Goal: Communication & Community: Answer question/provide support

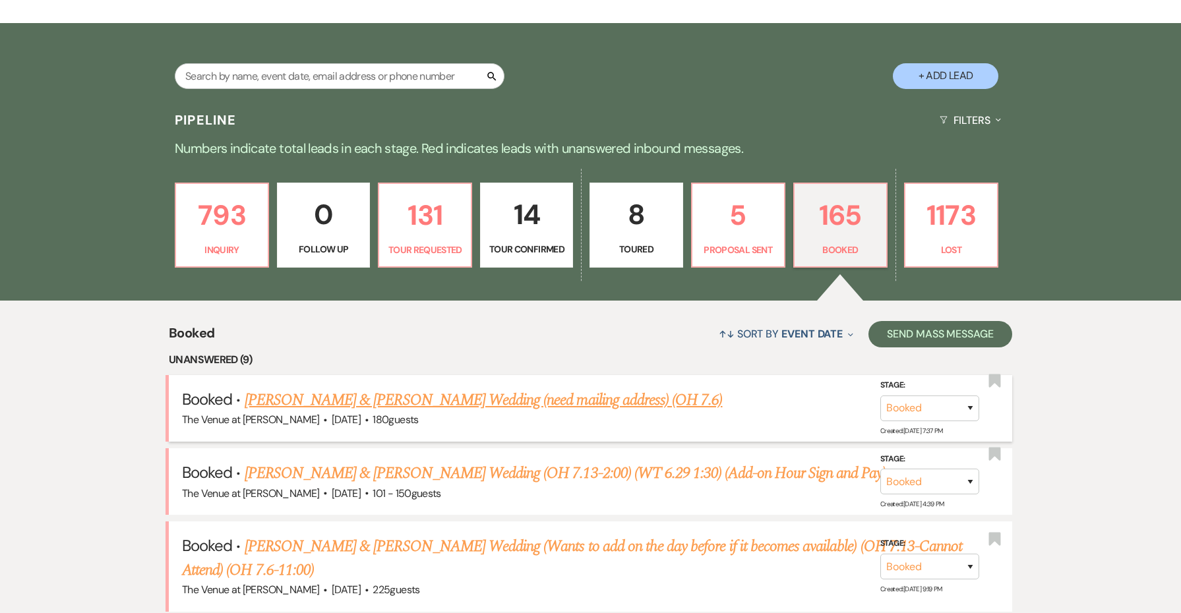
scroll to position [232, 0]
click at [202, 199] on p "793" at bounding box center [222, 215] width 76 height 44
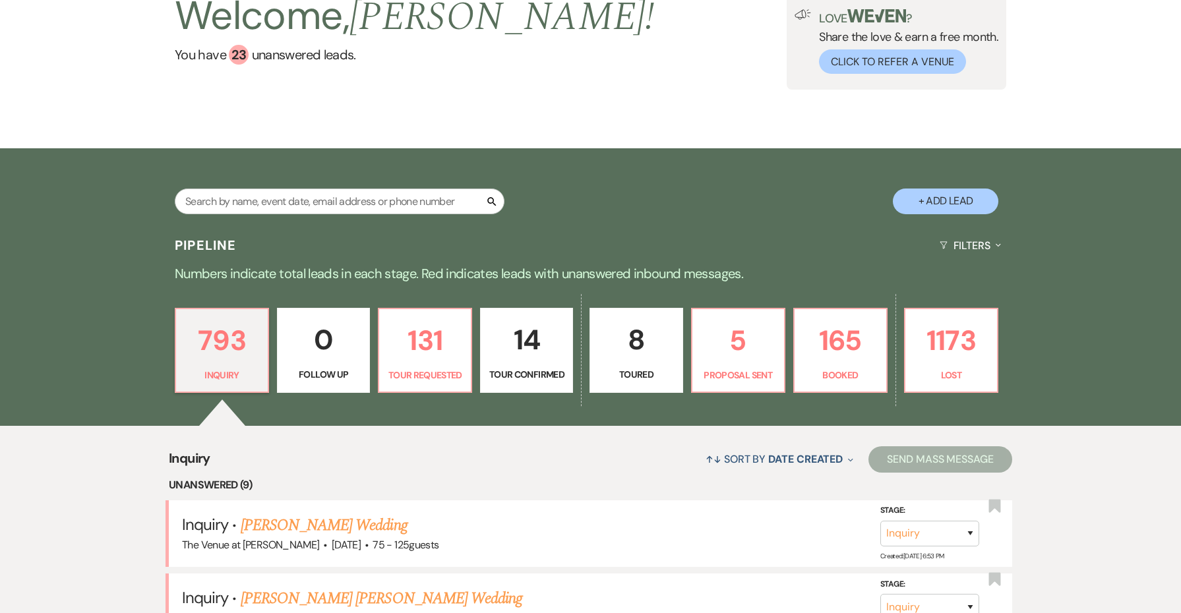
scroll to position [109, 0]
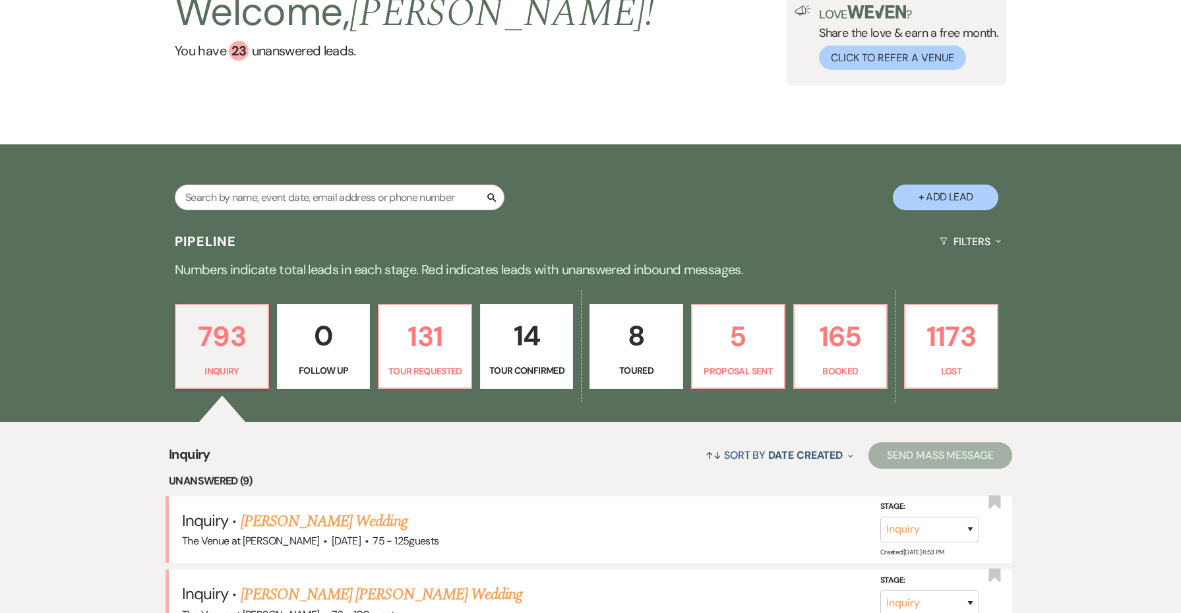
click at [495, 363] on p "Tour Confirmed" at bounding box center [527, 370] width 76 height 15
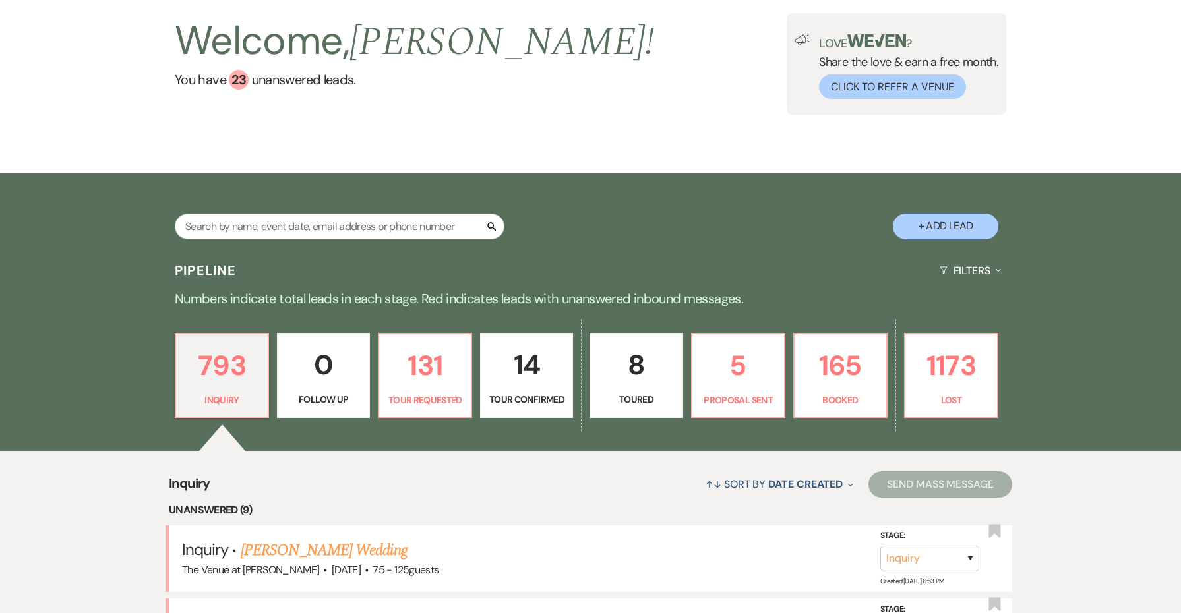
select select "4"
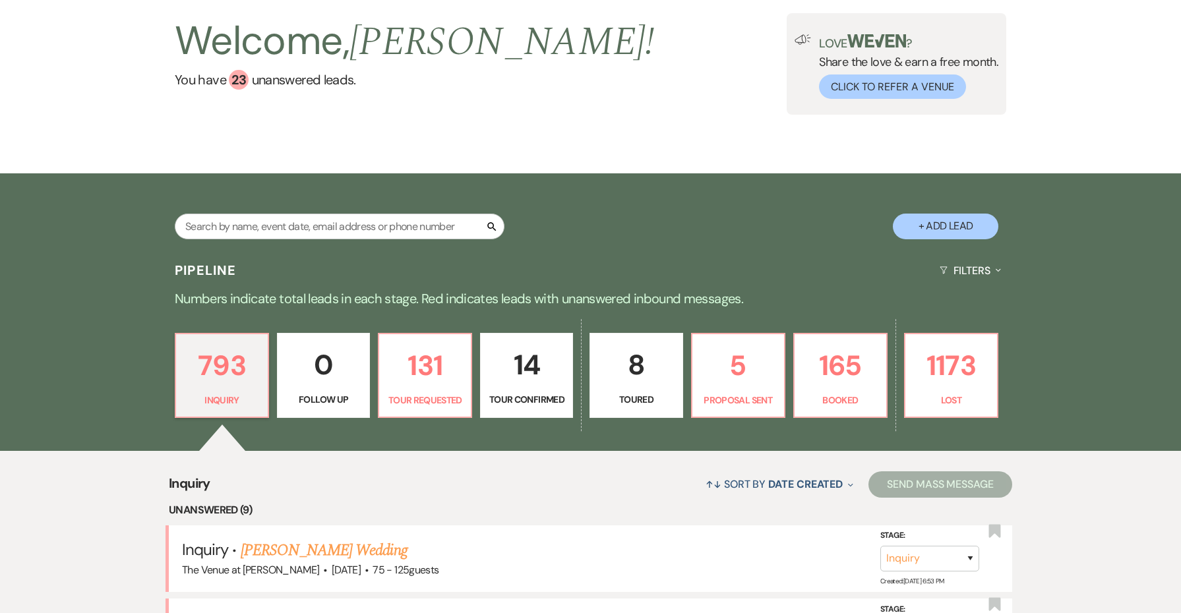
select select "4"
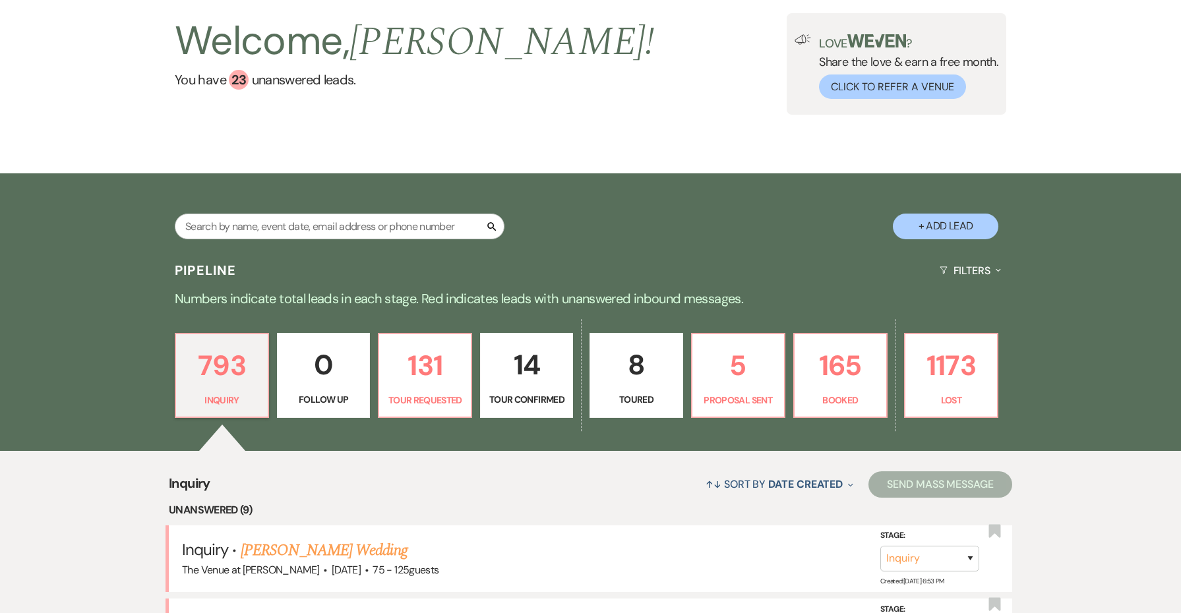
select select "4"
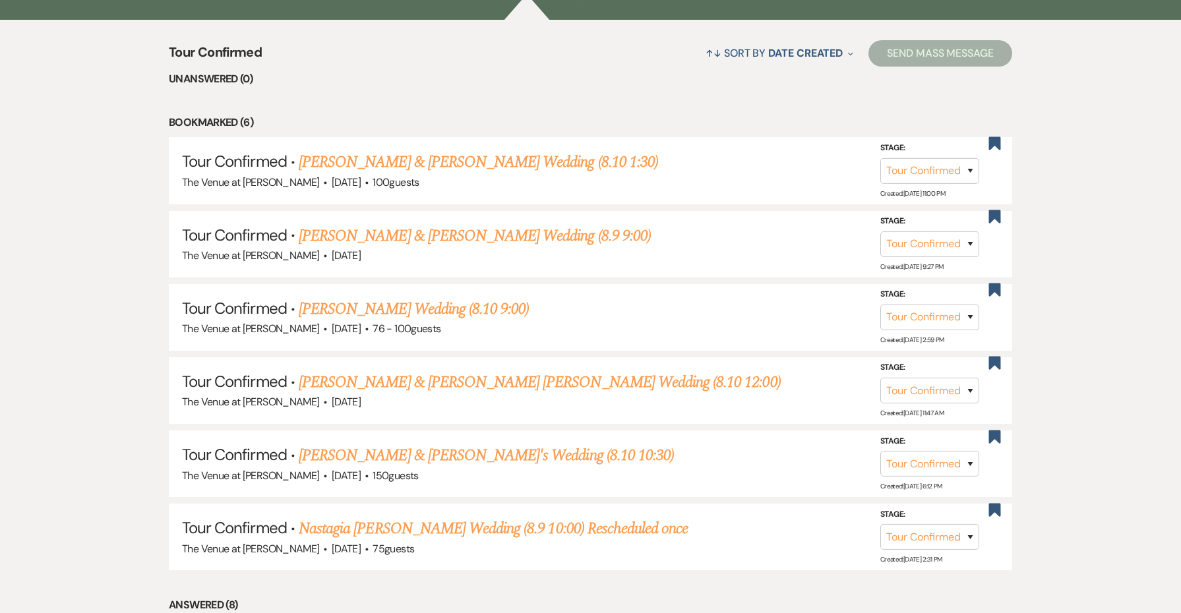
scroll to position [573, 0]
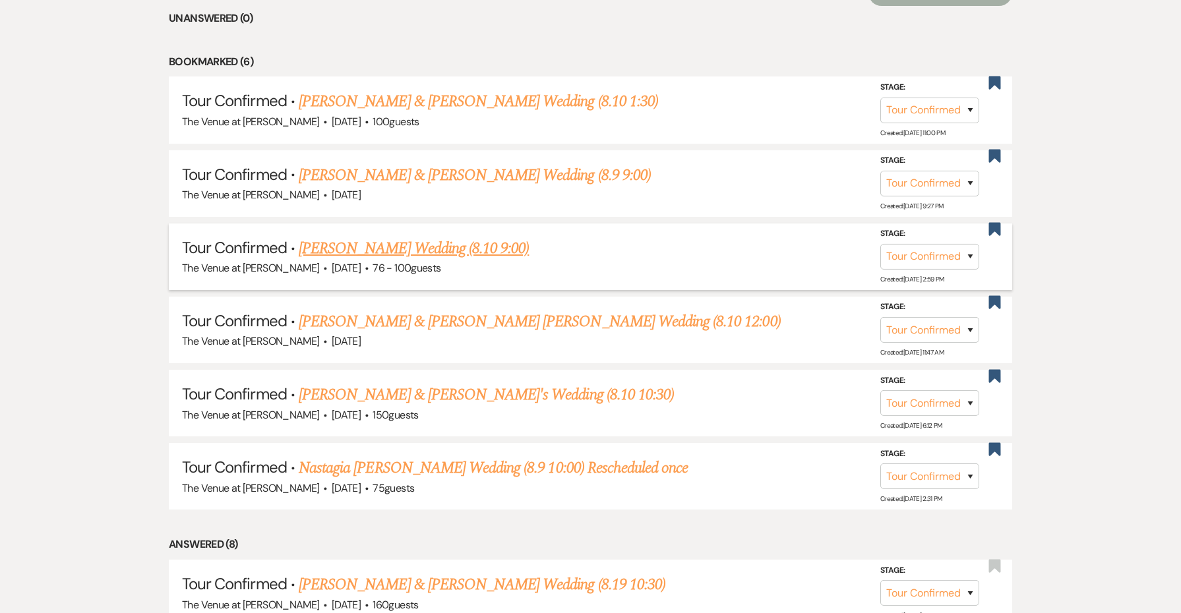
click at [361, 237] on link "[PERSON_NAME] Wedding (8.10 9:00)" at bounding box center [414, 249] width 230 height 24
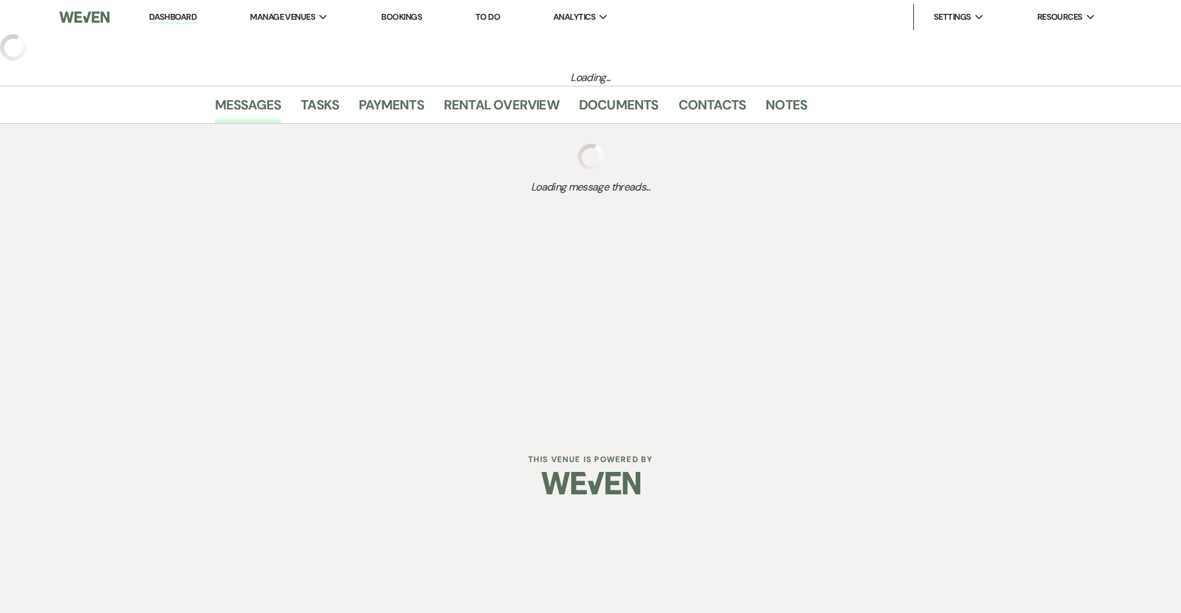
select select "4"
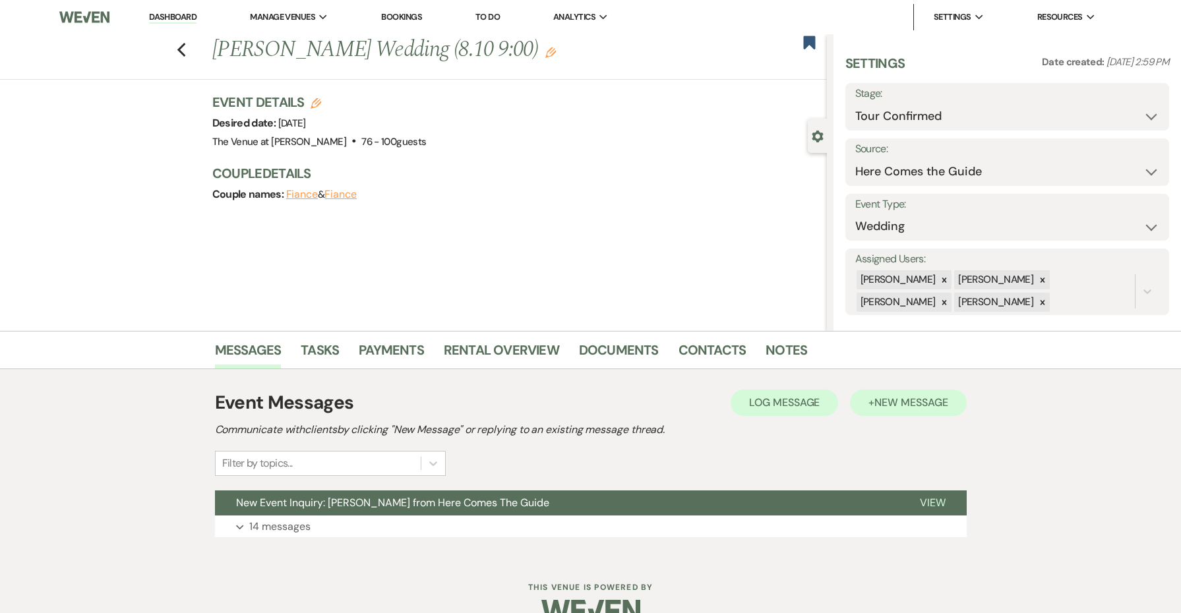
click at [933, 405] on span "New Message" at bounding box center [911, 403] width 73 height 14
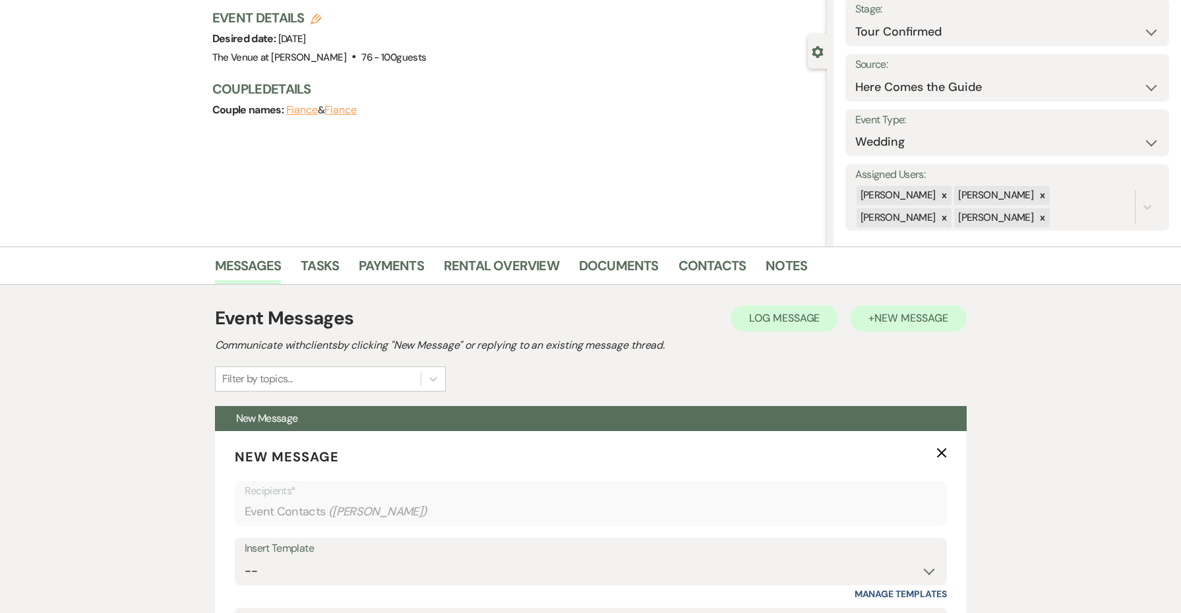
scroll to position [345, 0]
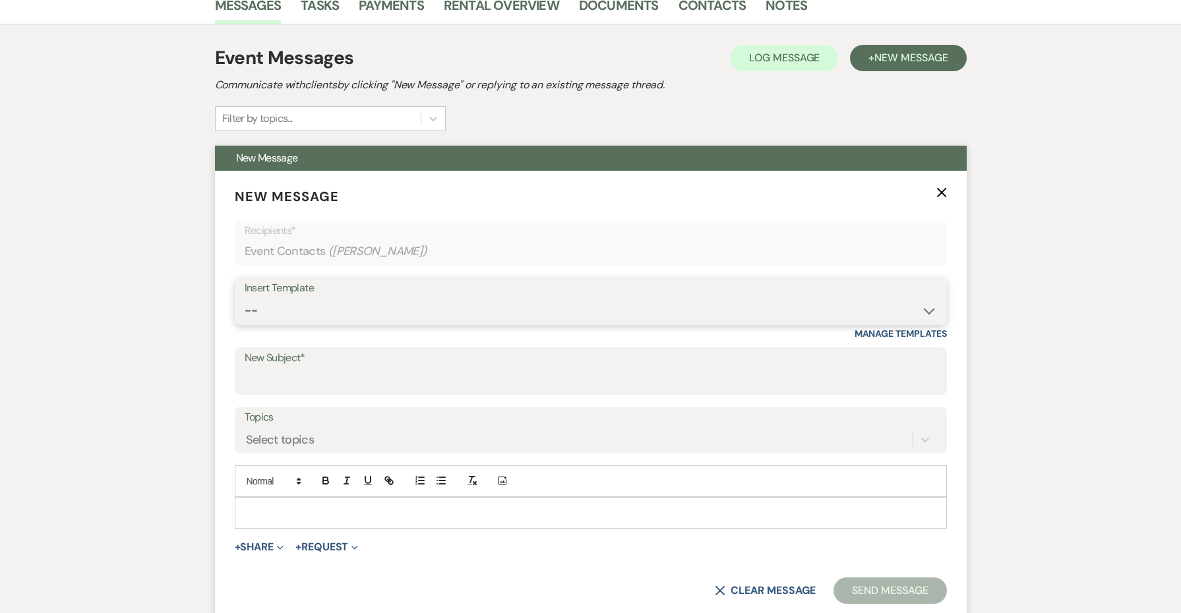
select select "4152"
type input "The Venue at [PERSON_NAME] Tour Confirmation"
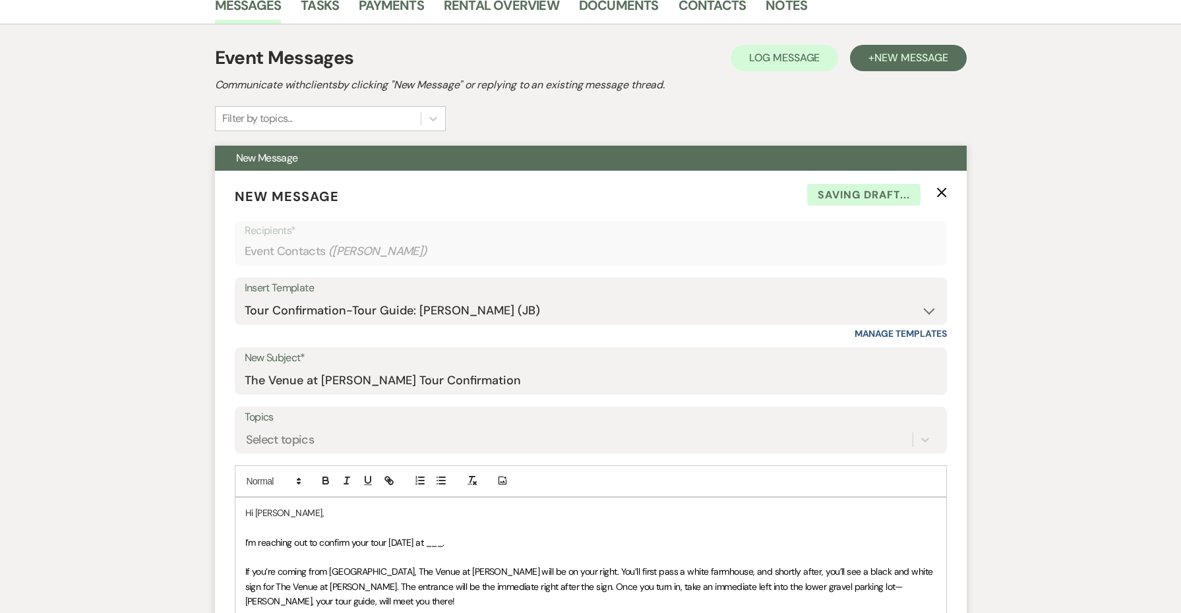
click at [444, 540] on span "I’m reaching out to confirm your tour [DATE] at ___." at bounding box center [344, 543] width 199 height 12
click at [429, 537] on span "I’m reaching out to confirm your tour [DATE] at 9:00." at bounding box center [345, 543] width 201 height 12
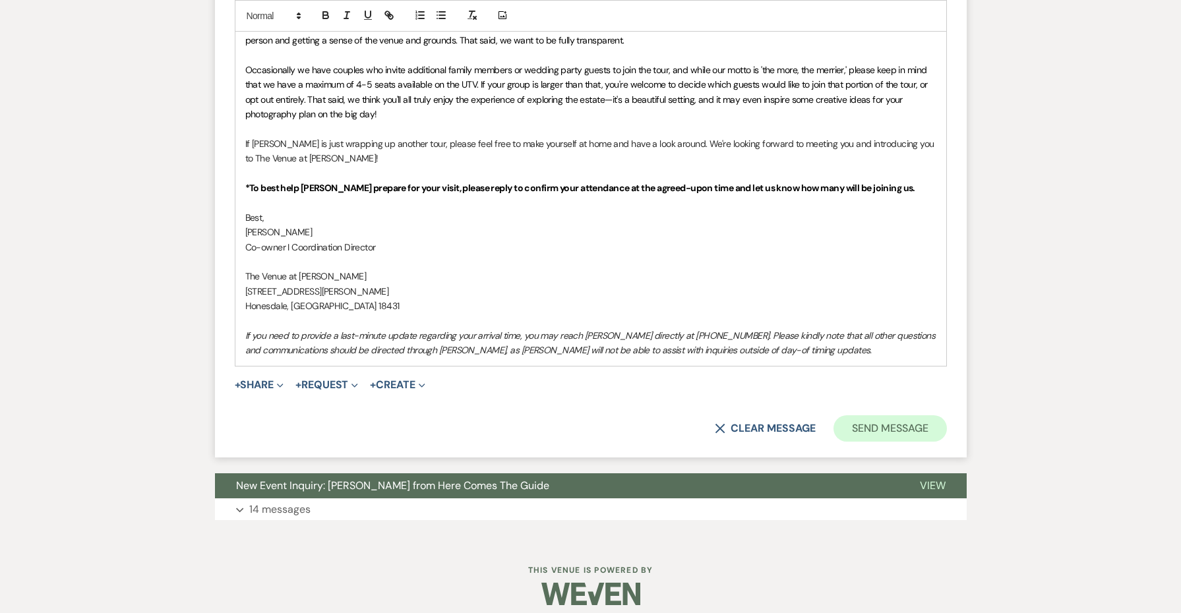
click at [886, 427] on button "Send Message" at bounding box center [890, 429] width 113 height 26
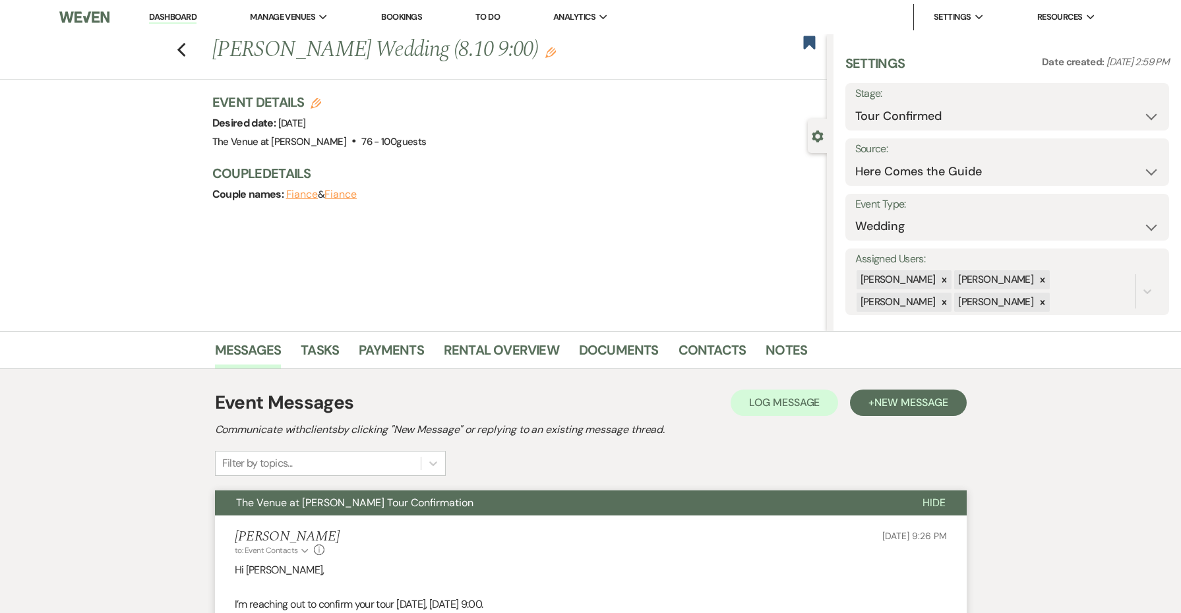
scroll to position [0, 0]
click at [180, 50] on icon "Previous" at bounding box center [182, 50] width 10 height 16
select select "4"
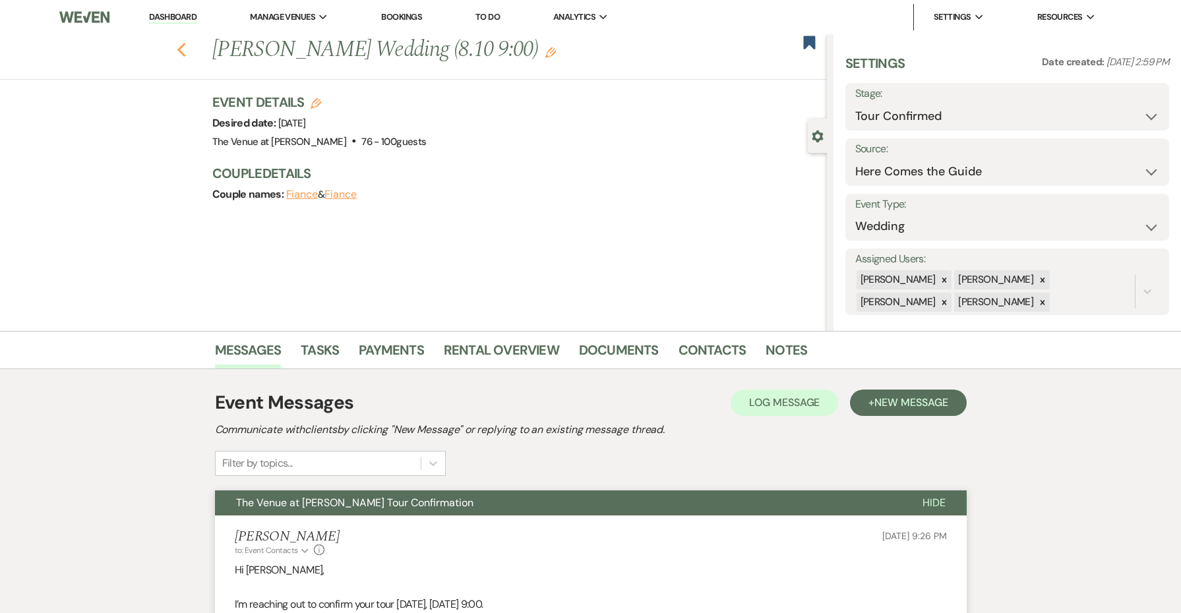
select select "4"
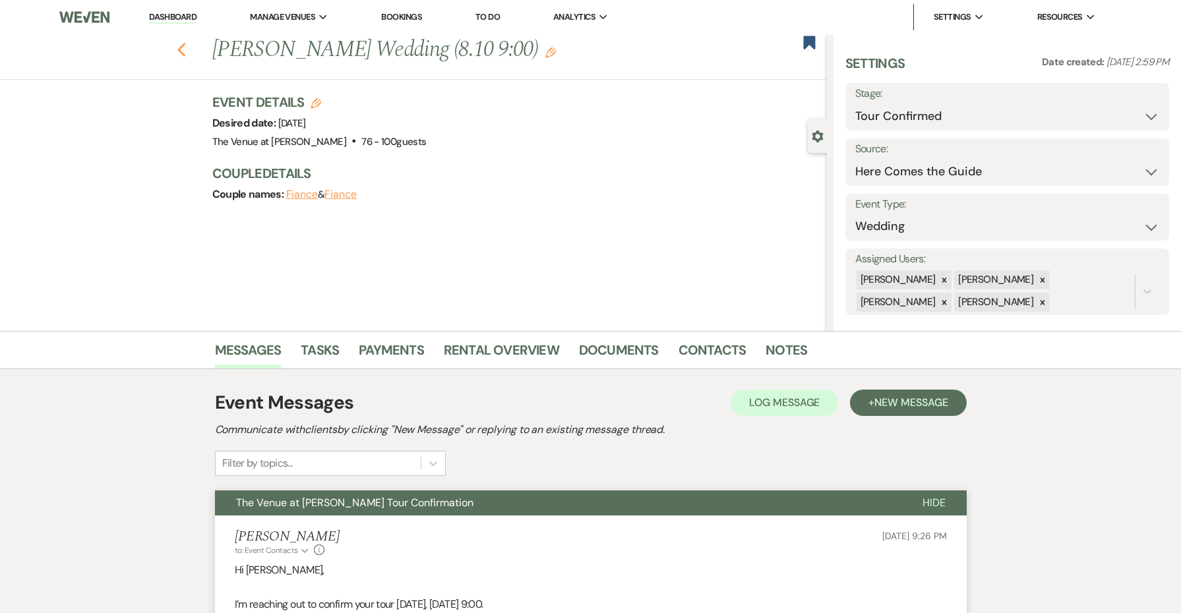
select select "4"
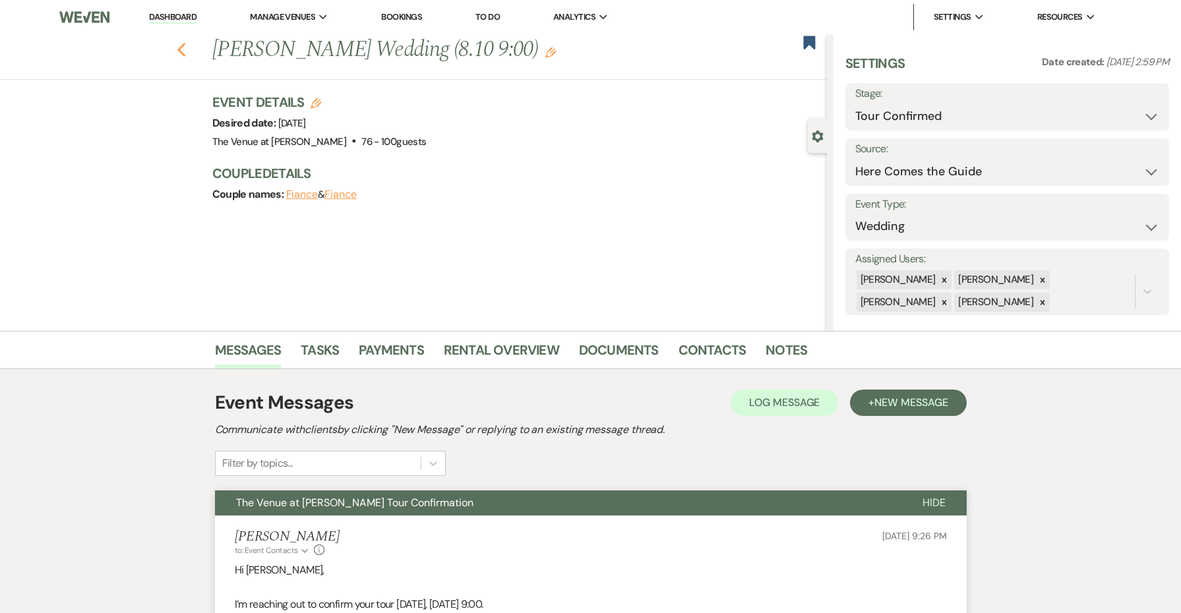
select select "4"
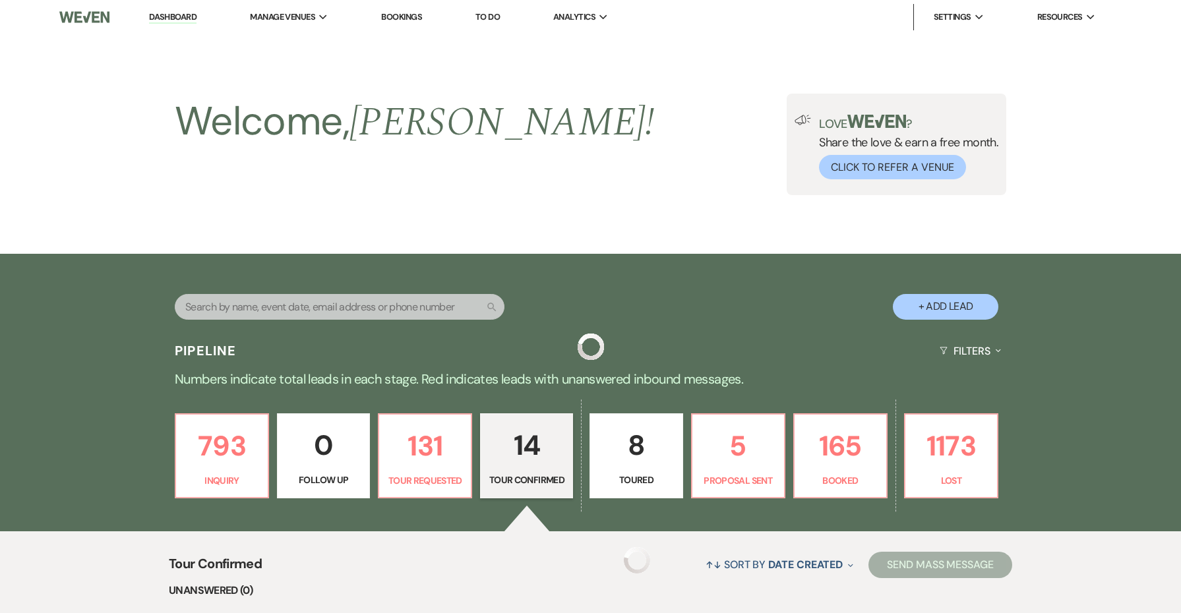
scroll to position [573, 0]
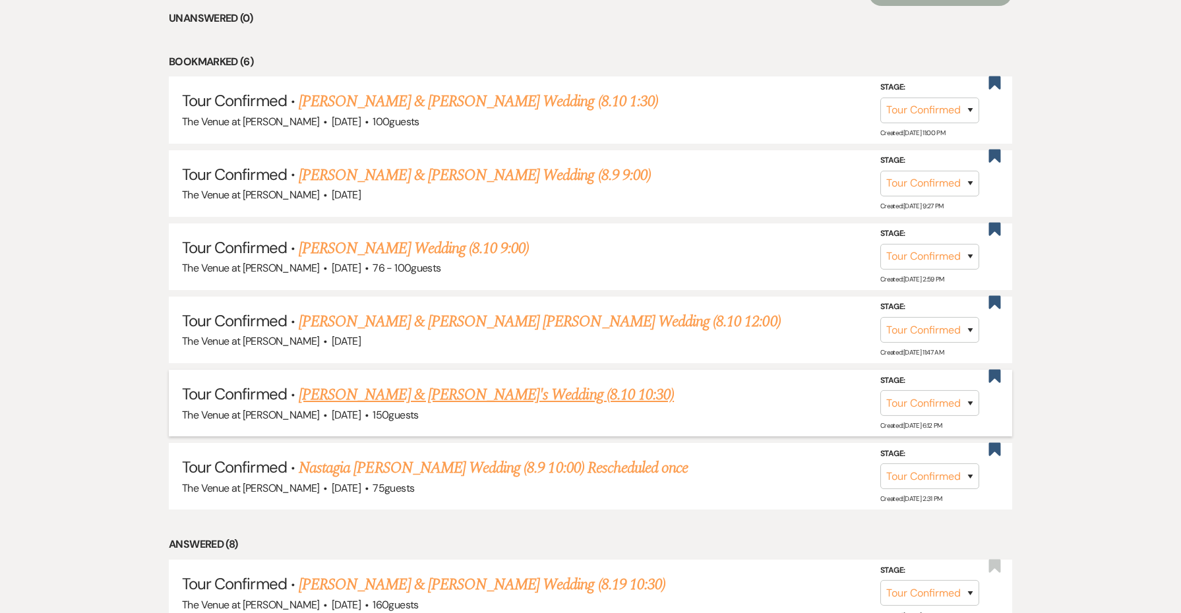
click at [369, 385] on link "[PERSON_NAME] & [PERSON_NAME]'s Wedding (8.10 10:30)" at bounding box center [486, 395] width 375 height 24
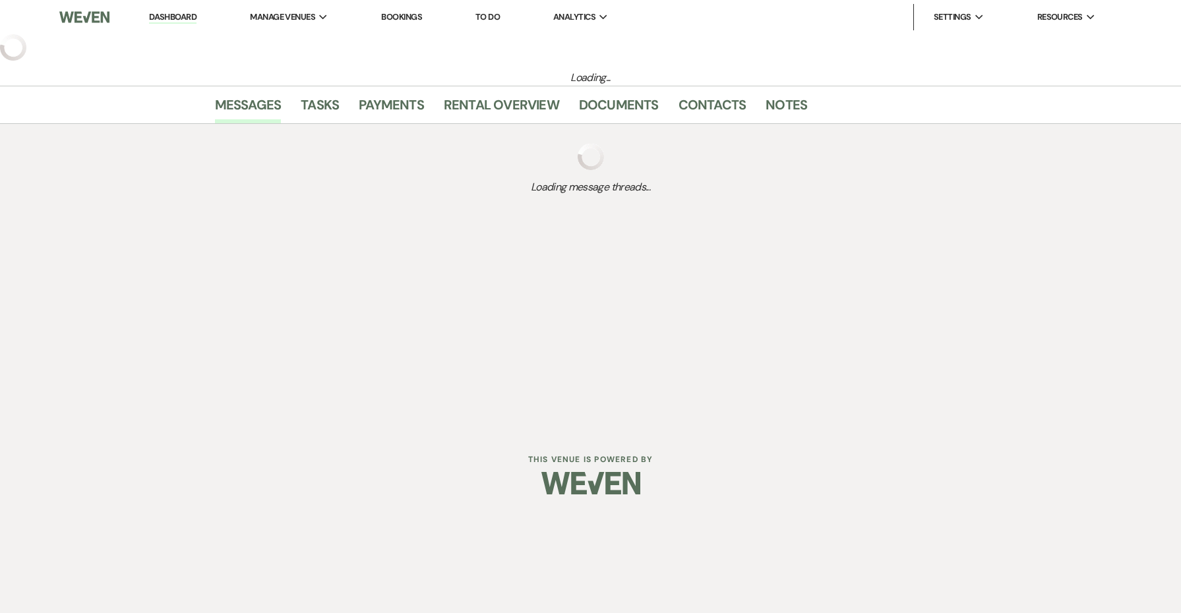
select select "4"
select select "5"
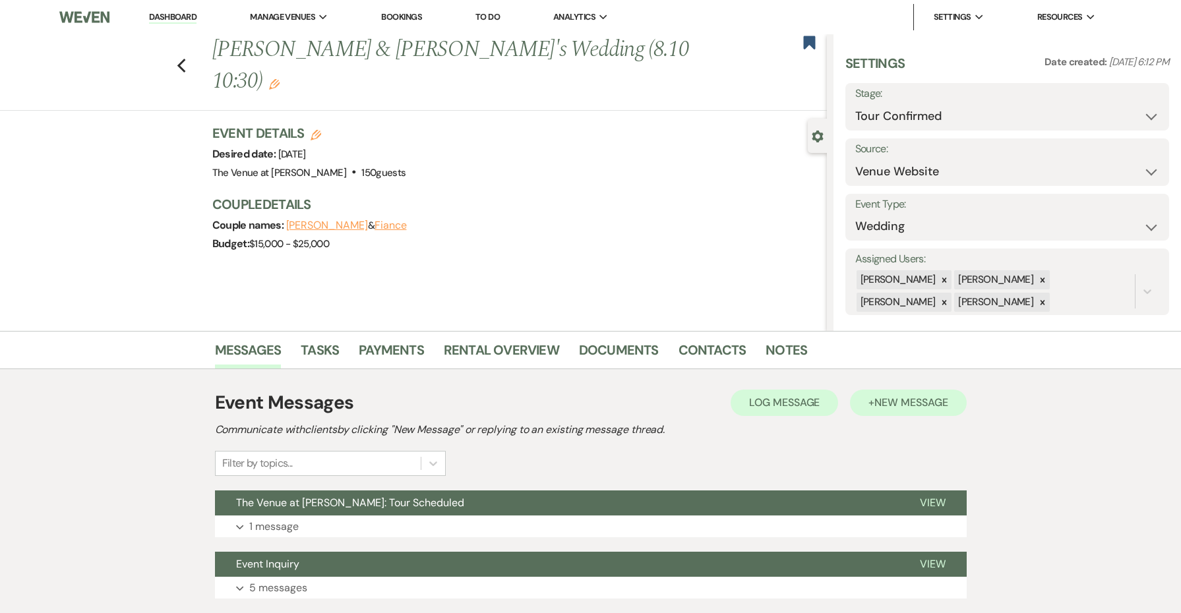
click at [901, 404] on span "New Message" at bounding box center [911, 403] width 73 height 14
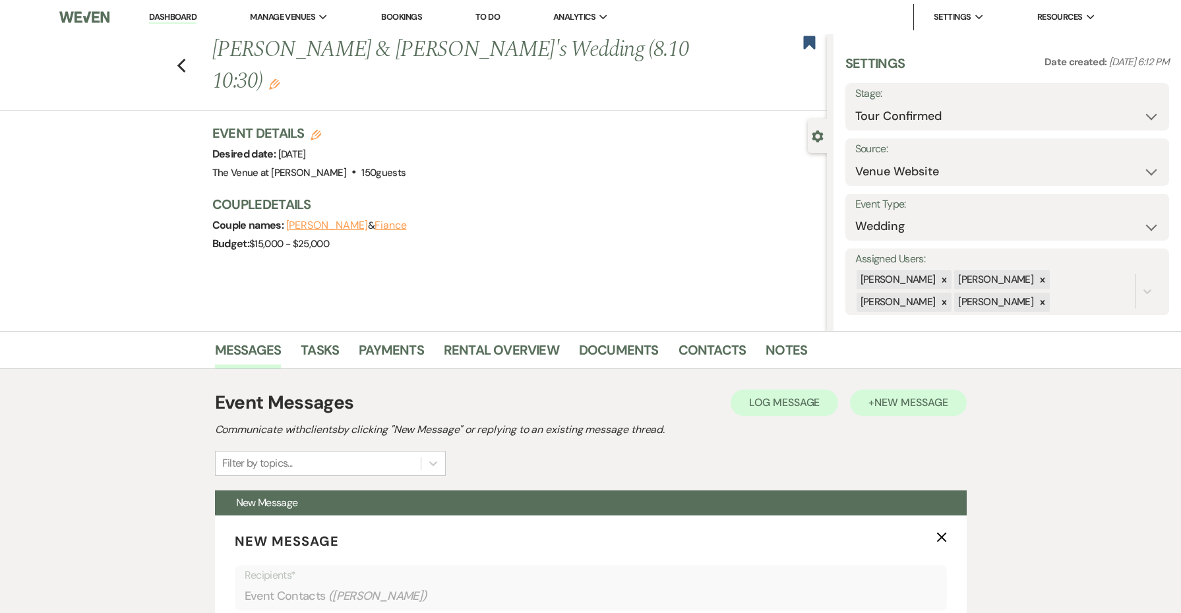
scroll to position [390, 0]
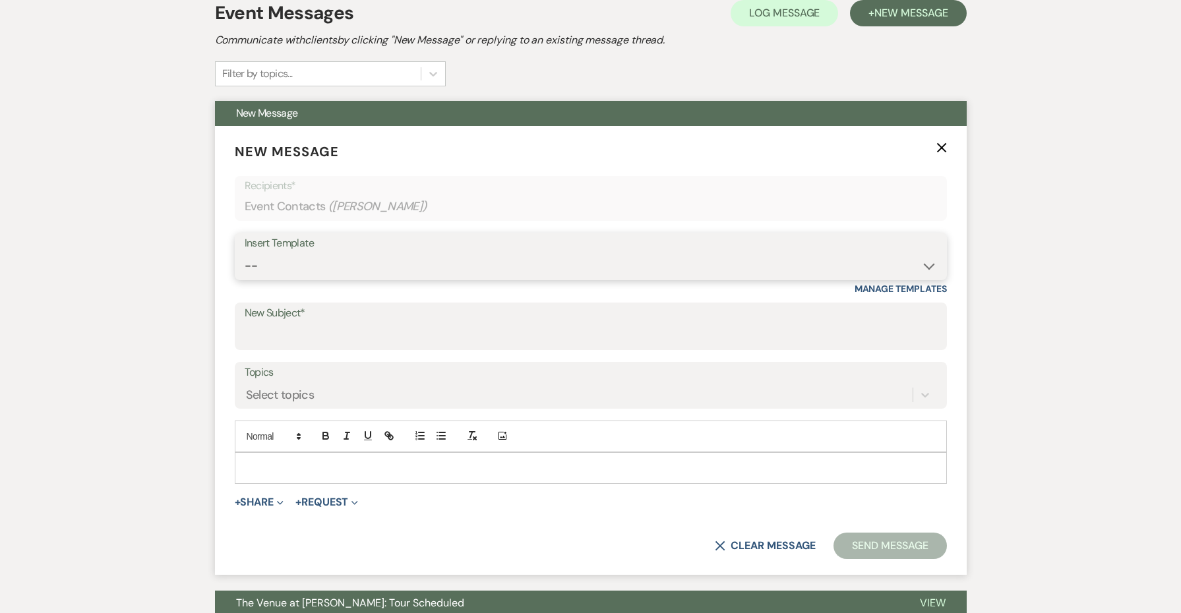
select select "4152"
type input "The Venue at [PERSON_NAME] Tour Confirmation"
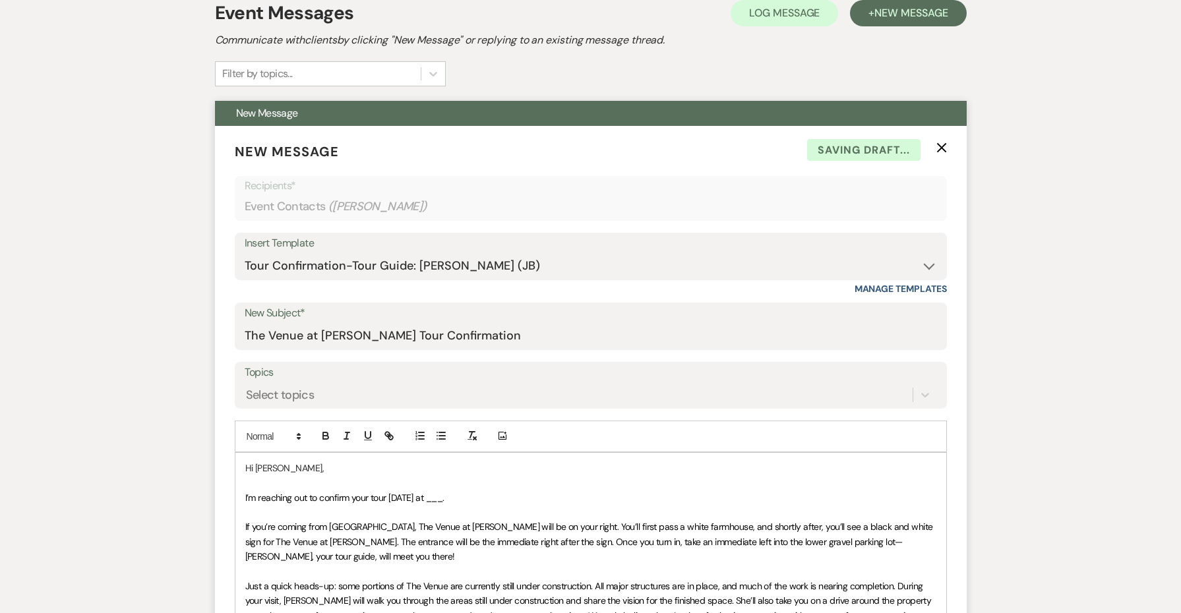
click at [443, 497] on span "I’m reaching out to confirm your tour [DATE] at ___." at bounding box center [344, 498] width 199 height 12
click at [430, 495] on span "I’m reaching out to confirm your tour [DATE] at 10:30." at bounding box center [346, 498] width 203 height 12
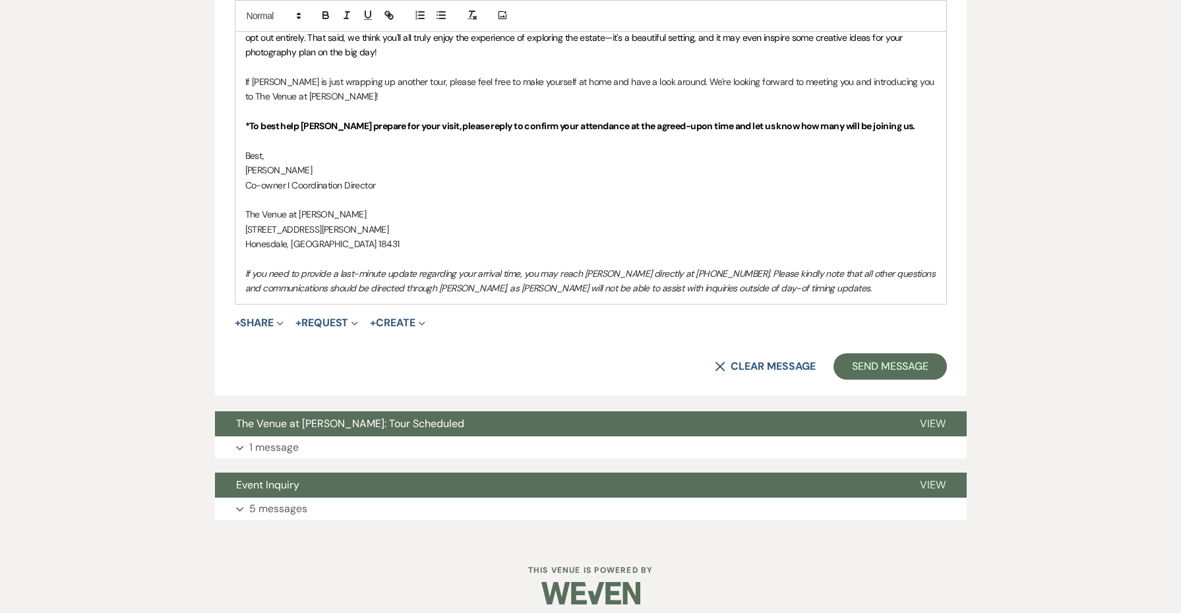
scroll to position [1042, 0]
click at [856, 354] on button "Send Message" at bounding box center [890, 367] width 113 height 26
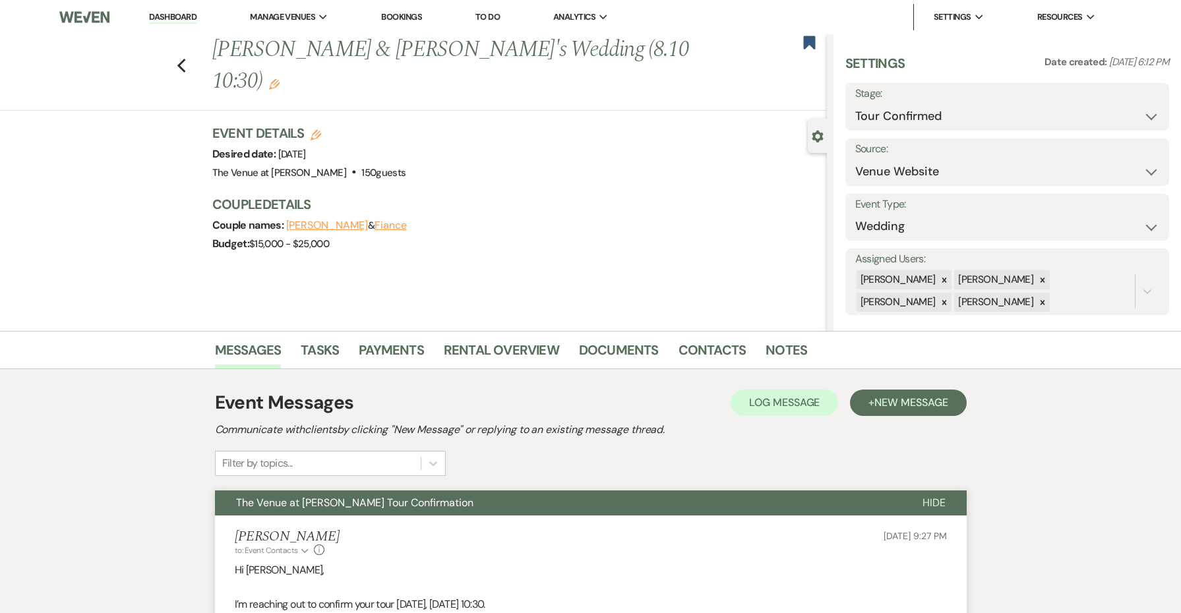
scroll to position [0, 0]
click at [185, 58] on icon "Previous" at bounding box center [182, 66] width 10 height 16
select select "4"
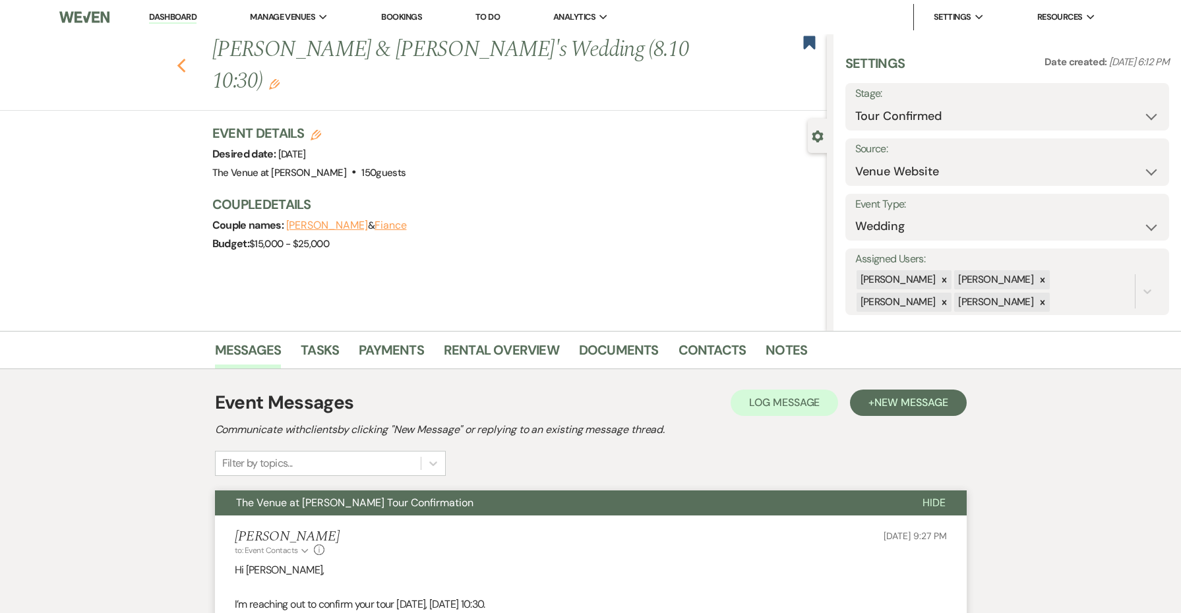
select select "4"
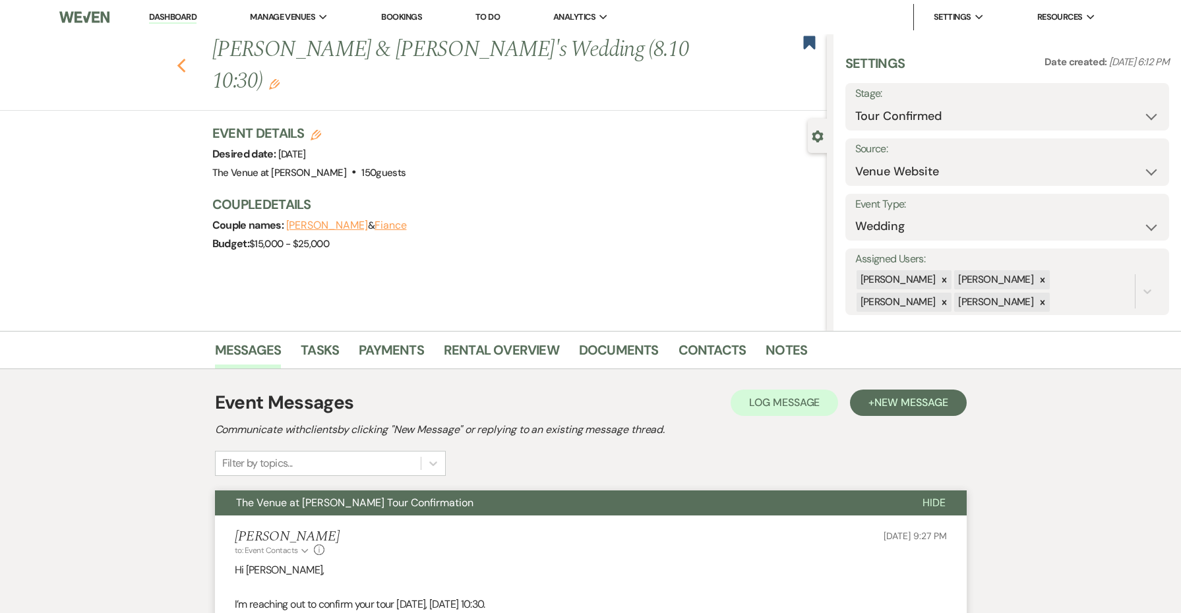
select select "4"
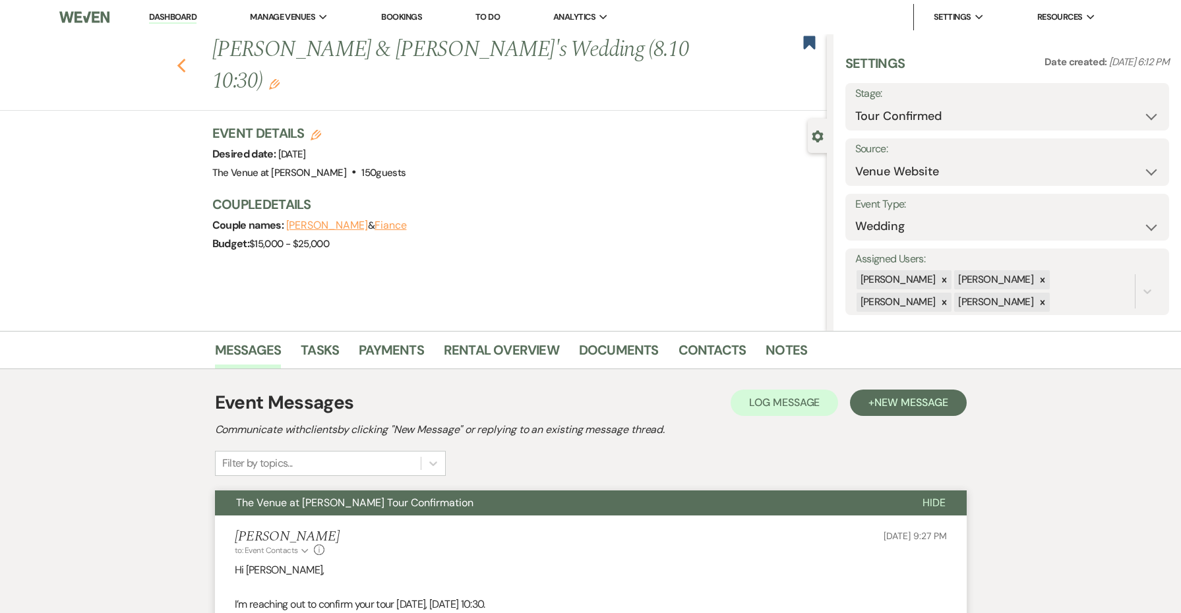
select select "4"
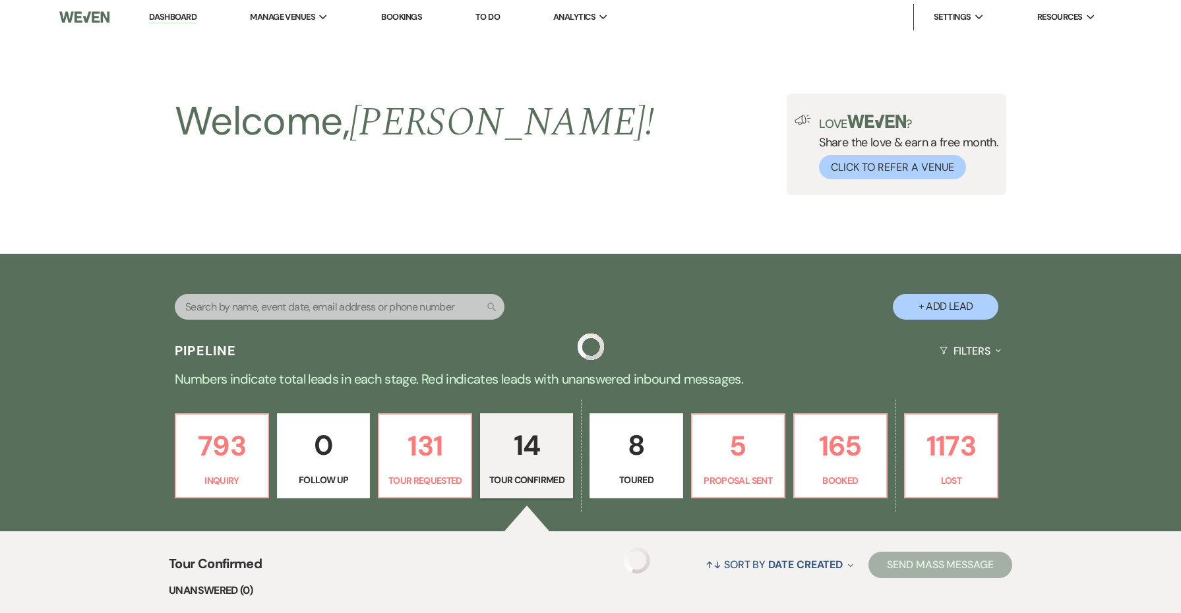
scroll to position [573, 0]
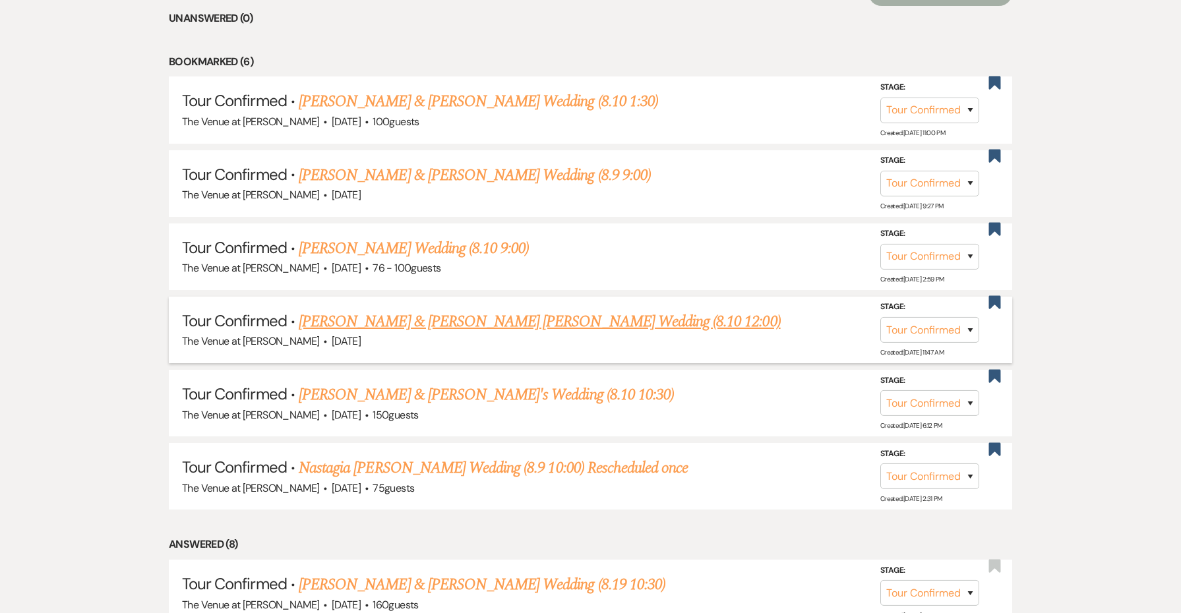
click at [296, 323] on h5 "Tour Confirmed · [PERSON_NAME] & [PERSON_NAME] [PERSON_NAME] Wedding (8.10 12:0…" at bounding box center [590, 322] width 817 height 24
click at [406, 321] on link "[PERSON_NAME] & [PERSON_NAME] [PERSON_NAME] Wedding (8.10 12:00)" at bounding box center [540, 322] width 482 height 24
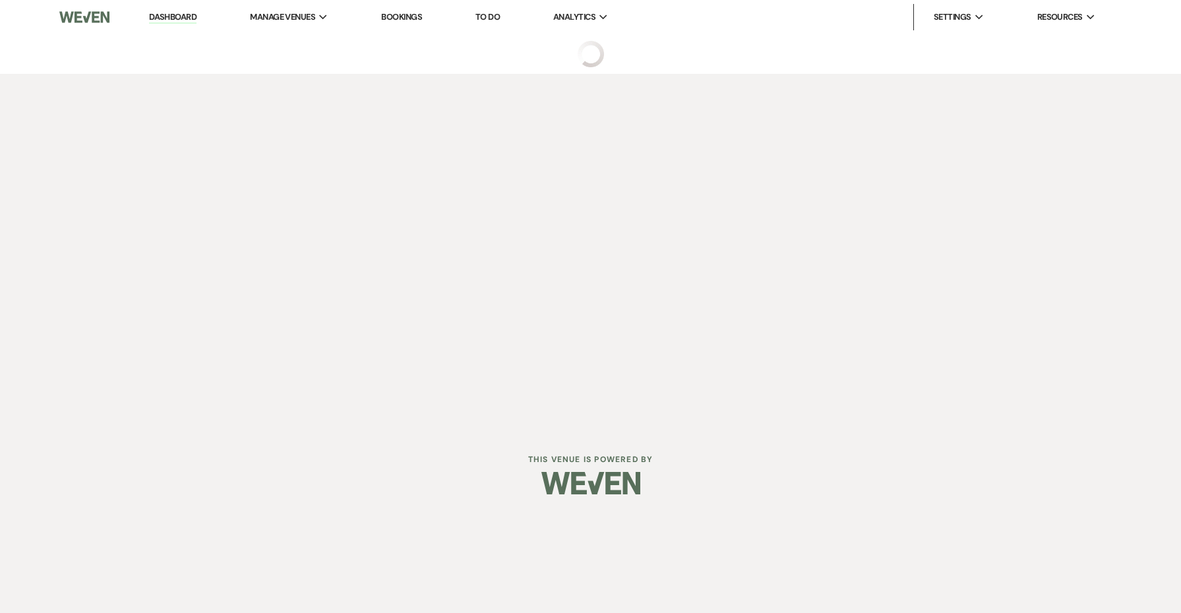
select select "4"
select select "5"
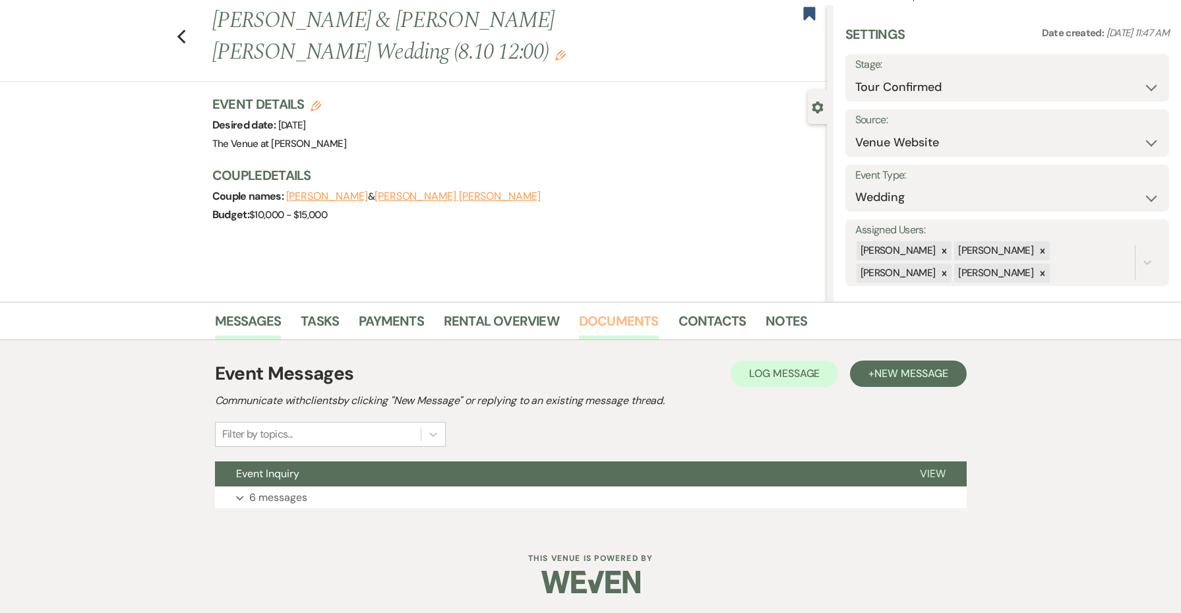
scroll to position [28, 0]
click at [879, 385] on button "+ New Message" at bounding box center [908, 374] width 116 height 26
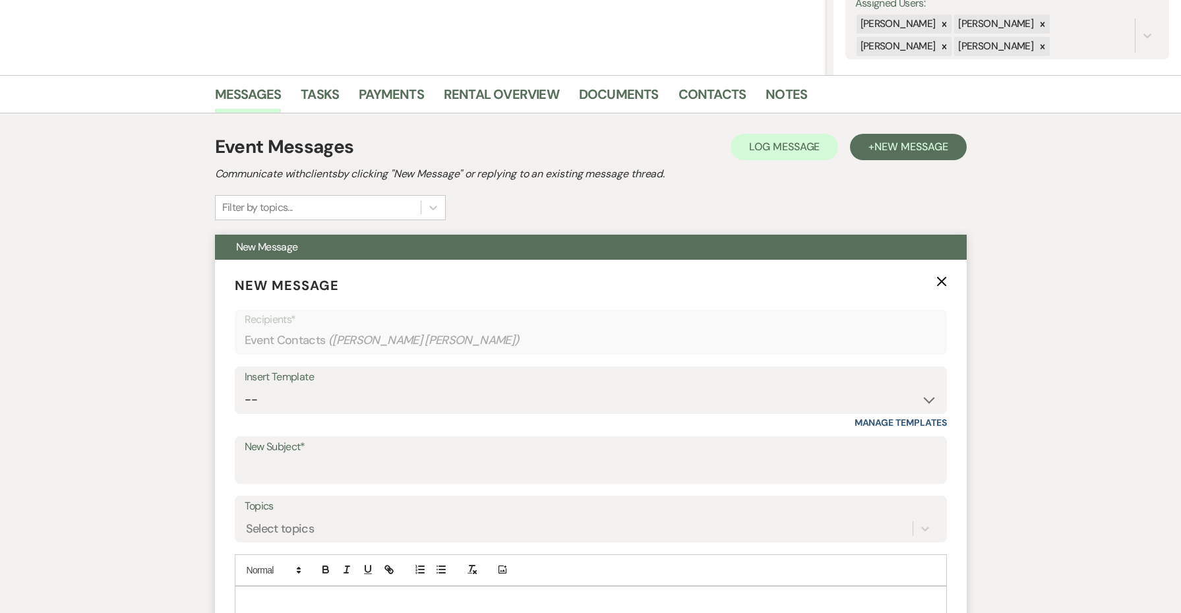
scroll to position [282, 0]
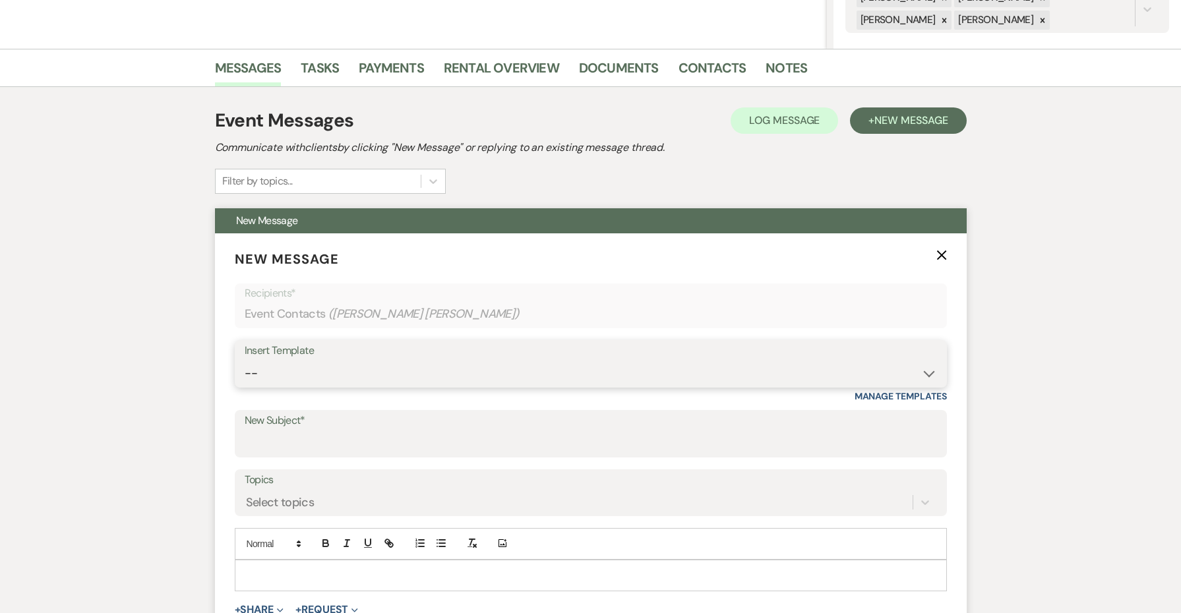
select select "4152"
type input "The Venue at [PERSON_NAME] Tour Confirmation"
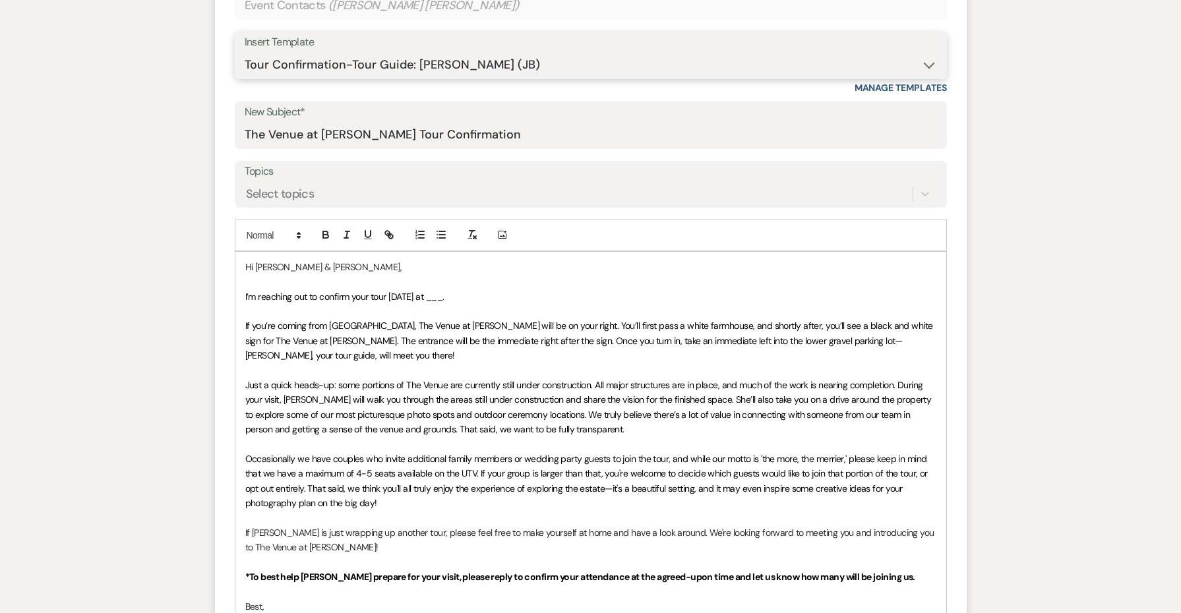
scroll to position [623, 0]
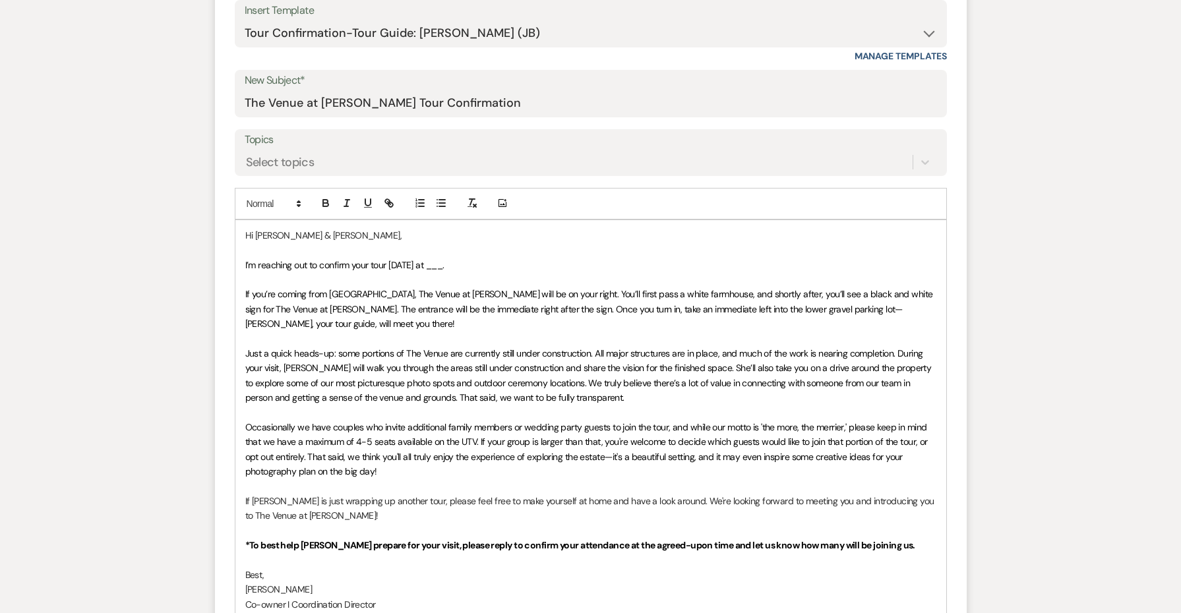
click at [391, 429] on p "Occasionally we have couples who invite additional family members or wedding pa…" at bounding box center [590, 449] width 691 height 59
click at [427, 263] on span "I’m reaching out to confirm your tour [DATE] at ___." at bounding box center [344, 265] width 199 height 12
click at [473, 259] on span "I’m reaching out to confirm your tour [DATE], [DATE] at ___." at bounding box center [359, 265] width 228 height 12
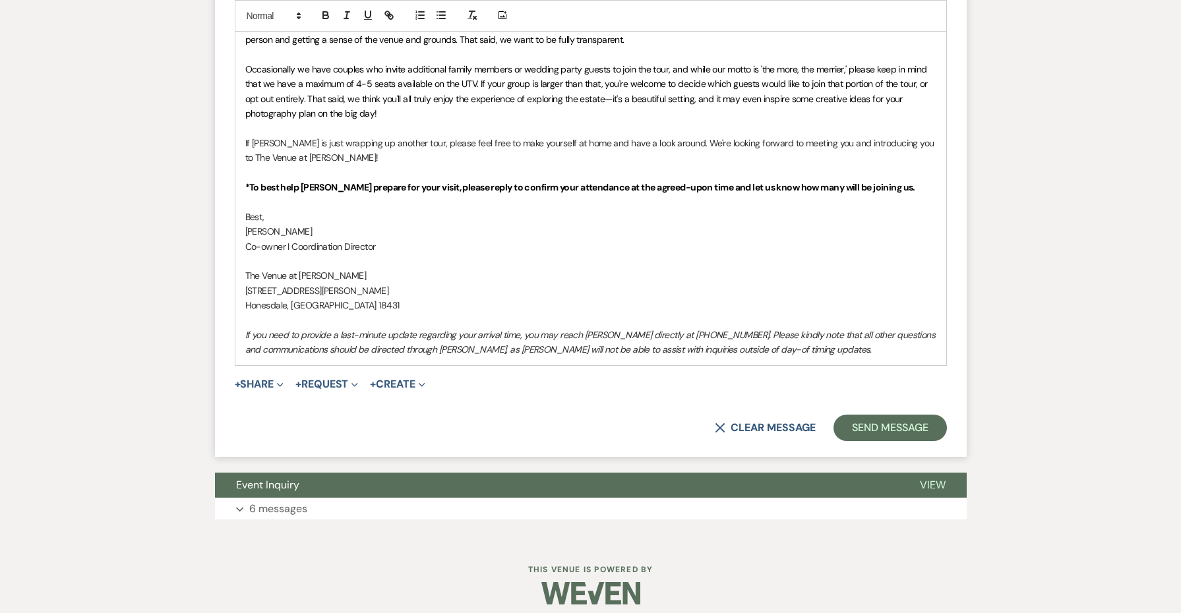
scroll to position [980, 0]
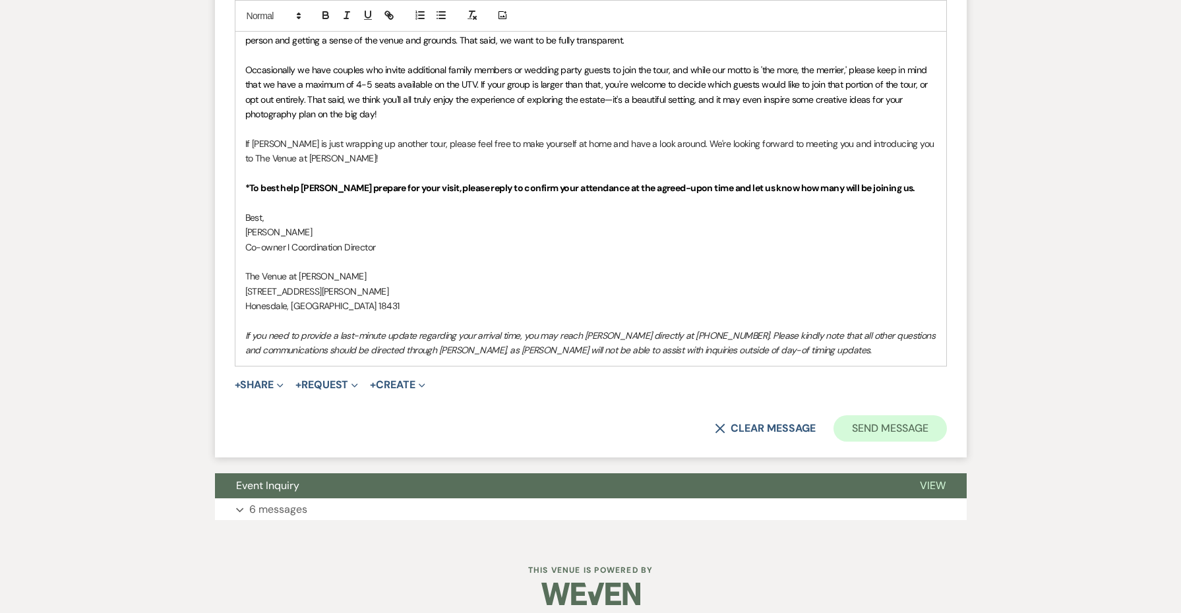
click at [923, 420] on button "Send Message" at bounding box center [890, 429] width 113 height 26
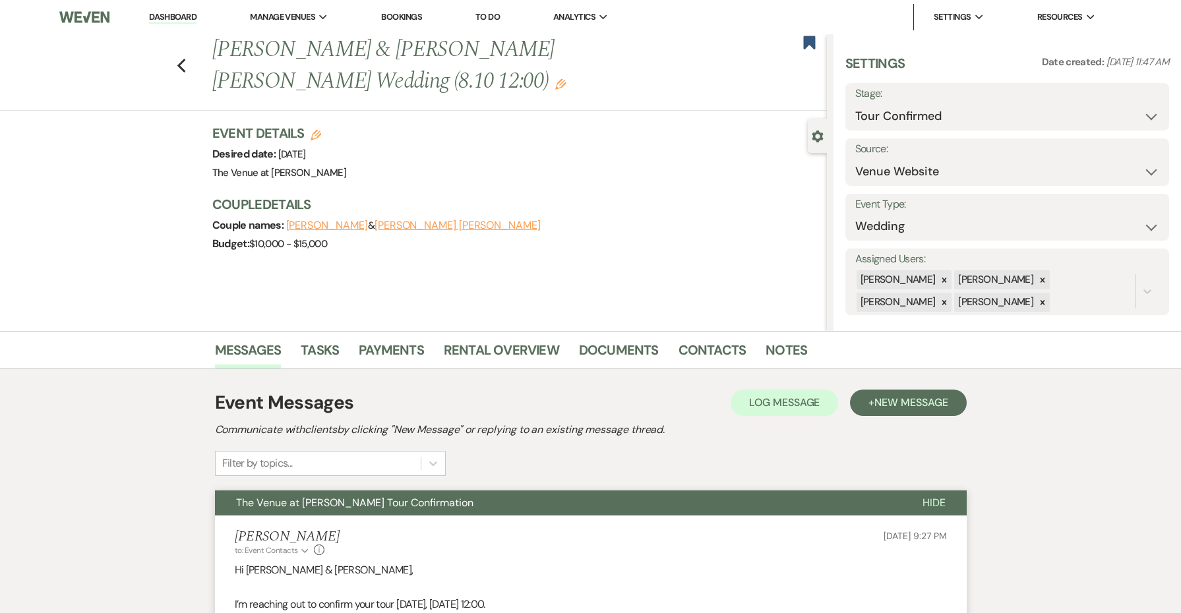
scroll to position [0, 0]
click at [179, 63] on use "button" at bounding box center [181, 66] width 9 height 15
select select "4"
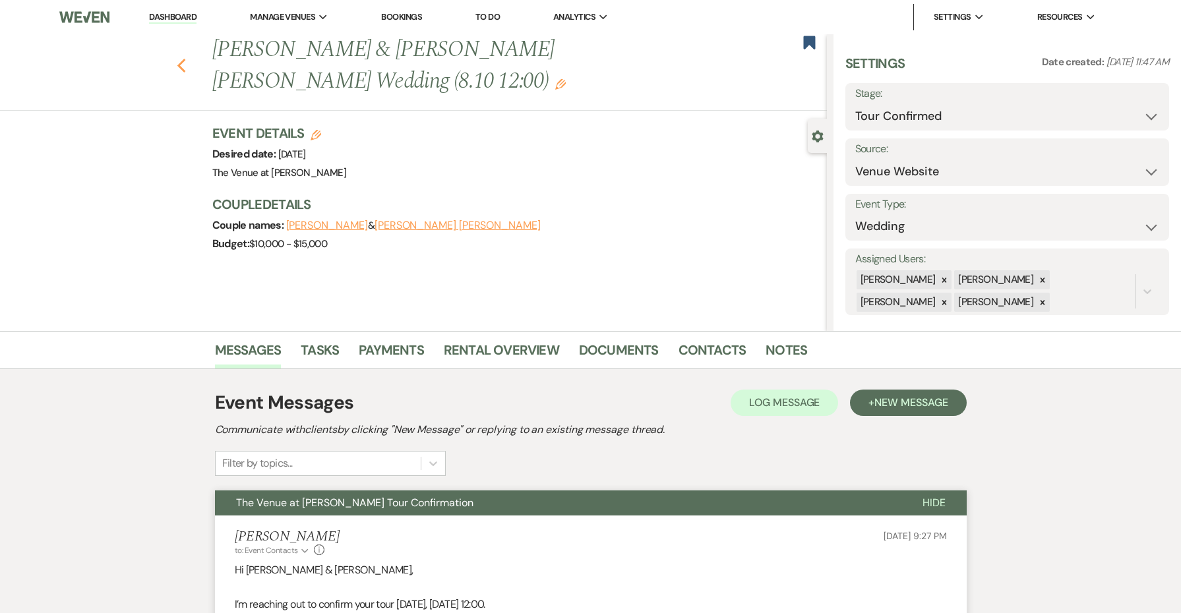
select select "4"
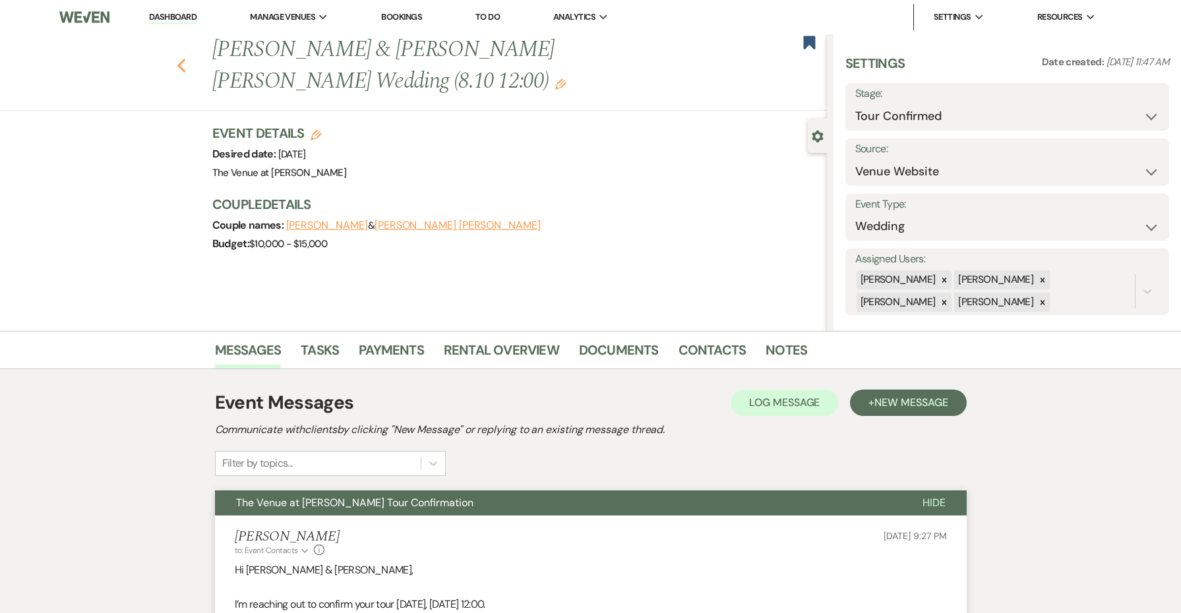
select select "4"
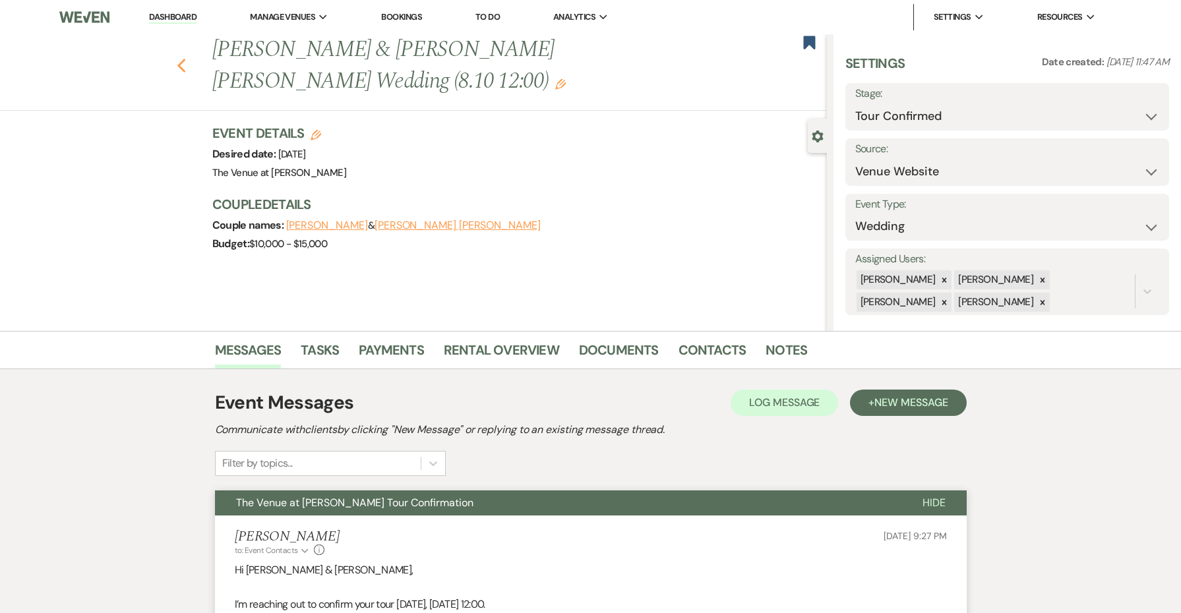
select select "4"
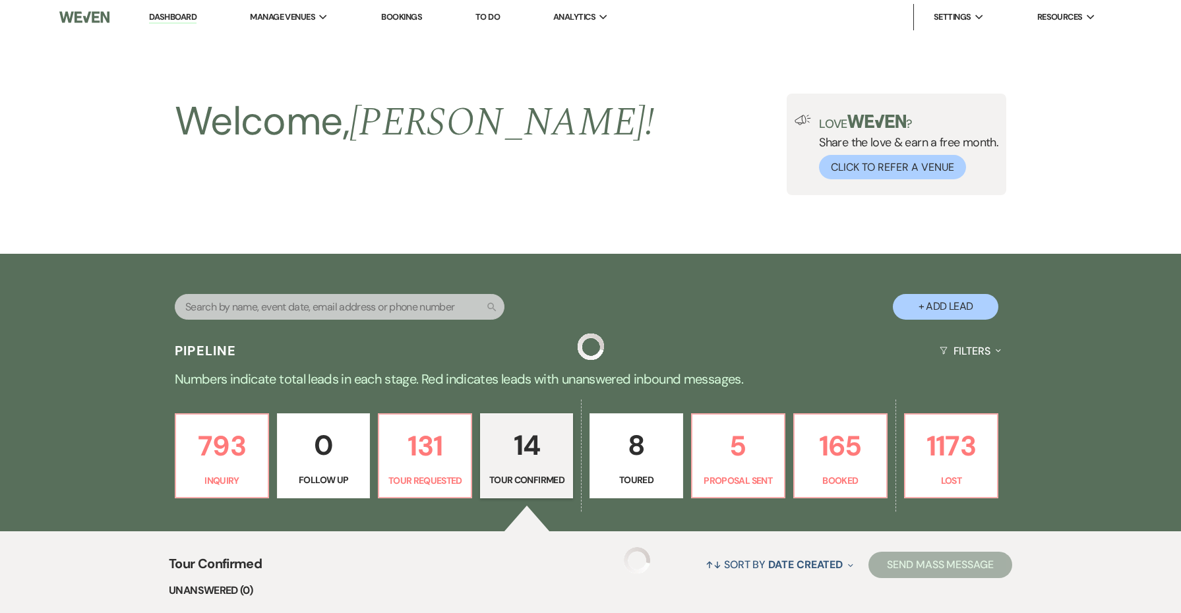
scroll to position [573, 0]
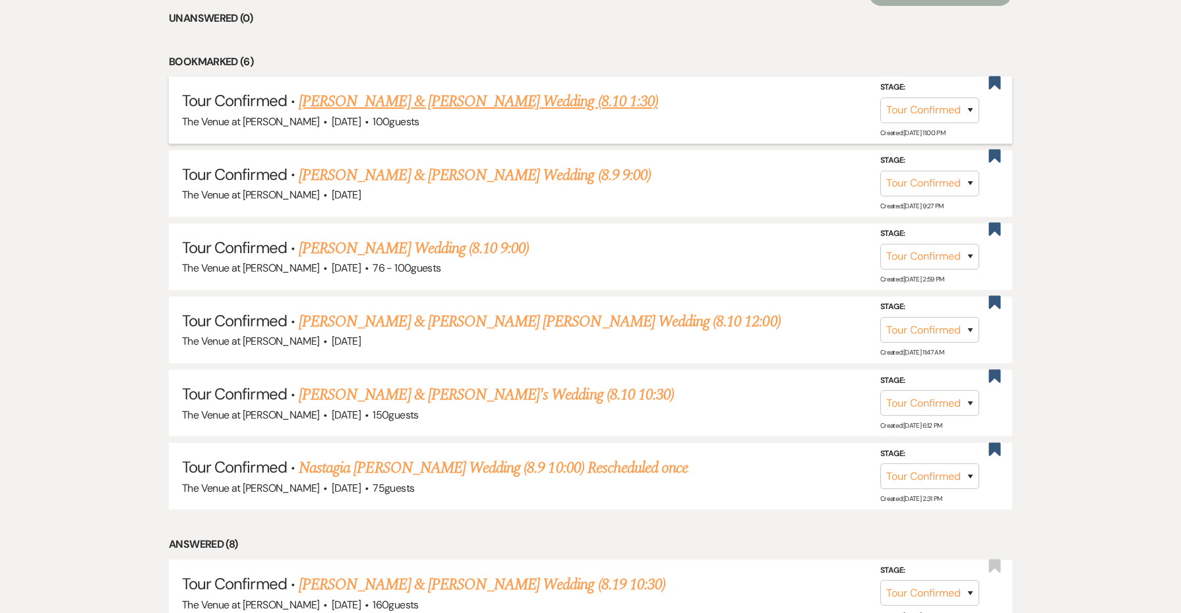
click at [394, 105] on link "[PERSON_NAME] & [PERSON_NAME] Wedding (8.10 1:30)" at bounding box center [479, 102] width 360 height 24
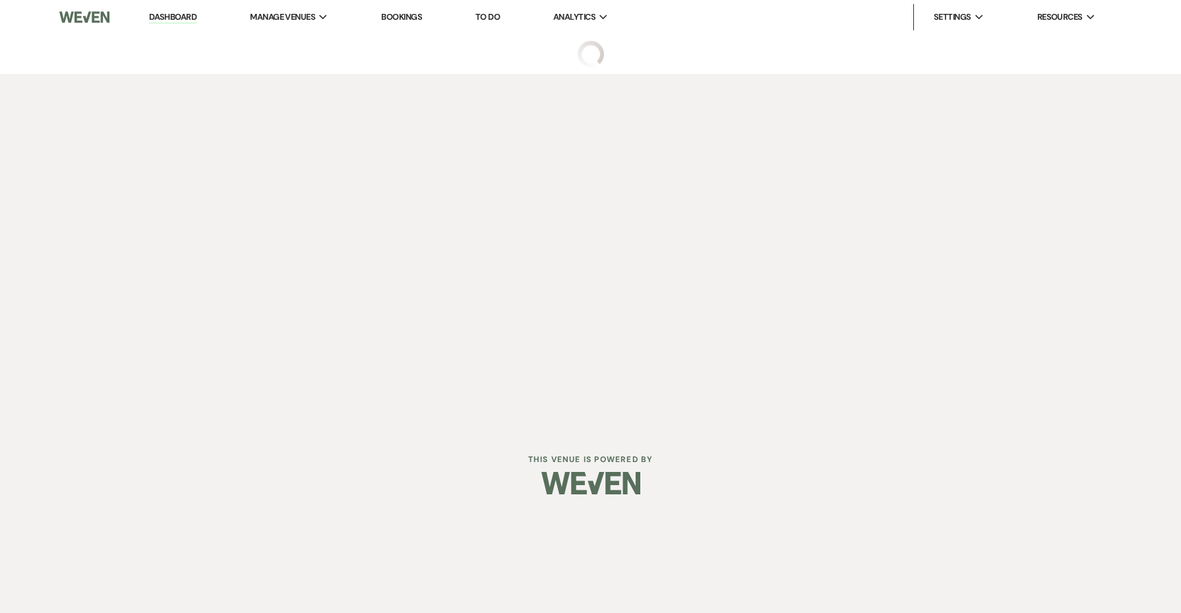
select select "4"
select select "5"
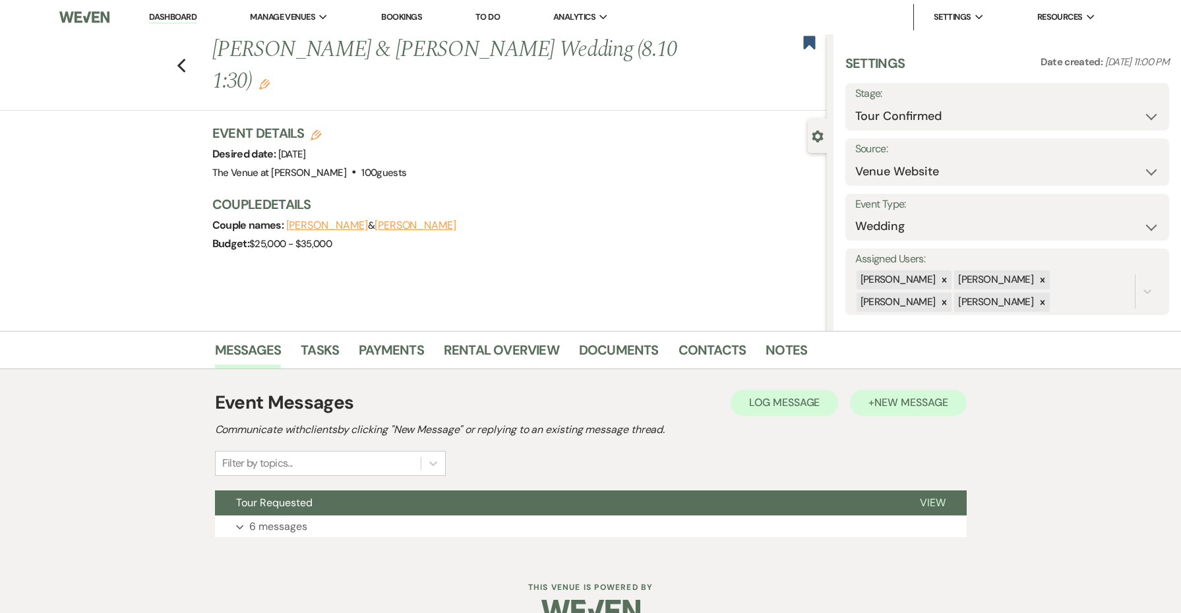
click at [891, 404] on span "New Message" at bounding box center [911, 403] width 73 height 14
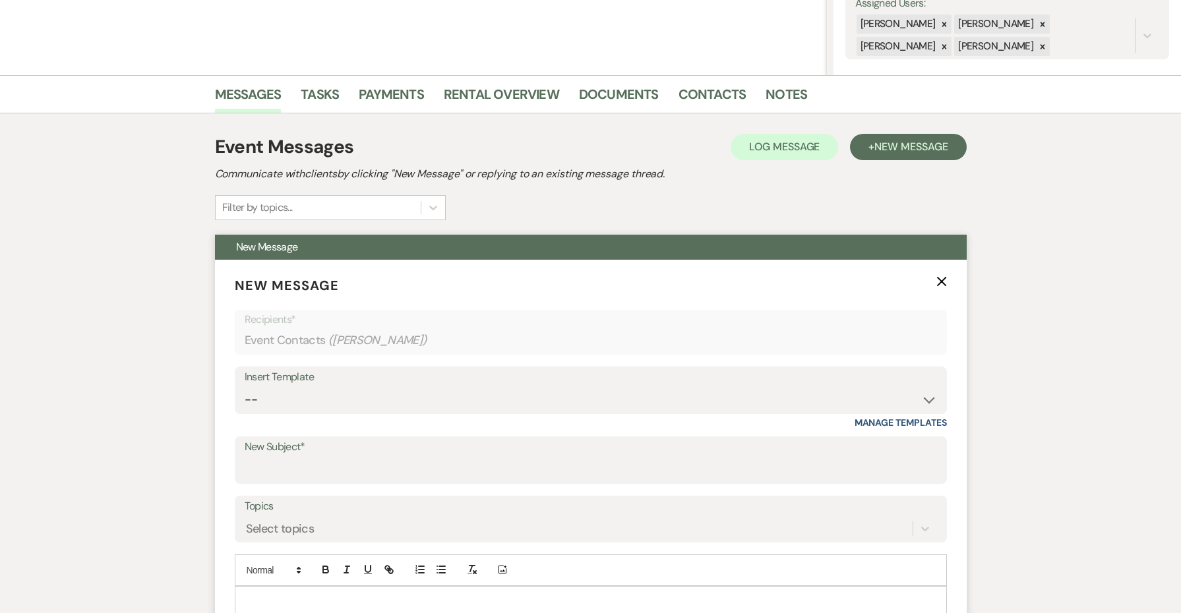
scroll to position [309, 0]
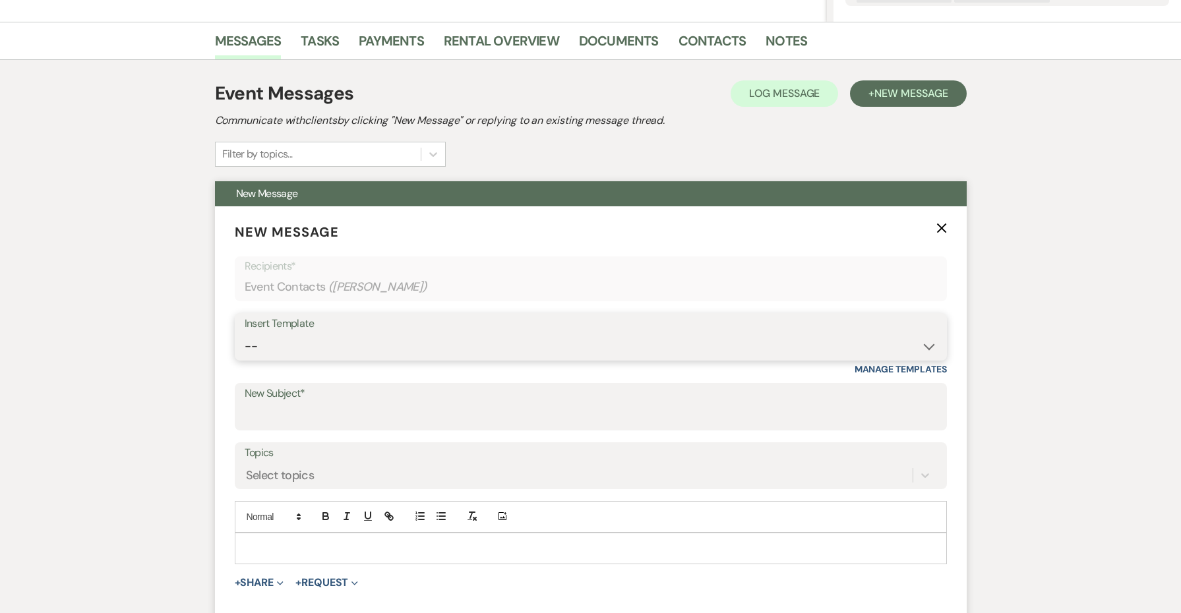
select select "4152"
type input "The Venue at [PERSON_NAME] Tour Confirmation"
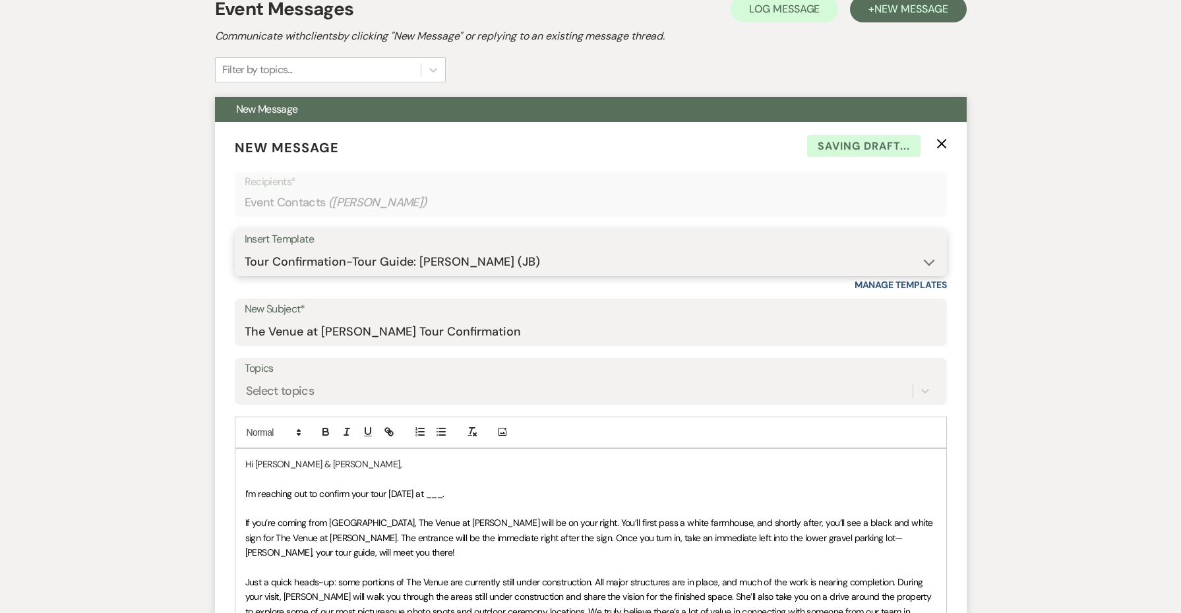
scroll to position [497, 0]
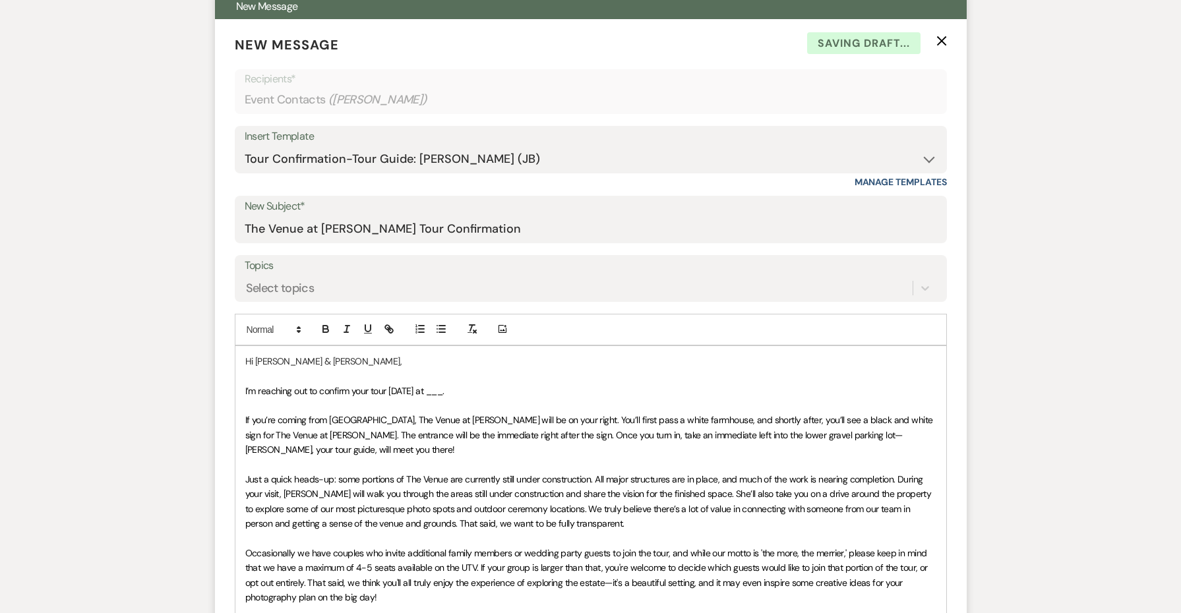
click at [429, 388] on span "I’m reaching out to confirm your tour [DATE] at ___." at bounding box center [344, 391] width 199 height 12
click at [473, 385] on span "I’m reaching out to confirm your tour [DATE], [DATE] at ___." at bounding box center [359, 391] width 228 height 12
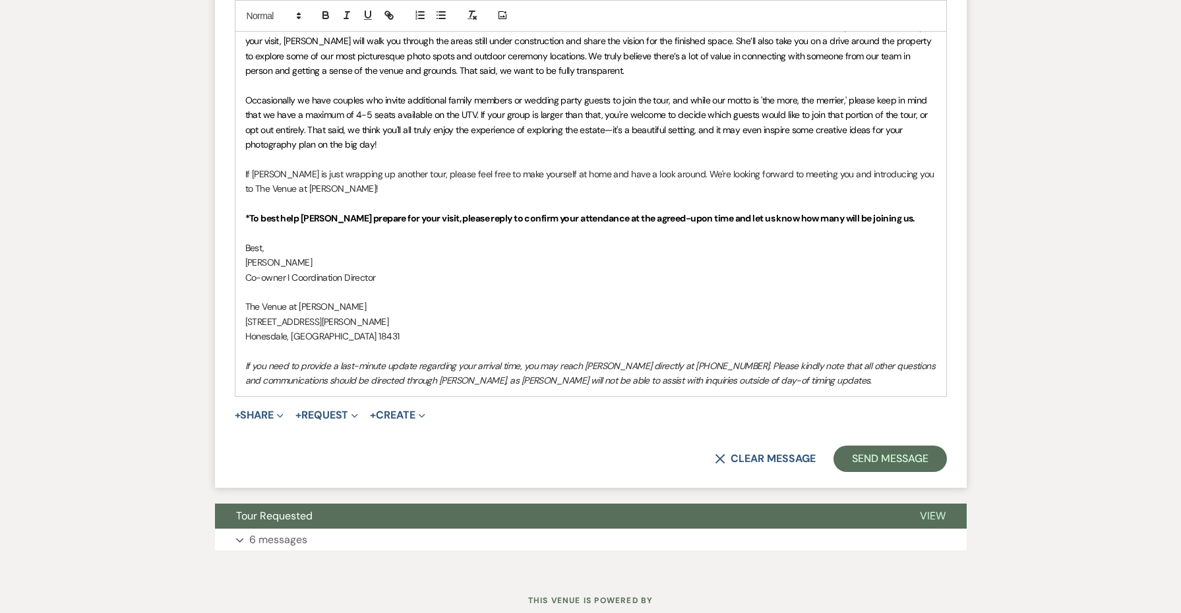
scroll to position [980, 0]
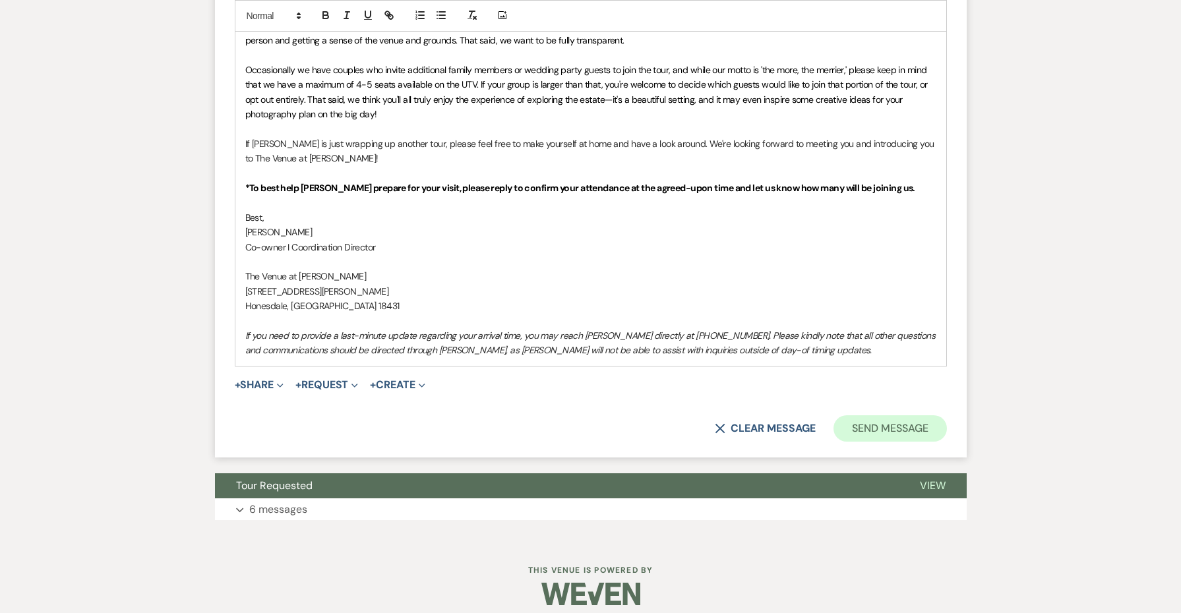
click at [848, 416] on button "Send Message" at bounding box center [890, 429] width 113 height 26
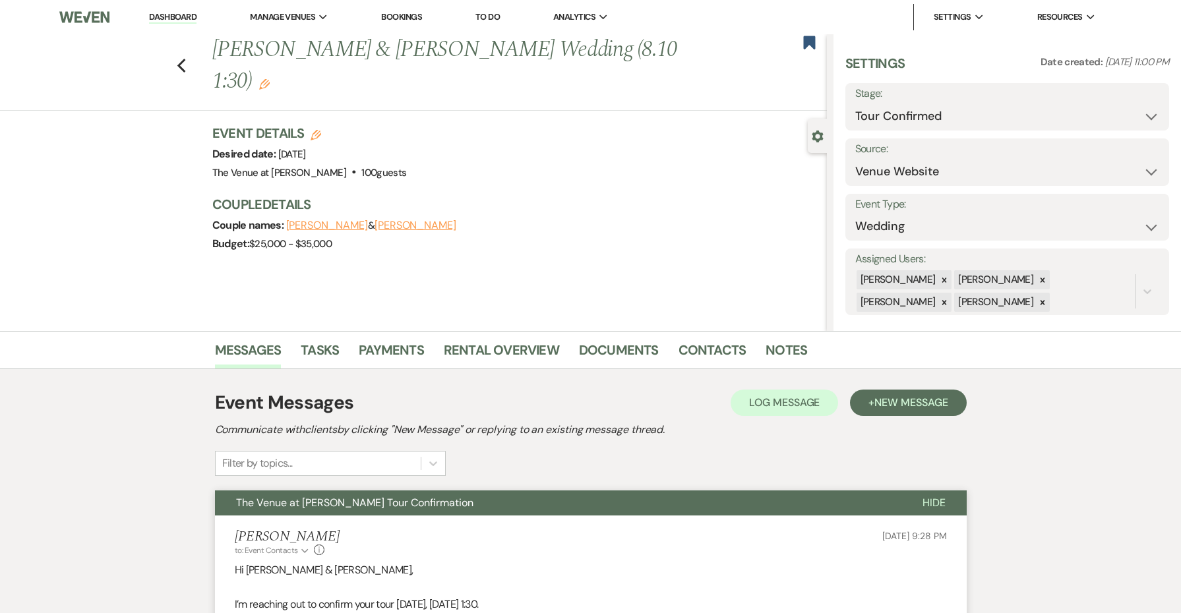
scroll to position [0, 0]
click at [168, 17] on link "Dashboard" at bounding box center [172, 17] width 47 height 13
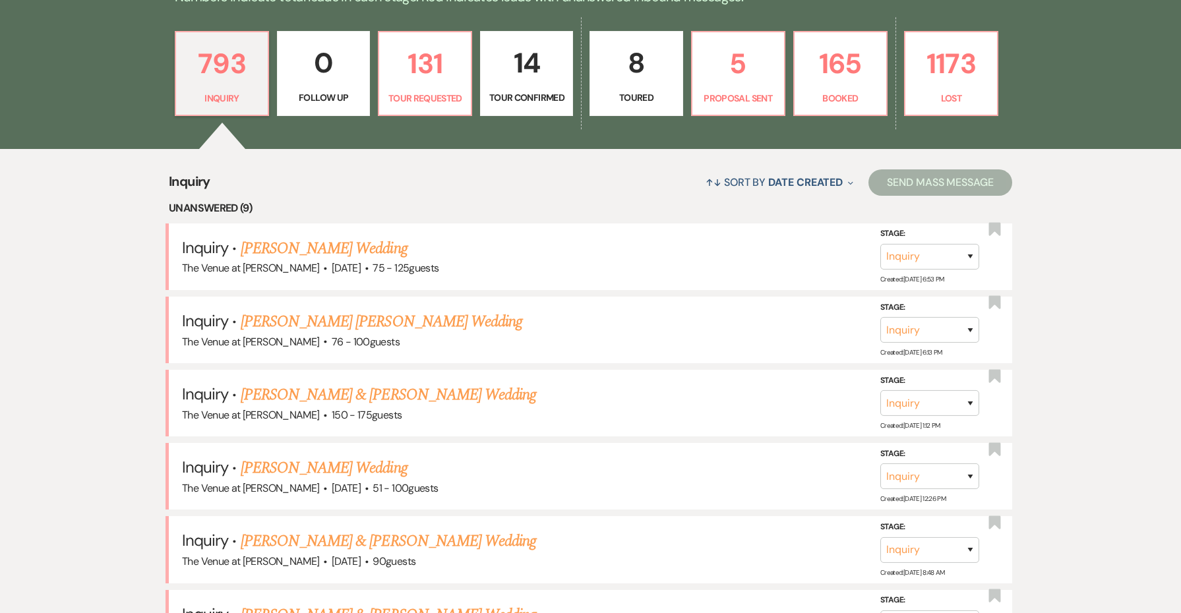
scroll to position [394, 0]
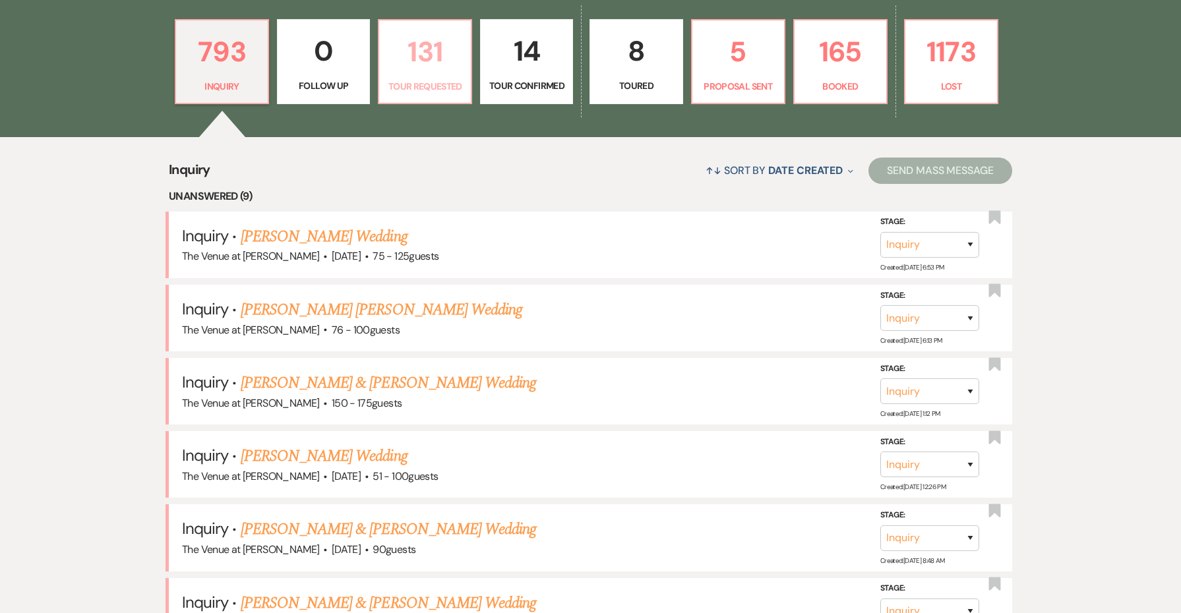
click at [421, 70] on p "131" at bounding box center [425, 52] width 76 height 44
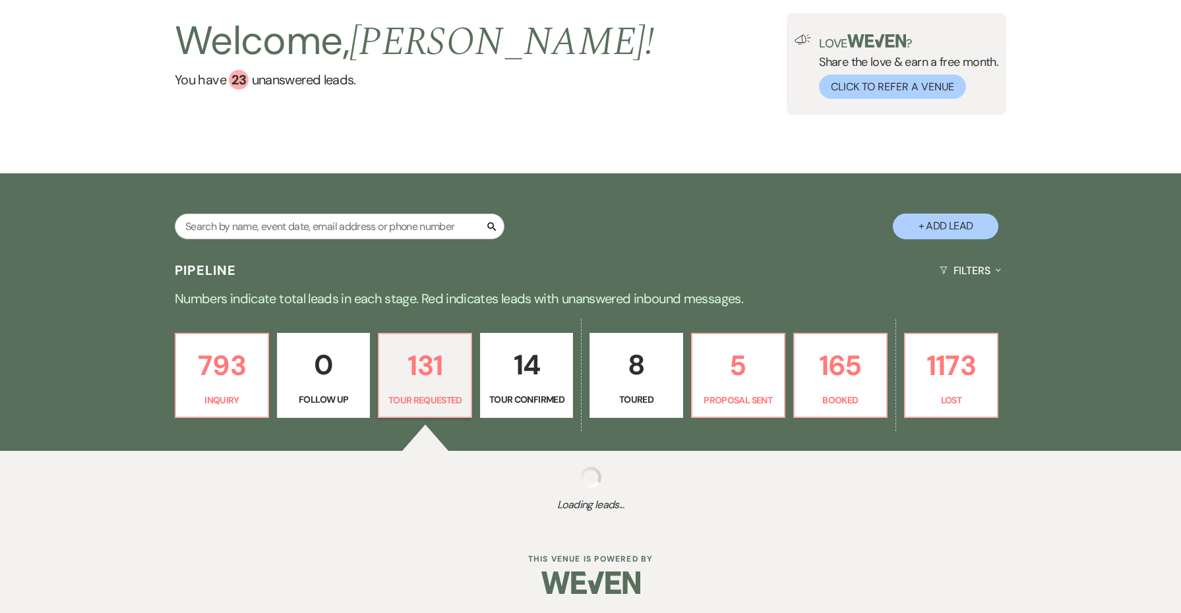
select select "2"
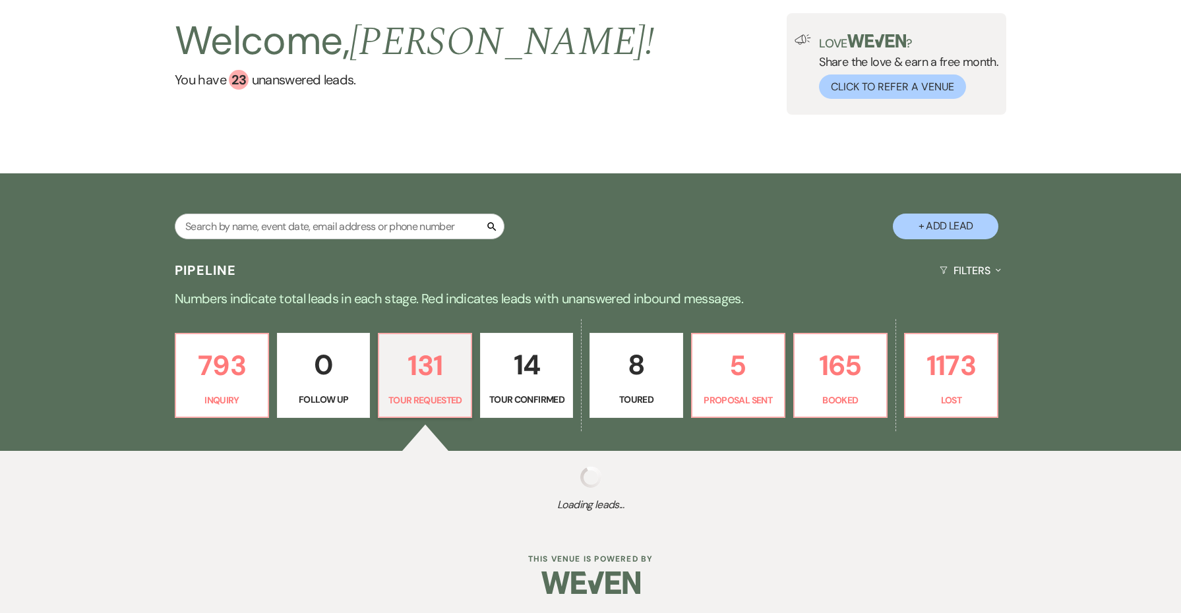
select select "2"
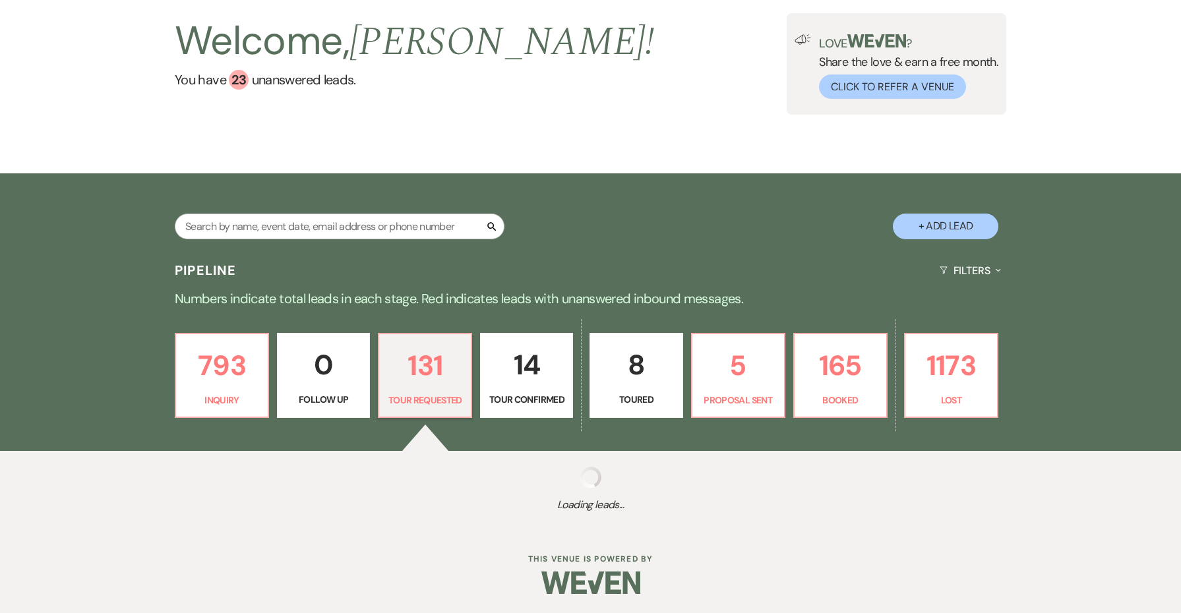
select select "2"
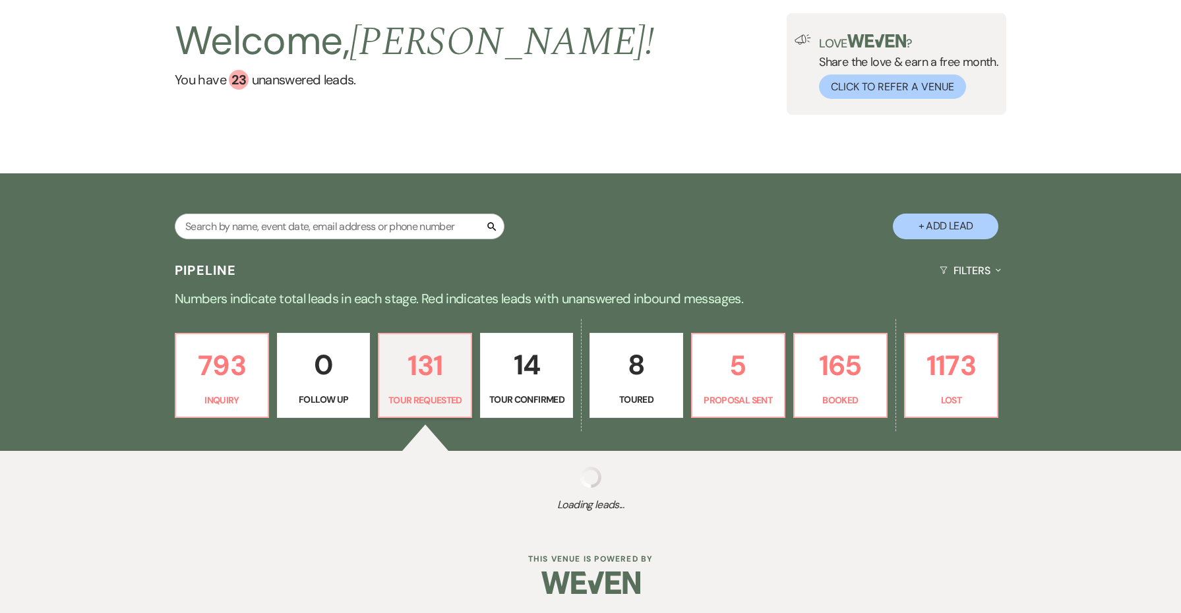
select select "2"
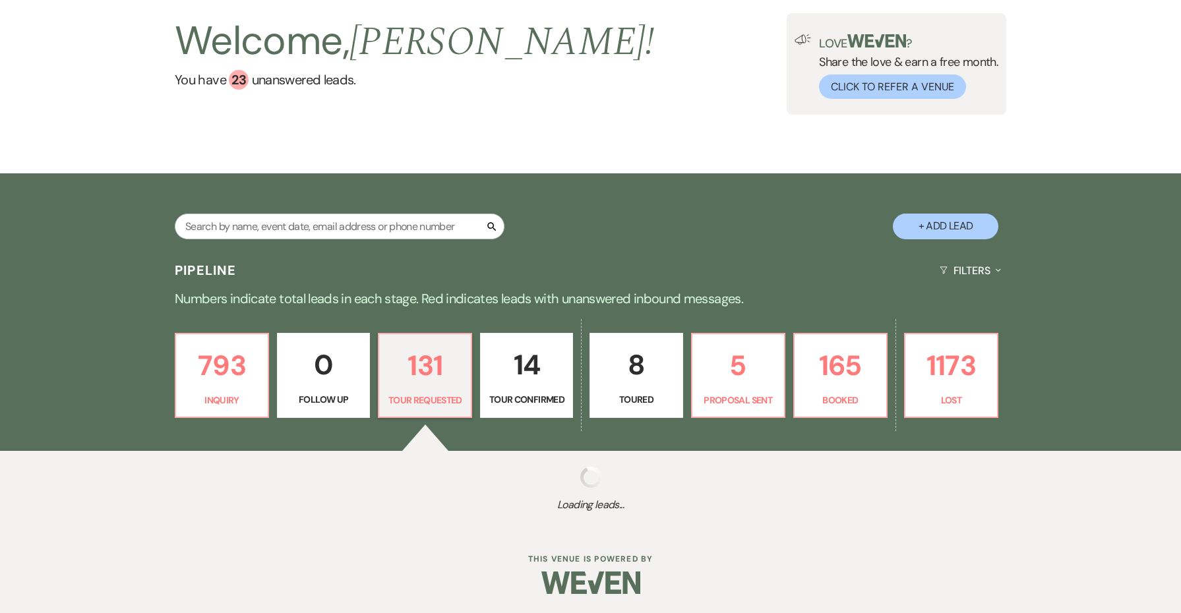
select select "2"
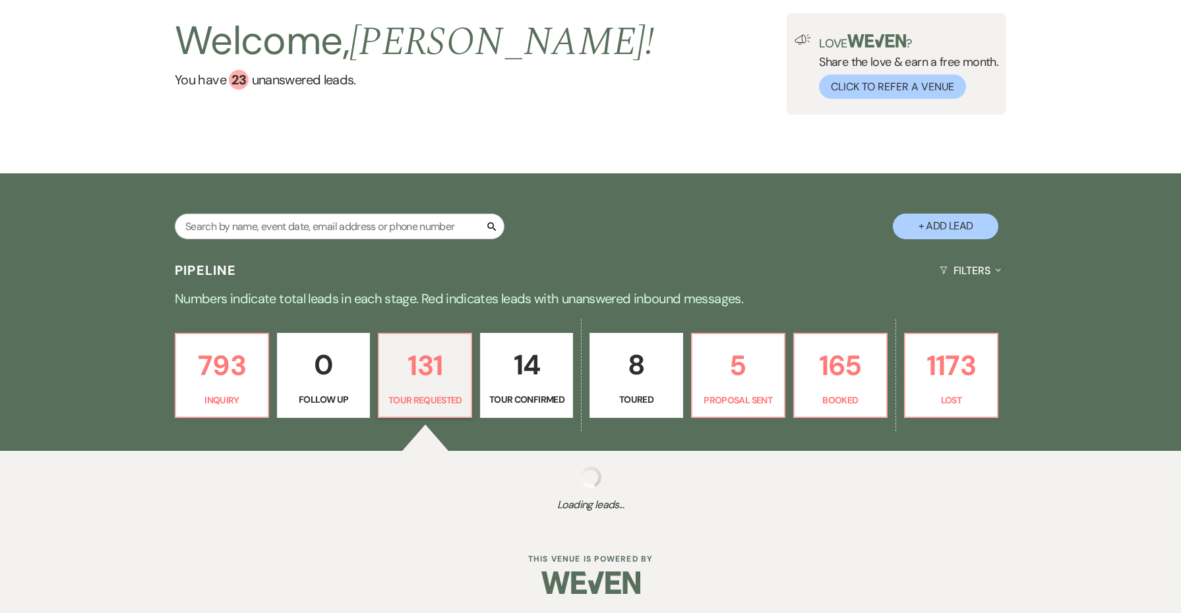
select select "2"
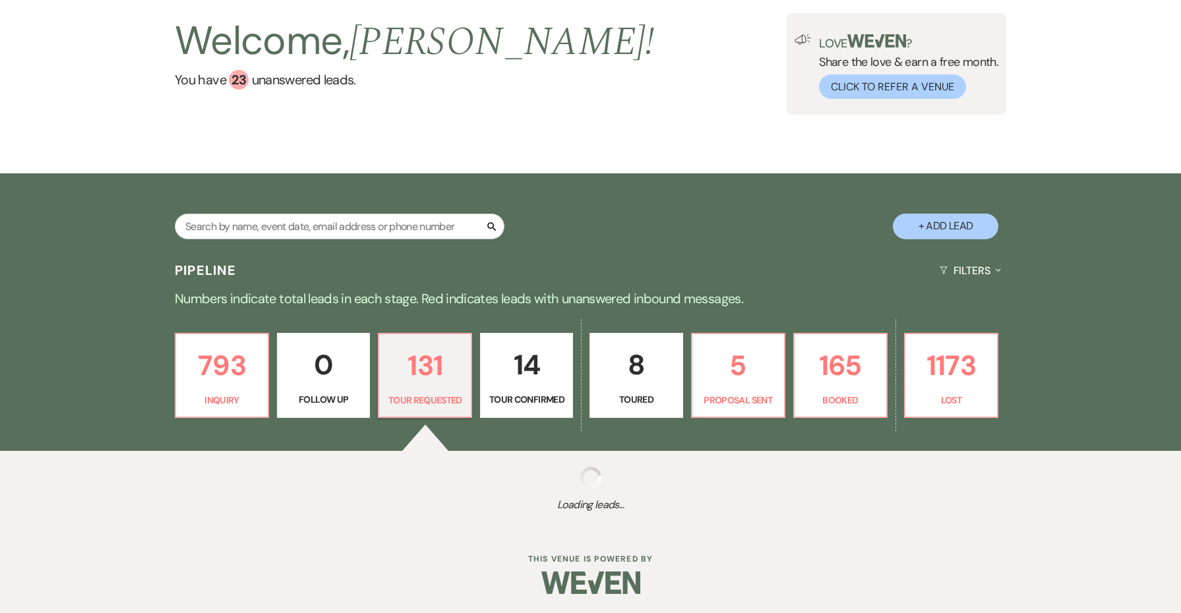
select select "2"
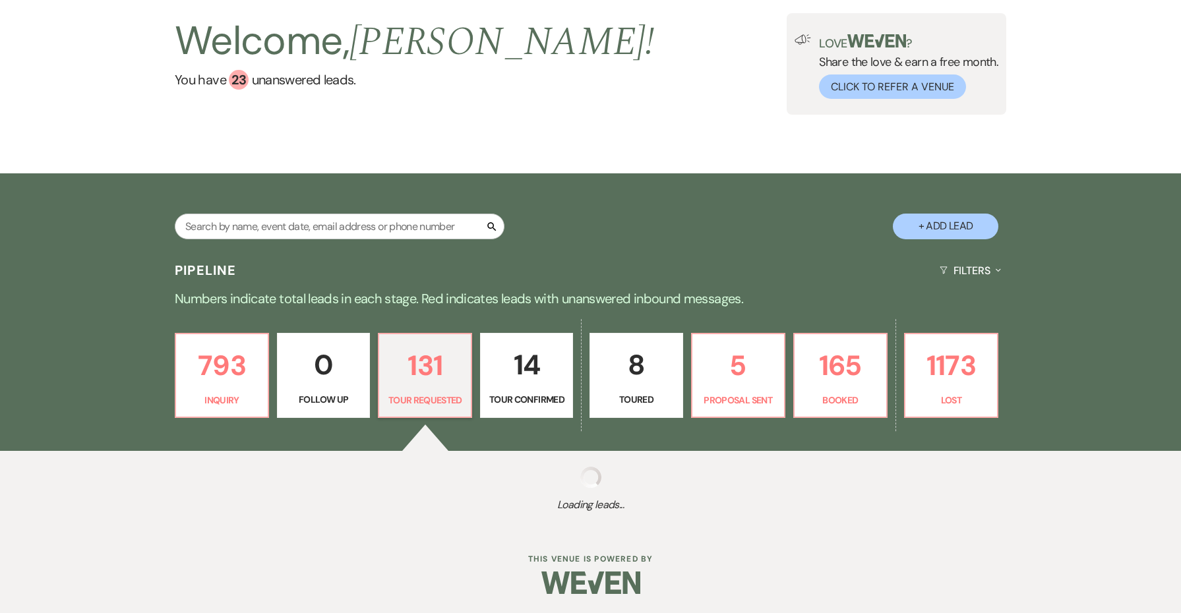
select select "2"
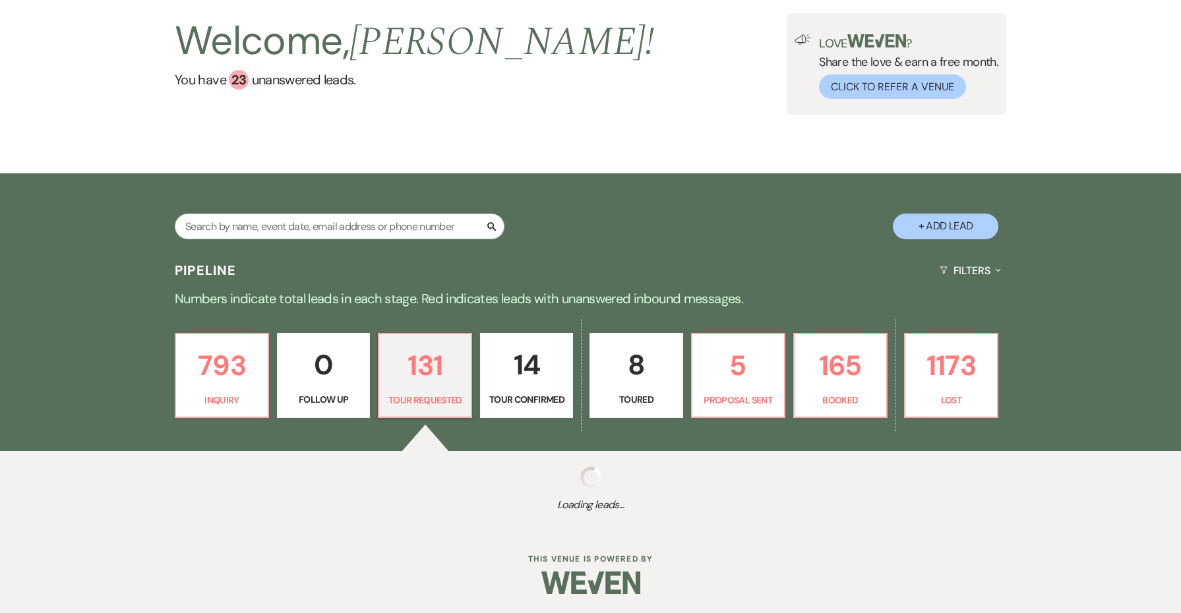
select select "2"
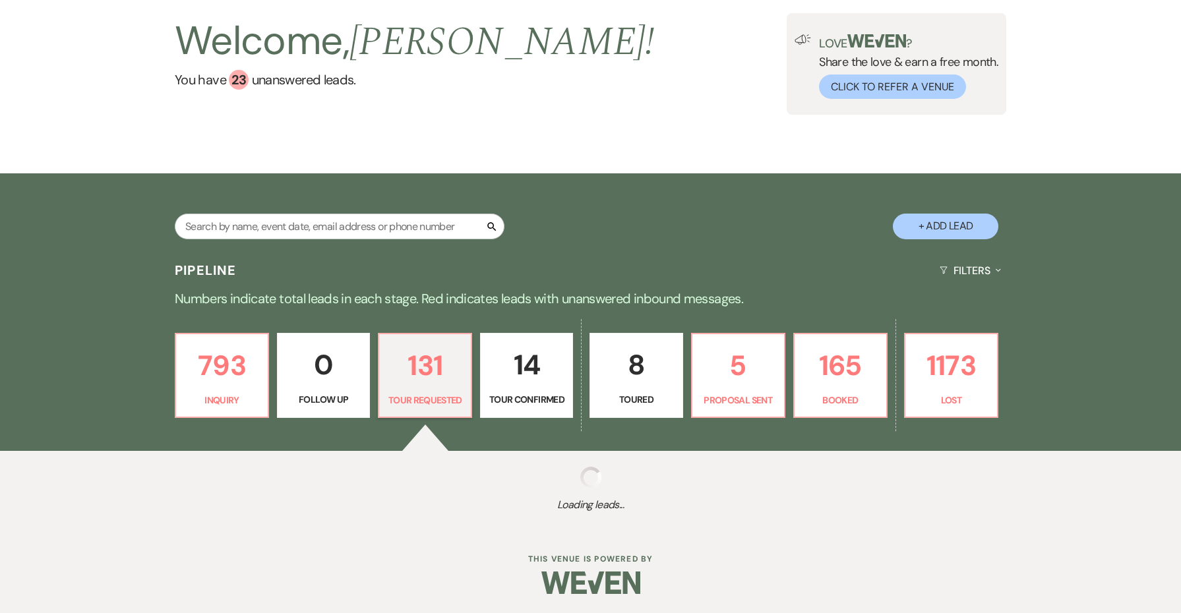
select select "2"
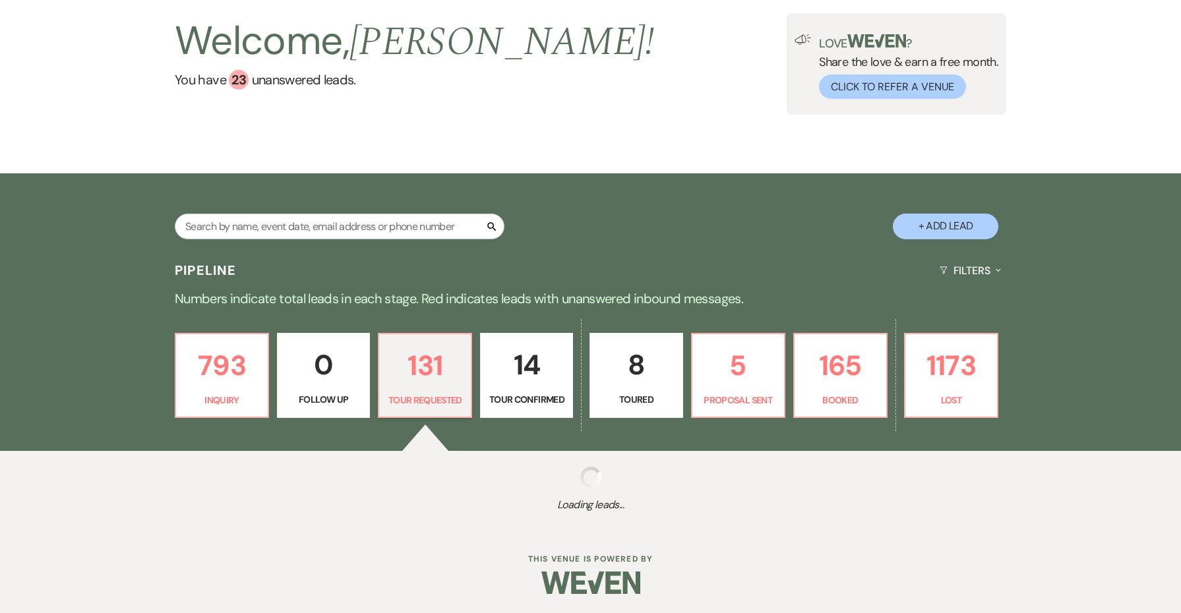
select select "2"
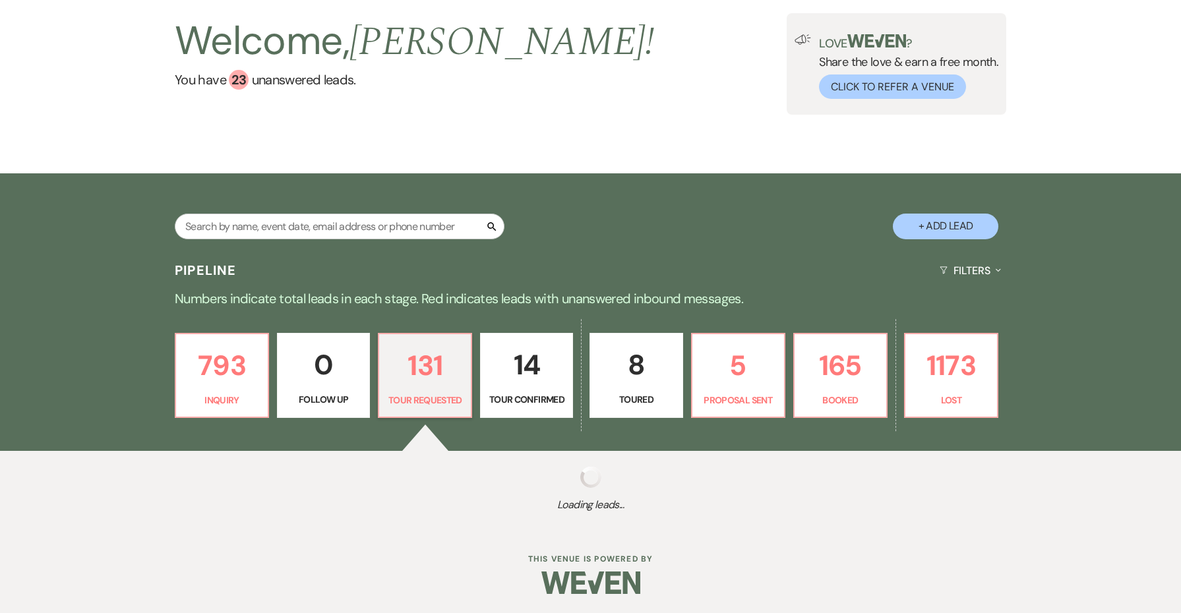
select select "2"
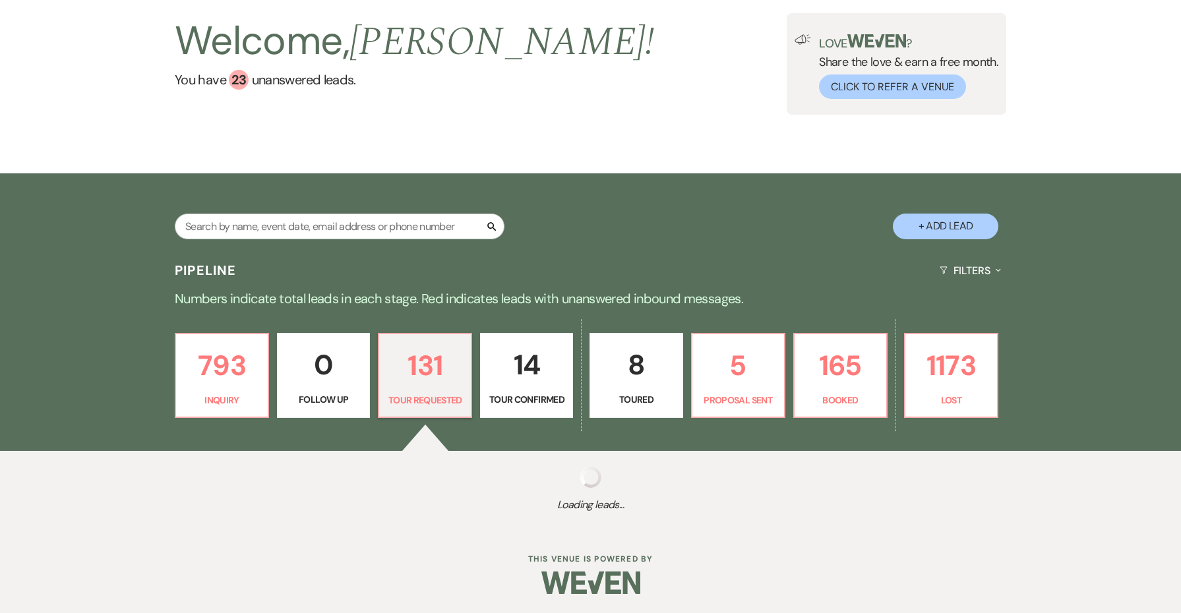
select select "2"
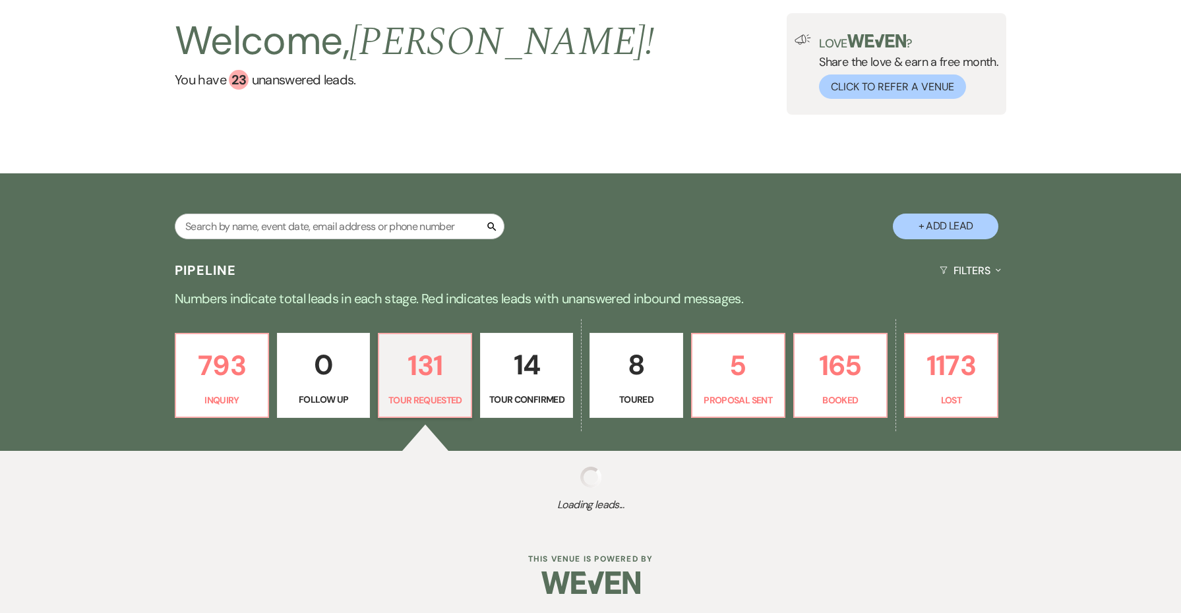
select select "2"
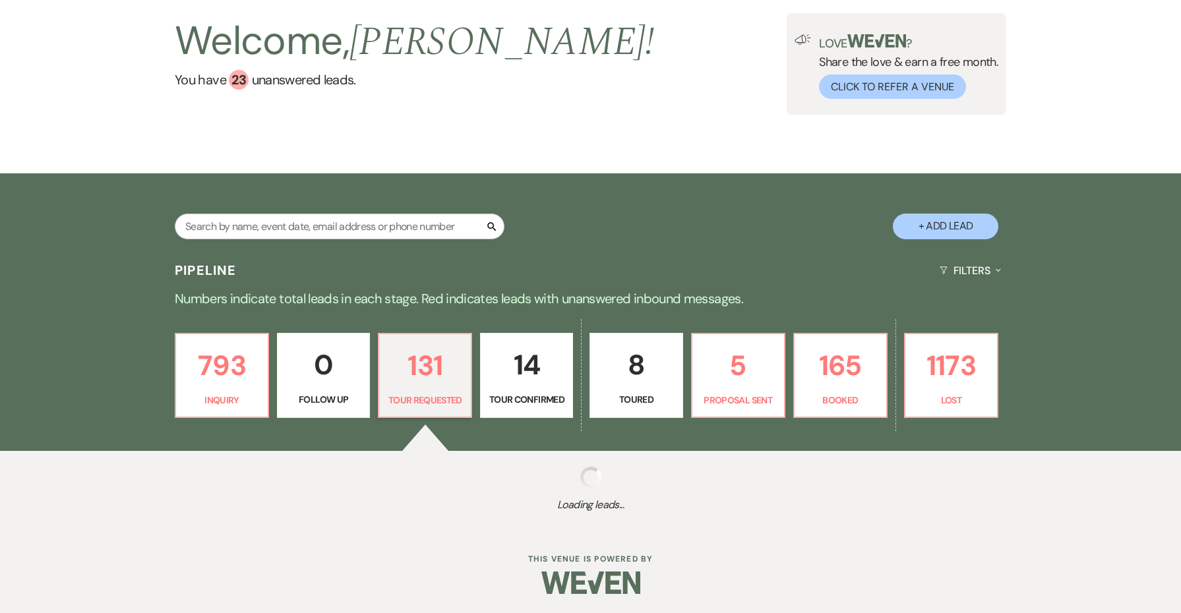
select select "2"
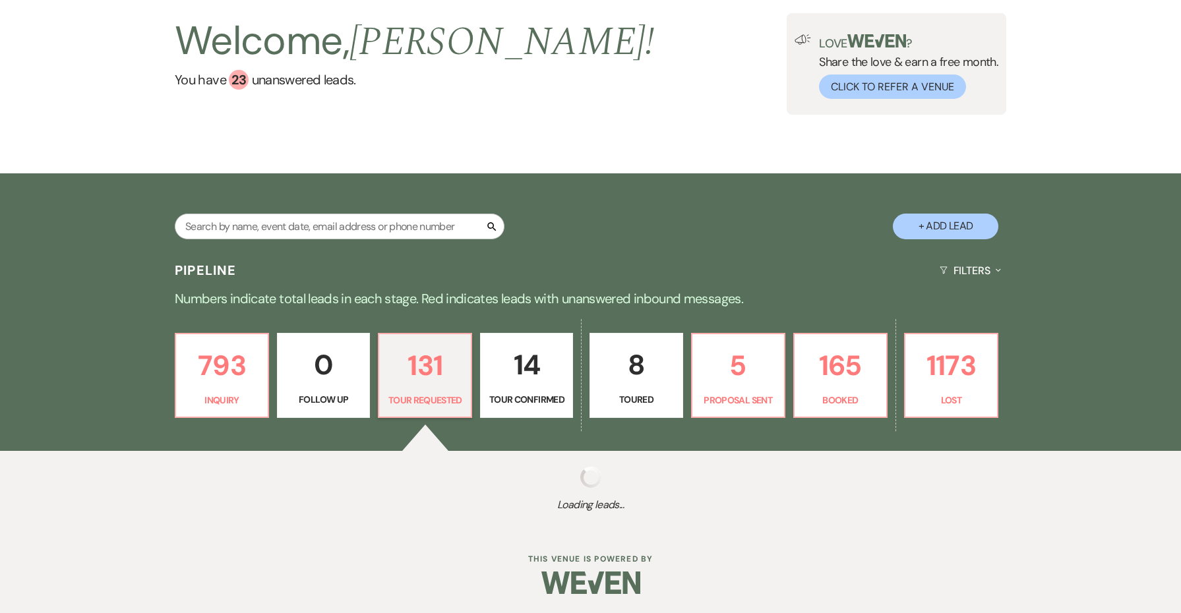
select select "2"
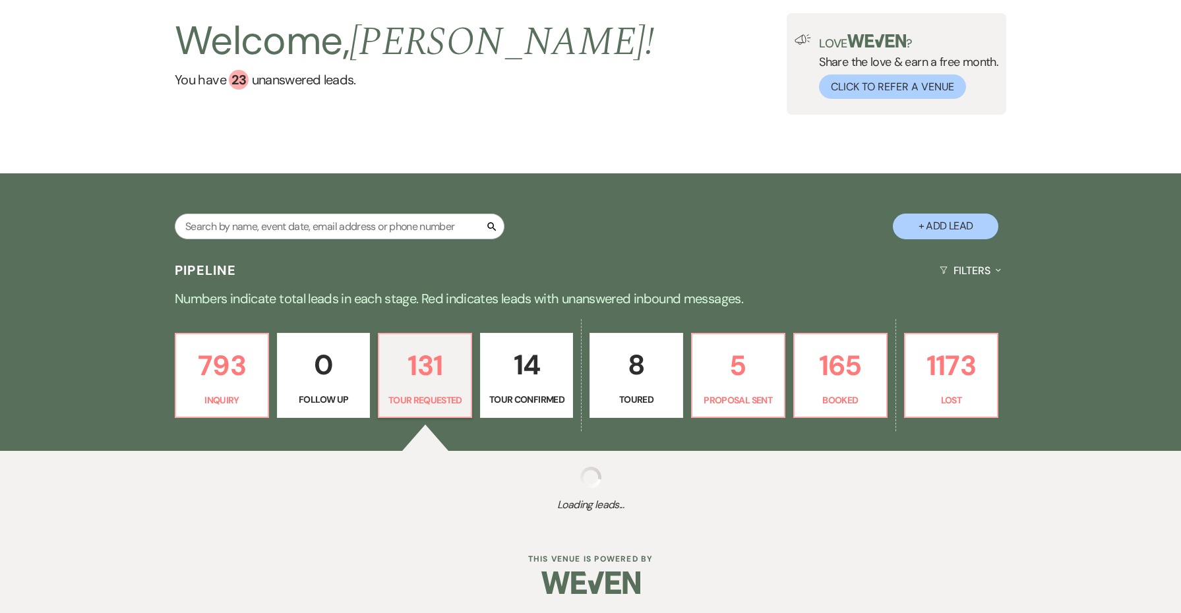
select select "2"
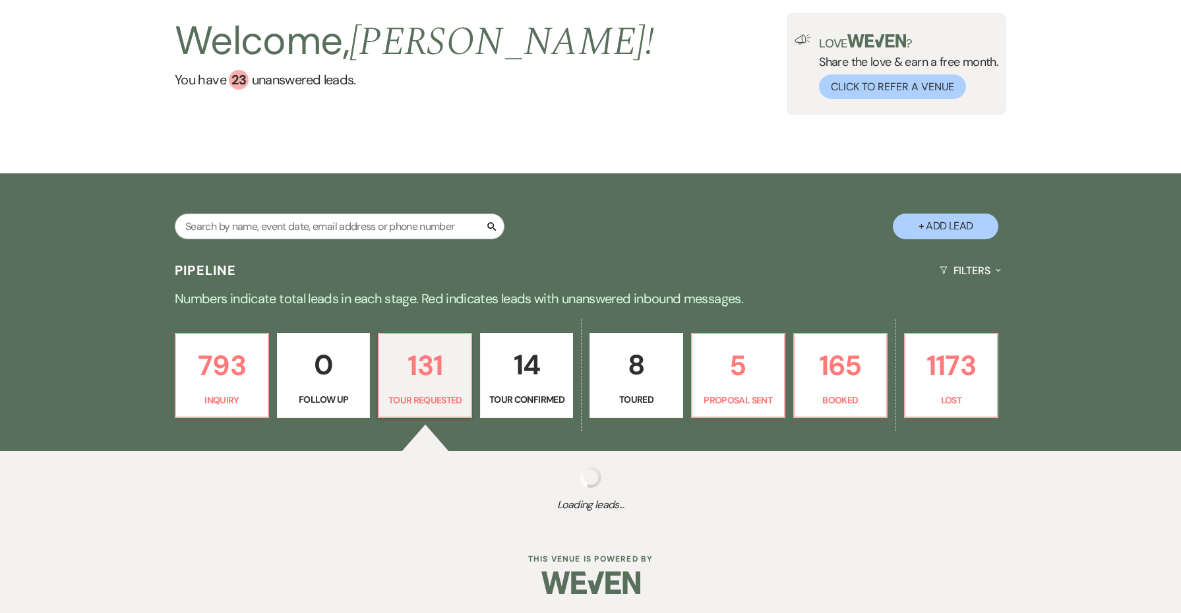
select select "2"
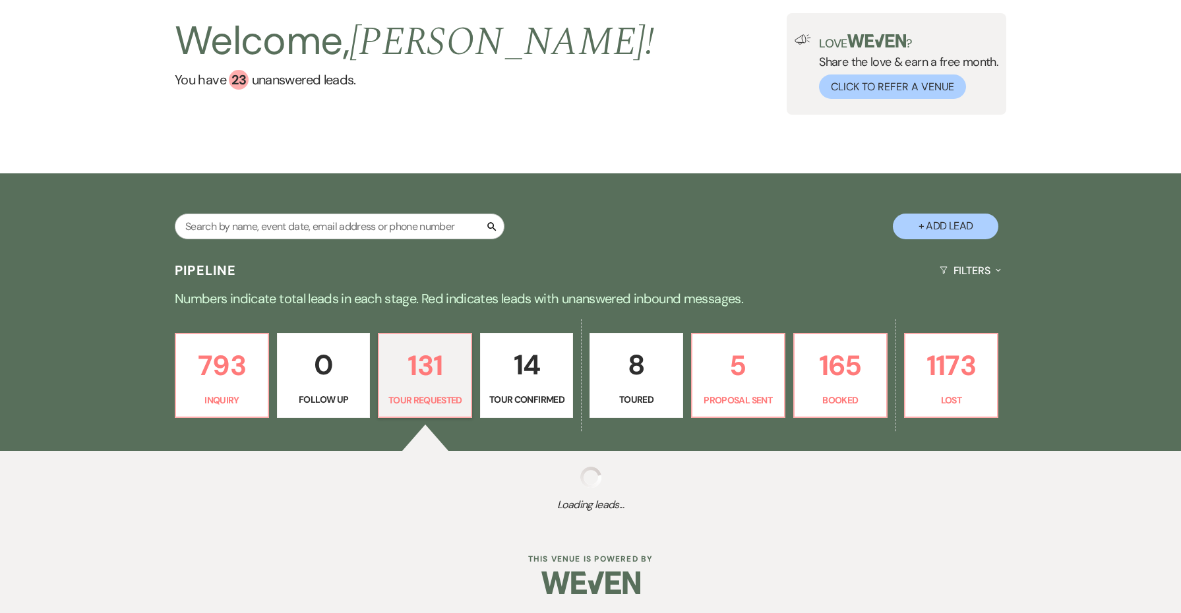
select select "2"
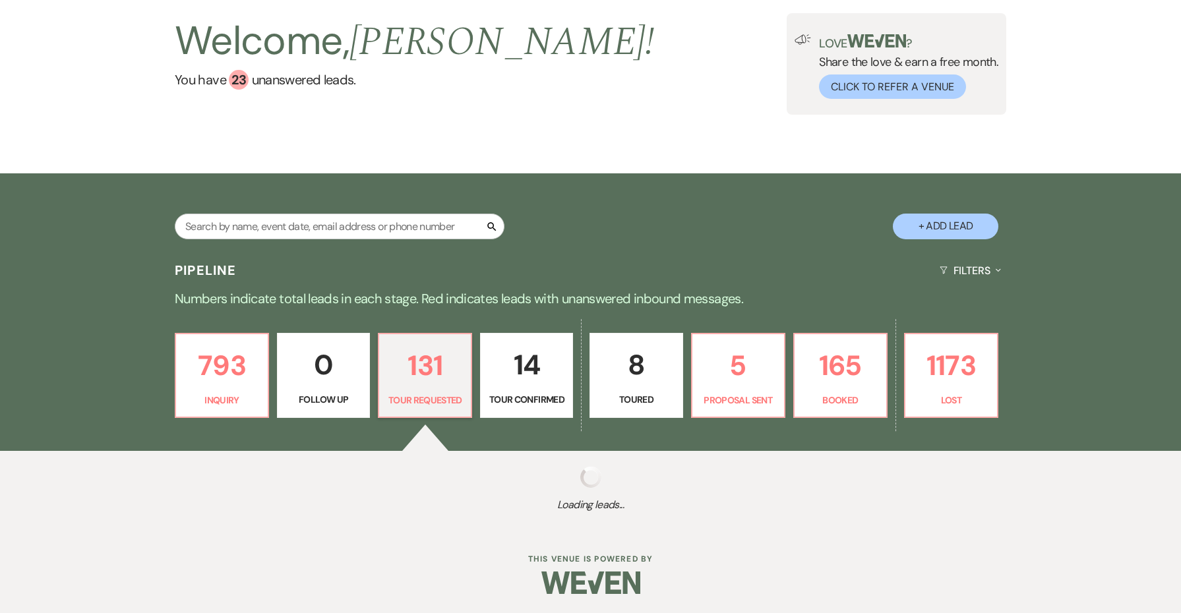
select select "2"
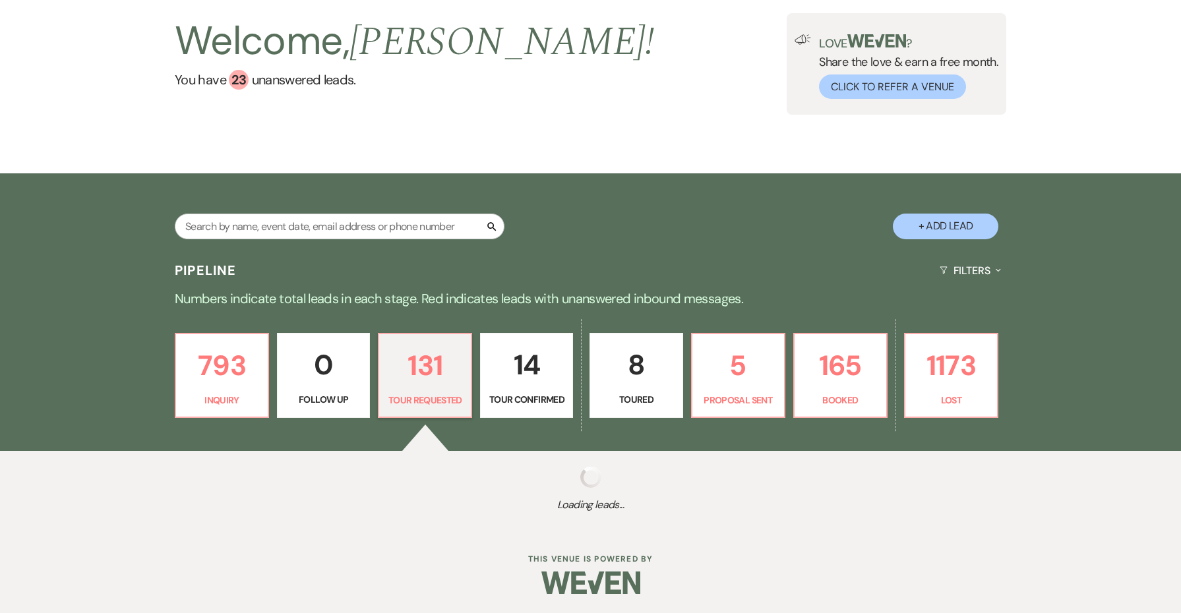
select select "2"
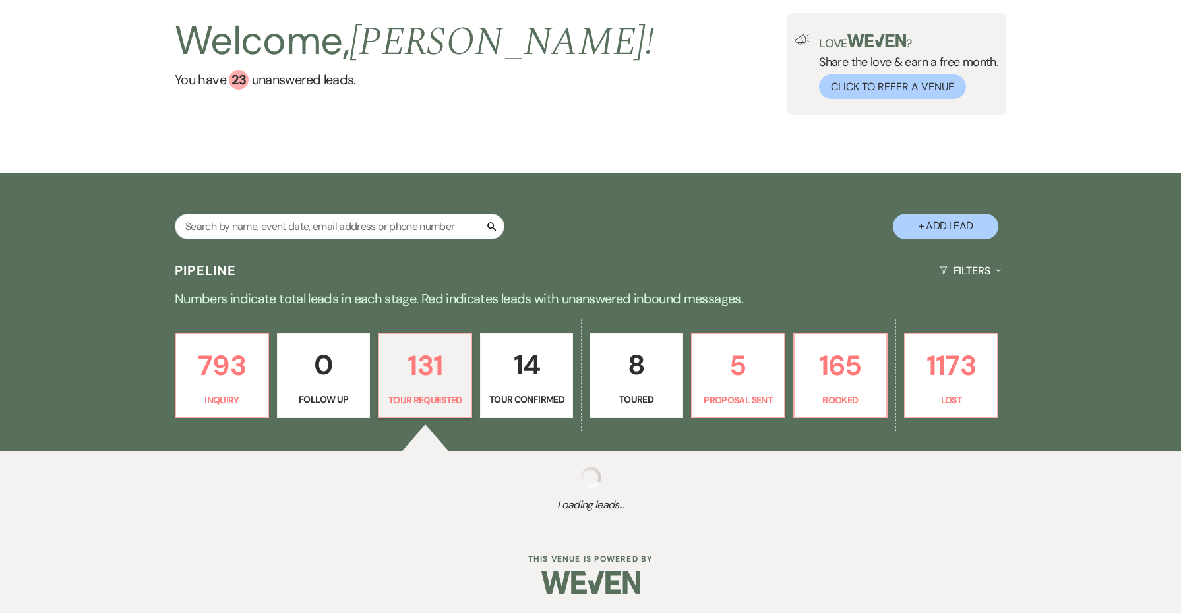
select select "2"
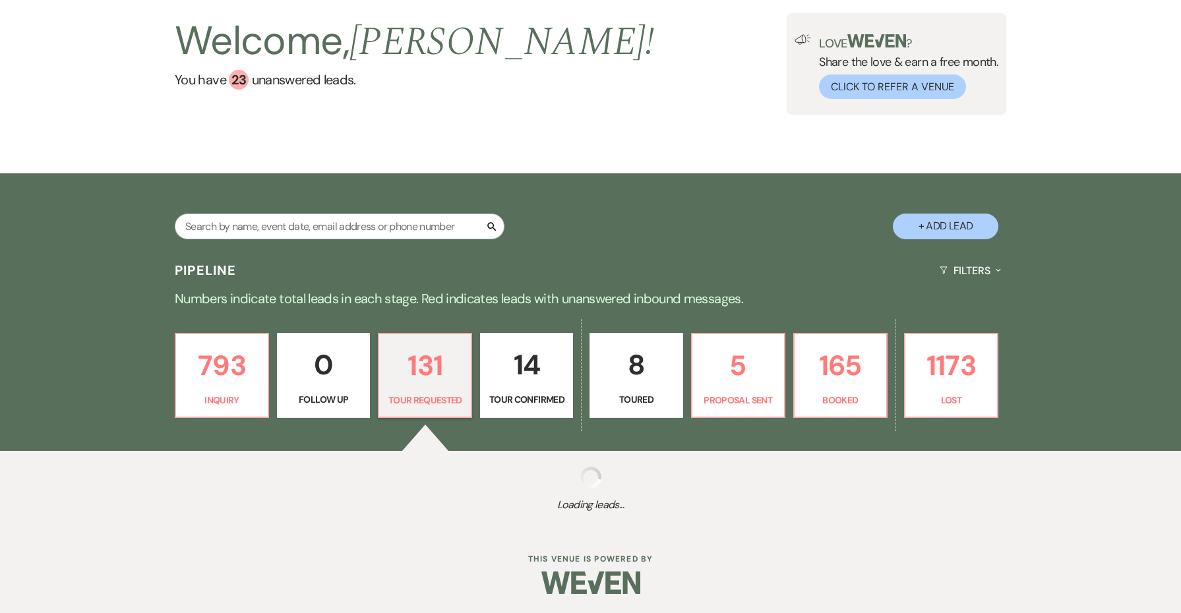
select select "2"
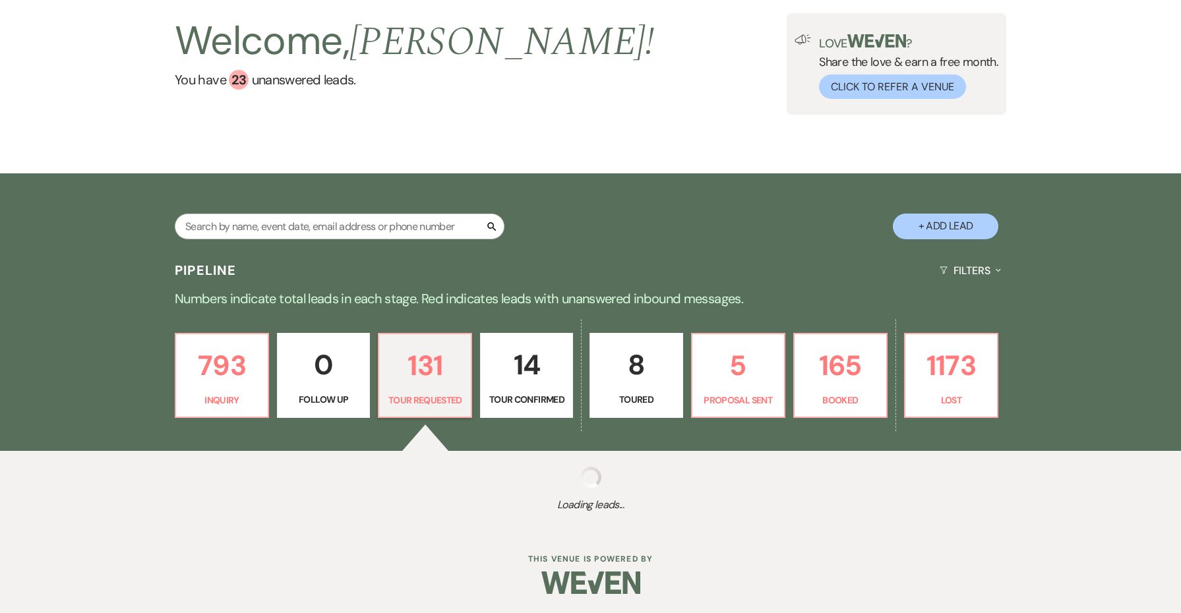
select select "2"
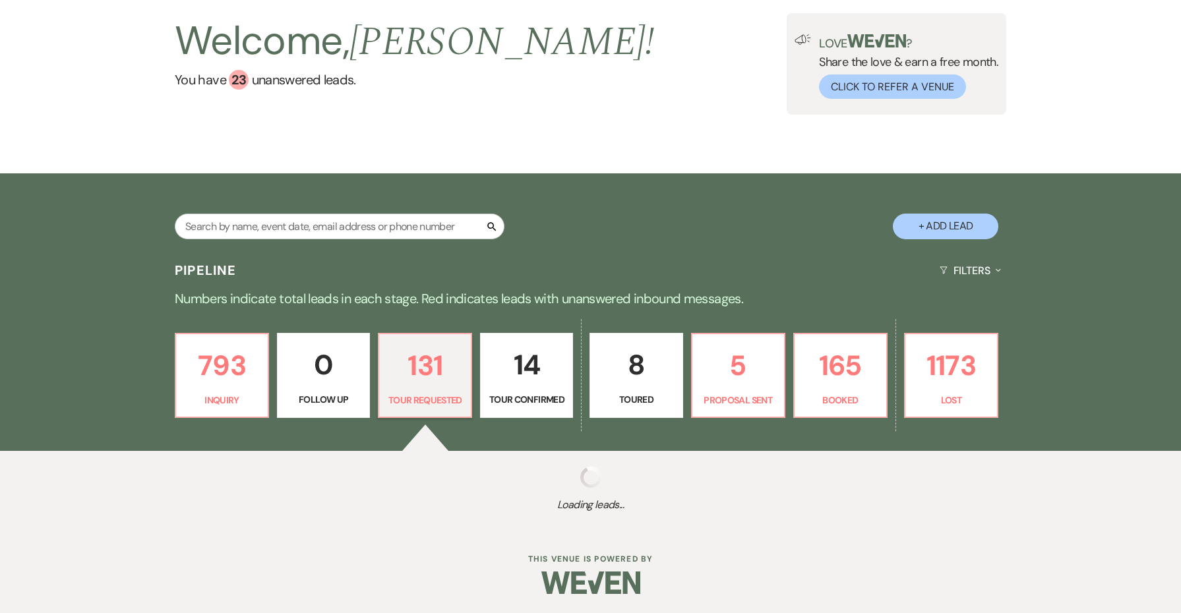
select select "2"
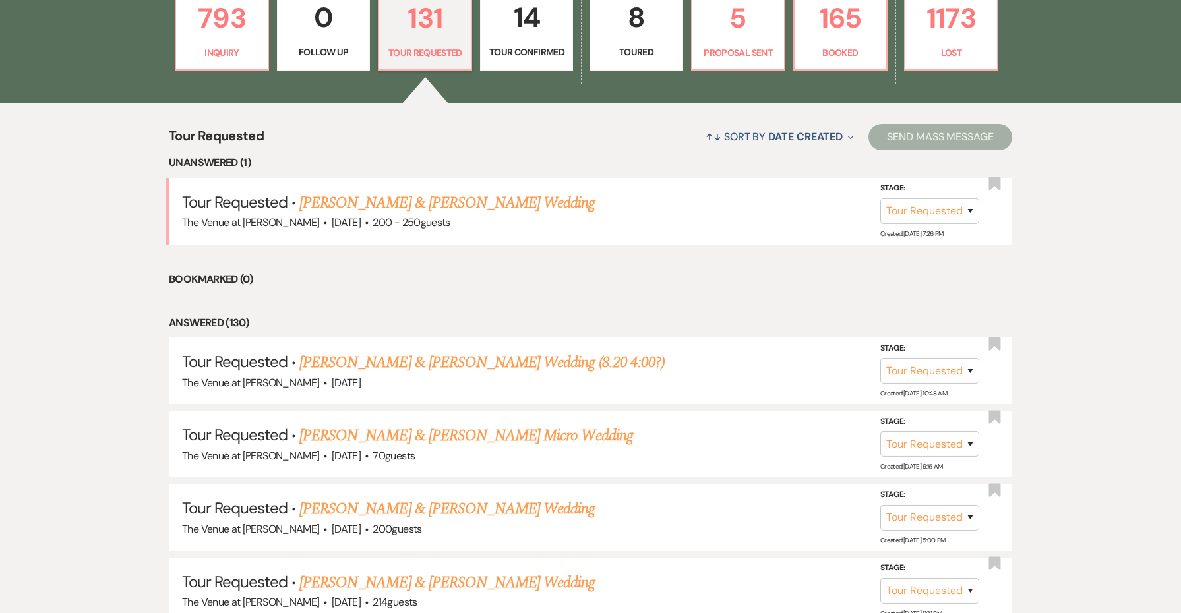
scroll to position [519, 0]
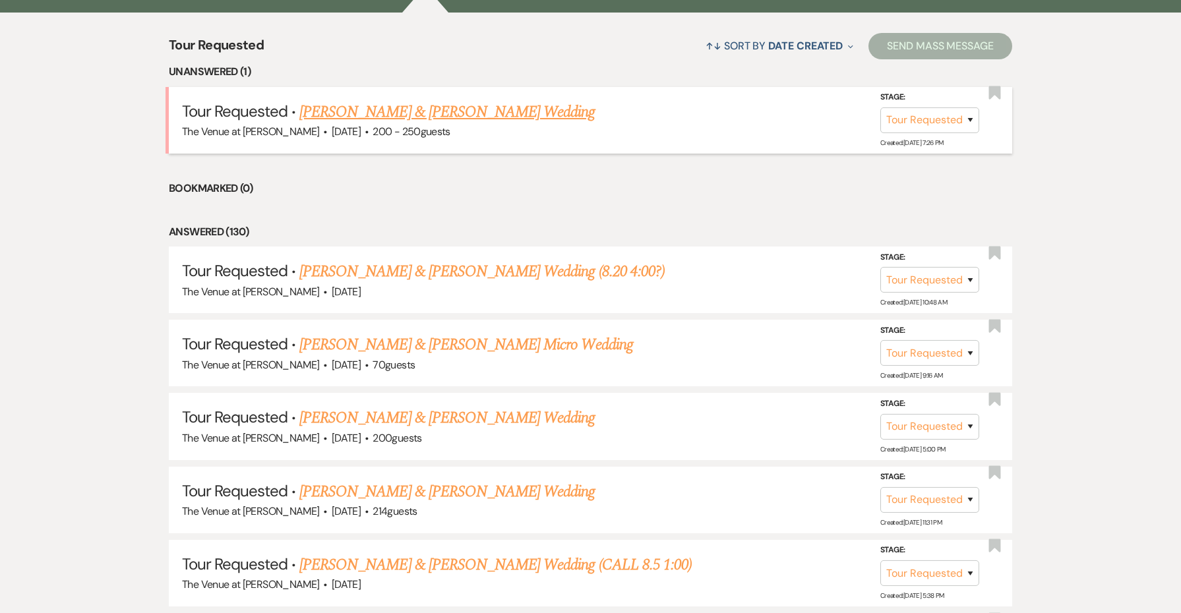
click at [412, 113] on link "[PERSON_NAME] & [PERSON_NAME] Wedding" at bounding box center [447, 112] width 296 height 24
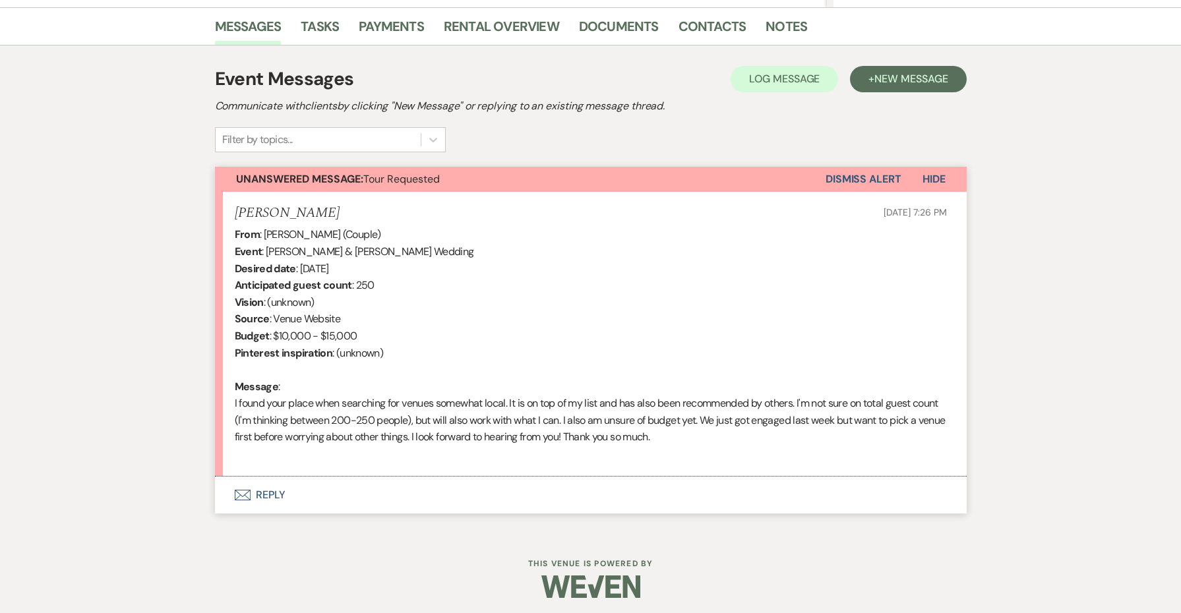
scroll to position [323, 0]
click at [272, 498] on button "Envelope Reply" at bounding box center [591, 496] width 752 height 37
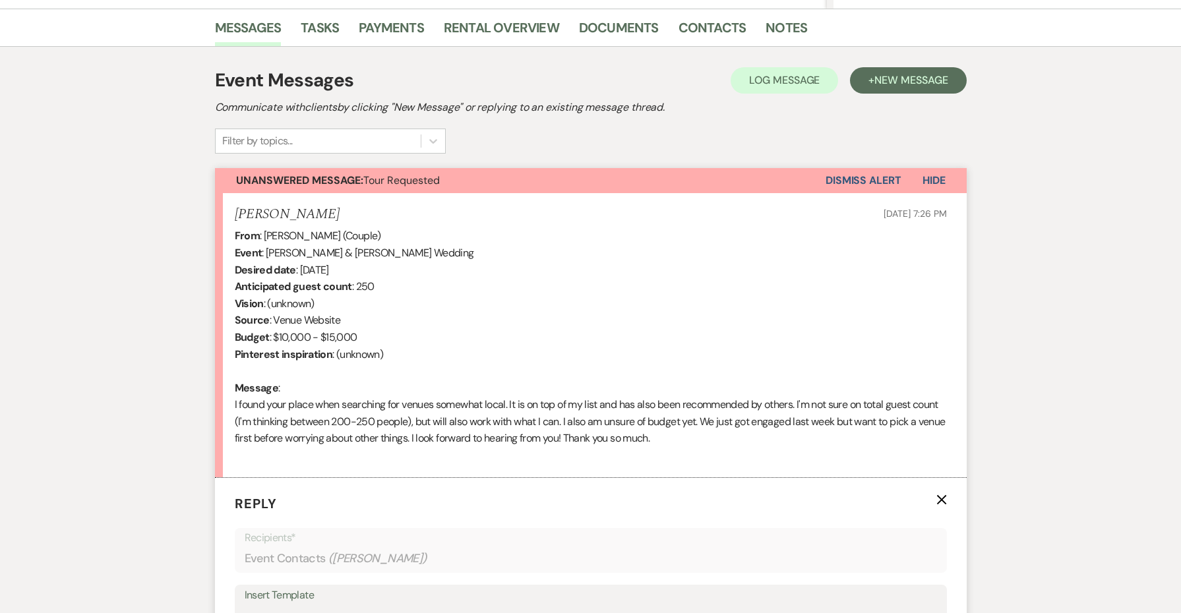
scroll to position [683, 0]
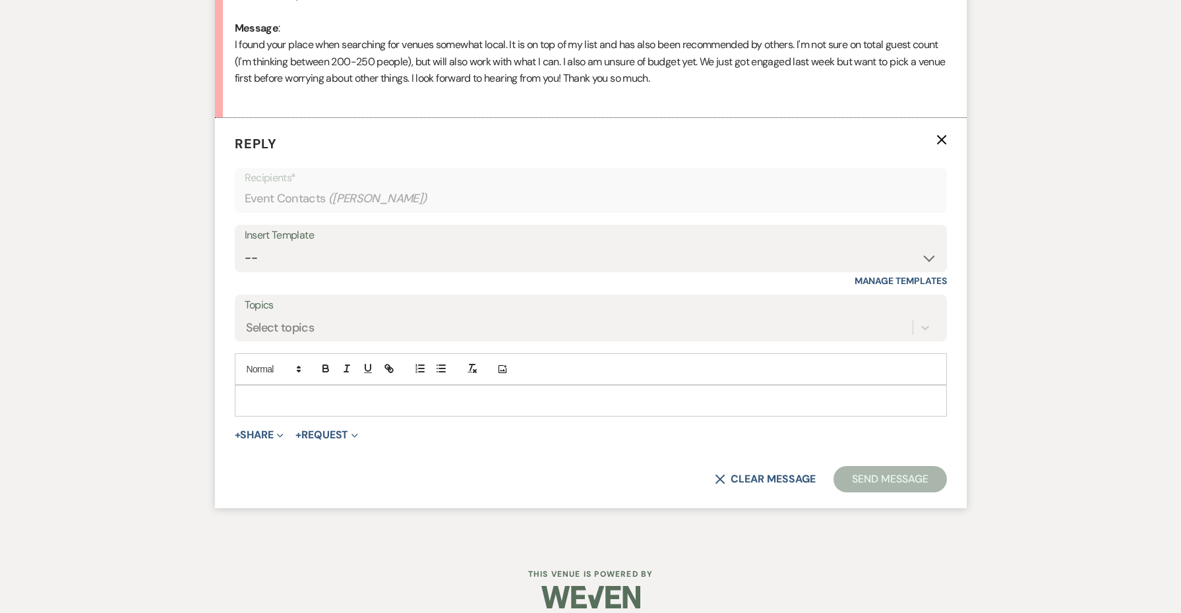
click at [313, 226] on div "Insert Template" at bounding box center [591, 235] width 693 height 19
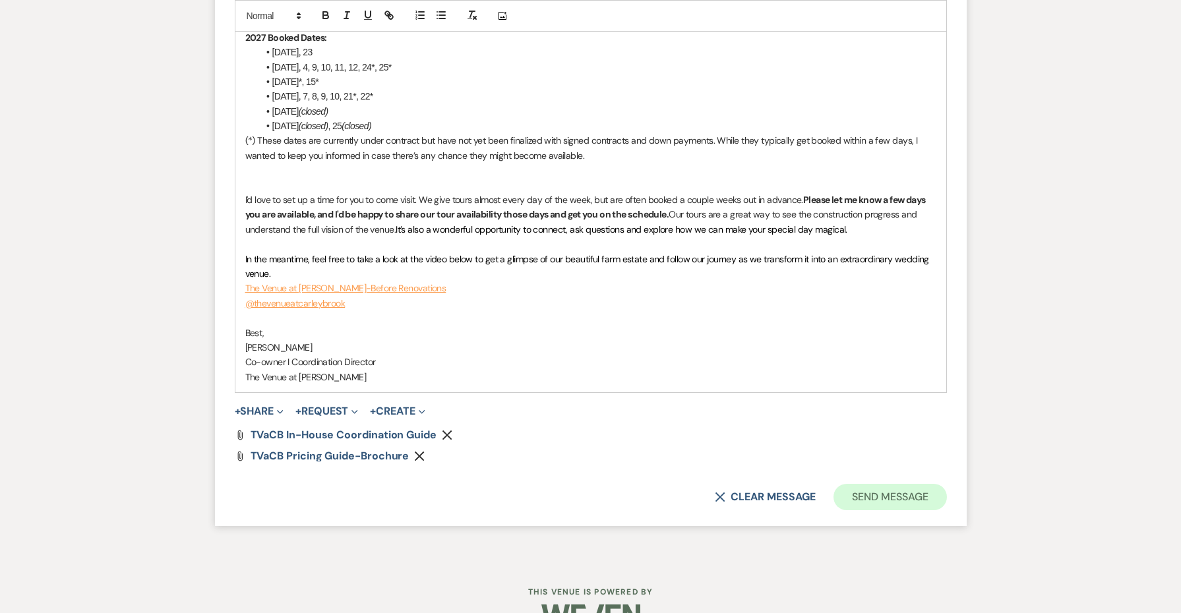
click at [898, 450] on form "Reply X Saving draft... Recipients* Event Contacts ( [PERSON_NAME] ) Insert Tem…" at bounding box center [591, 15] width 752 height 1024
click at [891, 484] on button "Send Message" at bounding box center [890, 497] width 113 height 26
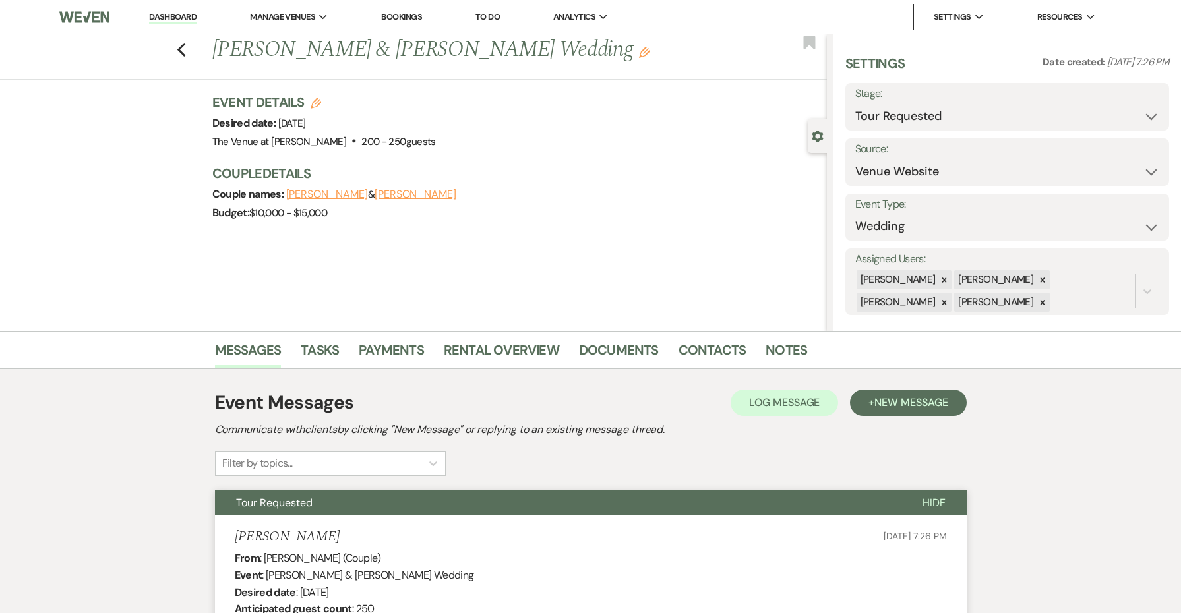
scroll to position [0, 0]
click at [188, 49] on div "Previous [PERSON_NAME] & [PERSON_NAME] Wedding Edit Bookmark" at bounding box center [410, 57] width 834 height 46
click at [184, 49] on icon "Previous" at bounding box center [182, 50] width 10 height 16
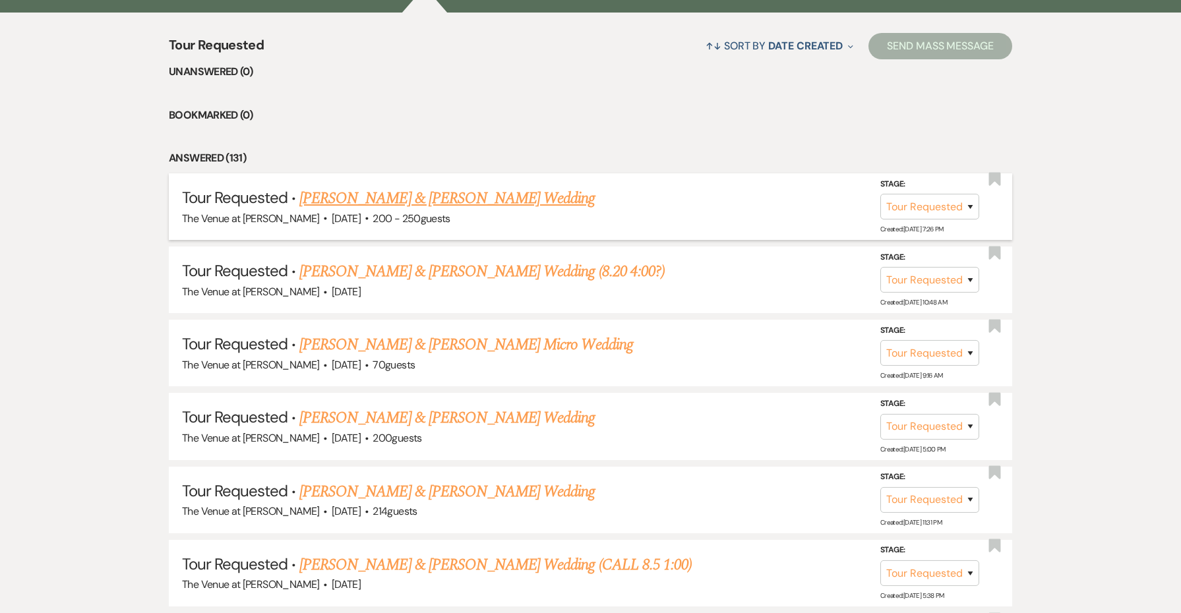
scroll to position [414, 0]
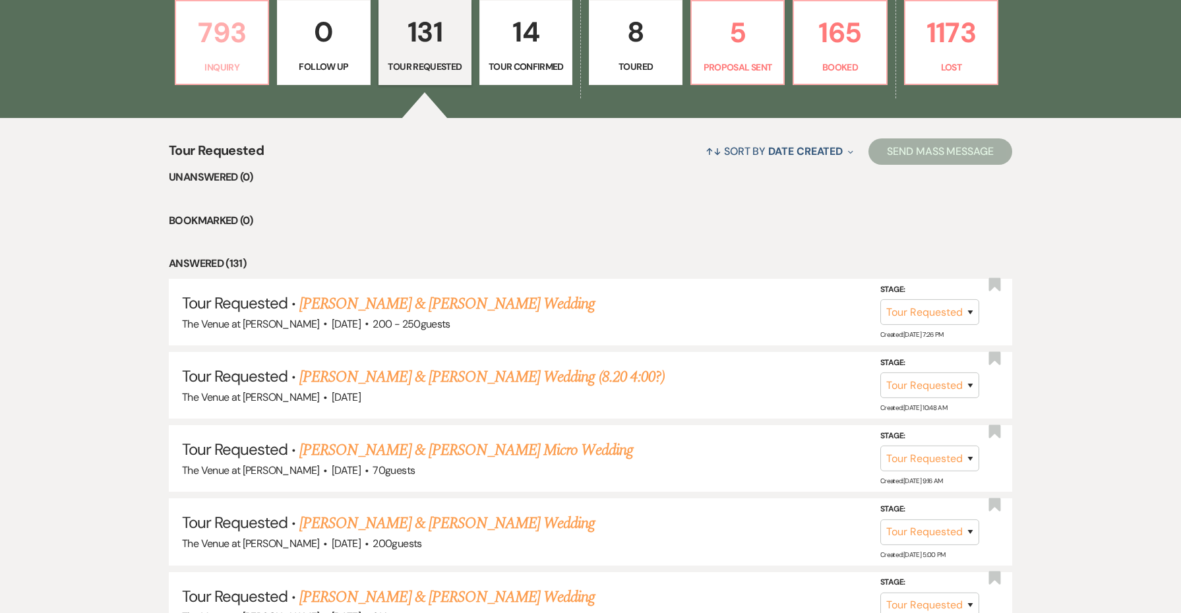
click at [201, 54] on p "793" at bounding box center [222, 33] width 76 height 44
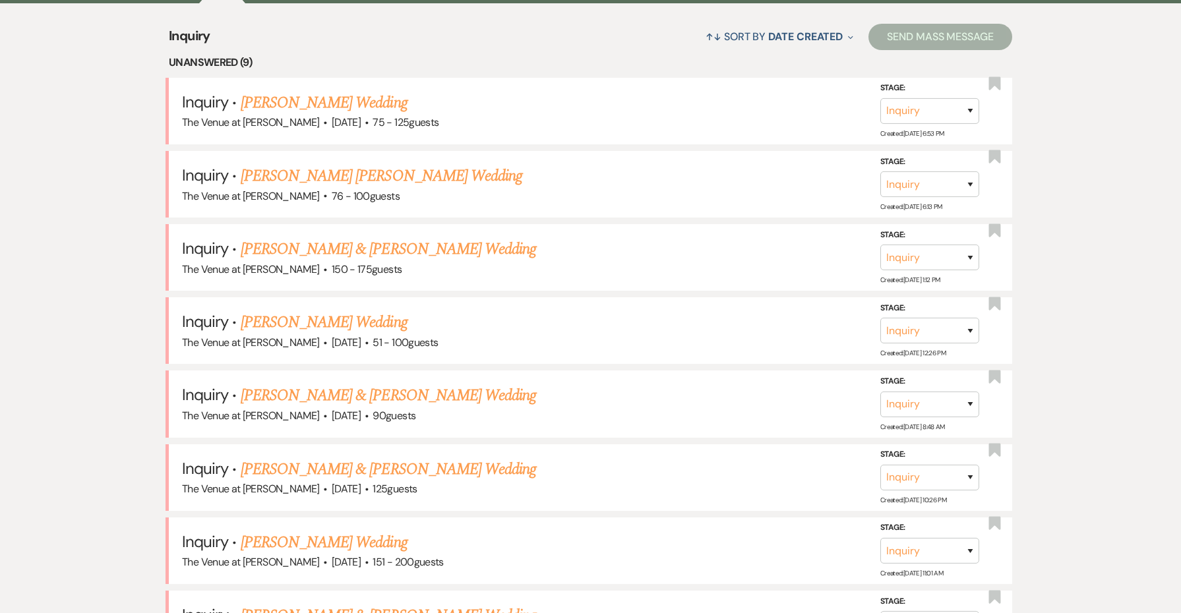
scroll to position [601, 0]
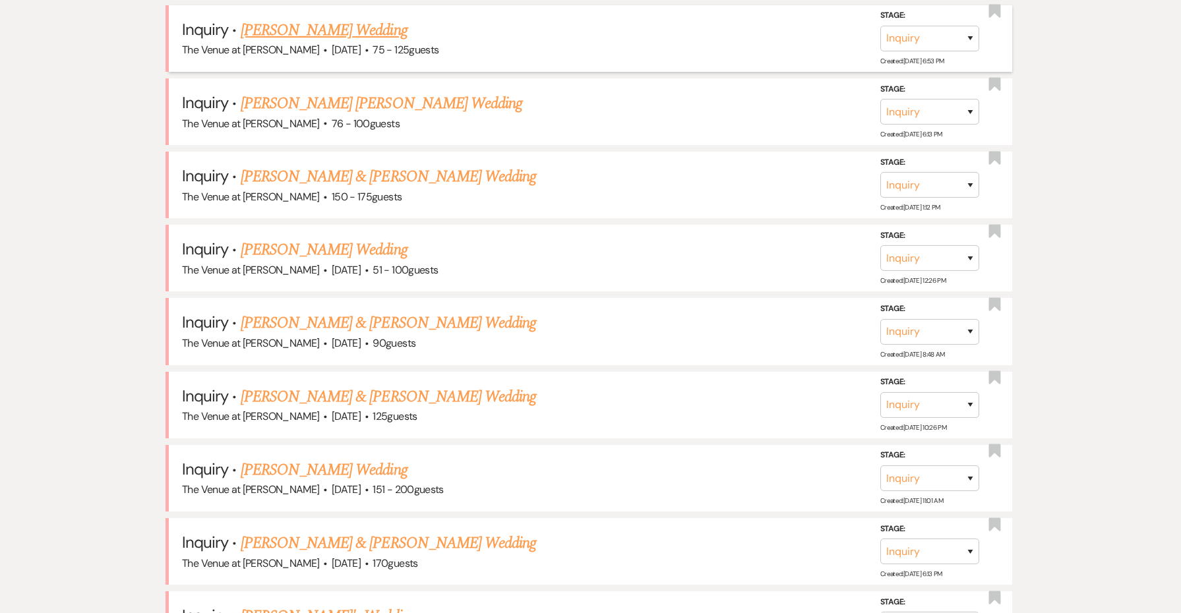
click at [283, 32] on link "[PERSON_NAME] Wedding" at bounding box center [324, 30] width 167 height 24
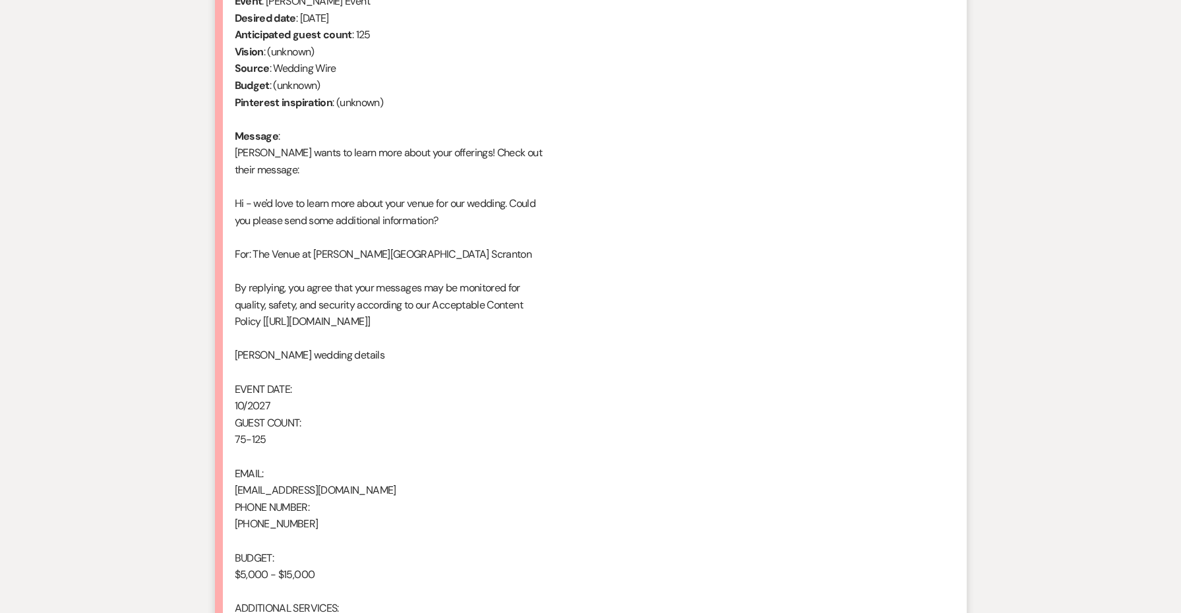
scroll to position [153, 0]
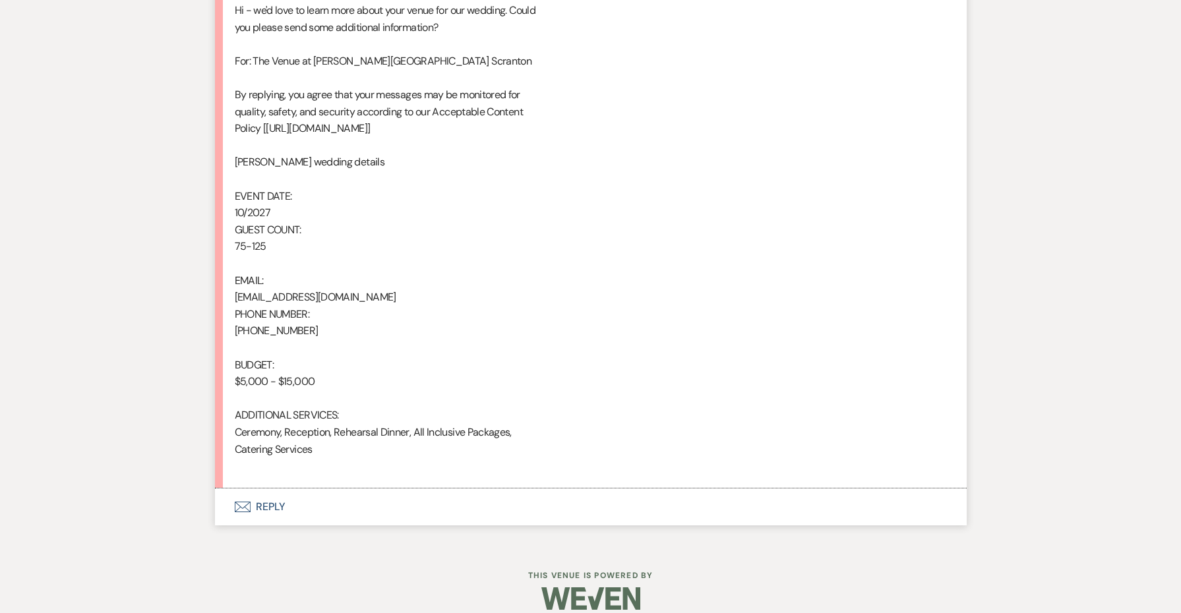
click at [270, 491] on button "Envelope Reply" at bounding box center [591, 507] width 752 height 37
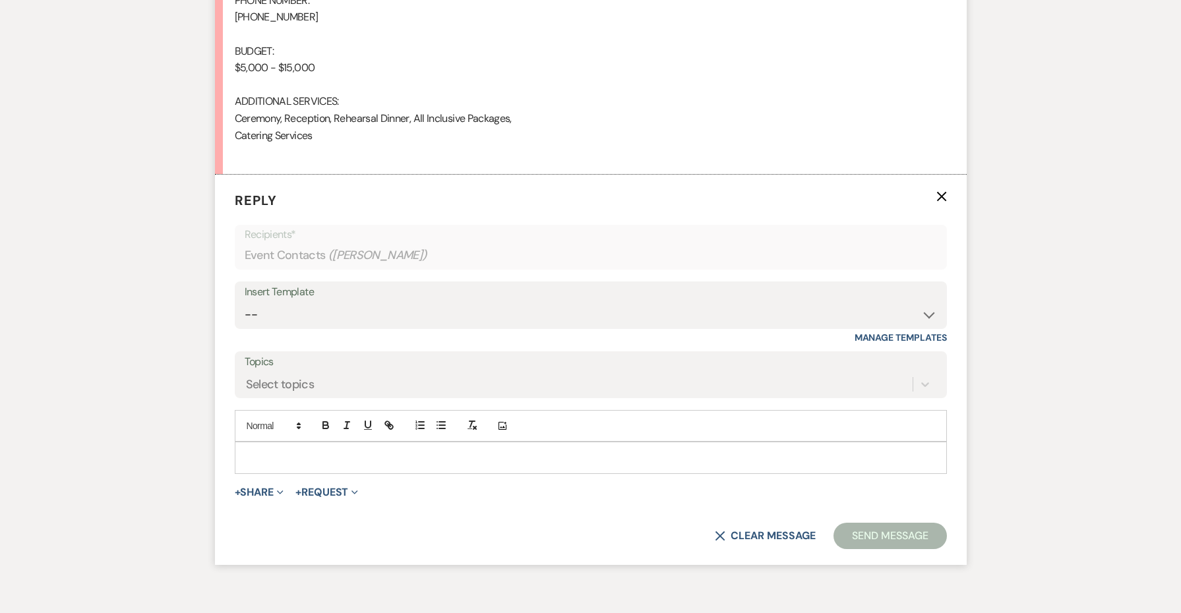
scroll to position [1128, 0]
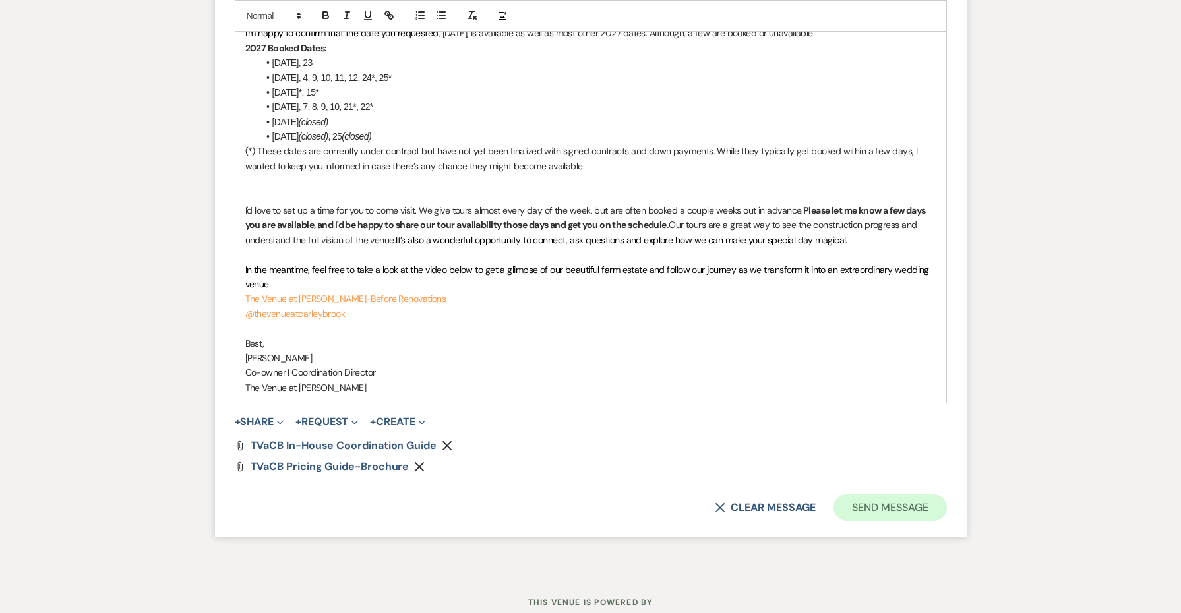
click at [915, 495] on button "Send Message" at bounding box center [890, 508] width 113 height 26
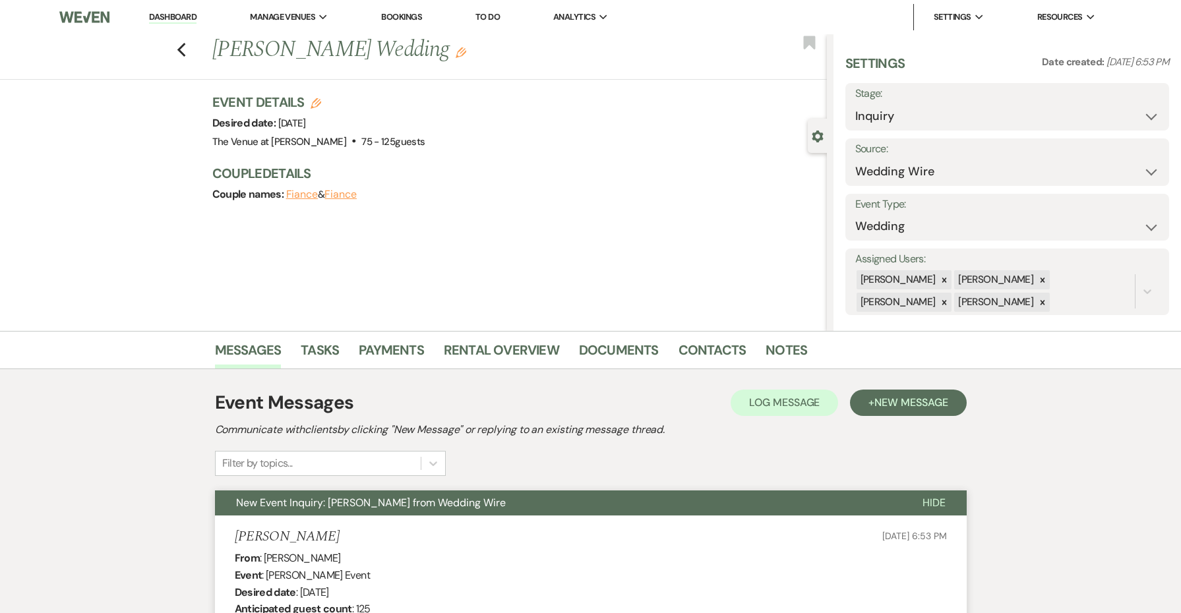
scroll to position [0, 0]
click at [177, 49] on icon "Previous" at bounding box center [182, 50] width 10 height 16
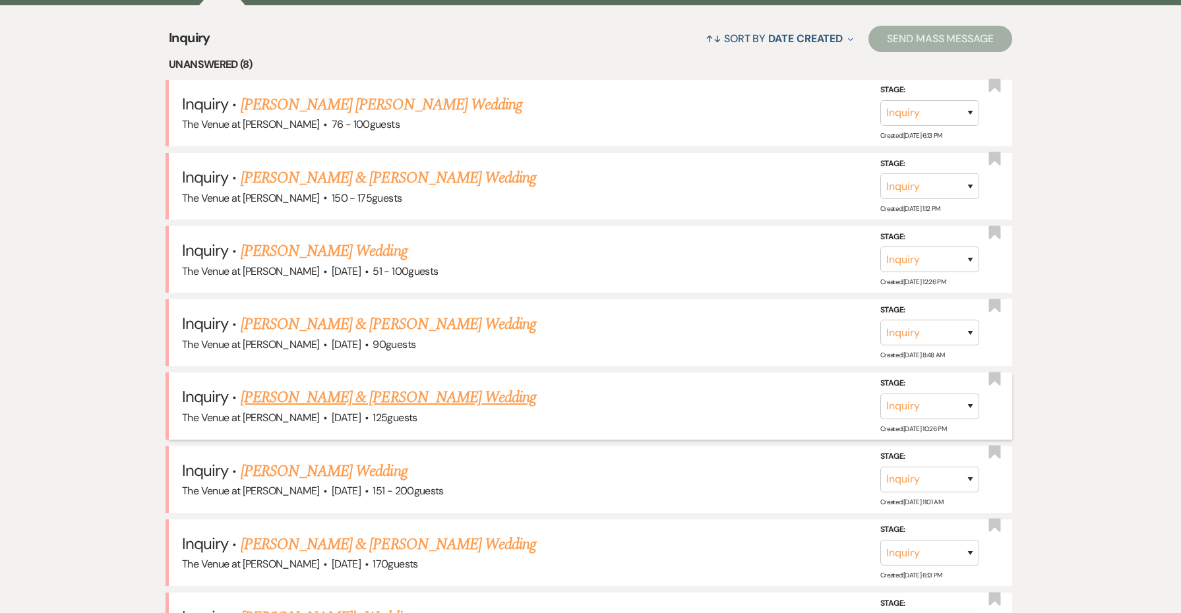
scroll to position [524, 0]
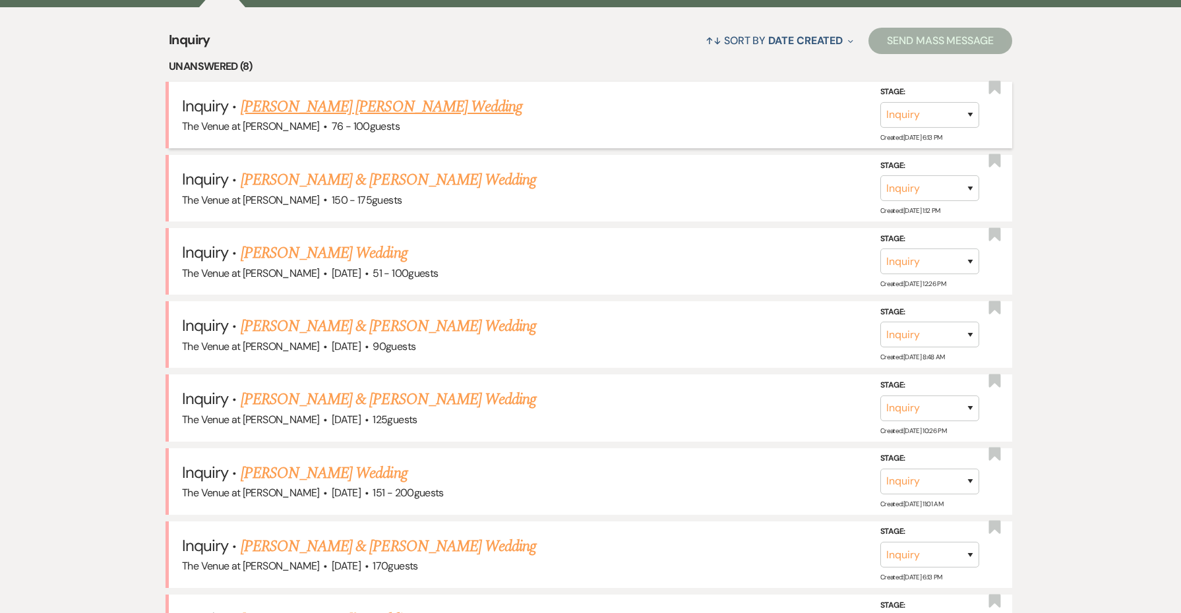
click at [338, 105] on link "[PERSON_NAME] [PERSON_NAME] Wedding" at bounding box center [382, 107] width 282 height 24
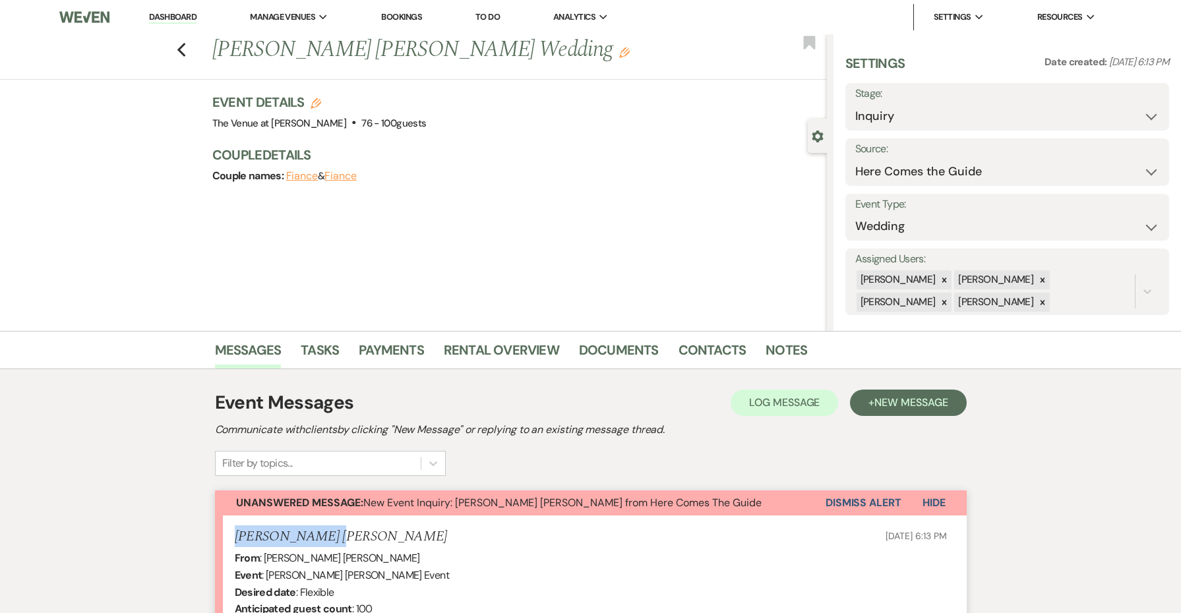
drag, startPoint x: 324, startPoint y: 533, endPoint x: 215, endPoint y: 528, distance: 109.0
copy h5 "[PERSON_NAME] [PERSON_NAME]"
click at [319, 98] on icon "Edit" at bounding box center [316, 103] width 11 height 11
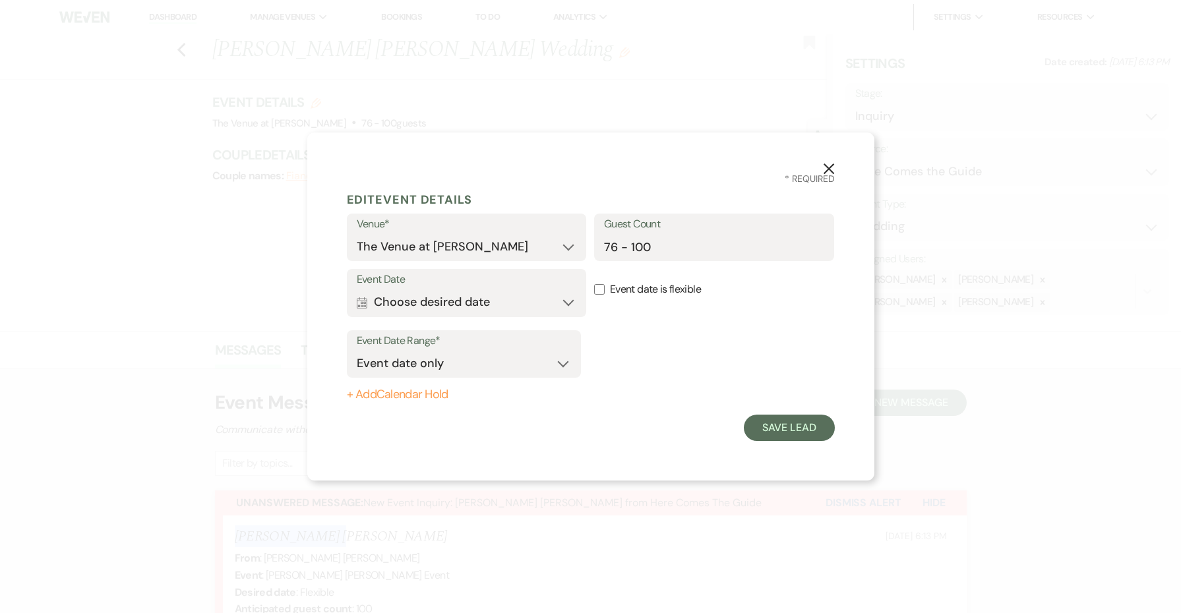
click at [554, 300] on button "Calendar Choose desired date Expand" at bounding box center [467, 303] width 220 height 26
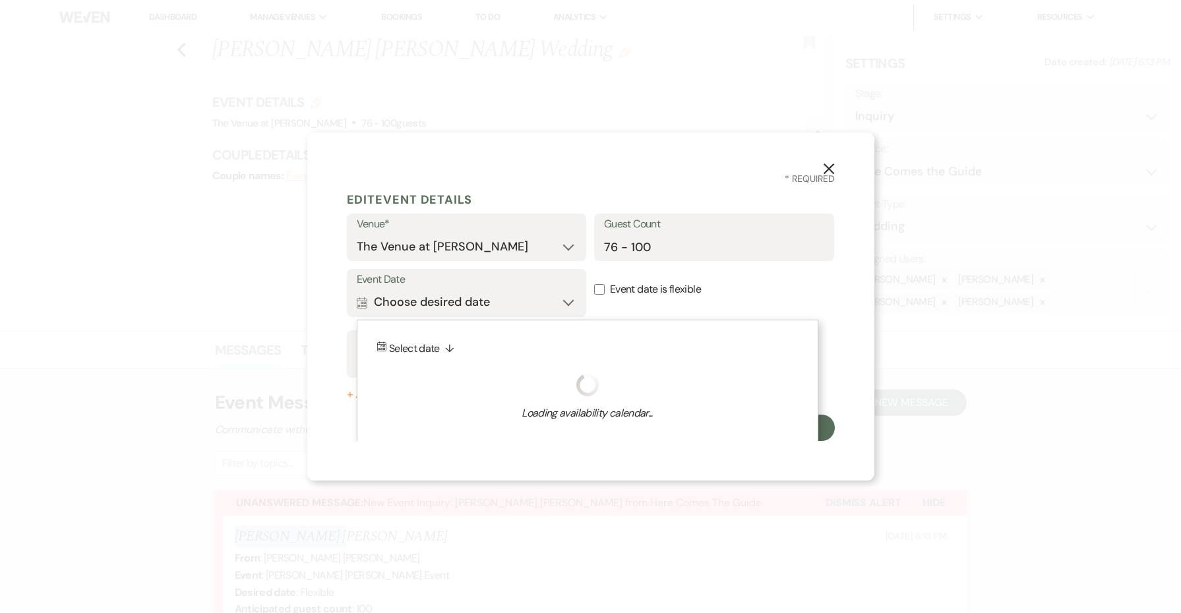
scroll to position [7, 0]
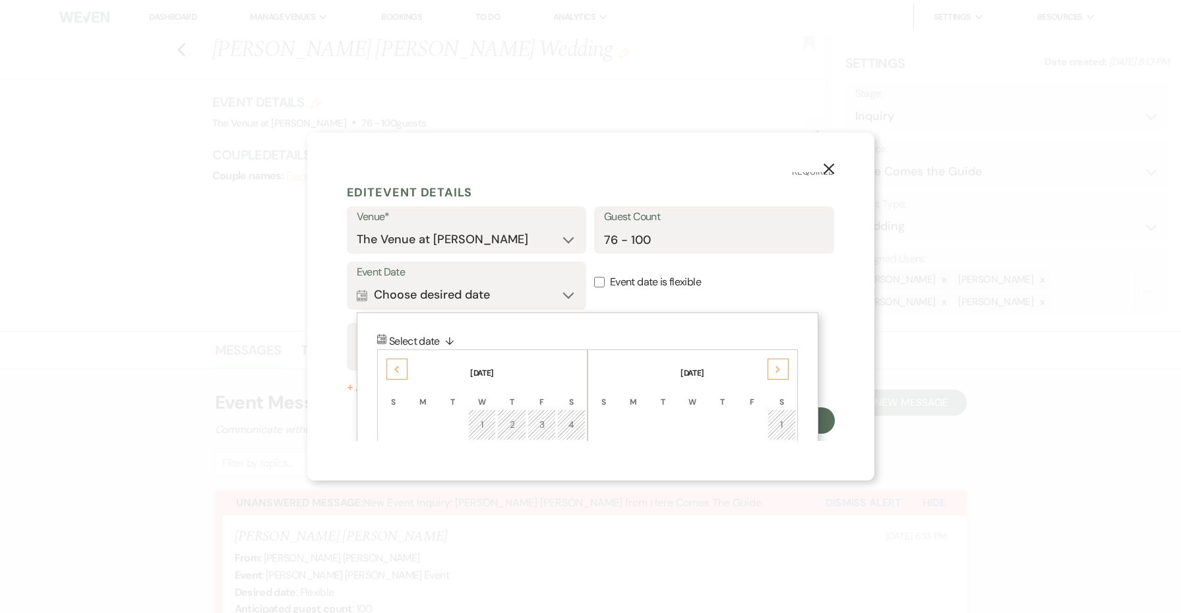
click at [776, 371] on icon "Next" at bounding box center [778, 370] width 7 height 8
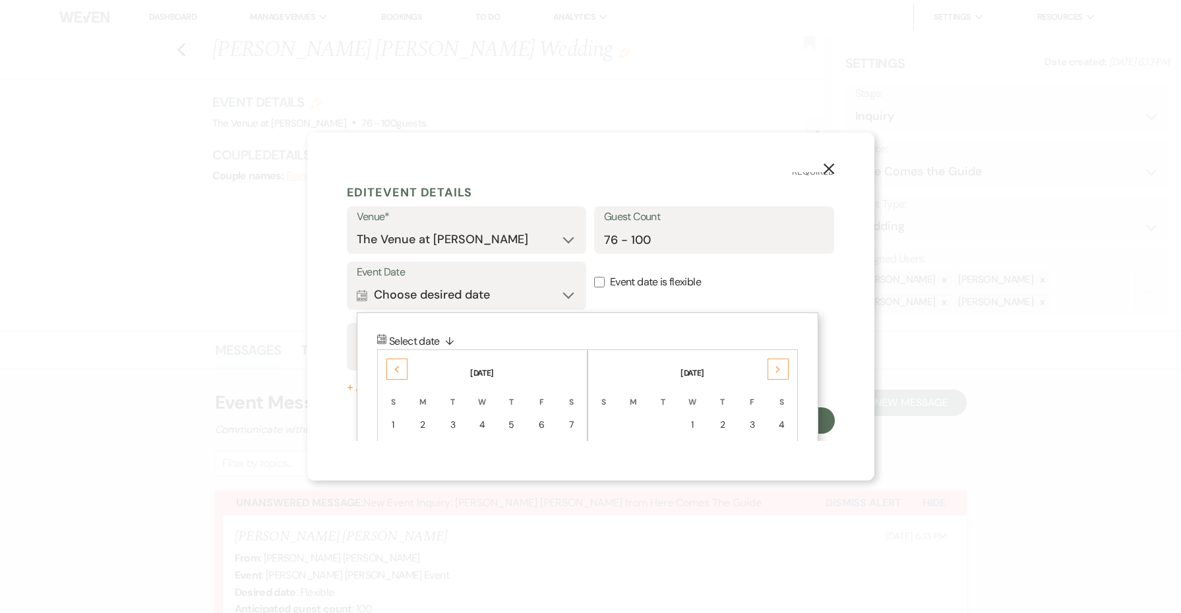
click at [776, 371] on icon "Next" at bounding box center [778, 370] width 7 height 8
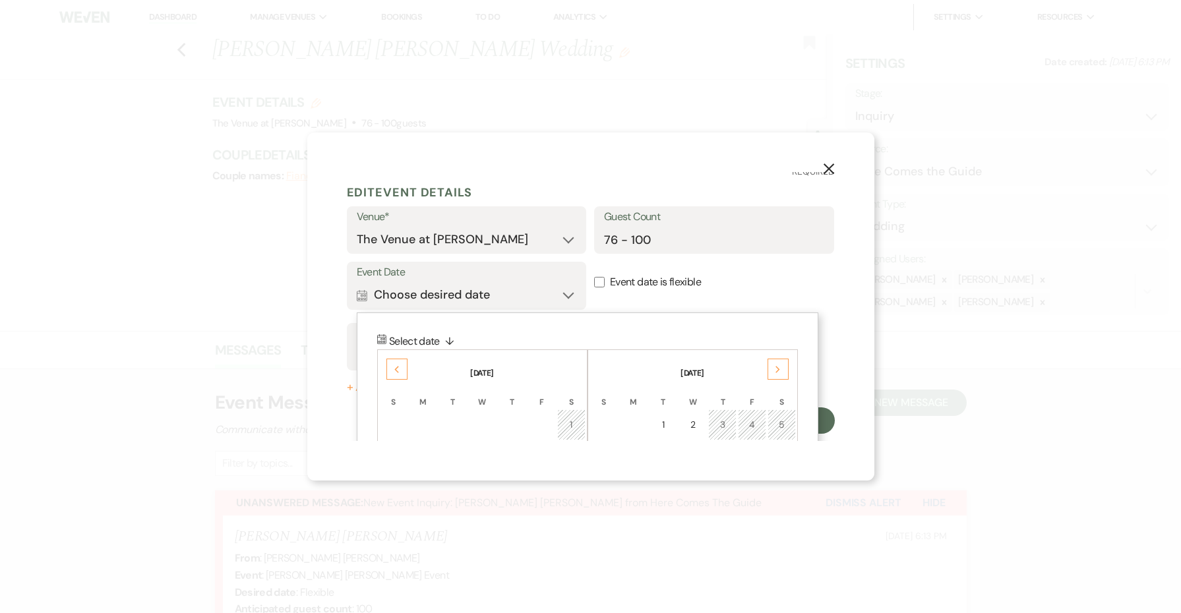
click at [776, 371] on icon "Next" at bounding box center [778, 370] width 7 height 8
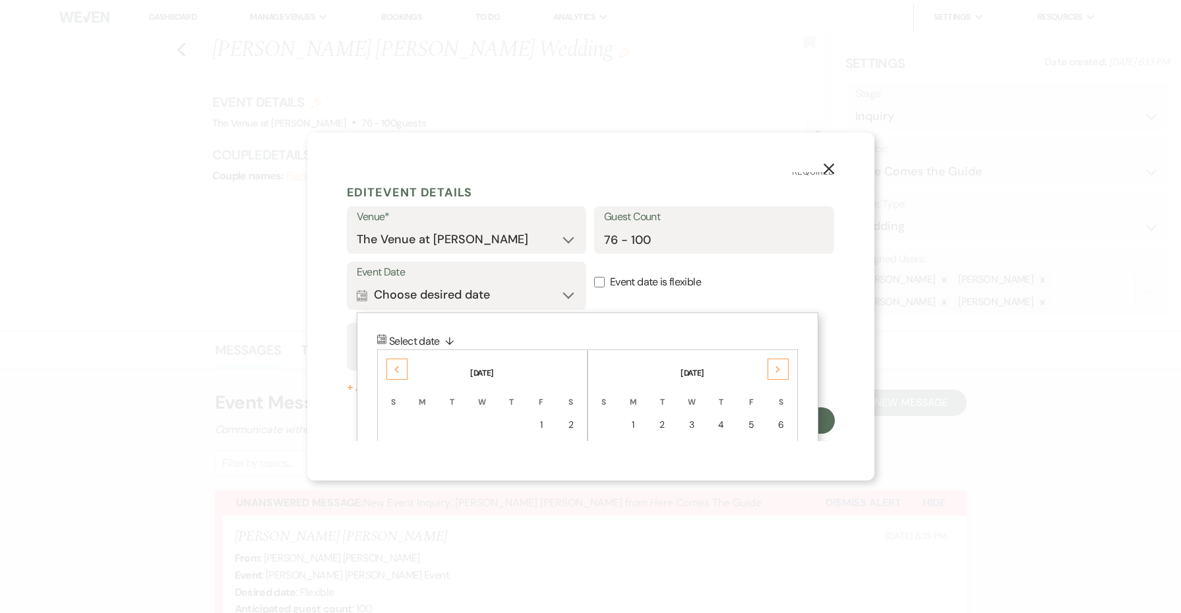
click at [776, 371] on icon "Next" at bounding box center [778, 370] width 7 height 8
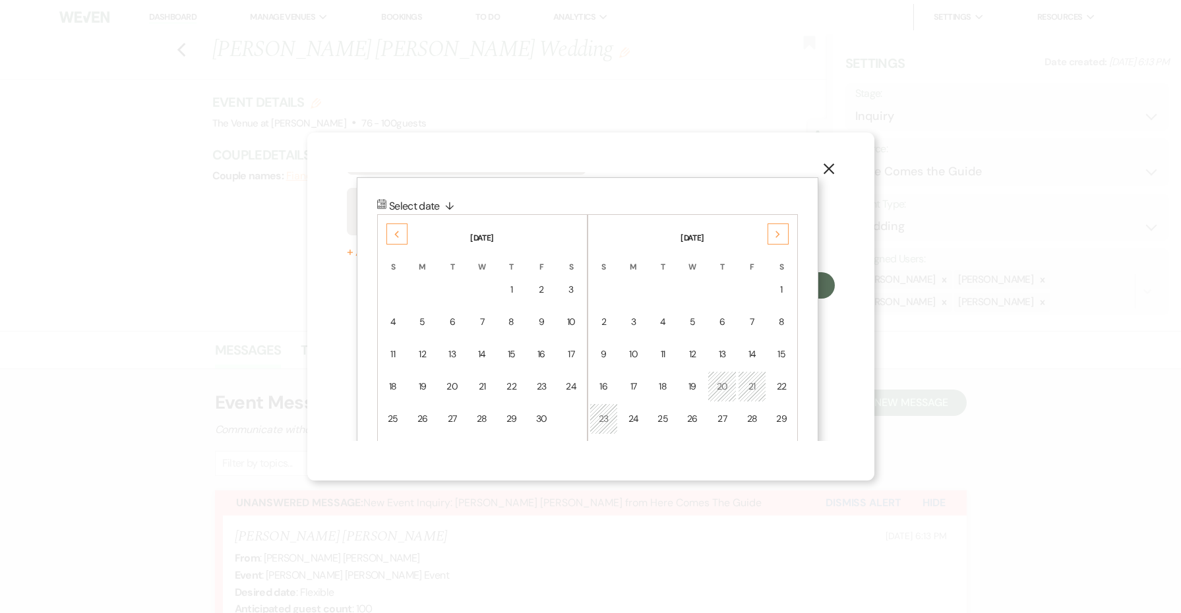
scroll to position [168, 0]
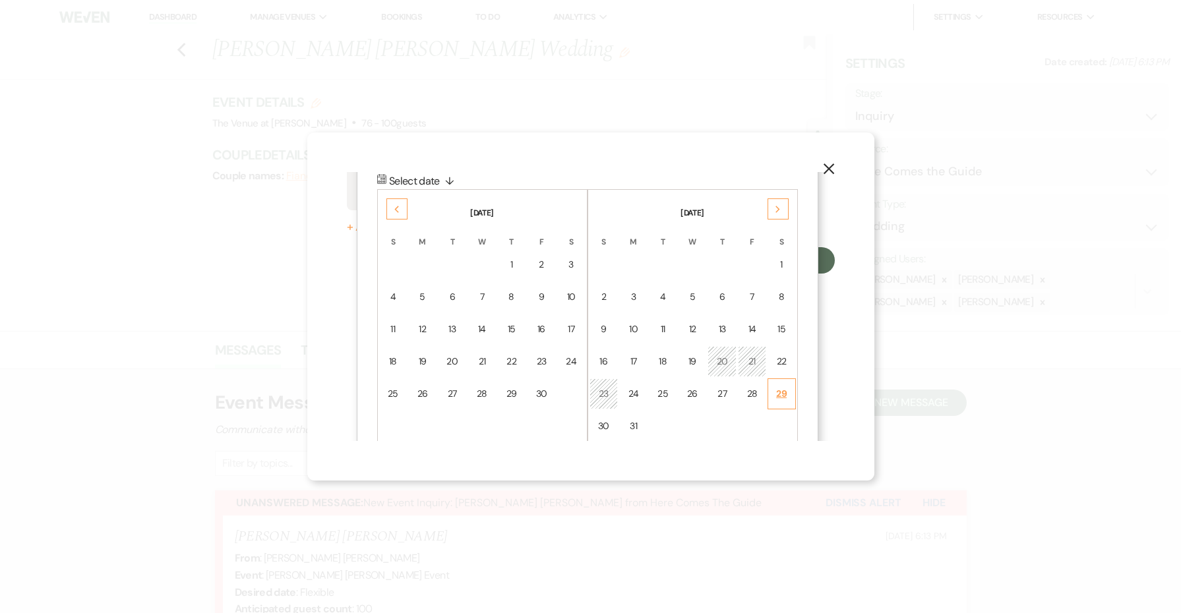
click at [781, 390] on div "29" at bounding box center [781, 394] width 11 height 14
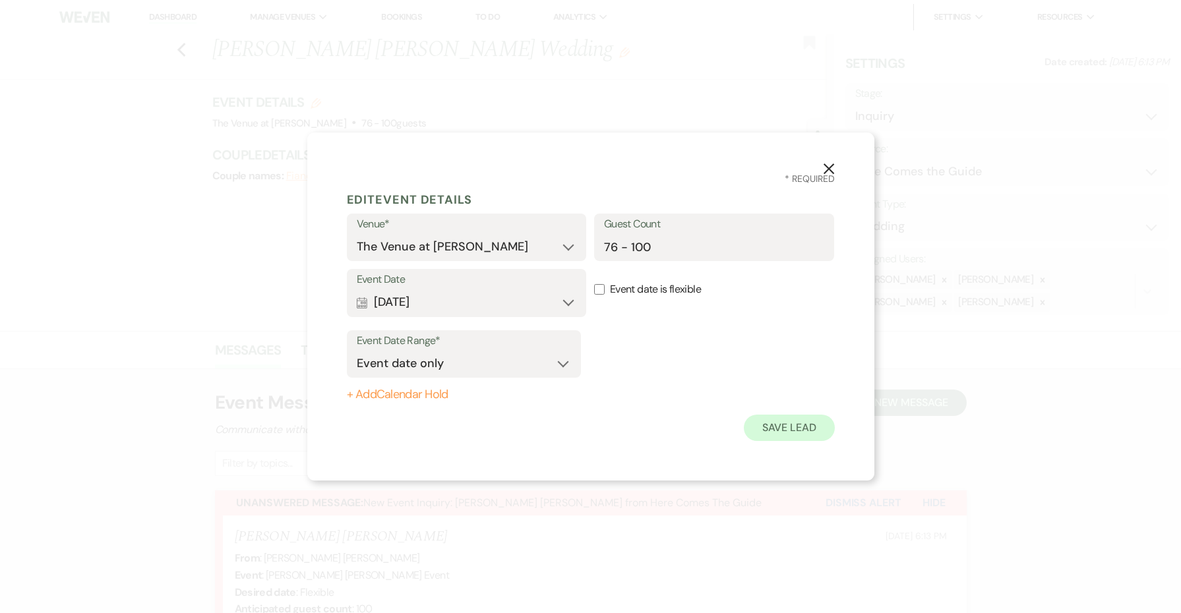
click at [801, 422] on button "Save Lead" at bounding box center [789, 428] width 90 height 26
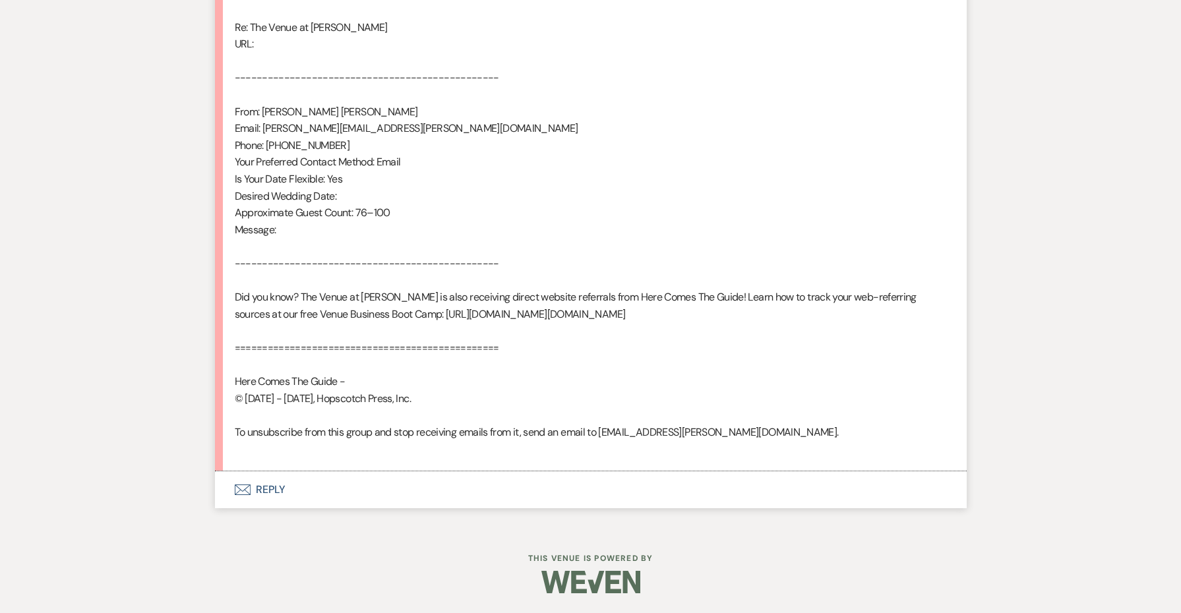
click at [263, 495] on button "Envelope Reply" at bounding box center [591, 490] width 752 height 37
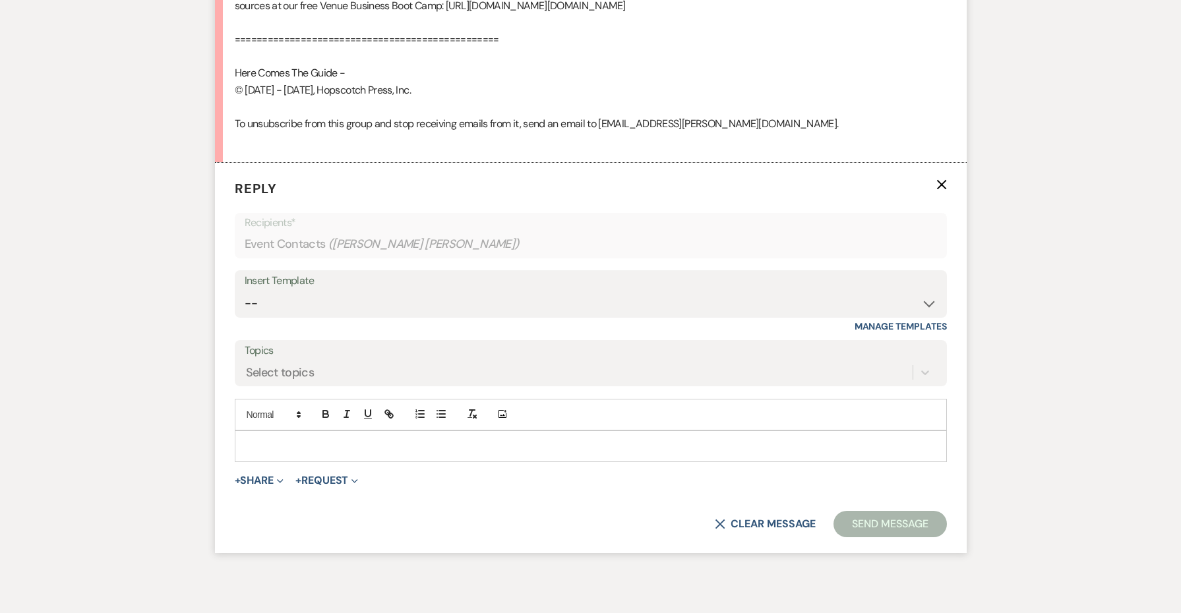
scroll to position [1128, 0]
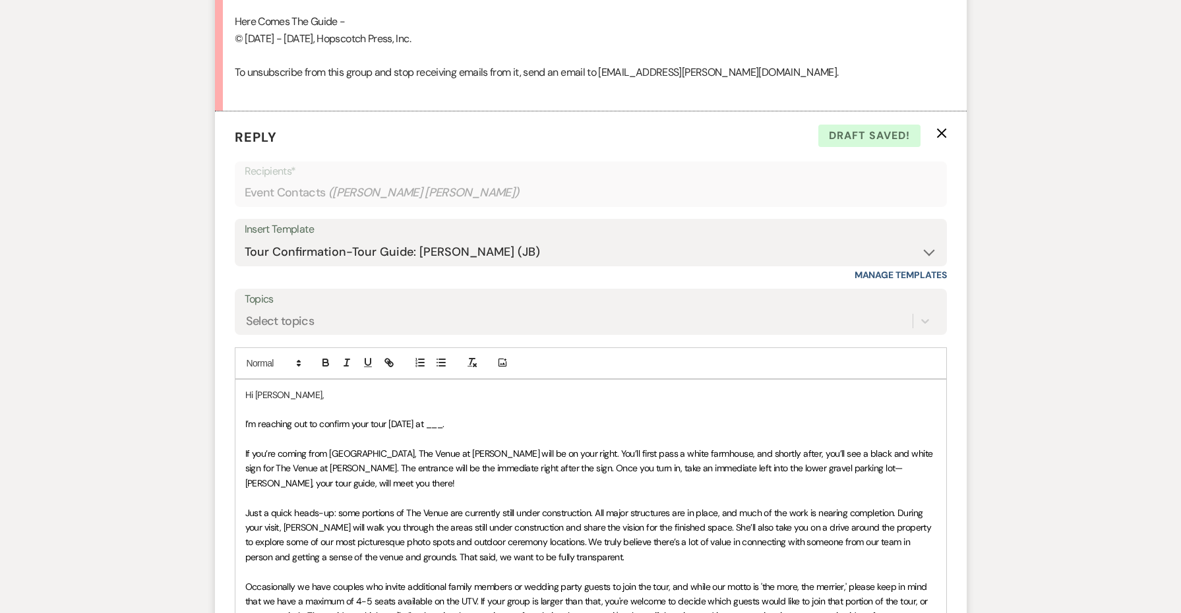
click at [445, 427] on span "I’m reaching out to confirm your tour [DATE] at ___." at bounding box center [344, 424] width 199 height 12
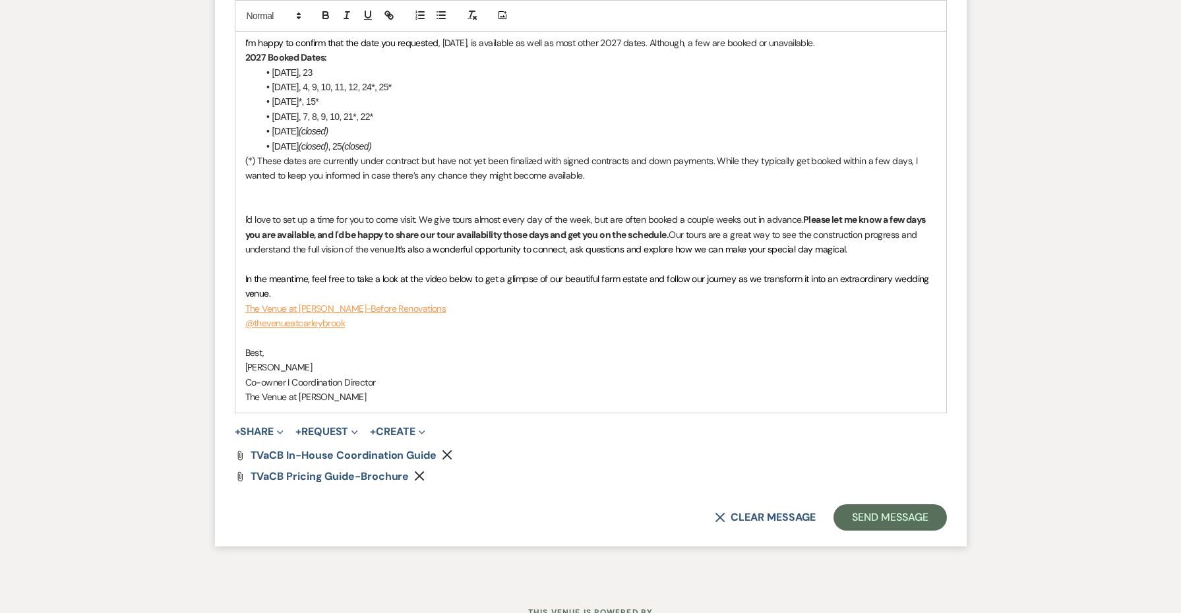
scroll to position [1705, 0]
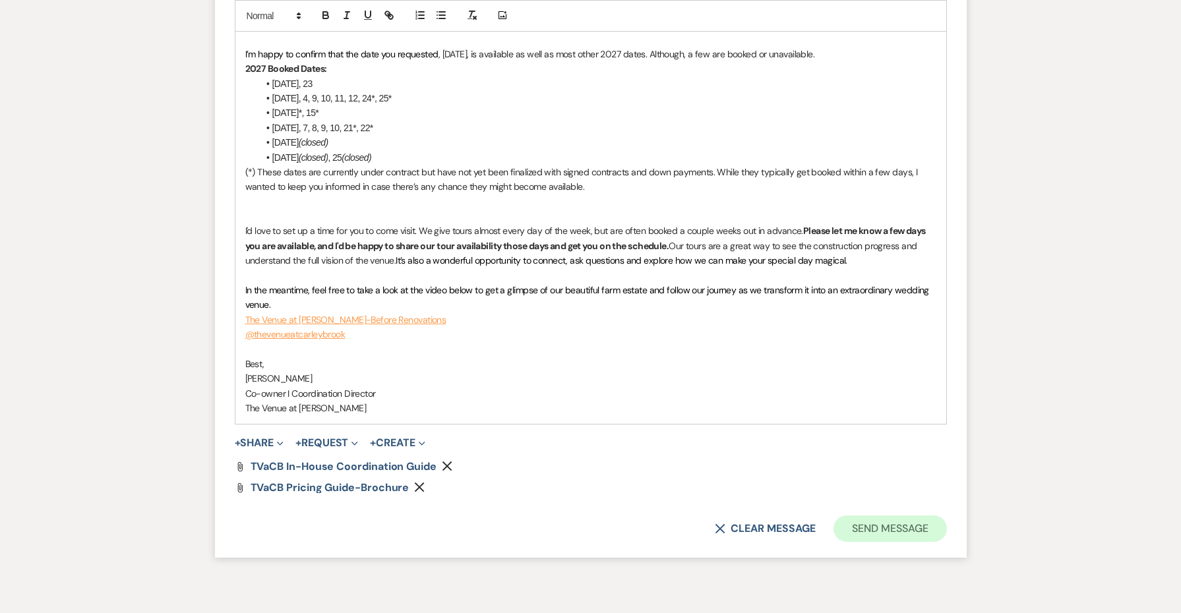
click at [879, 516] on button "Send Message" at bounding box center [890, 529] width 113 height 26
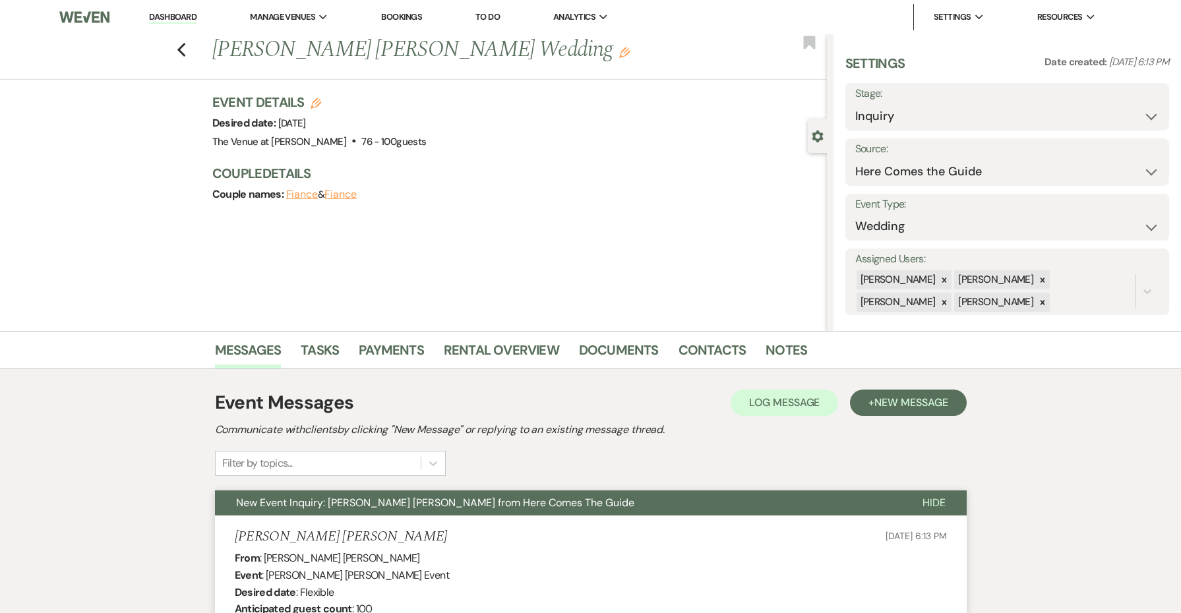
scroll to position [0, 0]
click at [182, 50] on icon "Previous" at bounding box center [182, 50] width 10 height 16
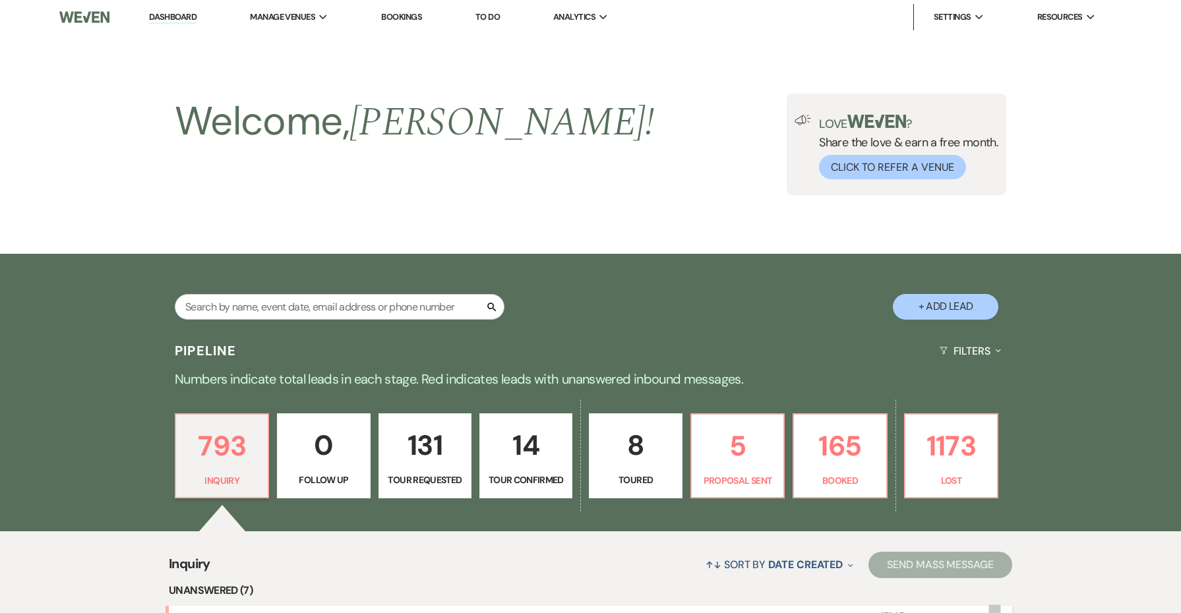
scroll to position [524, 0]
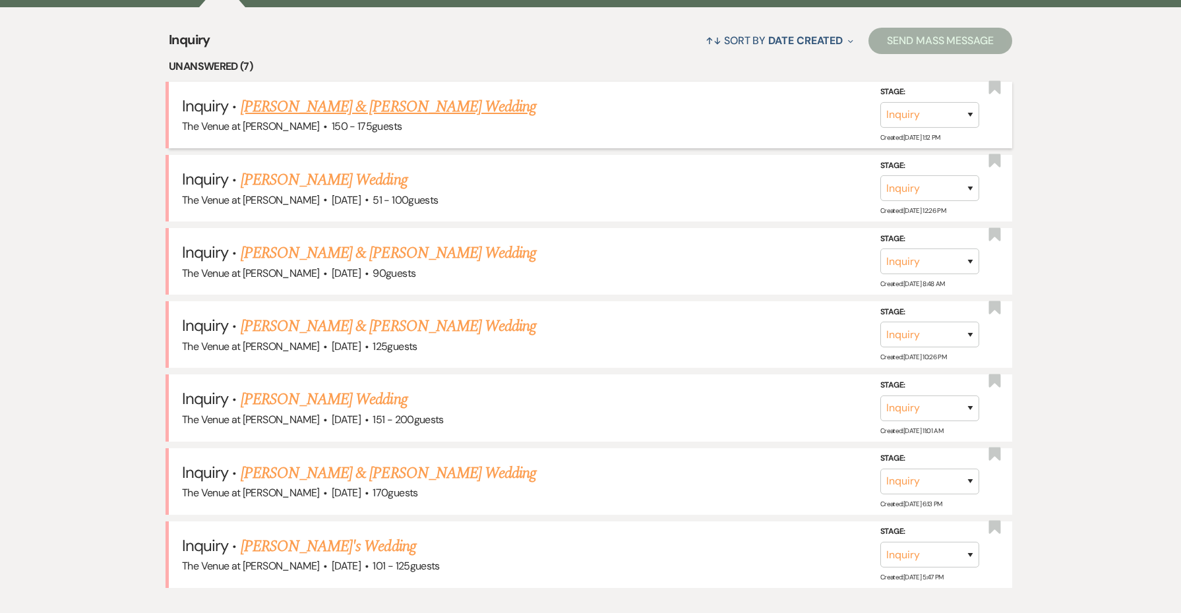
click at [308, 99] on link "[PERSON_NAME] & [PERSON_NAME] Wedding" at bounding box center [389, 107] width 296 height 24
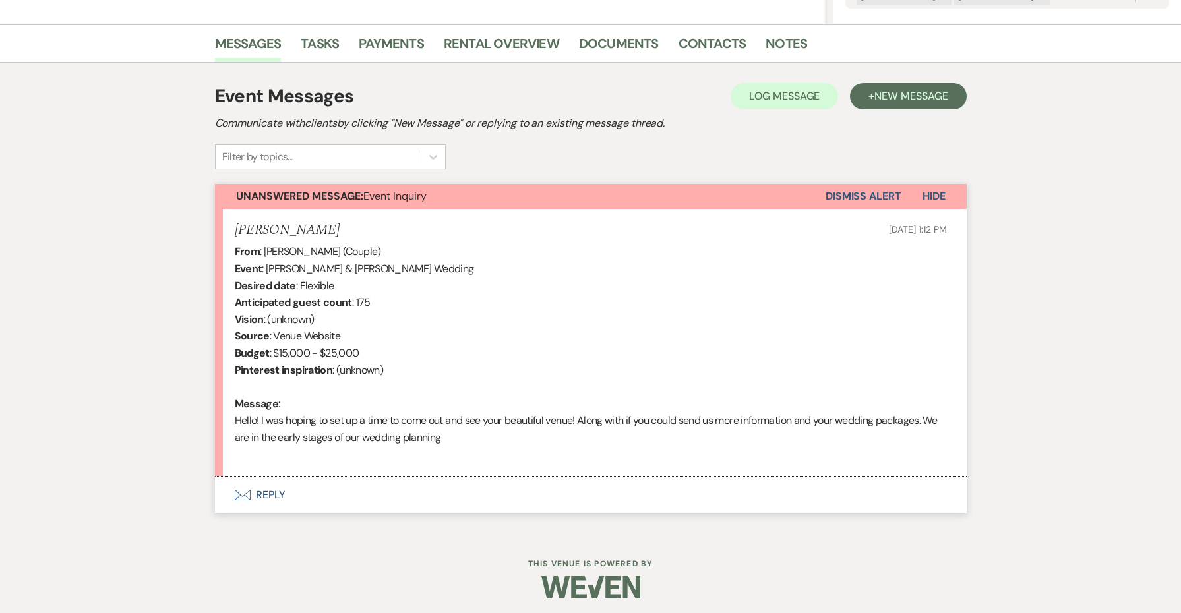
scroll to position [306, 0]
click at [262, 516] on div "Event Messages Log Log Message + New Message Communicate with clients by clicki…" at bounding box center [591, 298] width 752 height 471
click at [268, 493] on button "Envelope Reply" at bounding box center [591, 496] width 752 height 37
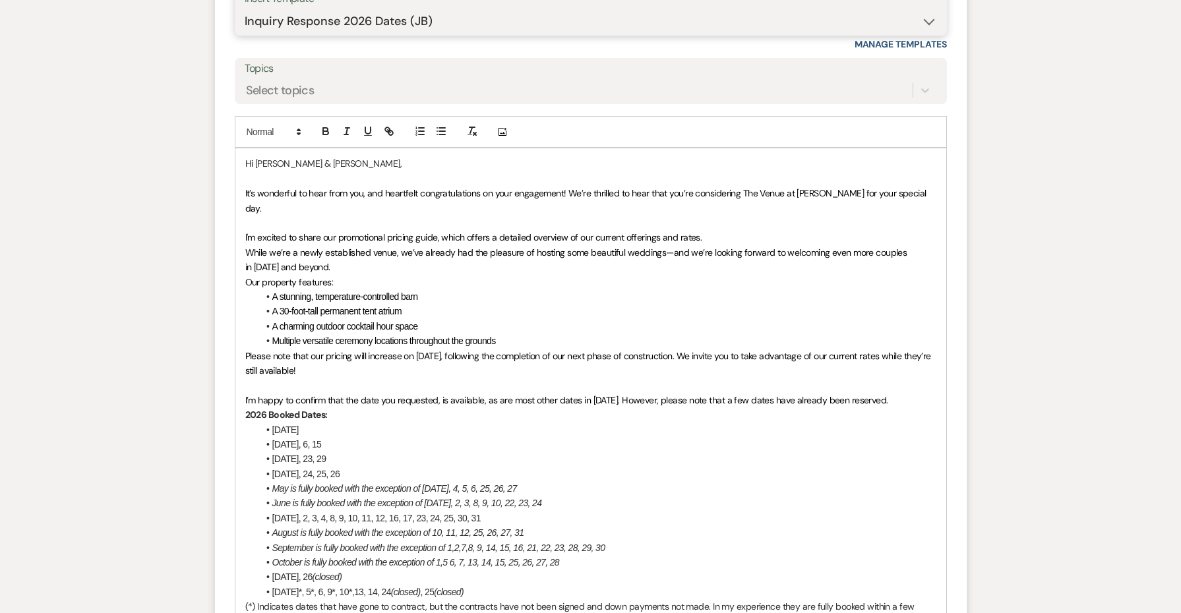
scroll to position [910, 0]
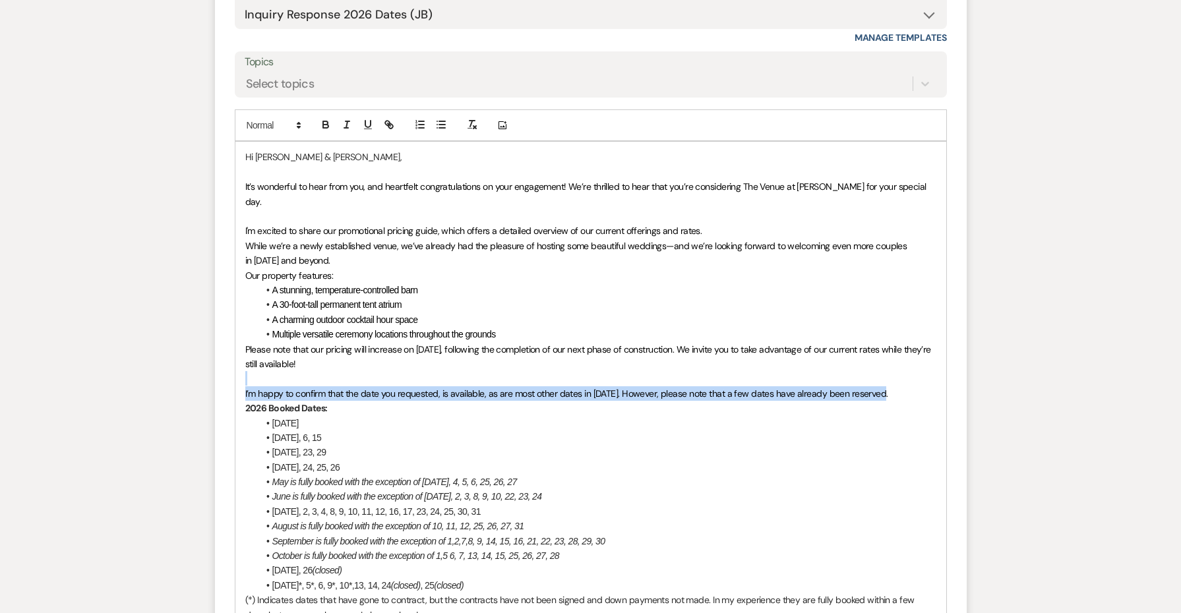
drag, startPoint x: 885, startPoint y: 369, endPoint x: 226, endPoint y: 360, distance: 659.0
click at [226, 360] on form "Reply X Draft saved! Recipients* Event Contacts ( [PERSON_NAME] ) Insert Templa…" at bounding box center [591, 422] width 752 height 1097
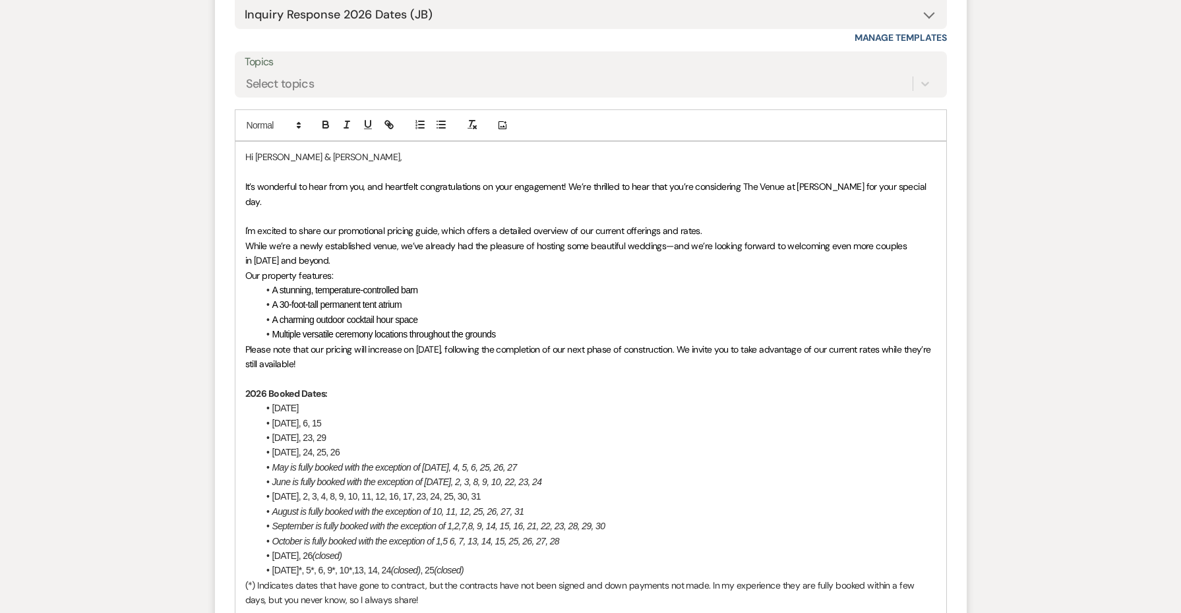
scroll to position [1330, 0]
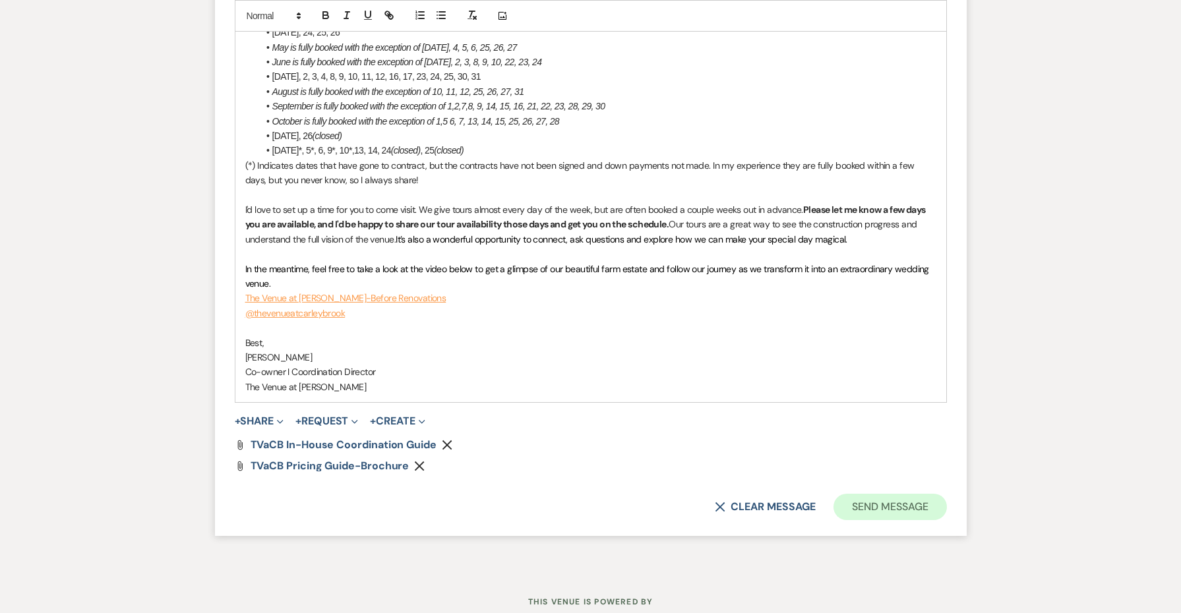
click at [896, 494] on button "Send Message" at bounding box center [890, 507] width 113 height 26
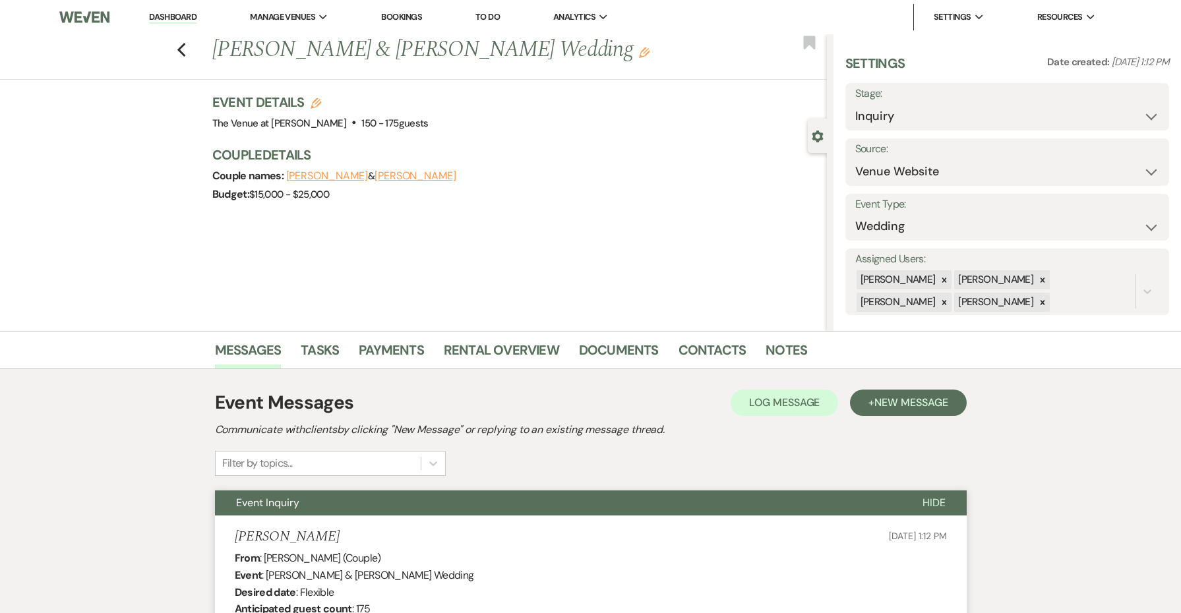
scroll to position [0, 0]
click at [183, 46] on use "button" at bounding box center [181, 50] width 9 height 15
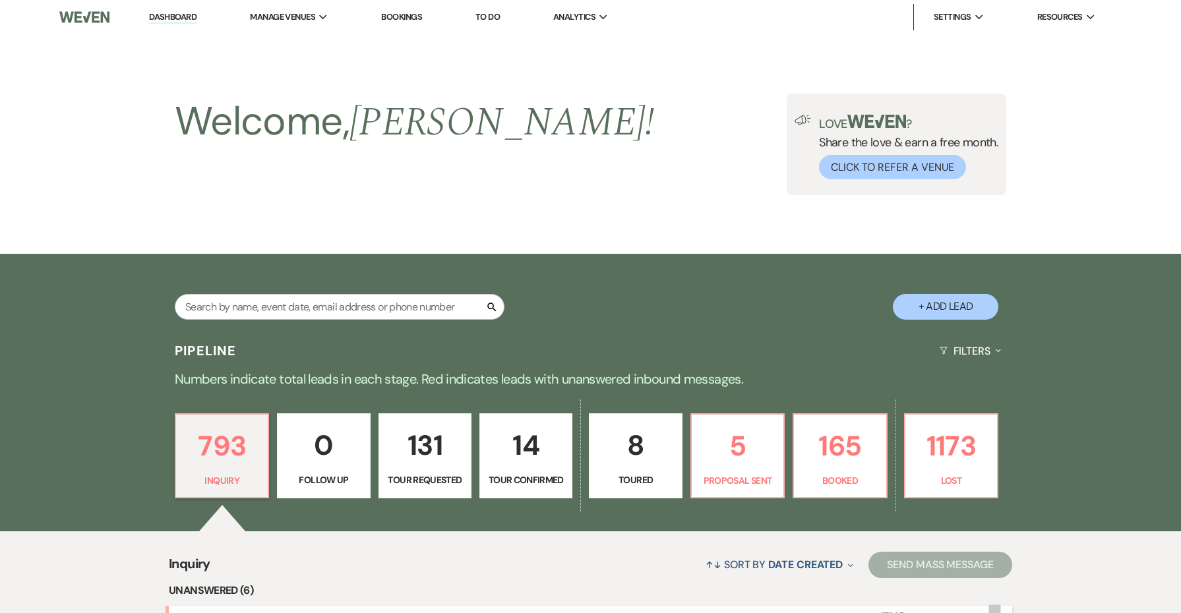
scroll to position [524, 0]
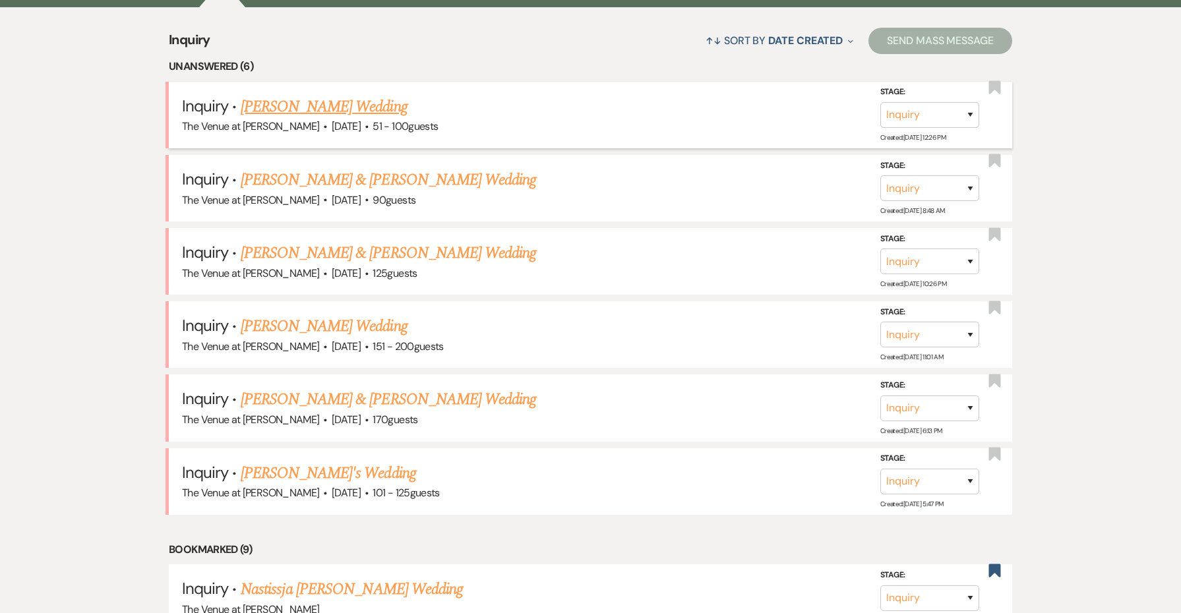
click at [293, 100] on link "[PERSON_NAME] Wedding" at bounding box center [324, 107] width 167 height 24
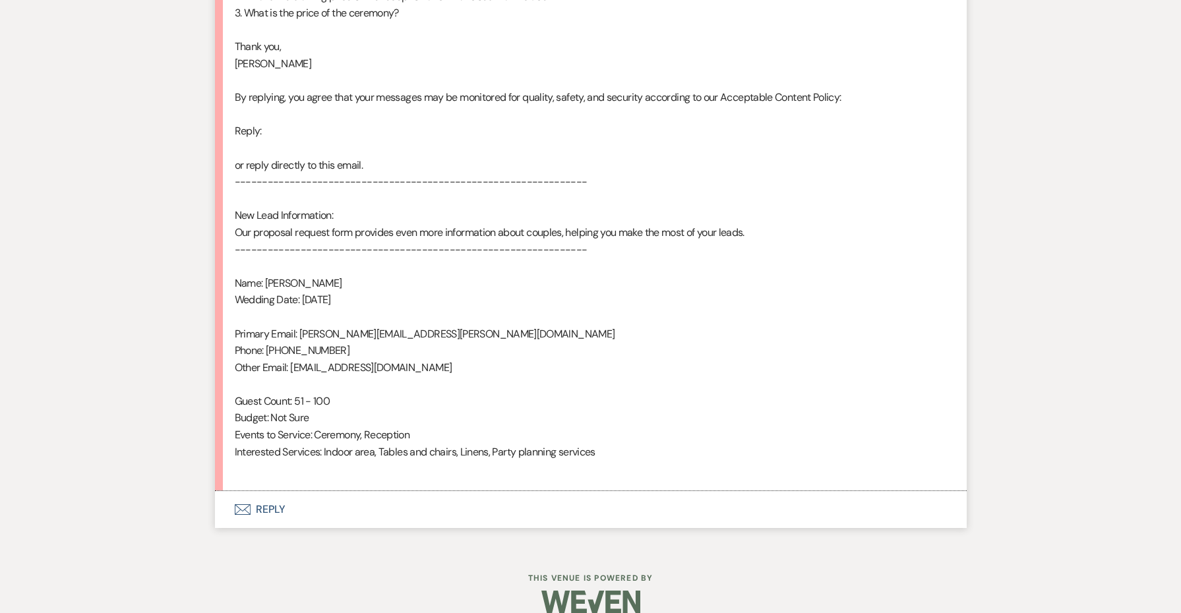
click at [272, 495] on button "Envelope Reply" at bounding box center [591, 509] width 752 height 37
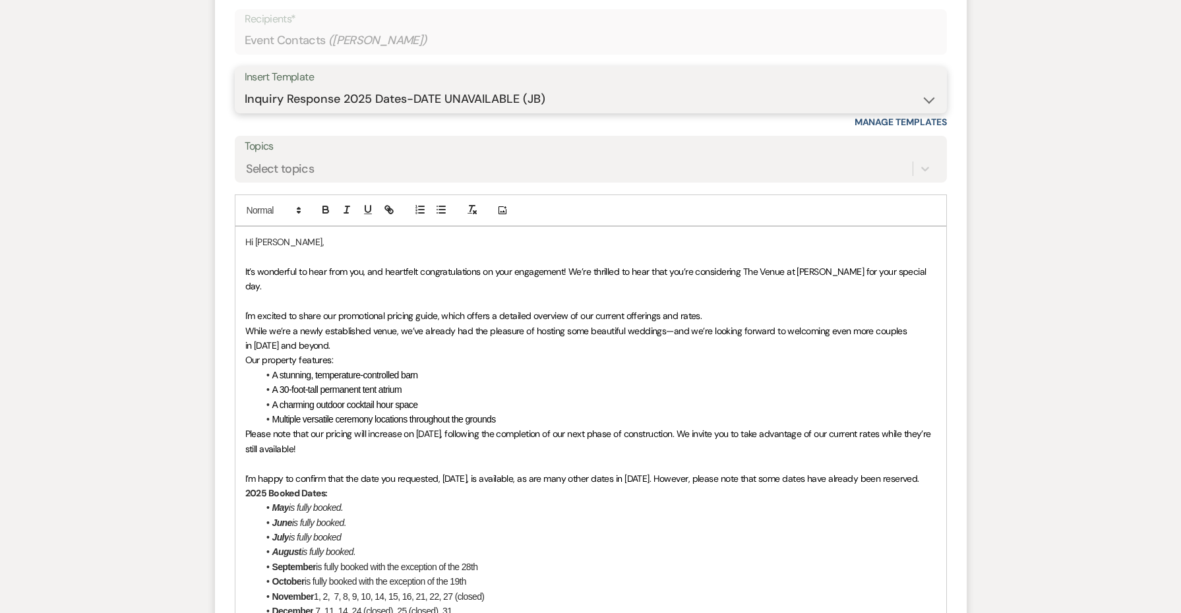
scroll to position [1419, 0]
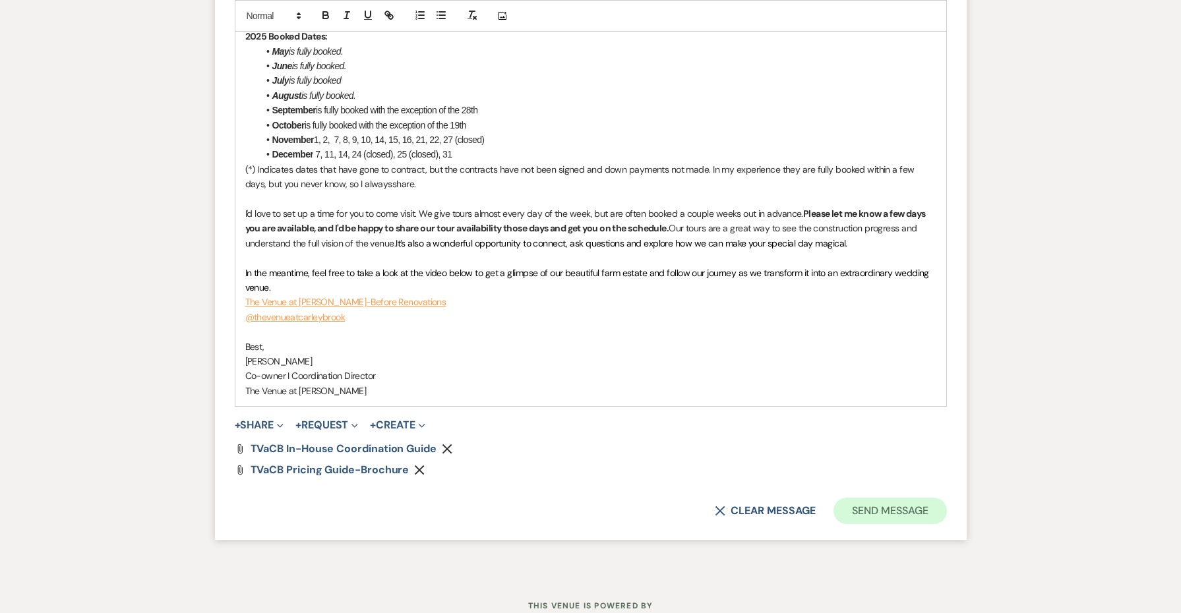
click at [892, 498] on button "Send Message" at bounding box center [890, 511] width 113 height 26
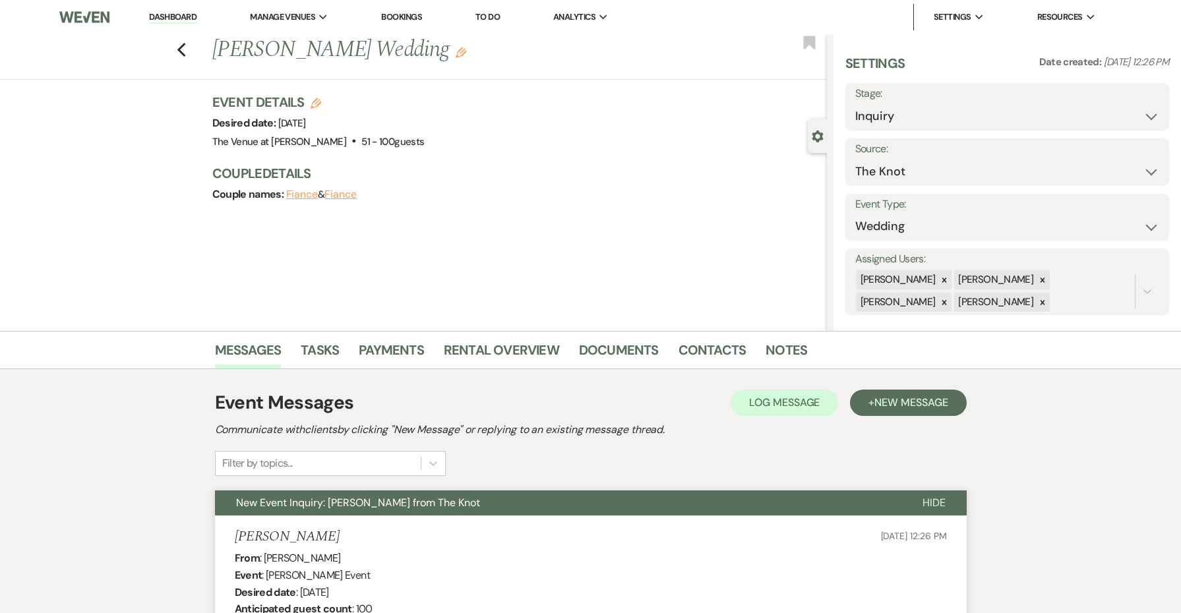
scroll to position [0, 0]
click at [178, 47] on icon "Previous" at bounding box center [182, 50] width 10 height 16
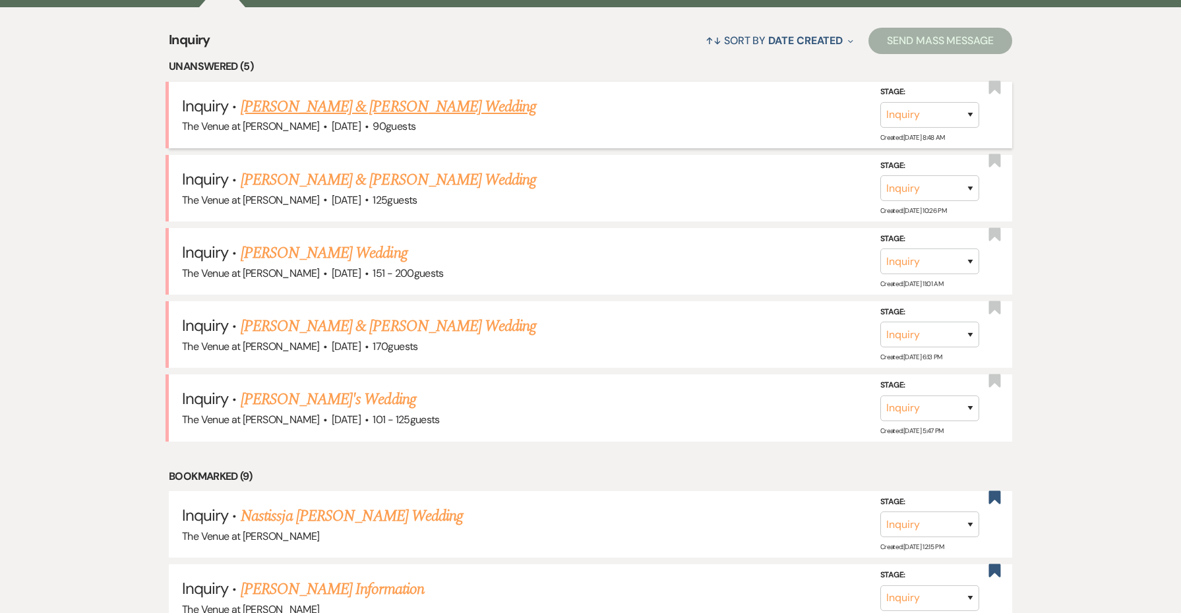
click at [317, 102] on link "[PERSON_NAME] & [PERSON_NAME] Wedding" at bounding box center [389, 107] width 296 height 24
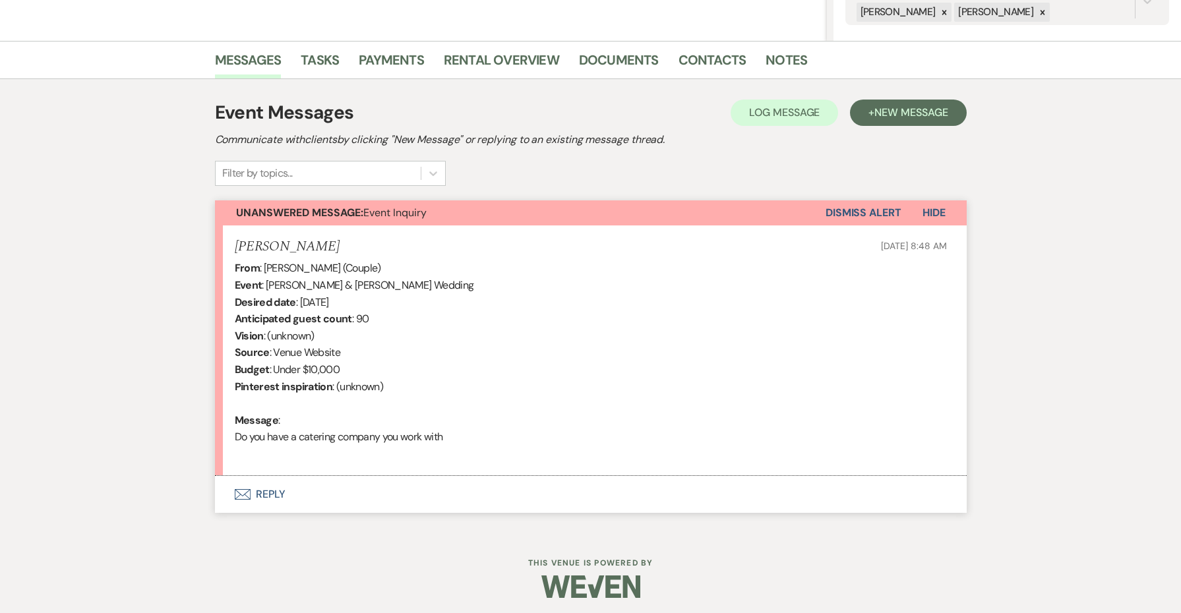
scroll to position [290, 0]
click at [268, 495] on button "Envelope Reply" at bounding box center [591, 495] width 752 height 37
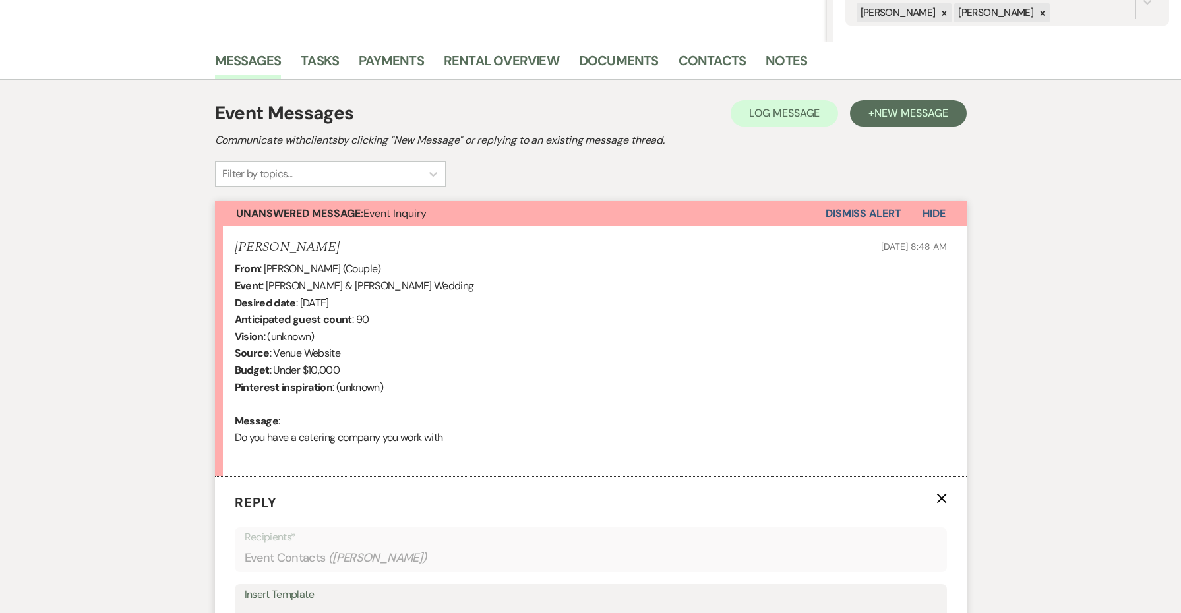
scroll to position [650, 0]
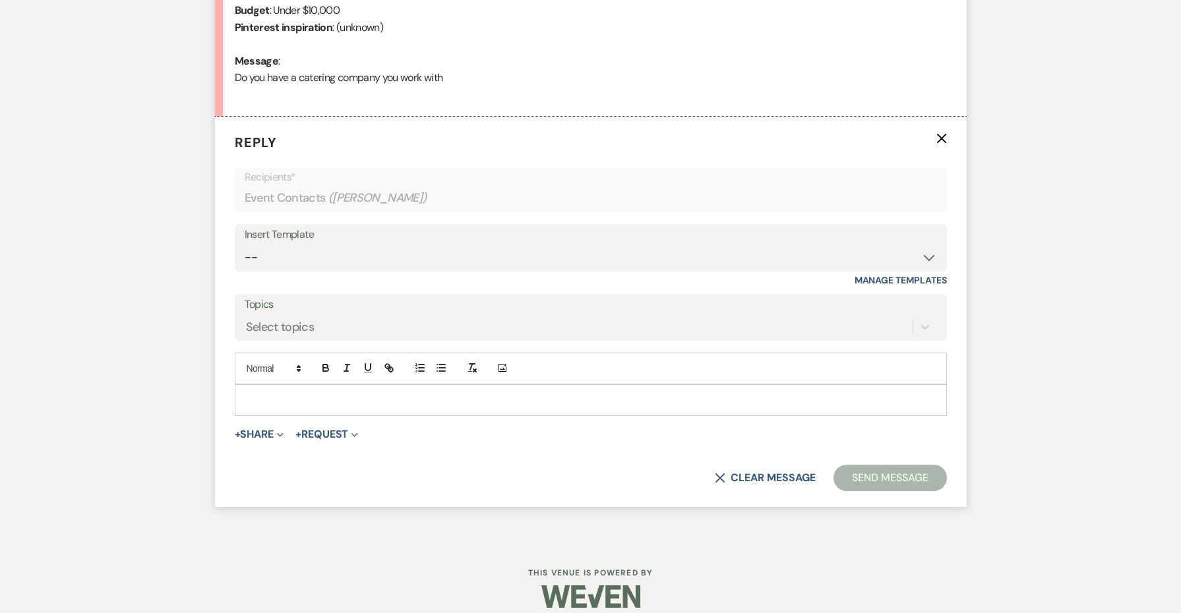
click at [334, 237] on div "Insert Template" at bounding box center [591, 235] width 693 height 19
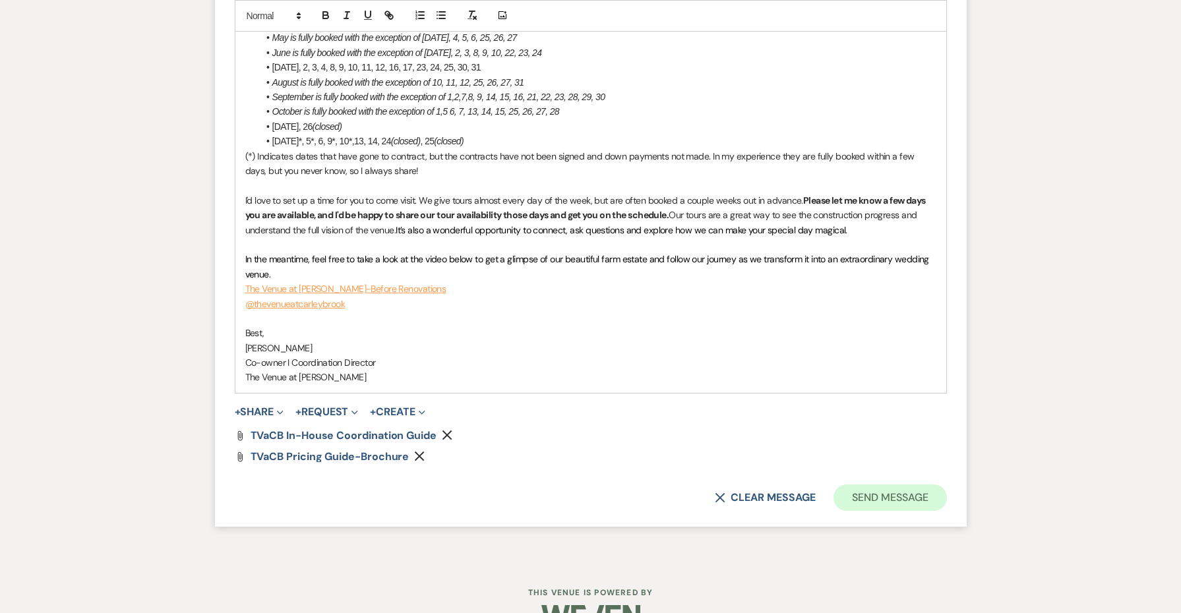
click at [902, 485] on button "Send Message" at bounding box center [890, 498] width 113 height 26
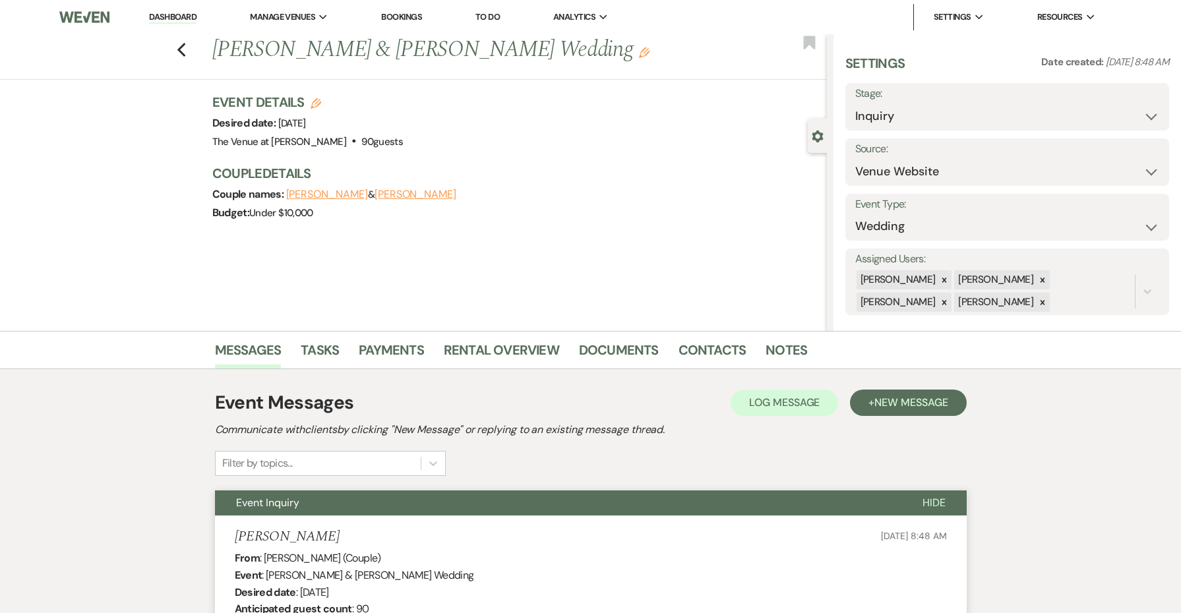
scroll to position [0, 0]
click at [181, 47] on use "button" at bounding box center [181, 50] width 9 height 15
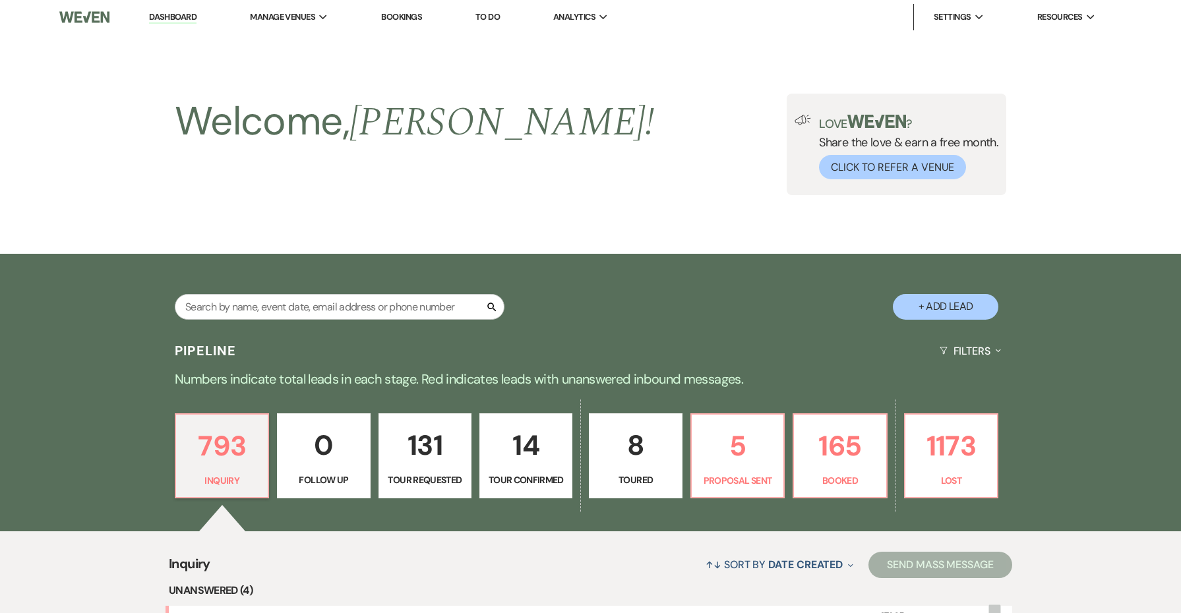
scroll to position [524, 0]
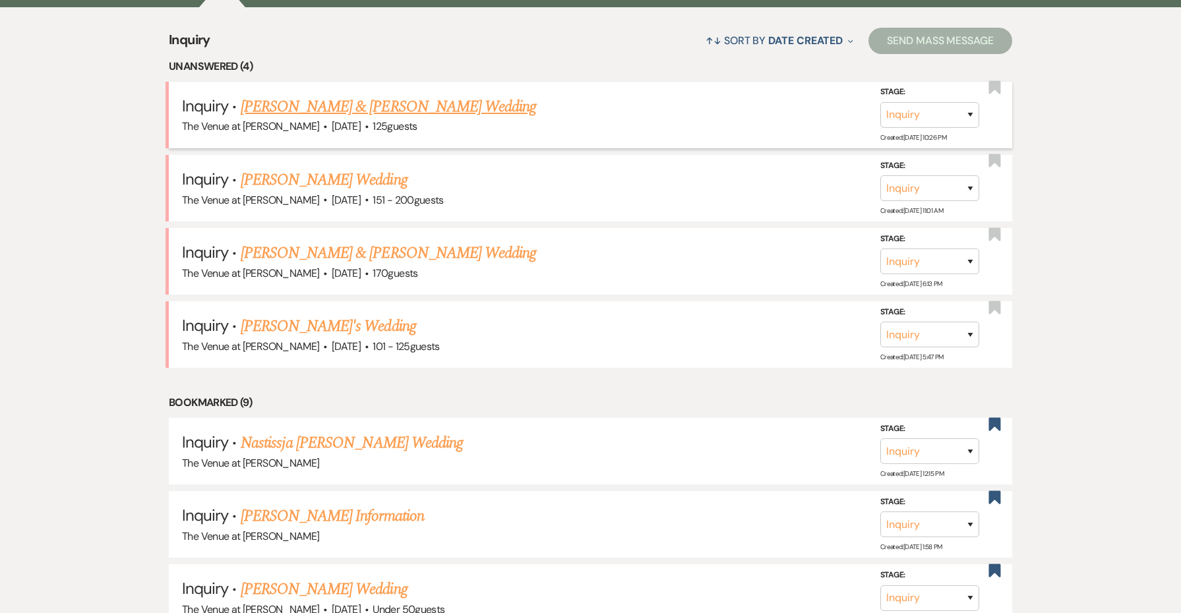
click at [255, 119] on span "The Venue at [PERSON_NAME]" at bounding box center [250, 126] width 137 height 14
click at [259, 107] on link "[PERSON_NAME] & [PERSON_NAME] Wedding" at bounding box center [389, 107] width 296 height 24
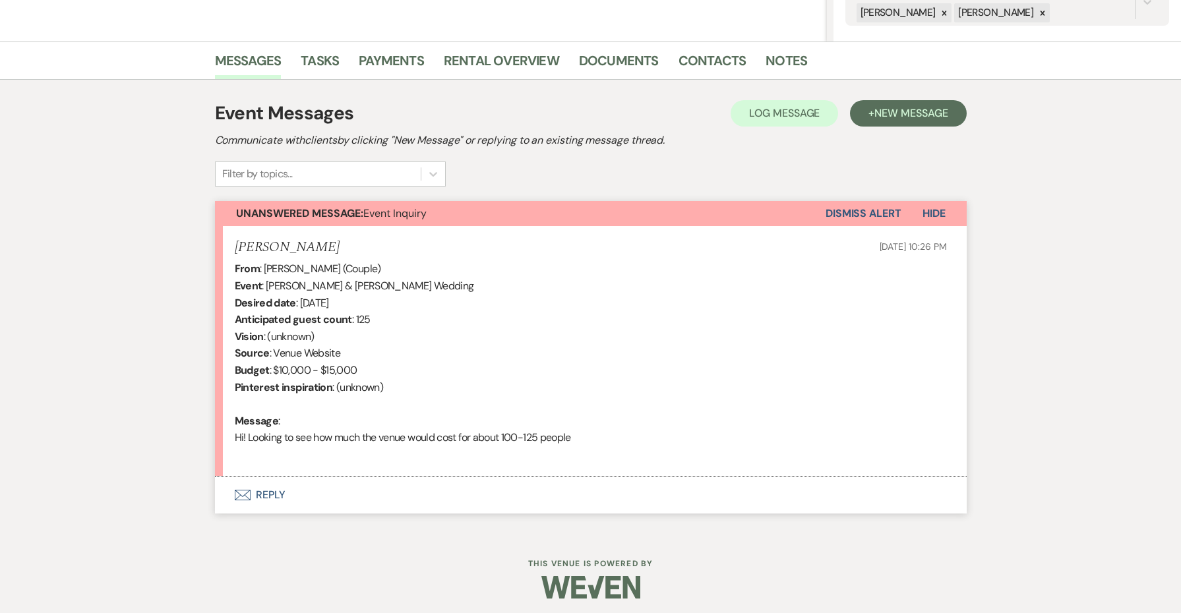
click at [284, 490] on button "Envelope Reply" at bounding box center [591, 495] width 752 height 37
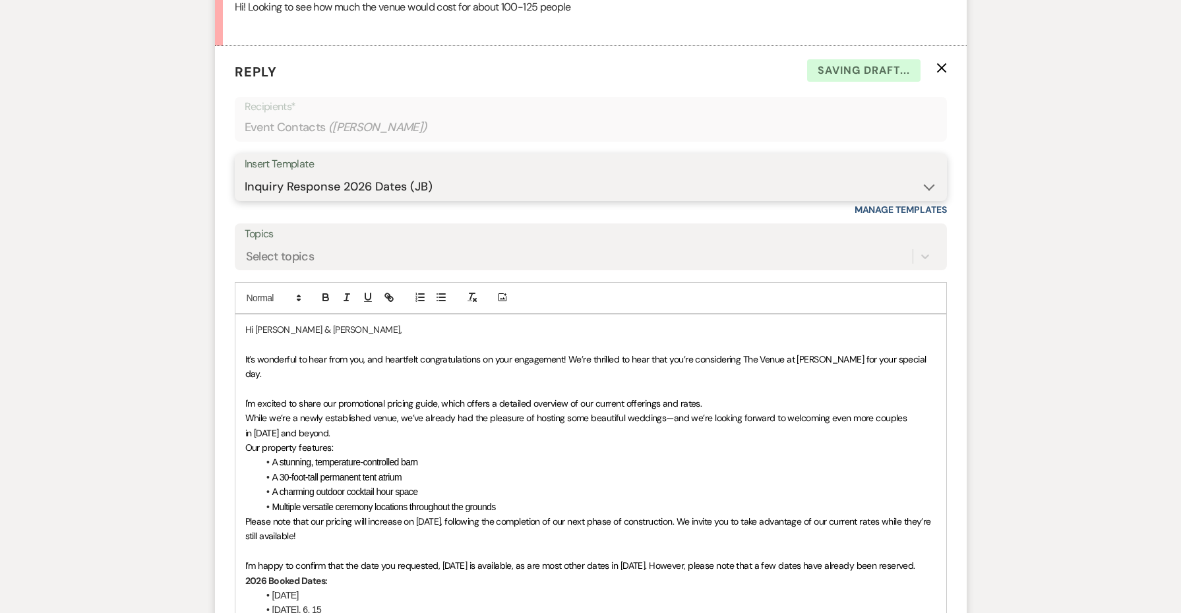
scroll to position [1007, 0]
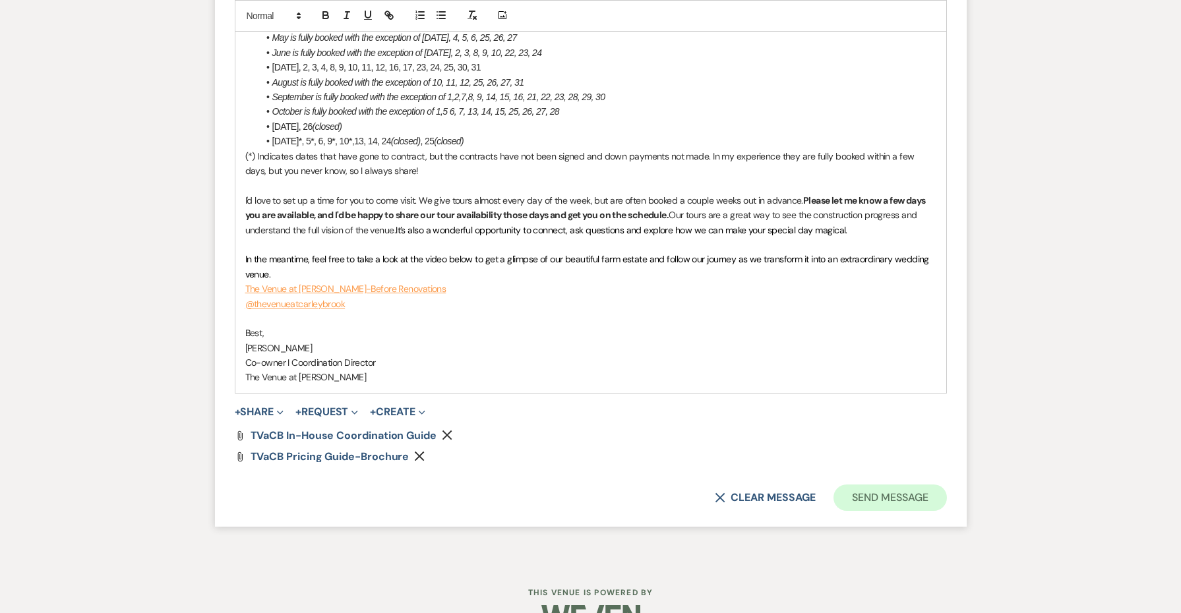
click at [846, 485] on button "Send Message" at bounding box center [890, 498] width 113 height 26
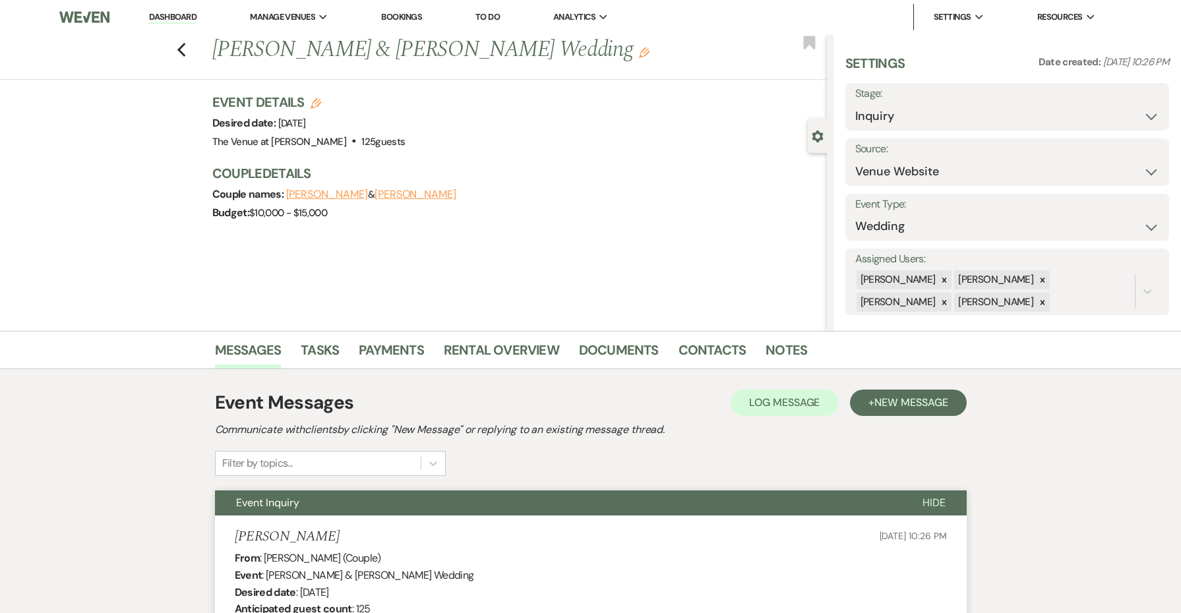
scroll to position [0, 0]
click at [184, 52] on icon "Previous" at bounding box center [182, 50] width 10 height 16
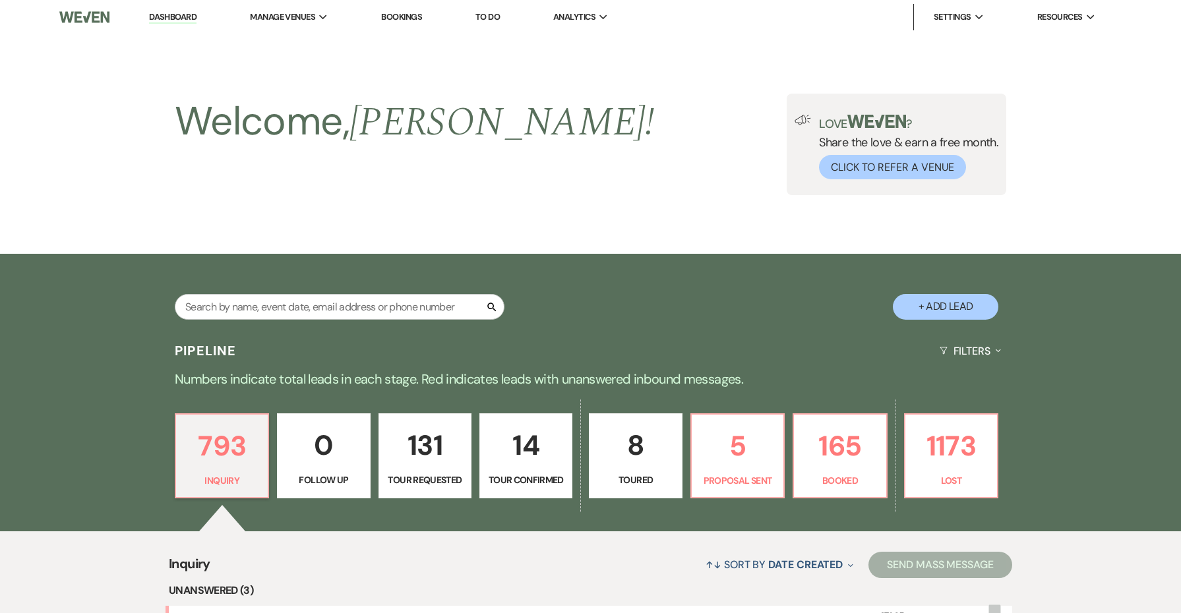
scroll to position [524, 0]
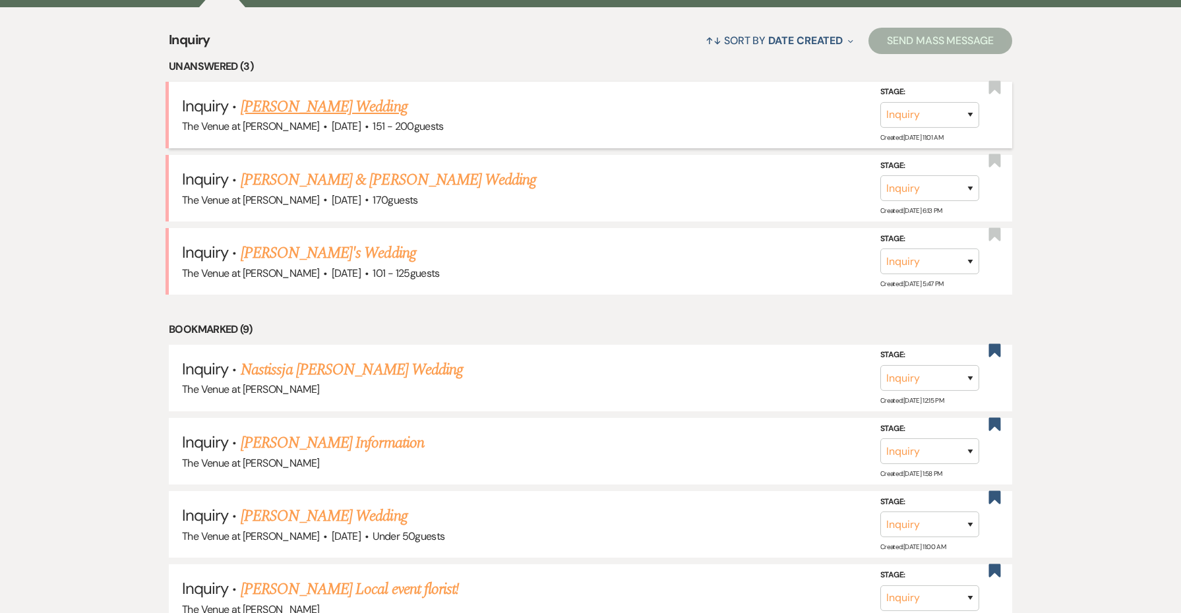
click at [340, 106] on link "[PERSON_NAME] Wedding" at bounding box center [324, 107] width 167 height 24
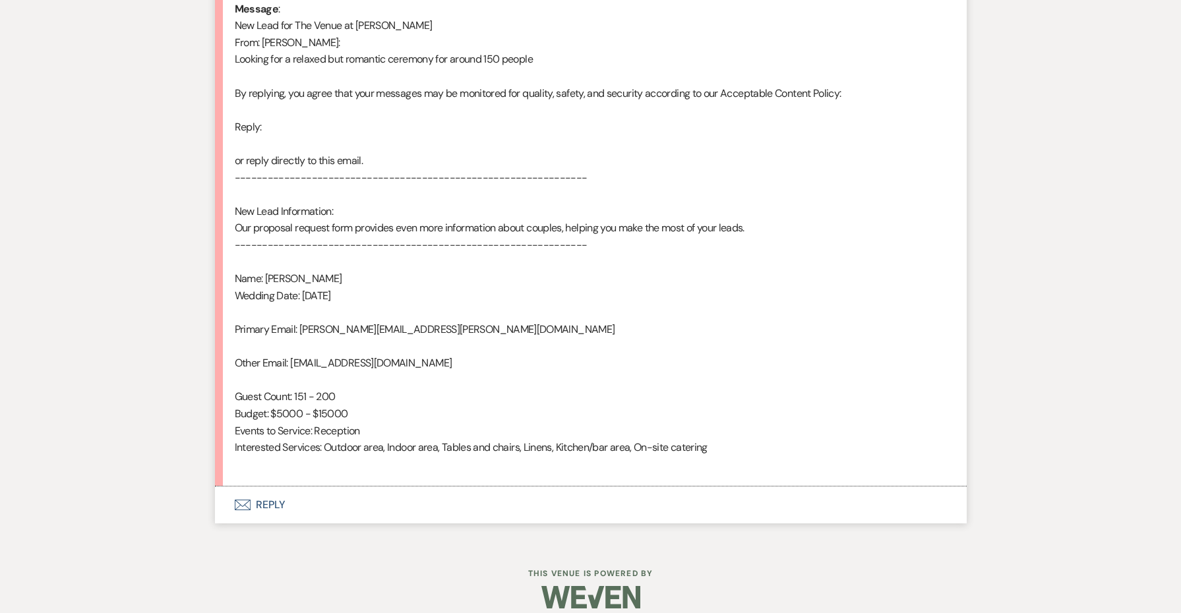
click at [272, 488] on button "Envelope Reply" at bounding box center [591, 505] width 752 height 37
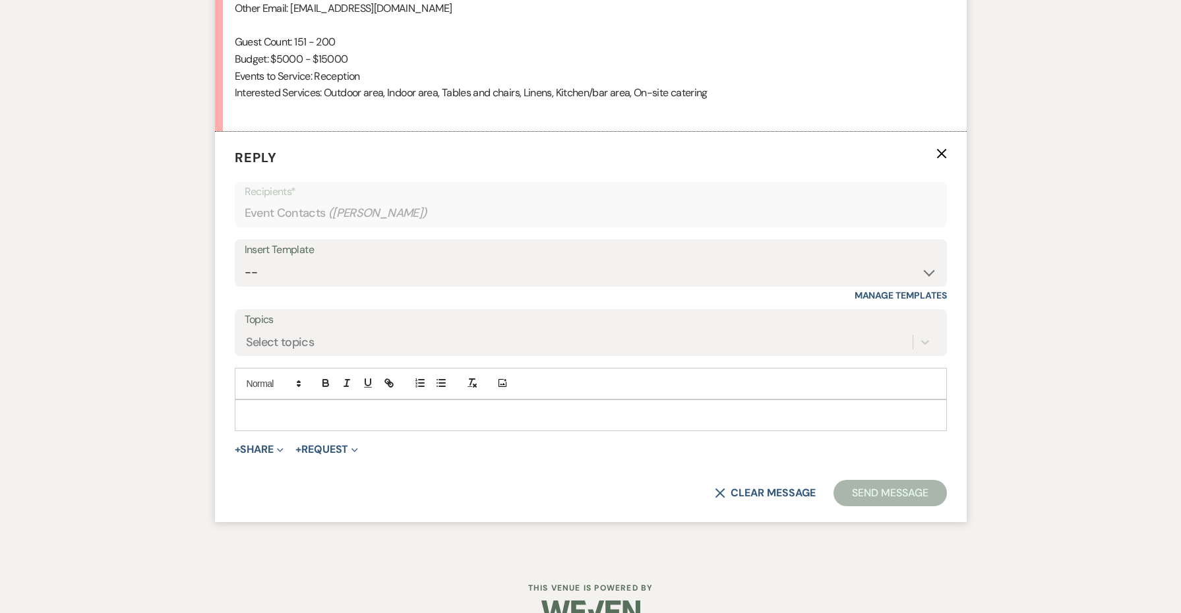
scroll to position [1062, 0]
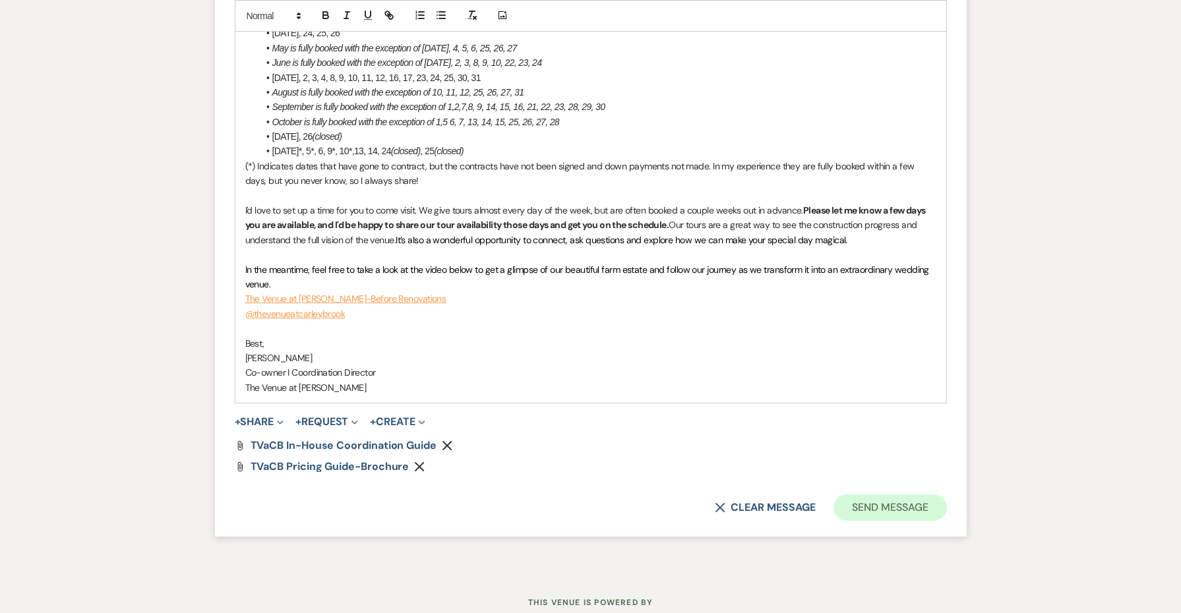
click at [849, 495] on button "Send Message" at bounding box center [890, 508] width 113 height 26
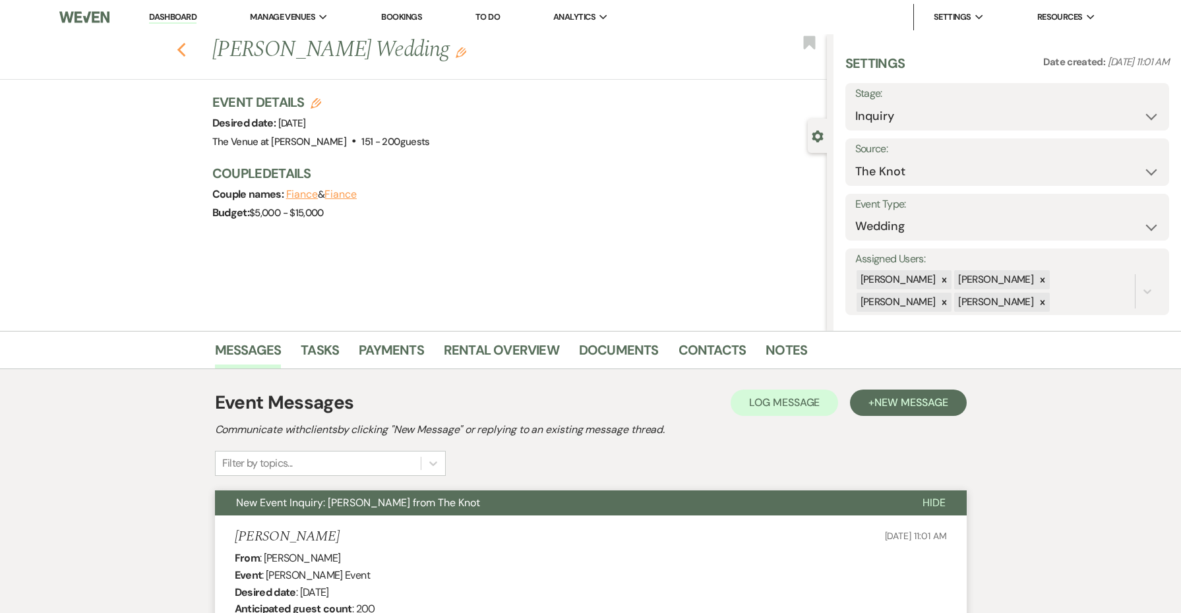
scroll to position [0, 0]
click at [179, 43] on icon "Previous" at bounding box center [182, 50] width 10 height 16
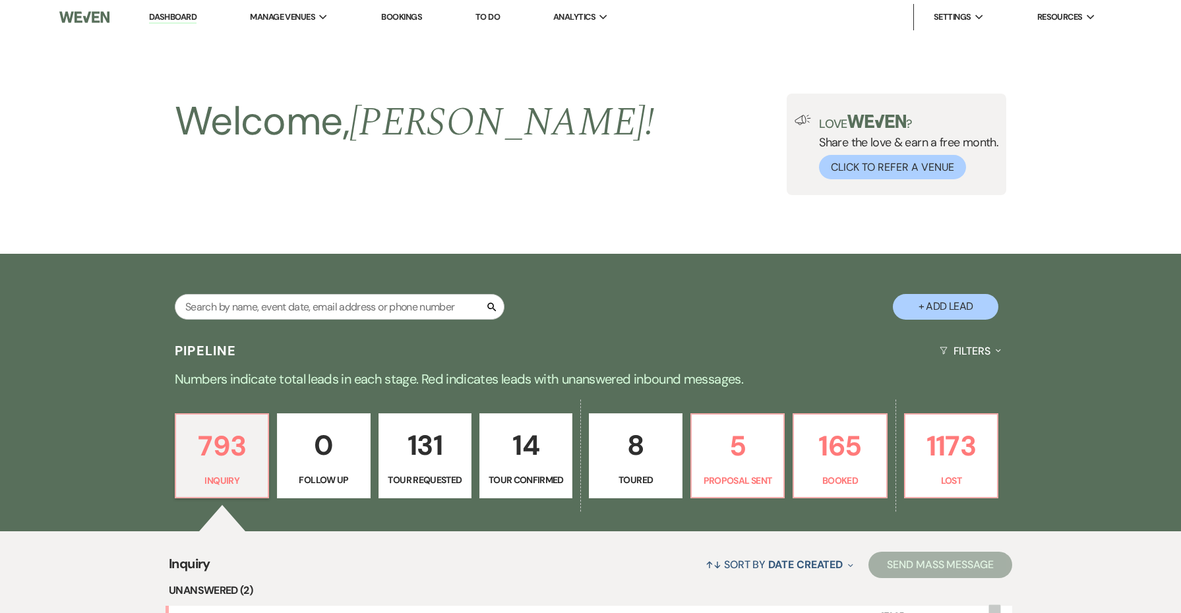
scroll to position [524, 0]
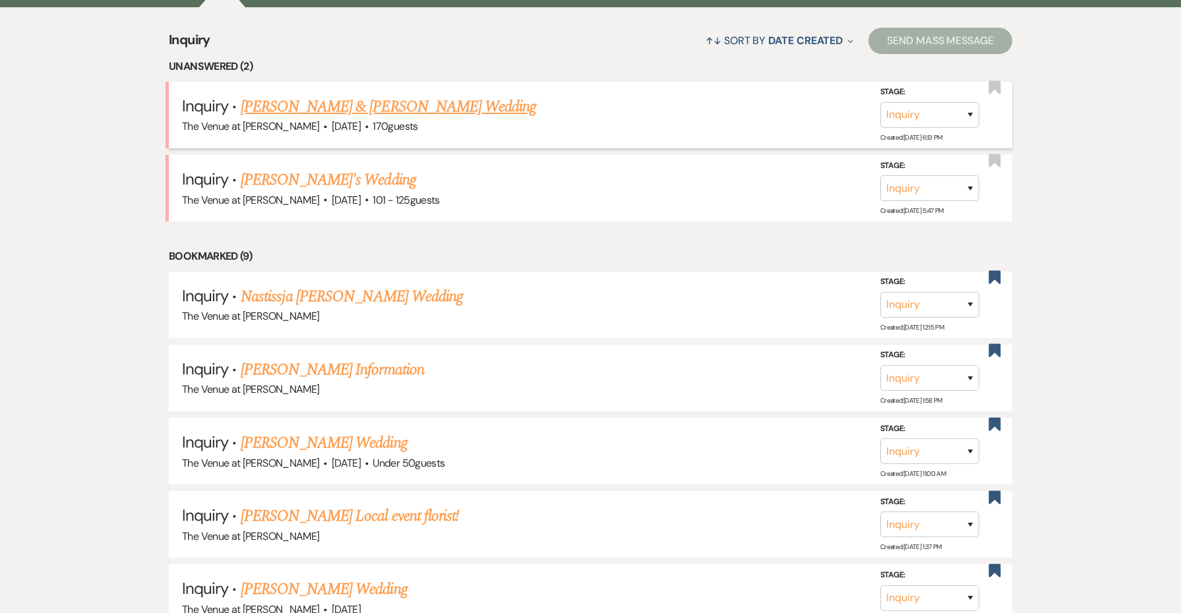
click at [369, 105] on link "[PERSON_NAME] & [PERSON_NAME] Wedding" at bounding box center [389, 107] width 296 height 24
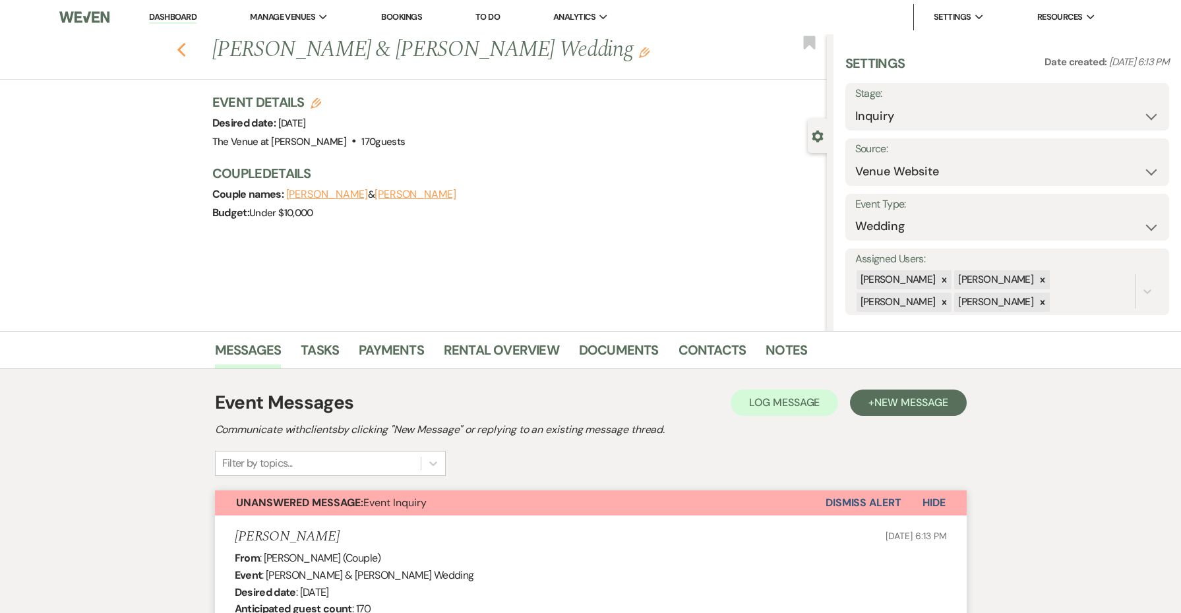
click at [181, 46] on icon "Previous" at bounding box center [182, 50] width 10 height 16
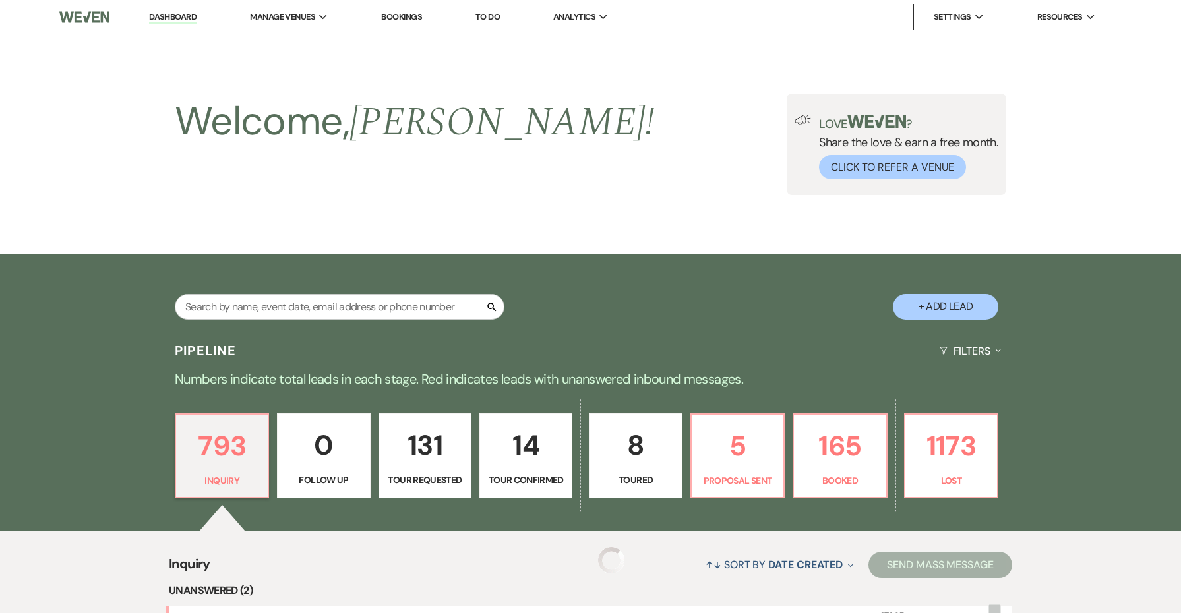
scroll to position [524, 0]
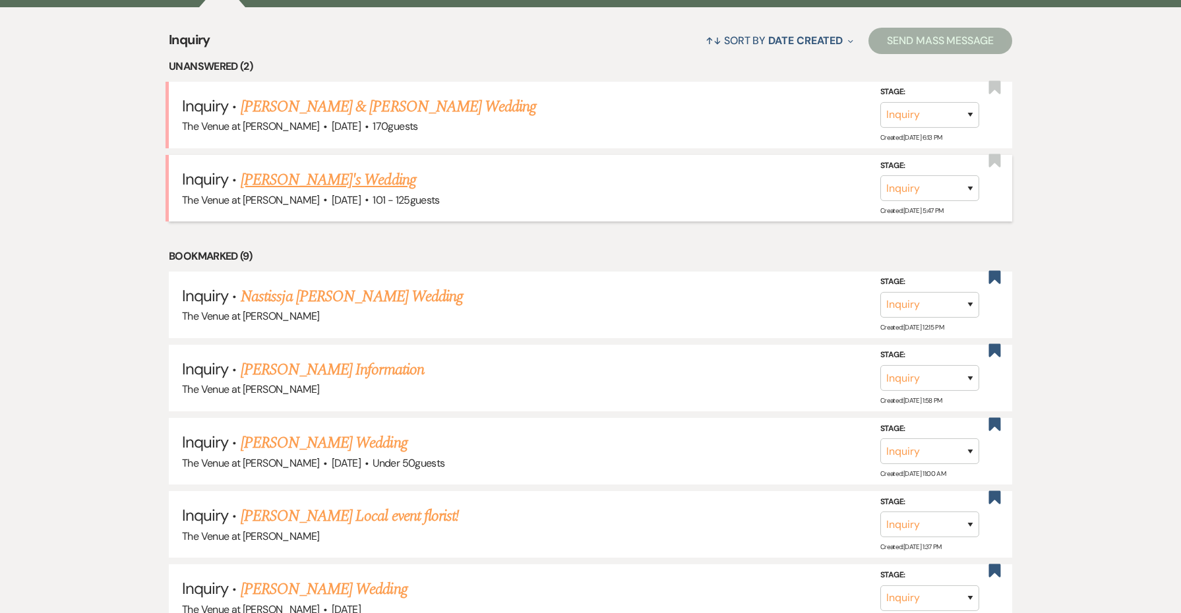
click at [291, 183] on link "[PERSON_NAME]'s Wedding" at bounding box center [328, 180] width 175 height 24
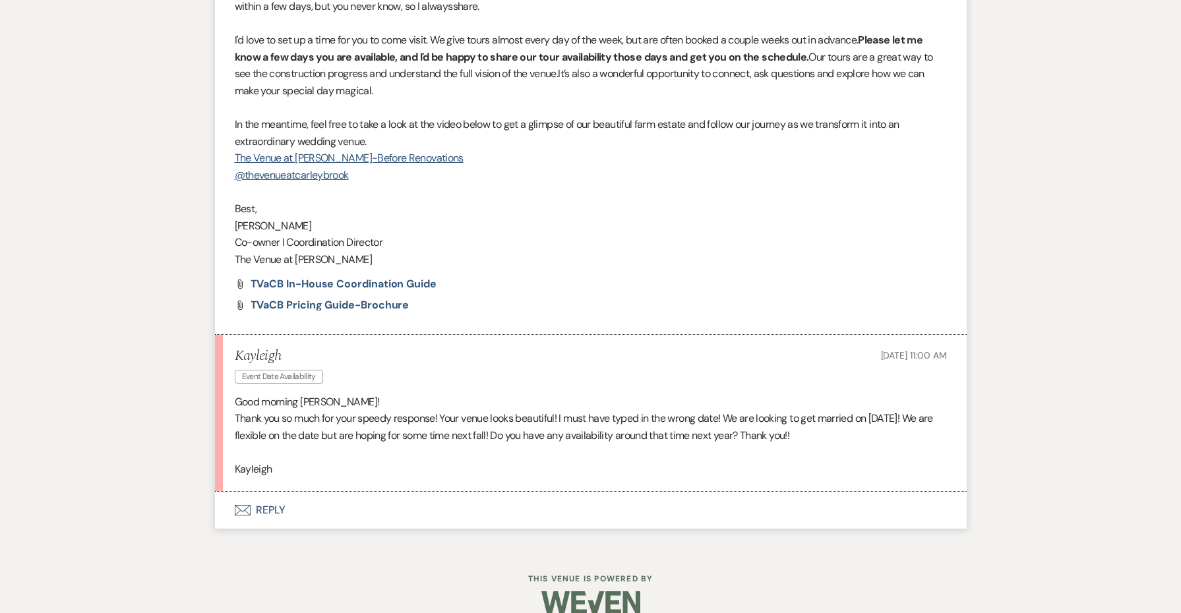
scroll to position [1761, 0]
click at [252, 462] on p "Kayleigh" at bounding box center [591, 470] width 712 height 17
copy p "Kayleigh"
click at [274, 494] on button "Envelope Reply" at bounding box center [591, 511] width 752 height 37
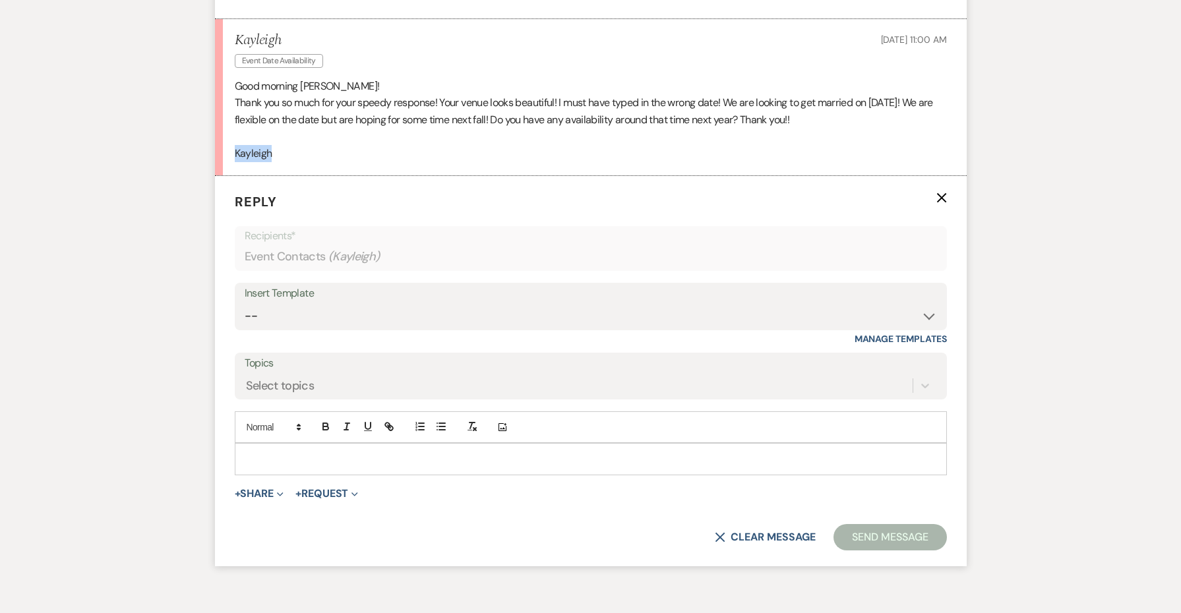
scroll to position [2121, 0]
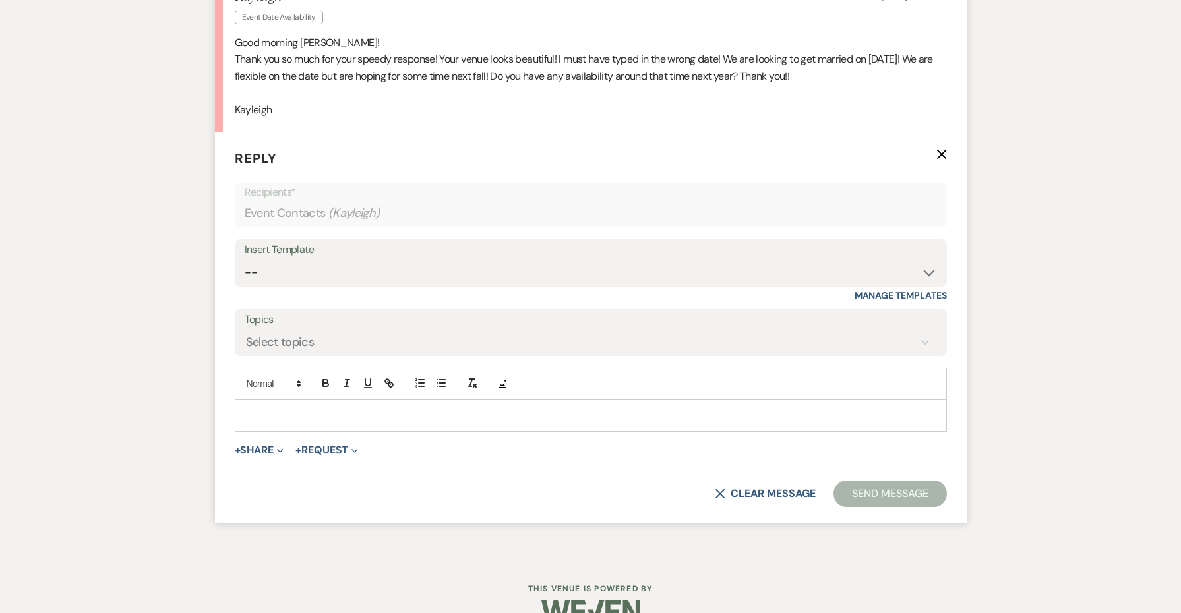
click at [278, 265] on div "Insert Template -- Weven Planning Portal Introduction: Booked Events (TVaCB) To…" at bounding box center [591, 262] width 712 height 47
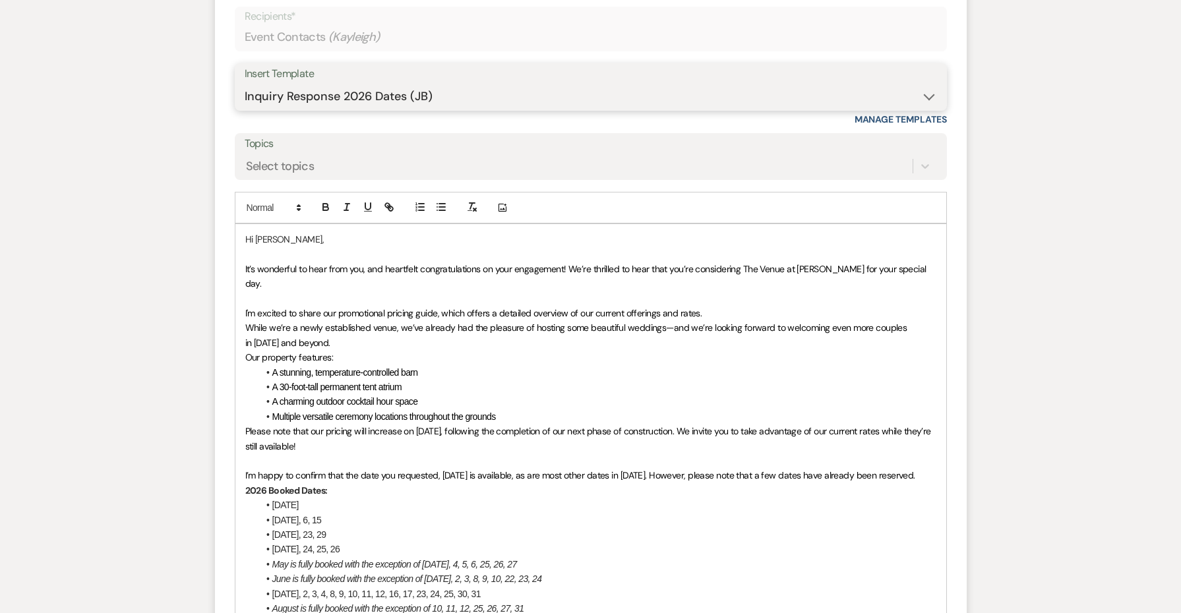
scroll to position [2307, 0]
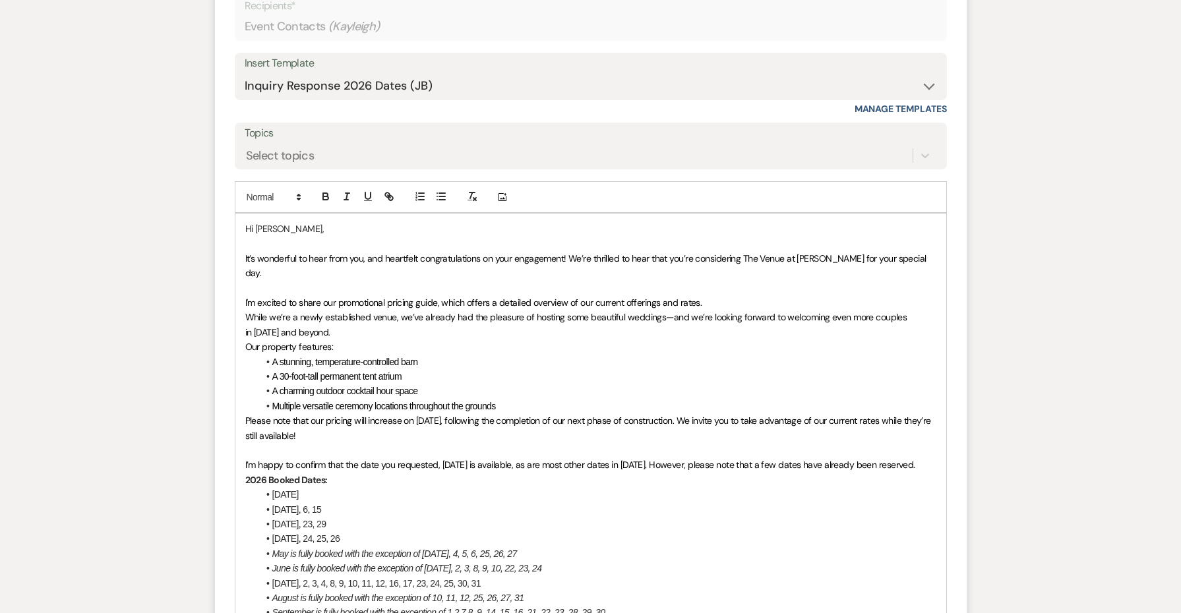
drag, startPoint x: 929, startPoint y: 429, endPoint x: 231, endPoint y: 242, distance: 723.1
click at [231, 242] on form "Reply X Draft saved! Recipients* Event Contacts ( Kayleigh ) Insert Template --…" at bounding box center [591, 494] width 752 height 1097
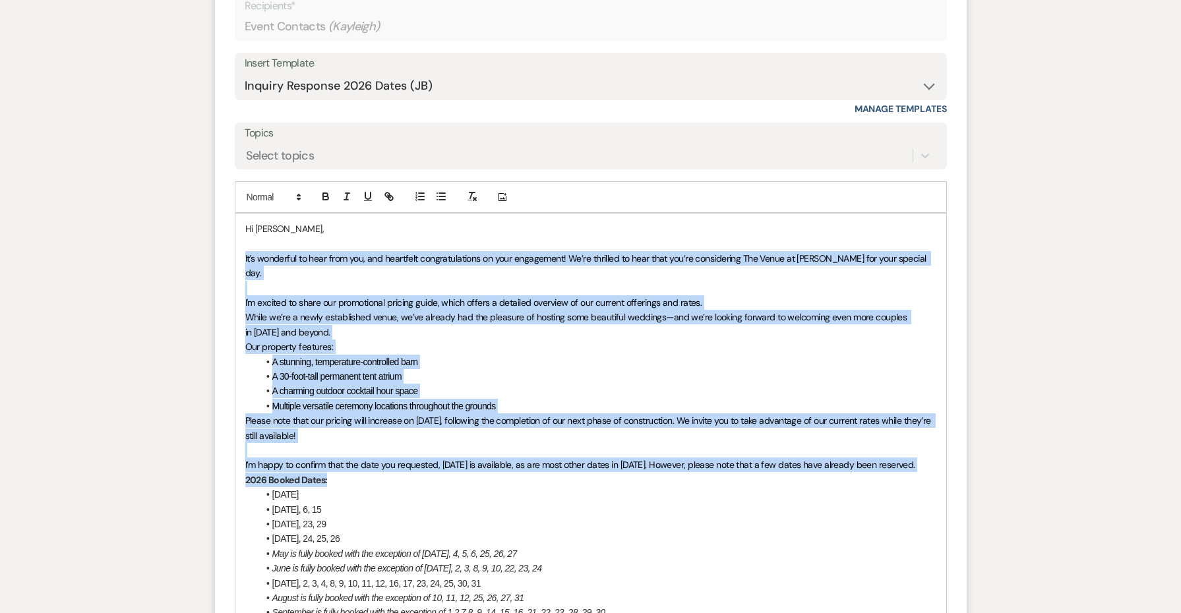
drag, startPoint x: 245, startPoint y: 234, endPoint x: 932, endPoint y: 433, distance: 715.6
click at [932, 433] on div "Hi [PERSON_NAME], It’s wonderful to hear from you, and heartfelt congratulation…" at bounding box center [590, 561] width 711 height 695
click at [931, 473] on p "2026 Booked Dates:" at bounding box center [590, 480] width 691 height 15
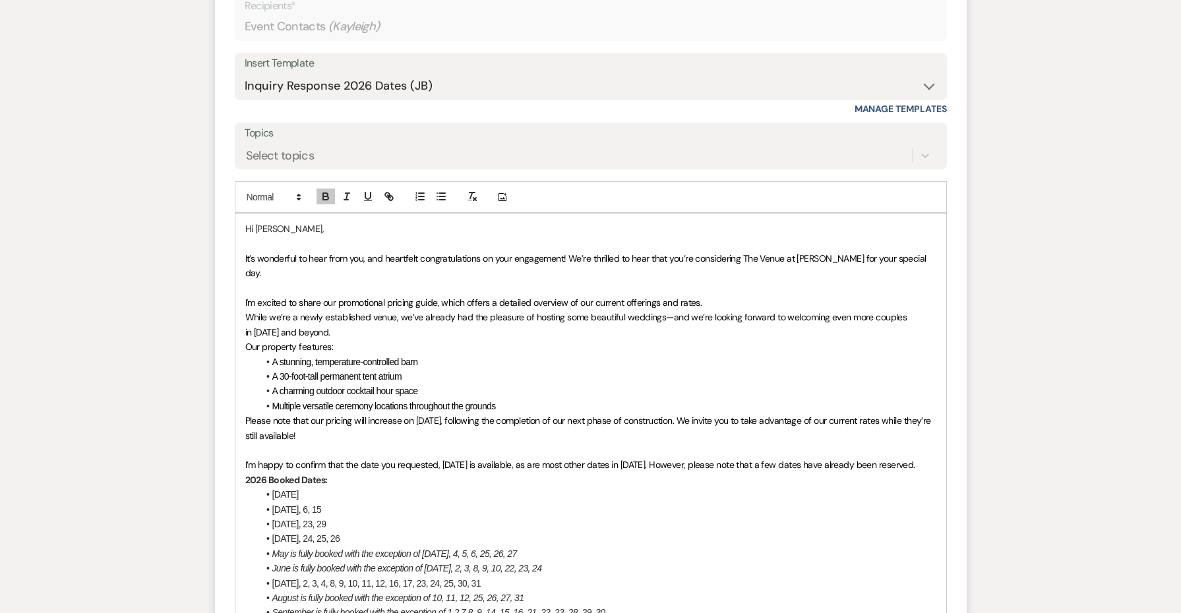
drag, startPoint x: 929, startPoint y: 425, endPoint x: 214, endPoint y: 238, distance: 739.0
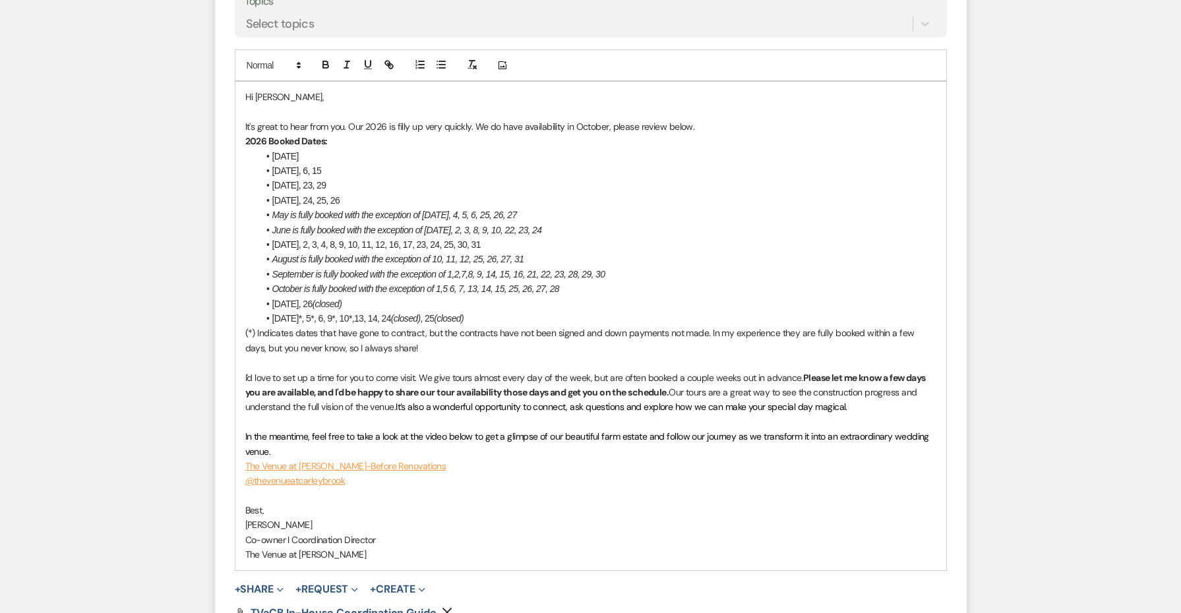
scroll to position [2503, 0]
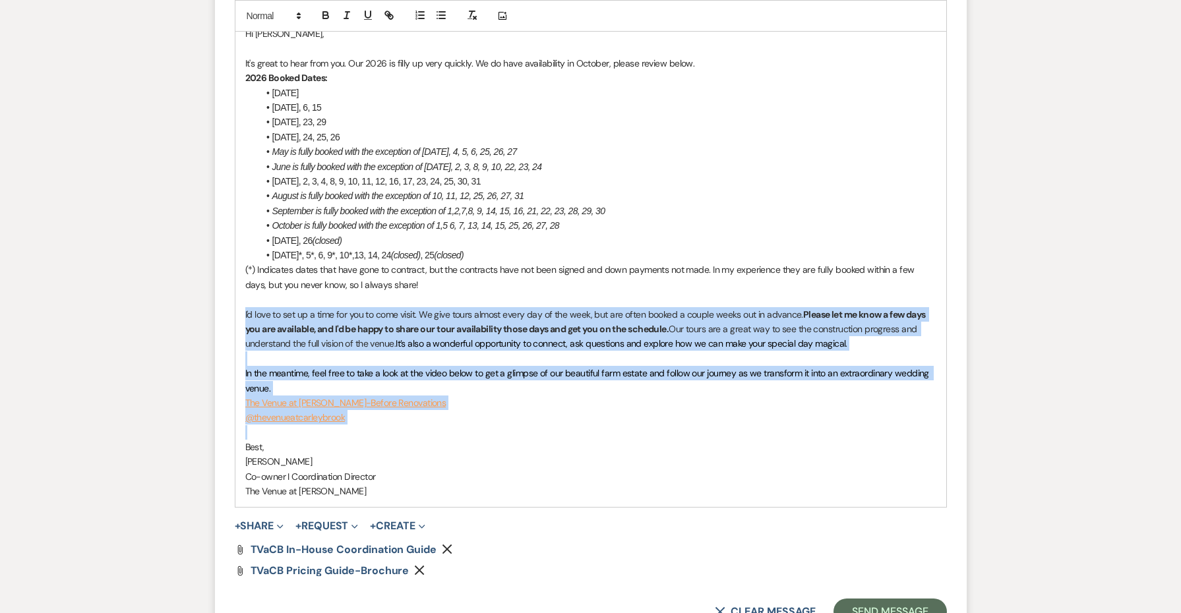
drag, startPoint x: 433, startPoint y: 406, endPoint x: 216, endPoint y: 286, distance: 248.6
click at [216, 286] on form "Reply X Saving draft... Recipients* Event Contacts ( Kayleigh ) Insert Template…" at bounding box center [591, 196] width 752 height 891
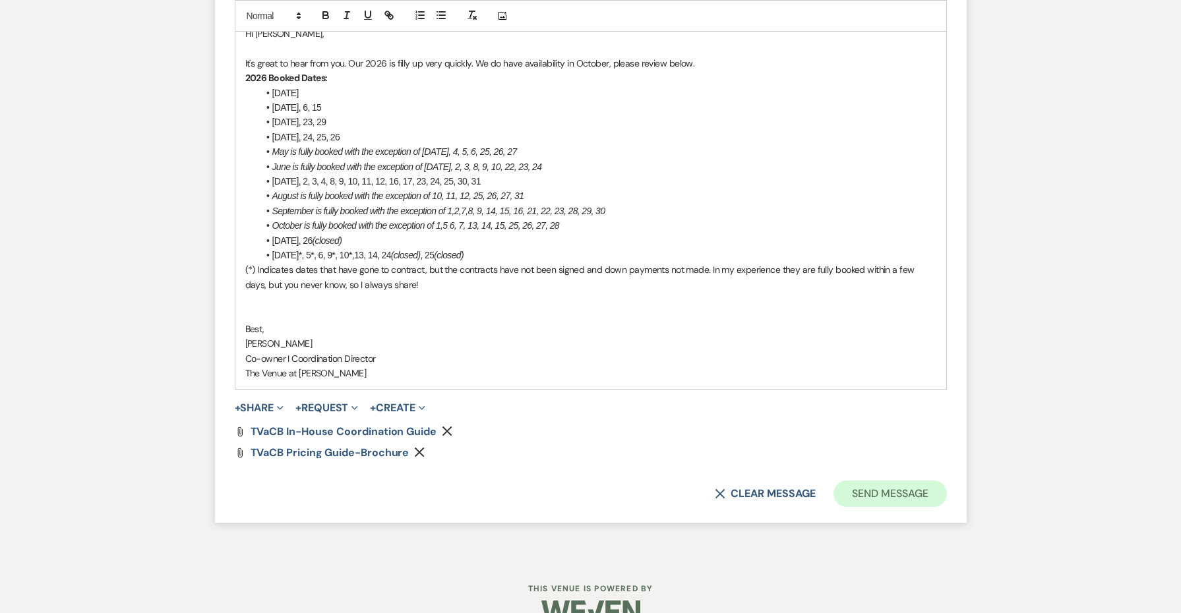
click at [854, 481] on button "Send Message" at bounding box center [890, 494] width 113 height 26
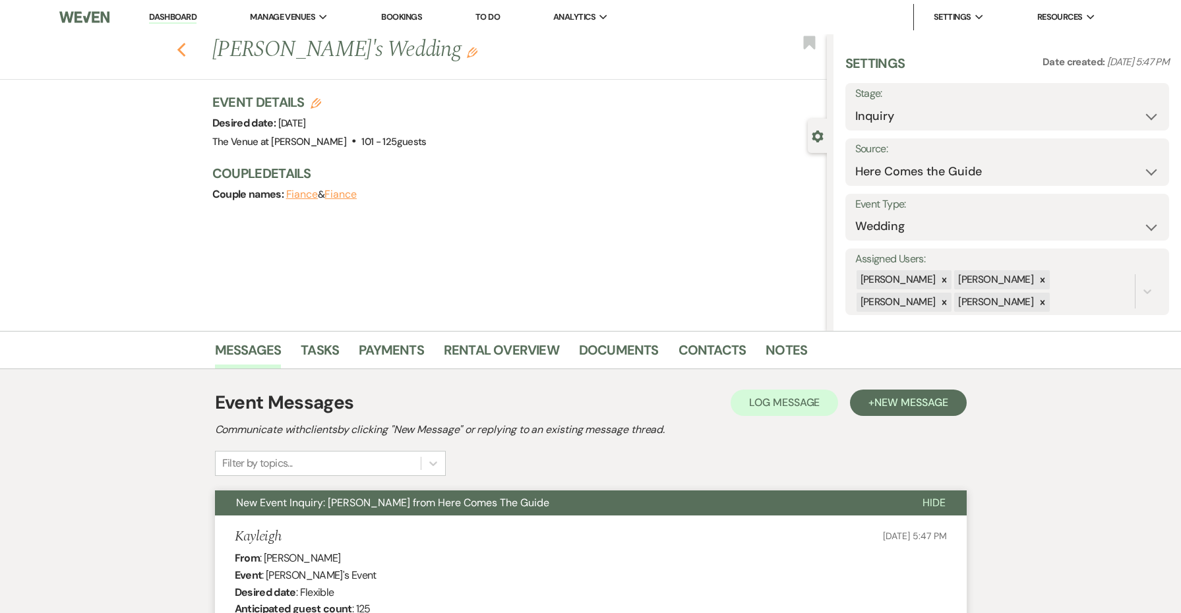
scroll to position [0, 0]
click at [180, 51] on use "button" at bounding box center [181, 50] width 9 height 15
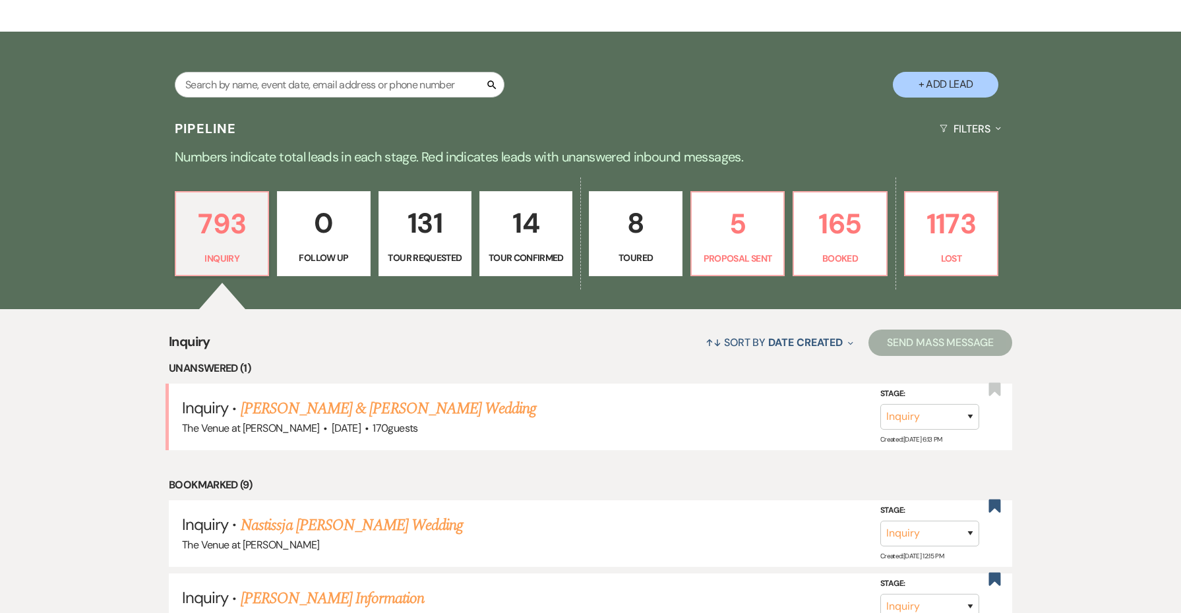
scroll to position [169, 0]
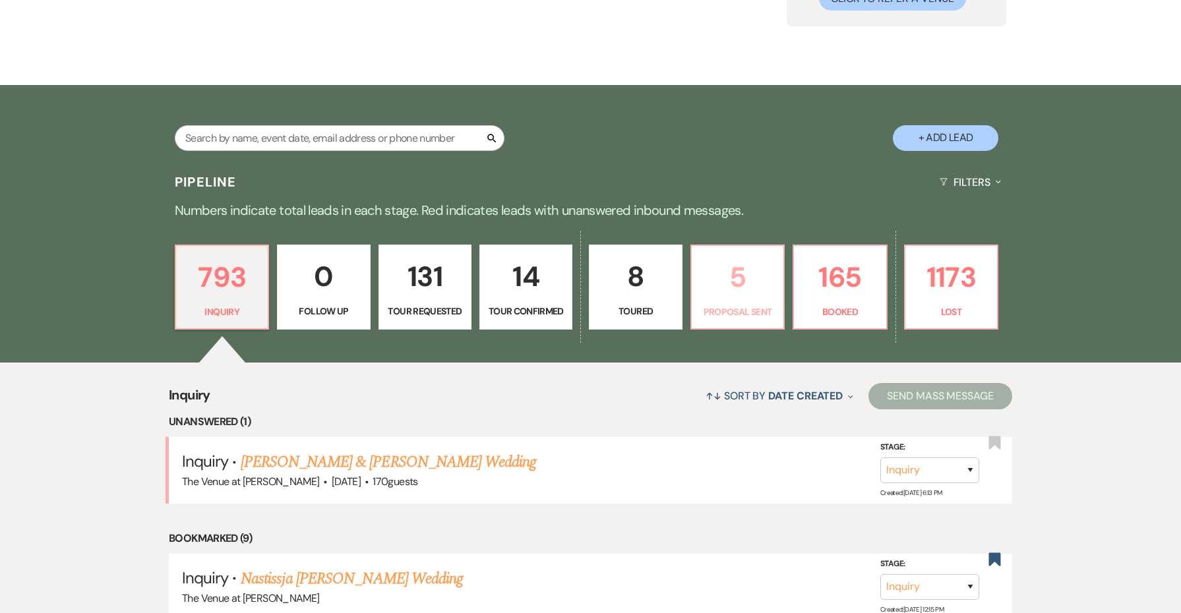
click at [739, 312] on p "Proposal Sent" at bounding box center [738, 312] width 76 height 15
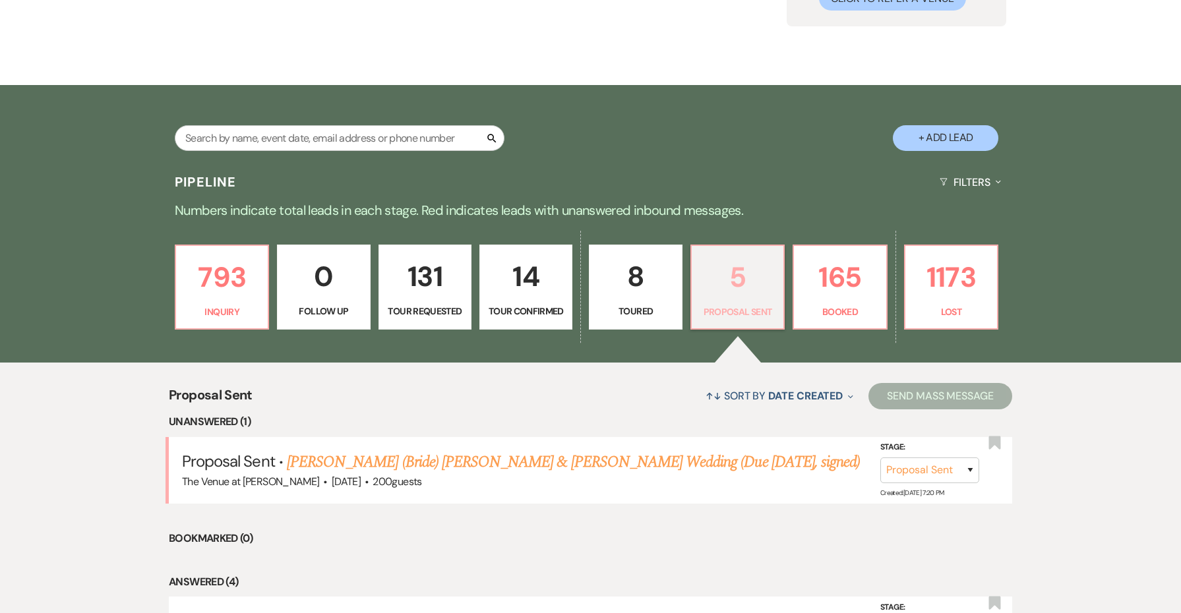
scroll to position [268, 0]
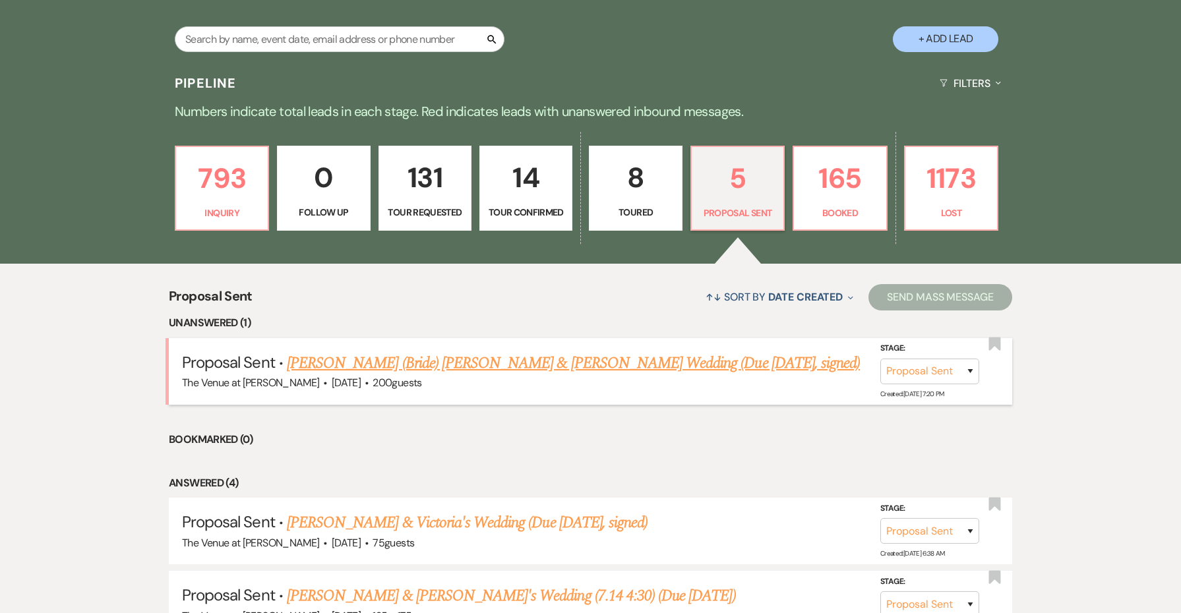
click at [532, 360] on link "[PERSON_NAME] (Bride) [PERSON_NAME] & [PERSON_NAME] Wedding (Due [DATE], signed)" at bounding box center [573, 364] width 573 height 24
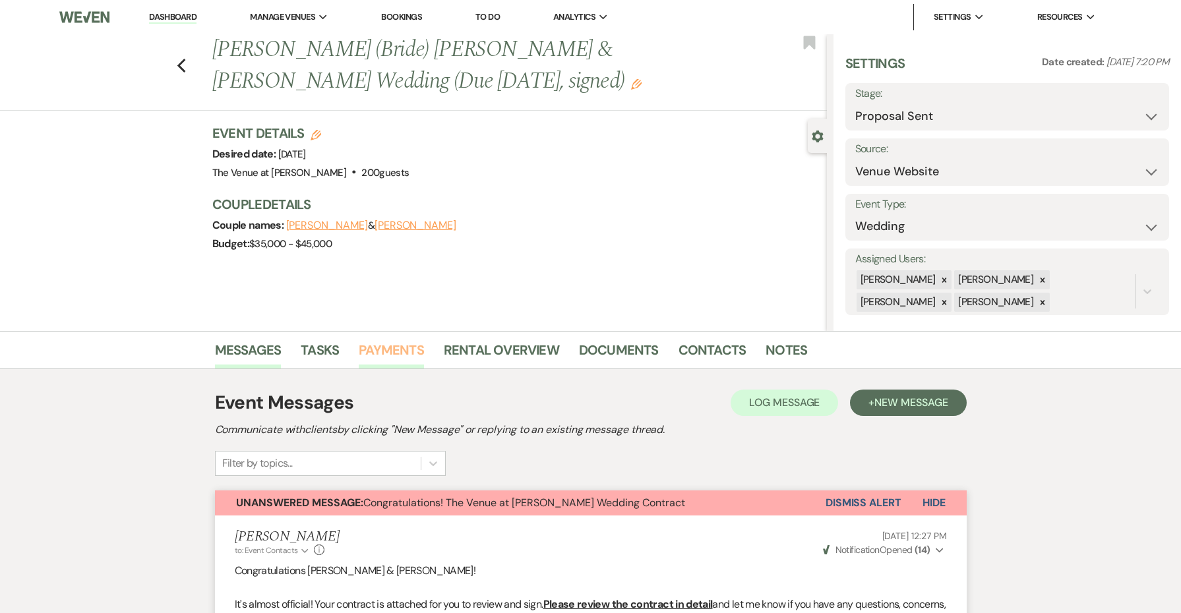
click at [383, 352] on link "Payments" at bounding box center [391, 354] width 65 height 29
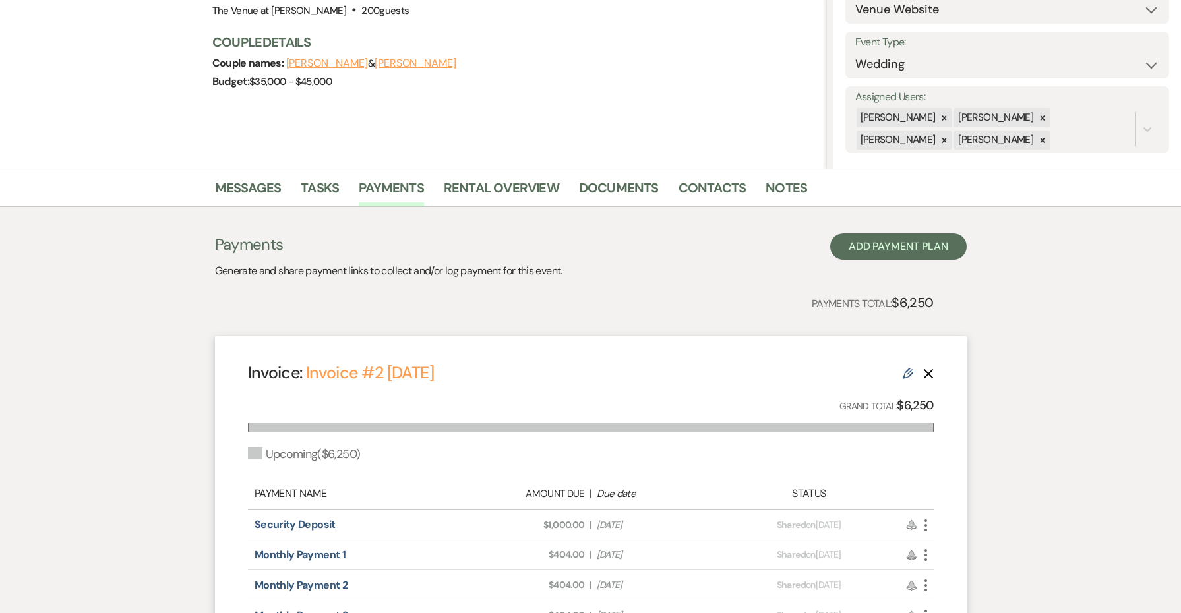
scroll to position [26, 0]
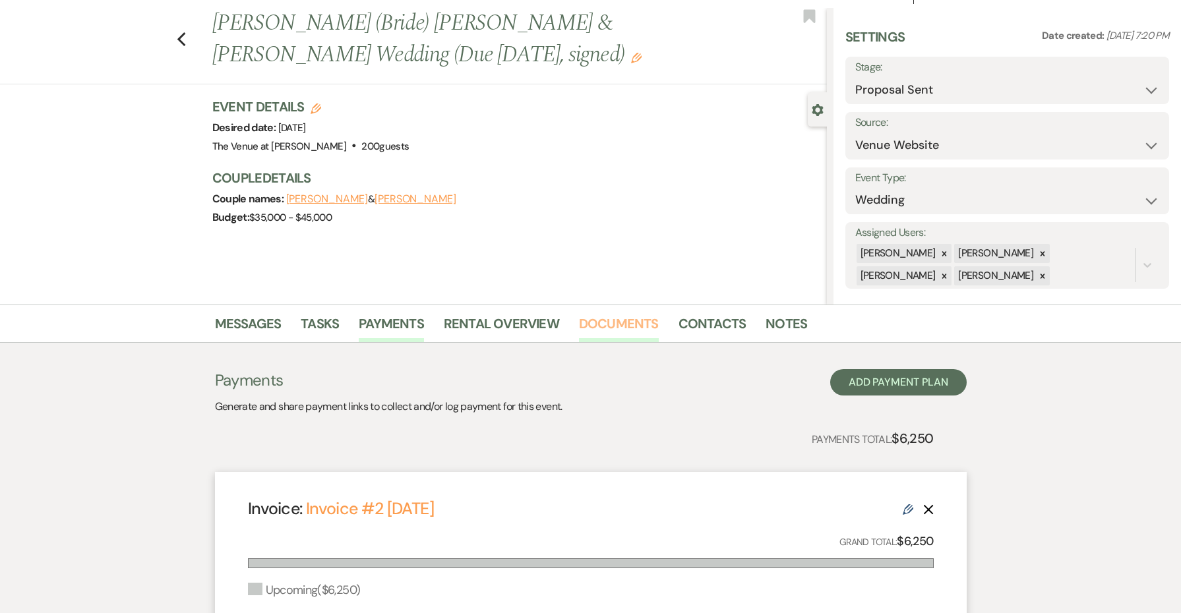
click at [604, 330] on link "Documents" at bounding box center [619, 327] width 80 height 29
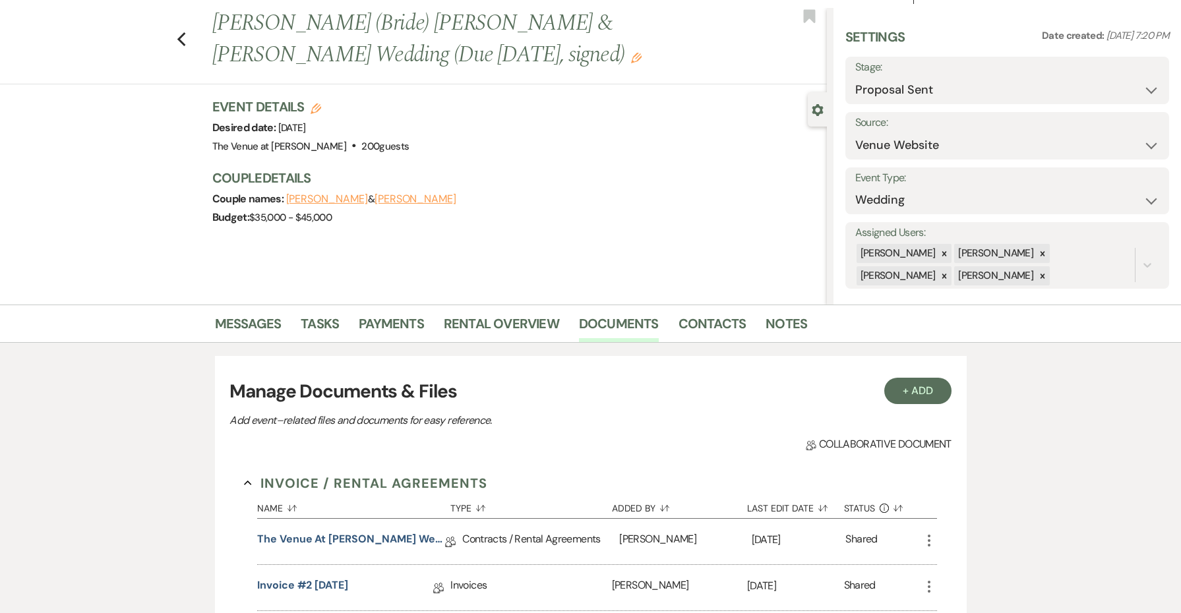
scroll to position [274, 0]
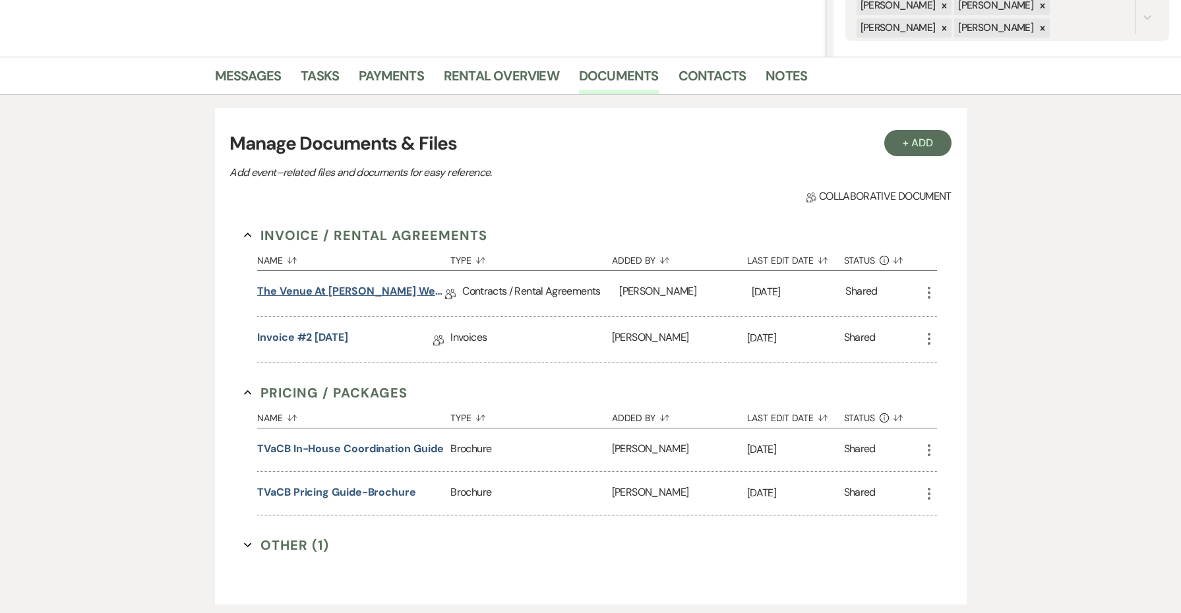
click at [348, 288] on link "The Venue at [PERSON_NAME] Wedding Contract ([DATE] [PERSON_NAME])" at bounding box center [351, 294] width 188 height 20
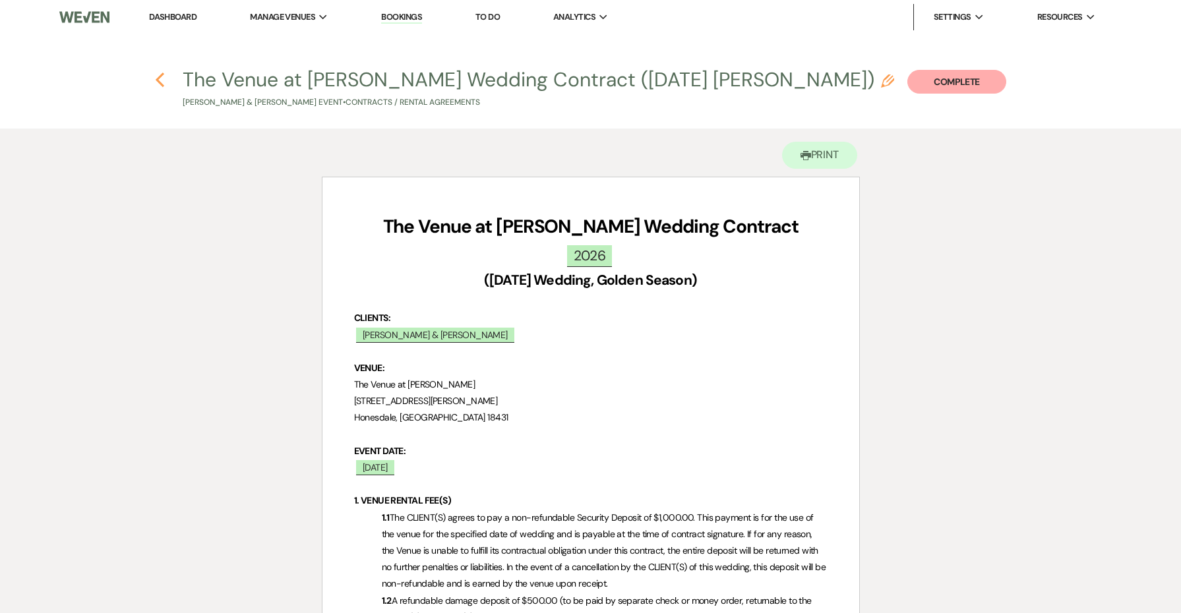
click at [159, 84] on icon "Previous" at bounding box center [160, 80] width 10 height 16
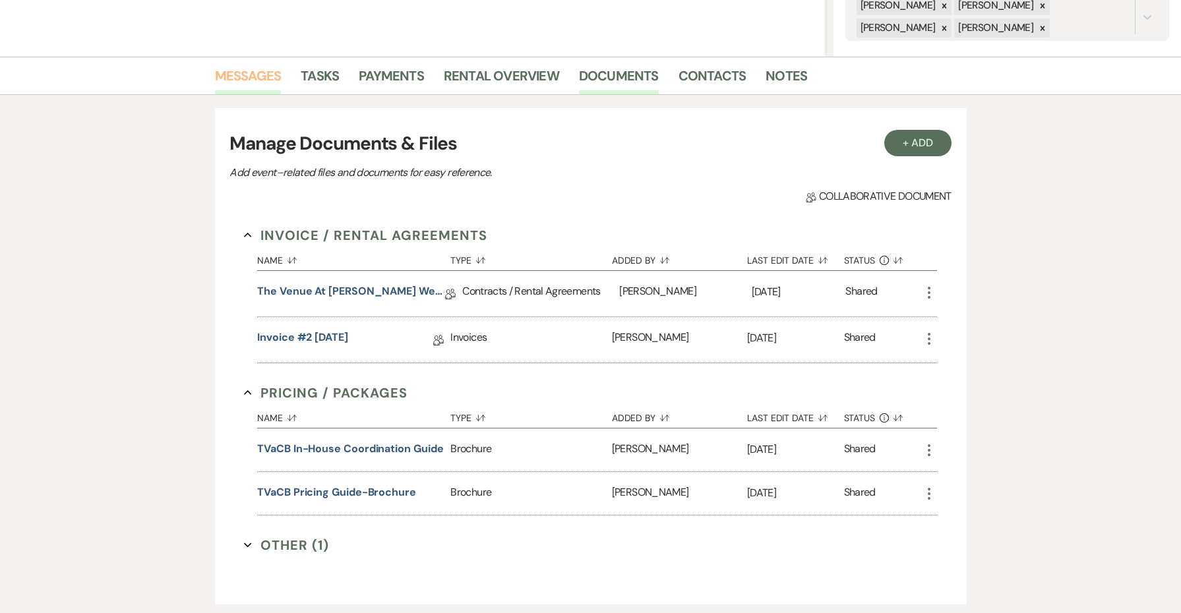
click at [265, 79] on link "Messages" at bounding box center [248, 79] width 67 height 29
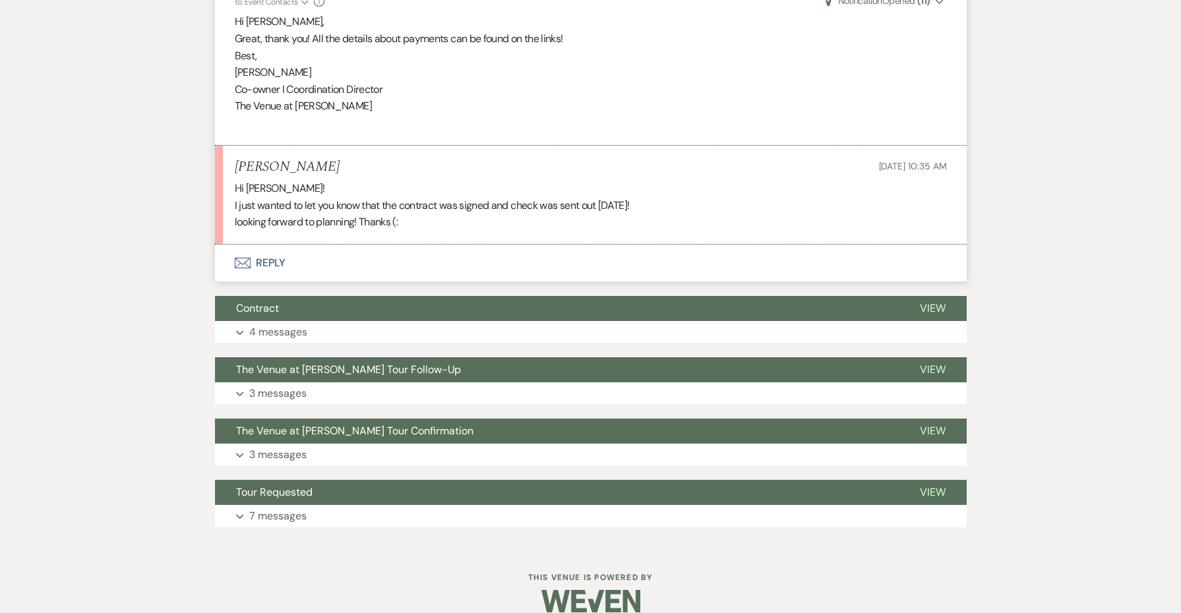
click at [270, 245] on button "Envelope Reply" at bounding box center [591, 263] width 752 height 37
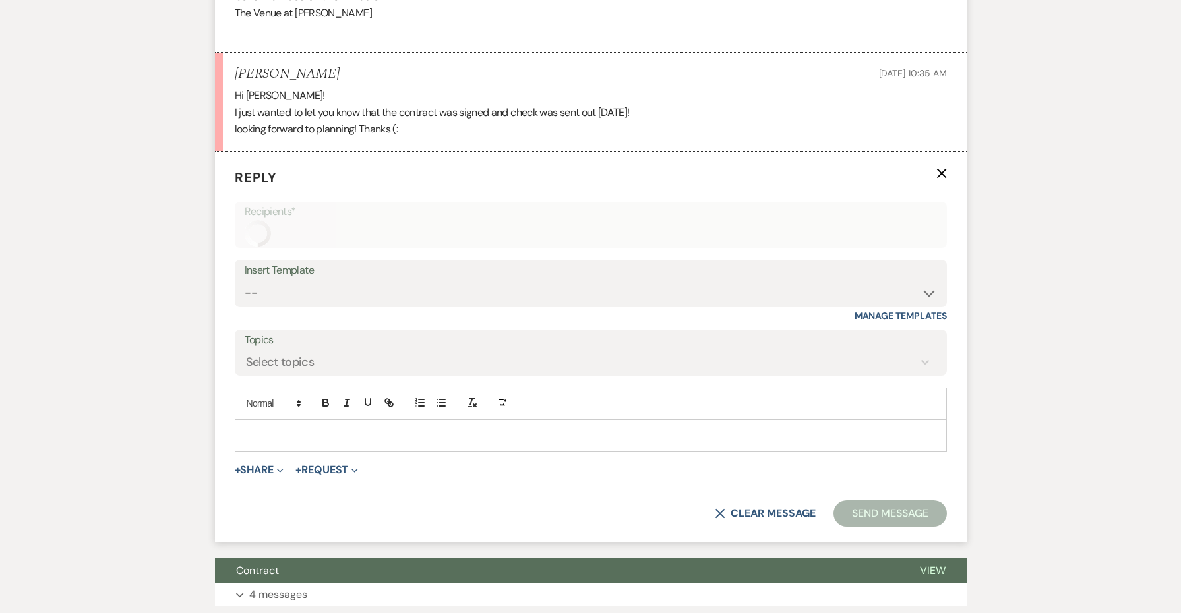
scroll to position [1338, 0]
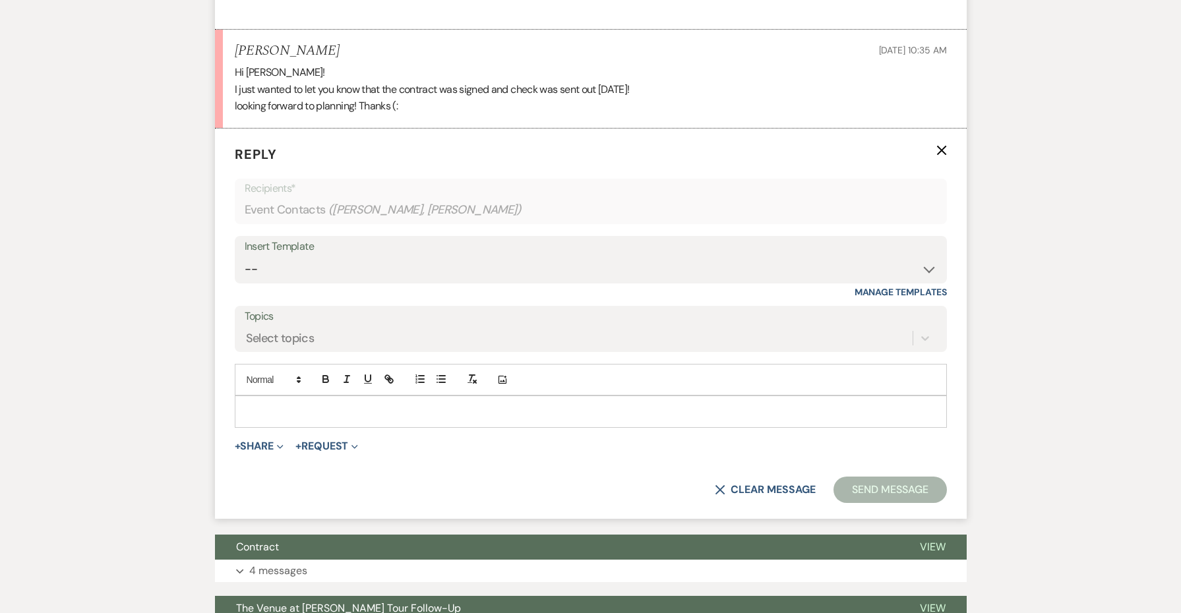
click at [315, 401] on div at bounding box center [590, 411] width 711 height 30
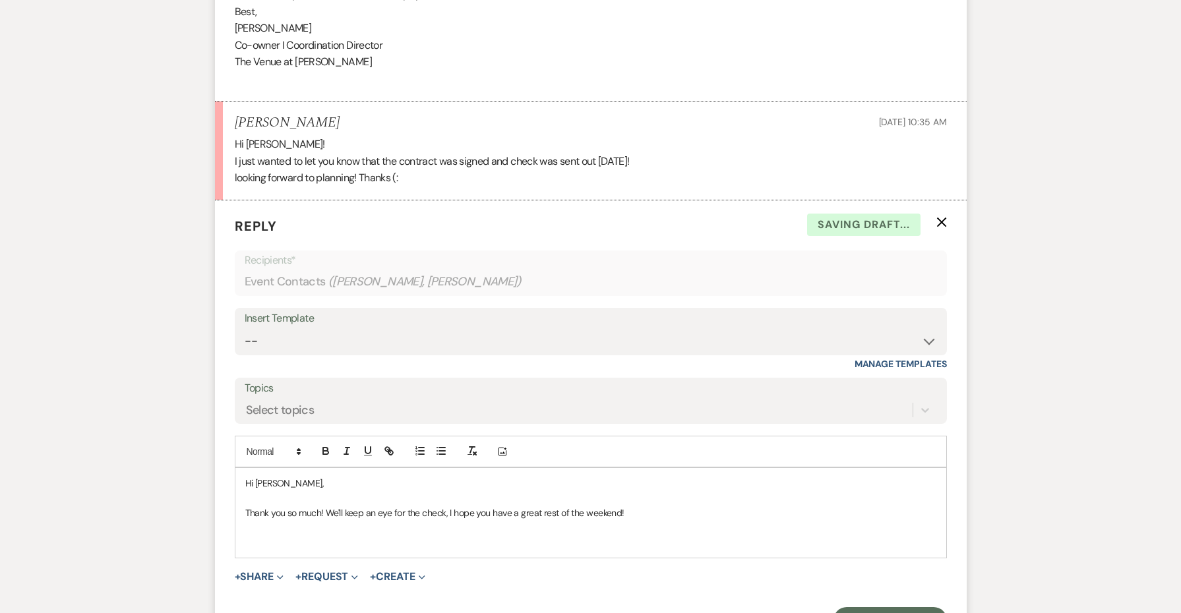
scroll to position [1253, 0]
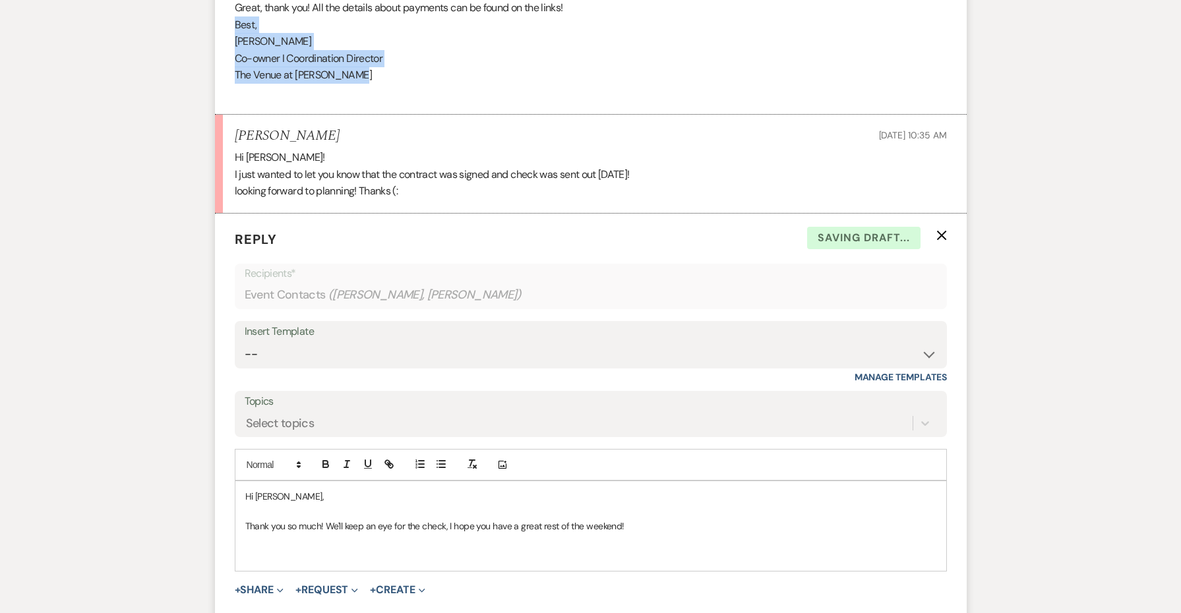
copy div "Best, [PERSON_NAME] I Coordination Director The Venue at [PERSON_NAME]"
drag, startPoint x: 368, startPoint y: 60, endPoint x: 186, endPoint y: 7, distance: 189.7
click at [186, 7] on div "Messages Tasks Payments Rental Overview Documents Contacts Notes Event Messages…" at bounding box center [590, 4] width 1181 height 1853
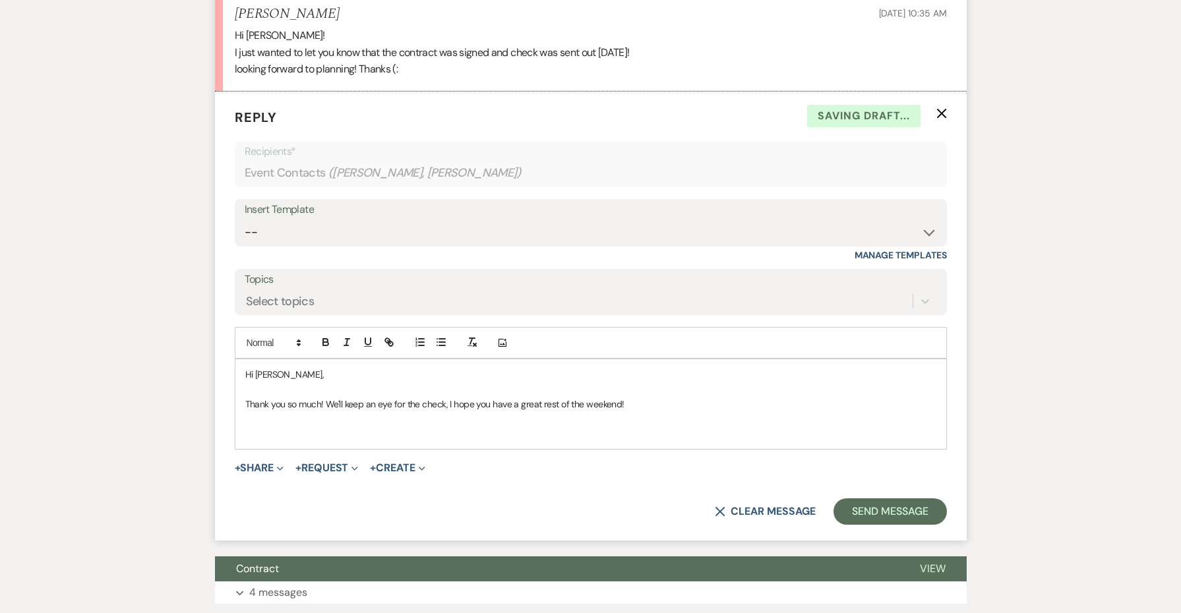
scroll to position [1633, 0]
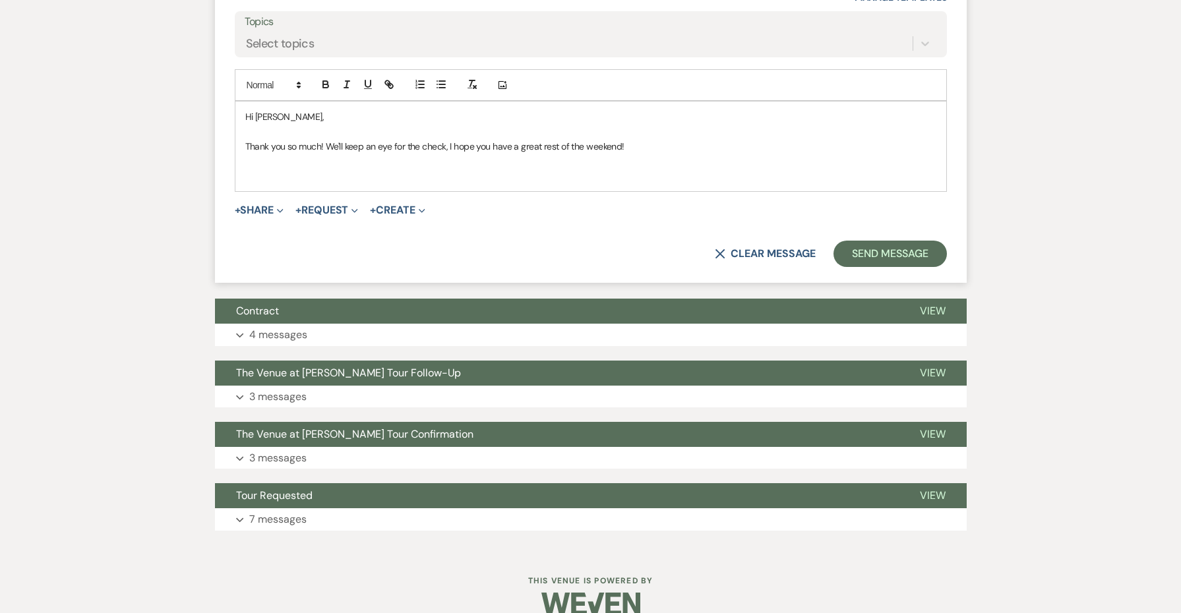
click at [251, 169] on p at bounding box center [590, 176] width 691 height 15
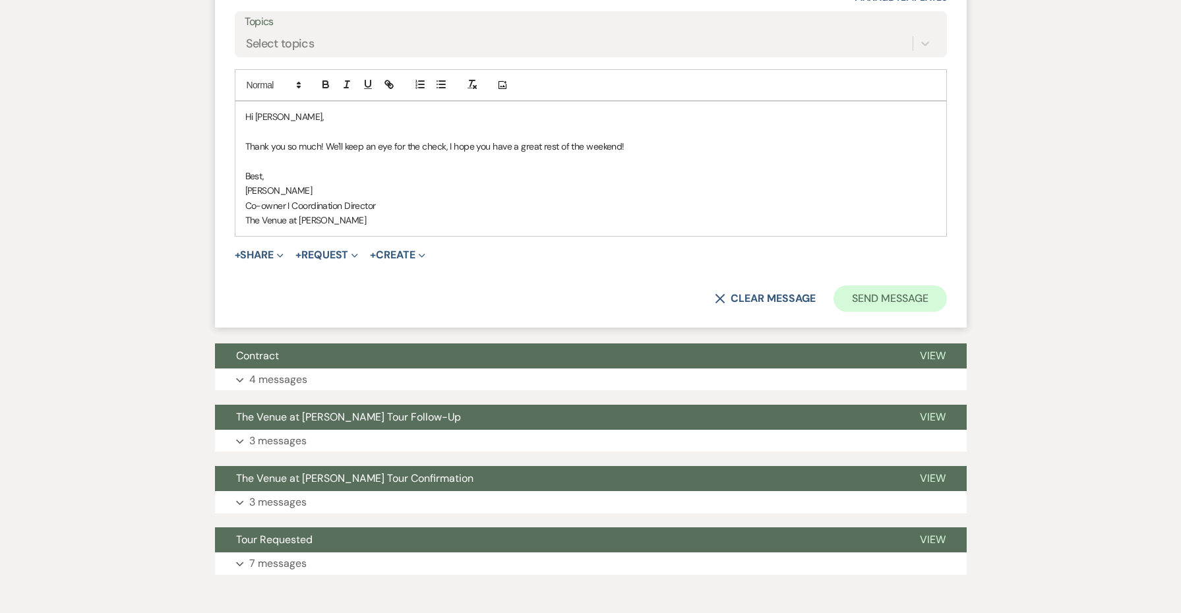
click at [860, 286] on button "Send Message" at bounding box center [890, 299] width 113 height 26
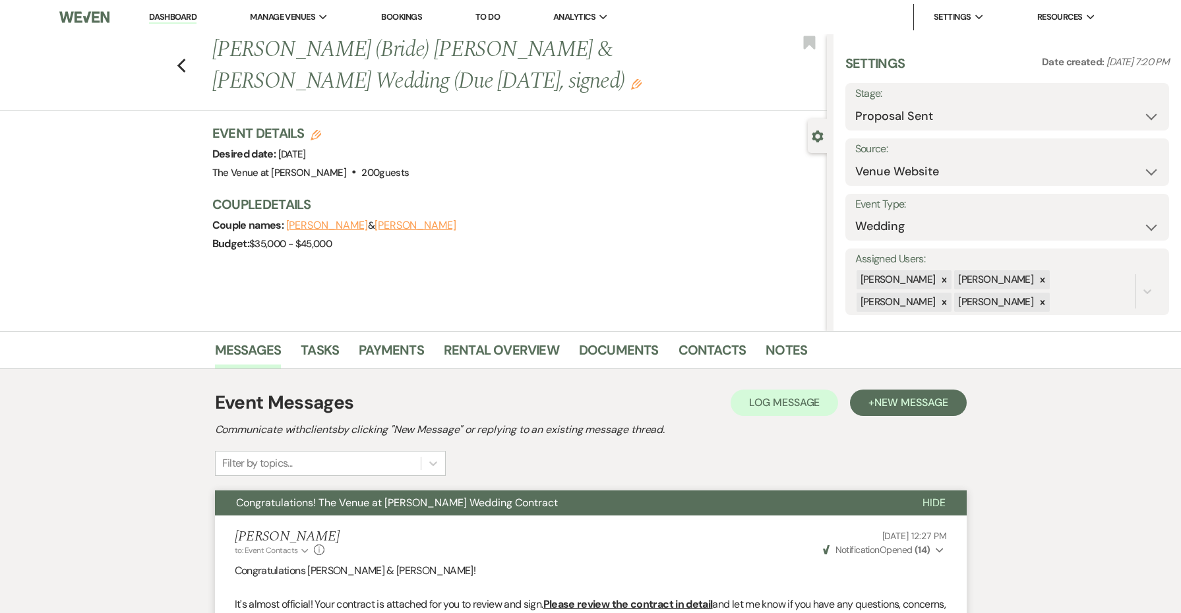
scroll to position [0, 0]
click at [175, 64] on div "Previous [PERSON_NAME] (Bride) [PERSON_NAME] & [PERSON_NAME] Wedding (Due [DATE…" at bounding box center [410, 72] width 834 height 77
click at [183, 65] on icon "Previous" at bounding box center [182, 66] width 10 height 16
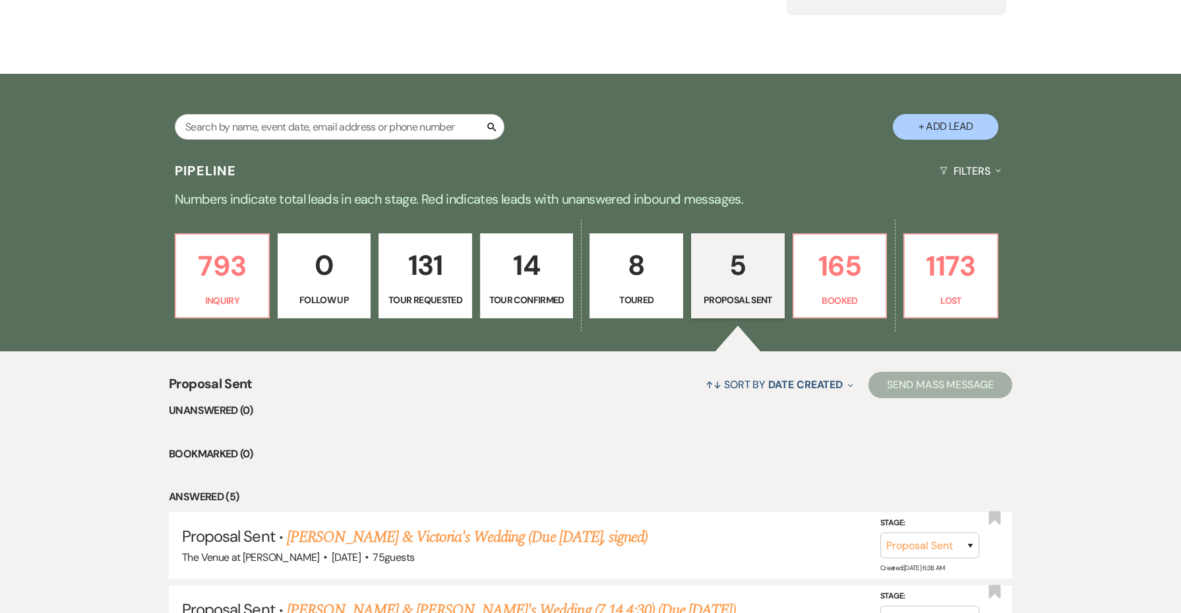
scroll to position [255, 0]
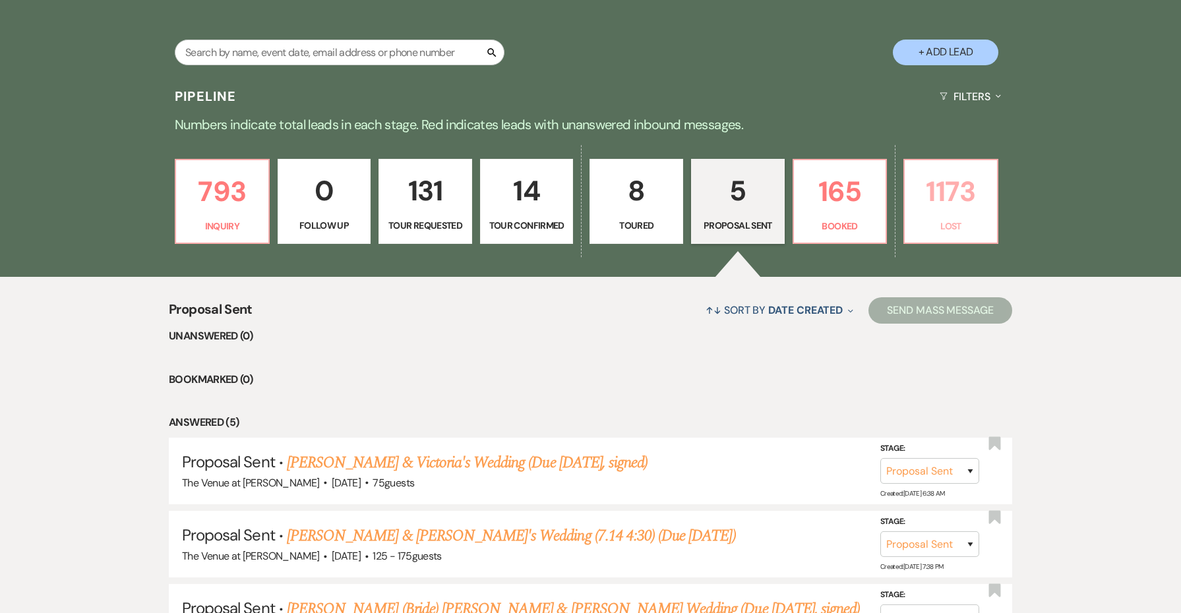
click at [958, 224] on p "Lost" at bounding box center [951, 226] width 77 height 15
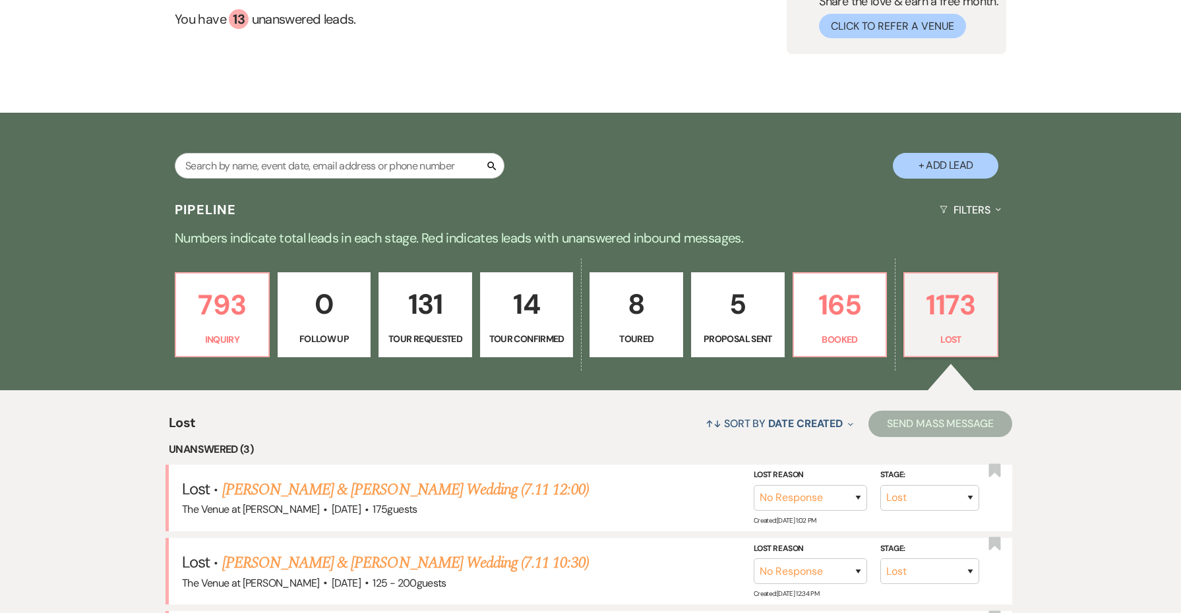
scroll to position [352, 0]
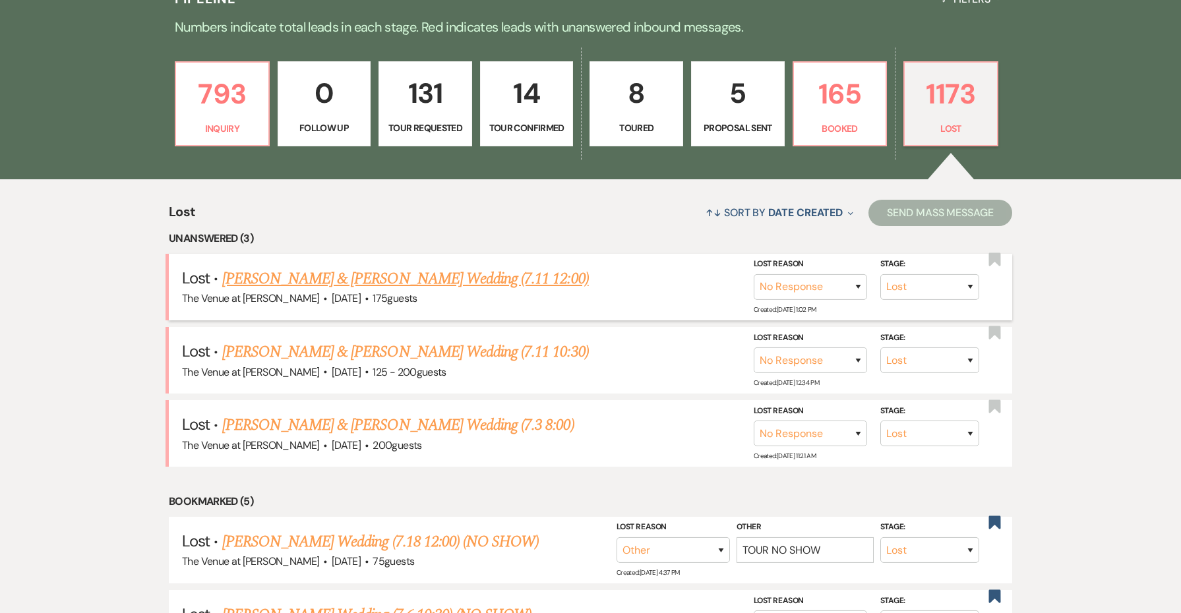
click at [436, 277] on link "[PERSON_NAME] & [PERSON_NAME] Wedding (7.11 12:00)" at bounding box center [405, 279] width 367 height 24
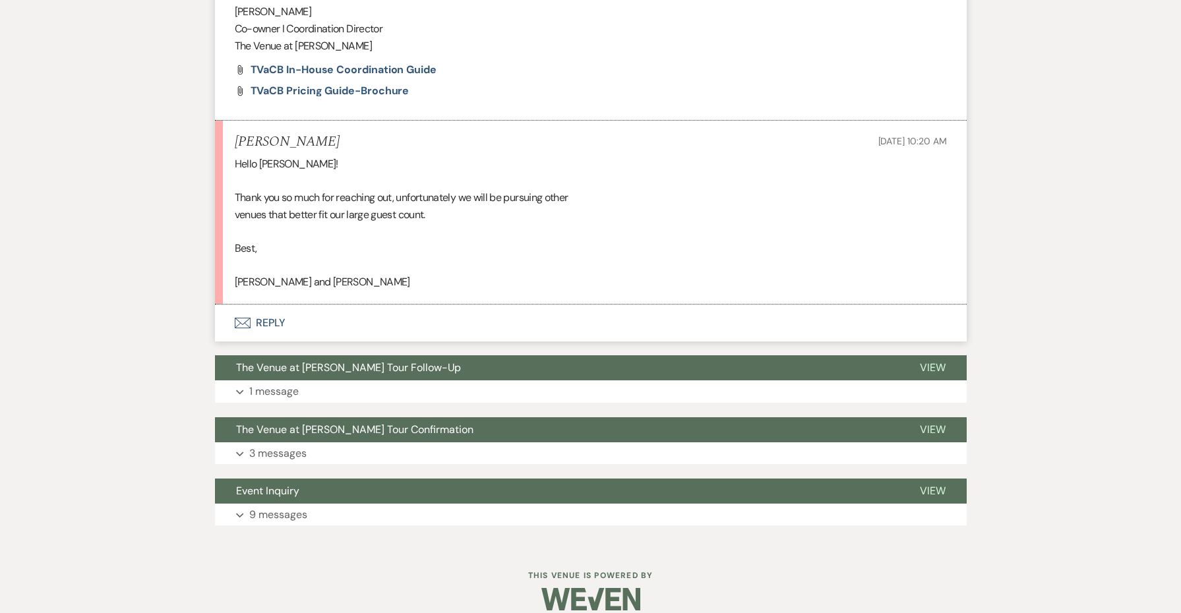
scroll to position [761, 0]
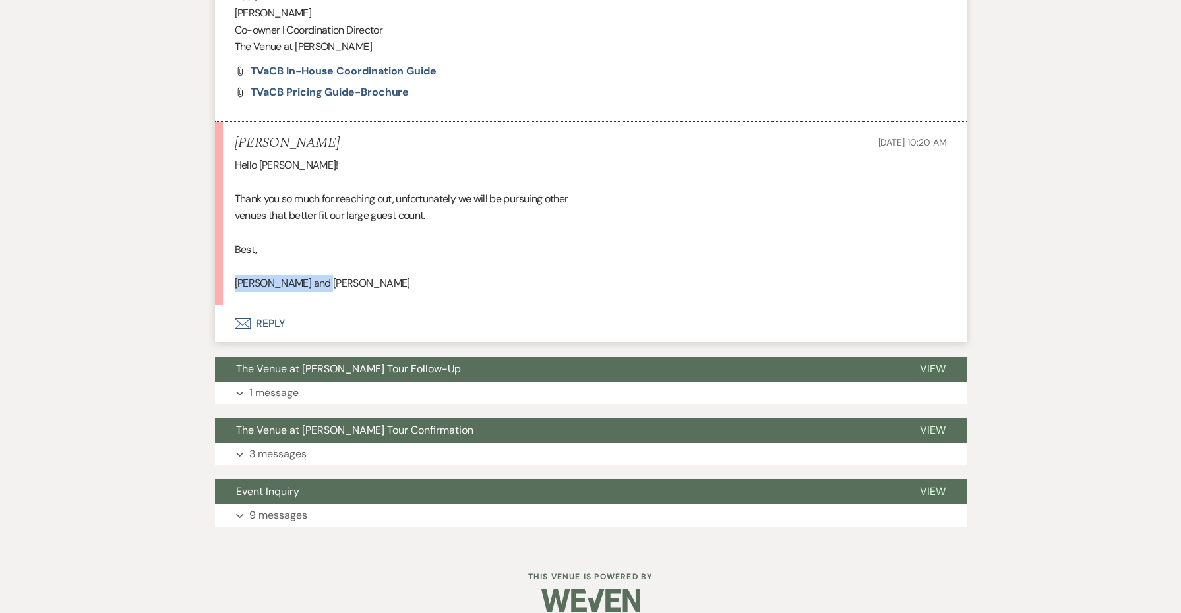
drag, startPoint x: 327, startPoint y: 272, endPoint x: 224, endPoint y: 272, distance: 103.6
click at [224, 272] on li "[PERSON_NAME] [DATE] 10:20 AM Hello [PERSON_NAME]! Thank you so much for reachi…" at bounding box center [591, 214] width 752 height 184
copy div "[PERSON_NAME] and [PERSON_NAME]"
click at [278, 313] on button "Envelope Reply" at bounding box center [591, 323] width 752 height 37
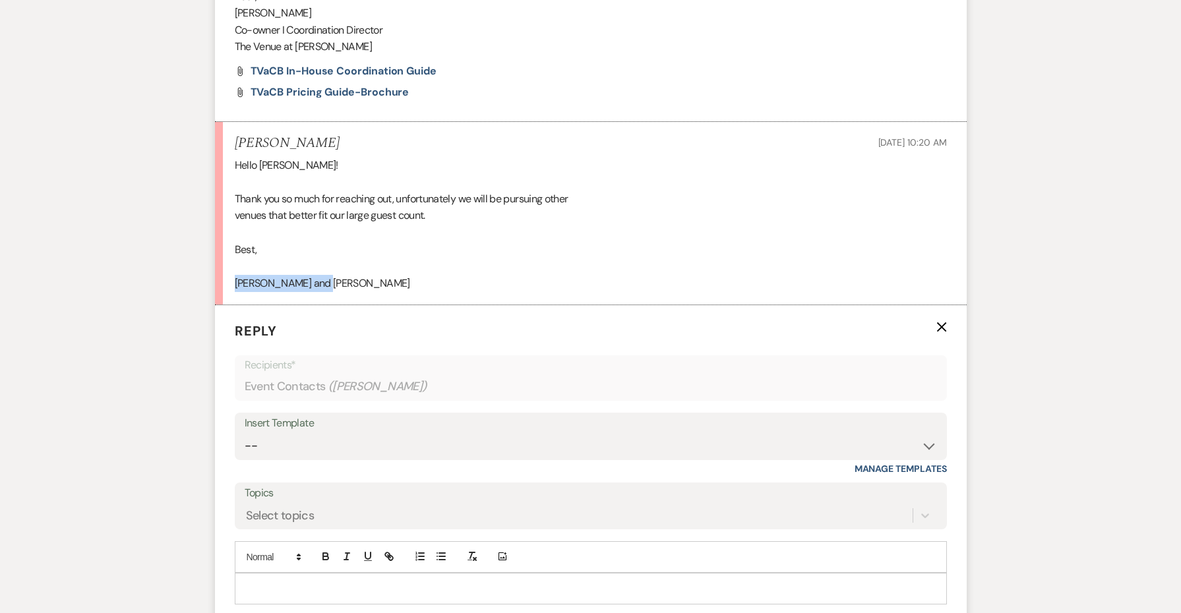
scroll to position [945, 0]
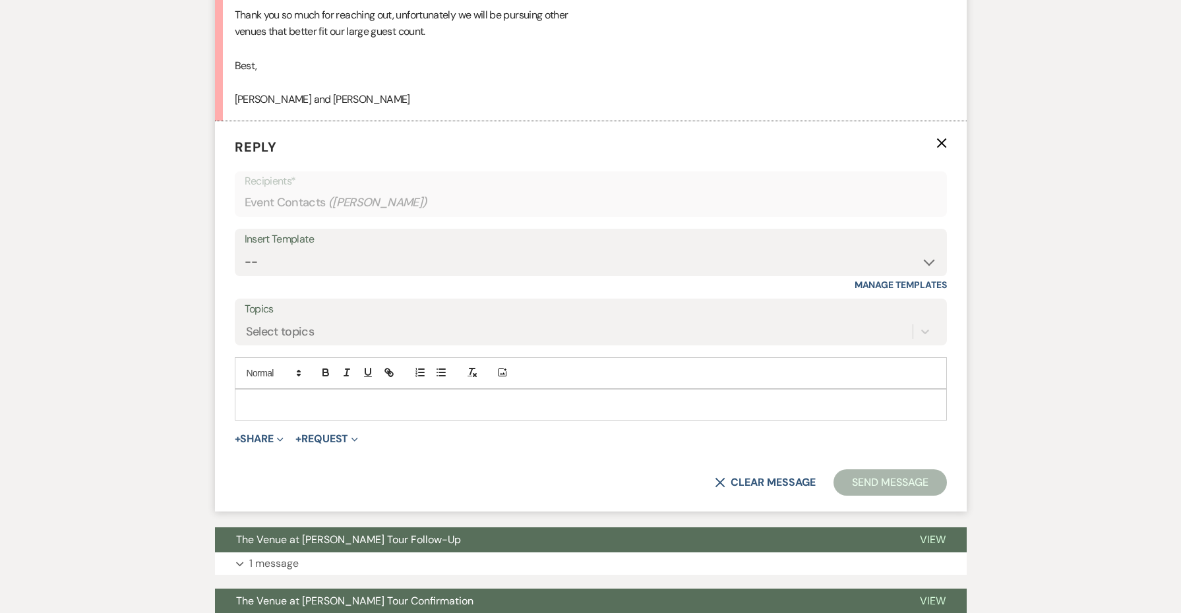
click at [312, 401] on div at bounding box center [590, 405] width 711 height 30
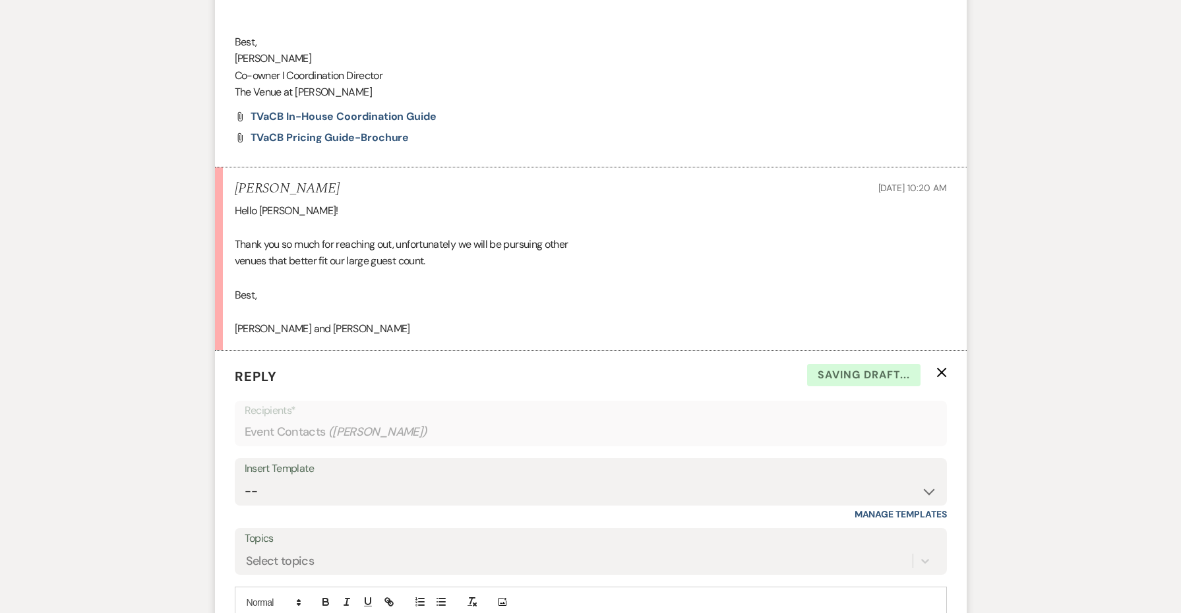
scroll to position [667, 0]
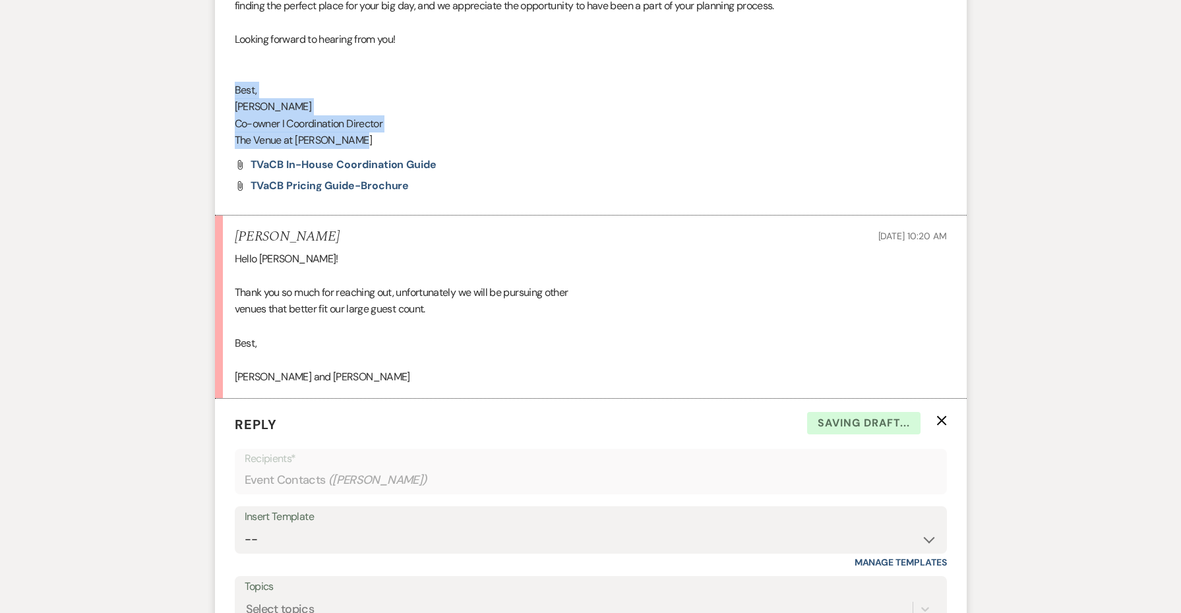
drag, startPoint x: 373, startPoint y: 136, endPoint x: 215, endPoint y: 84, distance: 166.0
click at [215, 84] on li "[PERSON_NAME] to: Event Contacts Expand Info [DATE] 7:50 AM Weven Check Notific…" at bounding box center [591, 32] width 752 height 367
copy div "Best, [PERSON_NAME] I Coordination Director The Venue at [PERSON_NAME]"
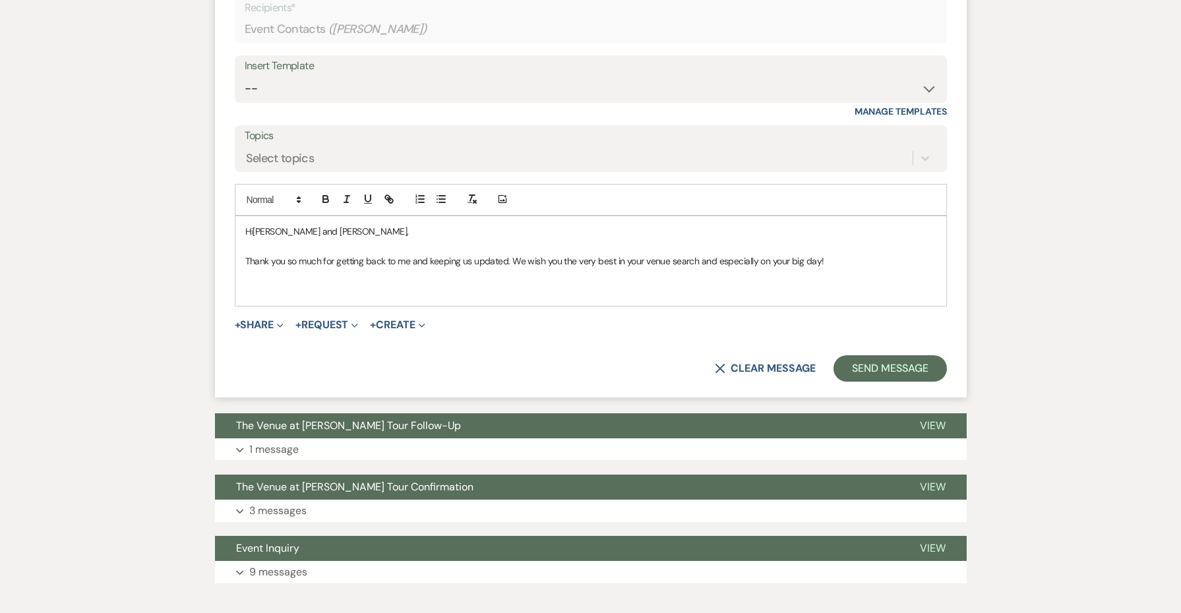
scroll to position [1178, 0]
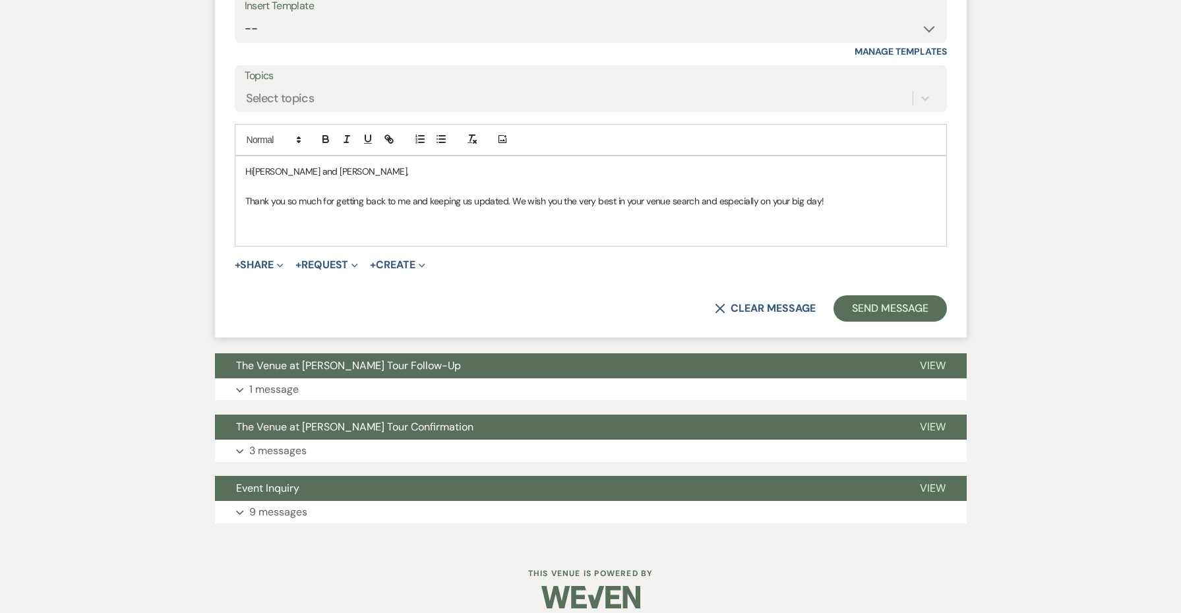
click at [262, 230] on div "Hi [PERSON_NAME] and [PERSON_NAME], Thank you so much for getting back to me an…" at bounding box center [590, 201] width 711 height 90
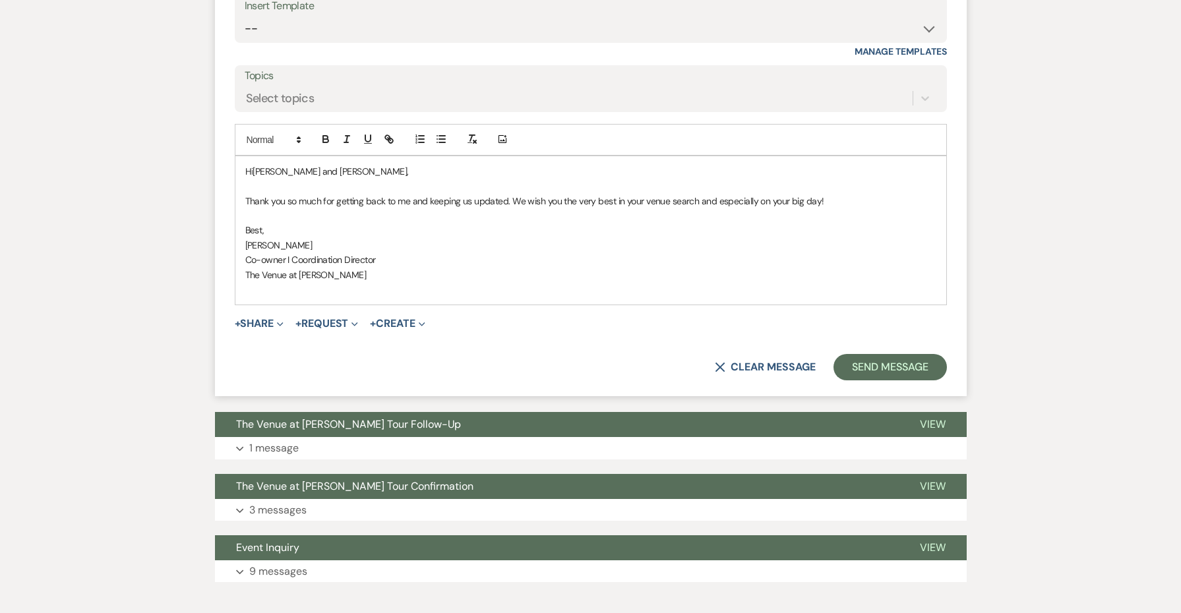
click at [257, 224] on span "Best," at bounding box center [254, 230] width 19 height 12
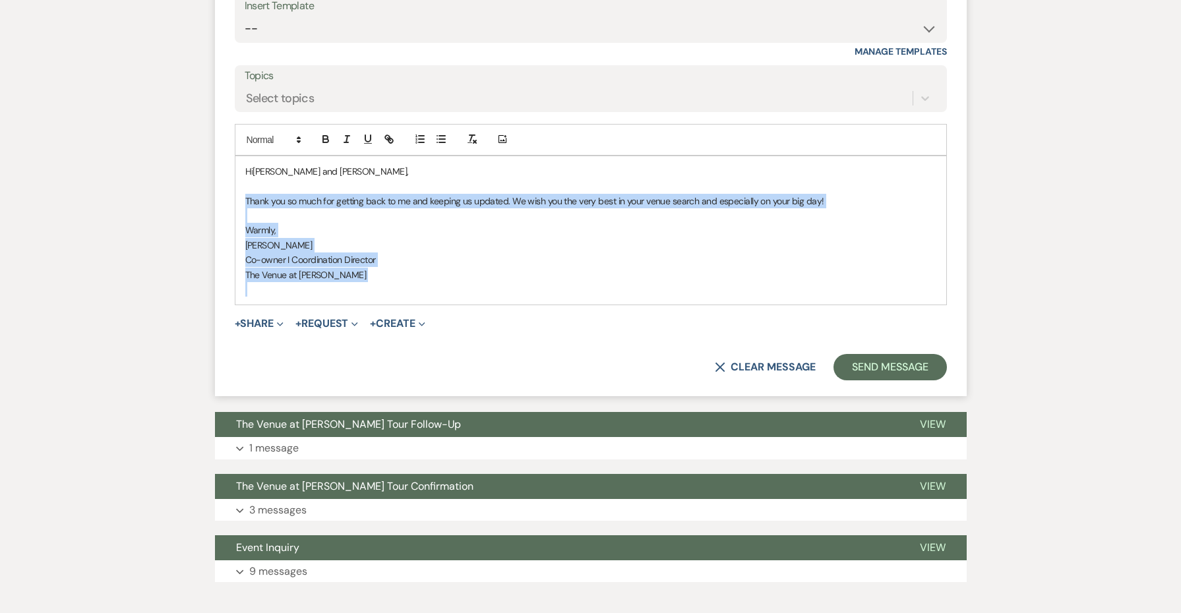
drag, startPoint x: 398, startPoint y: 270, endPoint x: 190, endPoint y: 185, distance: 224.8
copy div "Thank you so much for getting back to me and keeping us updated. We wish you th…"
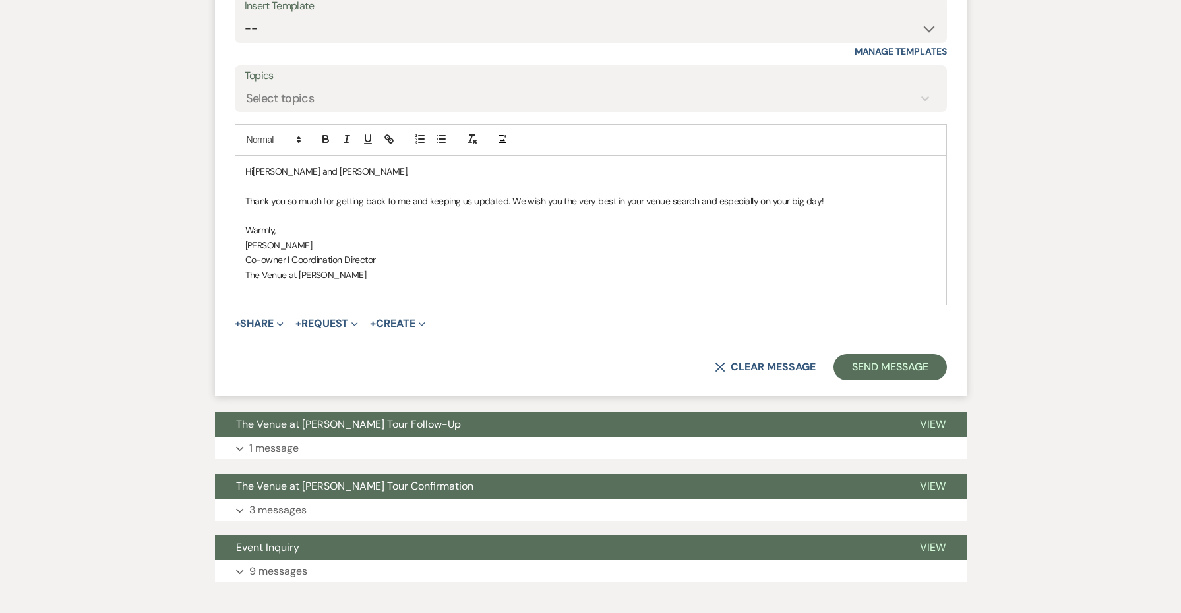
click at [625, 238] on p "[PERSON_NAME]" at bounding box center [590, 245] width 691 height 15
click at [596, 195] on span "Thank you so much for getting back to me and keeping us updated. We wish you th…" at bounding box center [534, 201] width 579 height 12
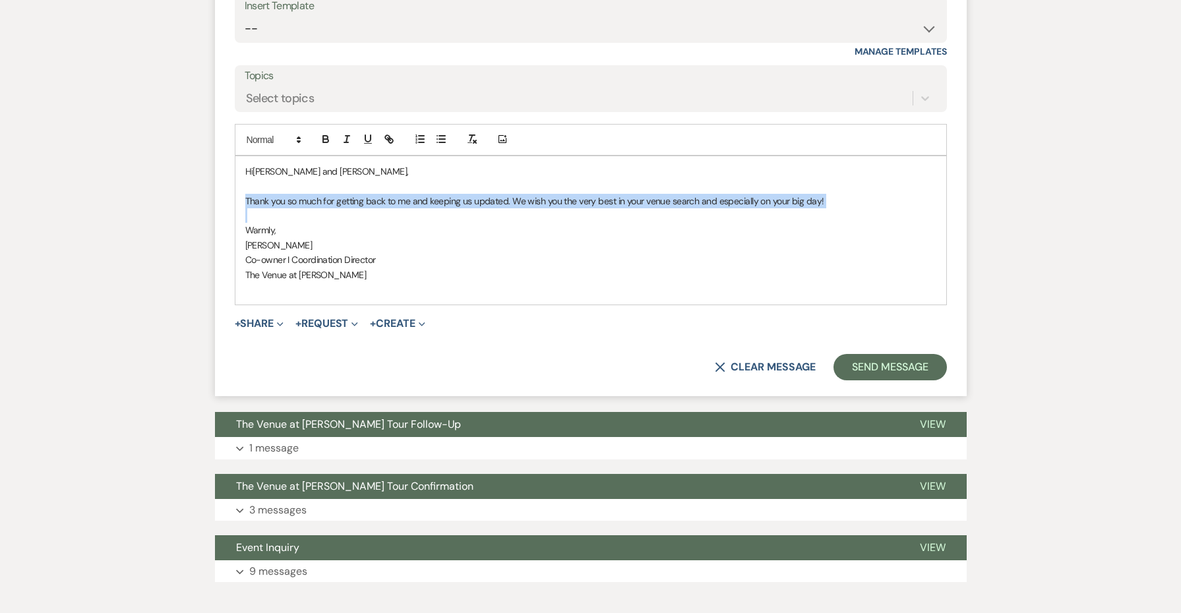
click at [596, 195] on span "Thank you so much for getting back to me and keeping us updated. We wish you th…" at bounding box center [534, 201] width 579 height 12
copy span "Thank you so much for getting back to me and keeping us updated. We wish you th…"
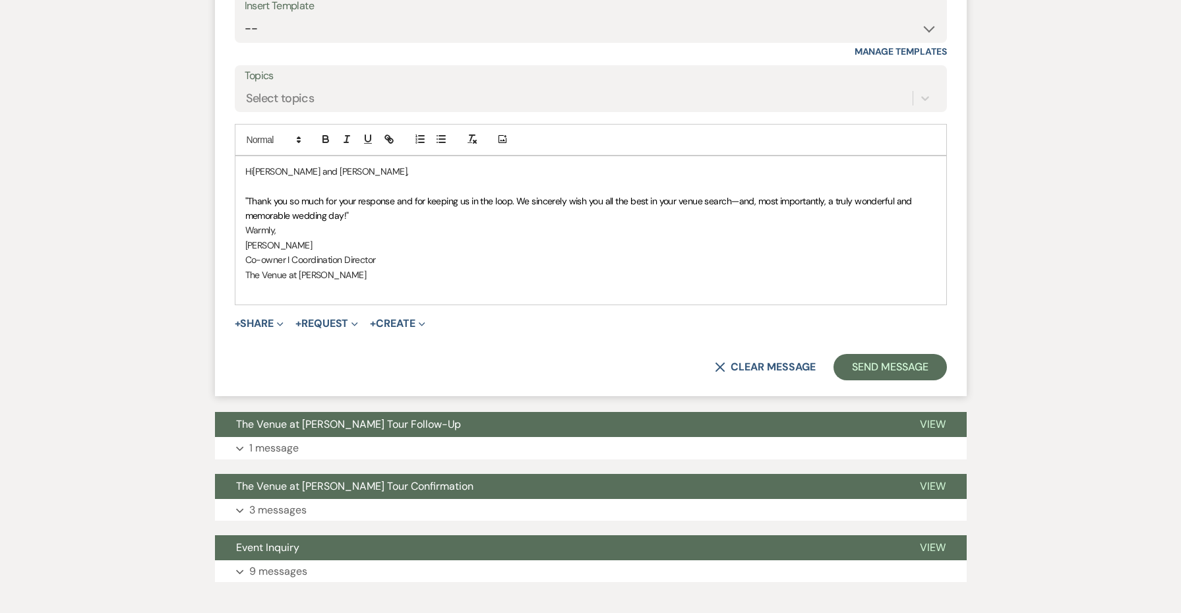
click at [247, 195] on span ""Thank you so much for your response and for keeping us in the loop. We sincere…" at bounding box center [580, 208] width 670 height 26
click at [387, 203] on p "Thank you so much for your response and for keeping us in the loop. We sincerel…" at bounding box center [590, 209] width 691 height 30
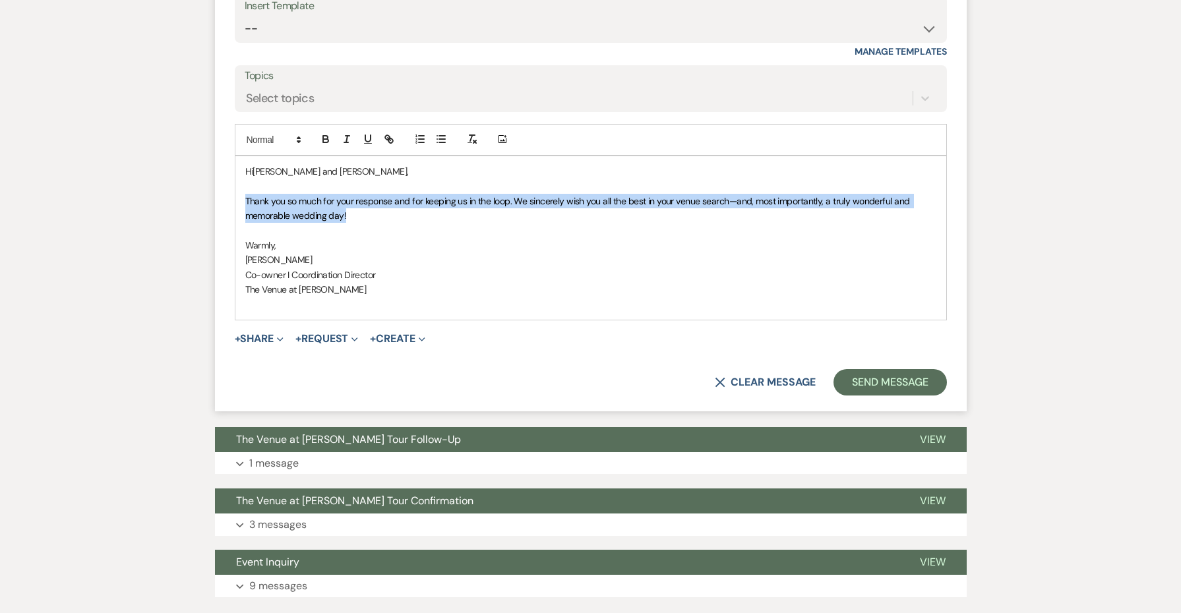
drag, startPoint x: 323, startPoint y: 197, endPoint x: 187, endPoint y: 187, distance: 136.2
click at [474, 133] on icon "button" at bounding box center [472, 139] width 12 height 12
drag, startPoint x: 392, startPoint y: 278, endPoint x: 224, endPoint y: 189, distance: 190.9
click at [224, 189] on form "Reply X Saving draft... Recipients* Event Contacts ( [PERSON_NAME] ) Insert Tem…" at bounding box center [591, 149] width 752 height 523
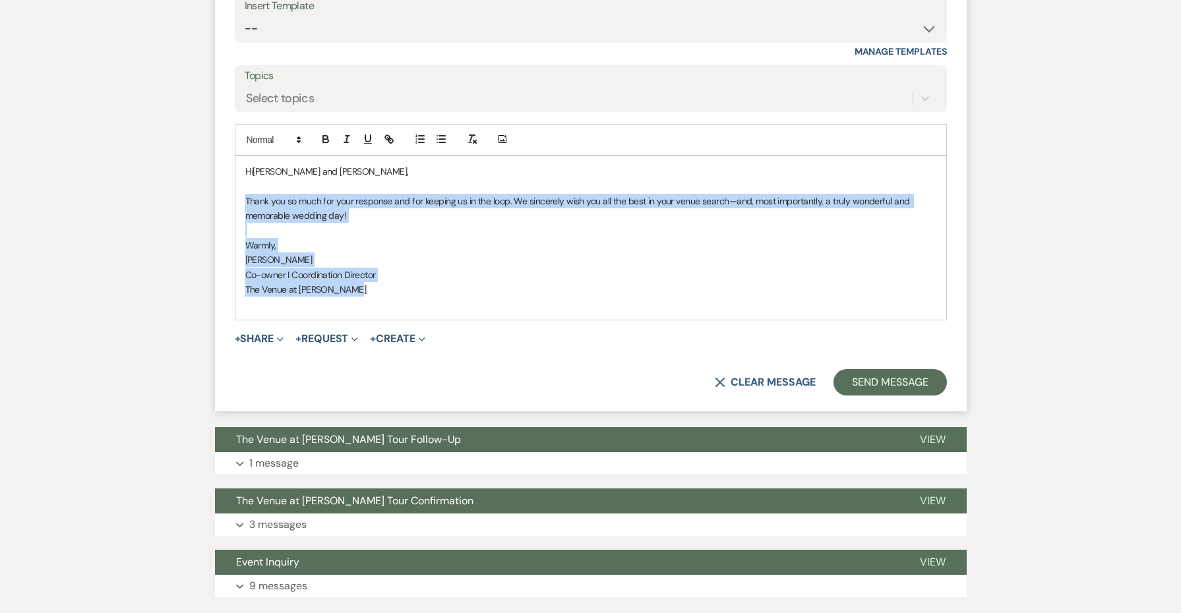
copy div "Thank you so much for your response and for keeping us in the loop. We sincerel…"
click at [894, 373] on button "Send Message" at bounding box center [890, 382] width 113 height 26
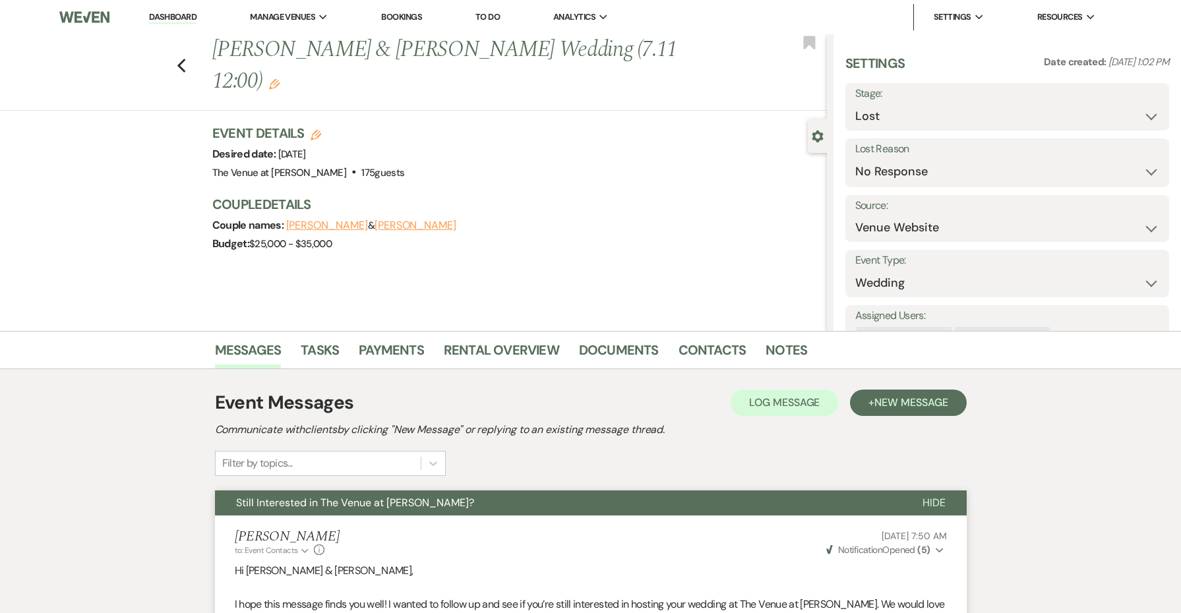
scroll to position [0, 0]
click at [1129, 159] on button "Save" at bounding box center [1134, 163] width 72 height 26
click at [179, 68] on icon "Previous" at bounding box center [182, 66] width 10 height 16
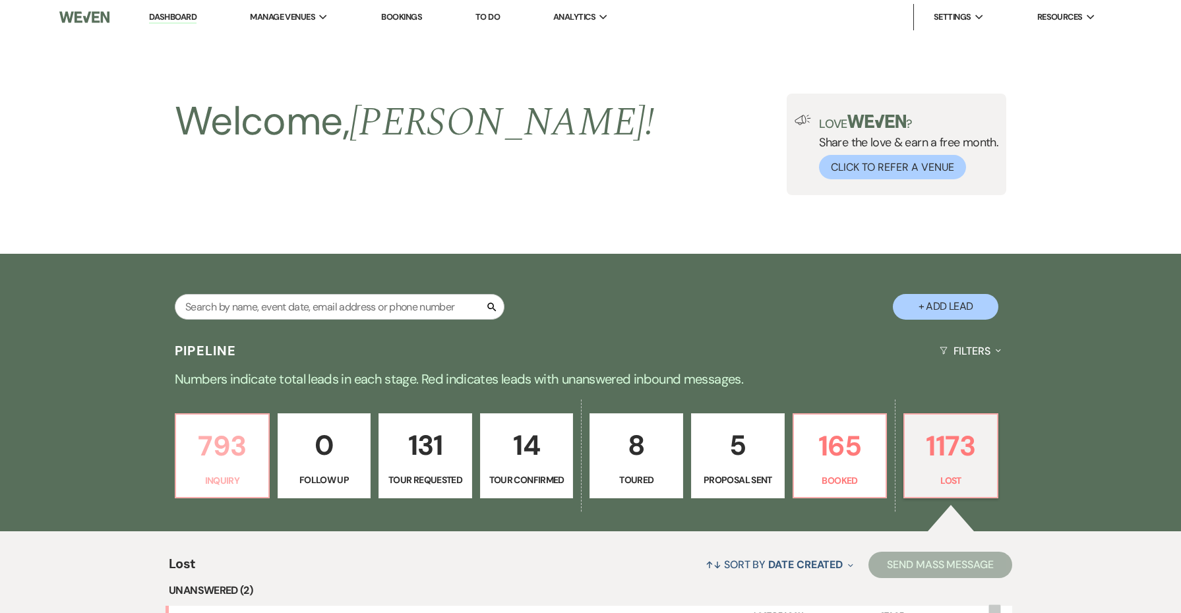
scroll to position [352, 0]
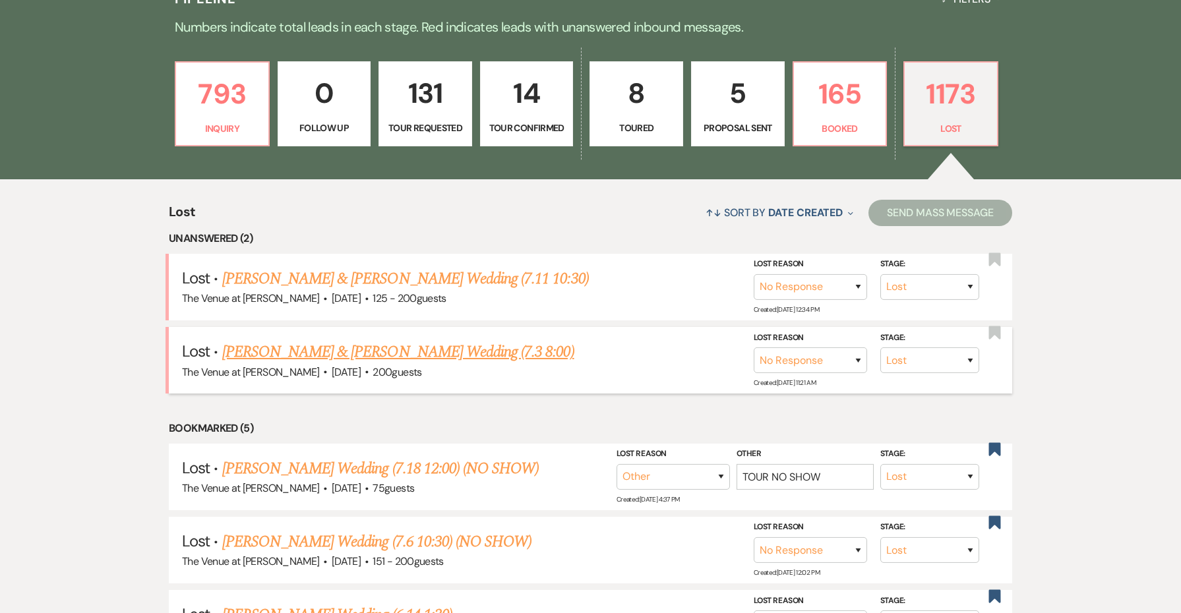
click at [323, 373] on span "·" at bounding box center [325, 373] width 4 height 0
click at [301, 347] on link "[PERSON_NAME] & [PERSON_NAME] Wedding (7.3 8:00)" at bounding box center [398, 352] width 352 height 24
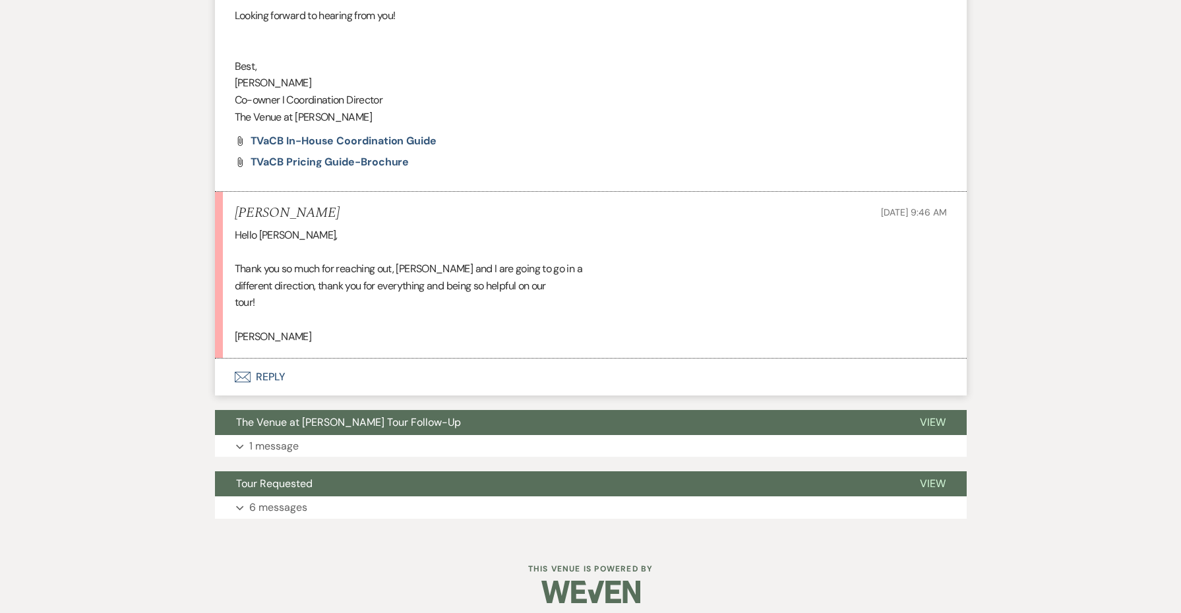
scroll to position [689, 0]
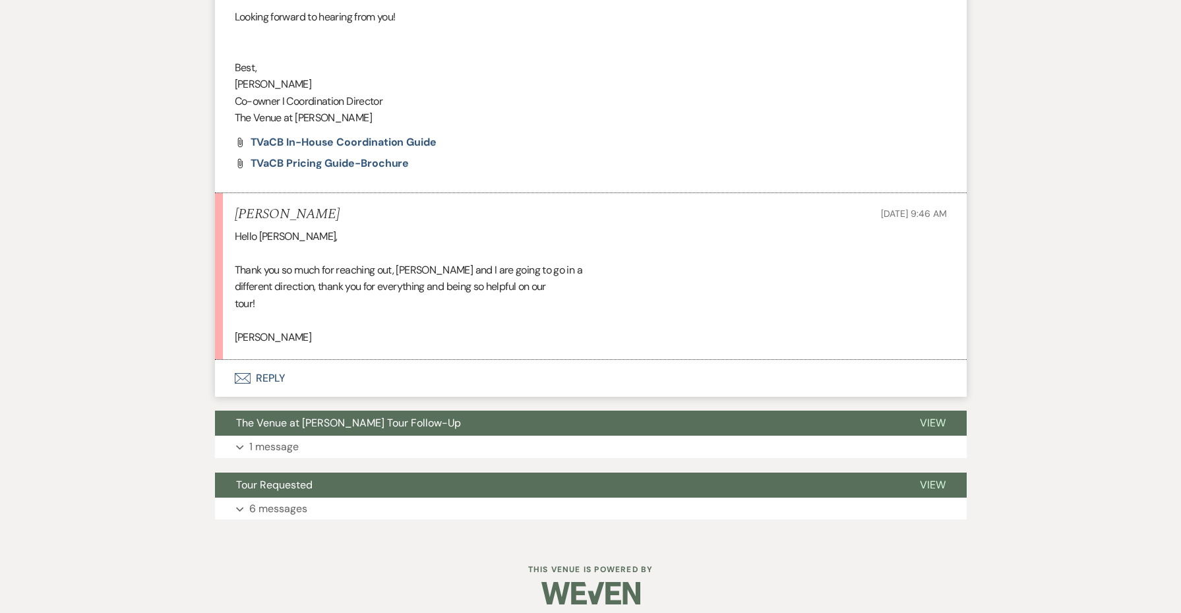
click at [280, 365] on button "Envelope Reply" at bounding box center [591, 378] width 752 height 37
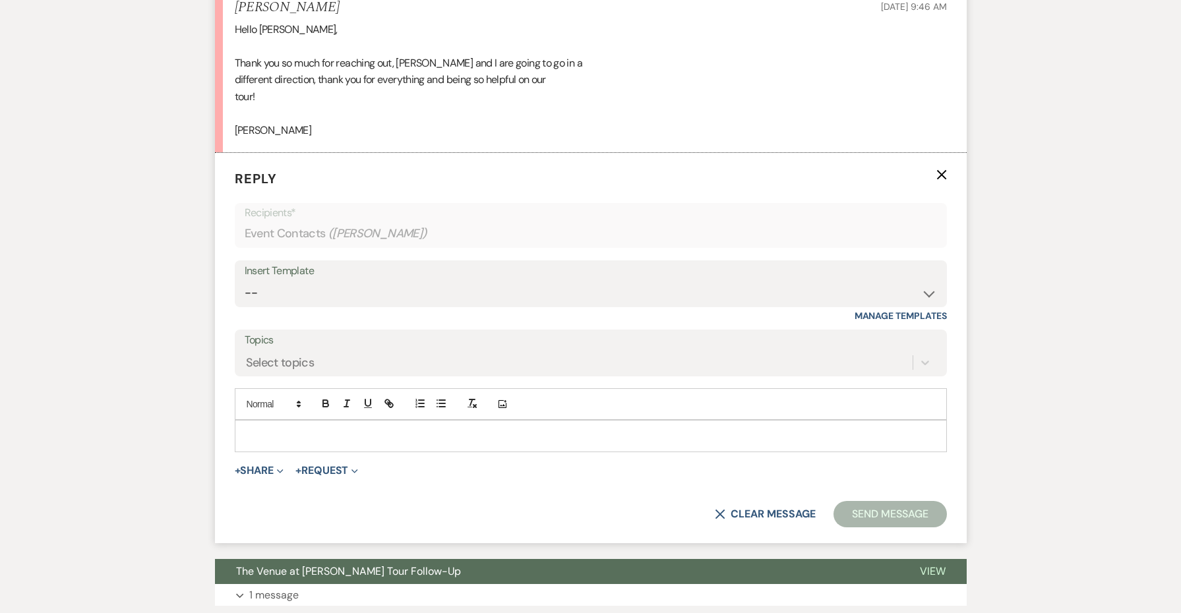
scroll to position [928, 0]
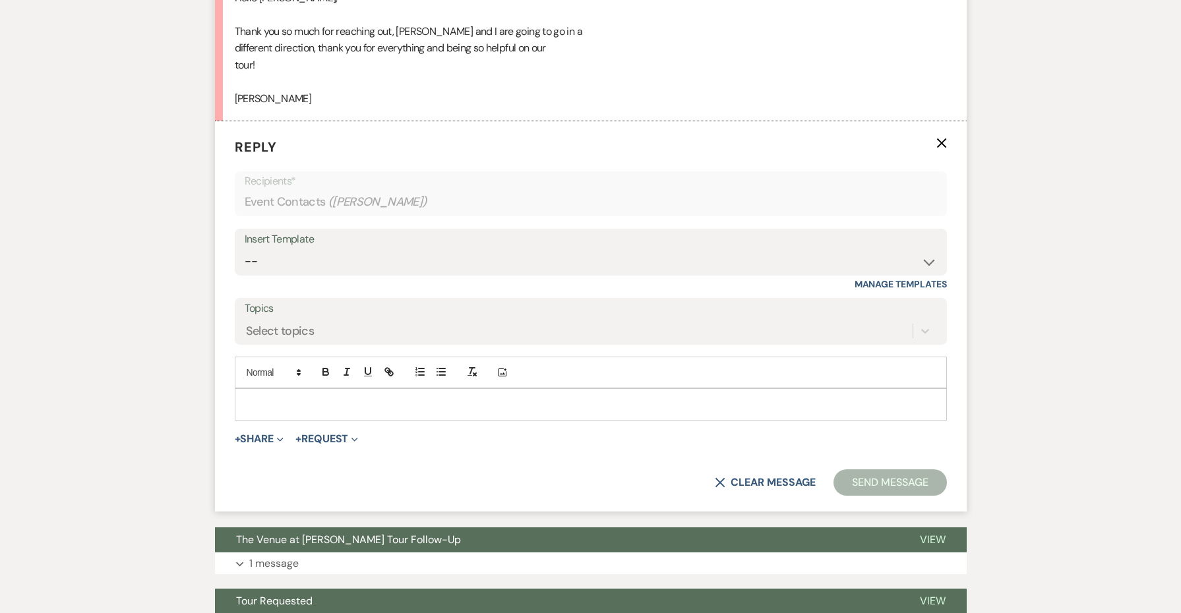
click at [299, 397] on p at bounding box center [590, 404] width 691 height 15
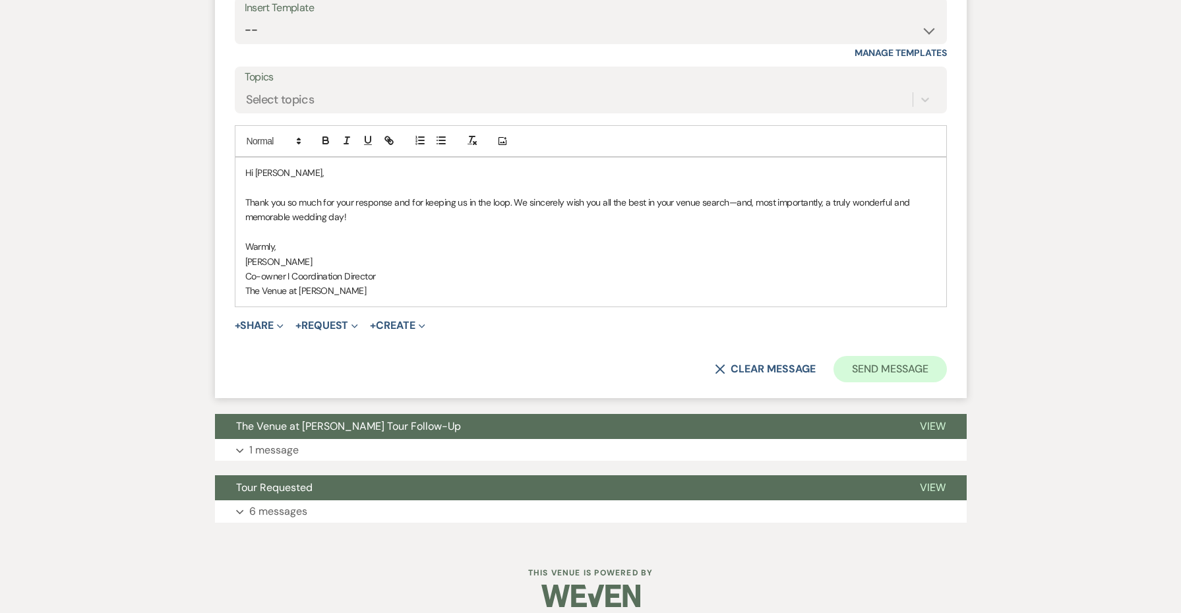
scroll to position [1159, 0]
click at [890, 357] on button "Send Message" at bounding box center [890, 370] width 113 height 26
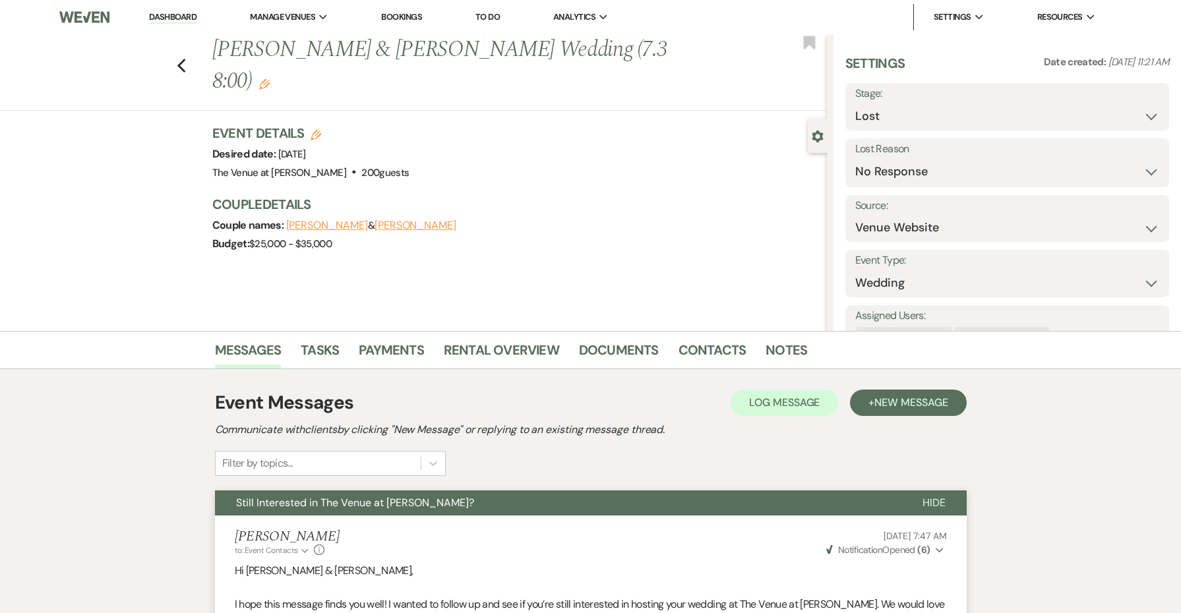
scroll to position [0, 0]
click at [1141, 166] on button "Save" at bounding box center [1134, 163] width 72 height 26
click at [180, 59] on use "button" at bounding box center [181, 66] width 9 height 15
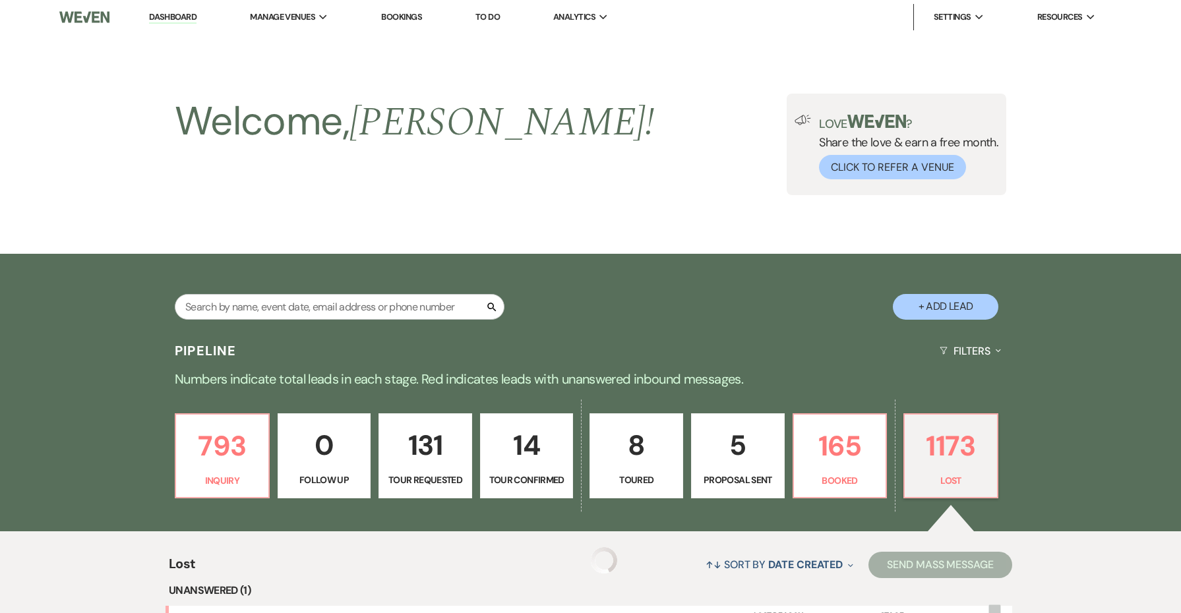
scroll to position [352, 0]
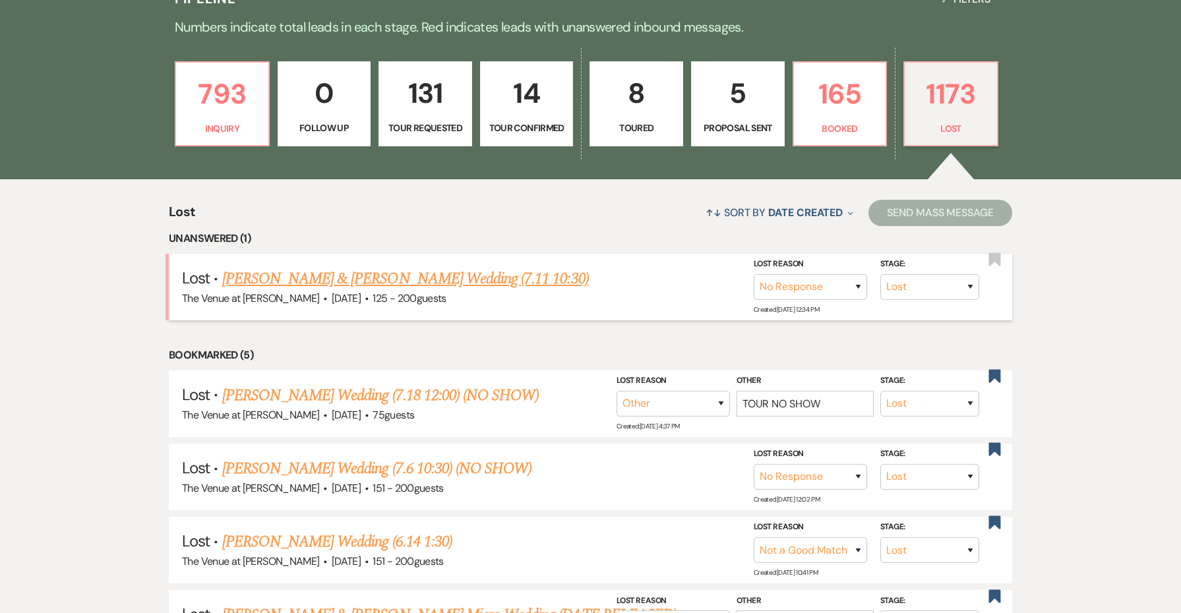
click at [288, 284] on link "[PERSON_NAME] & [PERSON_NAME] Wedding (7.11 10:30)" at bounding box center [405, 279] width 367 height 24
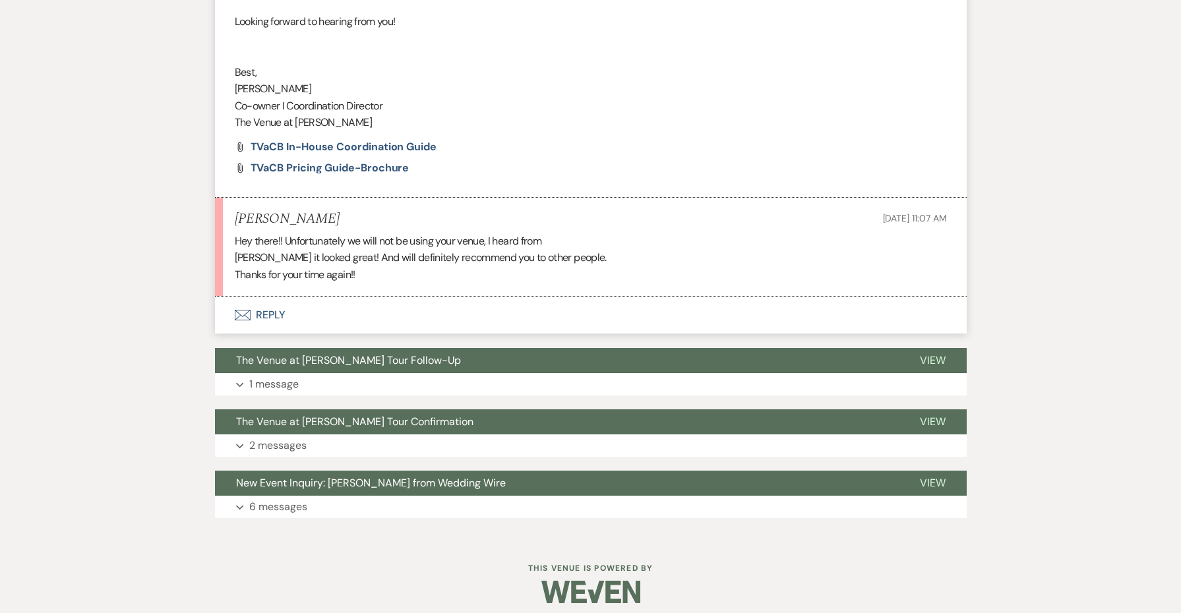
scroll to position [684, 0]
click at [267, 321] on button "Envelope Reply" at bounding box center [591, 315] width 752 height 37
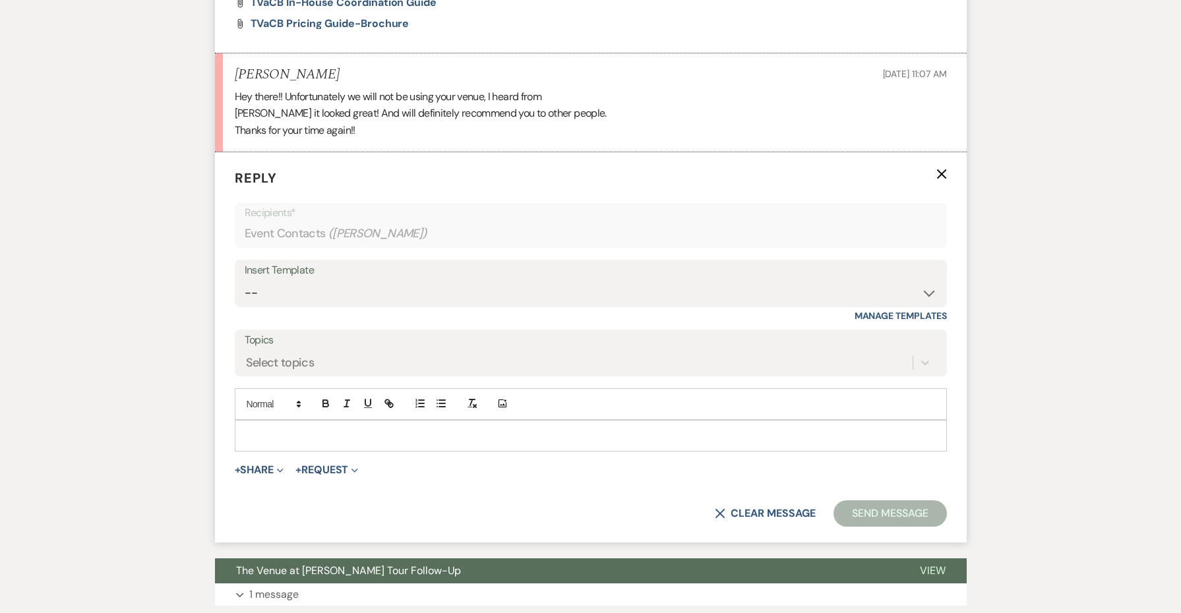
scroll to position [862, 0]
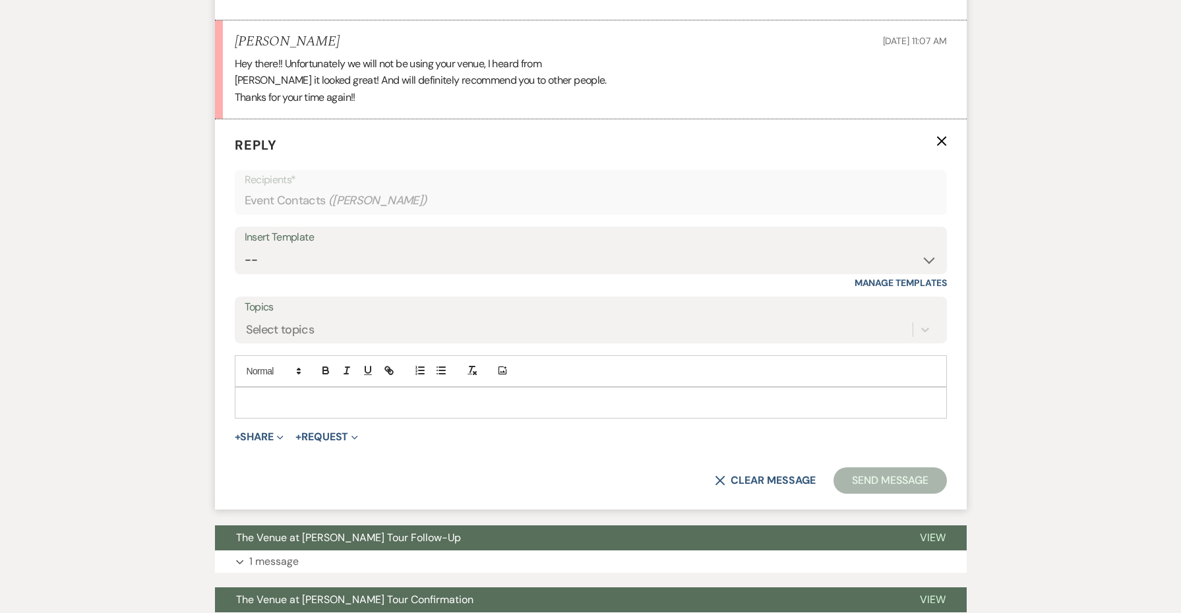
click at [274, 388] on div at bounding box center [590, 403] width 711 height 30
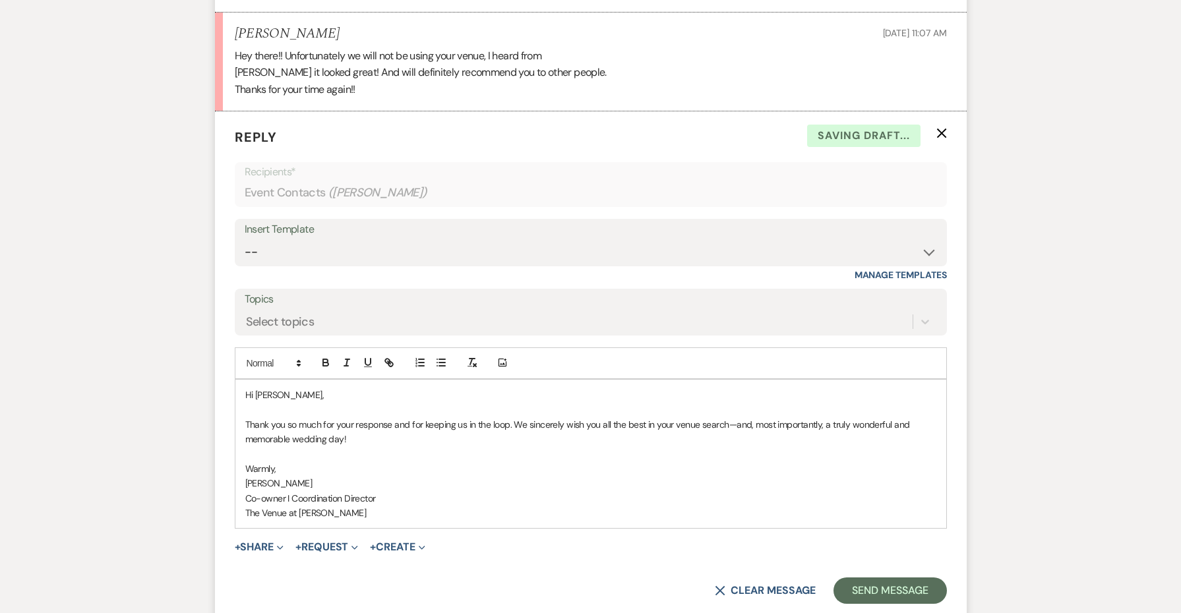
scroll to position [871, 0]
click at [435, 423] on p "Thank you so much for your response and for keeping us in the loop. We sincerel…" at bounding box center [590, 432] width 691 height 30
click at [515, 417] on p "Thank you so much for your response and for keeping us in the loop. We sincerel…" at bounding box center [590, 432] width 691 height 30
click at [918, 577] on button "Send Message" at bounding box center [890, 590] width 113 height 26
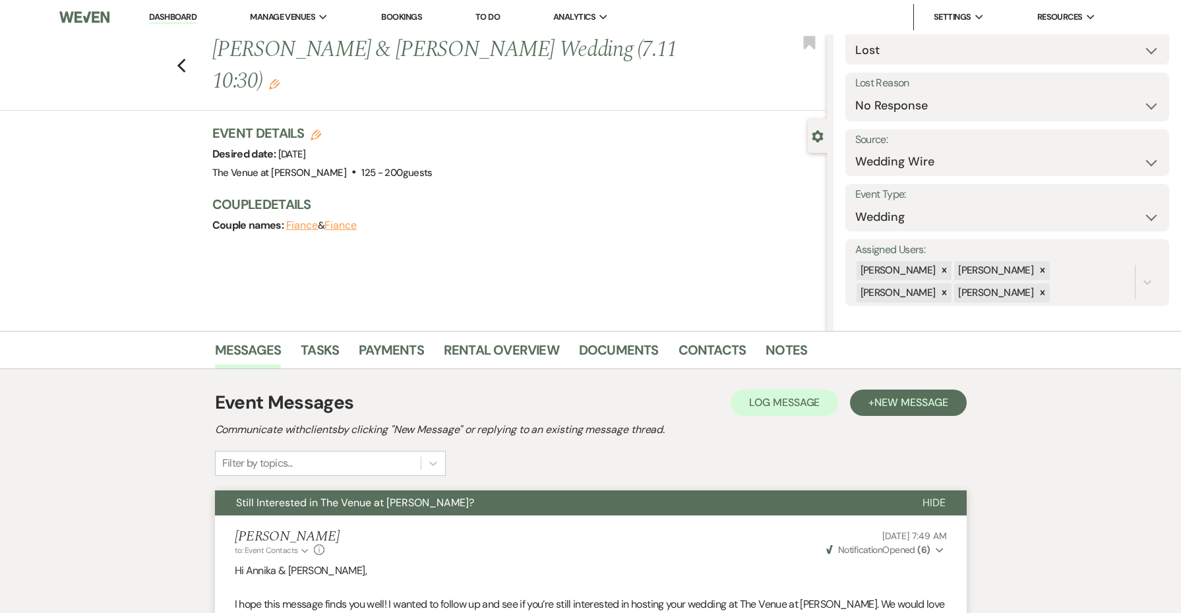
scroll to position [0, 0]
click at [906, 121] on div "Settings Date created: [DATE] 12:34 PM Stage: Inquiry Follow Up Tour Requested …" at bounding box center [1008, 147] width 324 height 318
click at [1108, 88] on button "Save" at bounding box center [1134, 97] width 72 height 26
click at [173, 53] on div "Previous [PERSON_NAME] & [PERSON_NAME] Wedding (7.11 10:30) Edit Bookmark" at bounding box center [410, 72] width 834 height 77
click at [185, 58] on icon "Previous" at bounding box center [182, 66] width 10 height 16
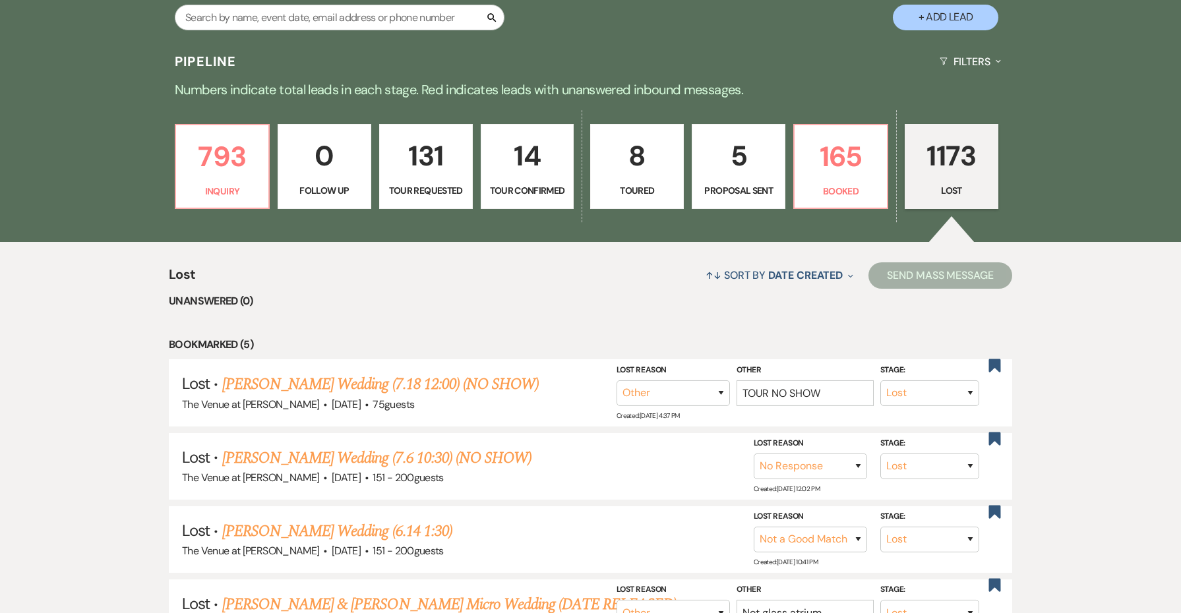
scroll to position [311, 0]
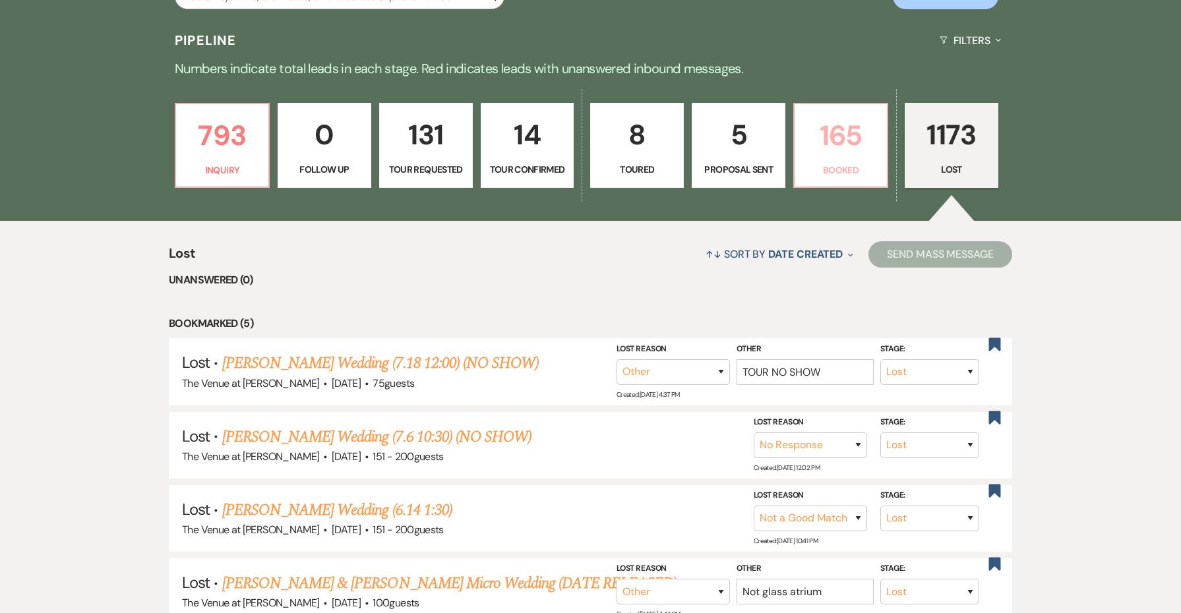
click at [828, 152] on p "165" at bounding box center [841, 135] width 77 height 44
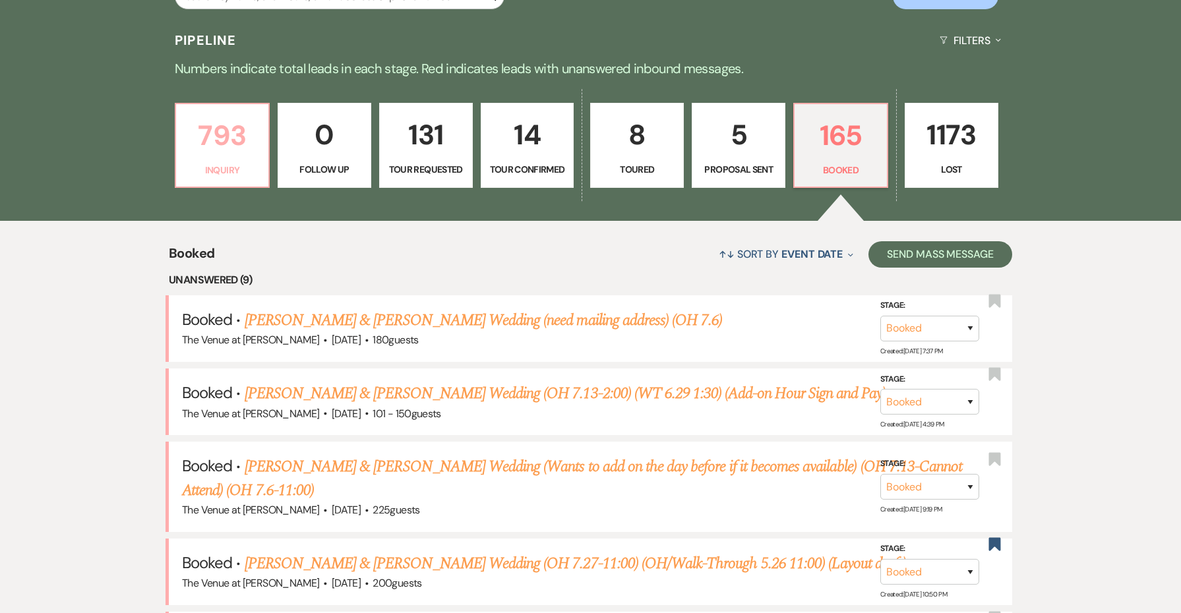
click at [227, 139] on p "793" at bounding box center [222, 135] width 77 height 44
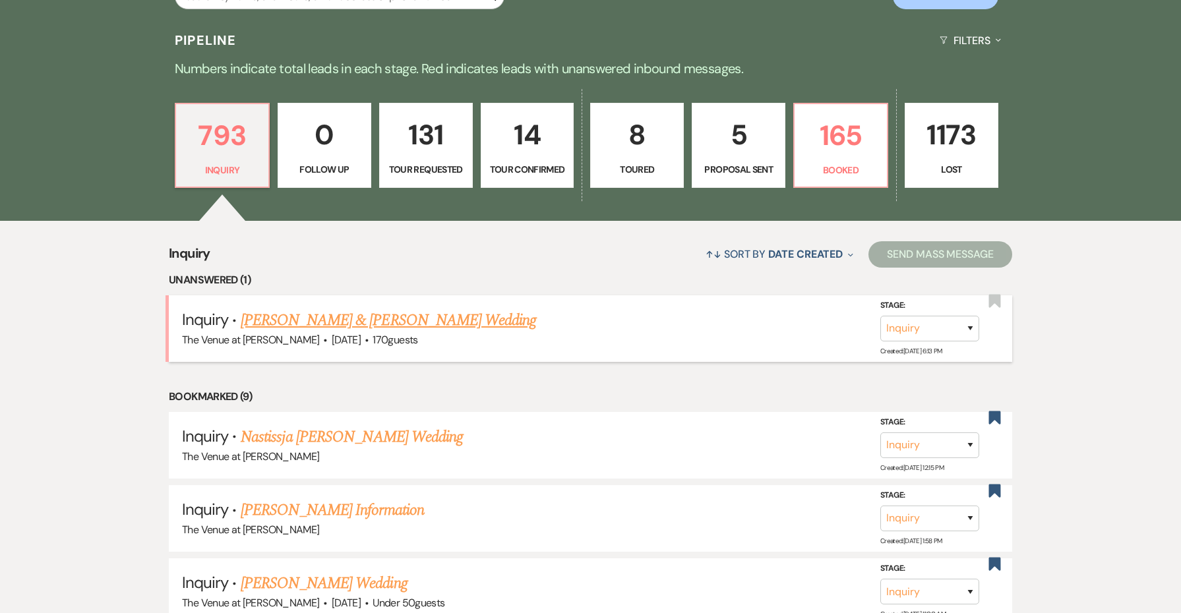
click at [354, 314] on link "[PERSON_NAME] & [PERSON_NAME] Wedding" at bounding box center [389, 321] width 296 height 24
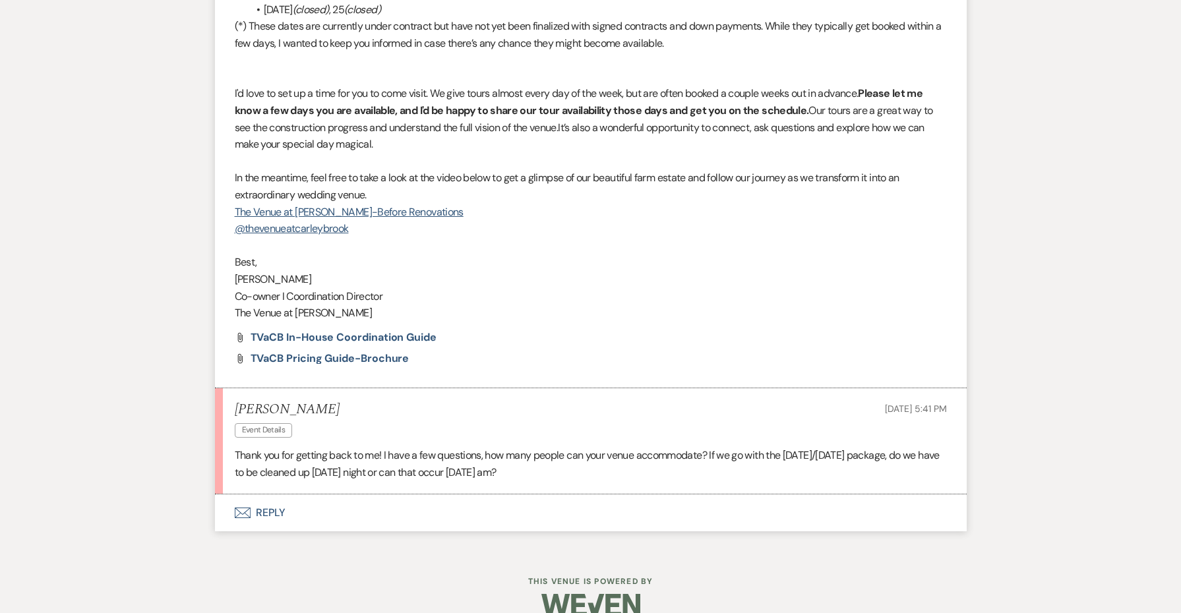
scroll to position [1200, 0]
click at [332, 353] on span "TVaCB Pricing Guide-Brochure" at bounding box center [330, 360] width 159 height 14
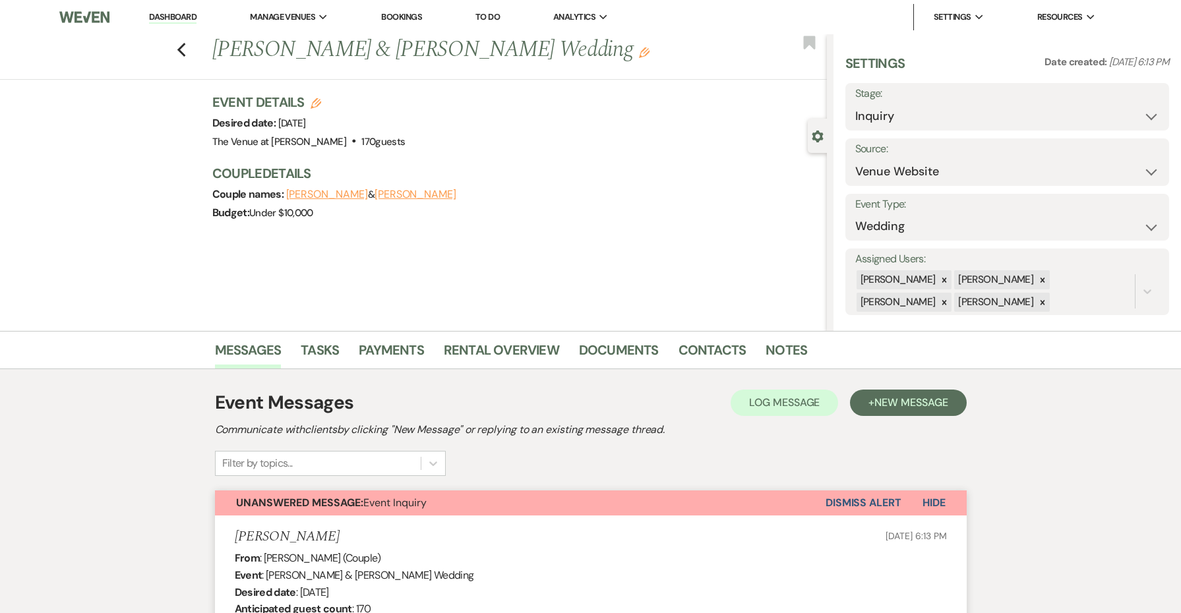
scroll to position [0, 0]
click at [178, 54] on icon "Previous" at bounding box center [182, 50] width 10 height 16
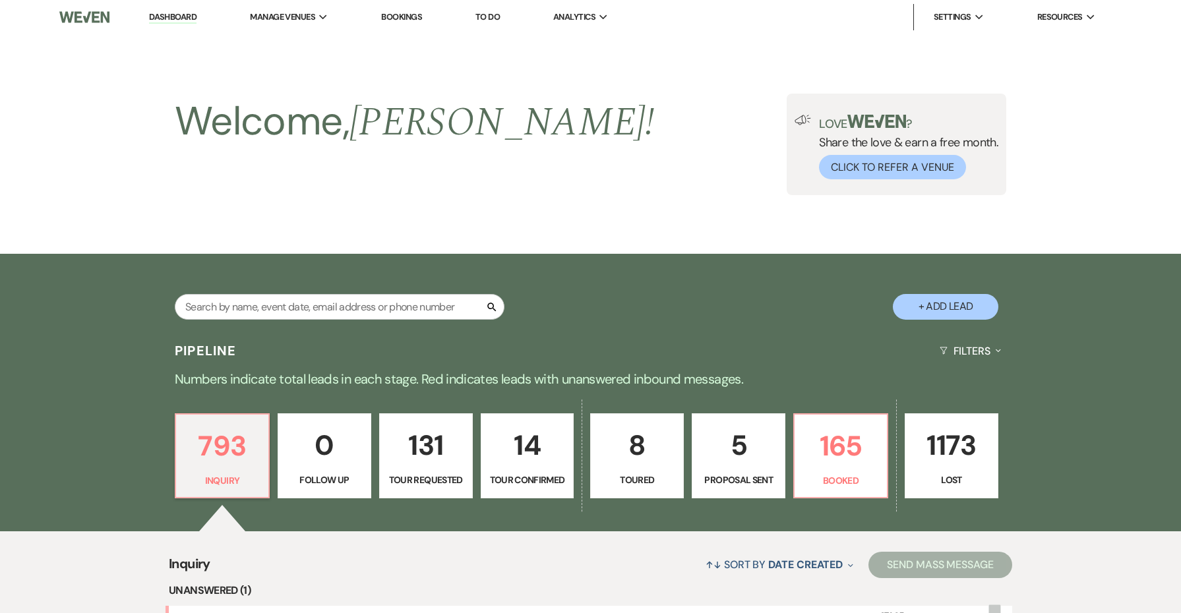
scroll to position [311, 0]
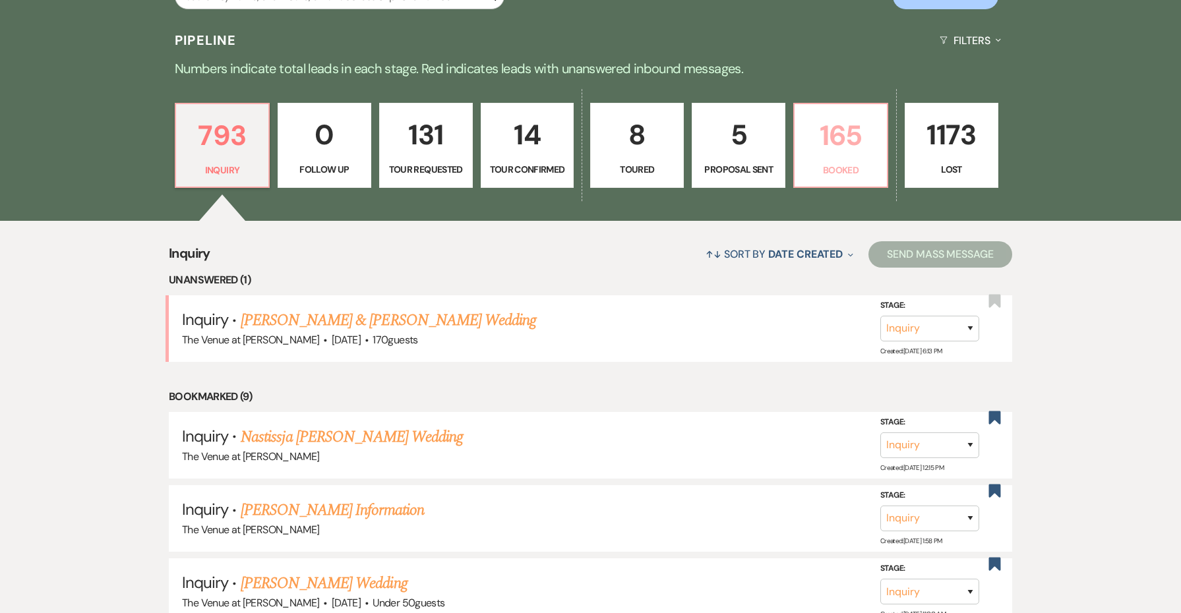
click at [855, 152] on p "165" at bounding box center [841, 135] width 77 height 44
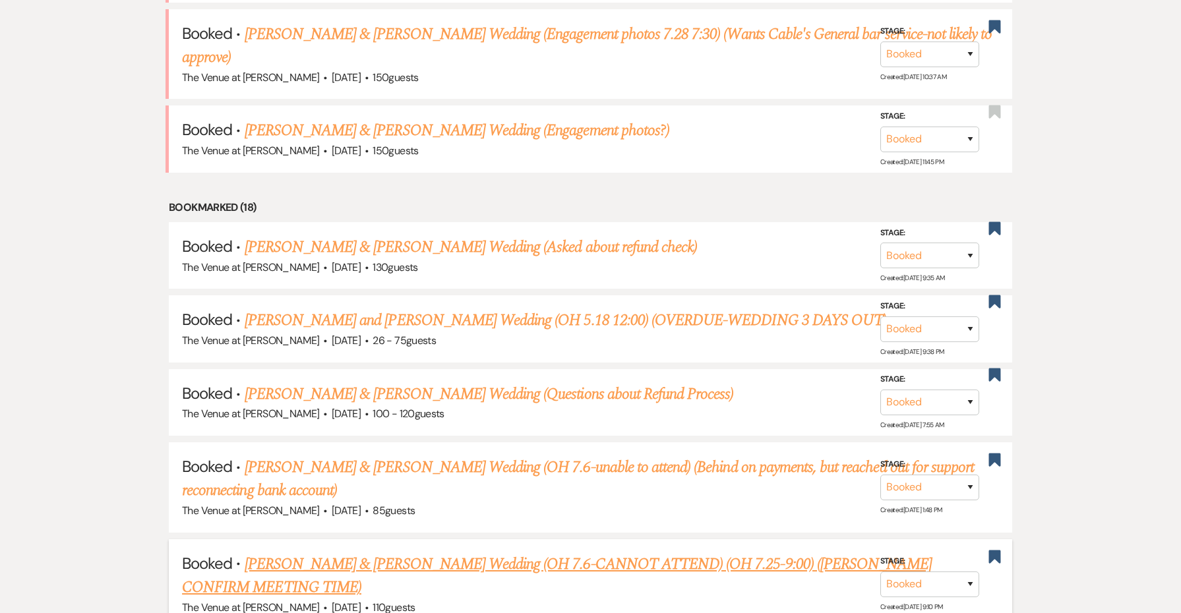
scroll to position [958, 0]
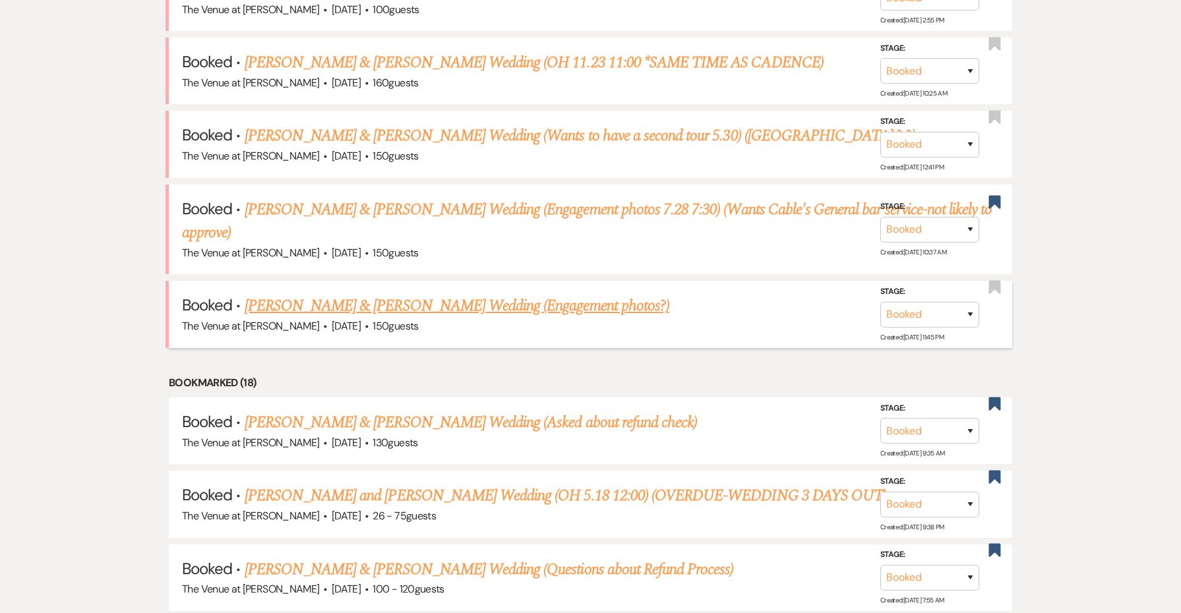
click at [445, 294] on link "[PERSON_NAME] & [PERSON_NAME] Wedding (Engagement photos?)" at bounding box center [457, 306] width 425 height 24
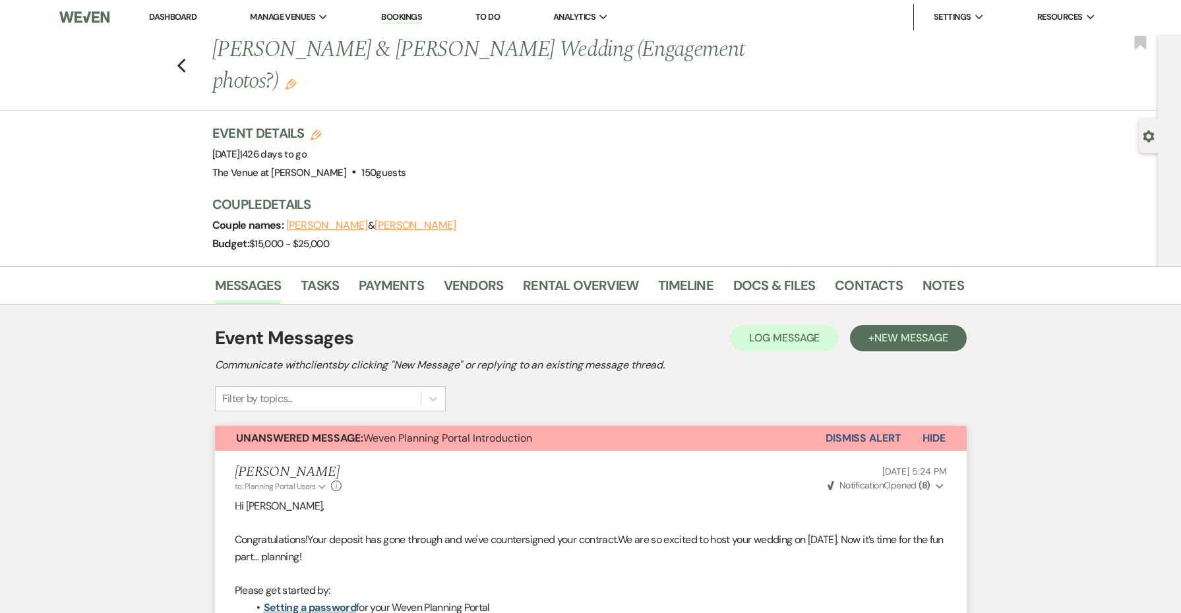
click at [863, 426] on button "Dismiss Alert" at bounding box center [864, 438] width 76 height 25
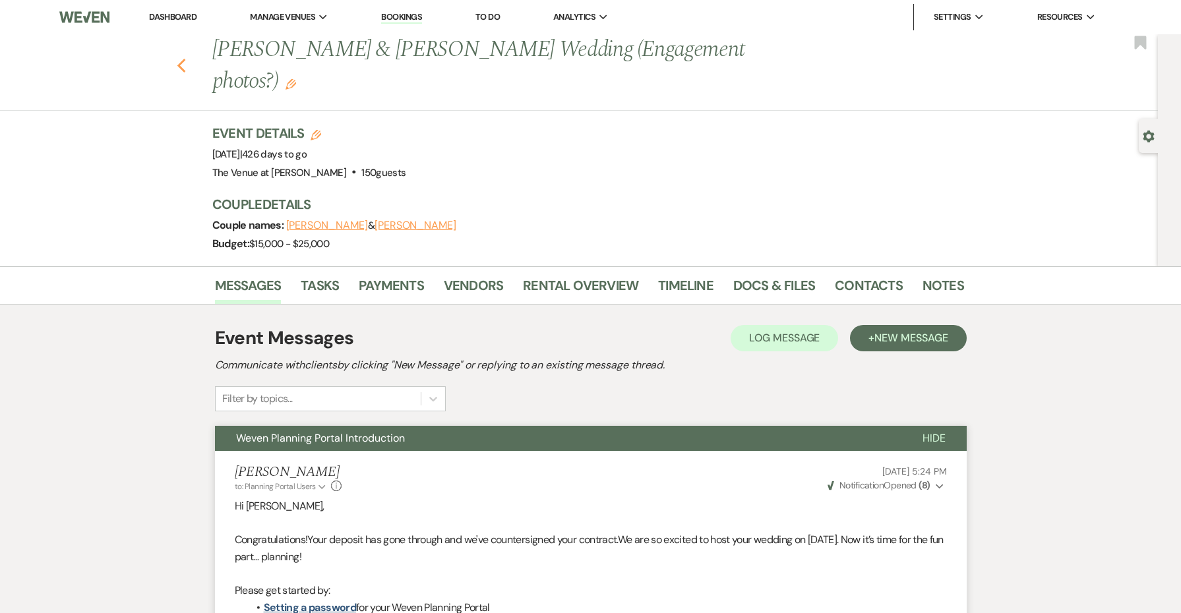
click at [181, 58] on icon "Previous" at bounding box center [182, 66] width 10 height 16
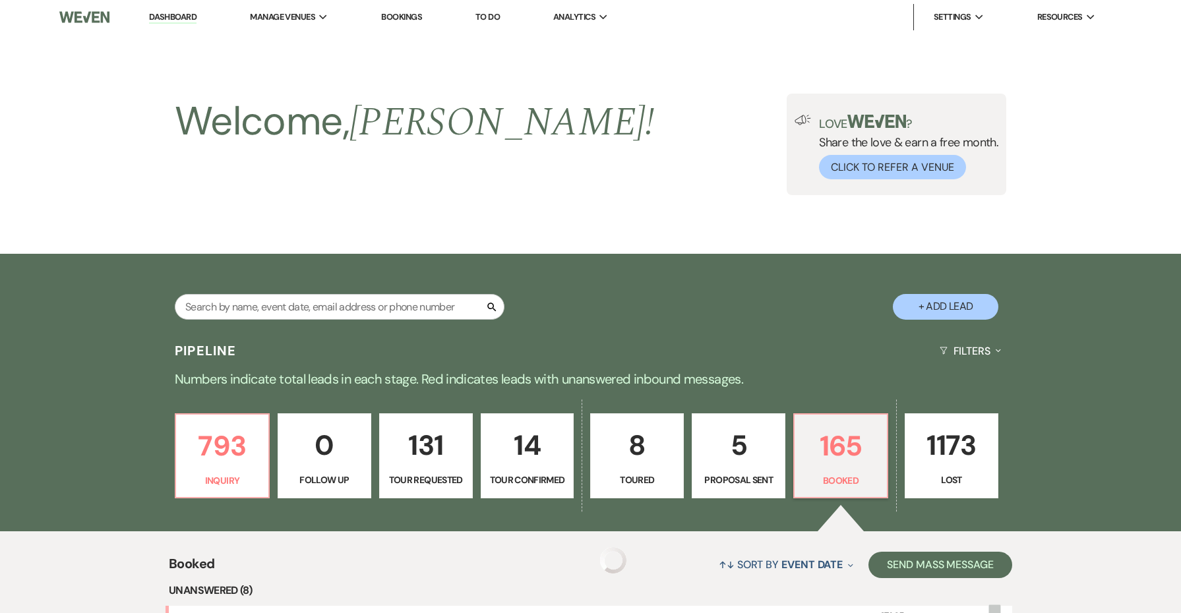
scroll to position [958, 0]
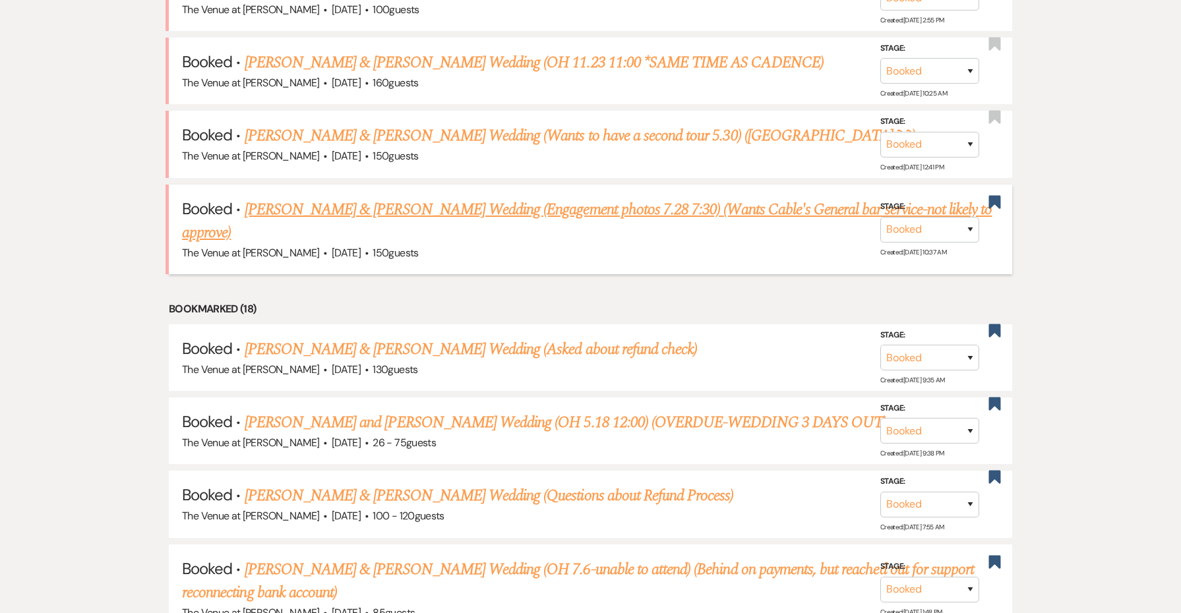
click at [494, 198] on link "[PERSON_NAME] & [PERSON_NAME] Wedding (Engagement photos 7.28 7:30) (Wants Cabl…" at bounding box center [587, 221] width 810 height 47
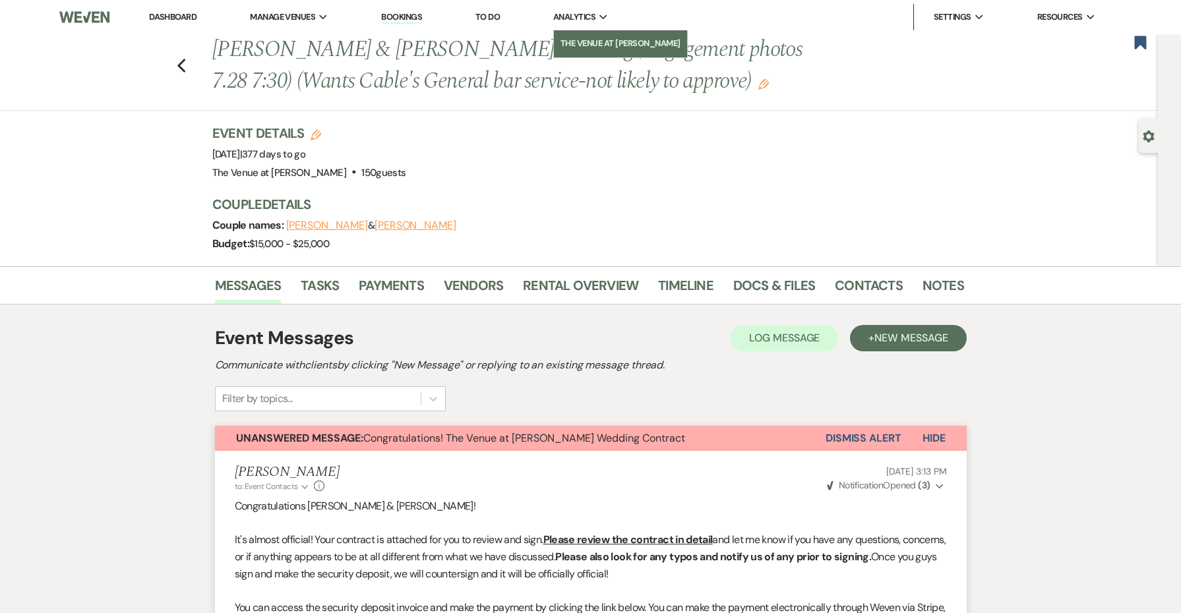
click at [579, 41] on li "The Venue at [PERSON_NAME]" at bounding box center [621, 43] width 120 height 13
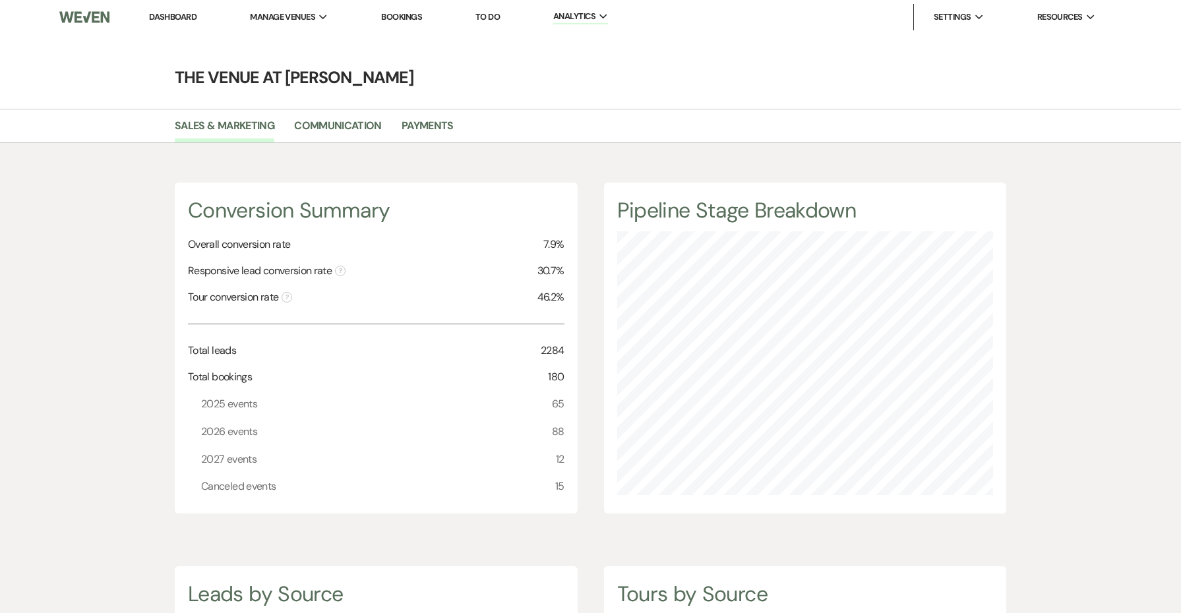
scroll to position [613, 1181]
click at [189, 16] on link "Dashboard" at bounding box center [172, 16] width 47 height 11
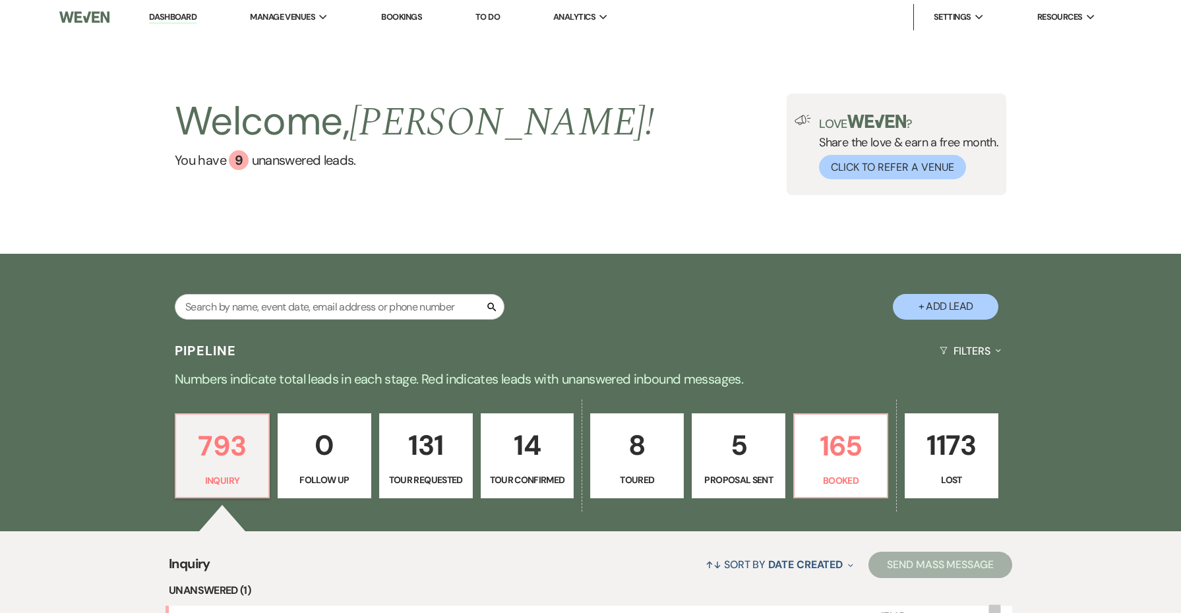
click at [745, 456] on p "5" at bounding box center [739, 445] width 77 height 44
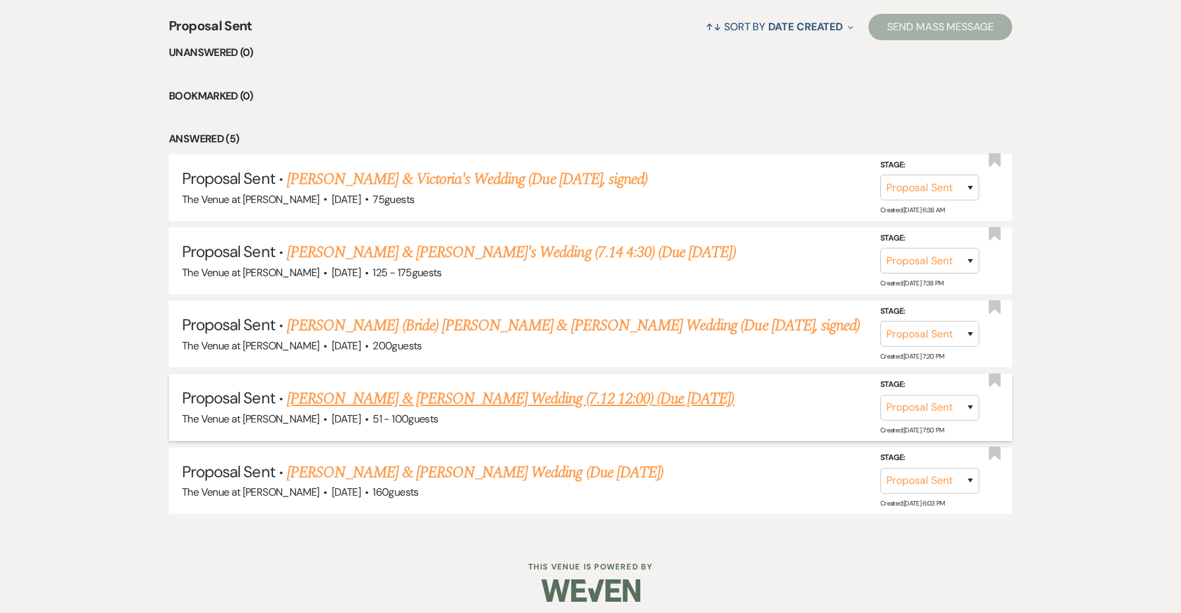
scroll to position [538, 0]
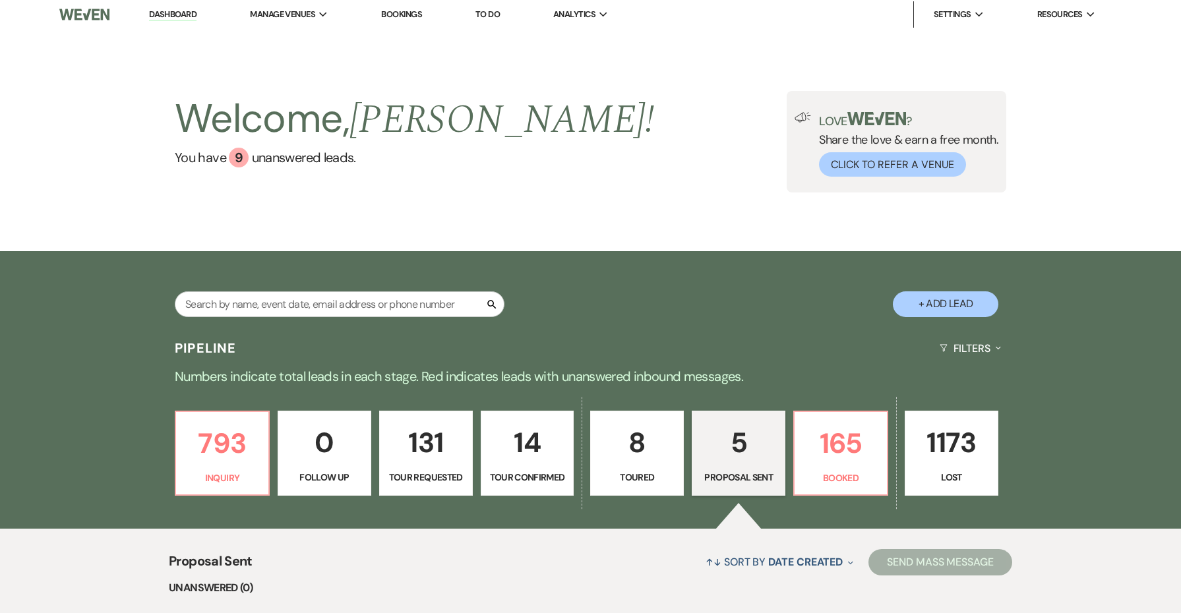
click at [669, 437] on p "8" at bounding box center [637, 443] width 77 height 44
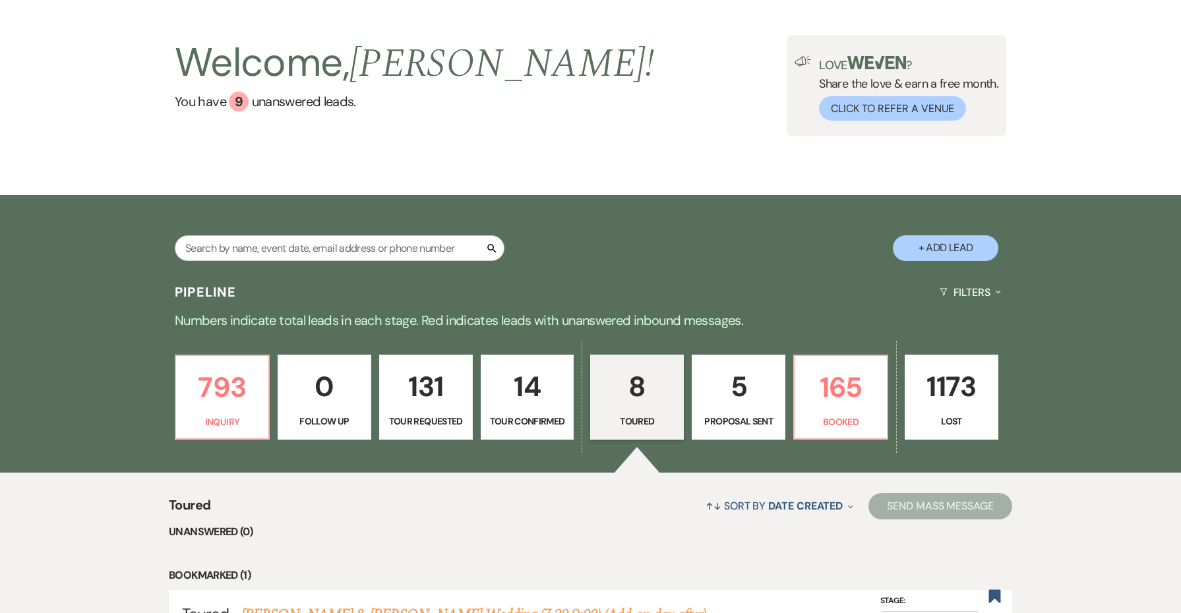
scroll to position [57, 0]
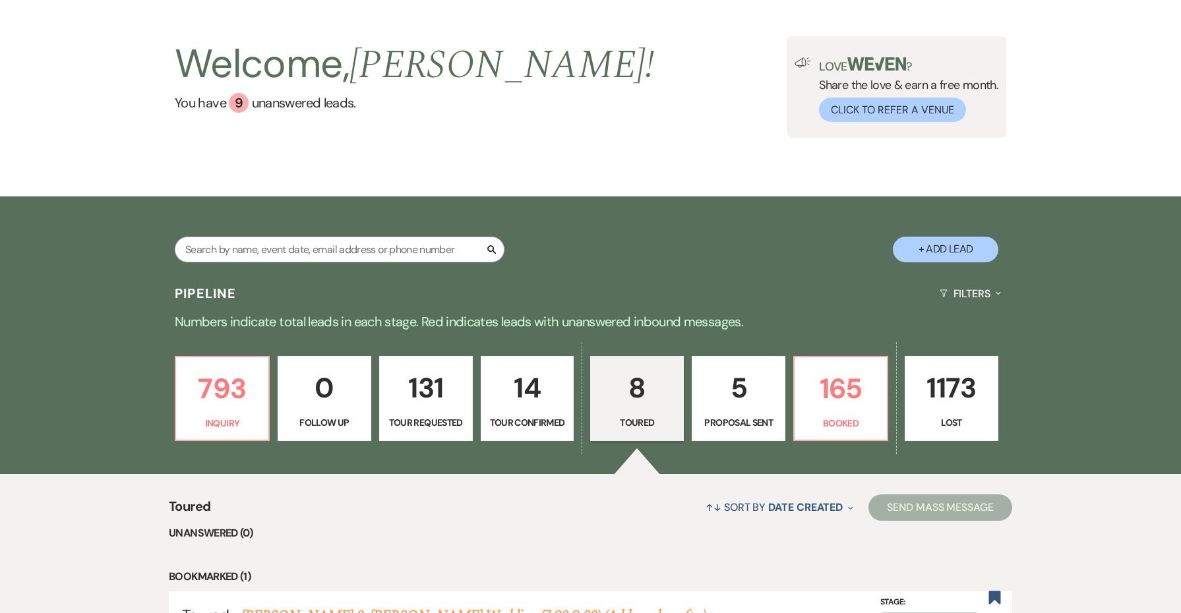
click at [524, 392] on p "14" at bounding box center [527, 388] width 77 height 44
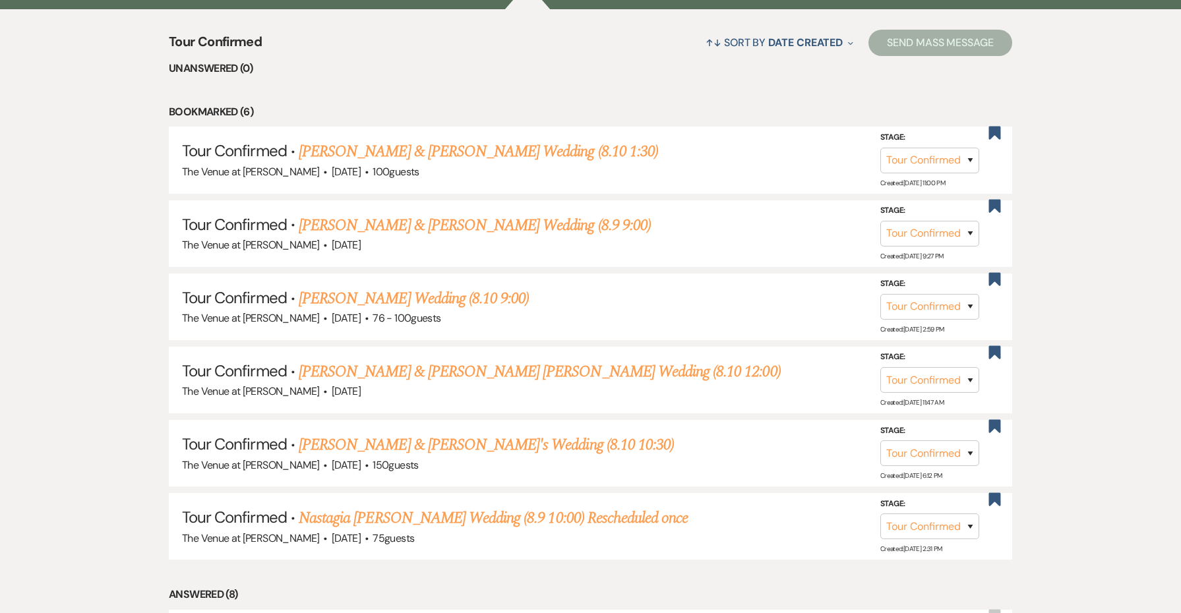
scroll to position [559, 0]
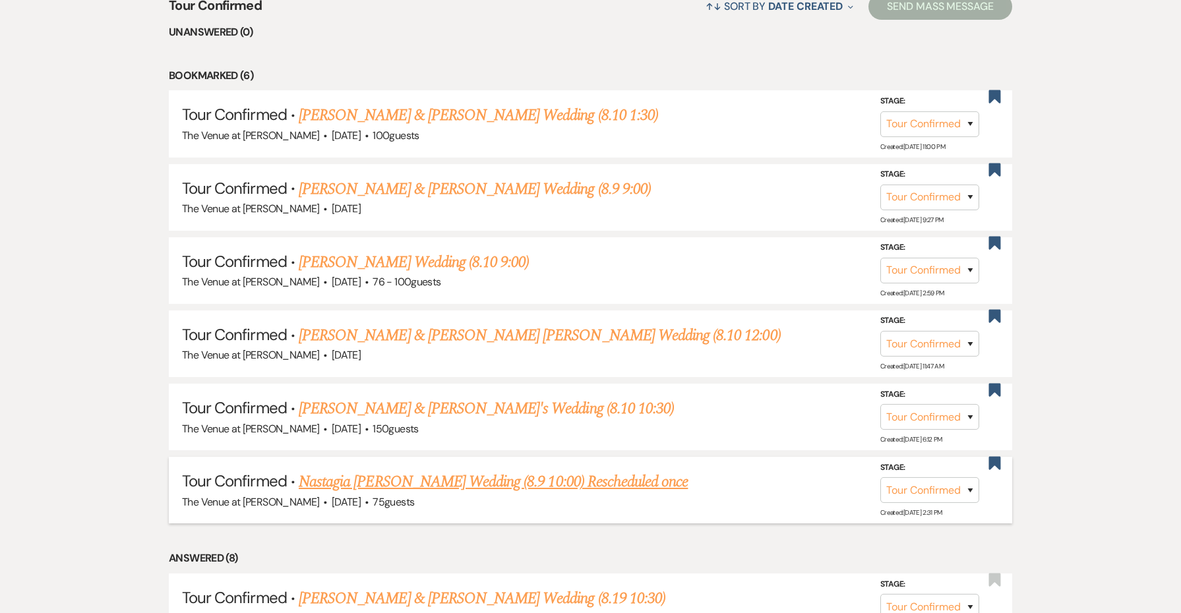
click at [475, 474] on link "Nastagia [PERSON_NAME] Wedding (8.9 10:00) Rescheduled once" at bounding box center [493, 482] width 389 height 24
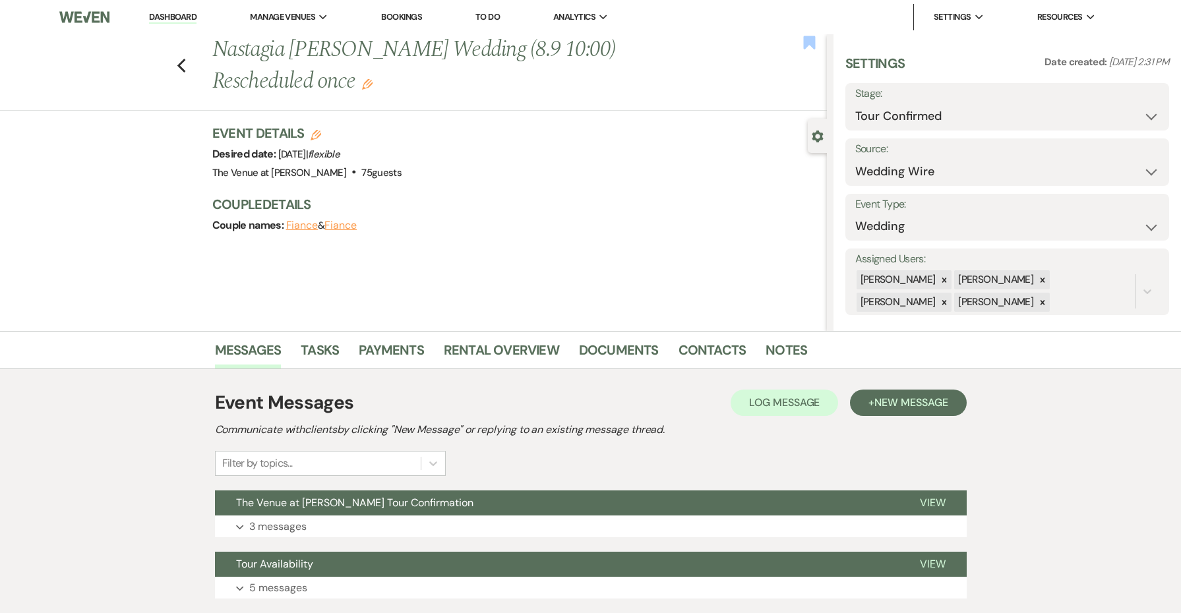
click at [810, 42] on use "button" at bounding box center [809, 42] width 12 height 13
click at [898, 409] on span "New Message" at bounding box center [911, 403] width 73 height 14
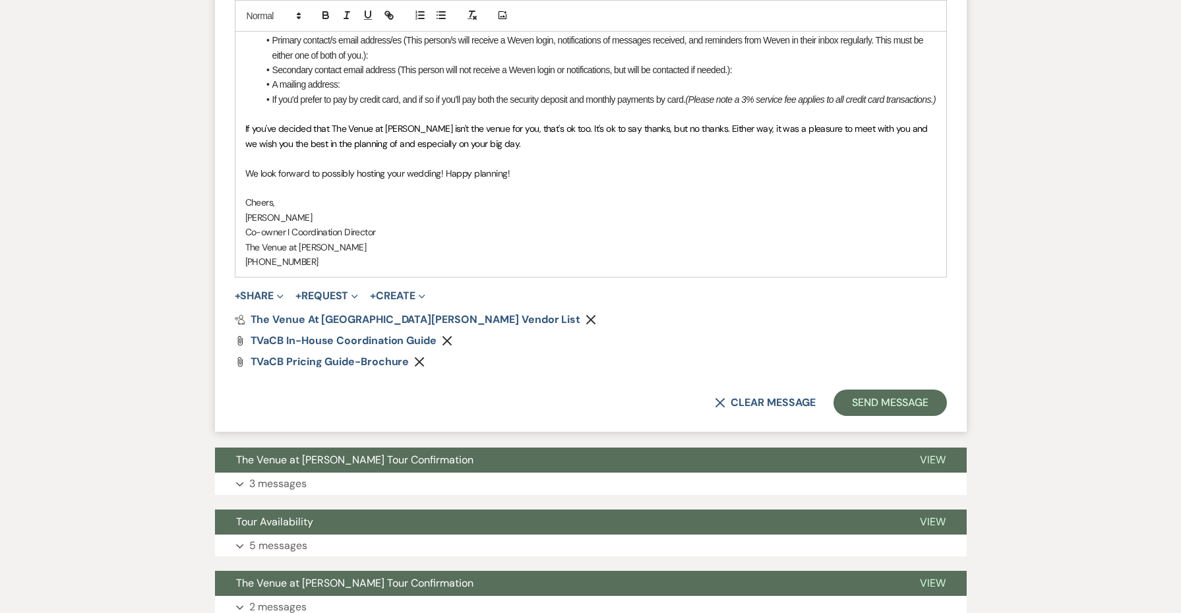
scroll to position [1410, 0]
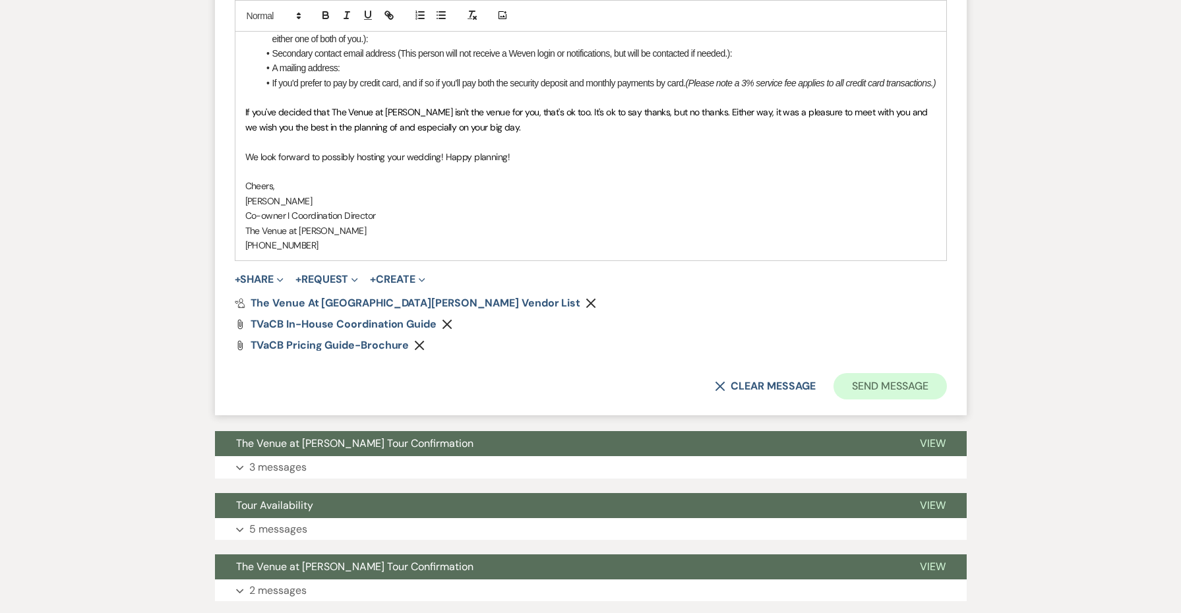
click at [865, 389] on button "Send Message" at bounding box center [890, 386] width 113 height 26
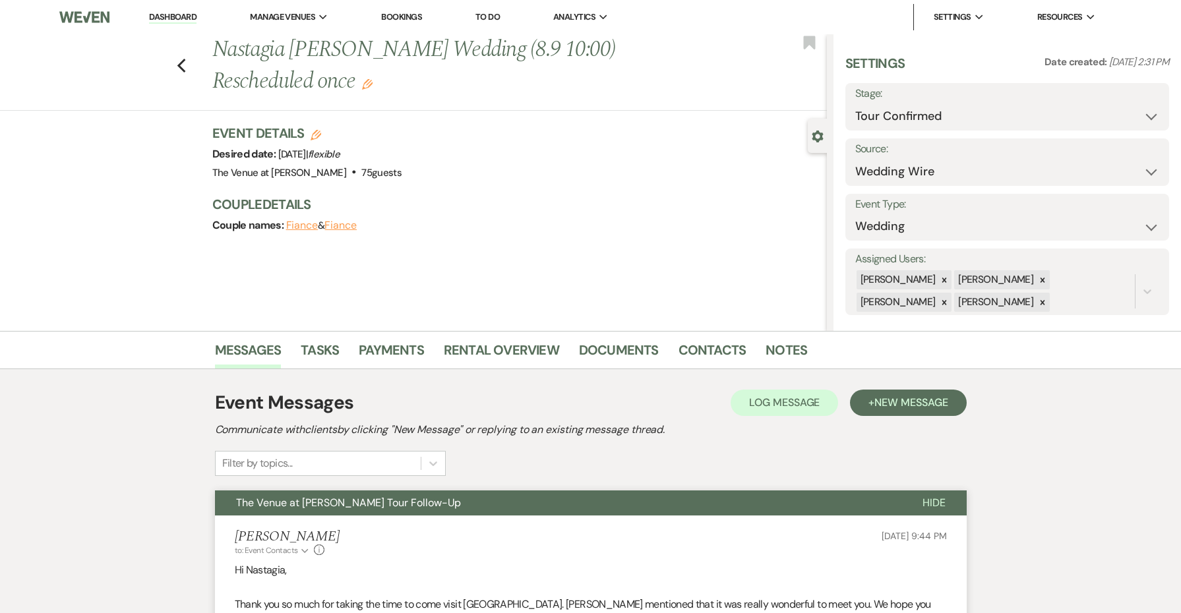
scroll to position [0, 0]
click at [1112, 113] on button "Save" at bounding box center [1134, 107] width 69 height 26
click at [177, 63] on icon "Previous" at bounding box center [182, 66] width 10 height 16
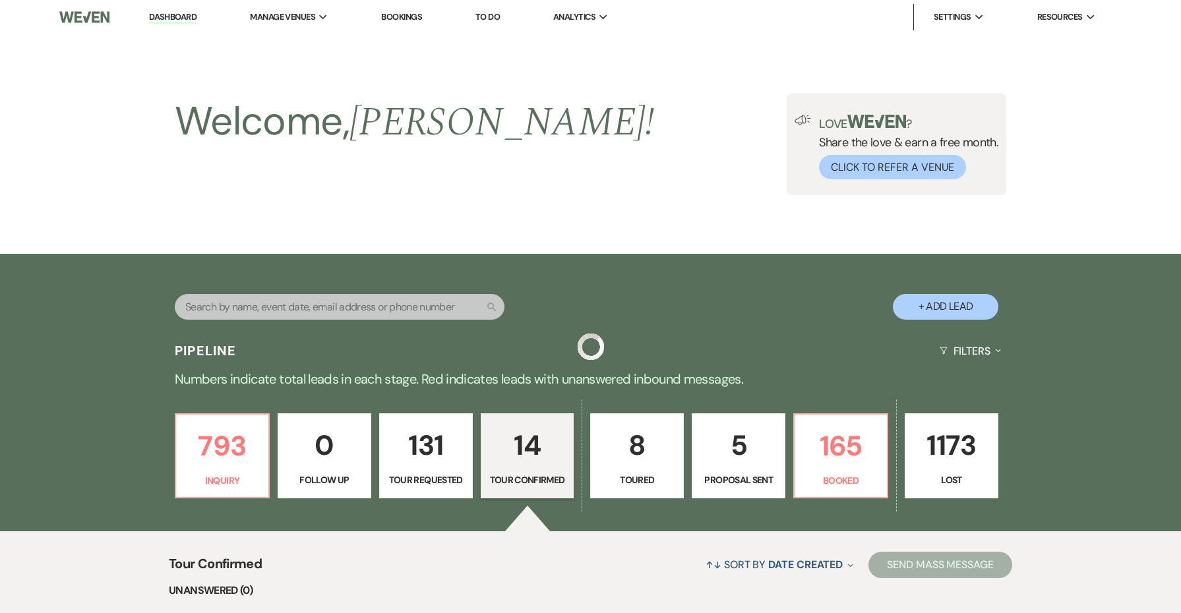
scroll to position [559, 0]
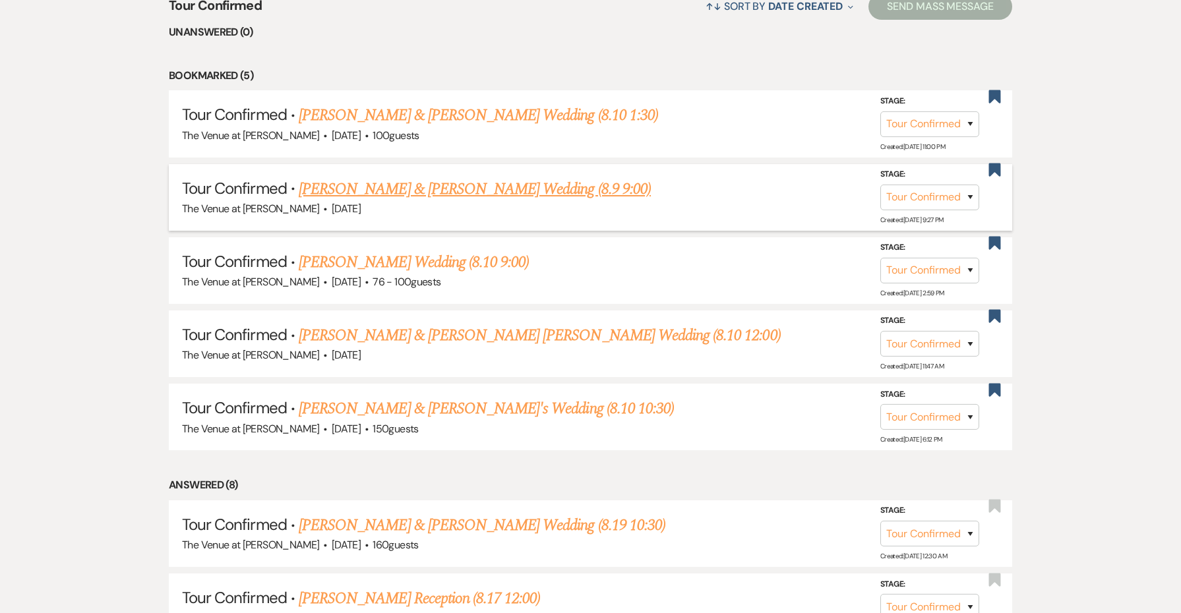
click at [467, 185] on link "[PERSON_NAME] & [PERSON_NAME] Wedding (8.9 9:00)" at bounding box center [475, 189] width 352 height 24
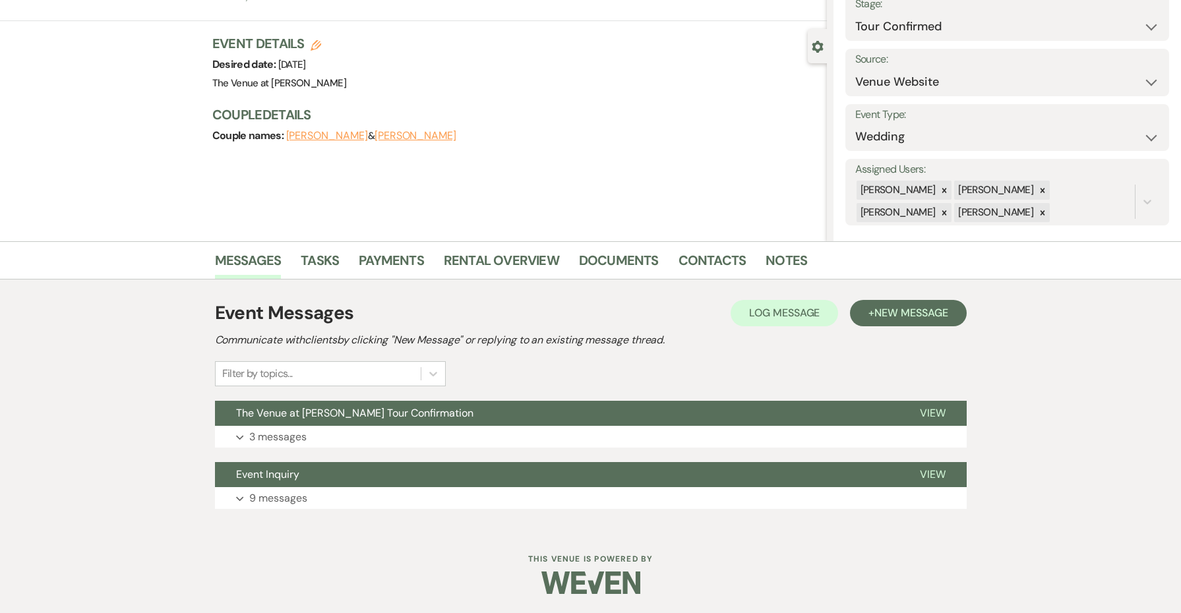
scroll to position [89, 0]
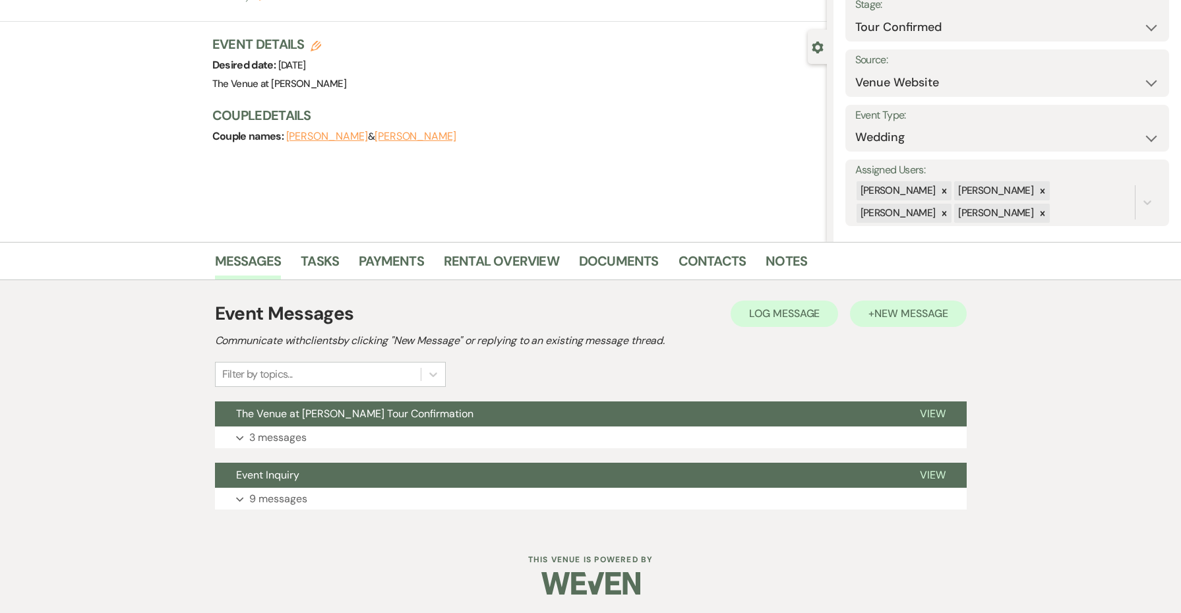
click at [873, 313] on button "+ New Message" at bounding box center [908, 314] width 116 height 26
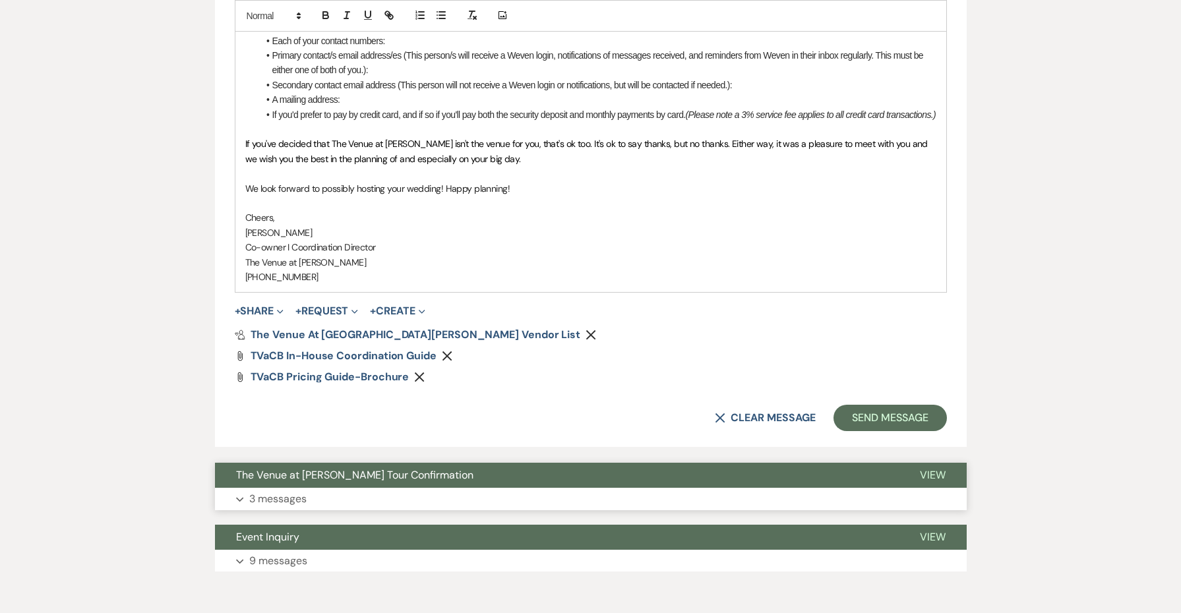
scroll to position [1481, 0]
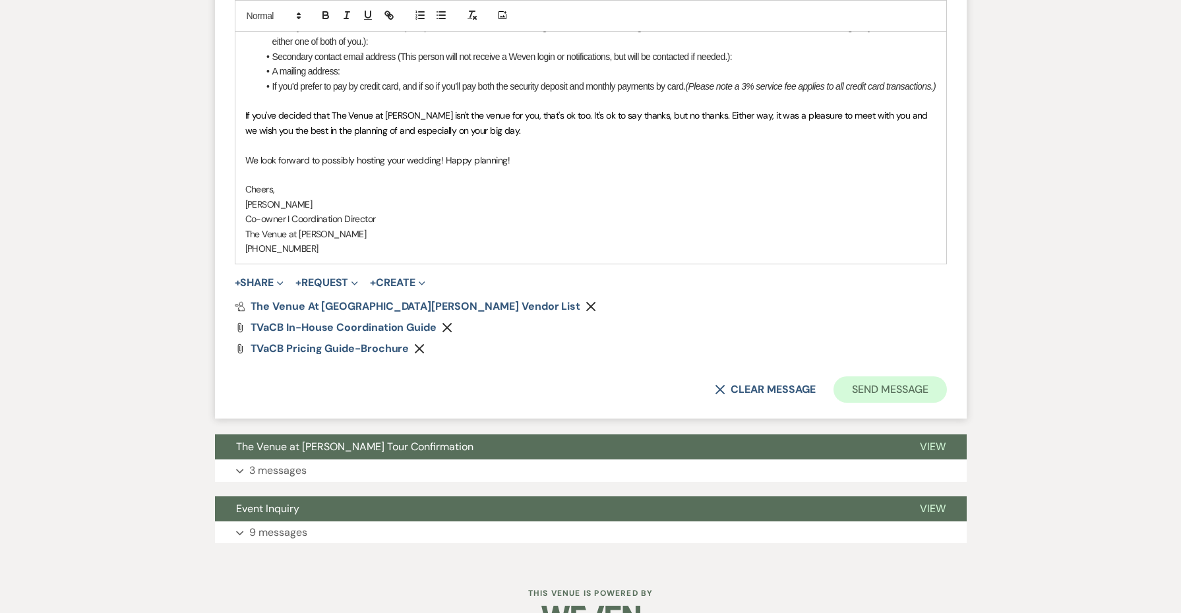
click at [892, 383] on button "Send Message" at bounding box center [890, 390] width 113 height 26
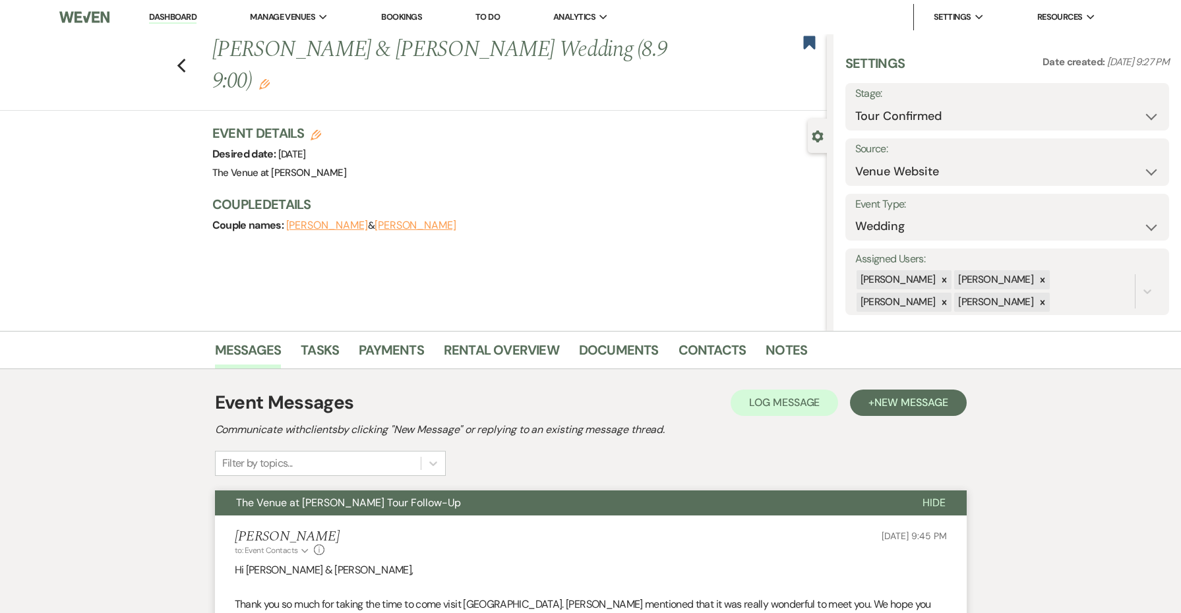
scroll to position [0, 0]
click at [1133, 105] on button "Save" at bounding box center [1134, 107] width 69 height 26
click at [809, 40] on use "button" at bounding box center [809, 42] width 12 height 13
click at [177, 65] on icon "Previous" at bounding box center [182, 66] width 10 height 16
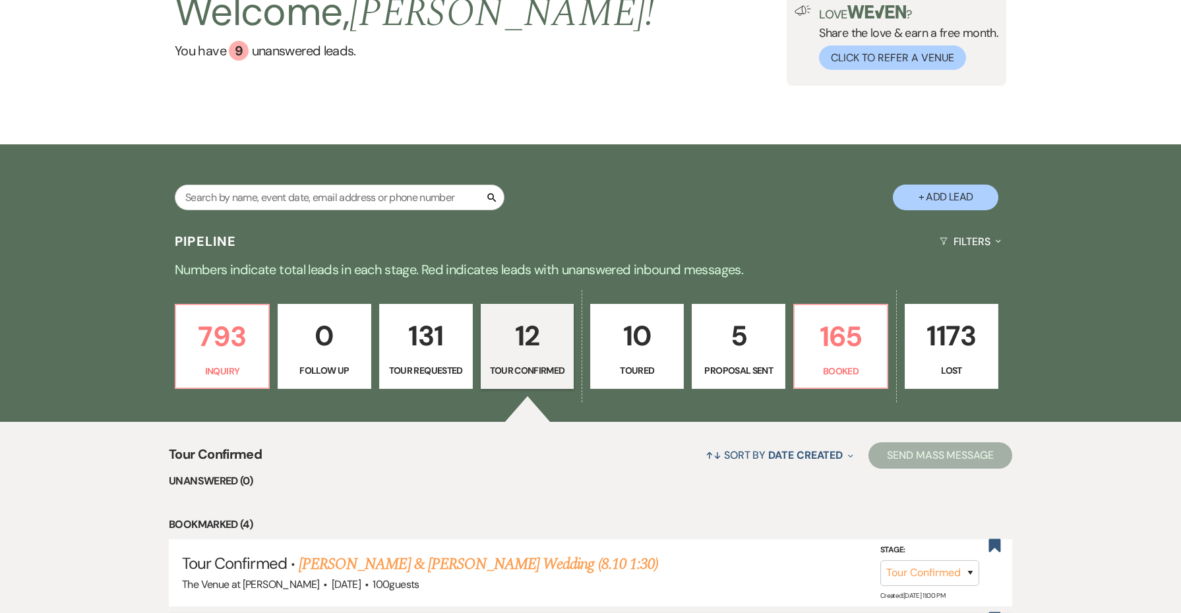
scroll to position [59, 0]
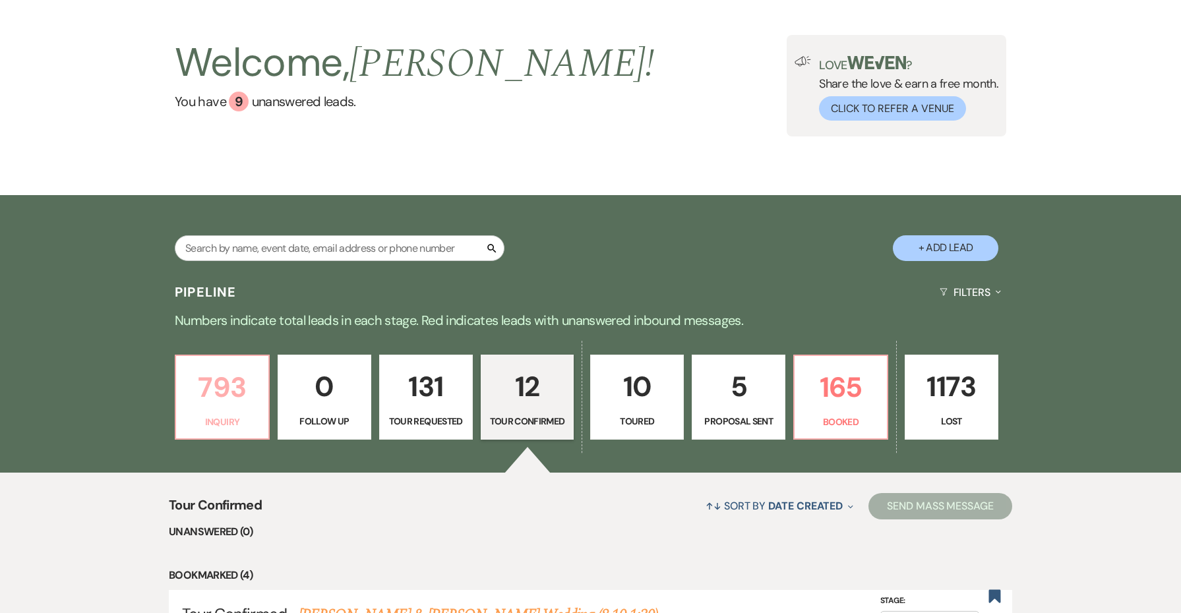
click at [239, 379] on p "793" at bounding box center [222, 387] width 77 height 44
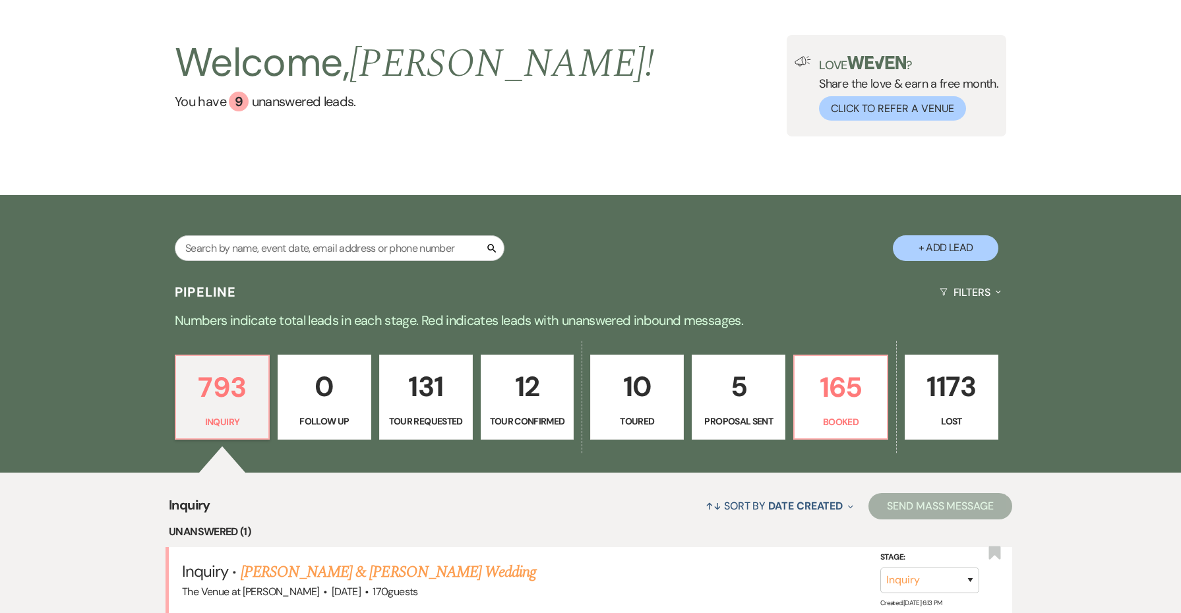
scroll to position [291, 0]
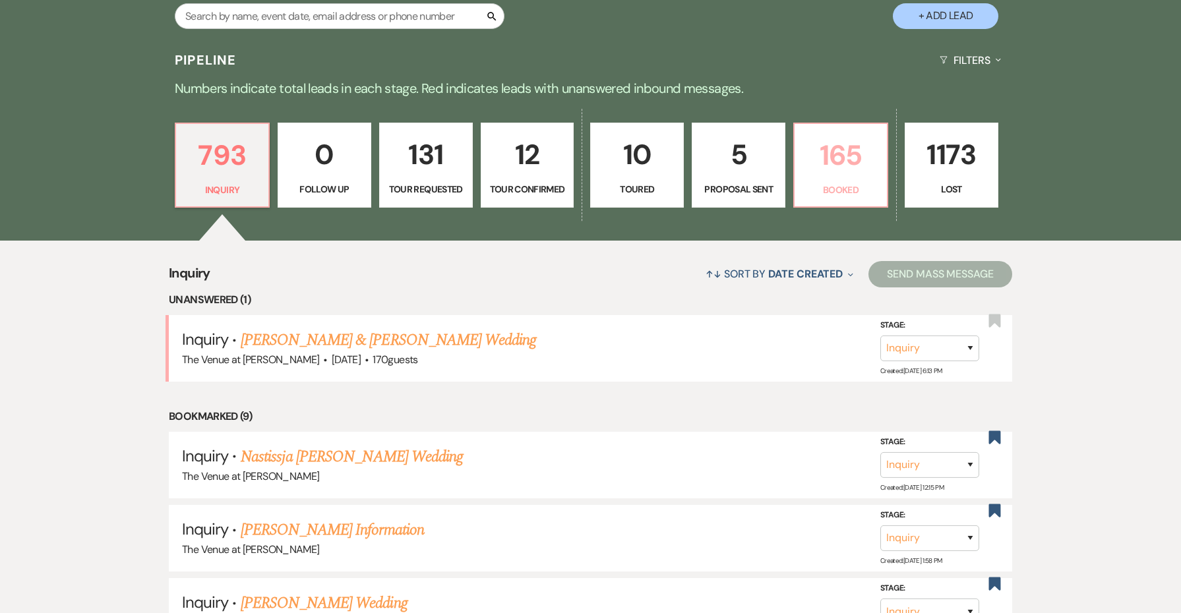
click at [838, 192] on p "Booked" at bounding box center [841, 190] width 77 height 15
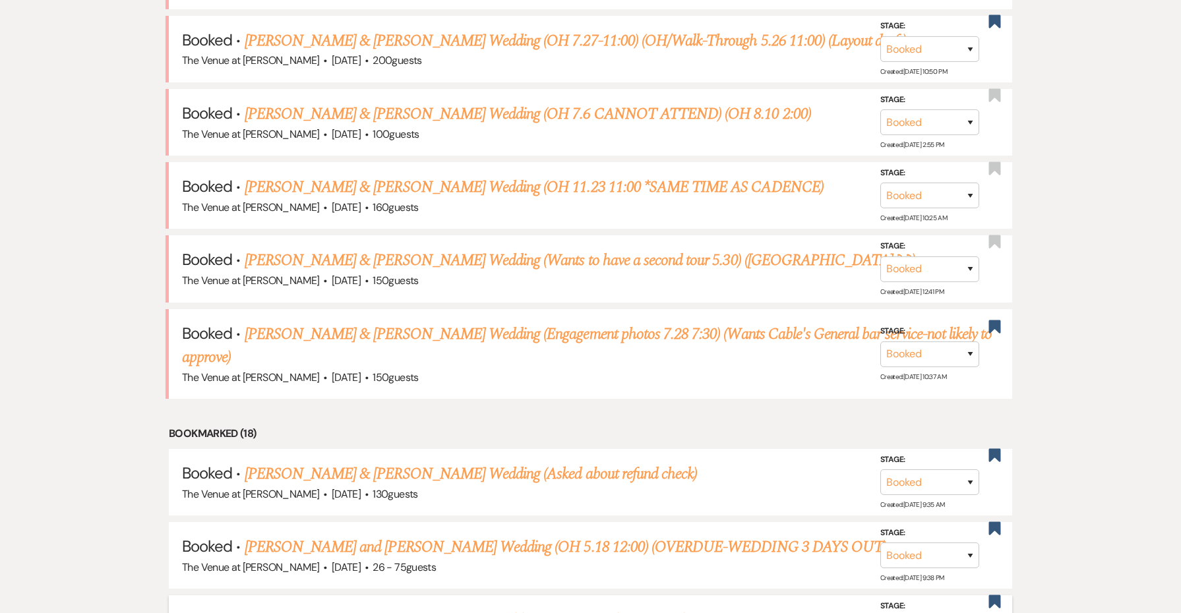
scroll to position [773, 0]
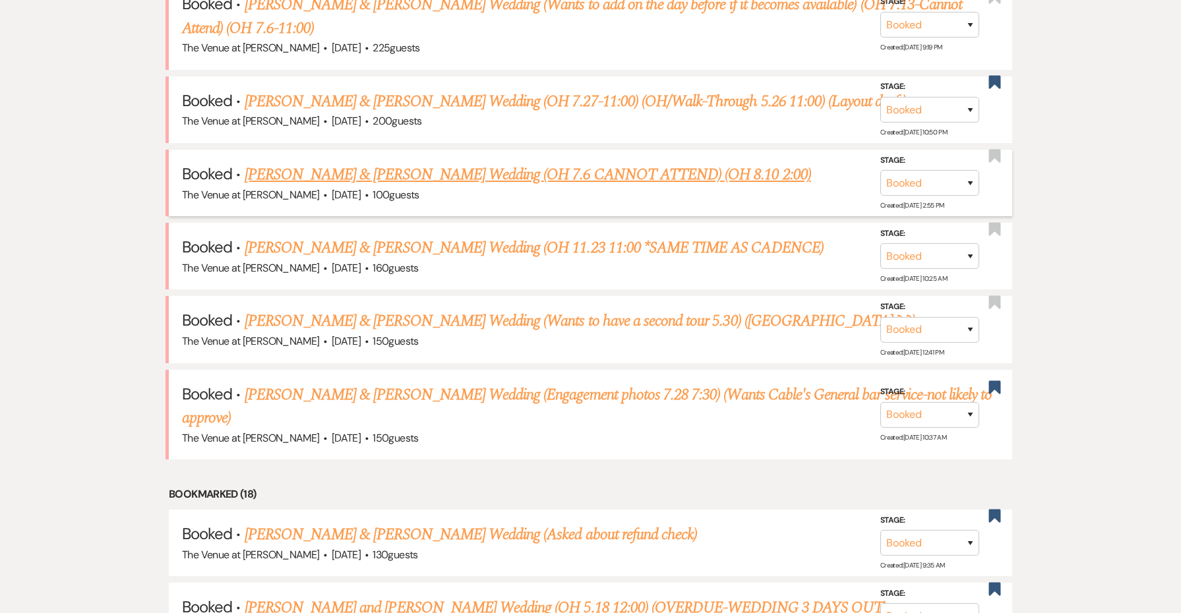
click at [458, 163] on link "[PERSON_NAME] & [PERSON_NAME] Wedding (OH 7.6 CANNOT ATTEND) (OH 8.10 2:00)" at bounding box center [528, 175] width 567 height 24
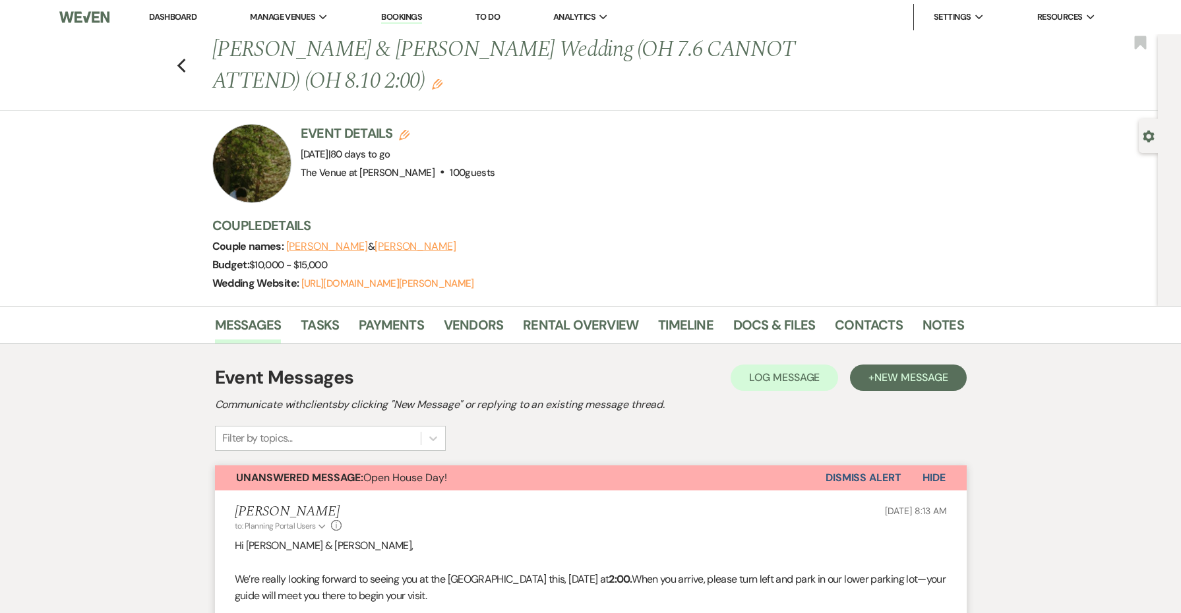
click at [871, 476] on button "Dismiss Alert" at bounding box center [864, 478] width 76 height 25
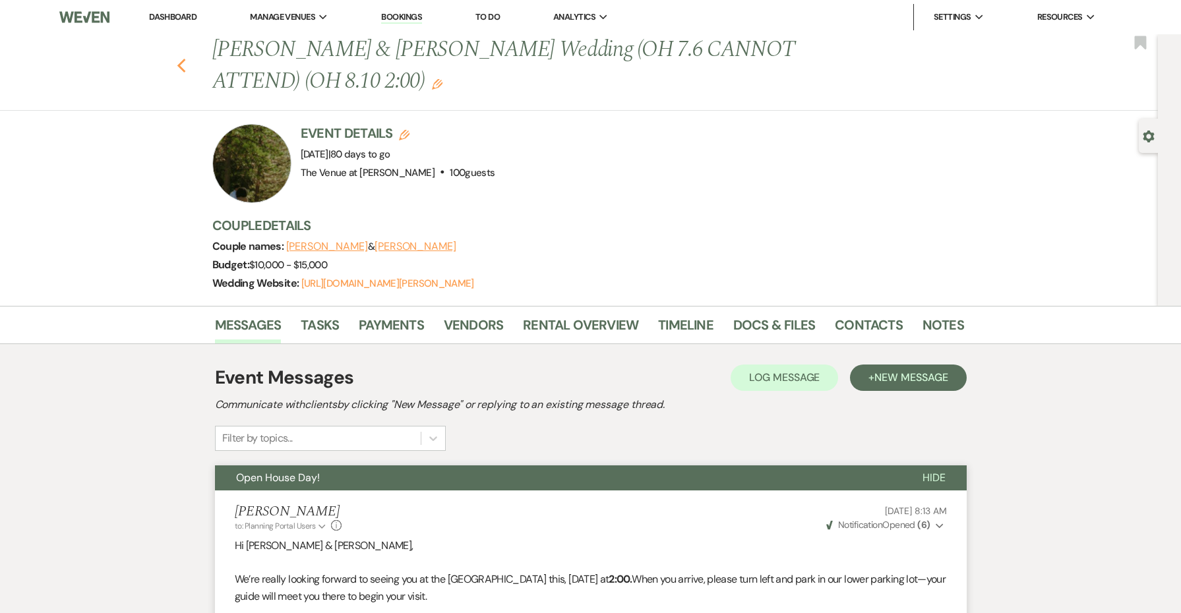
click at [179, 66] on use "button" at bounding box center [181, 66] width 9 height 15
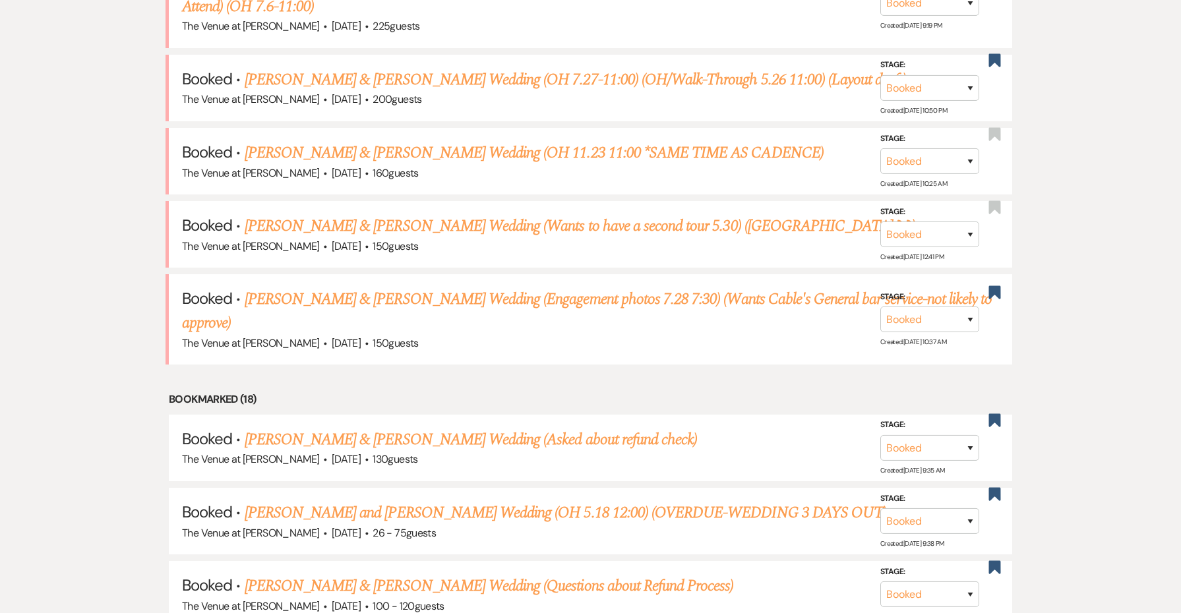
scroll to position [790, 0]
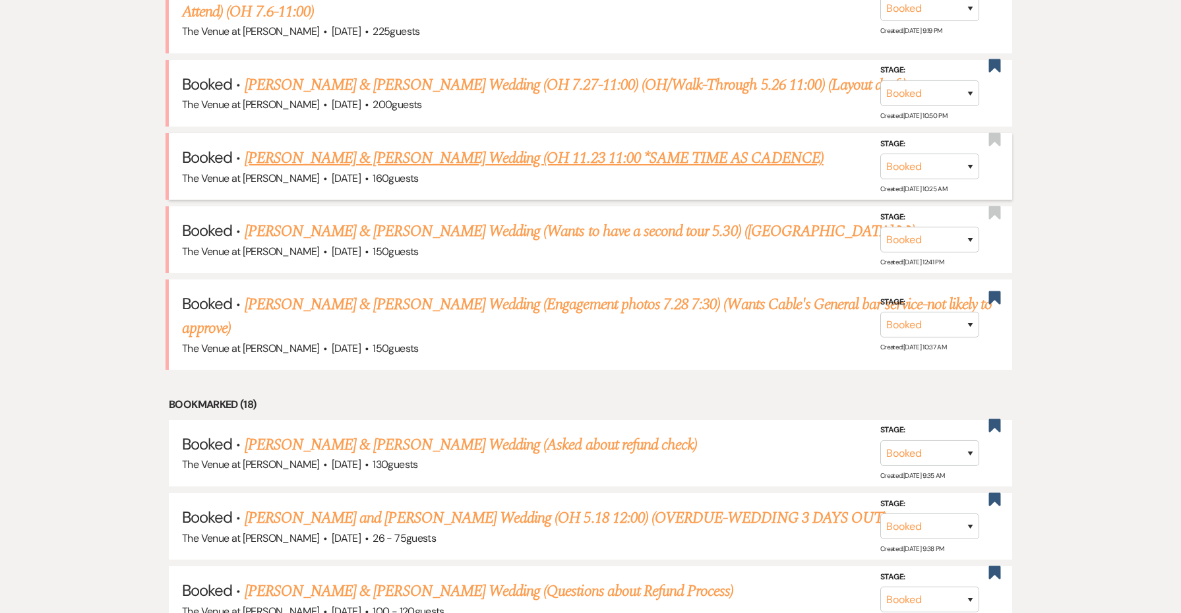
click at [447, 154] on link "[PERSON_NAME] & [PERSON_NAME] Wedding (OH 11.23 11:00 *SAME TIME AS CADENCE)" at bounding box center [534, 158] width 579 height 24
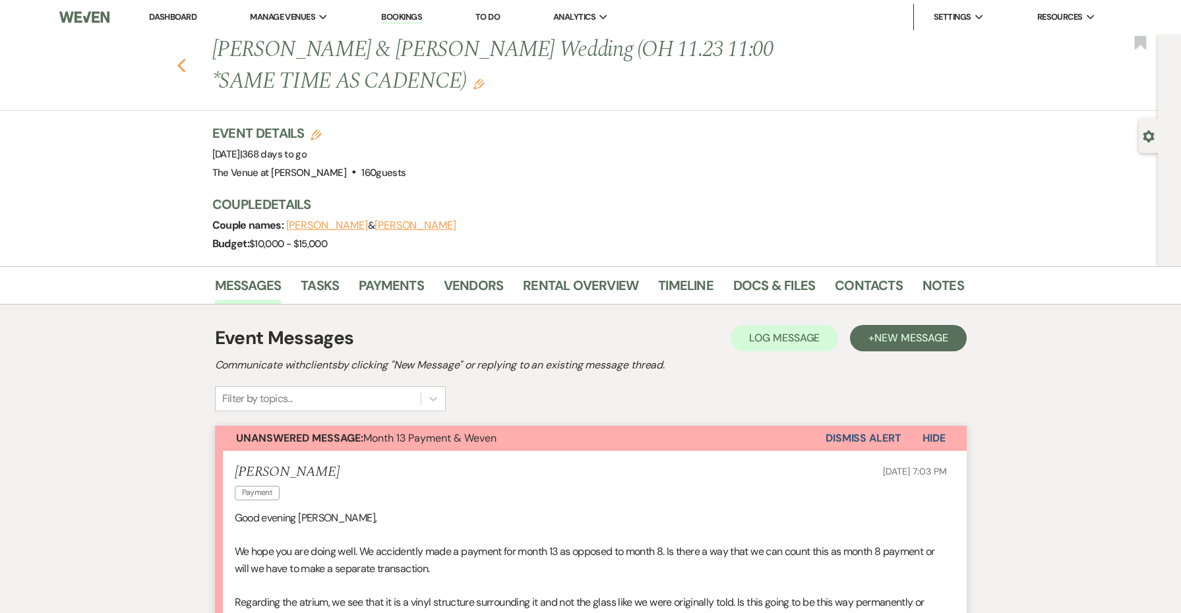
click at [181, 63] on use "button" at bounding box center [181, 66] width 9 height 15
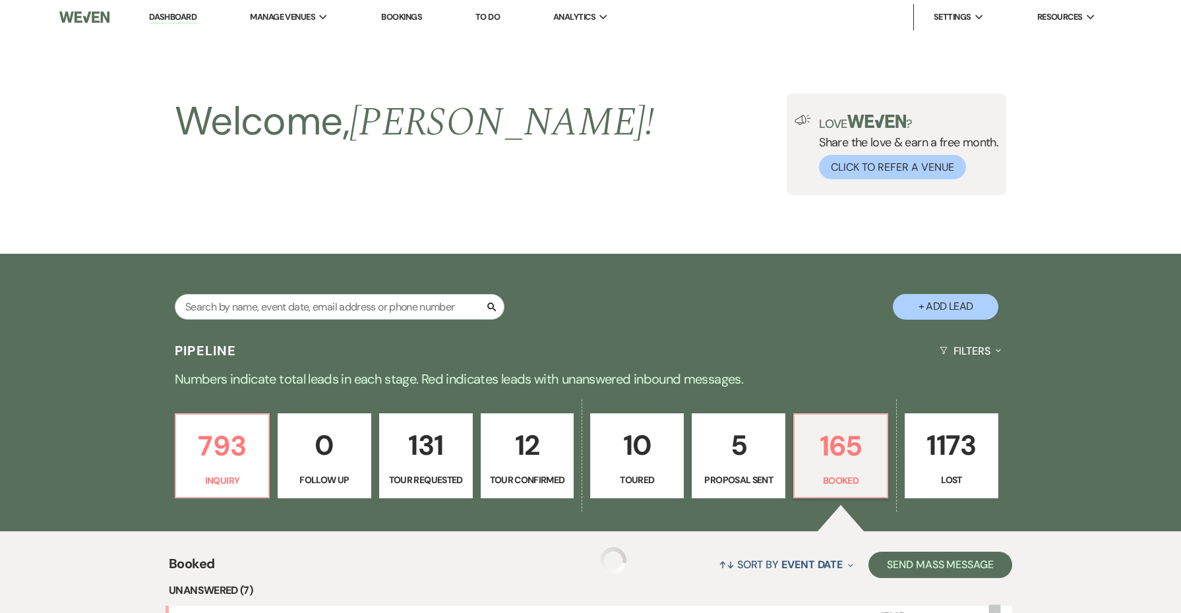
scroll to position [790, 0]
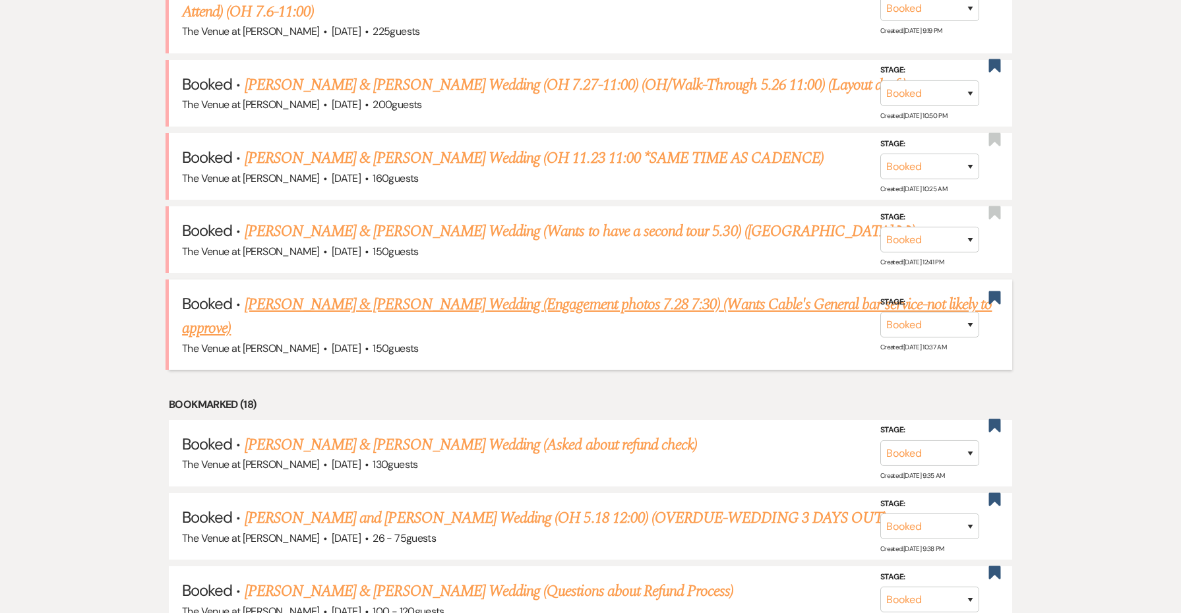
click at [360, 303] on link "[PERSON_NAME] & [PERSON_NAME] Wedding (Engagement photos 7.28 7:30) (Wants Cabl…" at bounding box center [587, 316] width 810 height 47
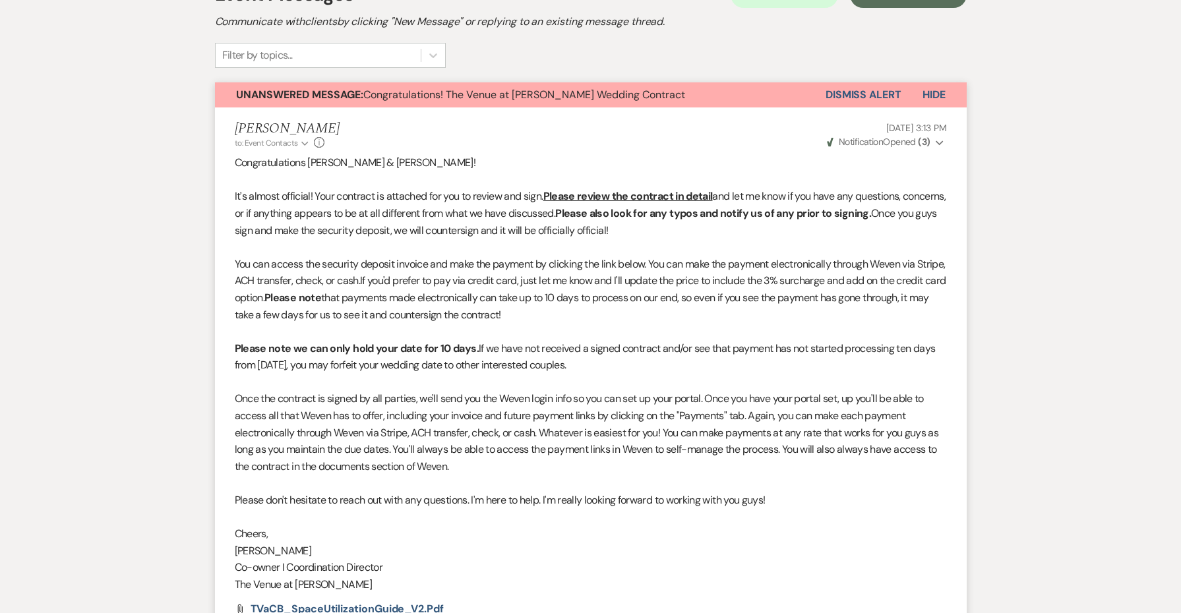
click at [460, 92] on span "Unanswered Message: Congratulations! The Venue at [PERSON_NAME] Wedding Contract" at bounding box center [460, 95] width 449 height 14
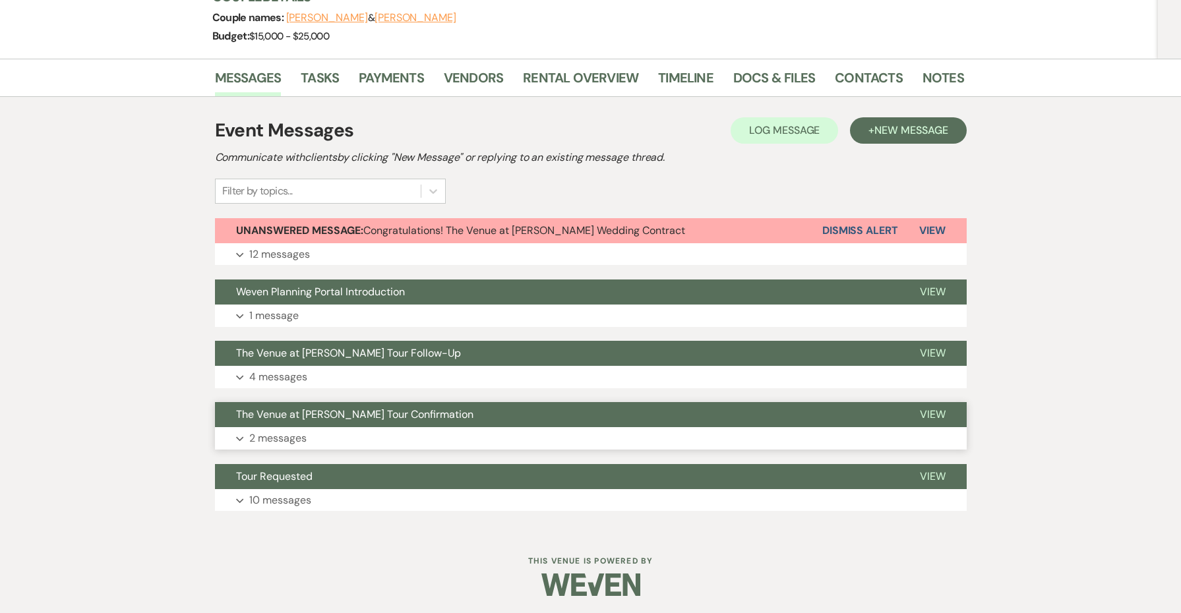
scroll to position [207, 0]
click at [355, 481] on button "Tour Requested" at bounding box center [557, 477] width 684 height 25
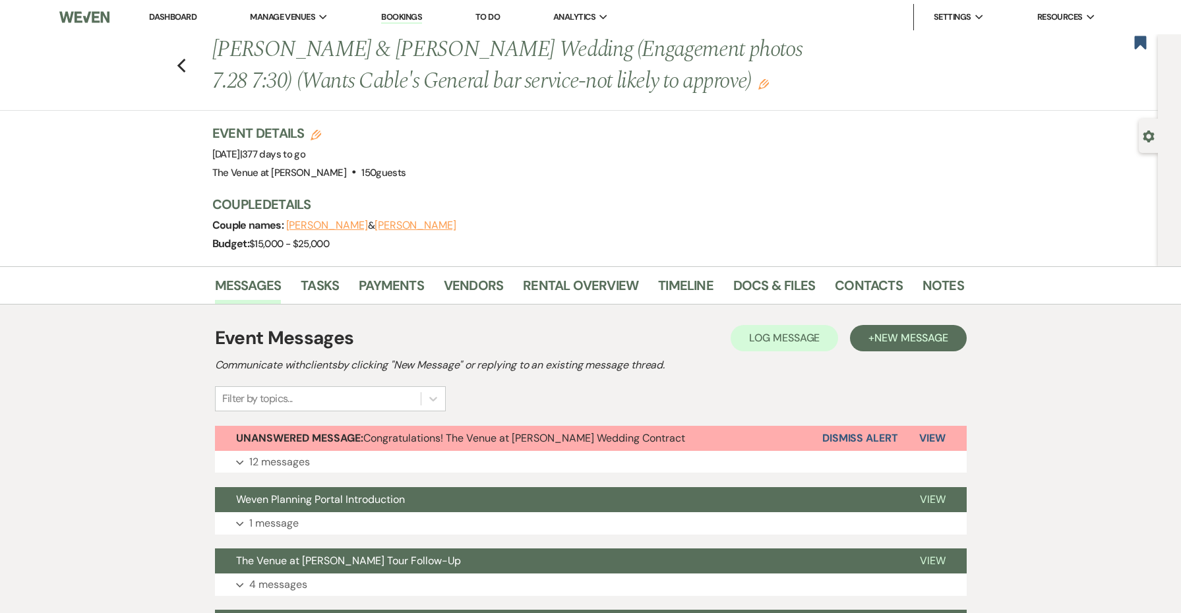
scroll to position [0, 0]
click at [182, 58] on icon "Previous" at bounding box center [182, 66] width 10 height 16
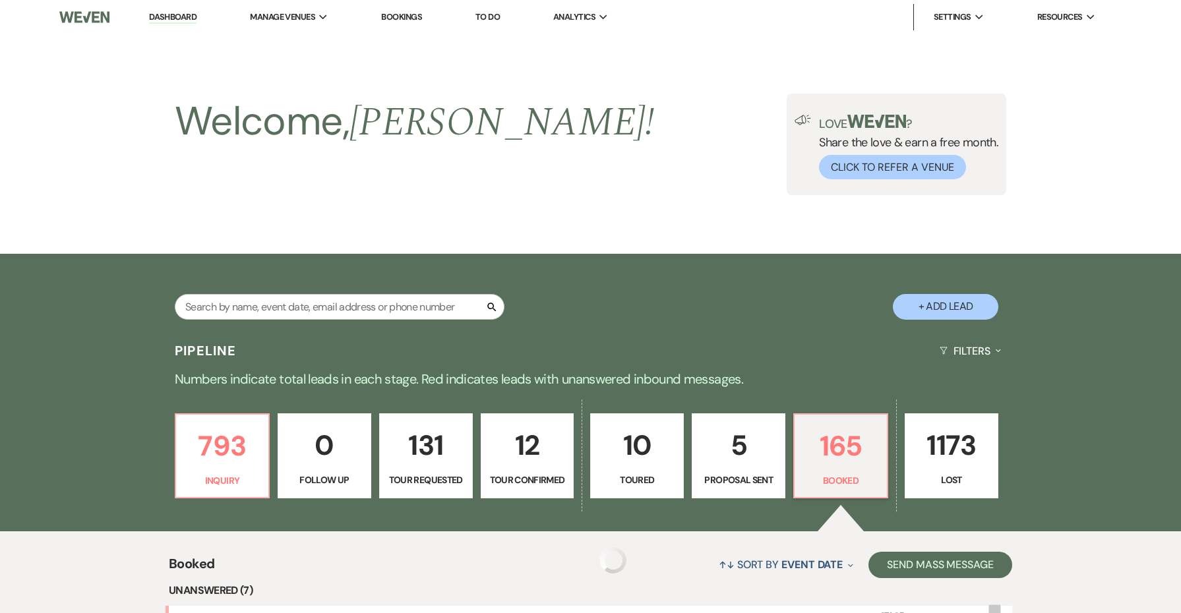
scroll to position [790, 0]
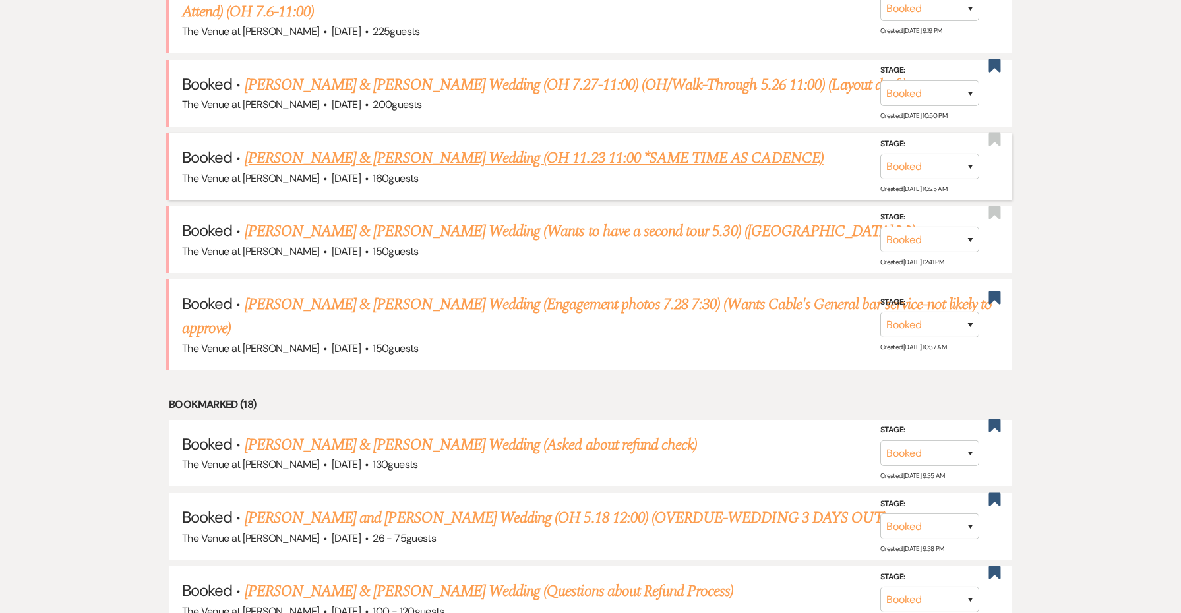
click at [326, 146] on link "[PERSON_NAME] & [PERSON_NAME] Wedding (OH 11.23 11:00 *SAME TIME AS CADENCE)" at bounding box center [534, 158] width 579 height 24
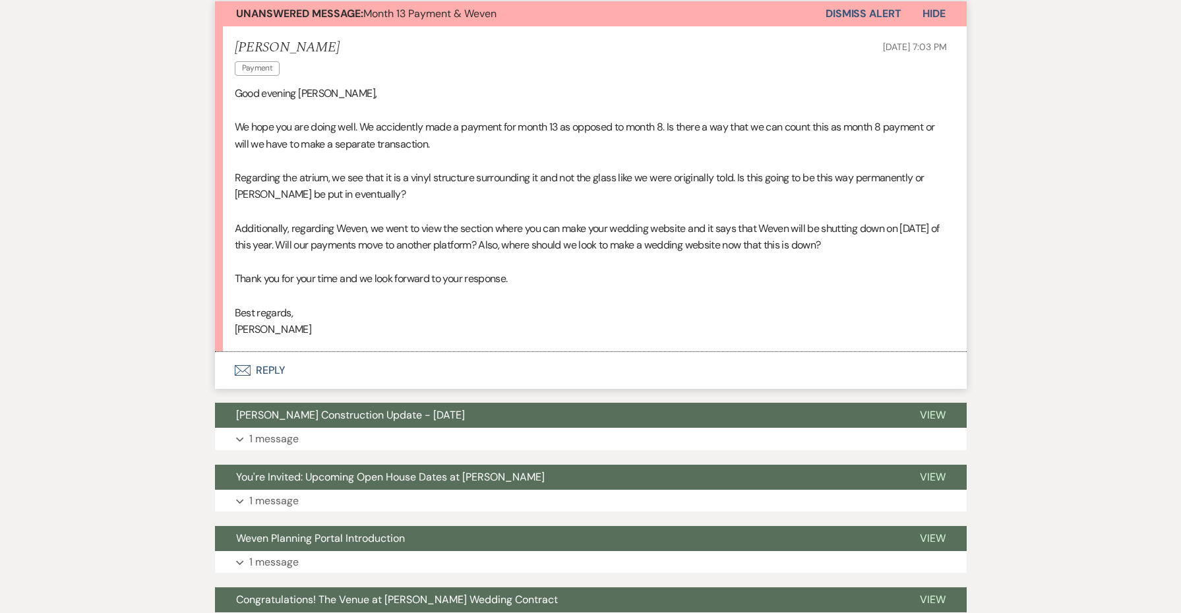
click at [326, 152] on p at bounding box center [591, 160] width 712 height 17
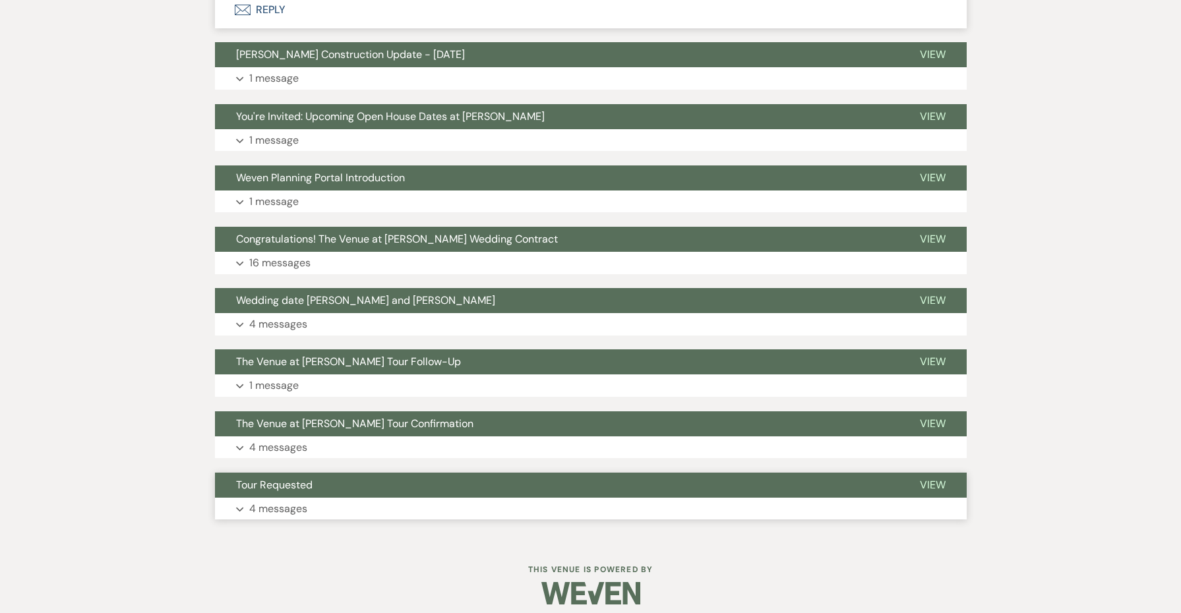
click at [327, 479] on button "Tour Requested" at bounding box center [557, 485] width 684 height 25
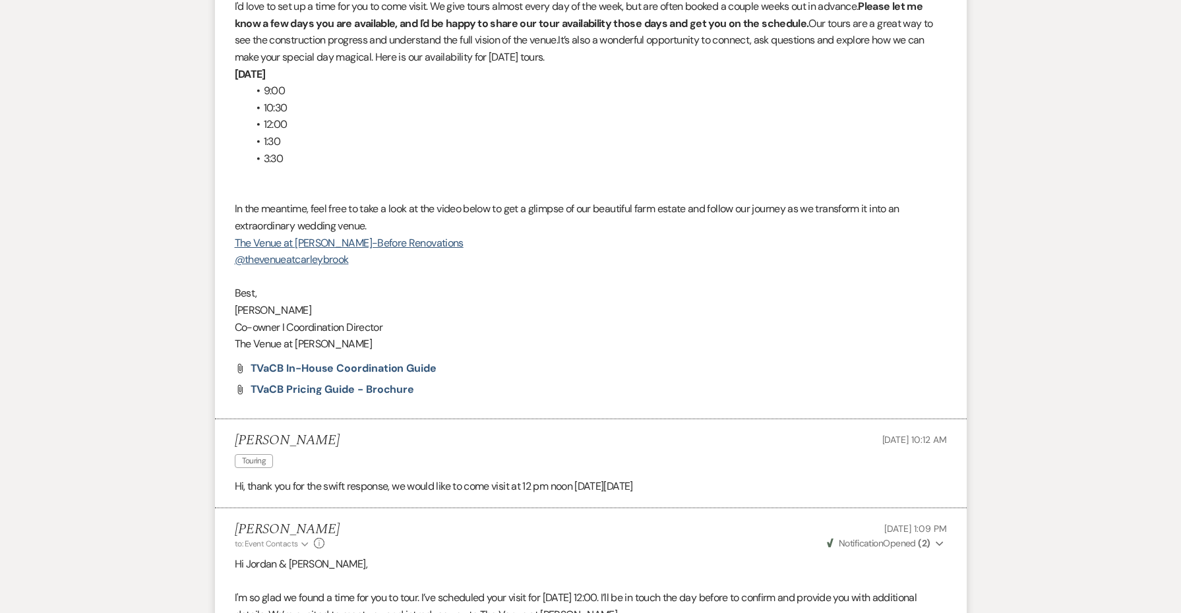
scroll to position [2001, 0]
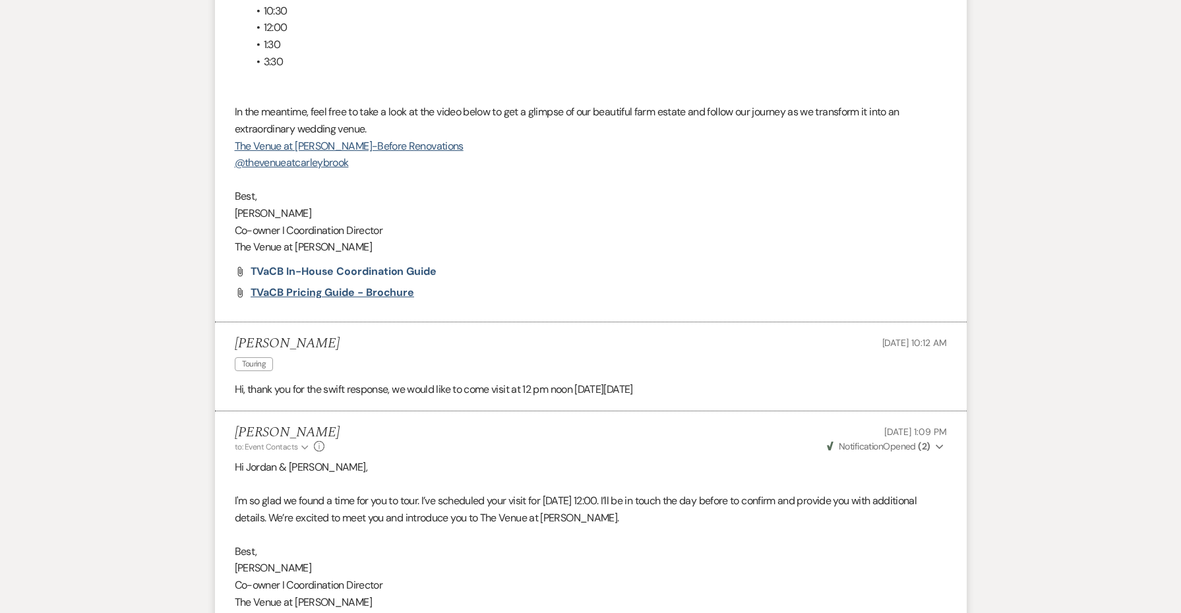
click at [339, 286] on span "TVaCB Pricing Guide - Brochure" at bounding box center [333, 293] width 164 height 14
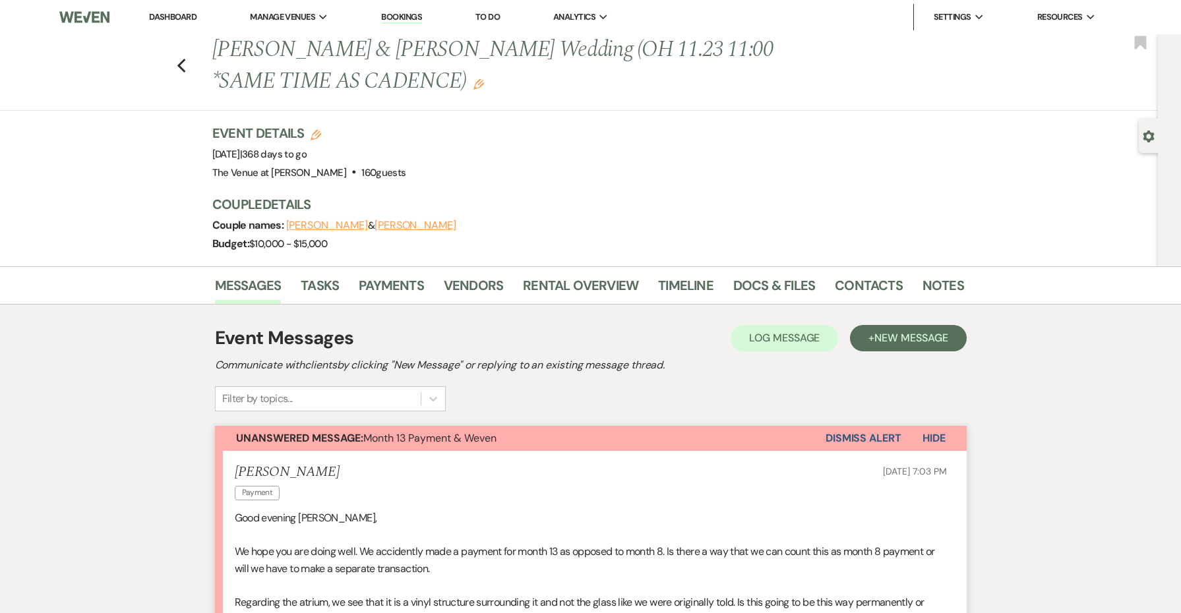
scroll to position [0, 0]
click at [180, 67] on use "button" at bounding box center [181, 66] width 9 height 15
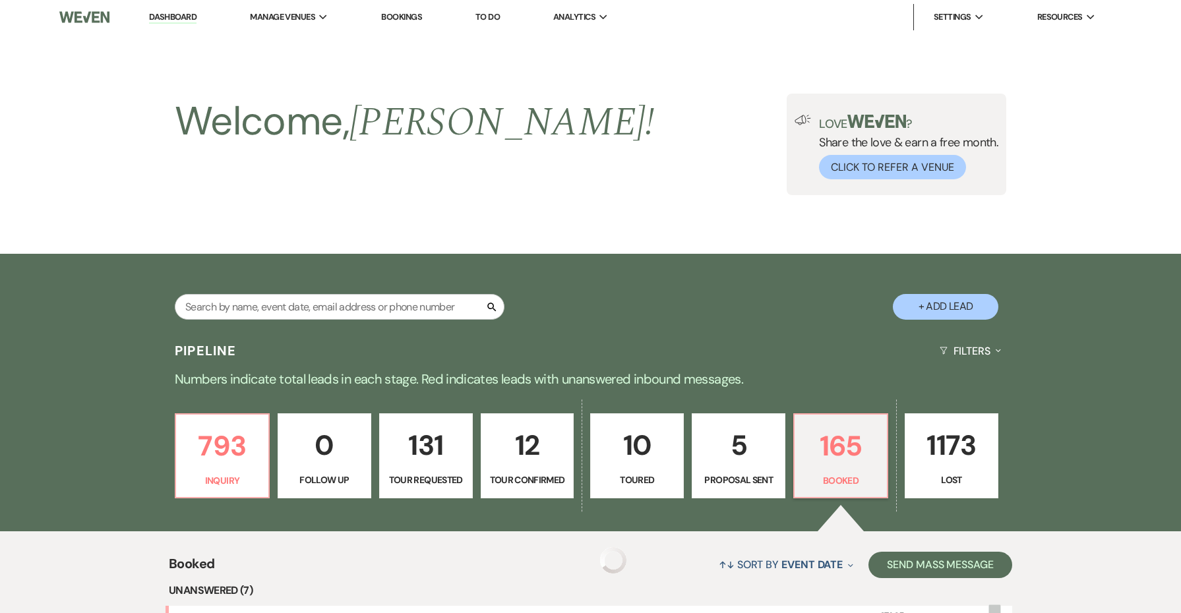
scroll to position [790, 0]
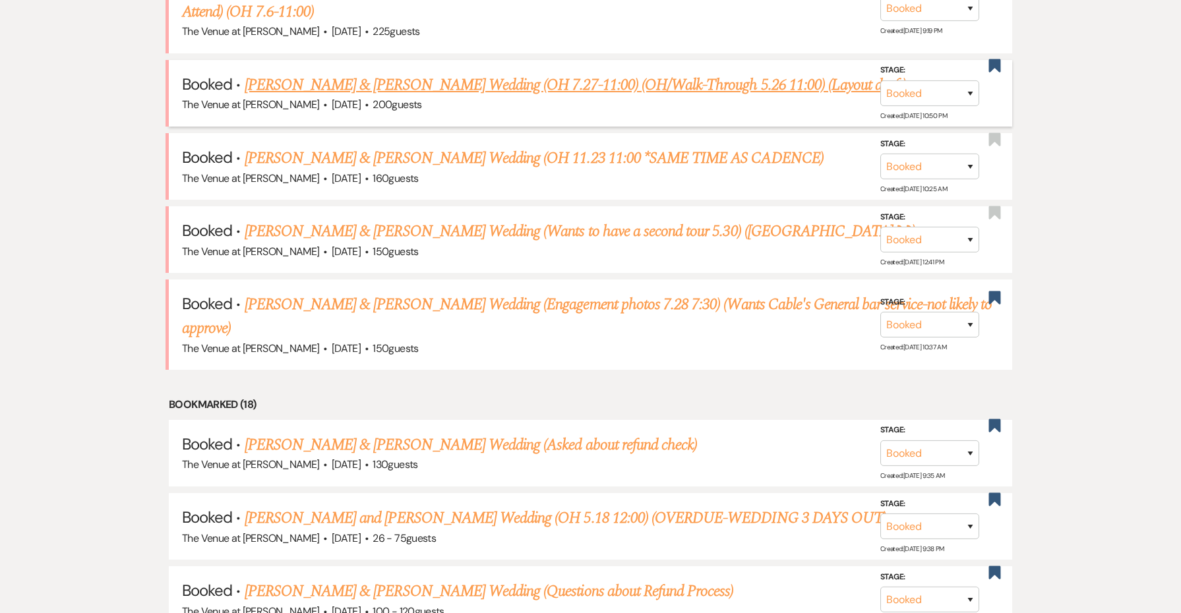
click at [356, 76] on link "[PERSON_NAME] & [PERSON_NAME] Wedding (OH 7.27-11:00) (OH/Walk-Through 5.26 11:…" at bounding box center [576, 85] width 662 height 24
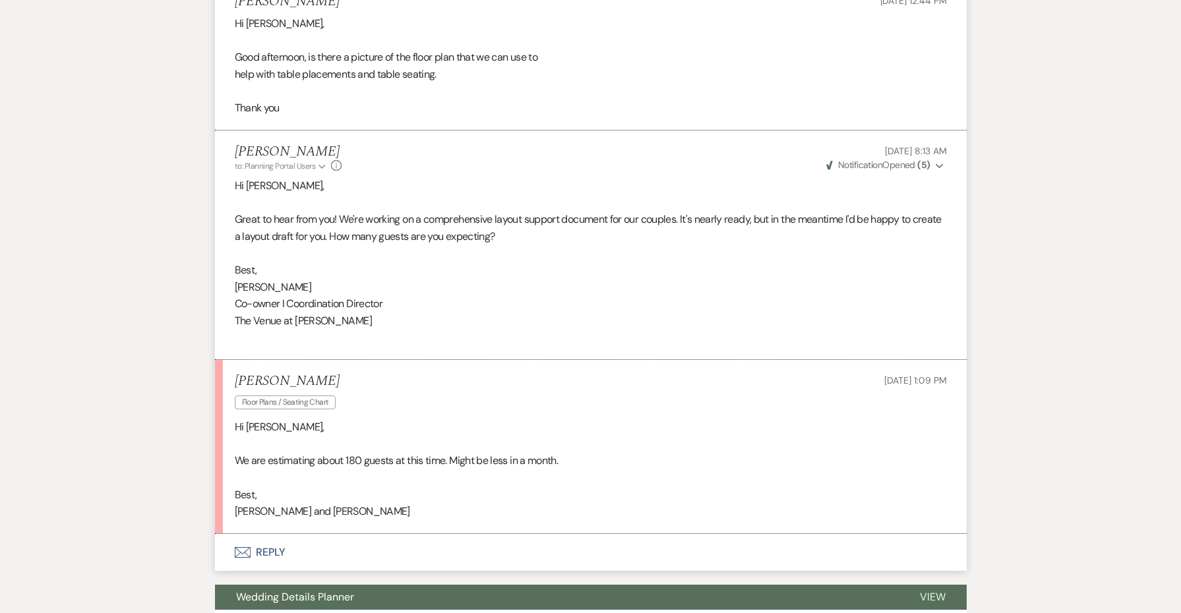
scroll to position [2468, 0]
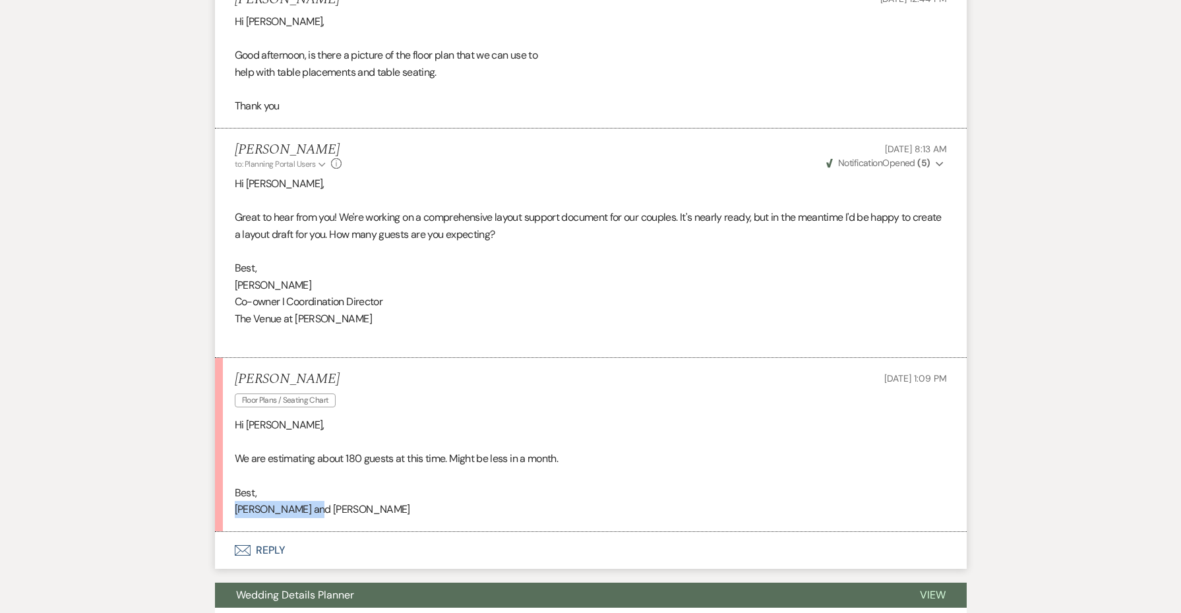
drag, startPoint x: 334, startPoint y: 469, endPoint x: 221, endPoint y: 462, distance: 113.7
click at [221, 462] on li "[PERSON_NAME] Floor Plans / Seating Chart [DATE] 1:09 PM Hi [PERSON_NAME], We a…" at bounding box center [591, 445] width 752 height 174
copy p "[PERSON_NAME] and [PERSON_NAME]"
click at [275, 532] on button "Envelope Reply" at bounding box center [591, 550] width 752 height 37
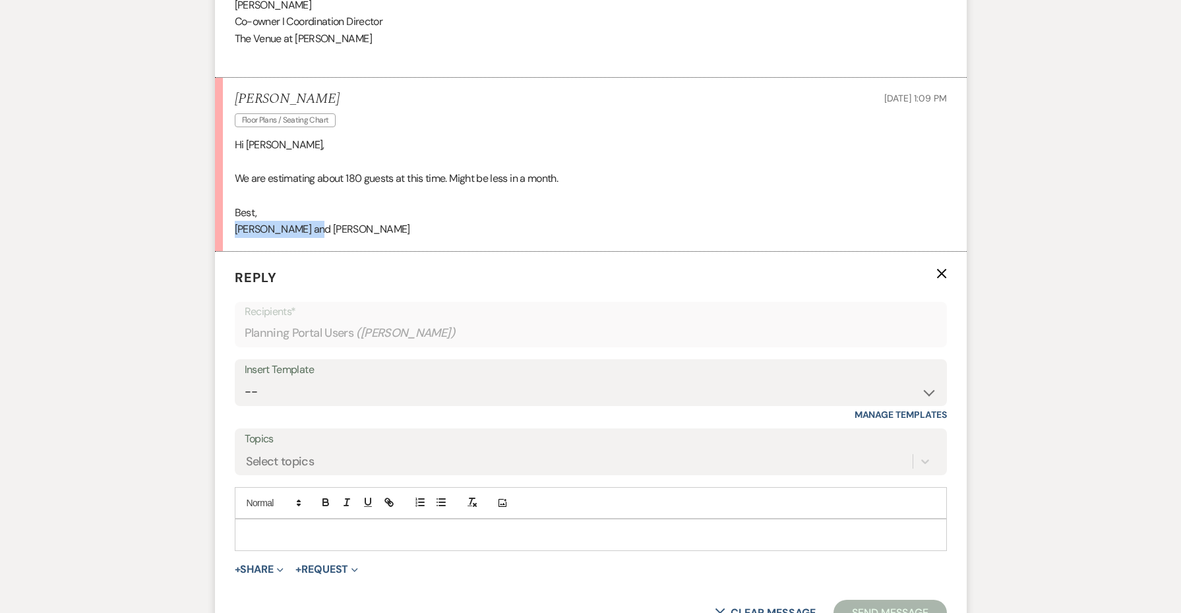
scroll to position [2837, 0]
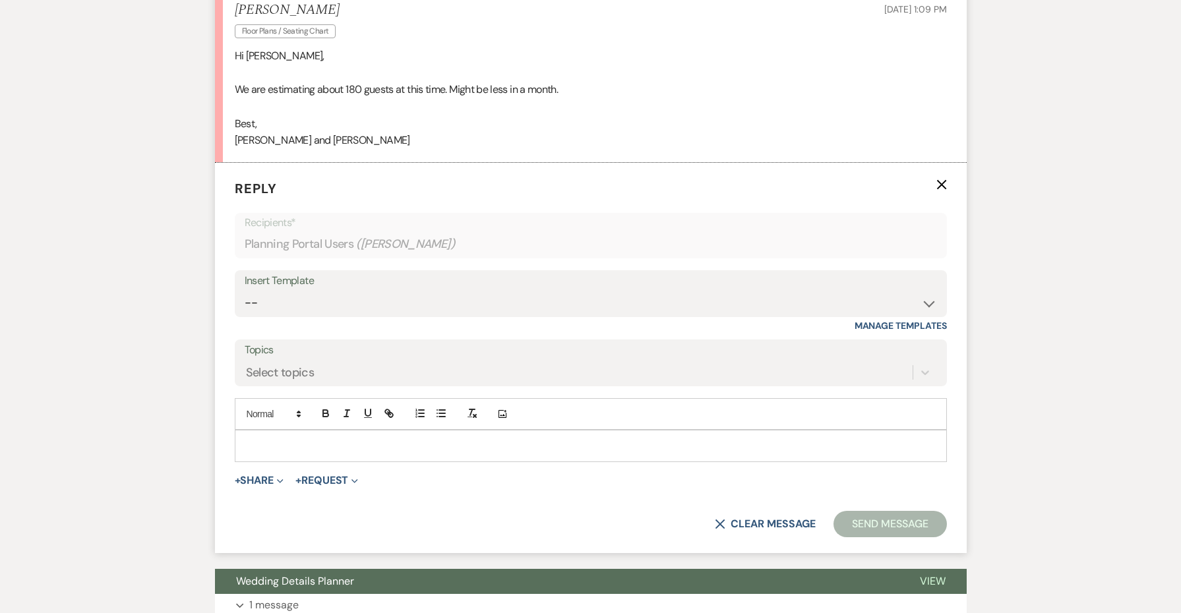
click at [282, 439] on p at bounding box center [590, 446] width 691 height 15
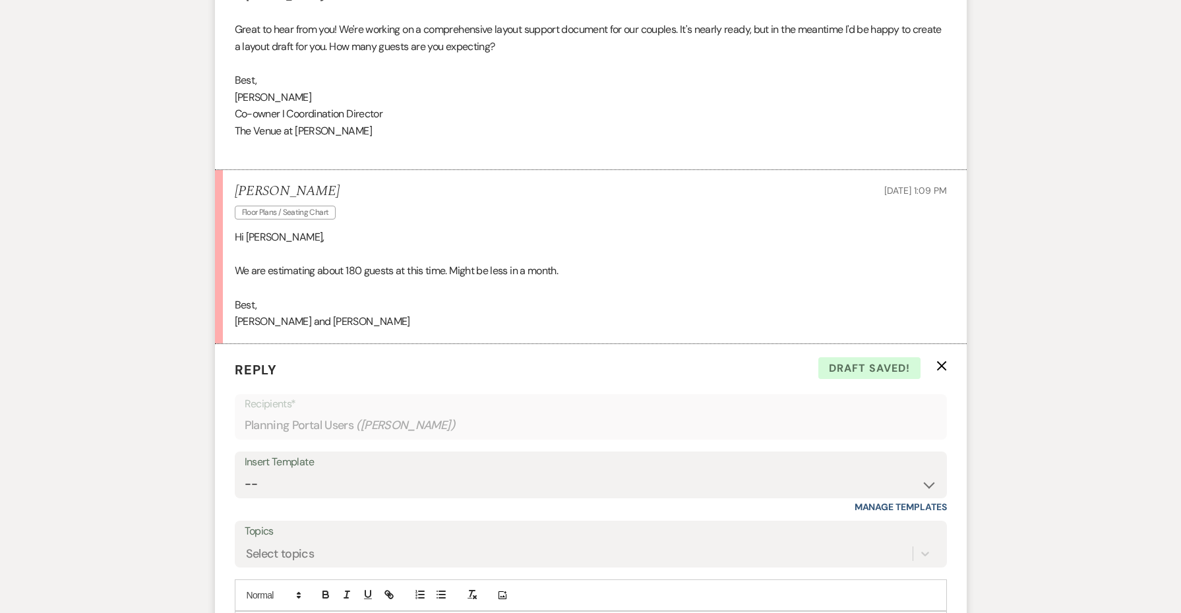
scroll to position [2431, 0]
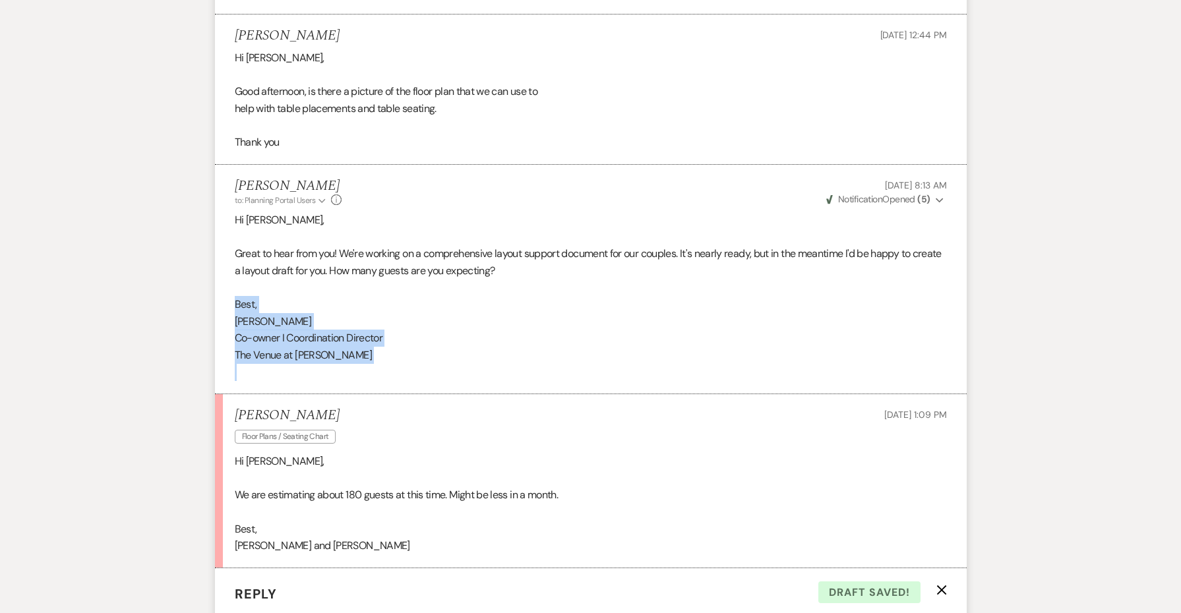
drag, startPoint x: 363, startPoint y: 319, endPoint x: 195, endPoint y: 255, distance: 179.1
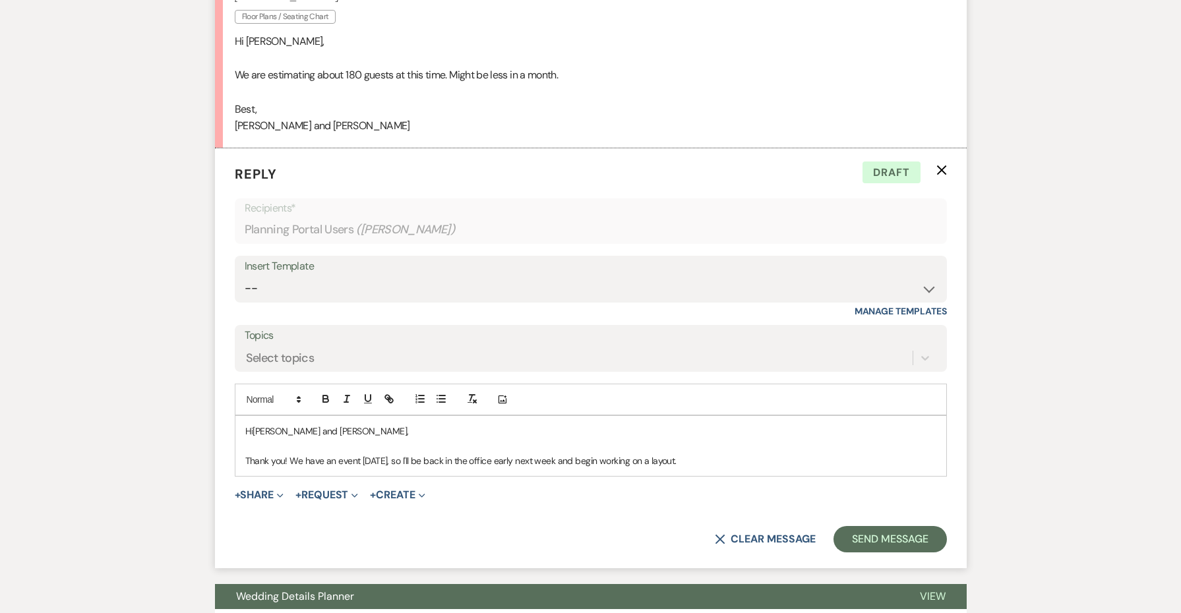
scroll to position [2892, 0]
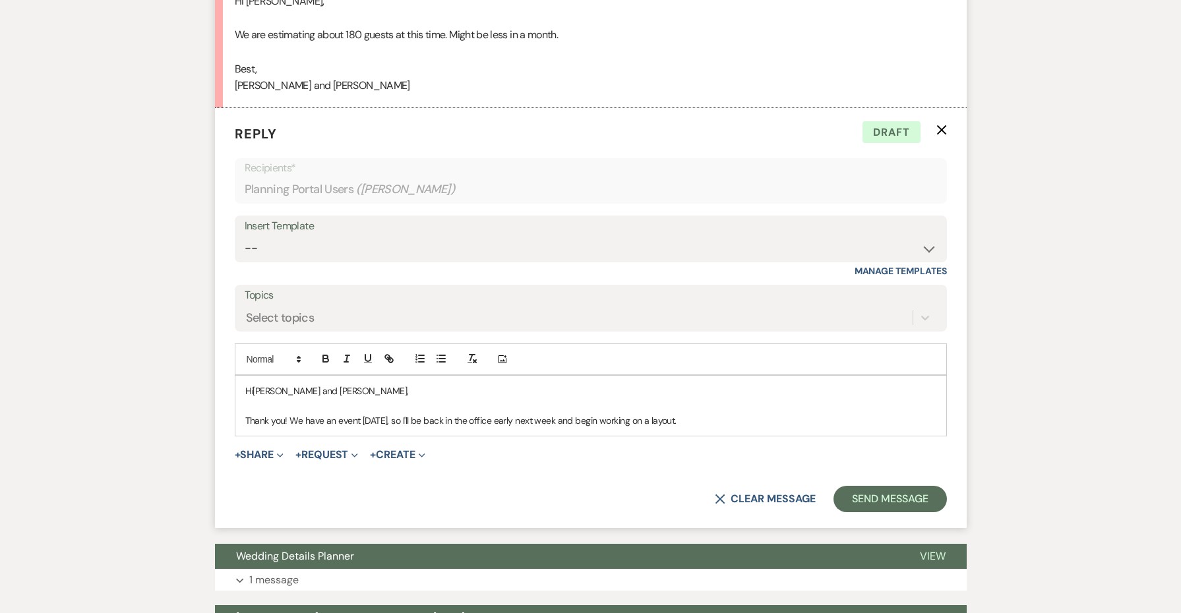
click at [742, 414] on p "Thank you! We have an event [DATE], so I'll be back in the office early next we…" at bounding box center [590, 421] width 691 height 15
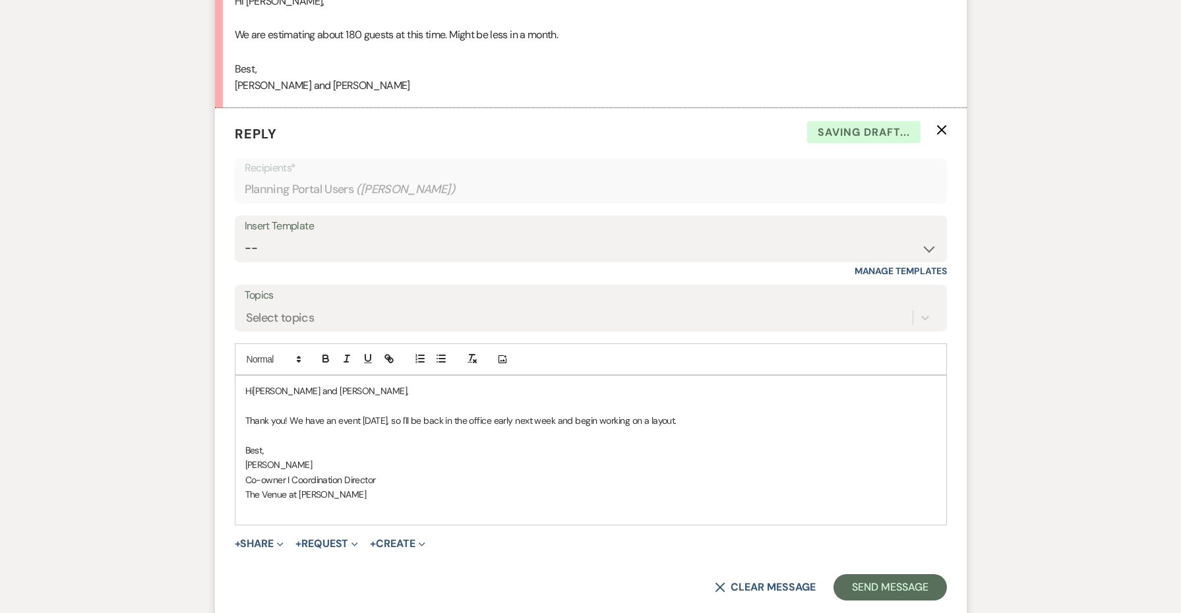
click at [753, 414] on p "Thank you! We have an event [DATE], so I'll be back in the office early next we…" at bounding box center [590, 421] width 691 height 15
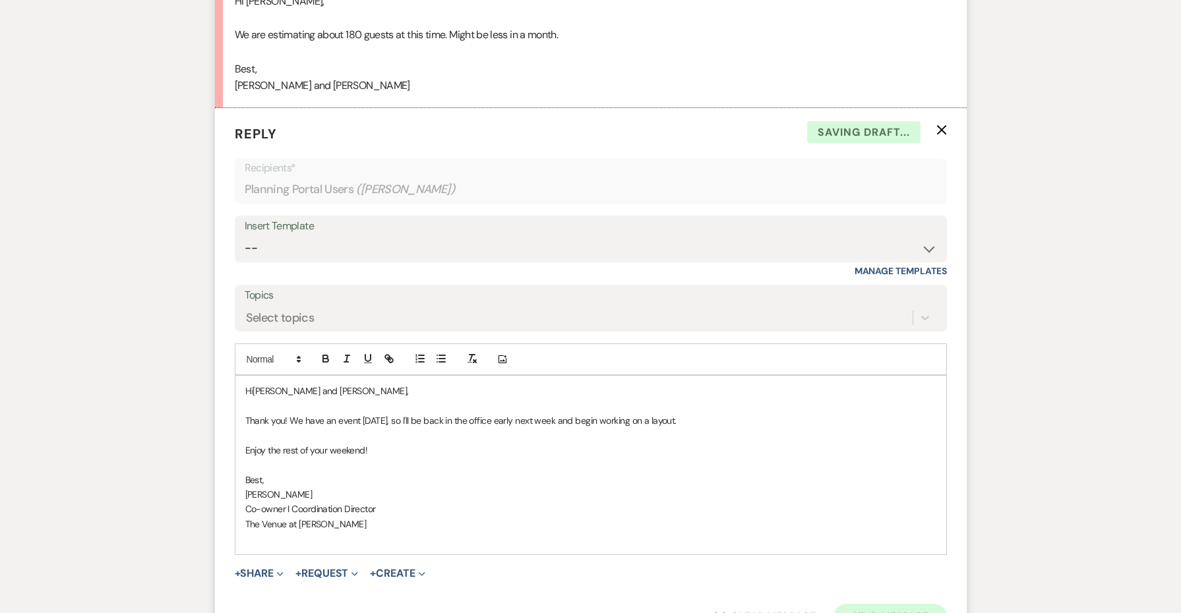
click at [910, 604] on button "Send Message" at bounding box center [890, 617] width 113 height 26
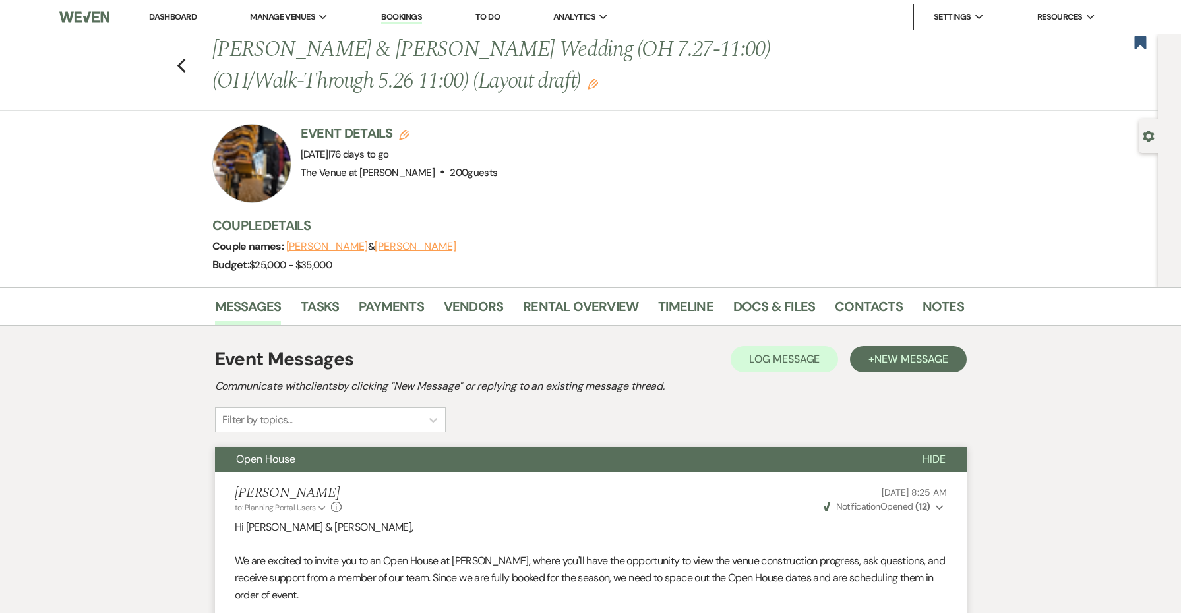
scroll to position [0, 0]
click at [184, 70] on use "button" at bounding box center [181, 66] width 9 height 15
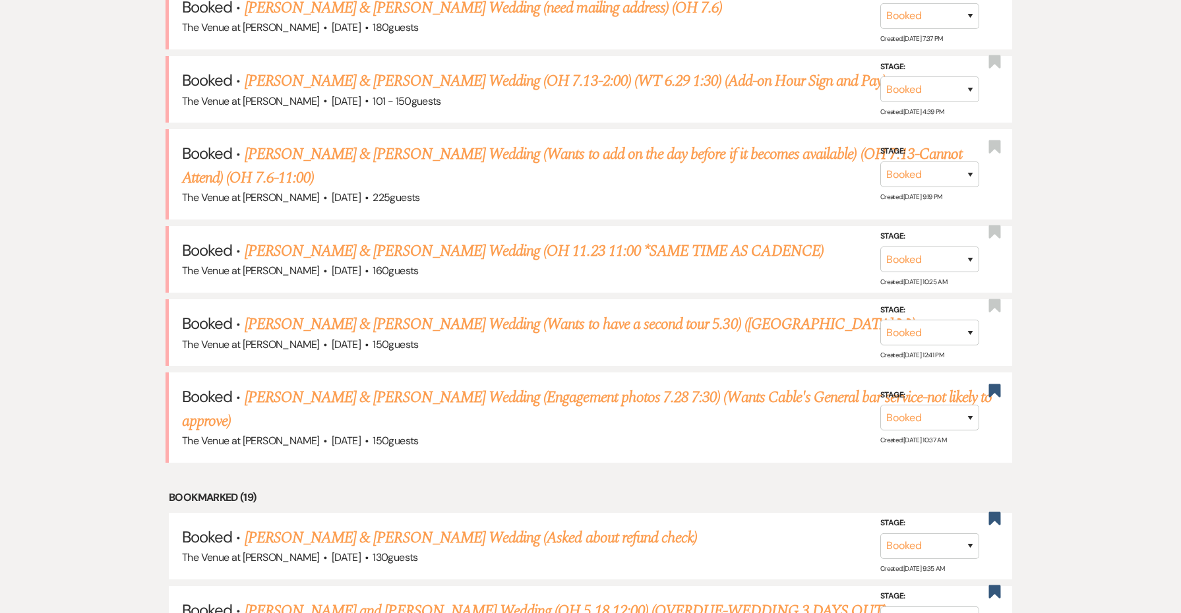
scroll to position [616, 0]
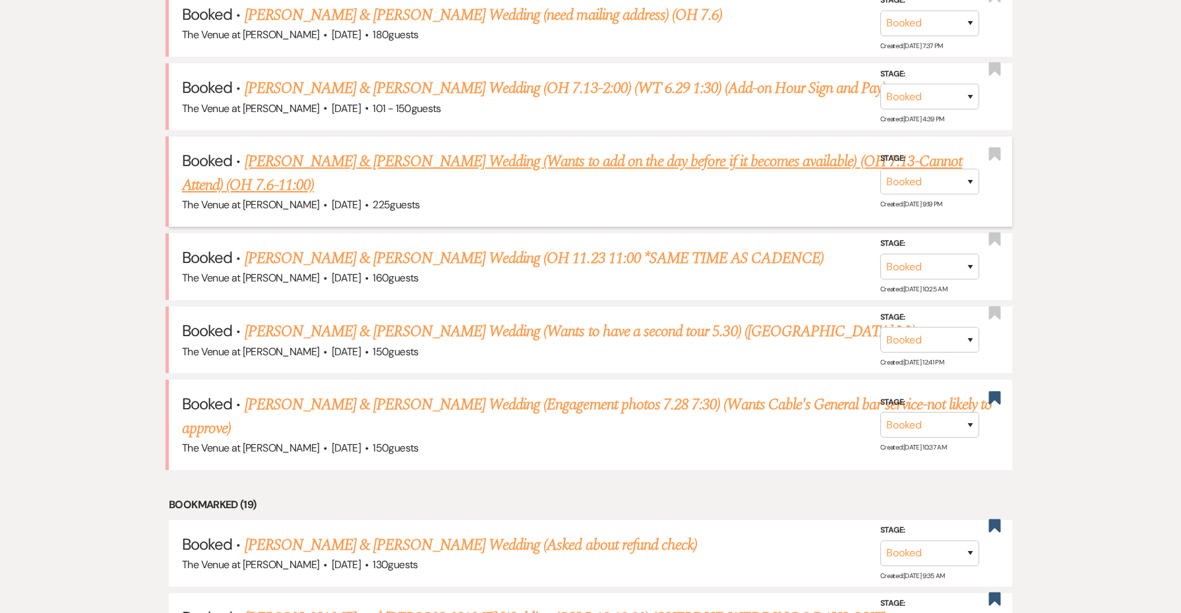
click at [345, 162] on link "[PERSON_NAME] & [PERSON_NAME] Wedding (Wants to add on the day before if it bec…" at bounding box center [572, 173] width 780 height 47
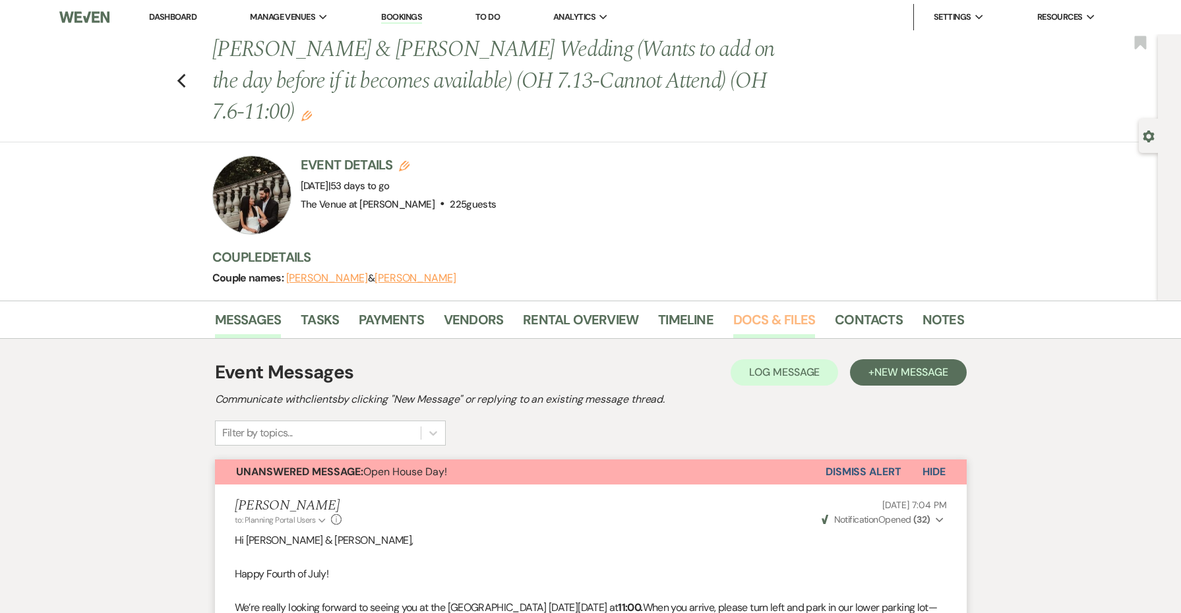
click at [754, 316] on link "Docs & Files" at bounding box center [775, 323] width 82 height 29
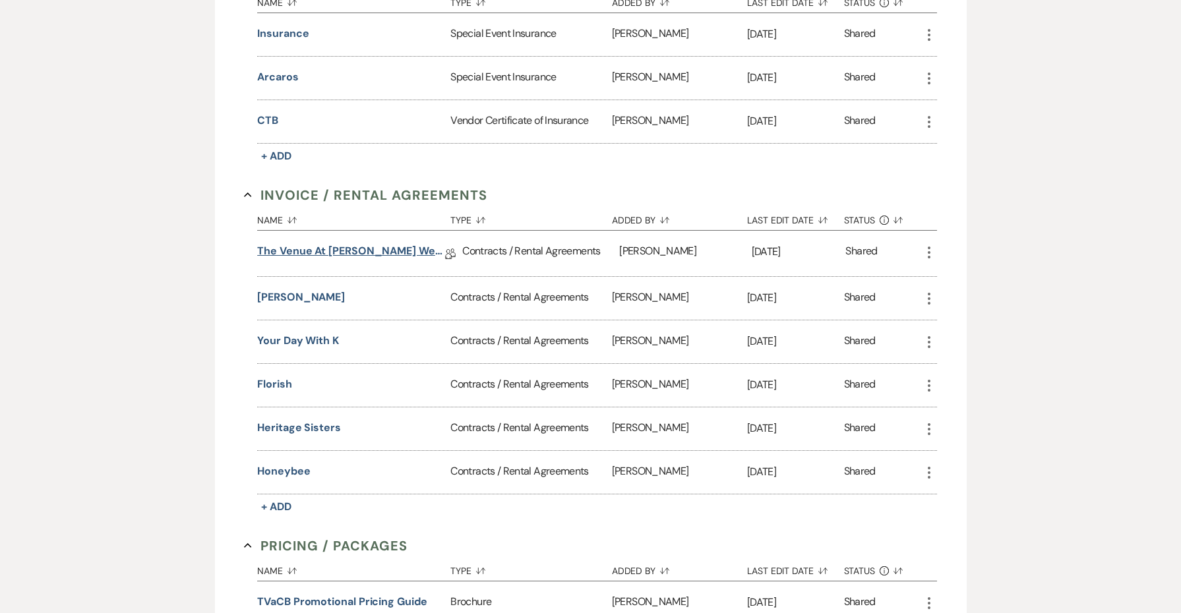
scroll to position [506, 0]
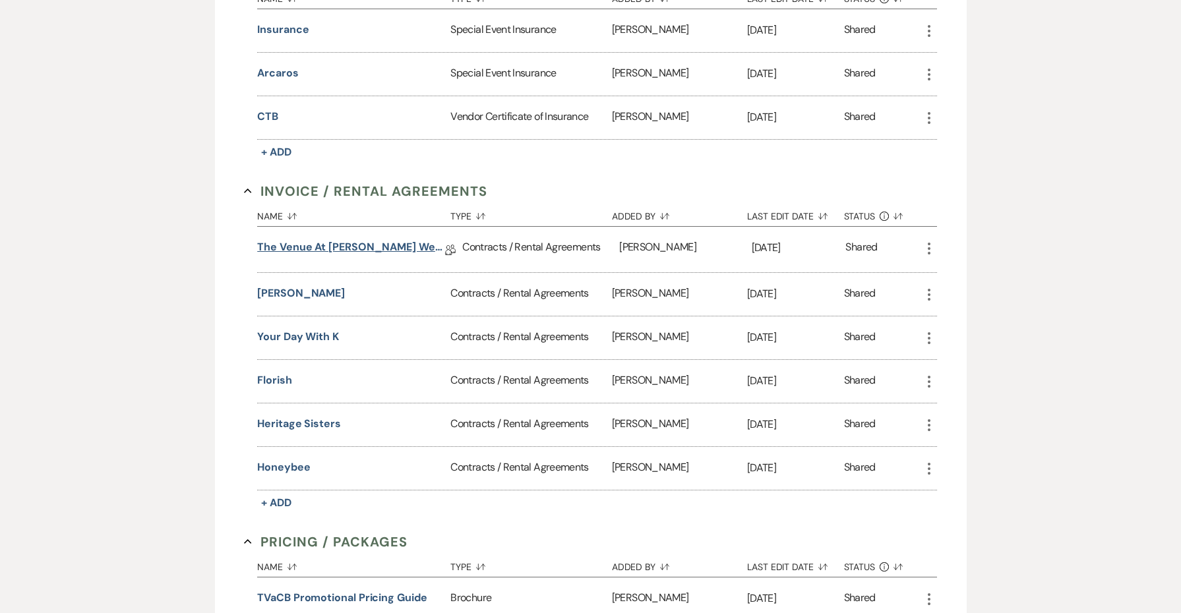
click at [363, 249] on link "The Venue at [PERSON_NAME] Wedding Contract ([PERSON_NAME])" at bounding box center [351, 249] width 188 height 20
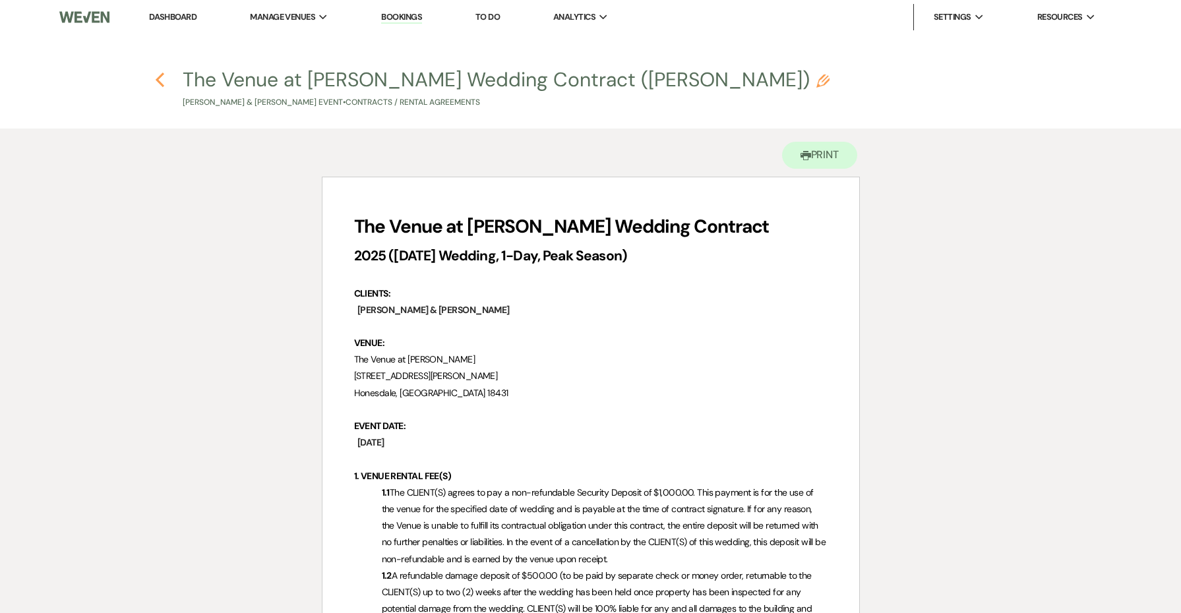
click at [164, 84] on icon "Previous" at bounding box center [160, 80] width 10 height 16
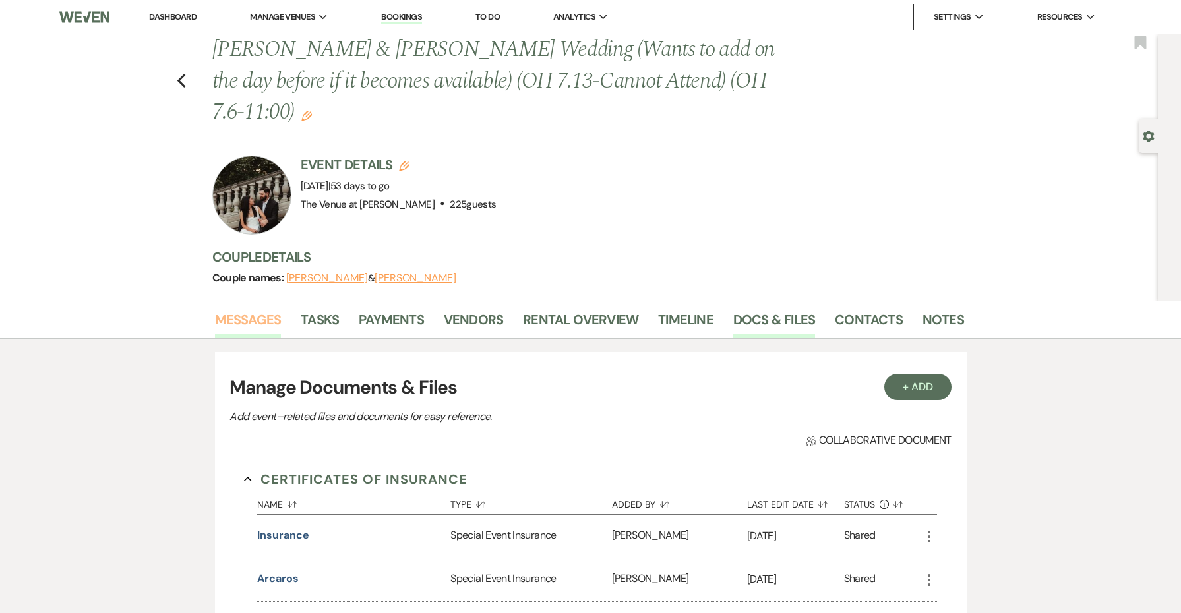
click at [253, 324] on link "Messages" at bounding box center [248, 323] width 67 height 29
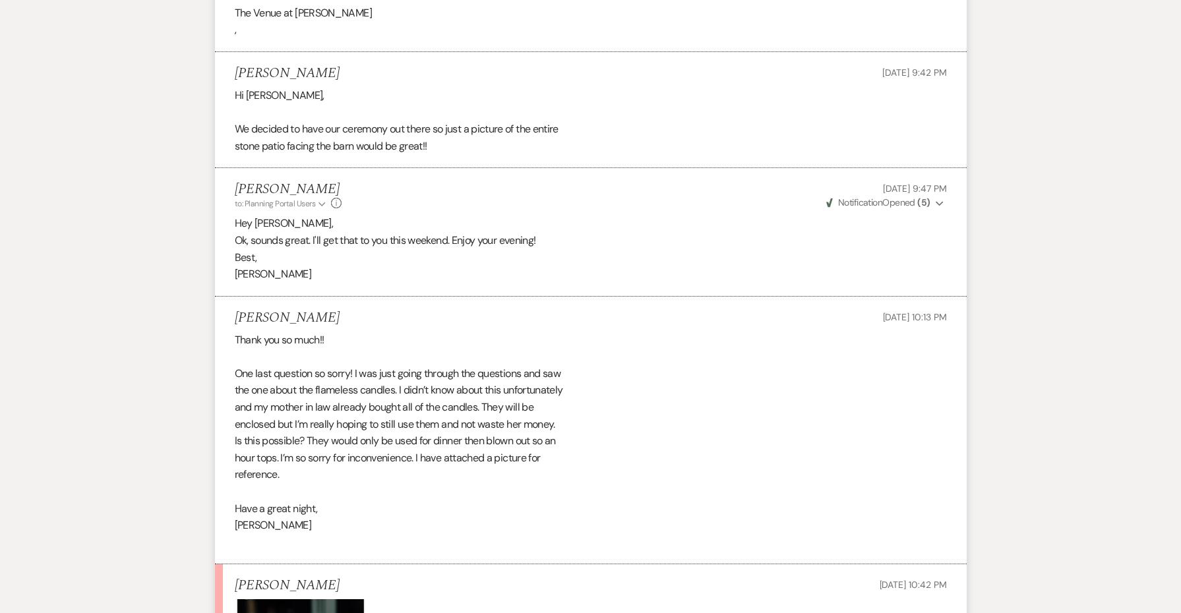
scroll to position [3874, 0]
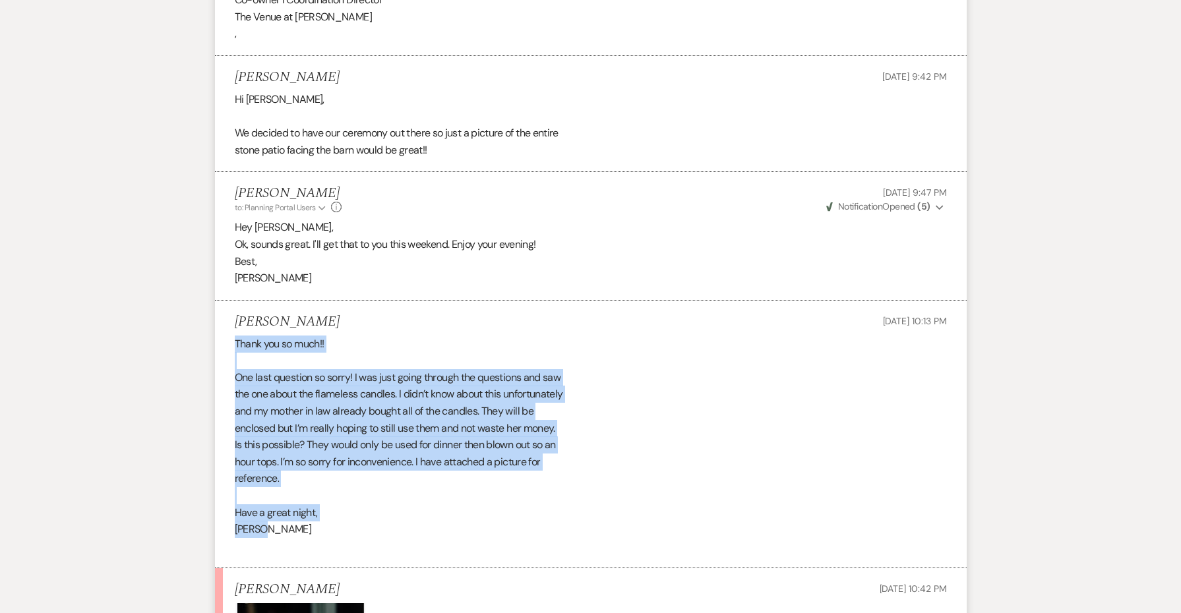
drag, startPoint x: 344, startPoint y: 459, endPoint x: 168, endPoint y: 274, distance: 255.7
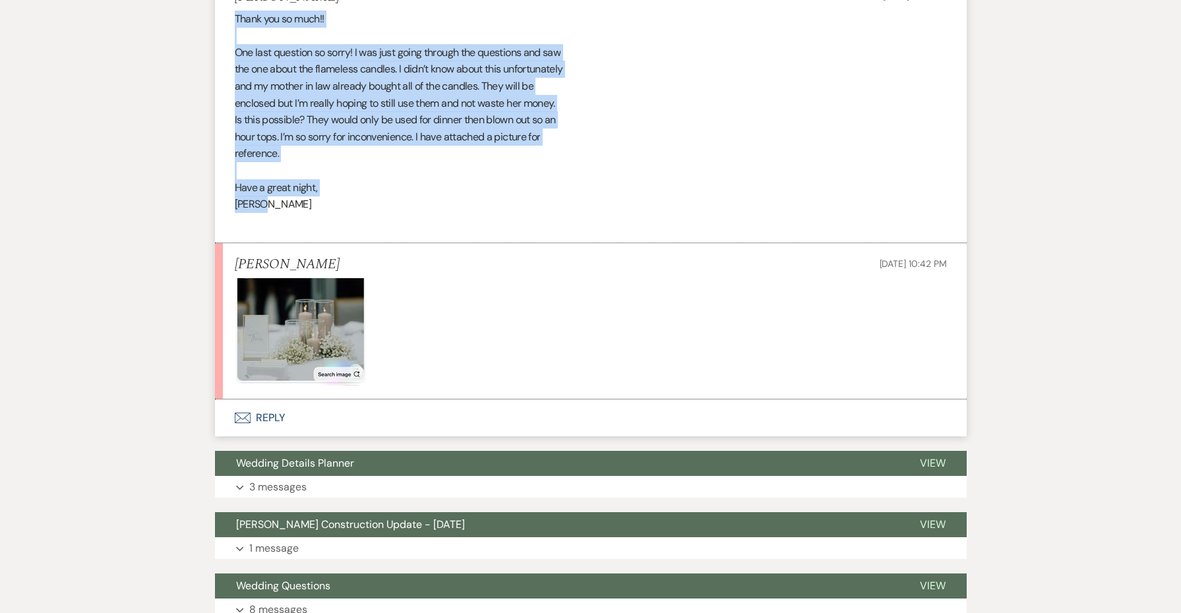
scroll to position [4258, 0]
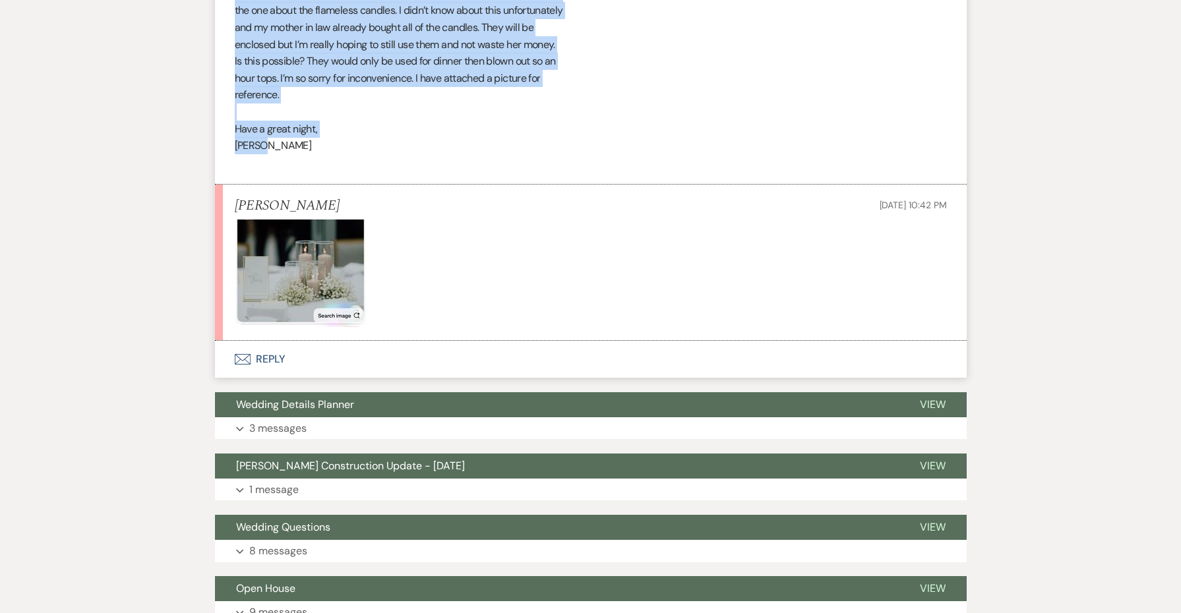
click at [266, 341] on button "Envelope Reply" at bounding box center [591, 359] width 752 height 37
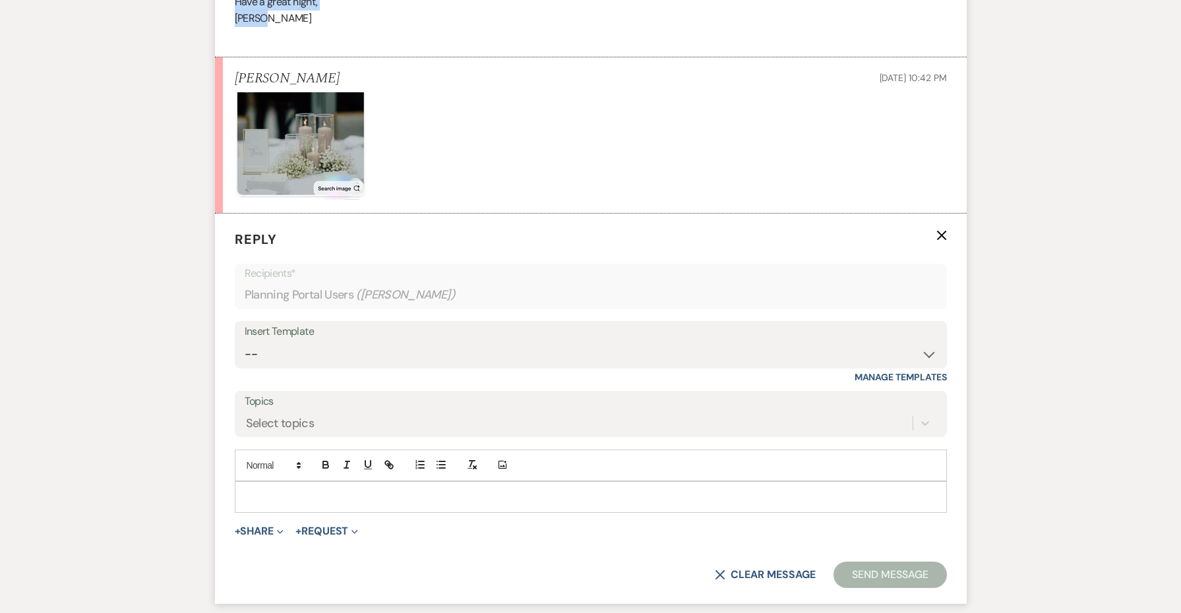
scroll to position [4412, 0]
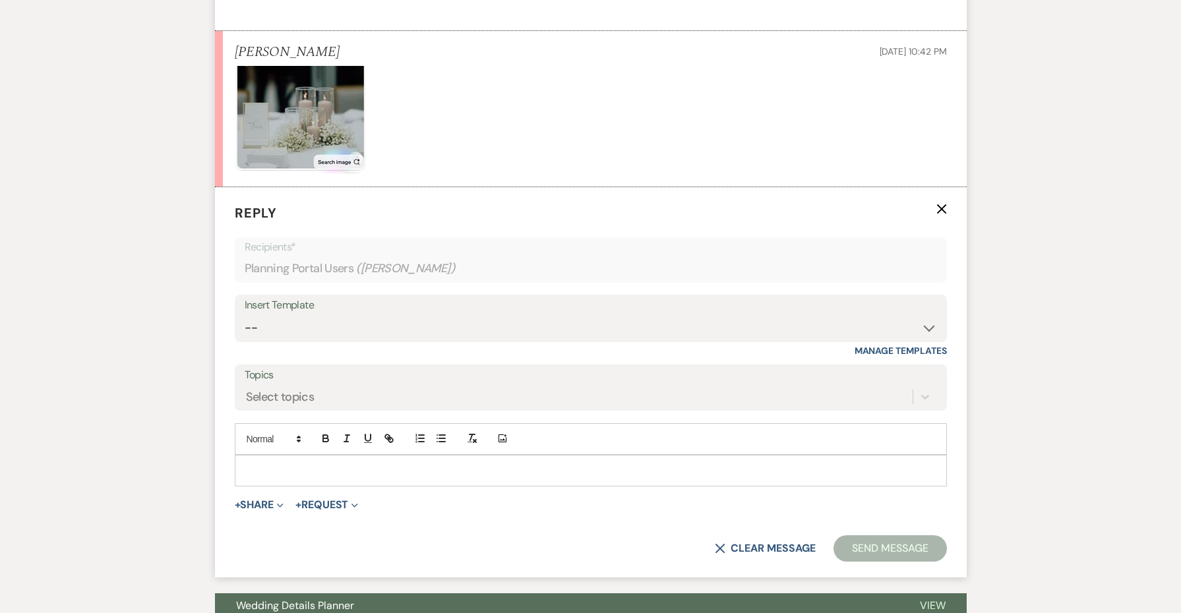
click at [338, 464] on p at bounding box center [590, 471] width 691 height 15
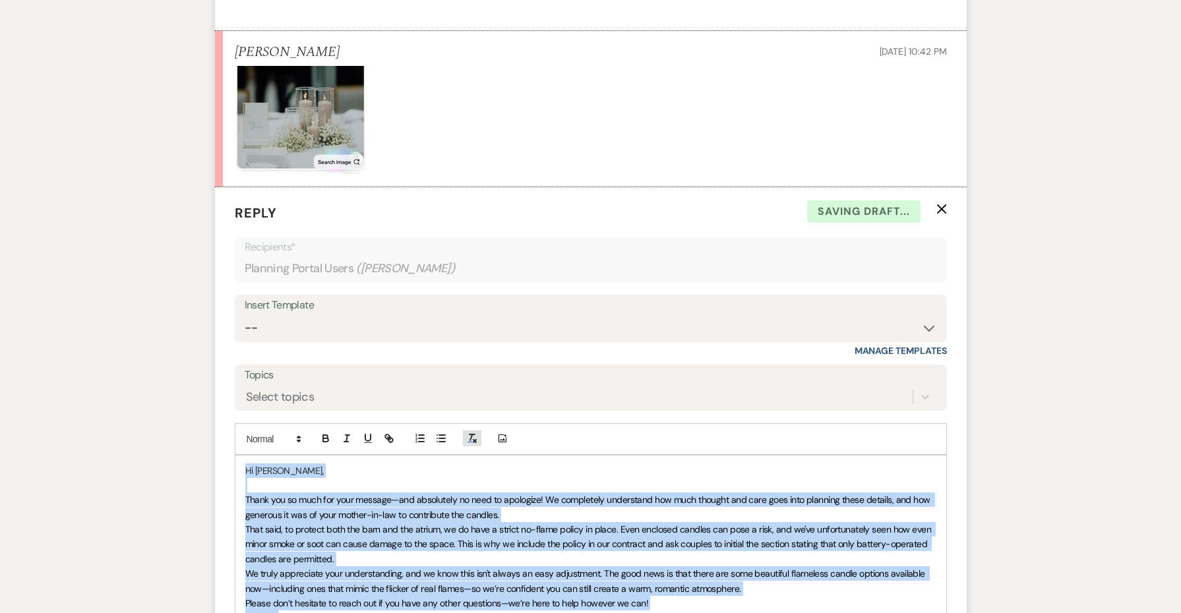
click at [468, 442] on rect "button" at bounding box center [470, 442] width 5 height 1
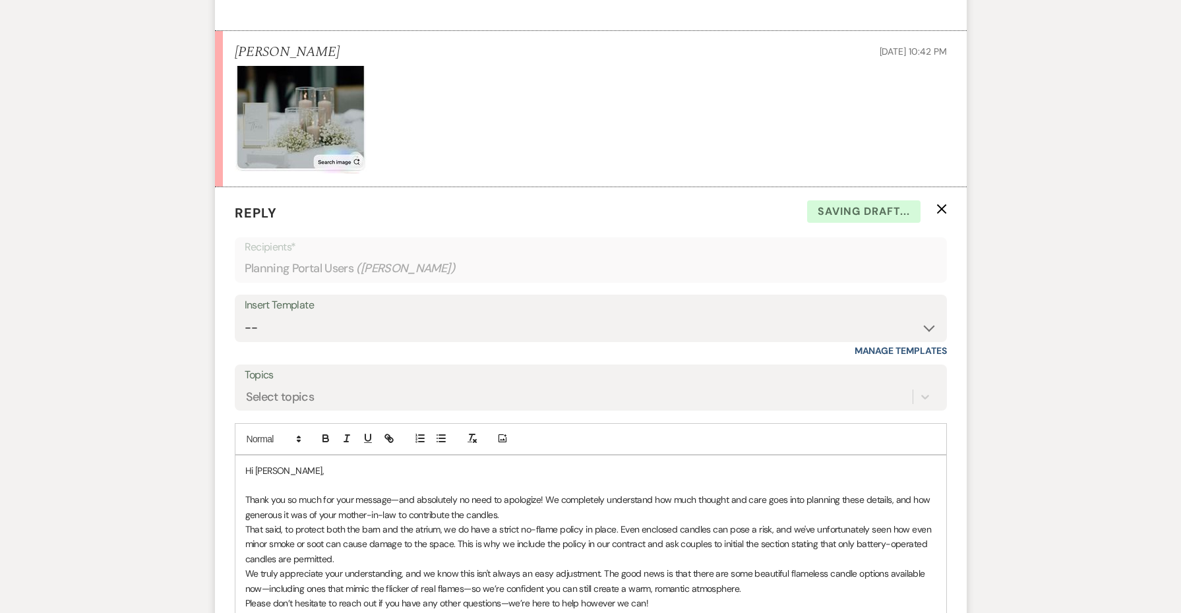
click at [476, 522] on p "That said, to protect both the barn and the atrium, we do have a strict no-flam…" at bounding box center [590, 544] width 691 height 44
drag, startPoint x: 931, startPoint y: 453, endPoint x: 825, endPoint y: 450, distance: 106.2
click at [825, 522] on p "That said, to protect both the barn and the atrium, we do have a strict no-flam…" at bounding box center [590, 544] width 691 height 44
click at [803, 522] on p "That said, to protect both the barn and the atrium, we do have a strict no-flam…" at bounding box center [590, 544] width 691 height 44
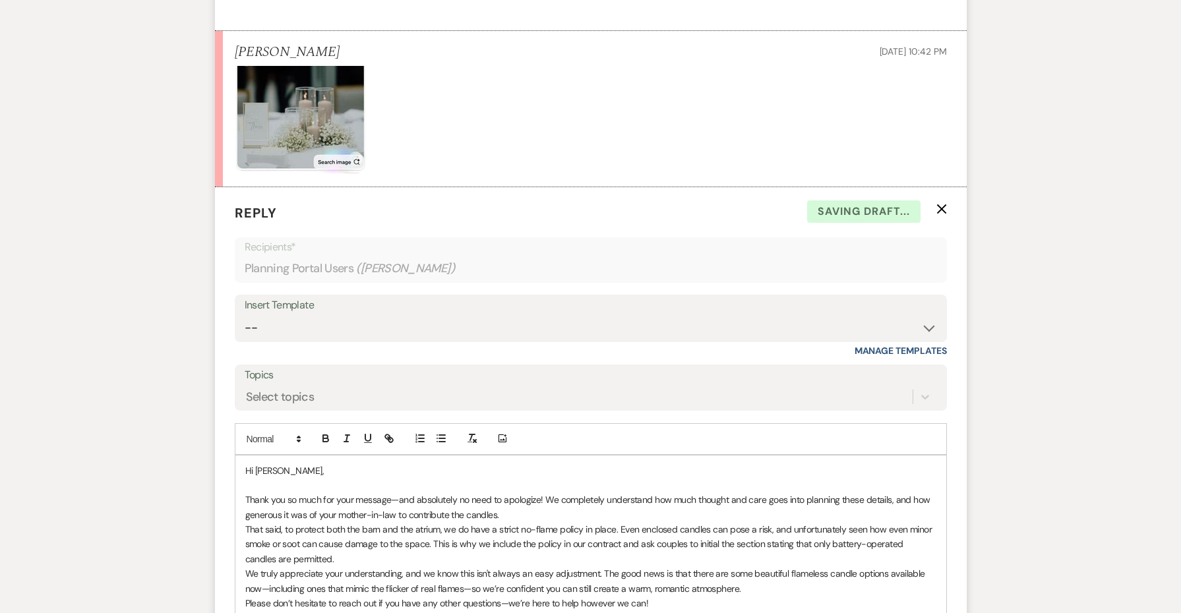
click at [843, 522] on p "That said, to protect both the barn and the atrium, we do have a strict no-flam…" at bounding box center [590, 544] width 691 height 44
drag, startPoint x: 883, startPoint y: 452, endPoint x: 846, endPoint y: 451, distance: 37.6
click at [846, 522] on p "That said, to protect both the barn and the atrium, we do have a strict no-flam…" at bounding box center [590, 544] width 691 height 44
click at [387, 522] on p "That said, to protect both the barn and the atrium, we do have a strict no-flam…" at bounding box center [590, 544] width 691 height 44
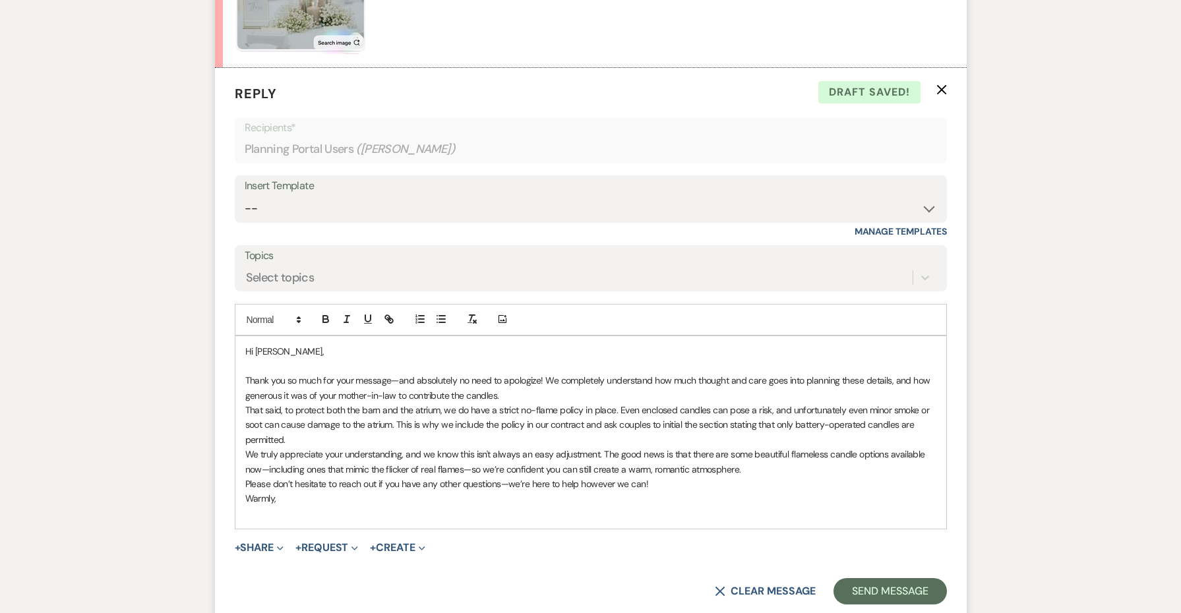
scroll to position [4554, 0]
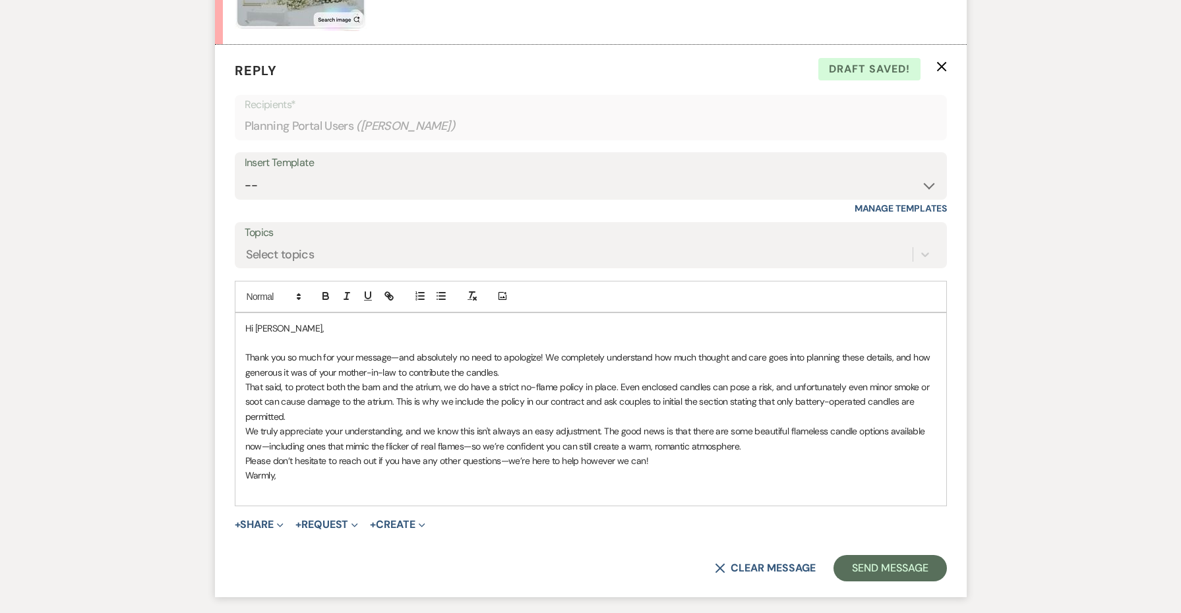
click at [601, 424] on p "We truly appreciate your understanding, and we know this isn't always an easy a…" at bounding box center [590, 439] width 691 height 30
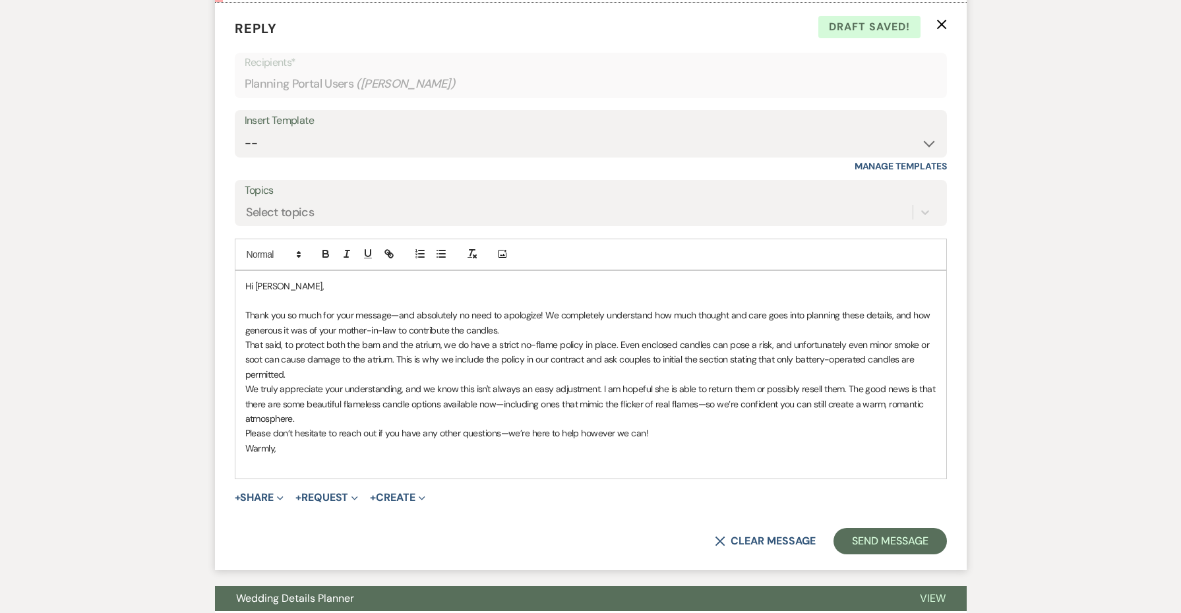
scroll to position [4597, 0]
click at [626, 381] on p "We truly appreciate your understanding, and we know this isn't always an easy a…" at bounding box center [590, 403] width 691 height 44
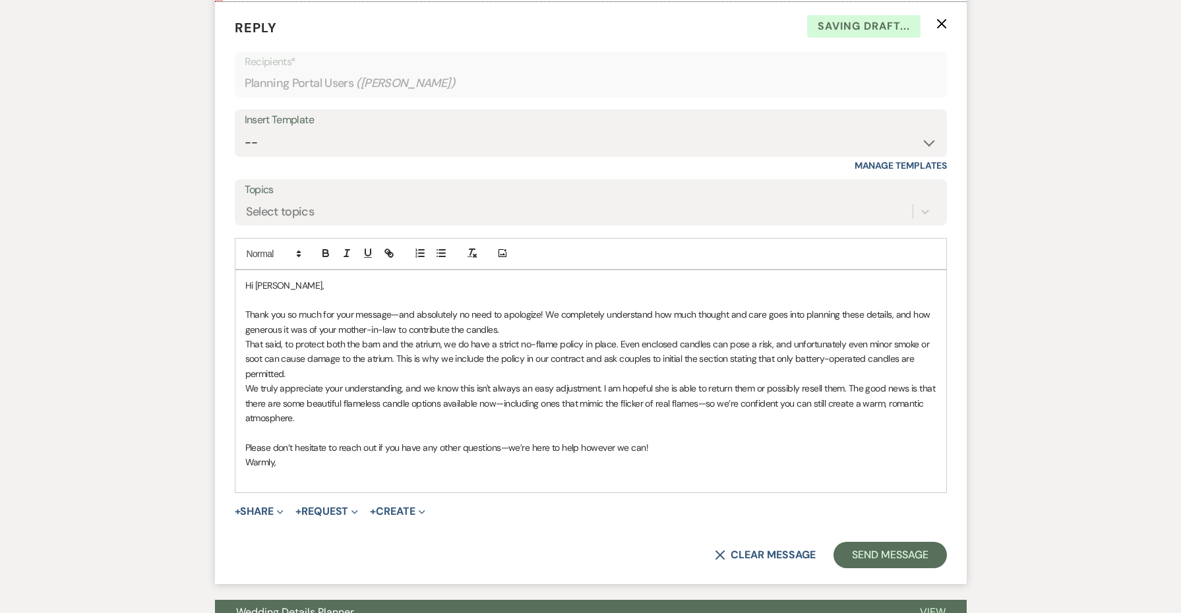
click at [739, 441] on p "Please don’t hesitate to reach out if you have any other questions—we’re here t…" at bounding box center [590, 448] width 691 height 15
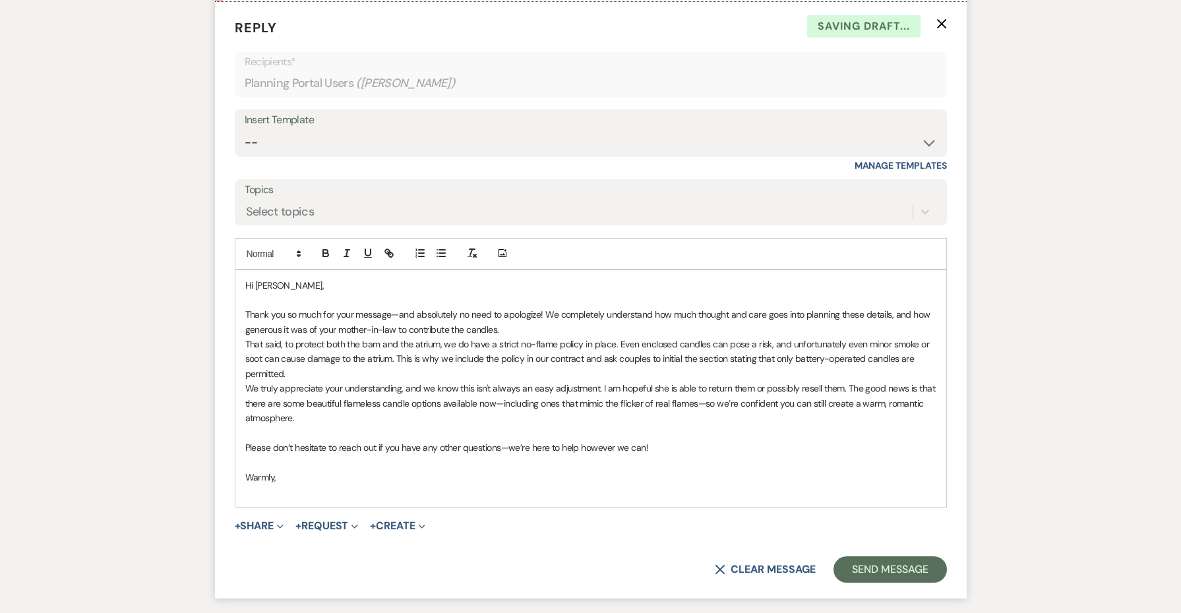
click at [660, 337] on p "That said, to protect both the barn and the atrium, we do have a strict no-flam…" at bounding box center [590, 359] width 691 height 44
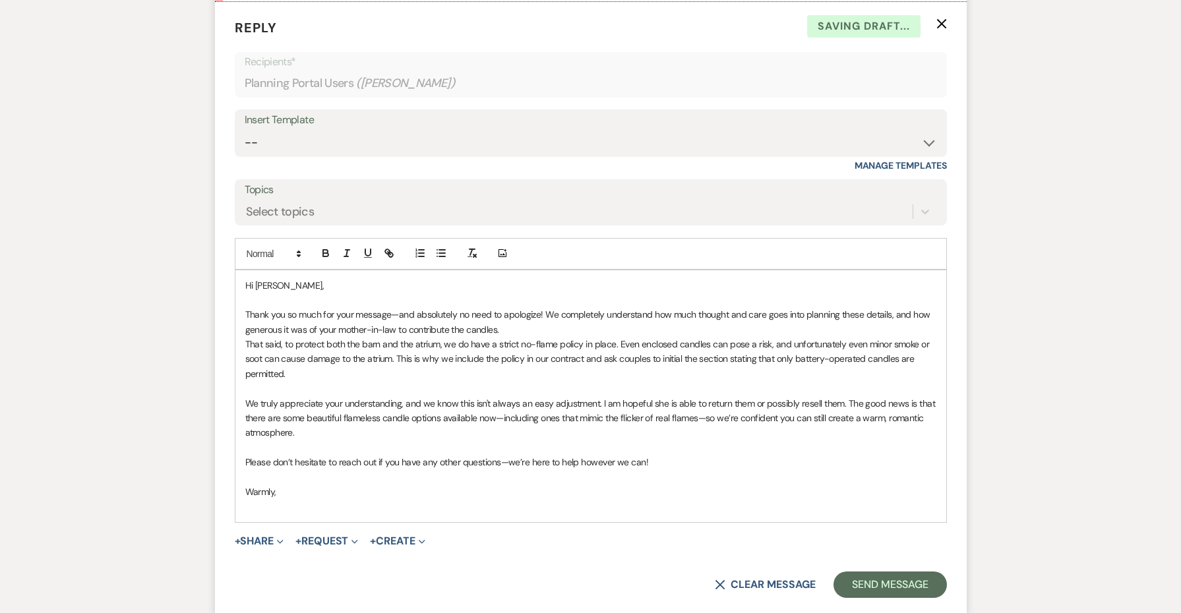
click at [611, 307] on p "Thank you so much for your message—and absolutely no need to apologize! We comp…" at bounding box center [590, 322] width 691 height 30
click at [607, 307] on p "Thank you so much for your message—and absolutely no need to apologize! We comp…" at bounding box center [590, 322] width 691 height 30
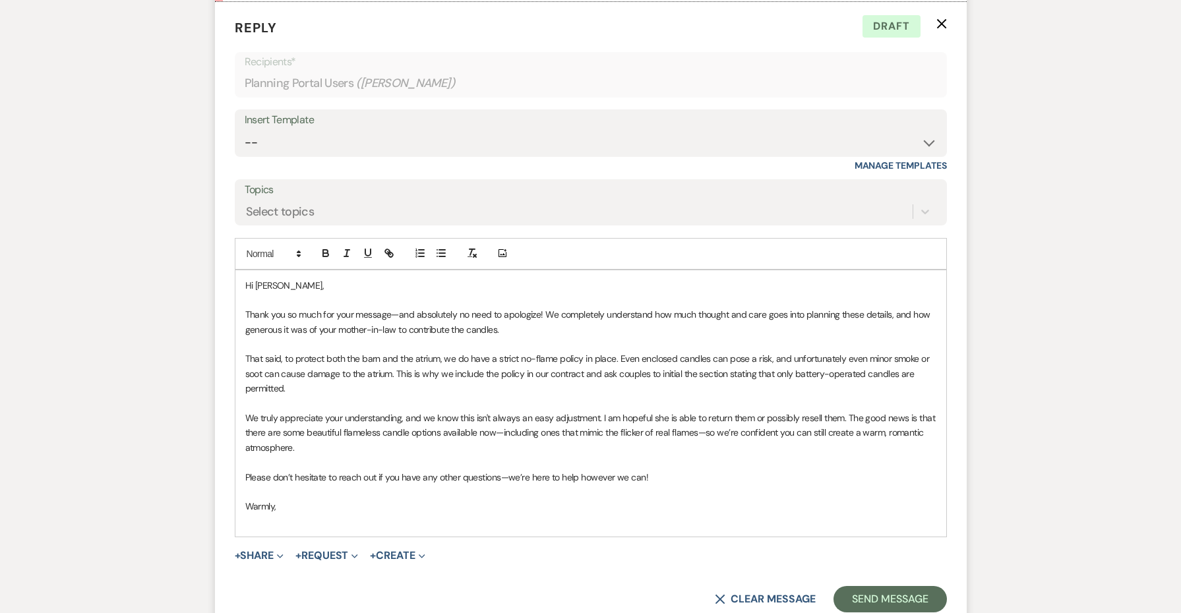
click at [250, 352] on p "That said, to protect both the barn and the atrium, we do have a strict no-flam…" at bounding box center [590, 374] width 691 height 44
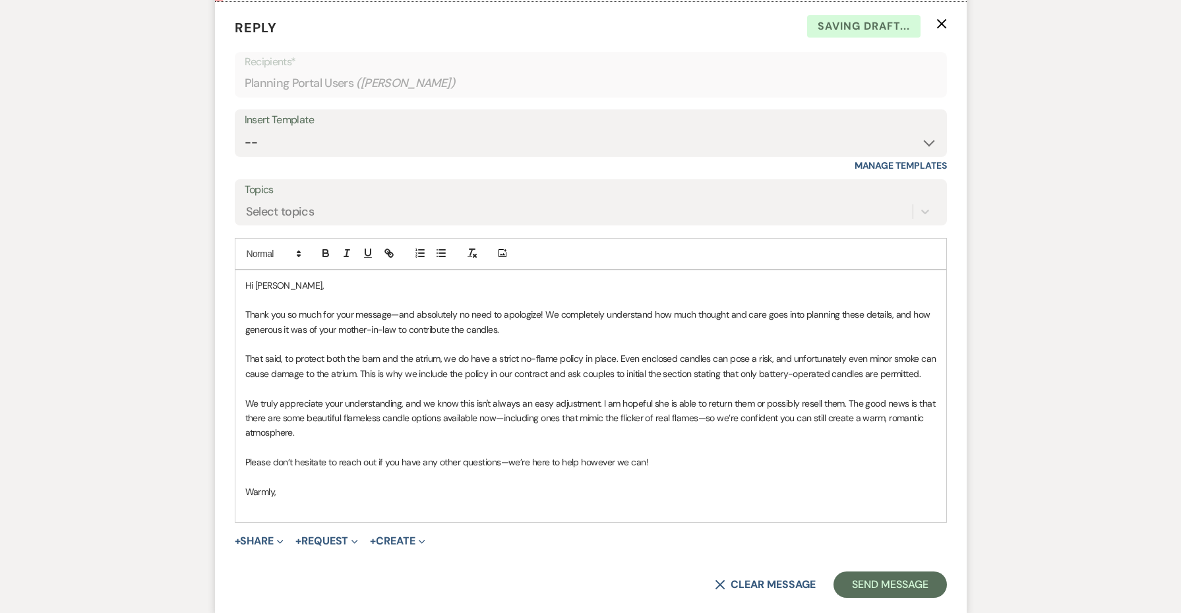
click at [292, 381] on p at bounding box center [590, 388] width 691 height 15
click at [366, 381] on p at bounding box center [590, 388] width 691 height 15
click at [353, 381] on p at bounding box center [590, 388] width 691 height 15
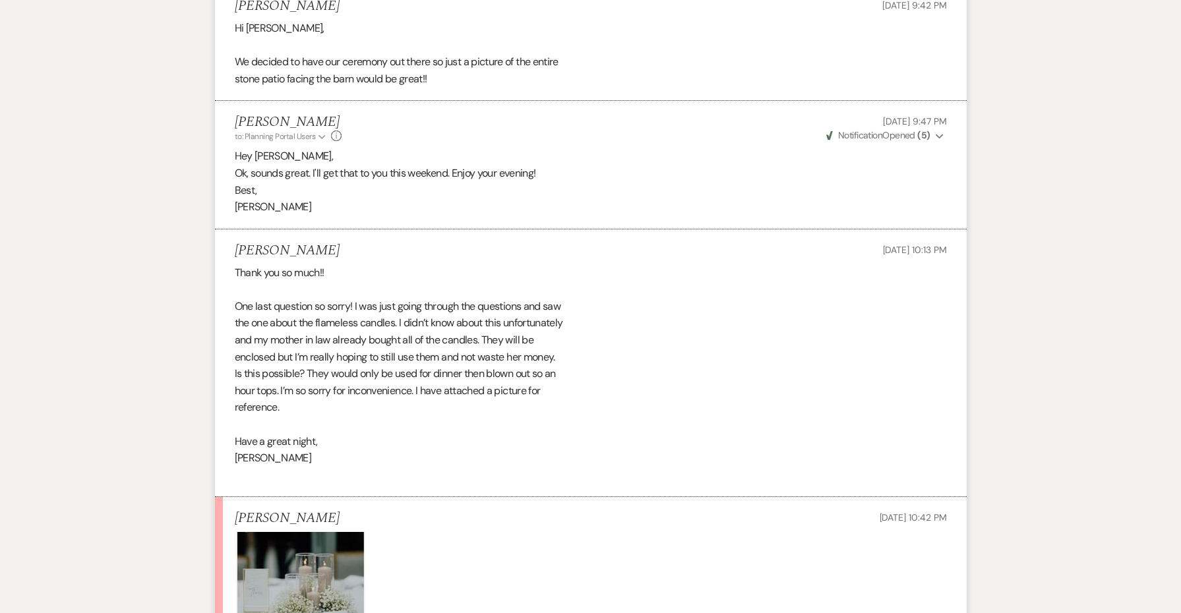
scroll to position [3944, 0]
click at [256, 200] on p "[PERSON_NAME]" at bounding box center [591, 208] width 712 height 17
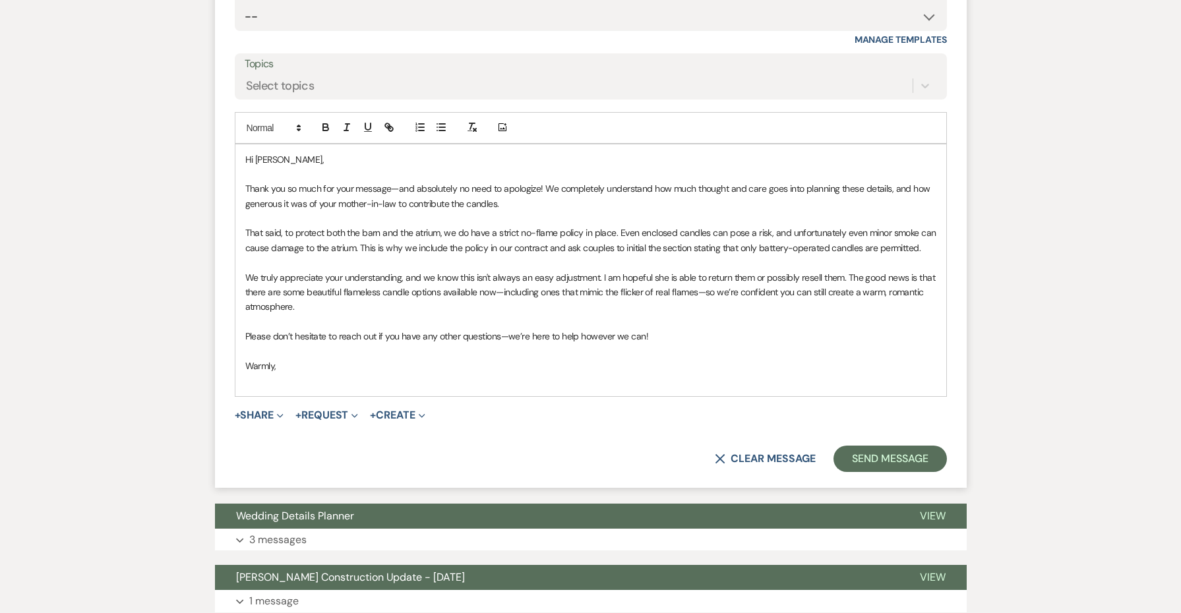
scroll to position [4813, 0]
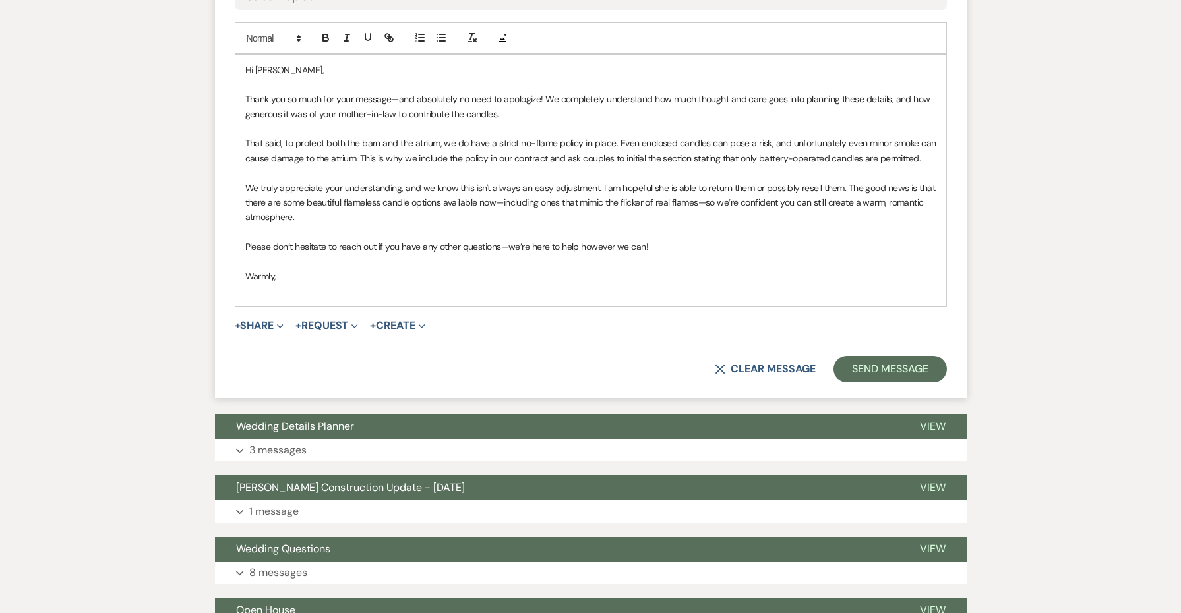
click at [249, 284] on p at bounding box center [590, 291] width 691 height 15
click at [918, 356] on button "Send Message" at bounding box center [890, 369] width 113 height 26
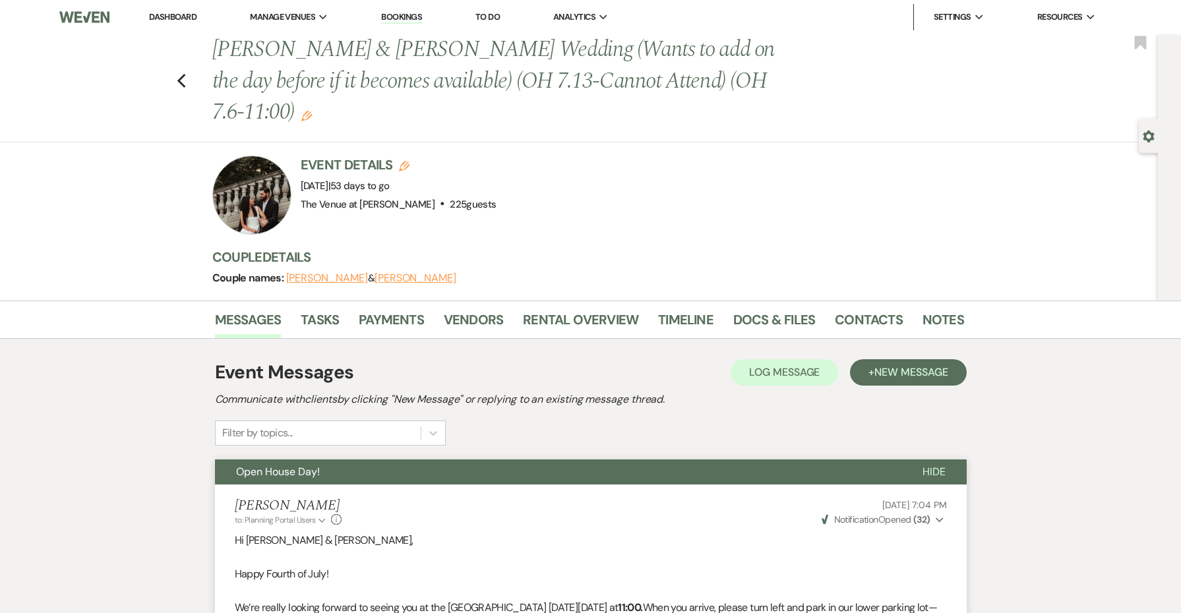
scroll to position [0, 0]
click at [301, 113] on icon "Edit" at bounding box center [306, 116] width 11 height 11
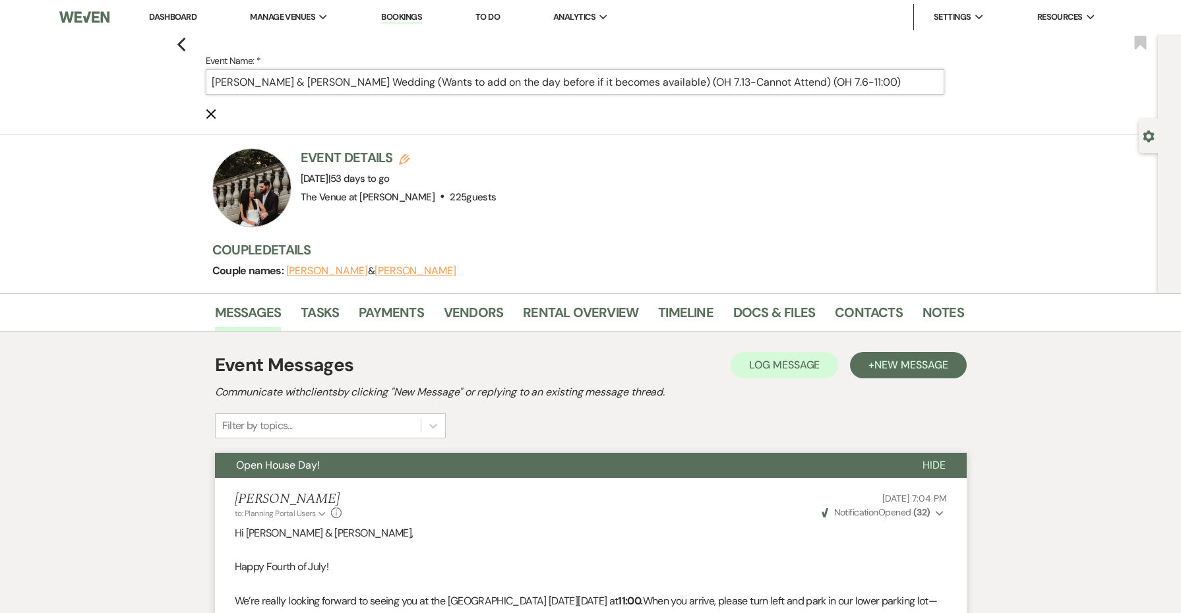
click at [893, 86] on input "[PERSON_NAME] & [PERSON_NAME] Wedding (Wants to add on the day before if it bec…" at bounding box center [575, 82] width 739 height 26
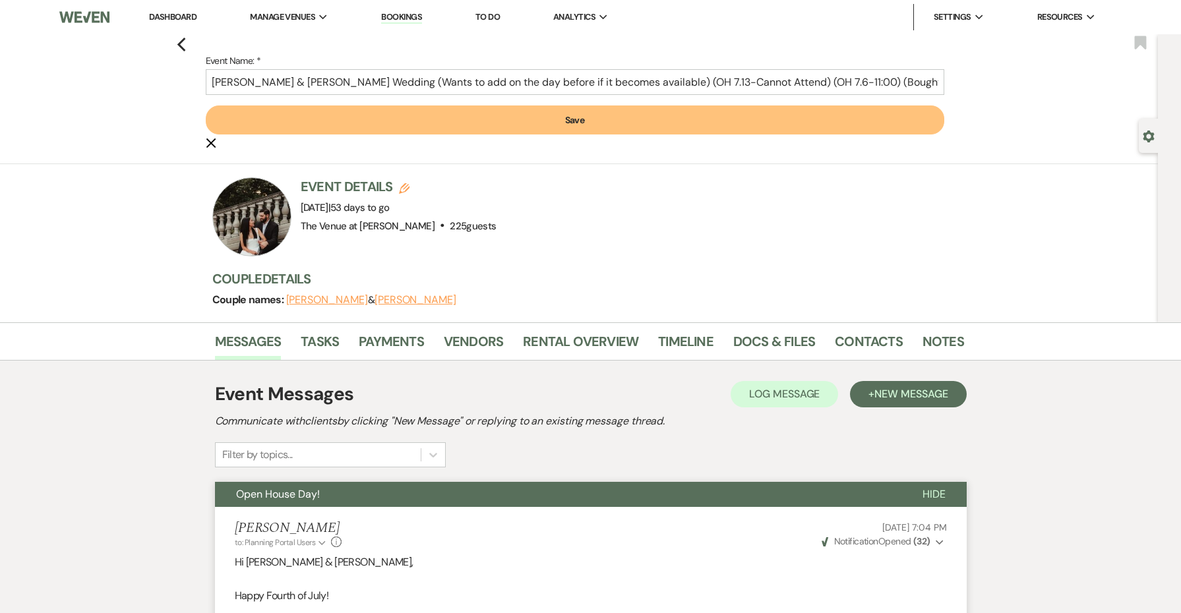
click at [875, 106] on button "Save" at bounding box center [575, 120] width 739 height 29
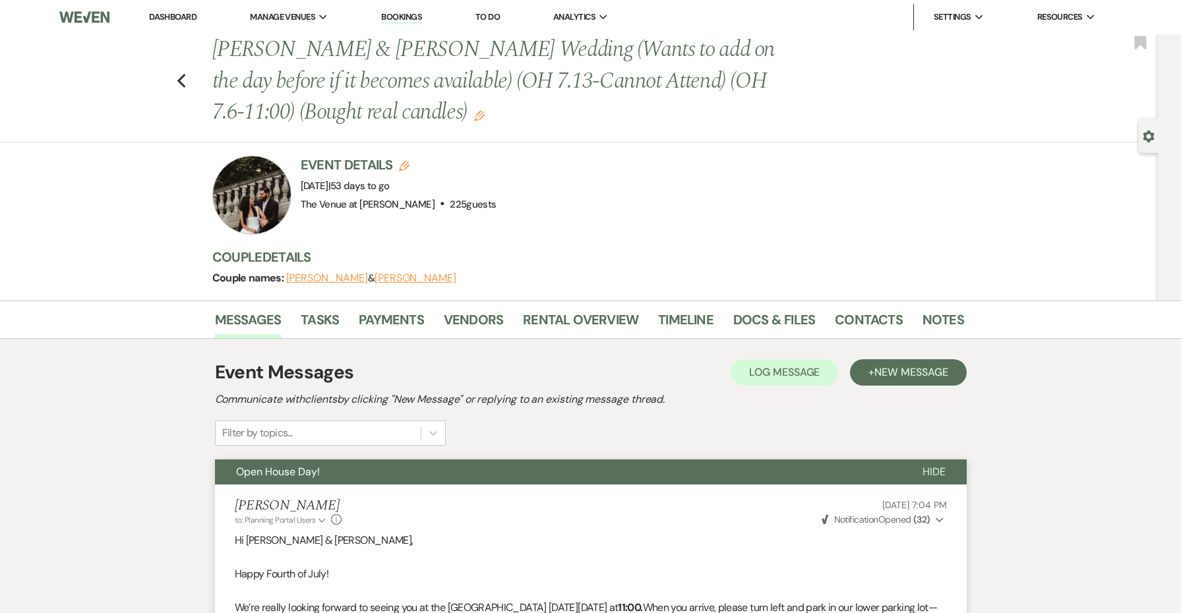
click at [173, 84] on div "Previous [PERSON_NAME] & [PERSON_NAME] Wedding (Wants to add on the day before …" at bounding box center [575, 88] width 1165 height 108
click at [183, 81] on icon "Previous" at bounding box center [182, 81] width 10 height 16
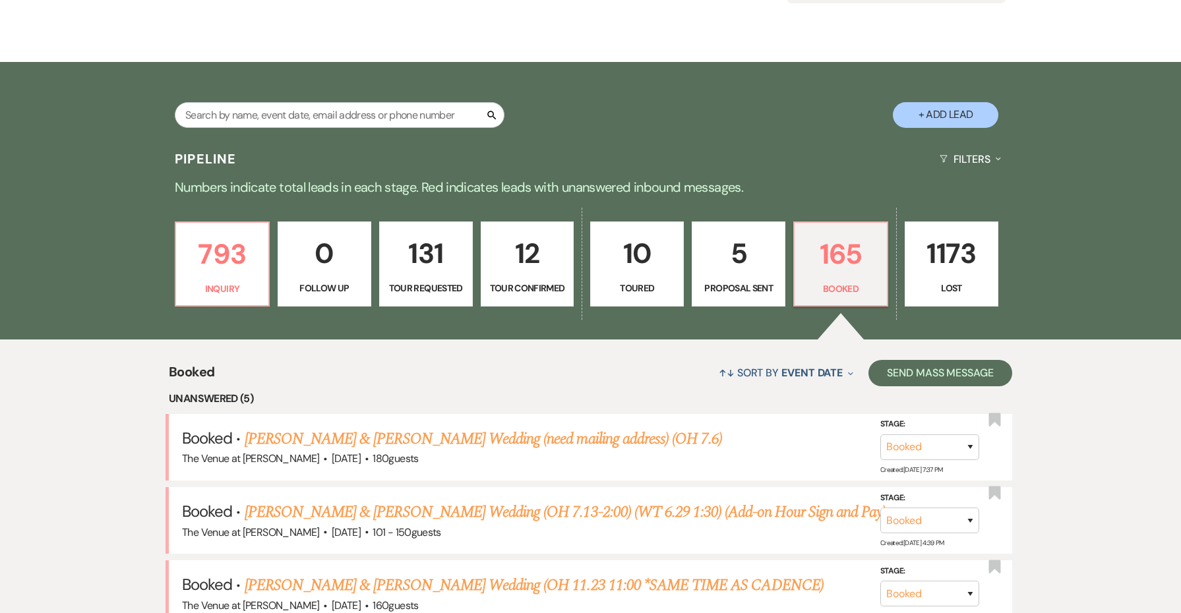
scroll to position [212, 0]
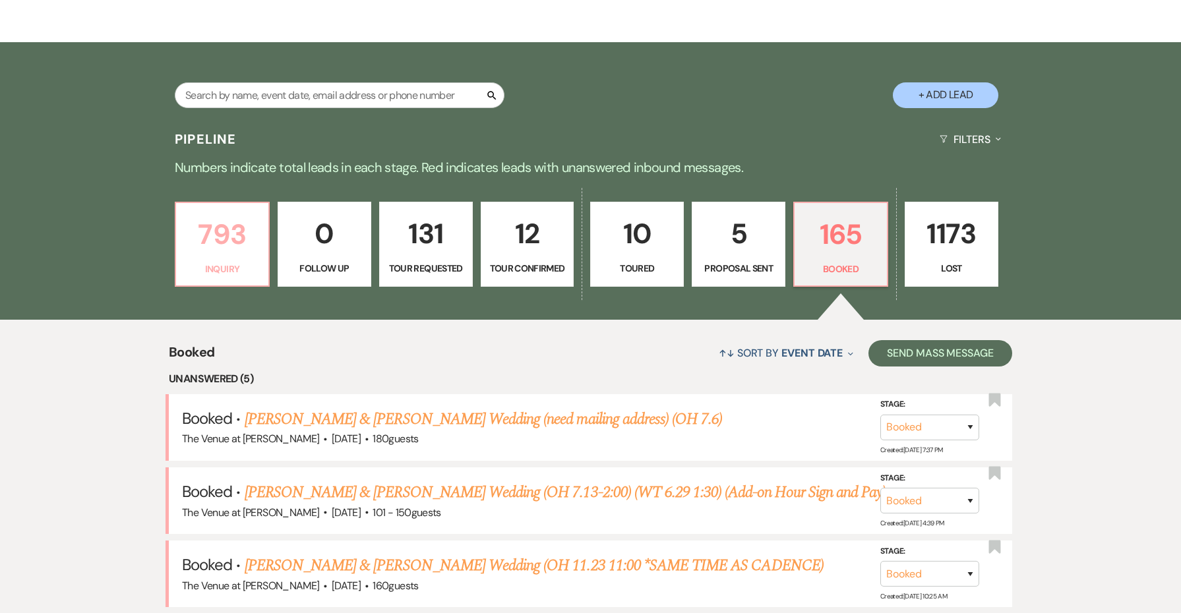
click at [229, 218] on p "793" at bounding box center [222, 234] width 77 height 44
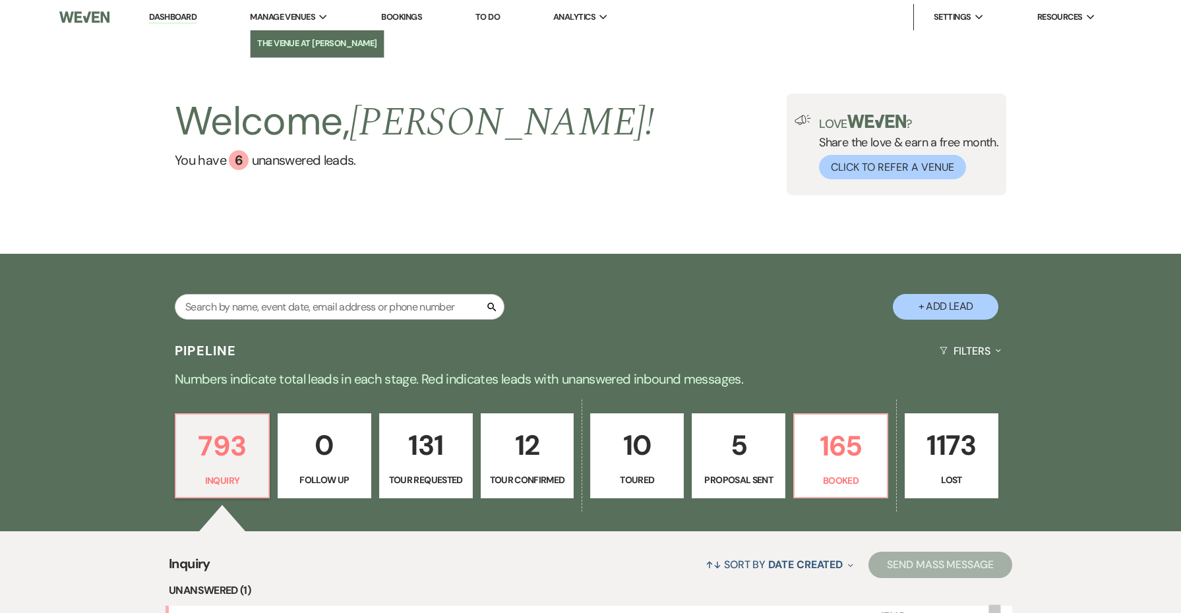
click at [323, 47] on li "The Venue at [PERSON_NAME]" at bounding box center [317, 43] width 120 height 13
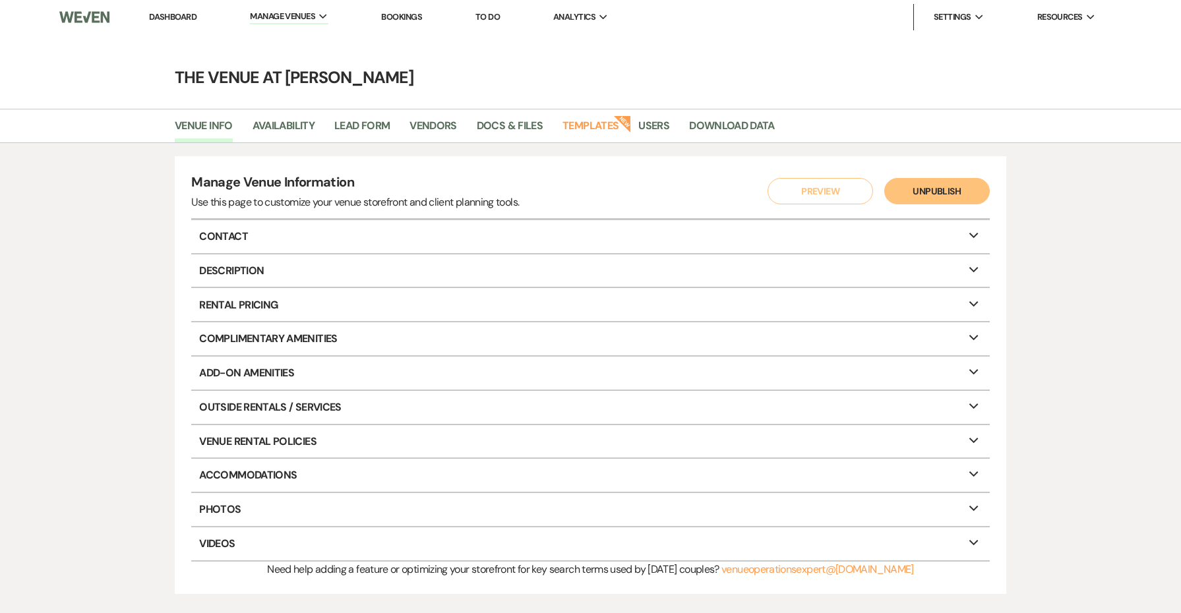
click at [255, 274] on p "Description Expand" at bounding box center [590, 271] width 799 height 33
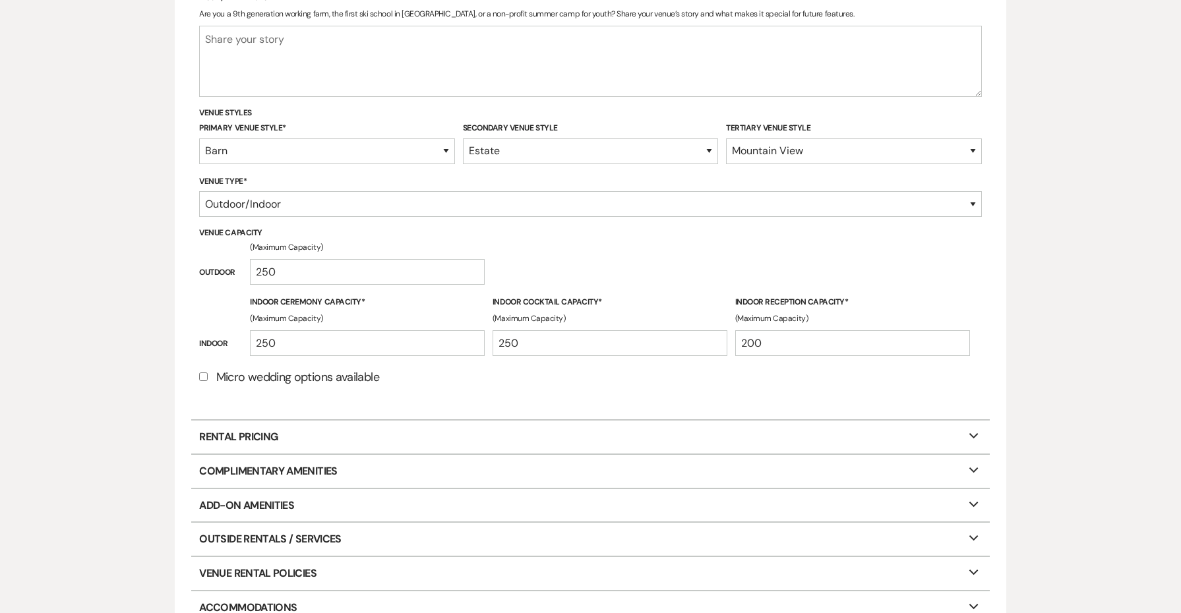
scroll to position [594, 0]
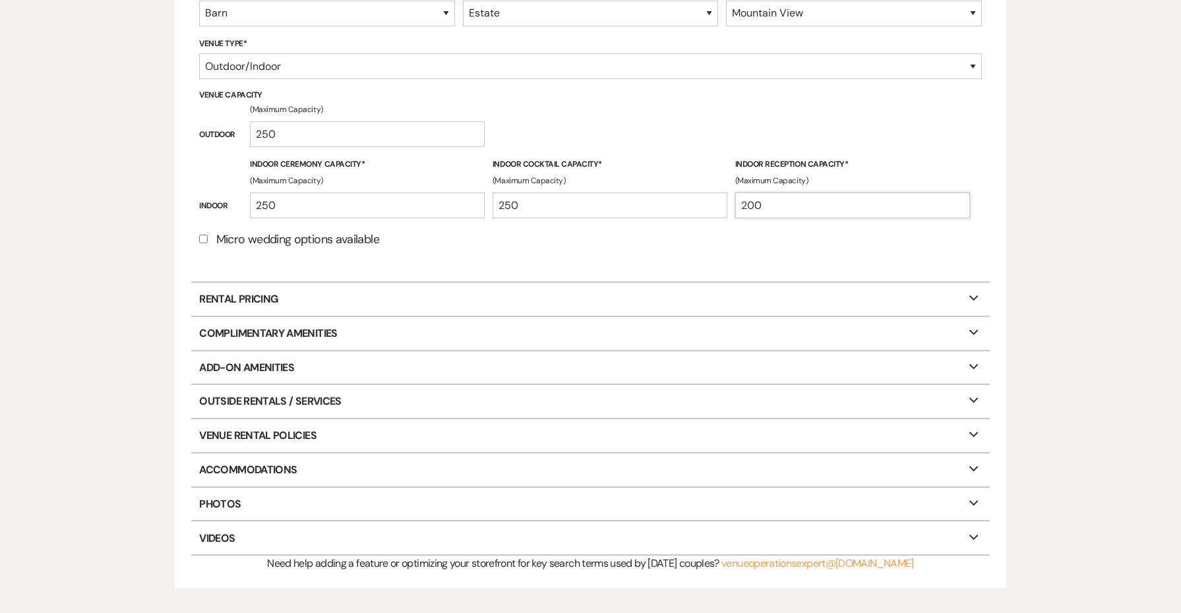
drag, startPoint x: 860, startPoint y: 207, endPoint x: 235, endPoint y: 123, distance: 630.4
click at [437, 239] on label "Micro wedding options available" at bounding box center [590, 239] width 782 height 21
click at [208, 239] on input "Micro wedding options available" at bounding box center [203, 239] width 9 height 9
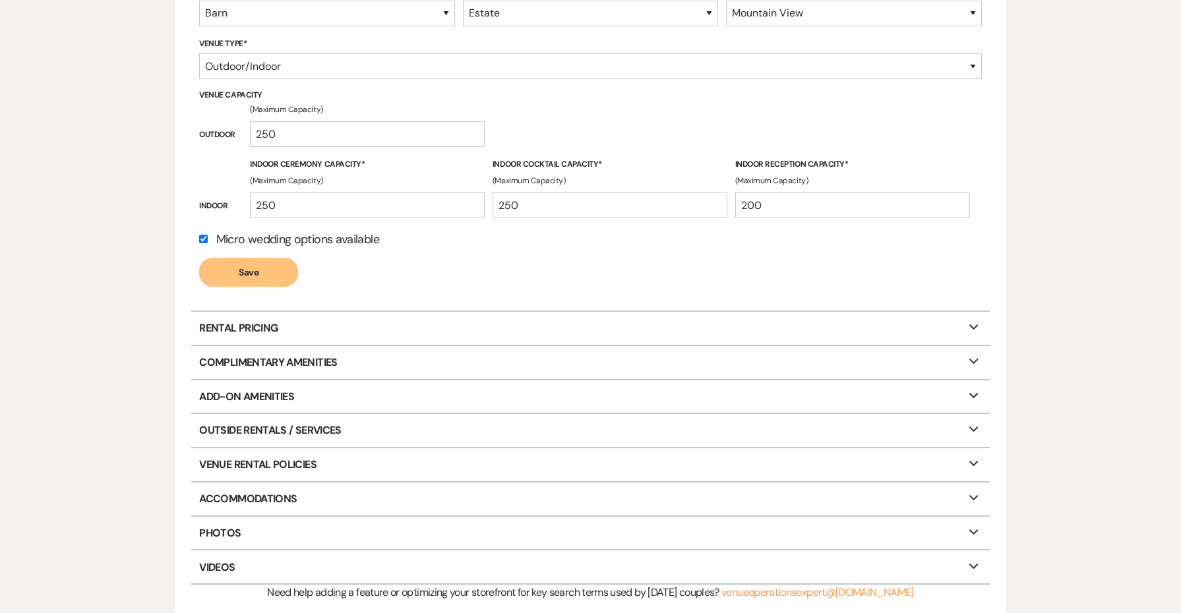
click at [191, 236] on div "Manage Venue Information Use this page to customize your venue storefront and c…" at bounding box center [591, 90] width 832 height 1055
click at [202, 236] on input "Micro wedding options available" at bounding box center [203, 239] width 9 height 9
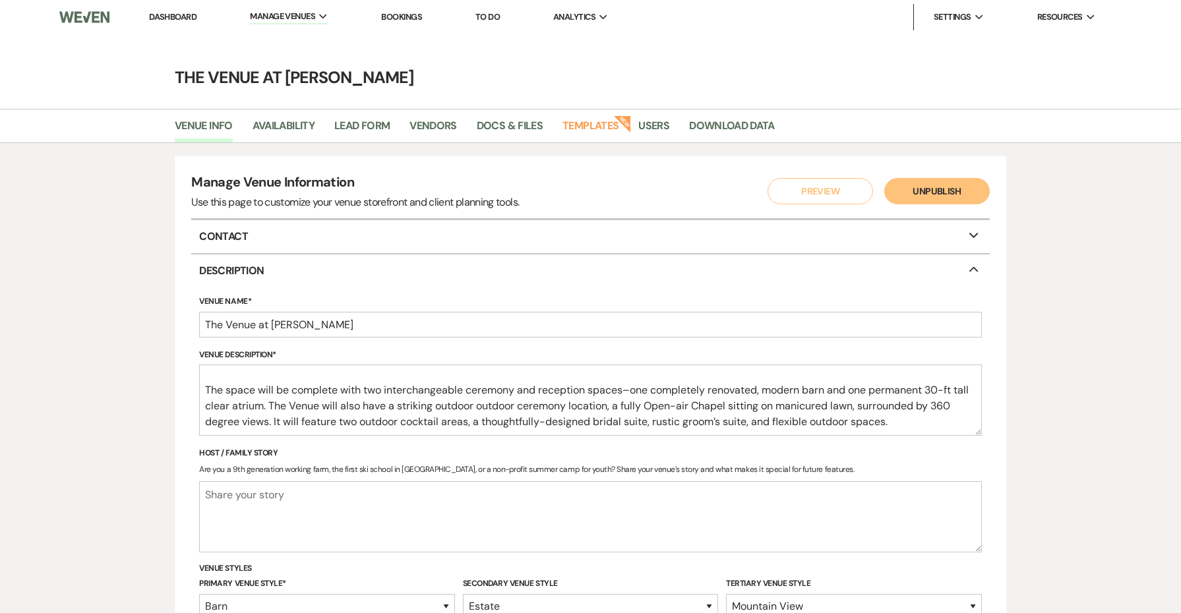
scroll to position [0, 0]
click at [164, 28] on li "Dashboard" at bounding box center [172, 17] width 61 height 26
click at [164, 23] on li "Dashboard" at bounding box center [172, 17] width 61 height 26
click at [164, 17] on link "Dashboard" at bounding box center [172, 16] width 47 height 11
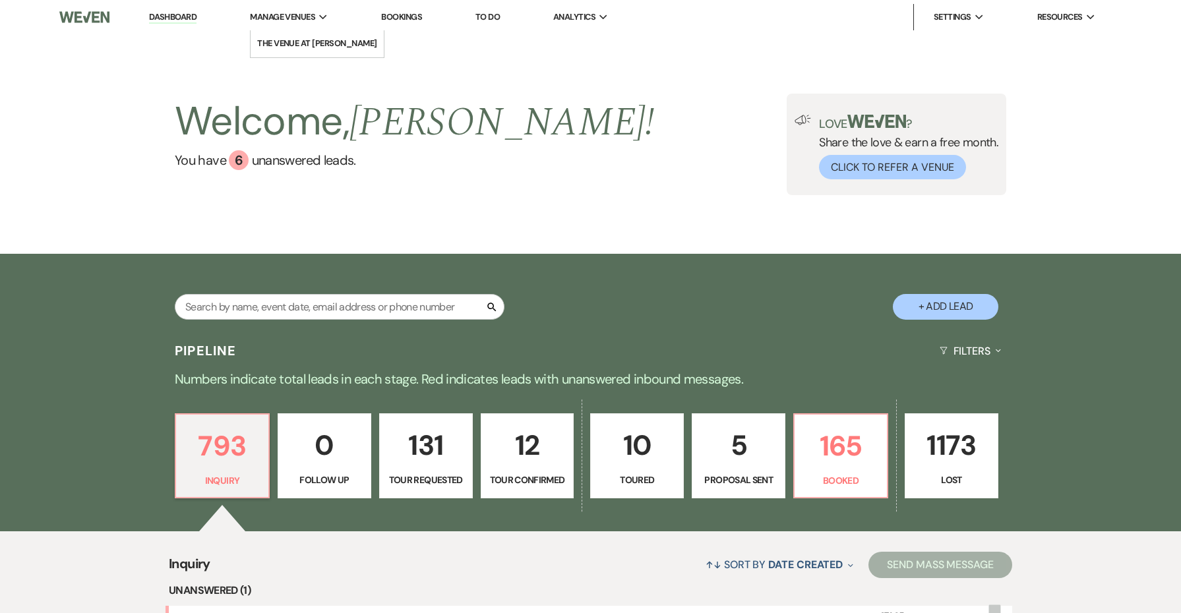
click at [306, 15] on span "Manage Venues" at bounding box center [282, 17] width 65 height 13
click at [307, 38] on li "The Venue at [PERSON_NAME]" at bounding box center [317, 43] width 120 height 13
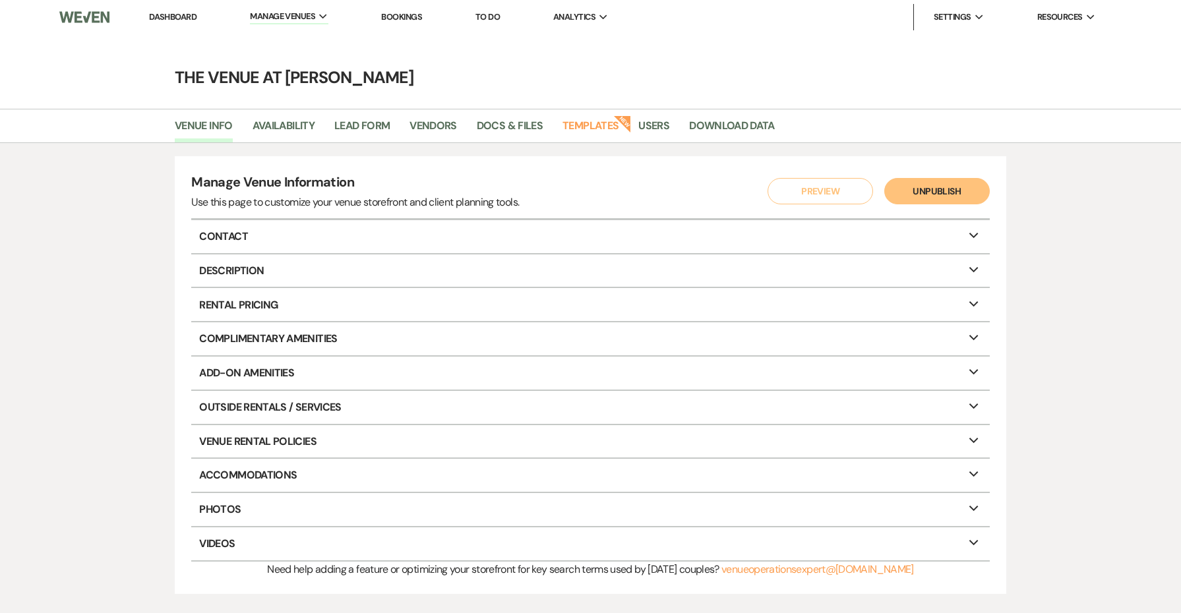
click at [181, 24] on li "Dashboard" at bounding box center [172, 17] width 61 height 26
click at [179, 19] on link "Dashboard" at bounding box center [172, 16] width 47 height 11
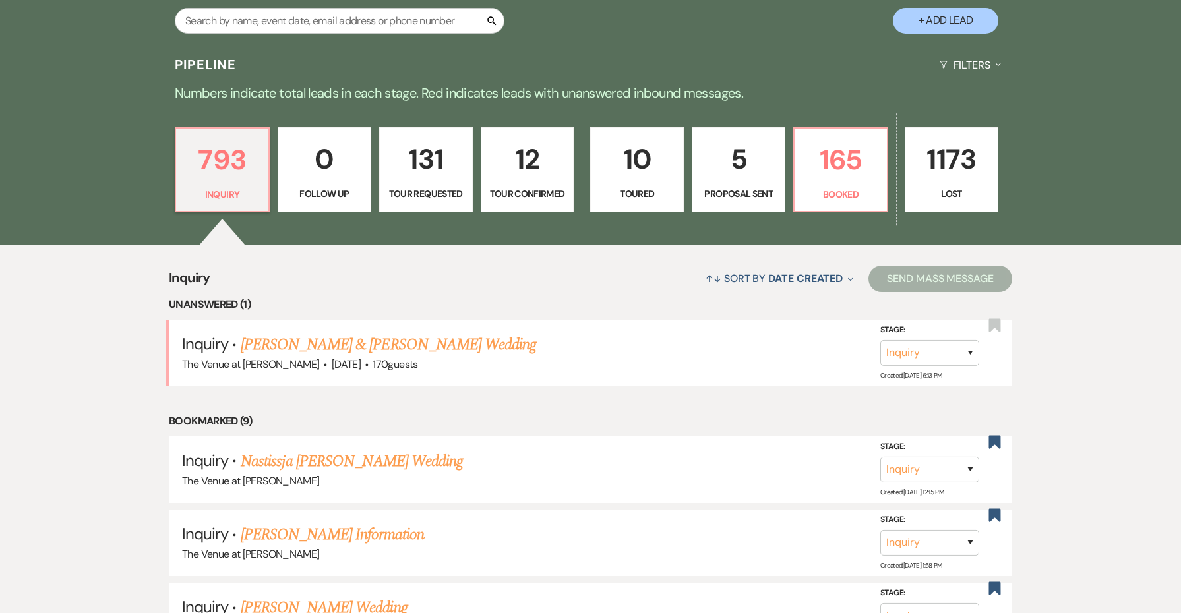
scroll to position [354, 0]
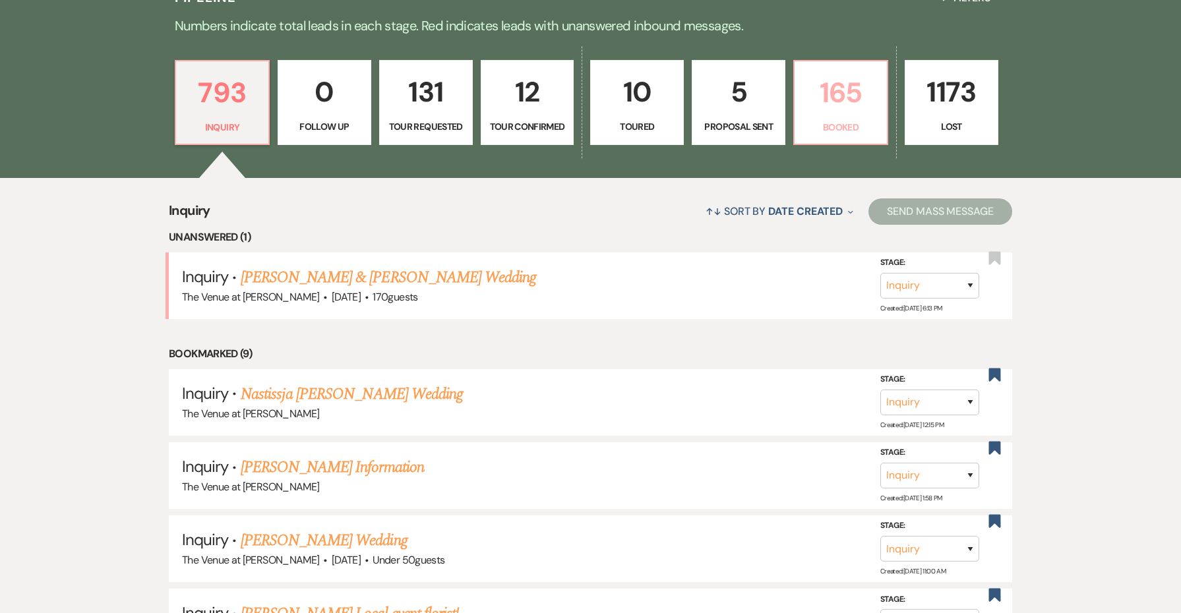
click at [853, 95] on p "165" at bounding box center [841, 93] width 77 height 44
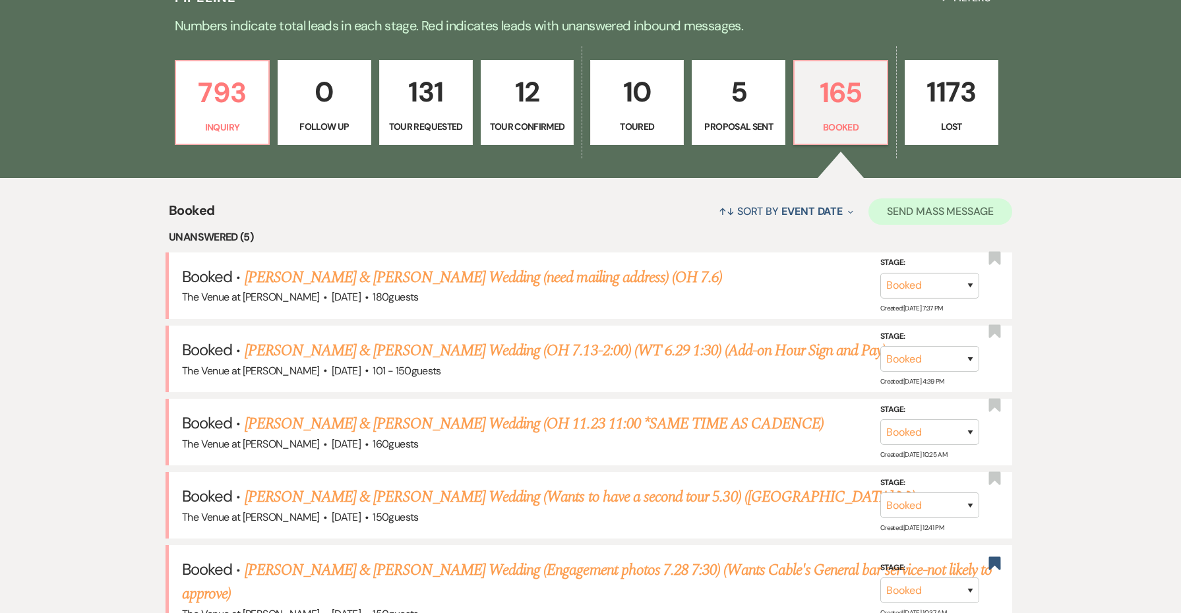
scroll to position [458, 0]
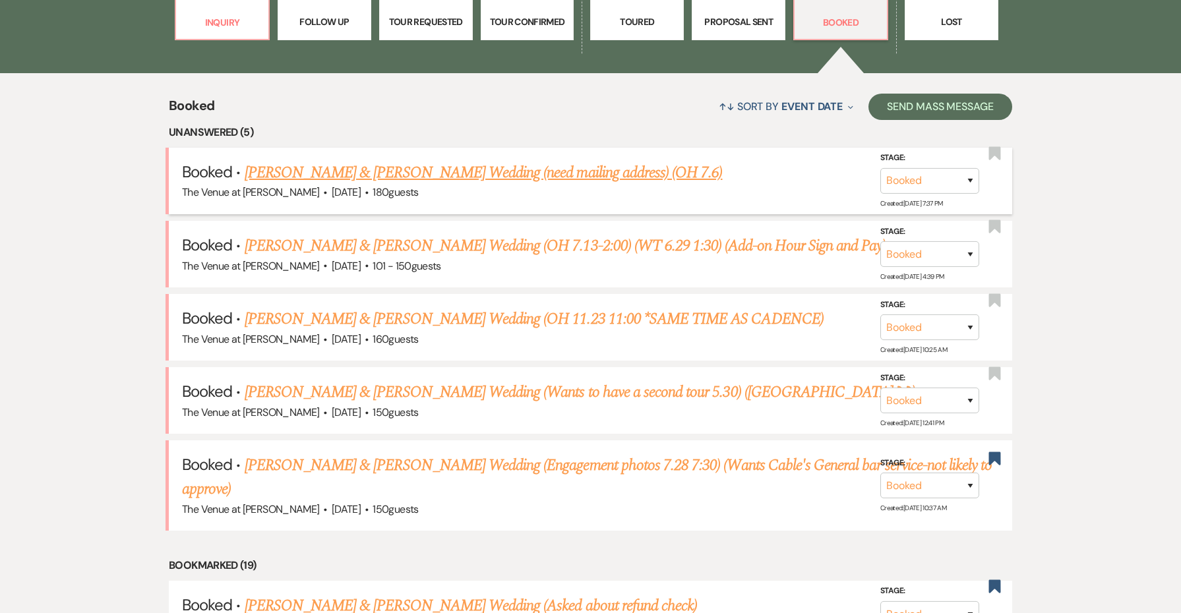
click at [561, 172] on link "[PERSON_NAME] & [PERSON_NAME] Wedding (need mailing address) (OH 7.6)" at bounding box center [484, 173] width 478 height 24
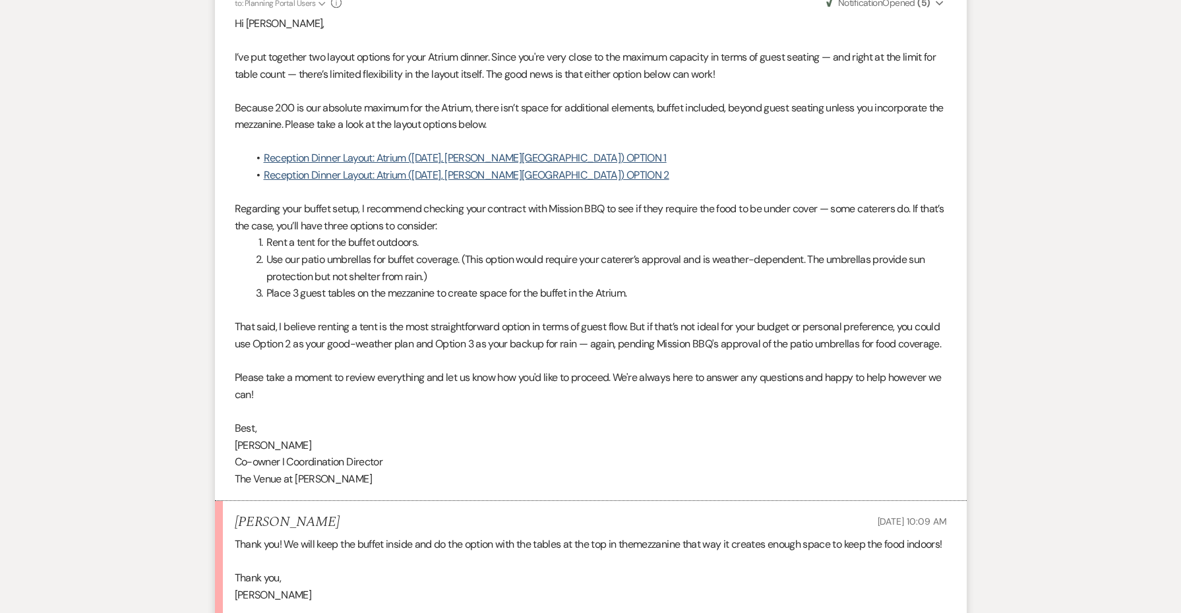
scroll to position [2251, 0]
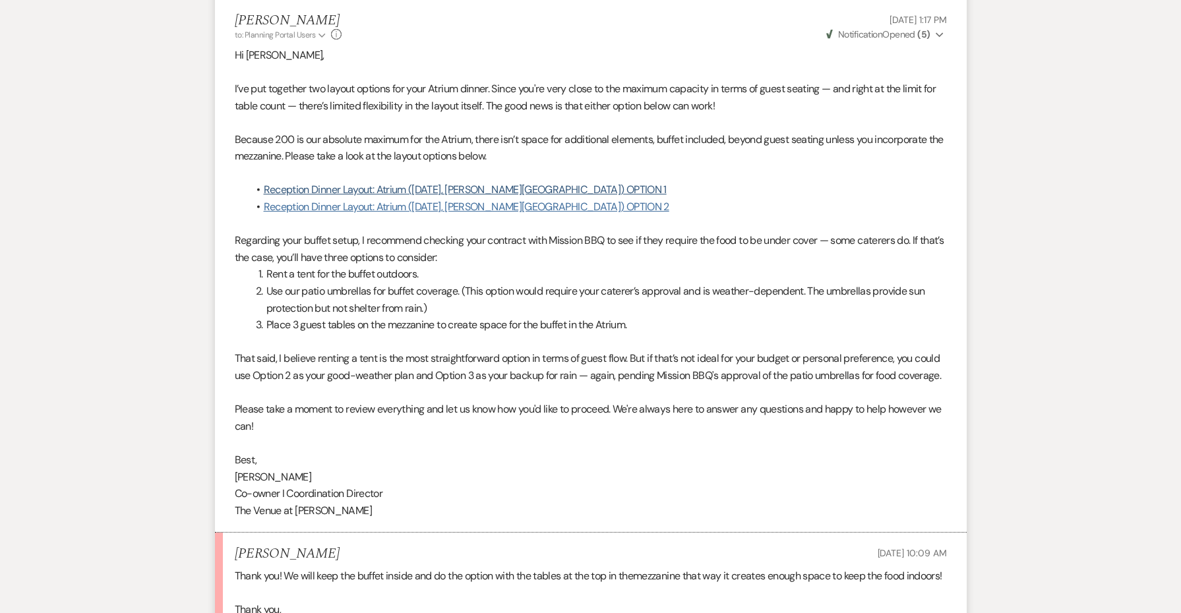
click at [581, 200] on link "Reception Dinner Layout: Atrium ([DATE], [PERSON_NAME][GEOGRAPHIC_DATA]) OPTION…" at bounding box center [467, 207] width 406 height 14
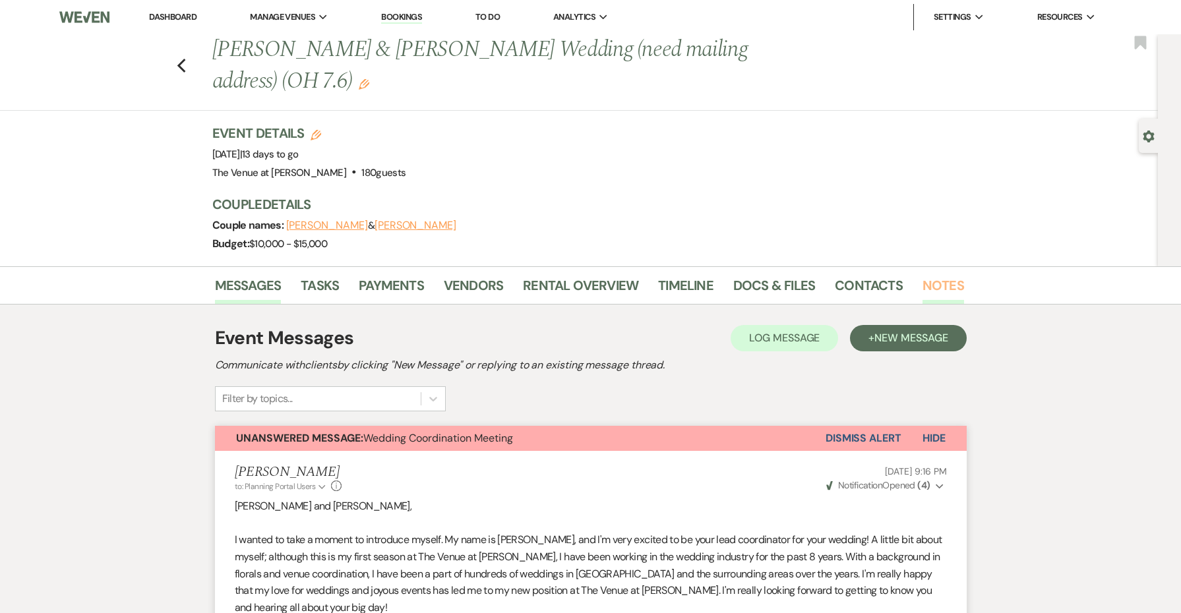
scroll to position [0, 0]
click at [937, 281] on link "Notes" at bounding box center [944, 289] width 42 height 29
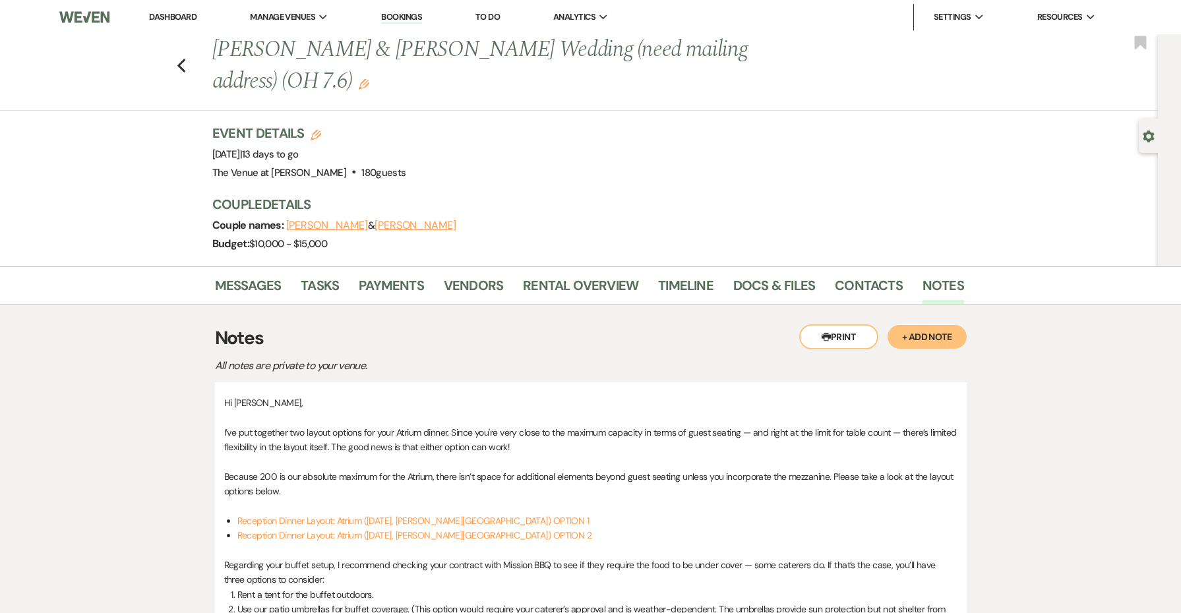
click at [930, 344] on button "+ Add Note" at bounding box center [927, 337] width 79 height 24
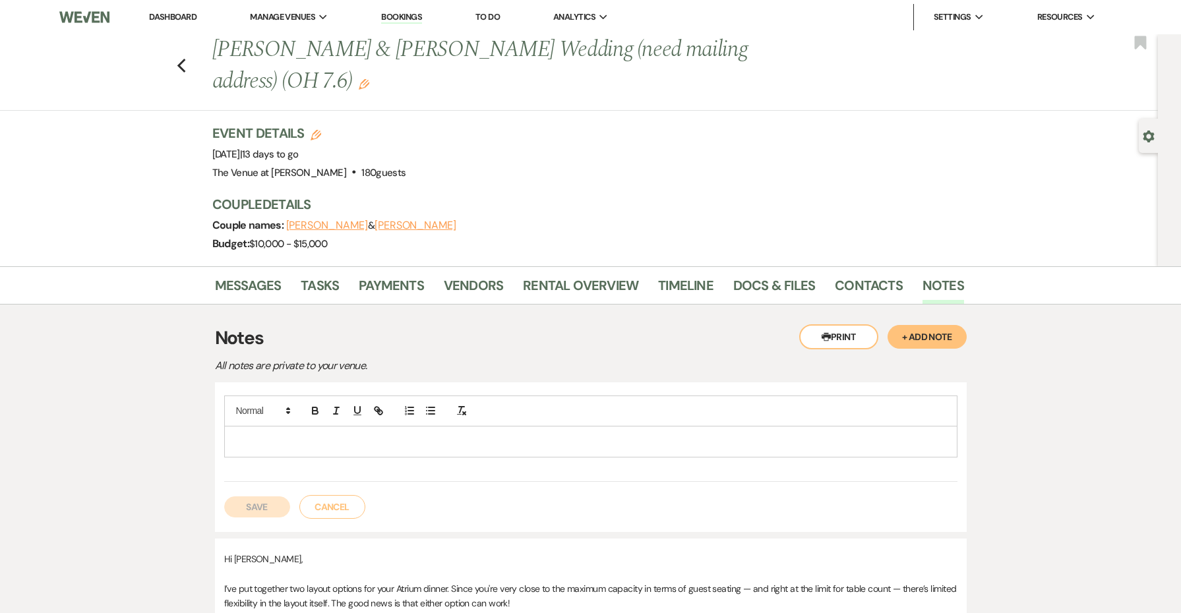
click at [503, 431] on div at bounding box center [591, 442] width 732 height 30
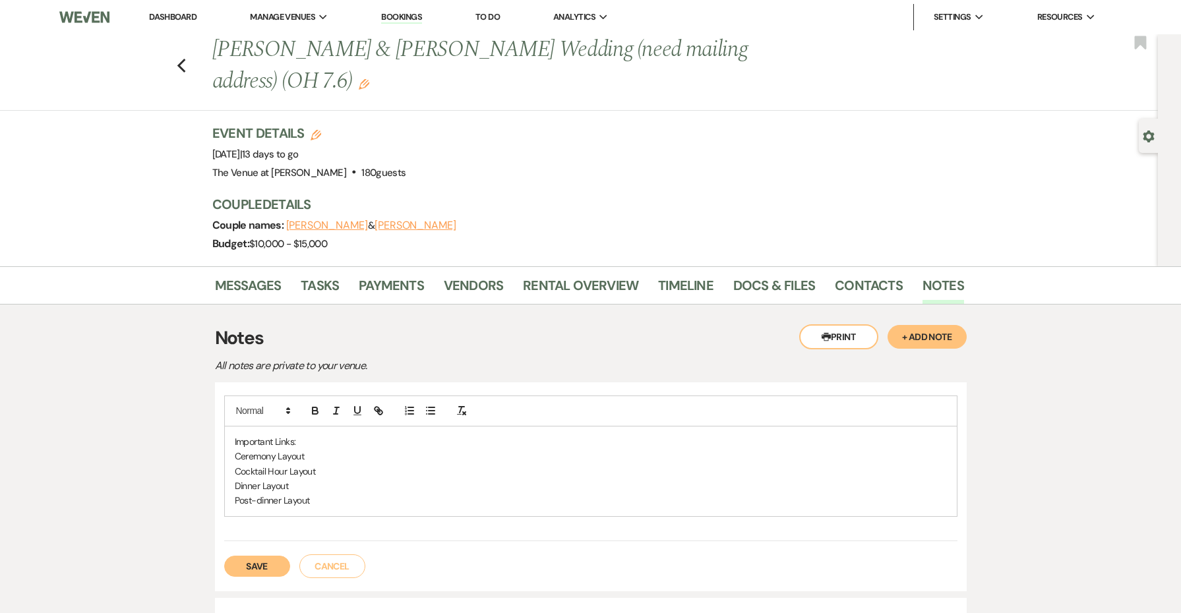
click at [262, 500] on p "Post-dinner Layout" at bounding box center [591, 500] width 712 height 15
drag, startPoint x: 317, startPoint y: 439, endPoint x: 189, endPoint y: 437, distance: 128.6
drag, startPoint x: 315, startPoint y: 481, endPoint x: 218, endPoint y: 482, distance: 96.3
click at [218, 482] on div "Important Links: Ceremony Layout Cocktail Hour Layout Dinner Layout Post-Dinner…" at bounding box center [591, 487] width 752 height 209
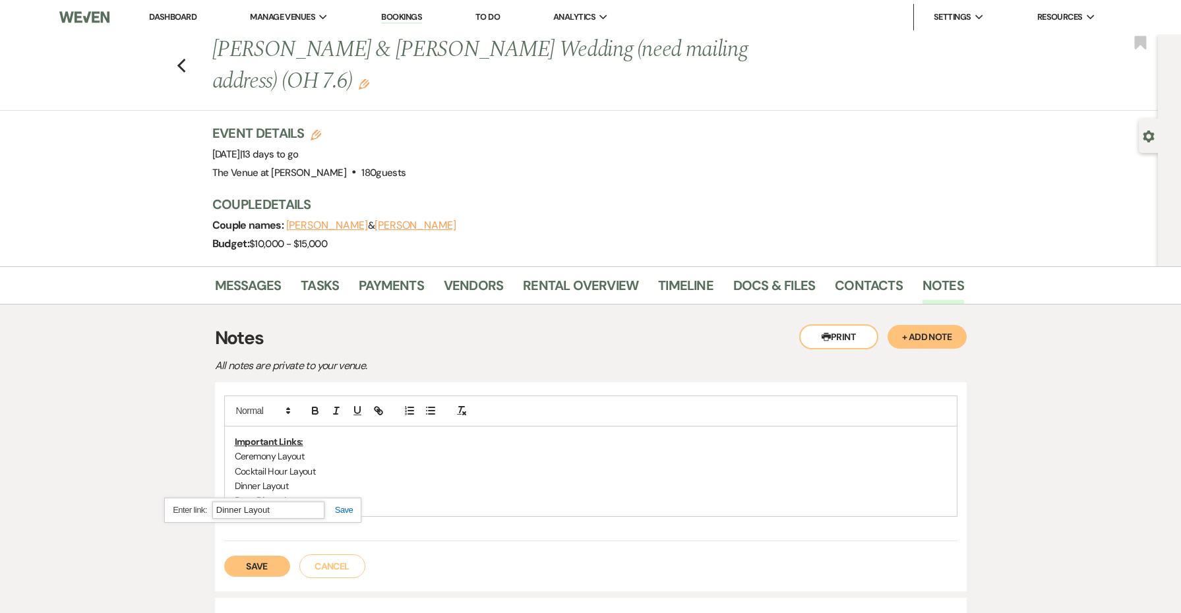
paste input "[URL][DOMAIN_NAME]"
drag, startPoint x: 316, startPoint y: 454, endPoint x: 219, endPoint y: 453, distance: 97.0
click at [219, 453] on div "Important Links: Ceremony Layout Cocktail Hour Layout Dinner Layout Post-Dinner…" at bounding box center [591, 487] width 752 height 209
paste input "[URL][DOMAIN_NAME]"
drag, startPoint x: 328, startPoint y: 466, endPoint x: 208, endPoint y: 464, distance: 119.4
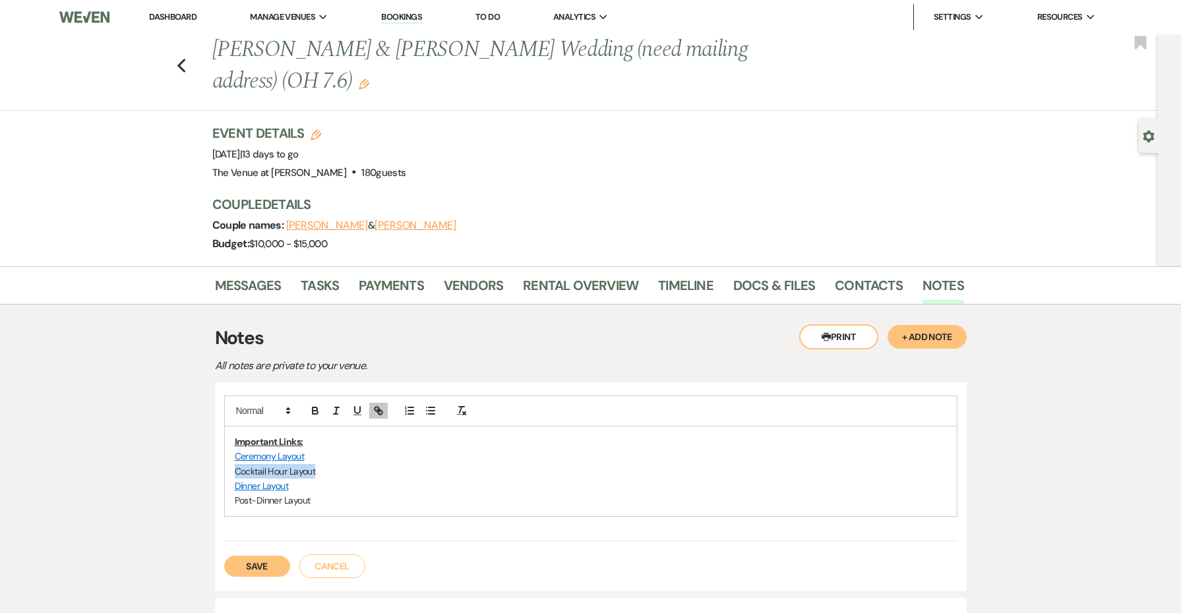
paste input "[URL][DOMAIN_NAME]"
drag, startPoint x: 330, startPoint y: 500, endPoint x: 190, endPoint y: 499, distance: 140.5
paste input "[URL][DOMAIN_NAME]"
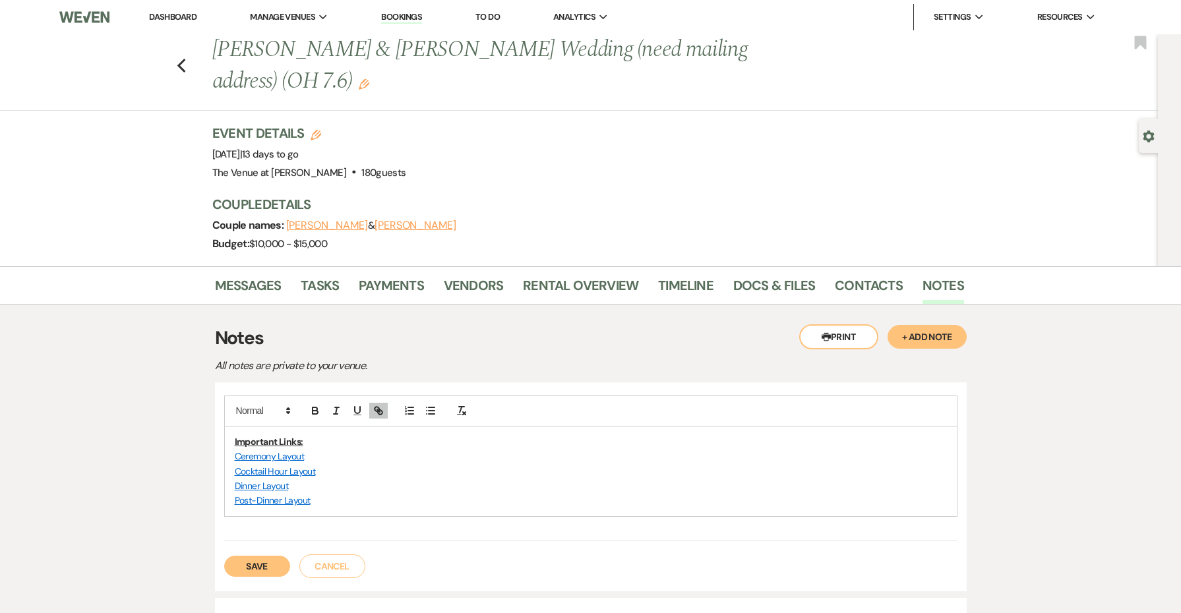
click at [388, 493] on p "Post-Dinner Layout" at bounding box center [591, 500] width 712 height 15
click at [273, 569] on button "Save" at bounding box center [257, 566] width 66 height 21
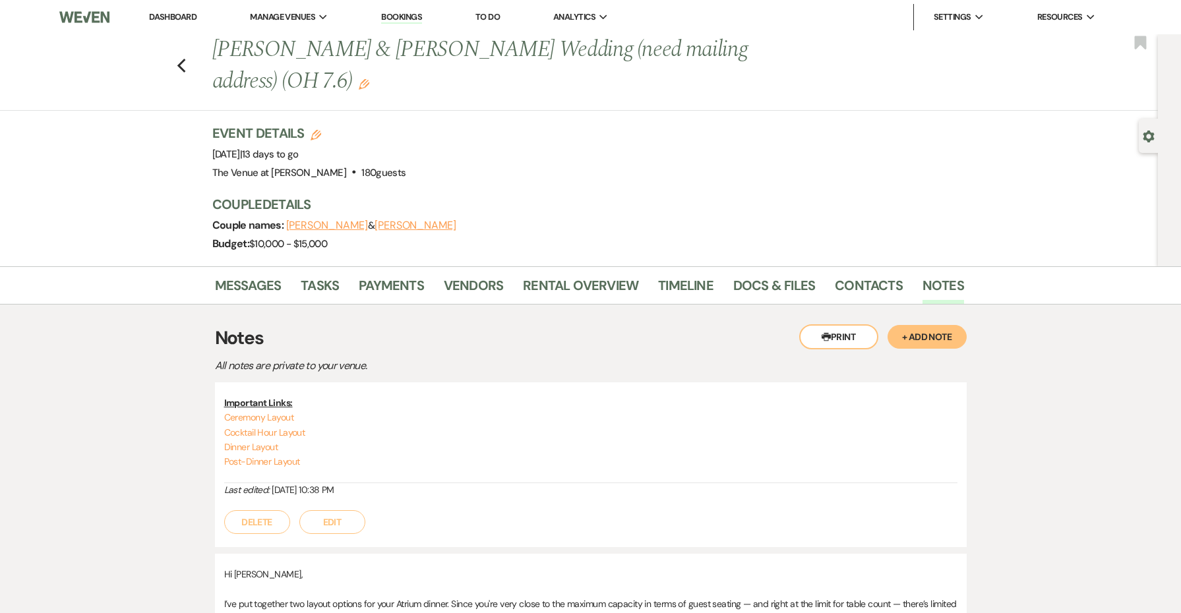
click at [353, 514] on button "Edit" at bounding box center [332, 523] width 66 height 24
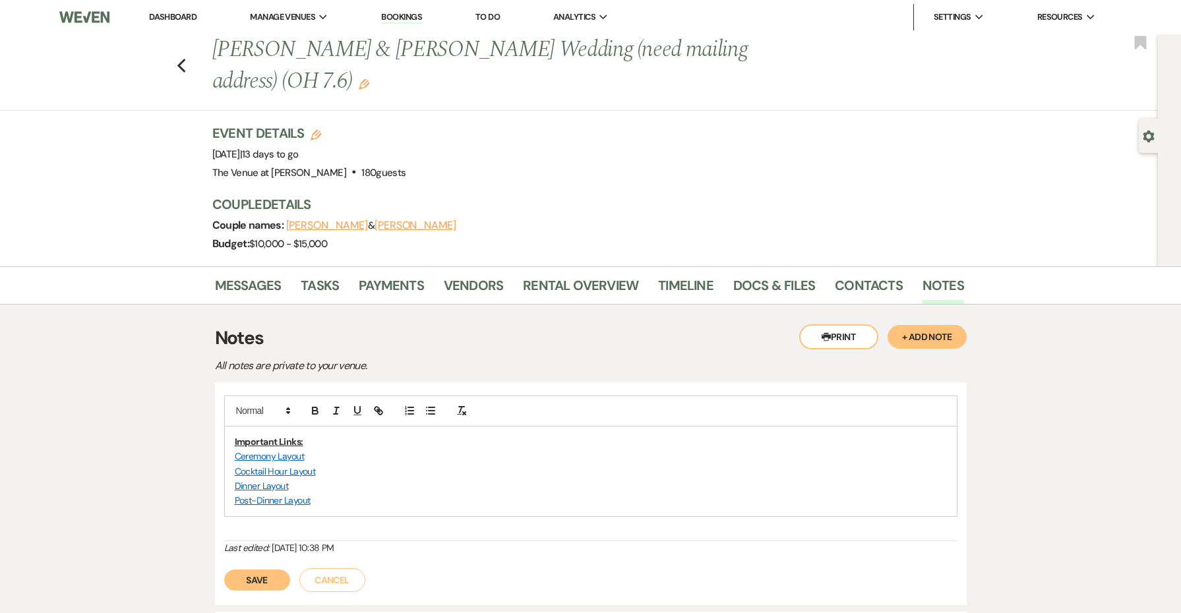
click at [321, 453] on p "Ceremony Layout" at bounding box center [591, 456] width 712 height 15
click at [321, 441] on p "Important Links:" at bounding box center [591, 442] width 712 height 15
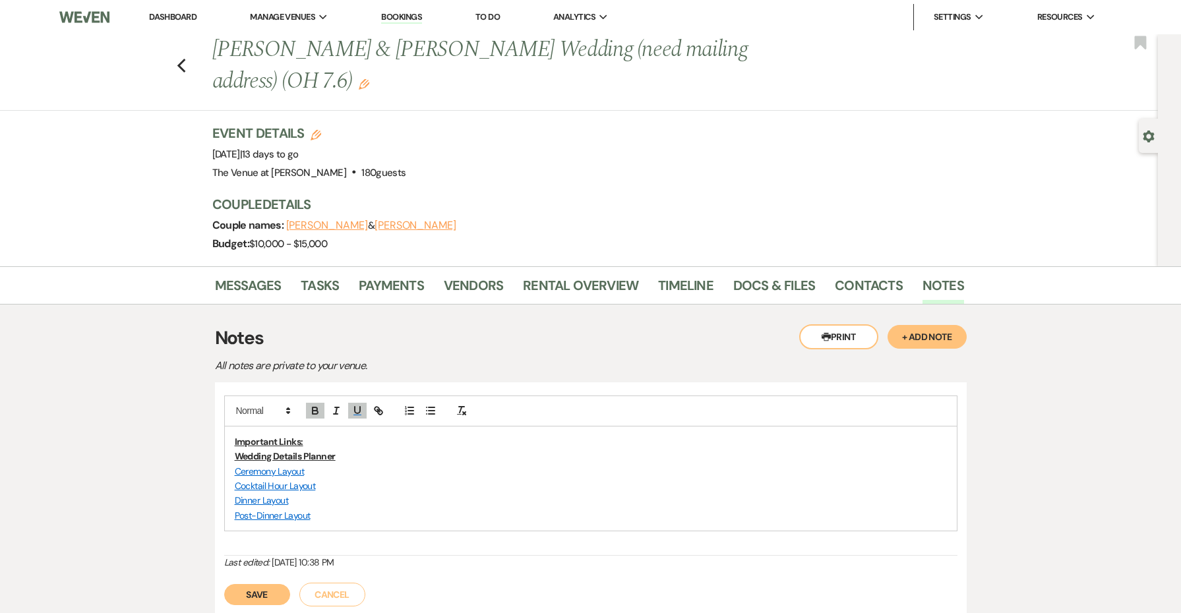
click at [321, 453] on u "Wedding Details Planner" at bounding box center [285, 457] width 101 height 12
paste input "[URL][DOMAIN_NAME]"
click at [468, 483] on p "Cocktail Hour Layout" at bounding box center [591, 486] width 712 height 15
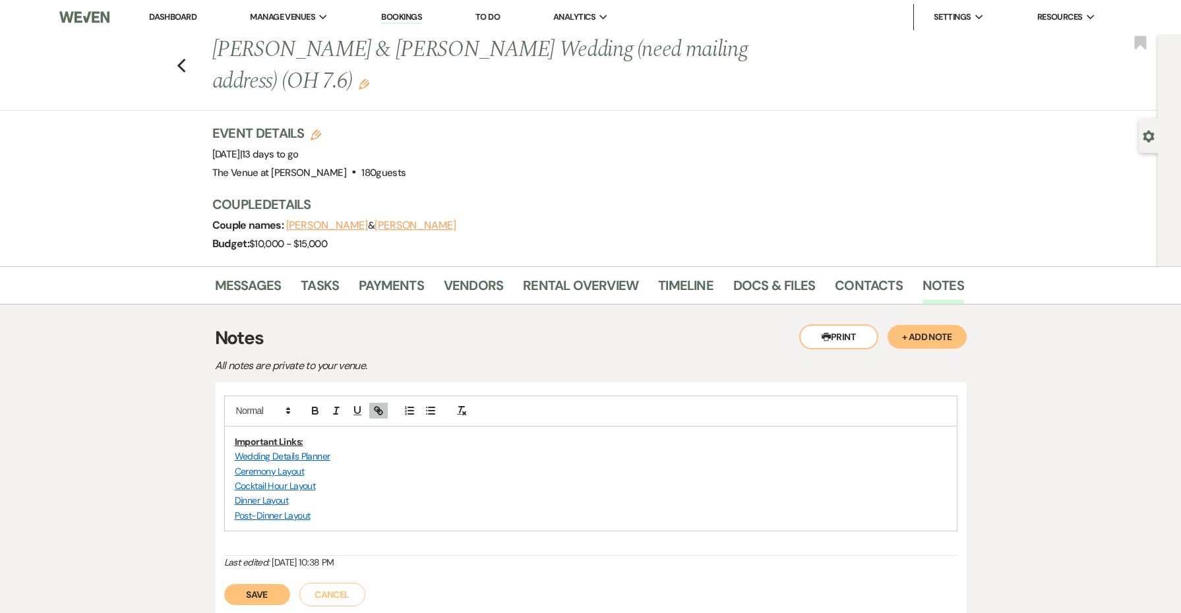
click at [271, 592] on button "Save" at bounding box center [257, 594] width 66 height 21
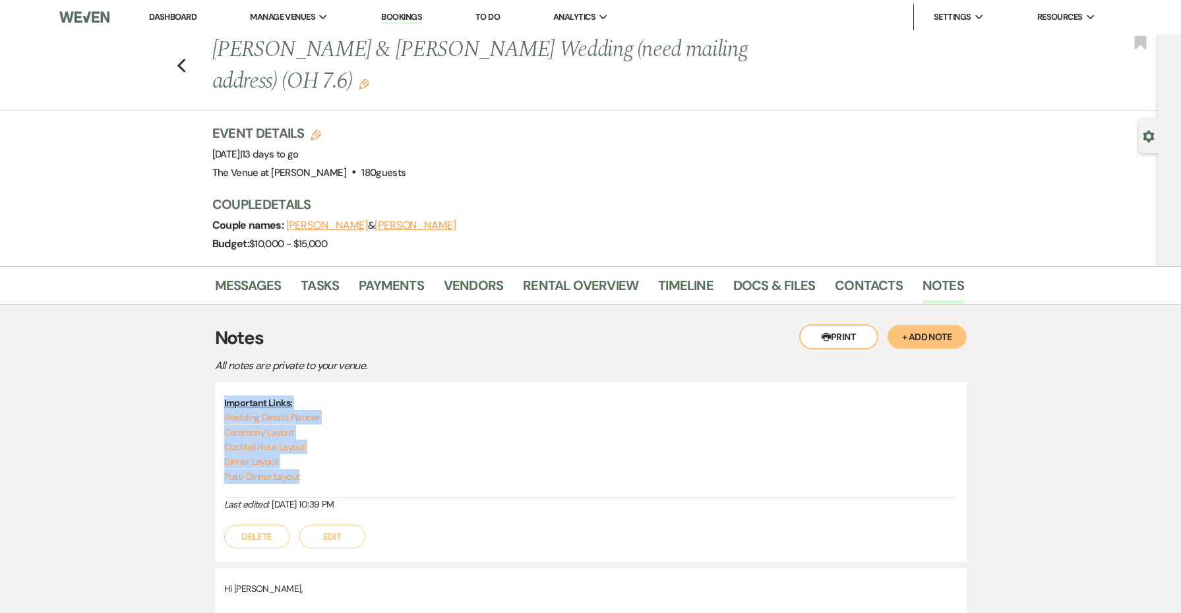
drag, startPoint x: 308, startPoint y: 484, endPoint x: 206, endPoint y: 393, distance: 136.5
click at [253, 270] on div "Messages Tasks Payments Vendors Rental Overview Timeline Docs & Files Contacts …" at bounding box center [590, 285] width 1181 height 38
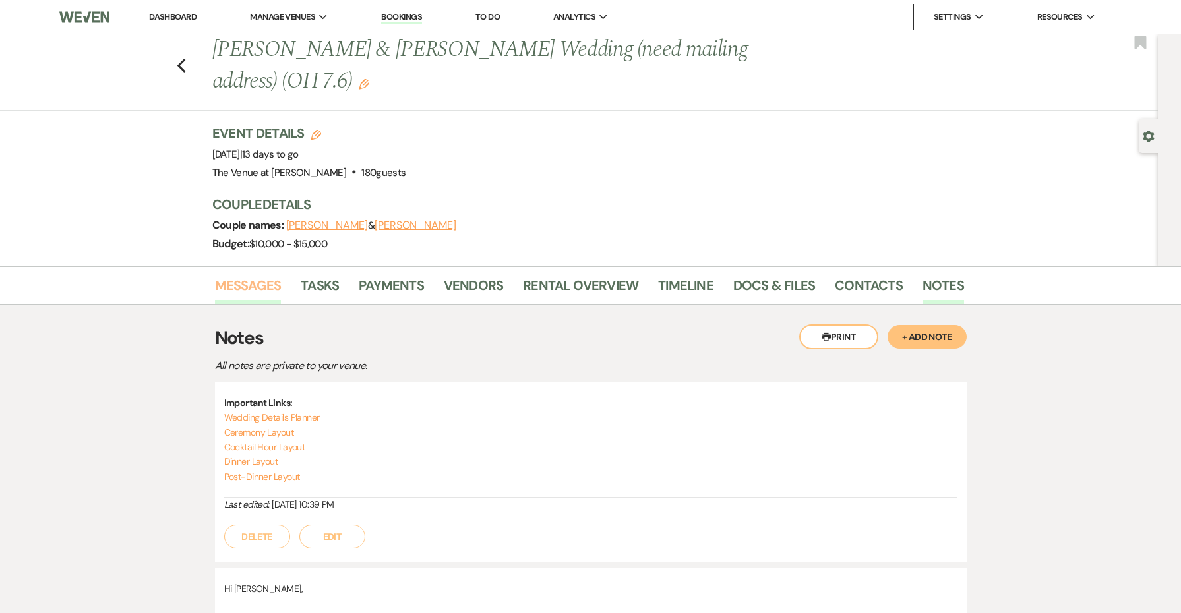
click at [254, 280] on link "Messages" at bounding box center [248, 289] width 67 height 29
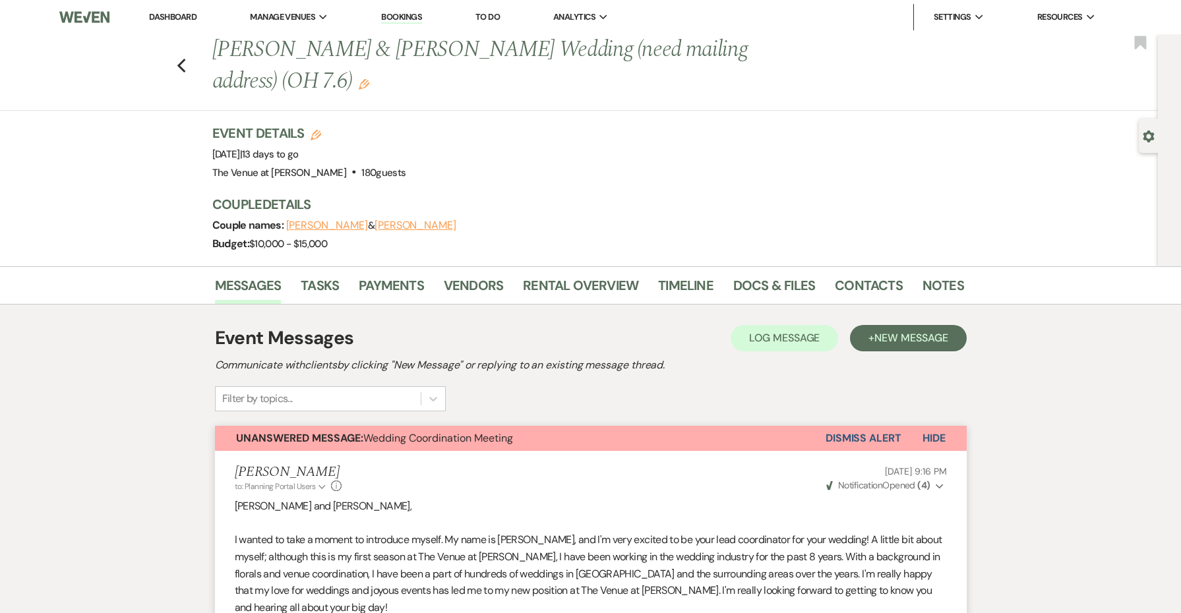
scroll to position [5, 0]
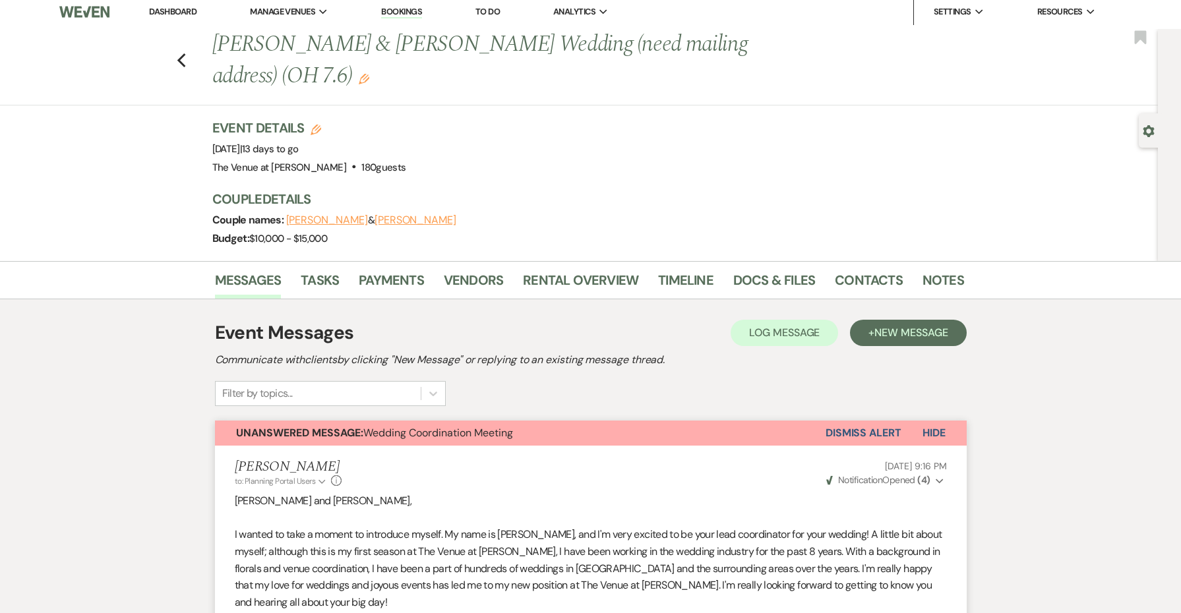
click at [416, 427] on span "Unanswered Message: Wedding Coordination Meeting" at bounding box center [374, 433] width 277 height 14
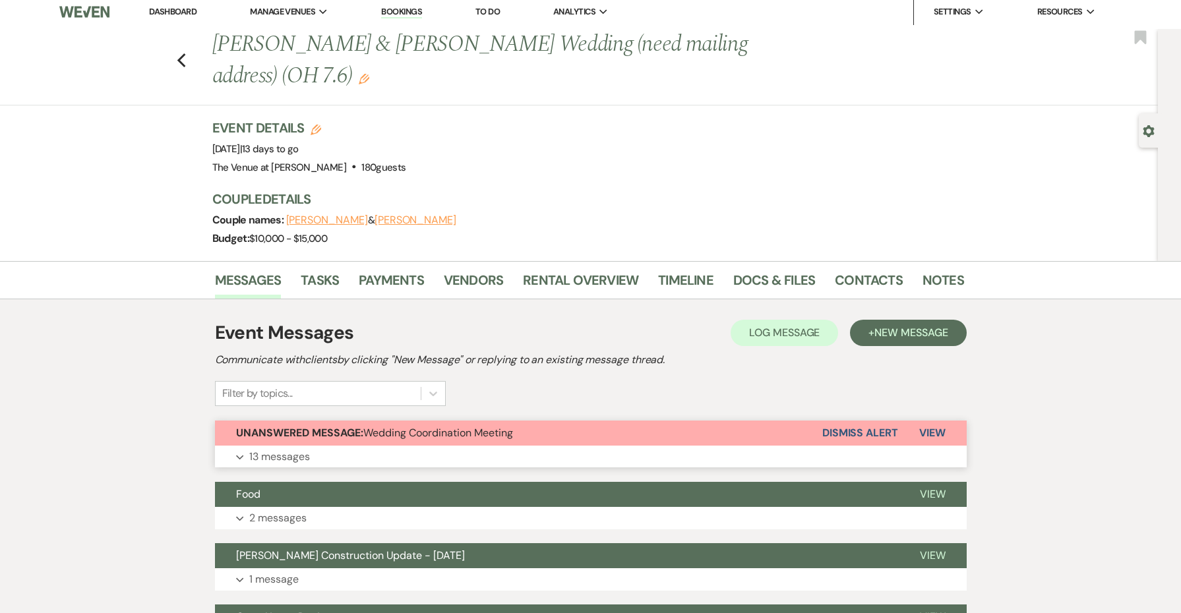
click at [416, 427] on span "Unanswered Message: Wedding Coordination Meeting" at bounding box center [374, 433] width 277 height 14
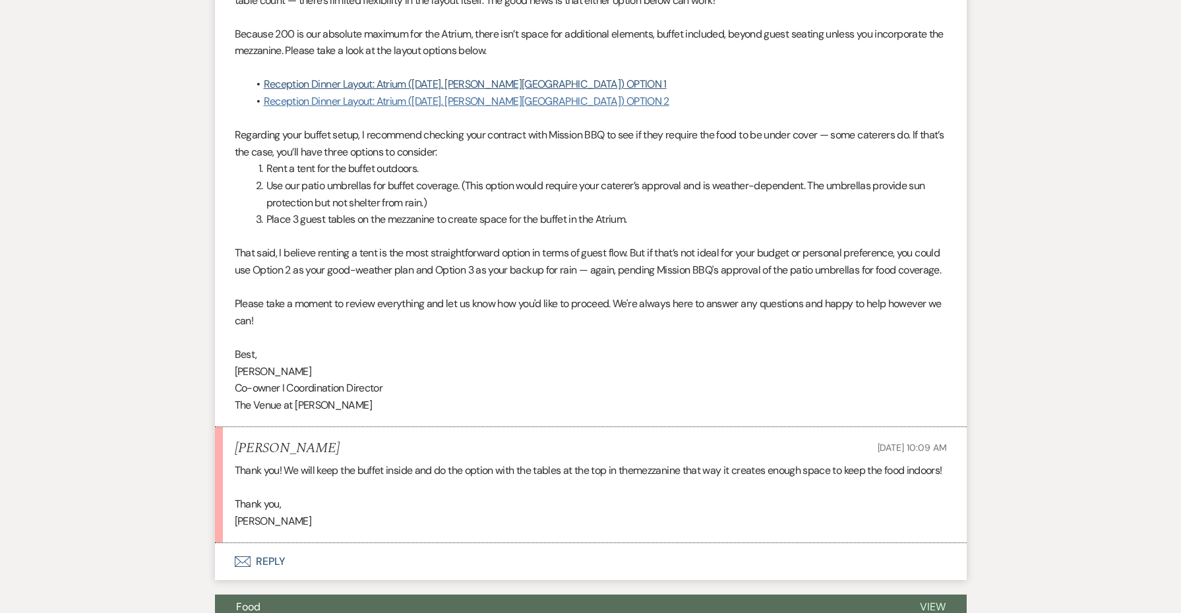
scroll to position [2532, 0]
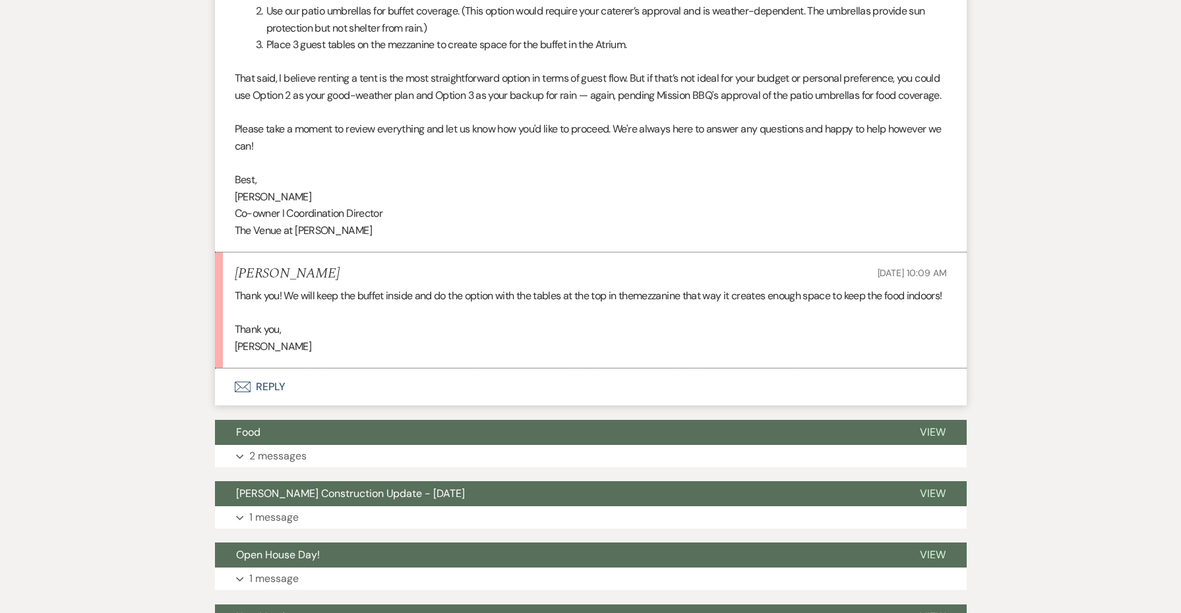
click at [270, 377] on button "Envelope Reply" at bounding box center [591, 387] width 752 height 37
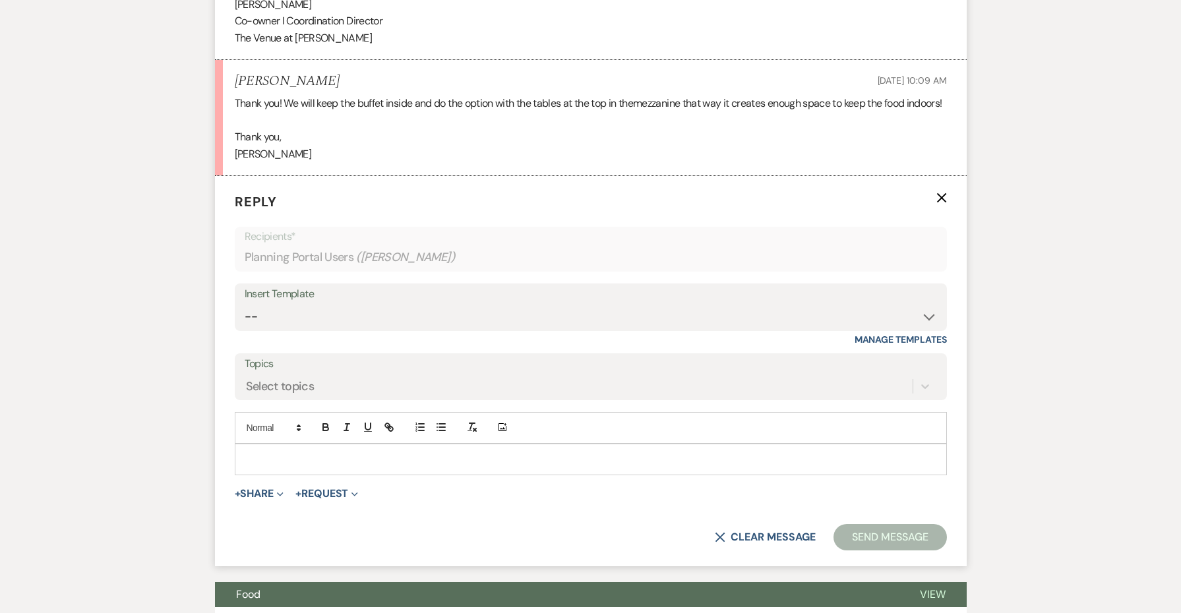
scroll to position [2775, 0]
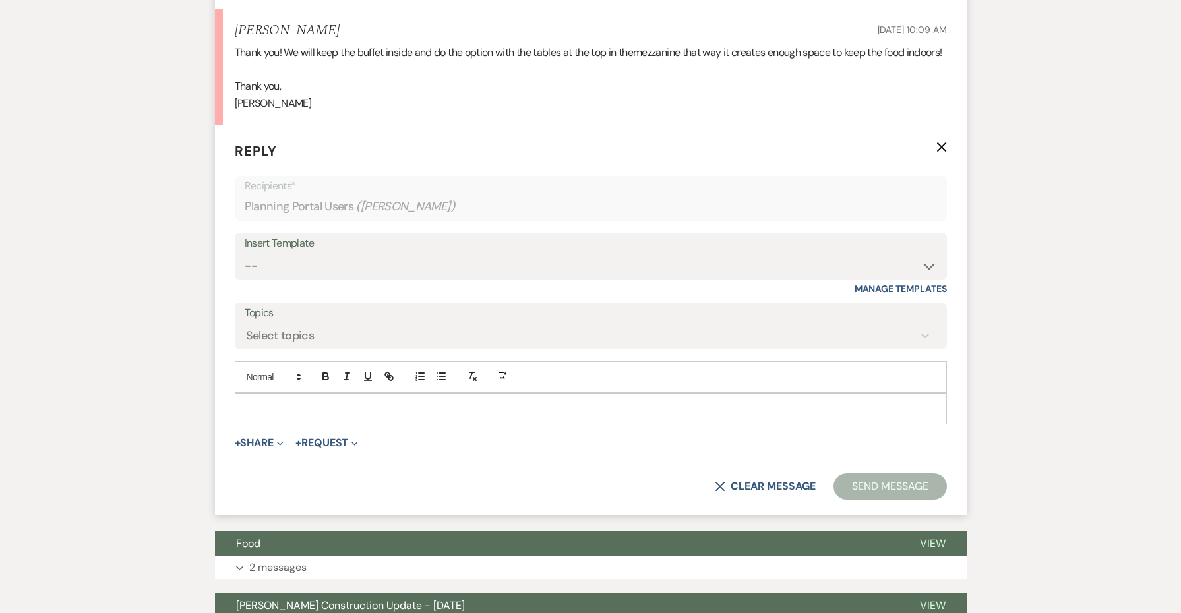
click at [302, 402] on div at bounding box center [590, 409] width 711 height 30
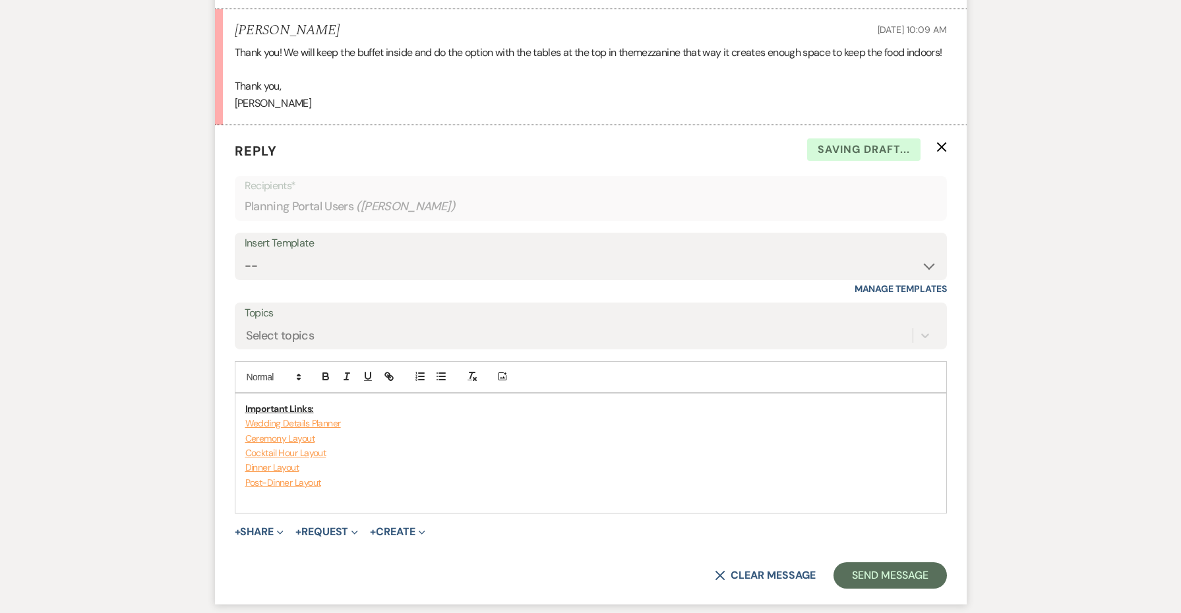
click at [259, 96] on span "[PERSON_NAME]" at bounding box center [273, 103] width 77 height 14
click at [243, 394] on div "Important Links: Wedding Details Planner Ceremony Layout Cocktail Hour Layout D…" at bounding box center [590, 453] width 711 height 119
paste div
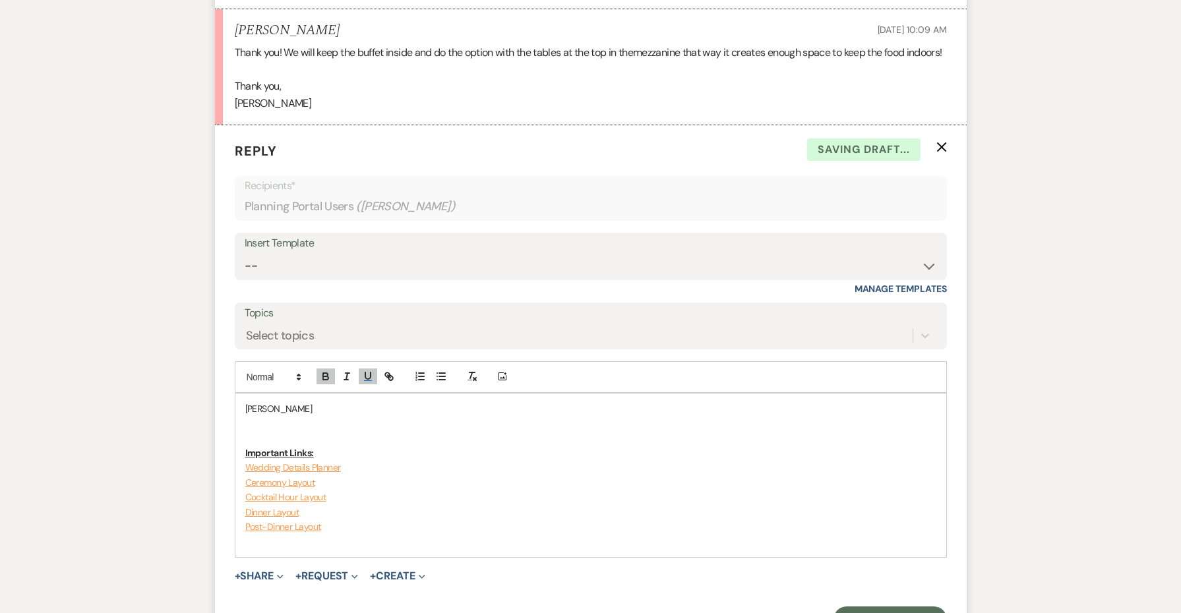
click at [246, 403] on span "[PERSON_NAME]" at bounding box center [278, 409] width 67 height 12
click at [338, 402] on p "Hi [PERSON_NAME]" at bounding box center [590, 409] width 691 height 15
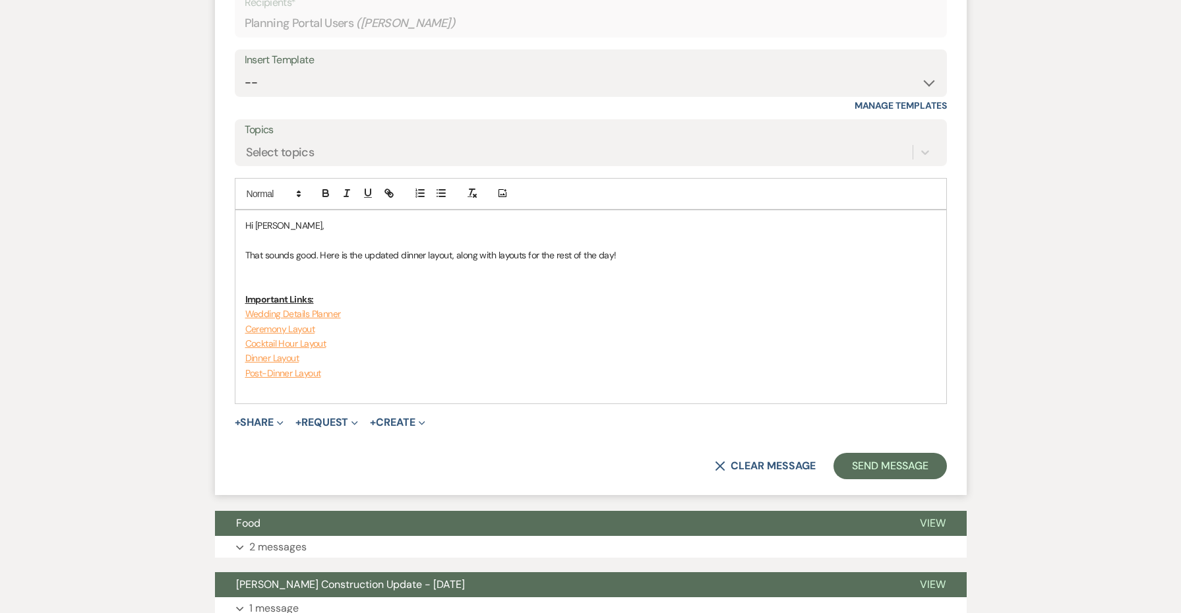
scroll to position [2975, 0]
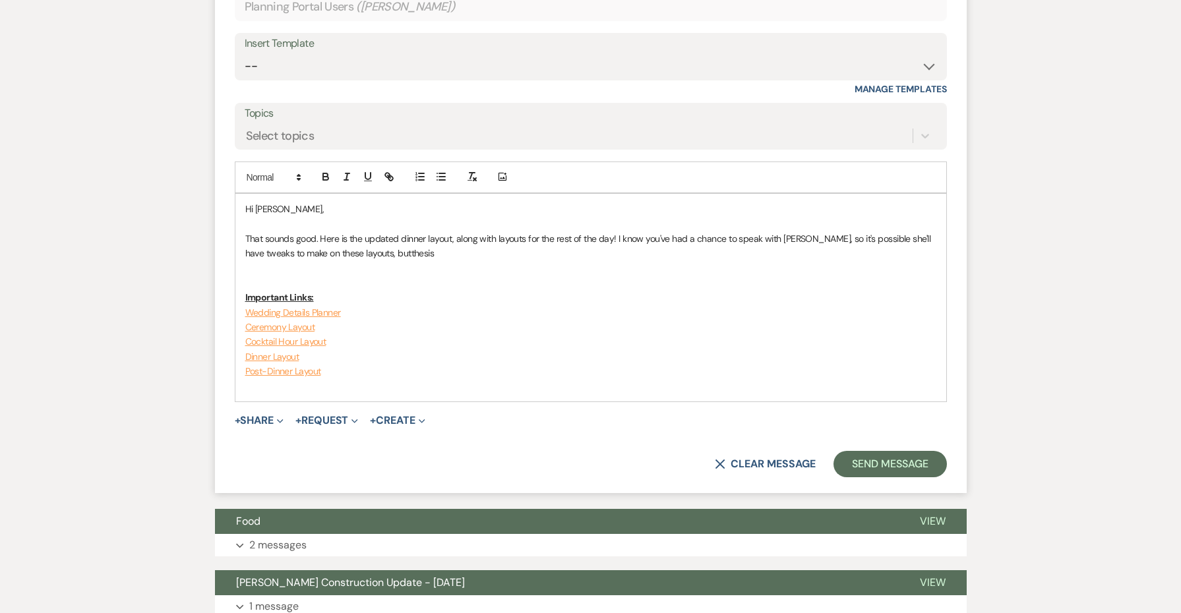
drag, startPoint x: 338, startPoint y: 389, endPoint x: 344, endPoint y: 235, distance: 153.2
click at [344, 233] on span "That sounds good. Here is the updated dinner layout, along with layouts for the…" at bounding box center [589, 246] width 688 height 26
click at [491, 238] on p "That sounds good. Here is the updated dinner layout, along with layouts for the…" at bounding box center [590, 247] width 691 height 30
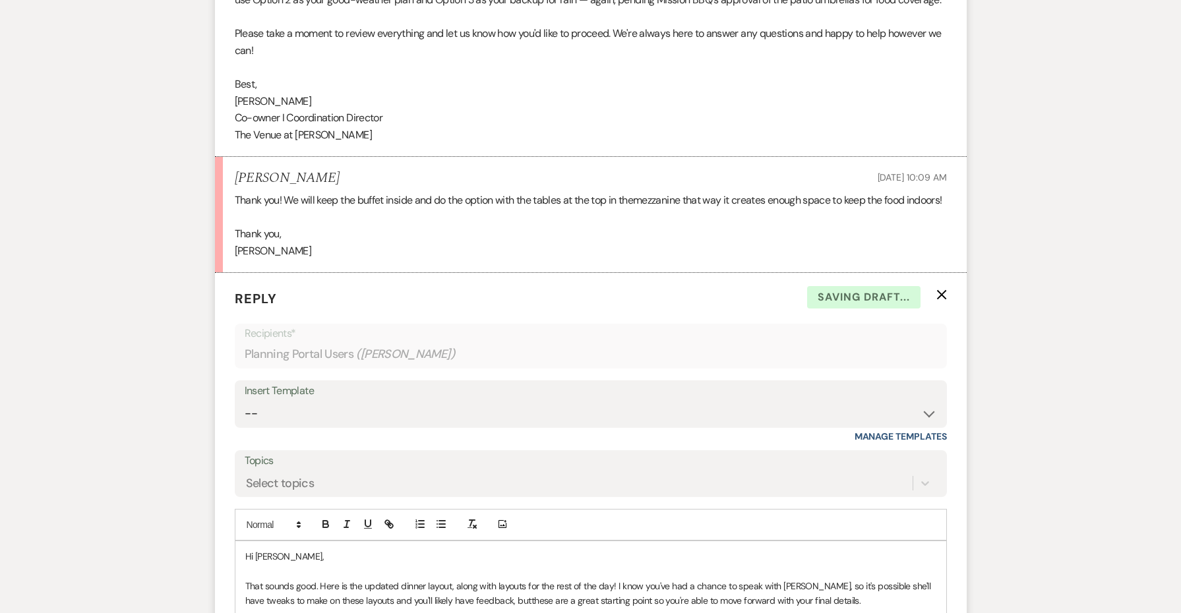
scroll to position [2594, 0]
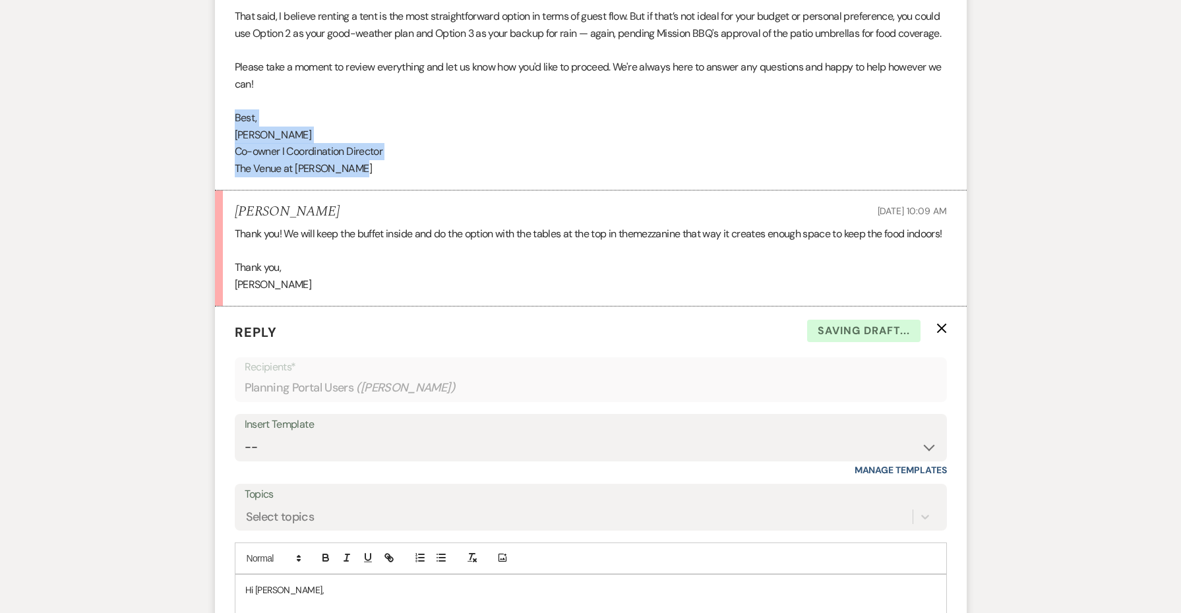
drag, startPoint x: 377, startPoint y: 137, endPoint x: 193, endPoint y: 84, distance: 192.3
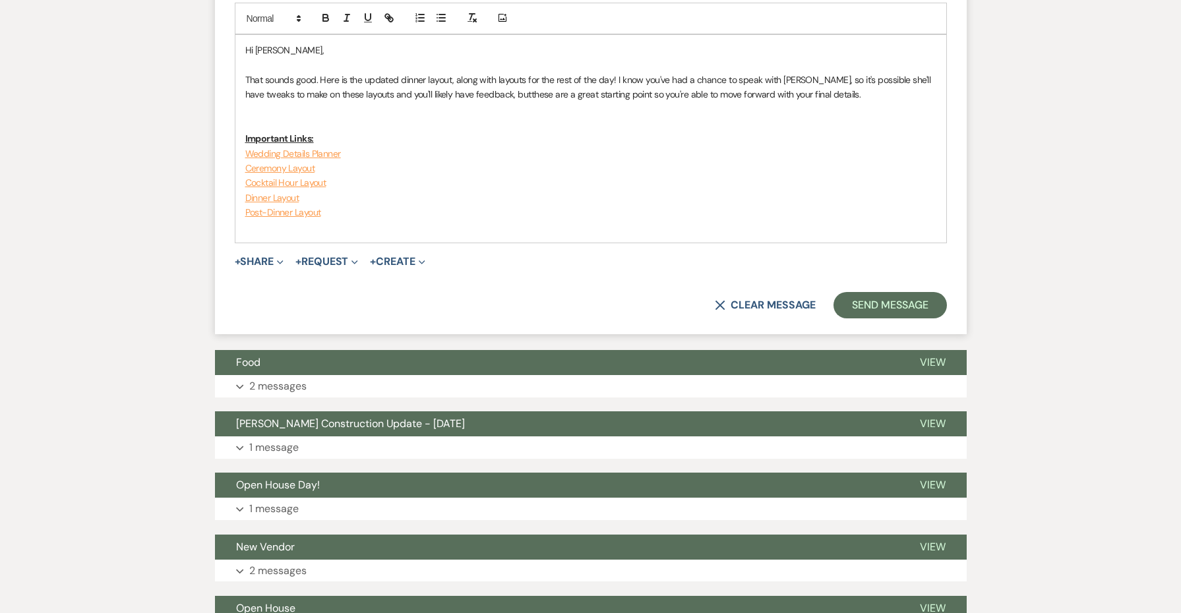
scroll to position [3119, 0]
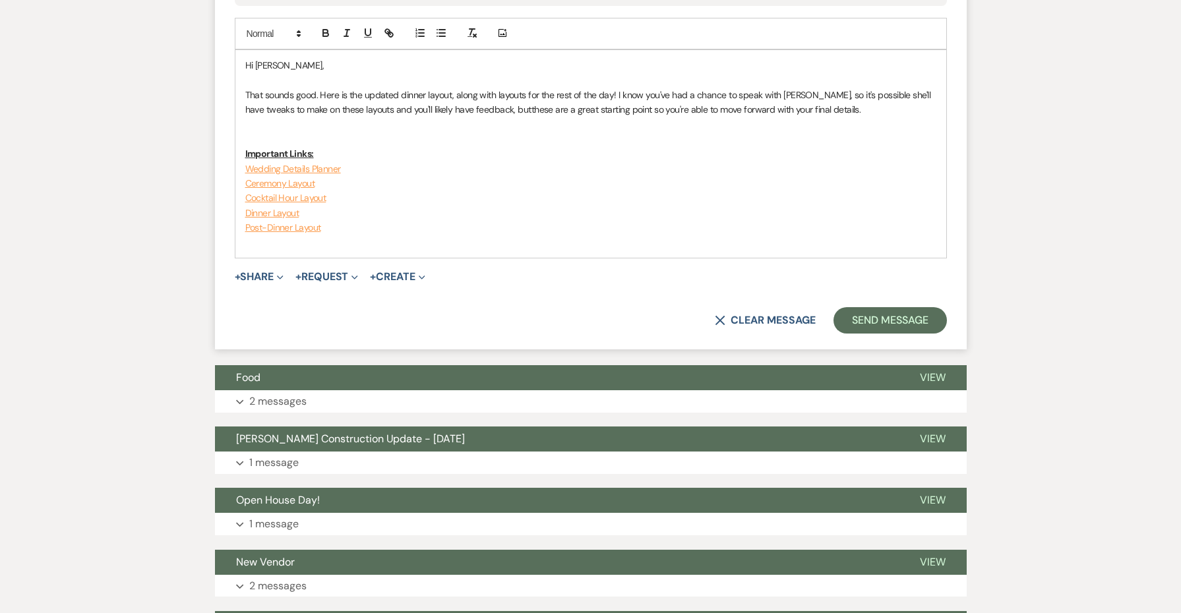
click at [297, 117] on p at bounding box center [590, 124] width 691 height 15
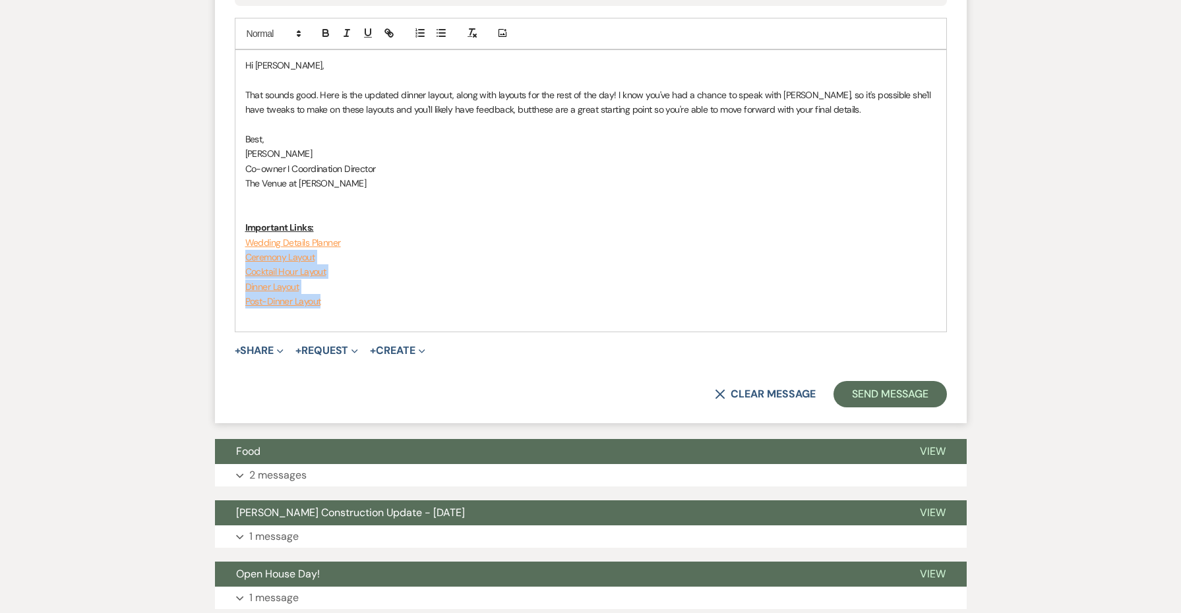
drag, startPoint x: 327, startPoint y: 285, endPoint x: 233, endPoint y: 239, distance: 105.0
click at [233, 239] on form "Reply X Saving draft... Recipients* Planning Portal Users ( [PERSON_NAME] ) Ins…" at bounding box center [591, 103] width 752 height 642
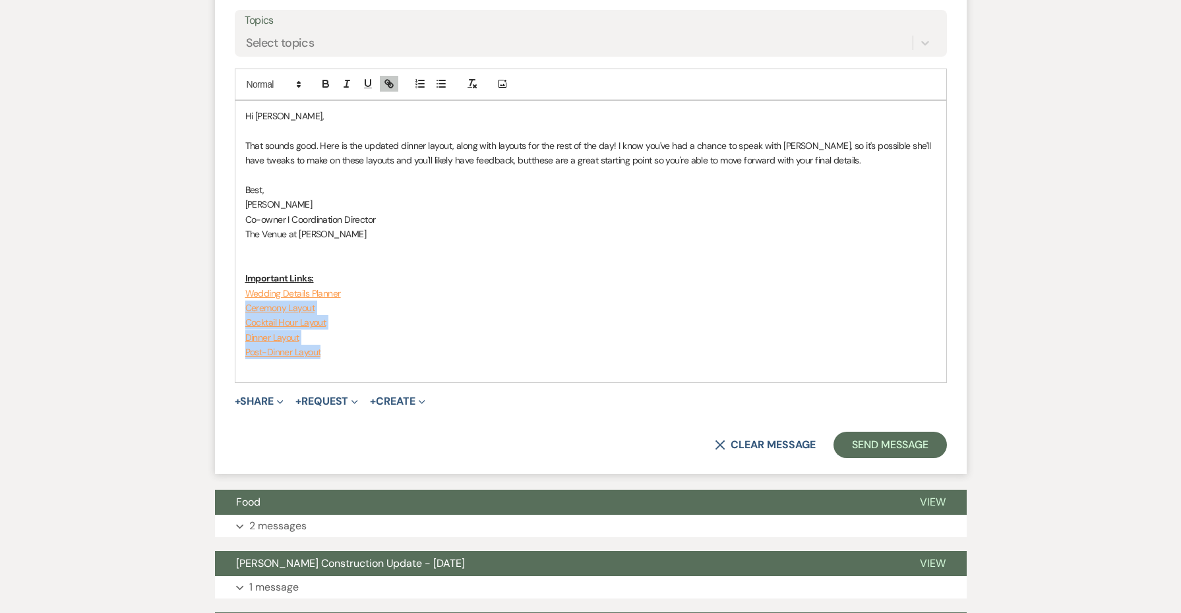
scroll to position [2961, 0]
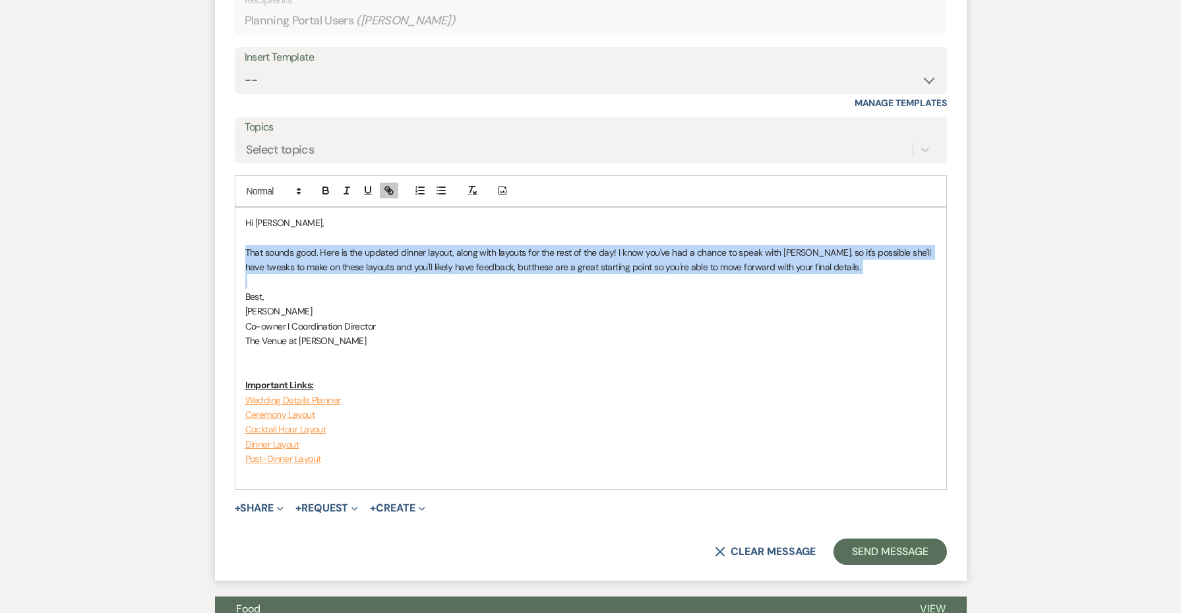
drag, startPoint x: 828, startPoint y: 261, endPoint x: 232, endPoint y: 238, distance: 596.7
click at [232, 238] on form "Reply X Draft Recipients* Planning Portal Users ( [PERSON_NAME] ) Insert Templa…" at bounding box center [591, 260] width 752 height 642
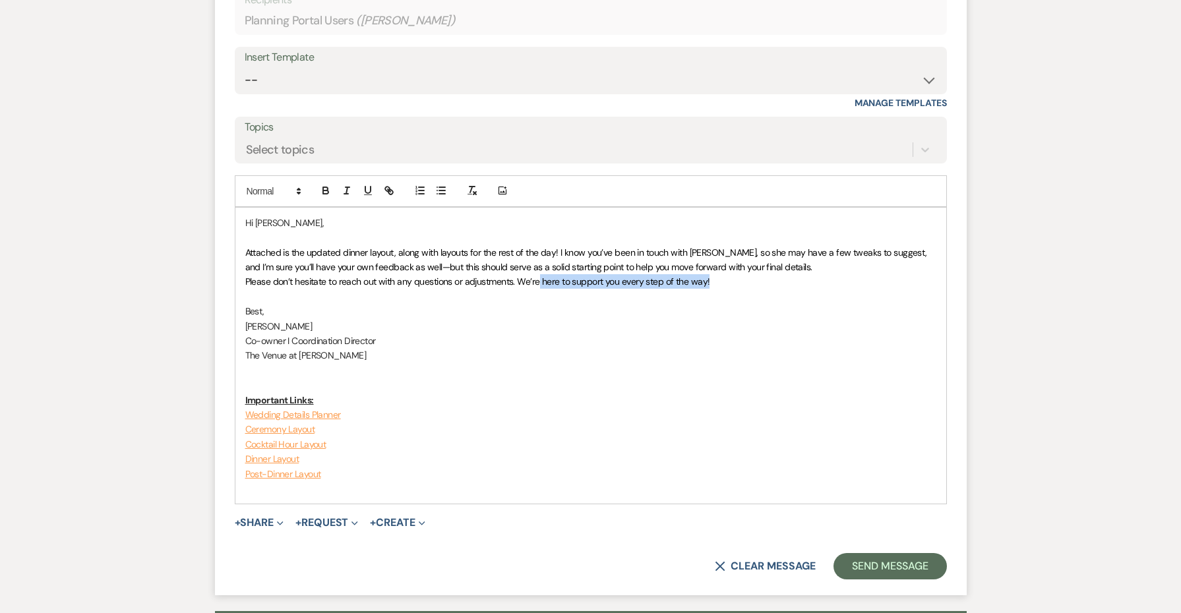
drag, startPoint x: 716, startPoint y: 265, endPoint x: 540, endPoint y: 262, distance: 175.5
click at [540, 274] on p "Please don’t hesitate to reach out with any questions or adjustments. We’re her…" at bounding box center [590, 281] width 691 height 15
click at [497, 363] on p at bounding box center [590, 370] width 691 height 15
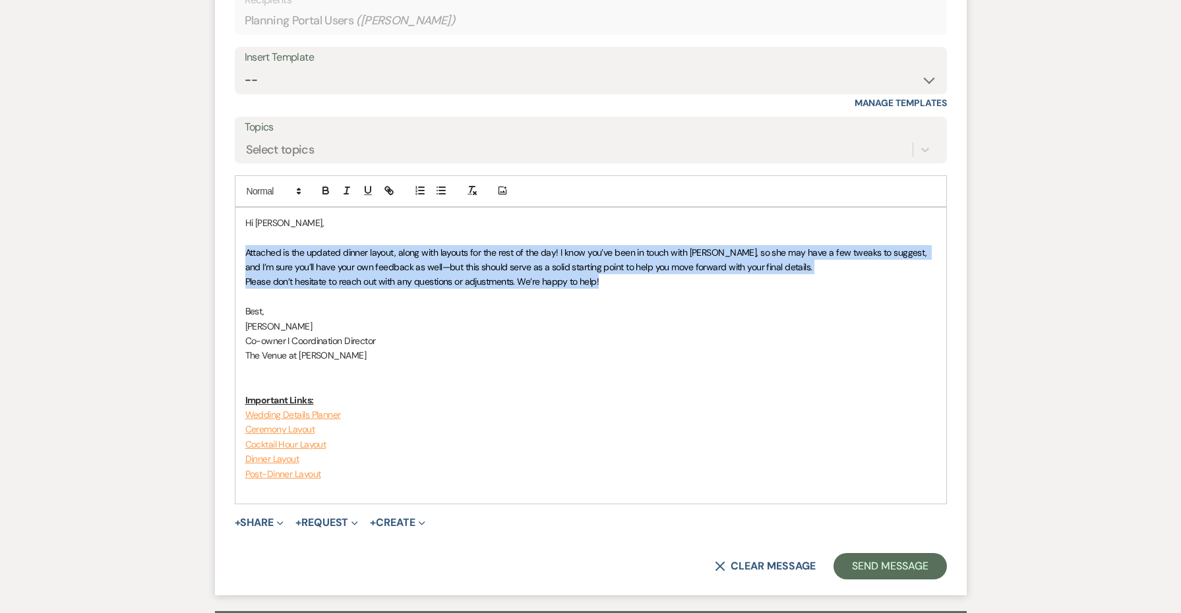
drag, startPoint x: 602, startPoint y: 272, endPoint x: 211, endPoint y: 234, distance: 393.1
click at [474, 185] on icon "button" at bounding box center [472, 191] width 12 height 12
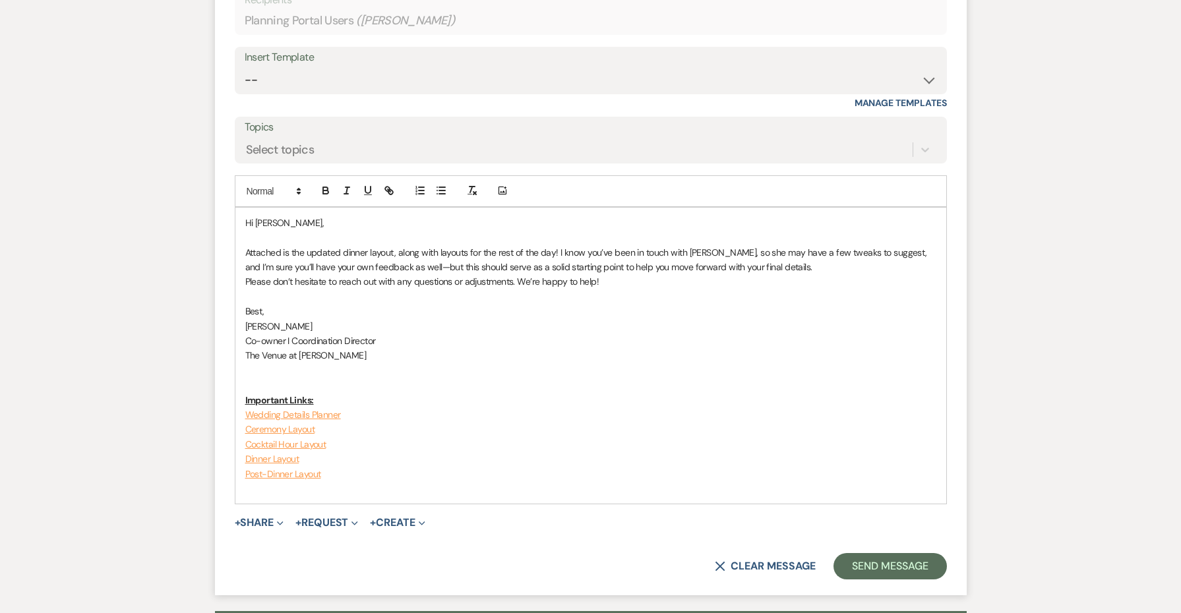
click at [635, 319] on p "[PERSON_NAME]" at bounding box center [590, 326] width 691 height 15
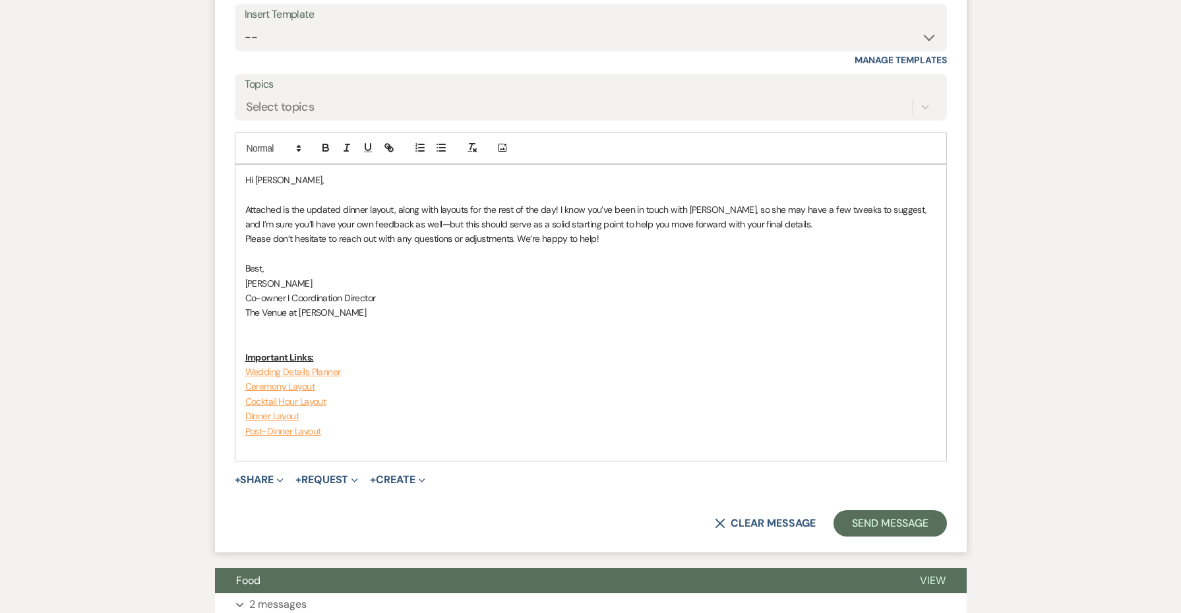
scroll to position [3009, 0]
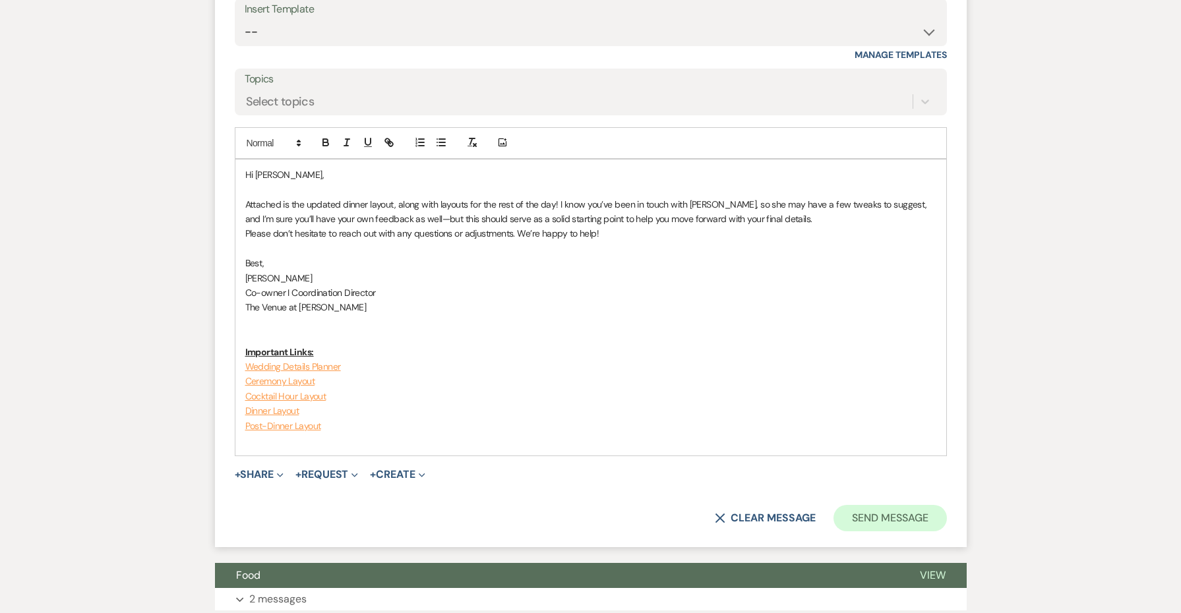
click at [865, 505] on button "Send Message" at bounding box center [890, 518] width 113 height 26
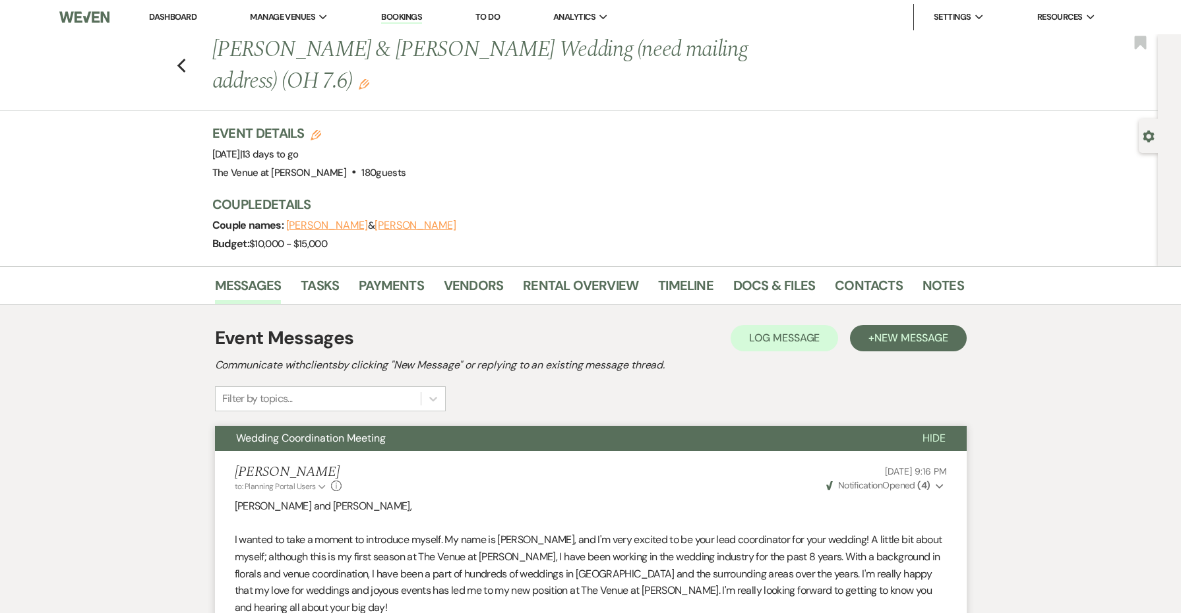
scroll to position [48, 0]
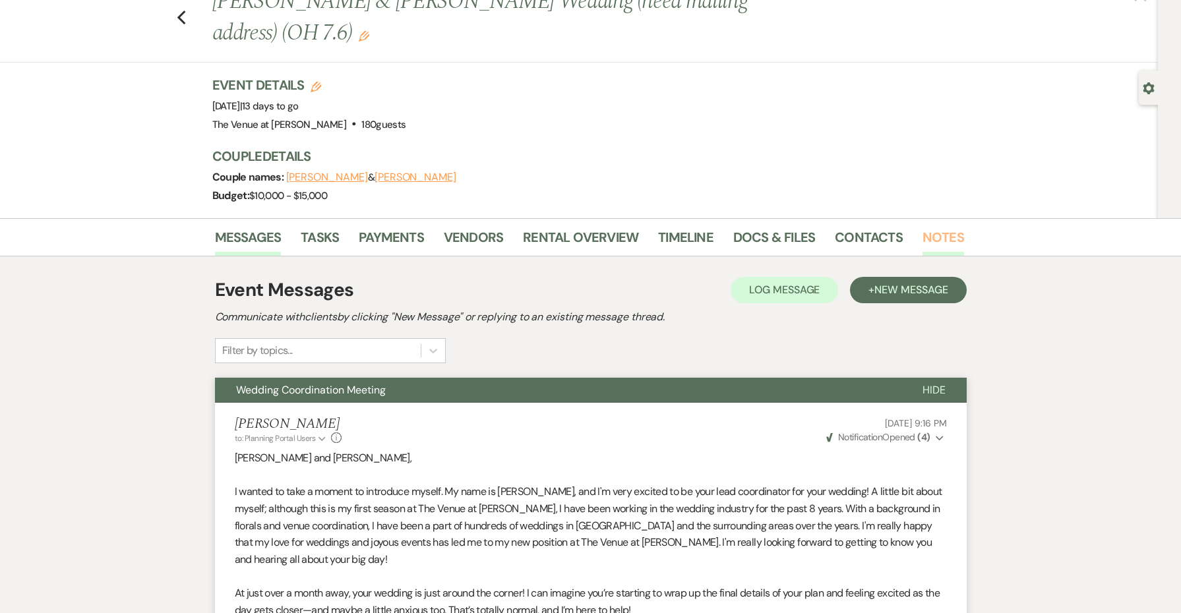
click at [949, 228] on link "Notes" at bounding box center [944, 241] width 42 height 29
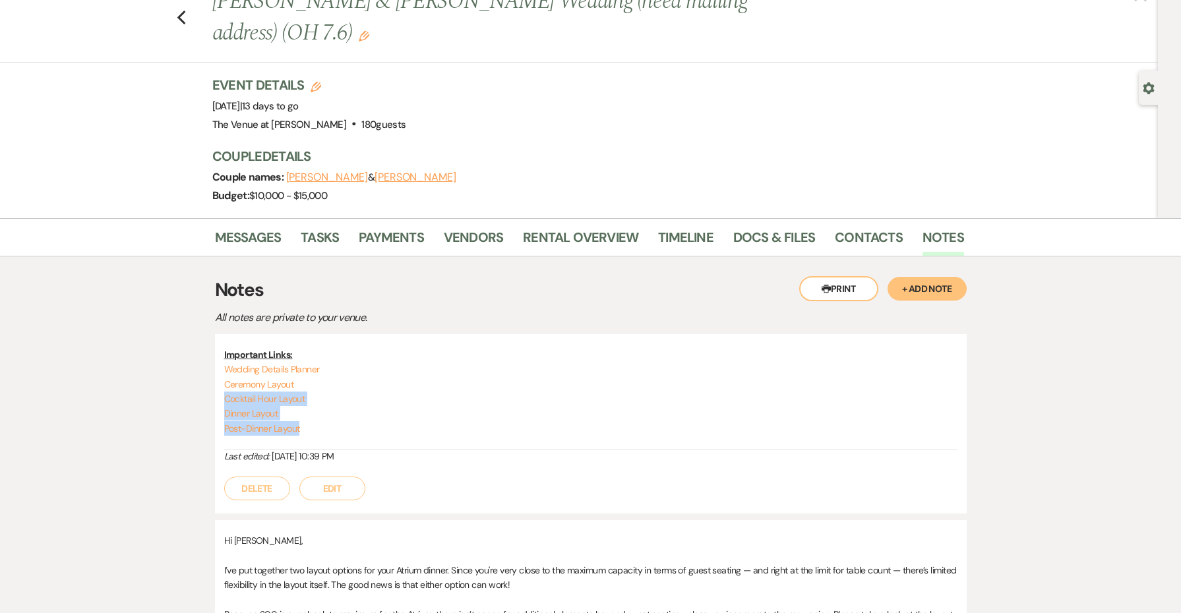
drag, startPoint x: 256, startPoint y: 414, endPoint x: 210, endPoint y: 398, distance: 48.2
drag, startPoint x: 377, startPoint y: 429, endPoint x: 208, endPoint y: 347, distance: 188.5
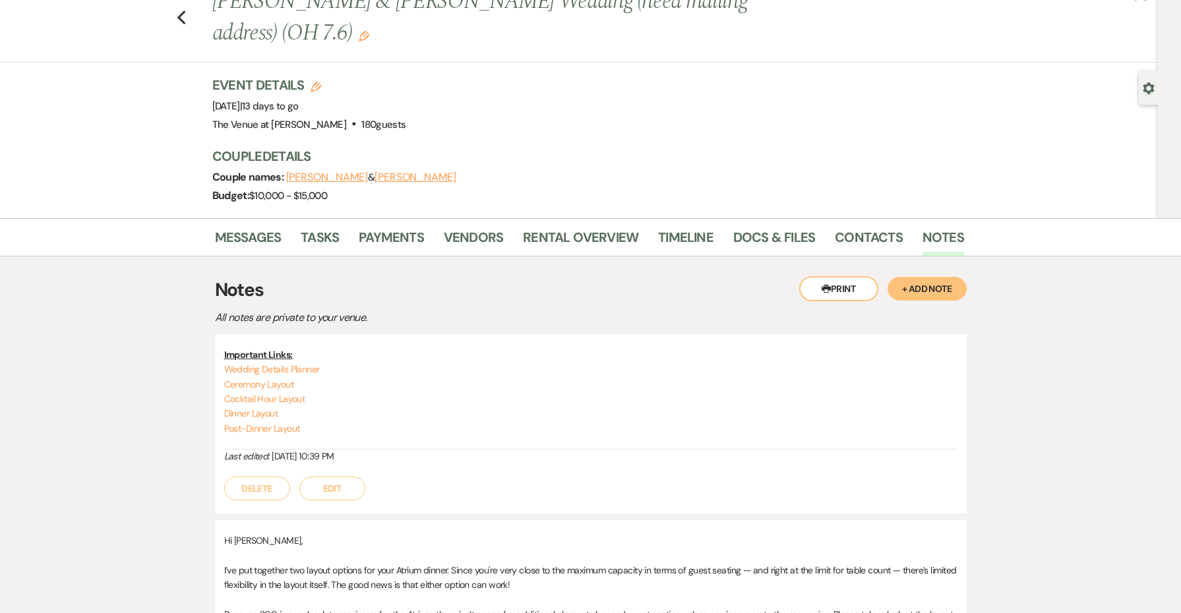
click at [383, 338] on div "Important Links: Wedding Details Planner Ceremony Layout Cocktail Hour Layout D…" at bounding box center [591, 423] width 752 height 179
